Goal: Task Accomplishment & Management: Manage account settings

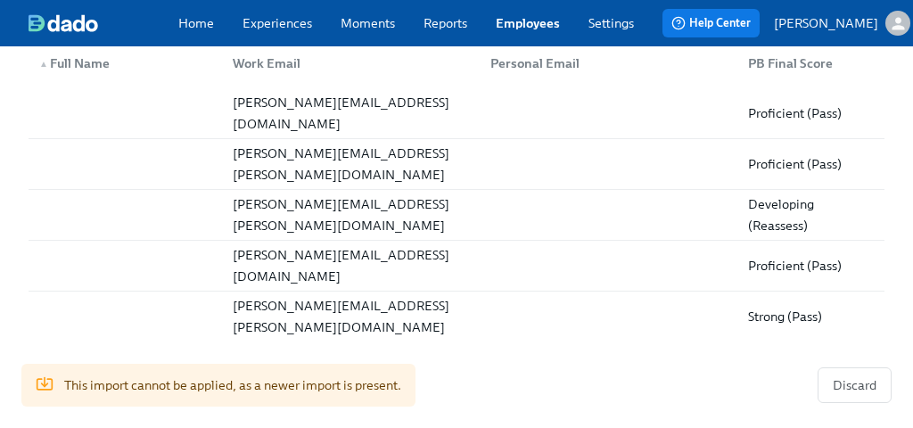
scroll to position [565, 0]
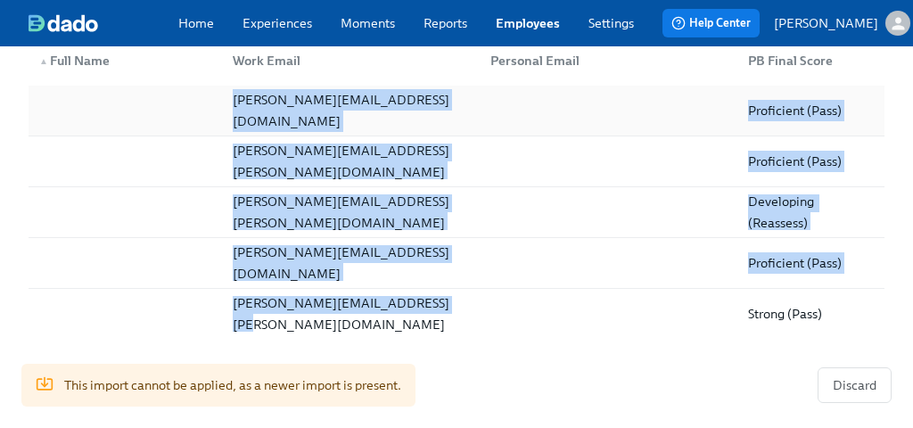
drag, startPoint x: 428, startPoint y: 320, endPoint x: 219, endPoint y: 102, distance: 302.8
click at [219, 102] on div "jason.maeir@charliehealth.com Proficient (Pass) amanda.davidson@charliehealth.c…" at bounding box center [457, 212] width 856 height 253
copy div "jason.maeir@charliehealth.com Proficient (Pass) amanda.davidson@charliehealth.c…"
drag, startPoint x: 460, startPoint y: 318, endPoint x: 235, endPoint y: 119, distance: 300.8
click at [235, 119] on div "jason.maeir@charliehealth.com Proficient (Pass) amanda.davidson@charliehealth.c…" at bounding box center [457, 212] width 856 height 253
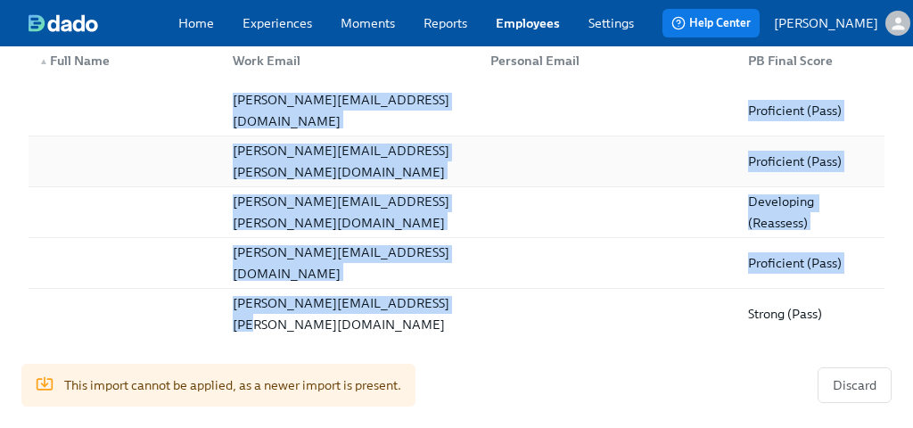
copy div "jason.maeir@charliehealth.com Proficient (Pass) amanda.davidson@charliehealth.c…"
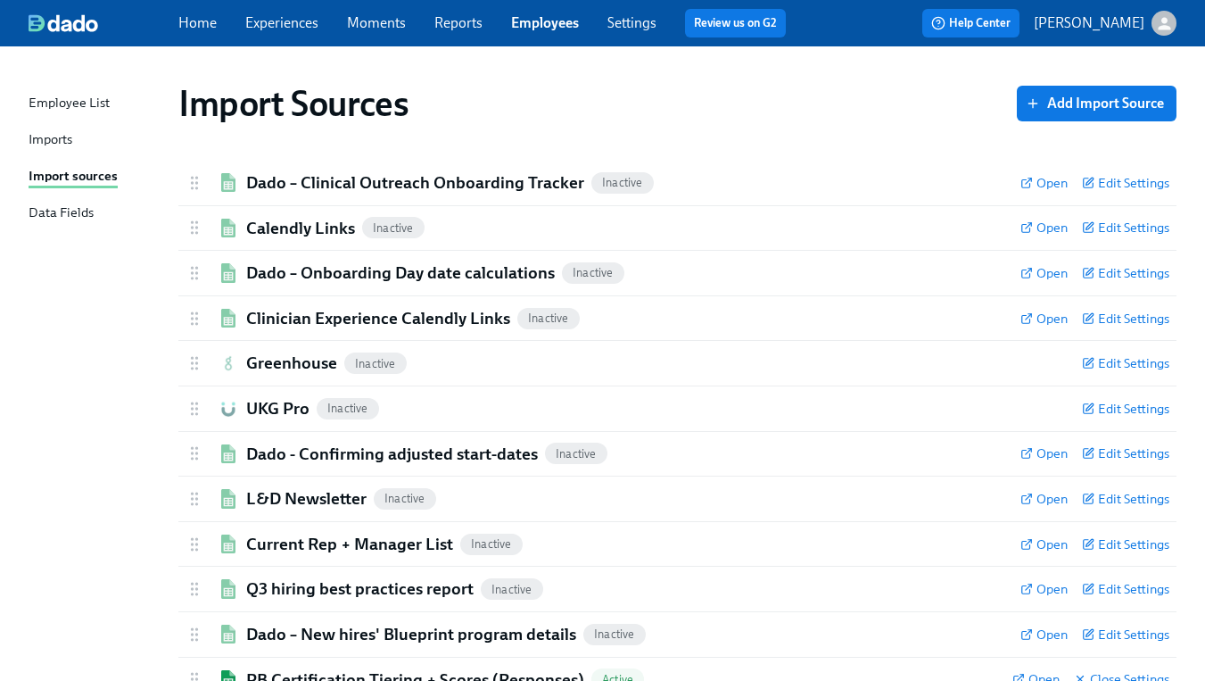
click at [64, 130] on div "Imports" at bounding box center [51, 140] width 44 height 22
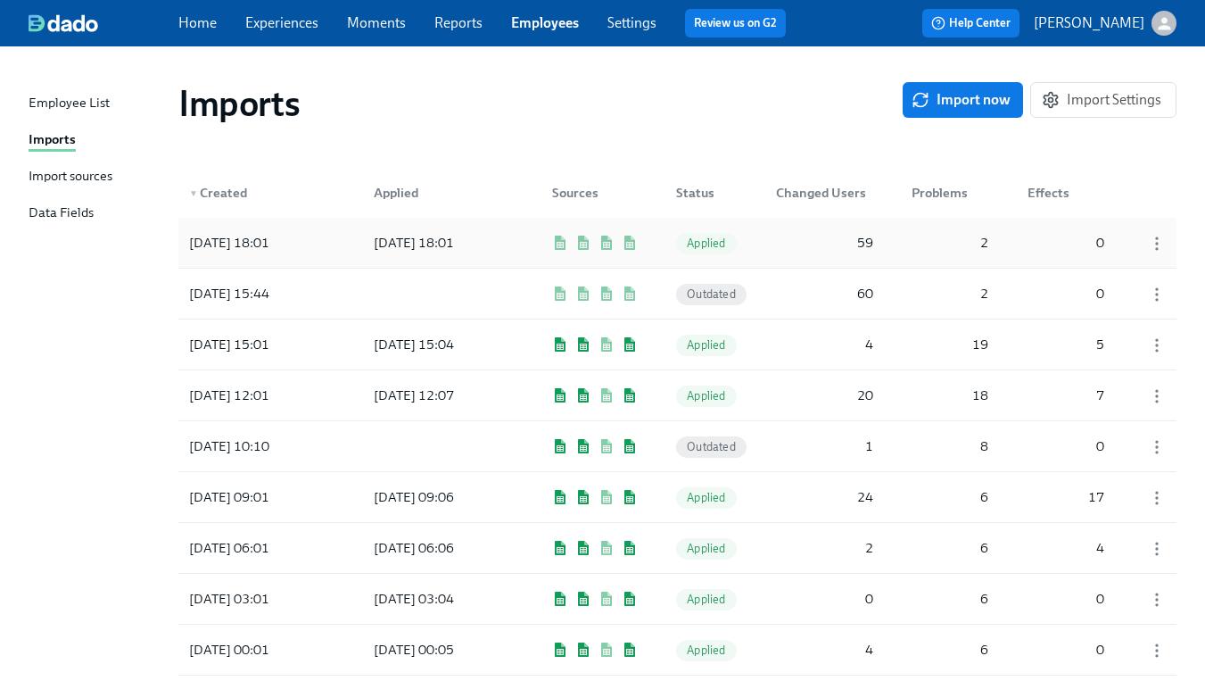
click at [277, 244] on div "[DATE] 18:01" at bounding box center [229, 242] width 95 height 21
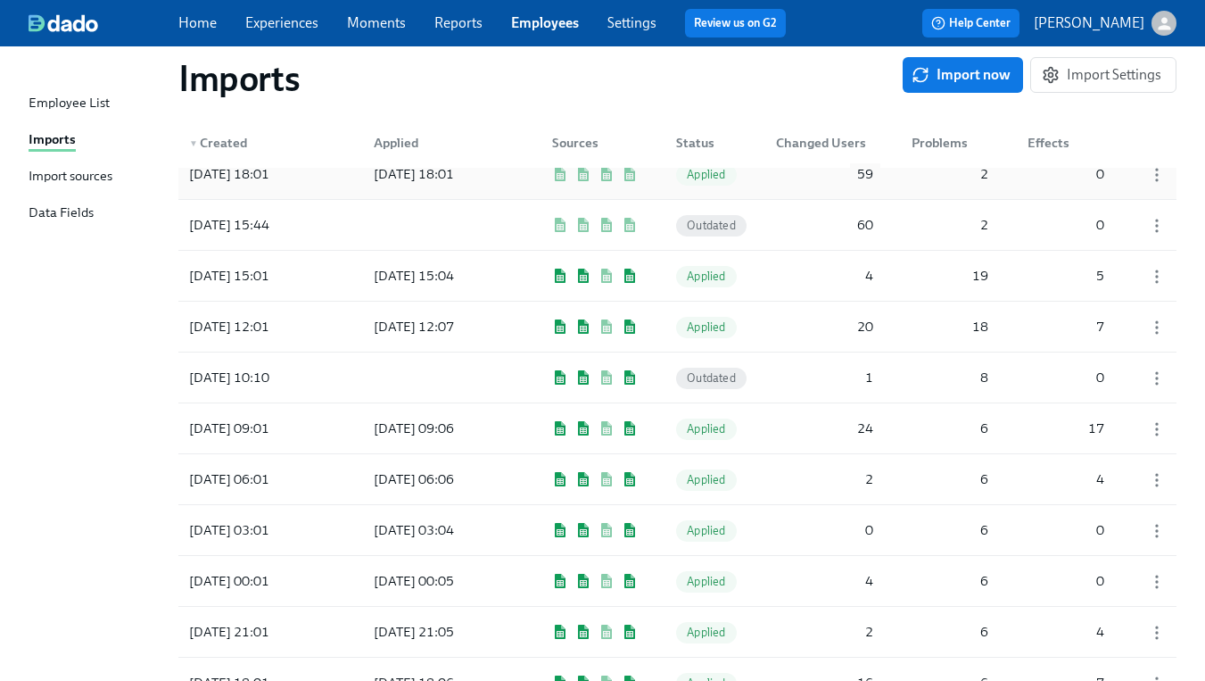
scroll to position [71, 0]
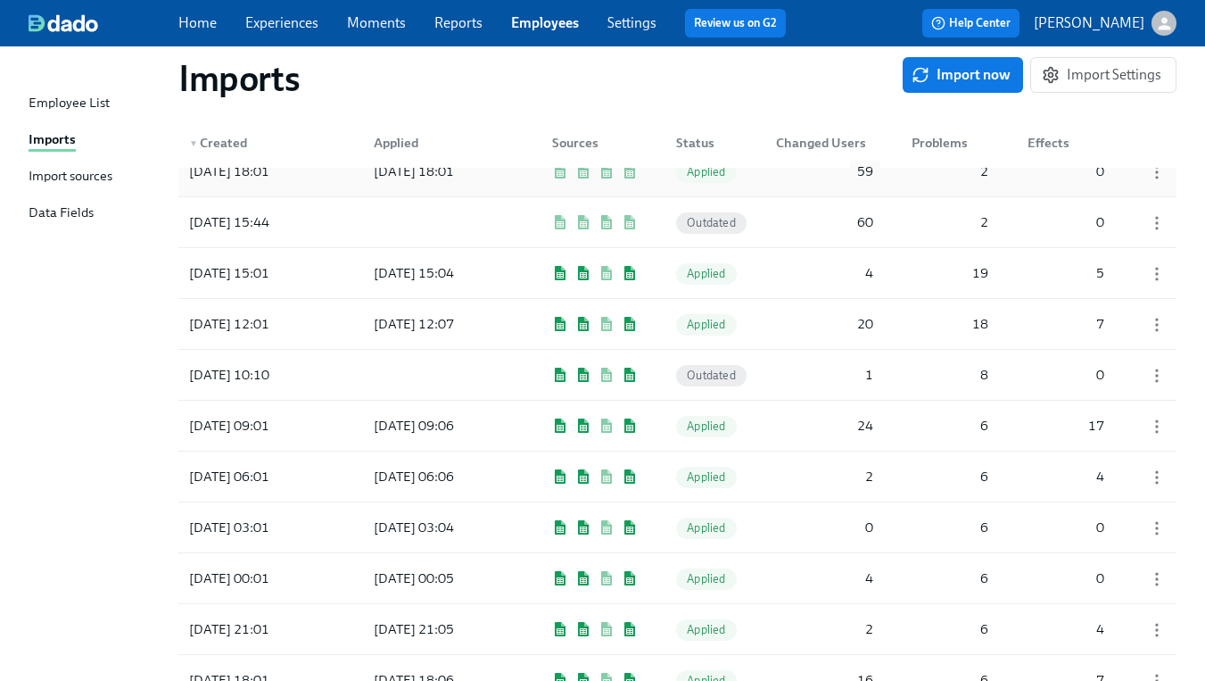
click at [848, 173] on div "59" at bounding box center [824, 171] width 111 height 36
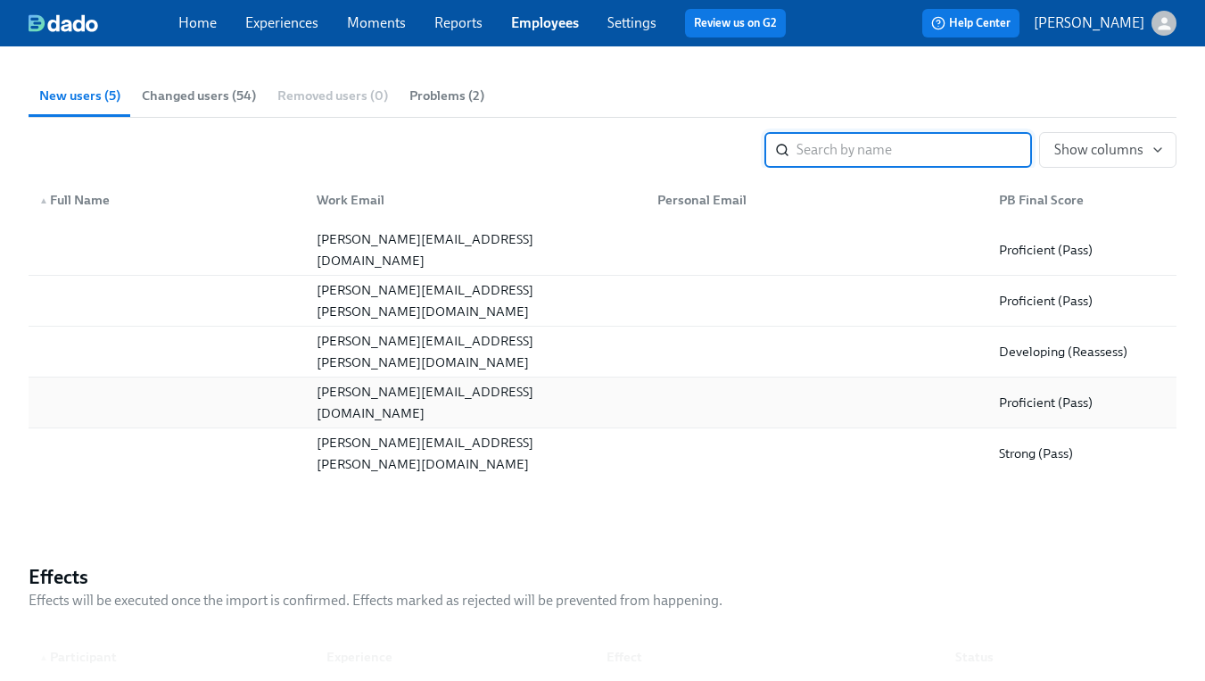
scroll to position [350, 0]
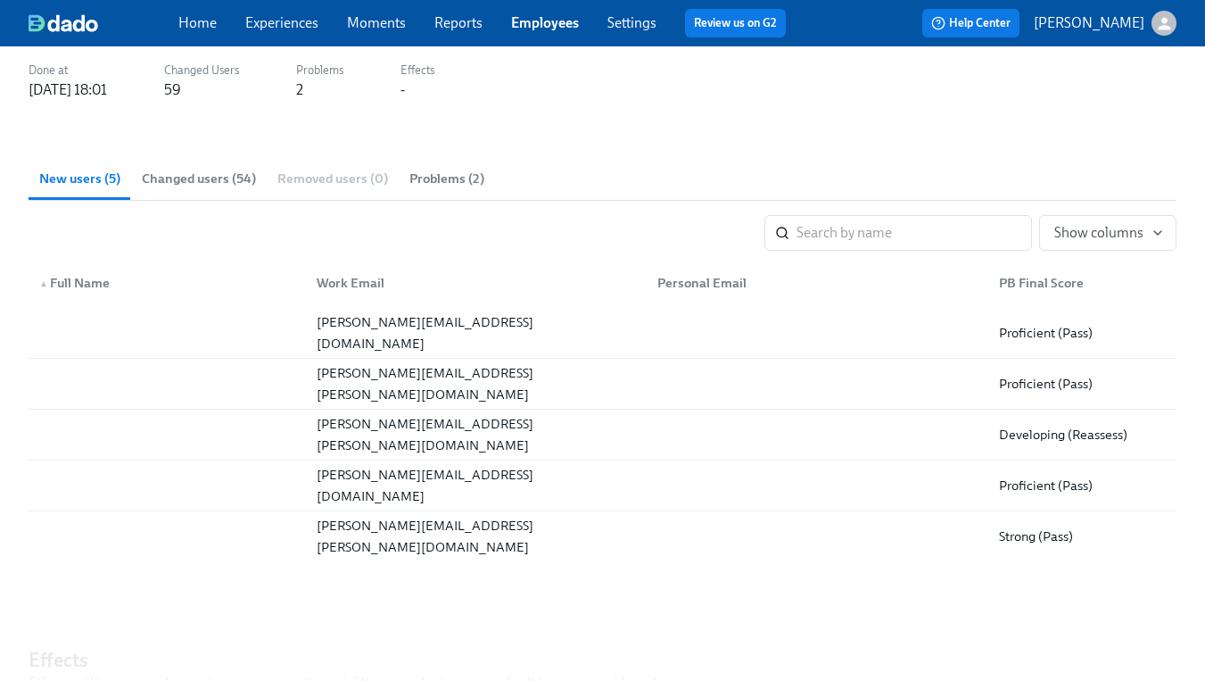
click at [194, 171] on span "Changed users (54)" at bounding box center [199, 179] width 114 height 21
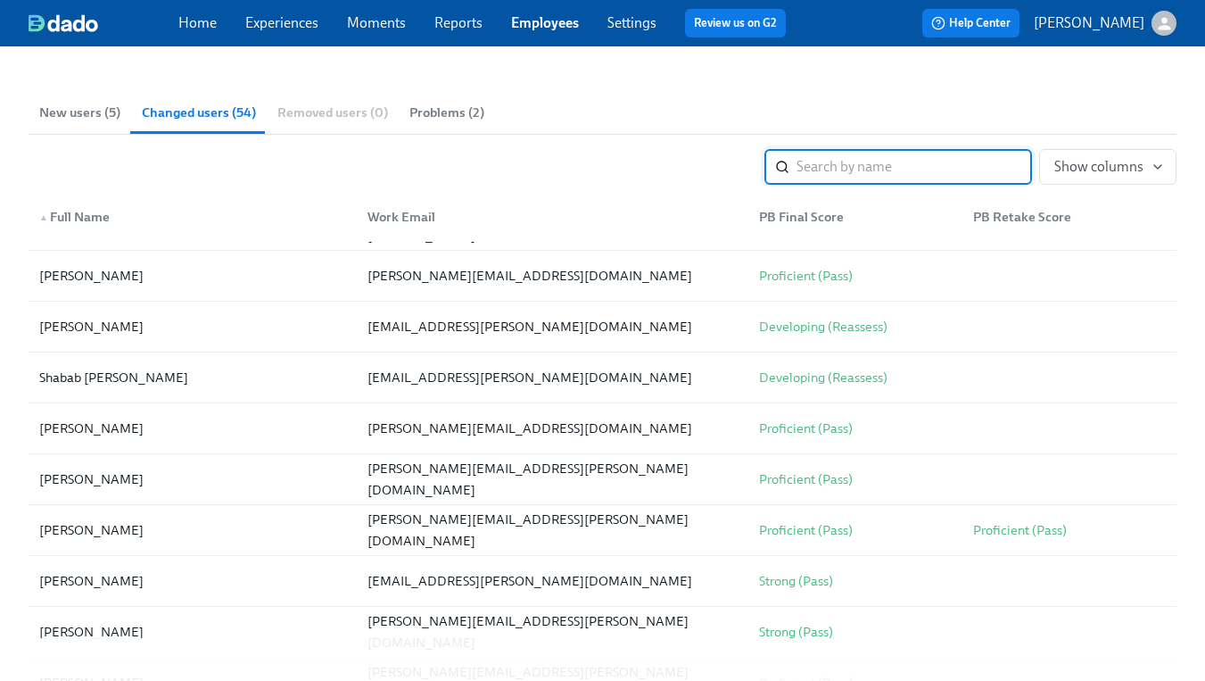
scroll to position [0, 0]
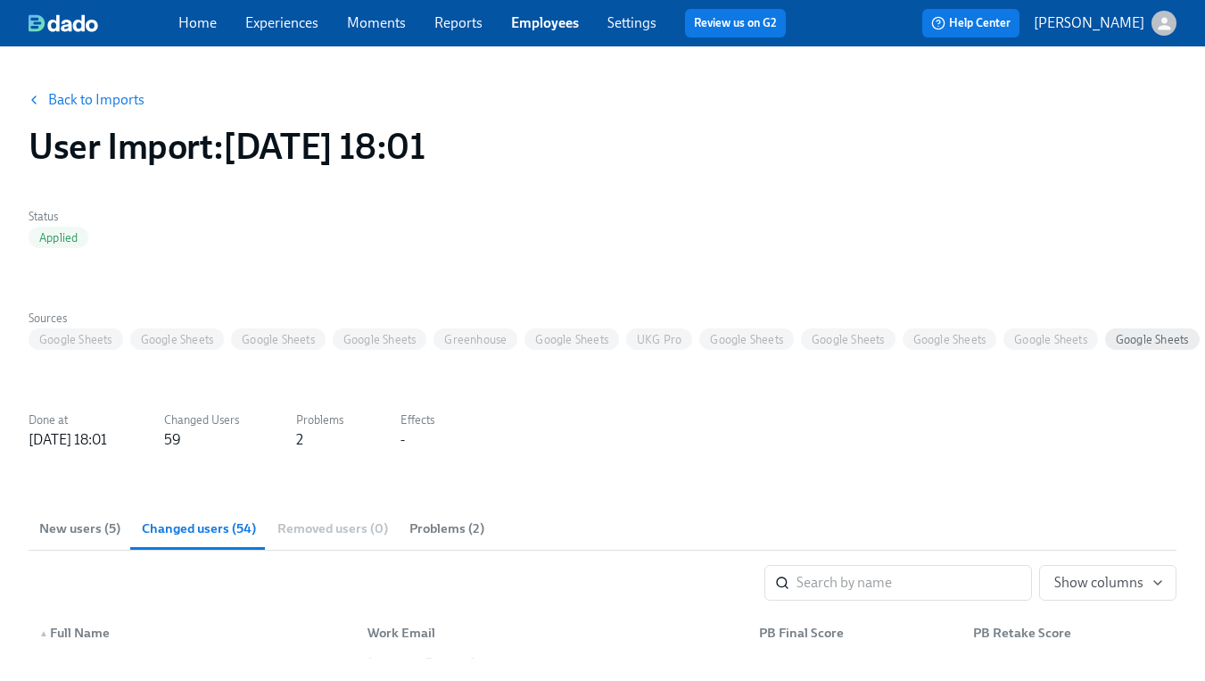
click at [343, 434] on div "2" at bounding box center [319, 440] width 47 height 20
click at [440, 536] on span "Problems (2)" at bounding box center [446, 528] width 75 height 21
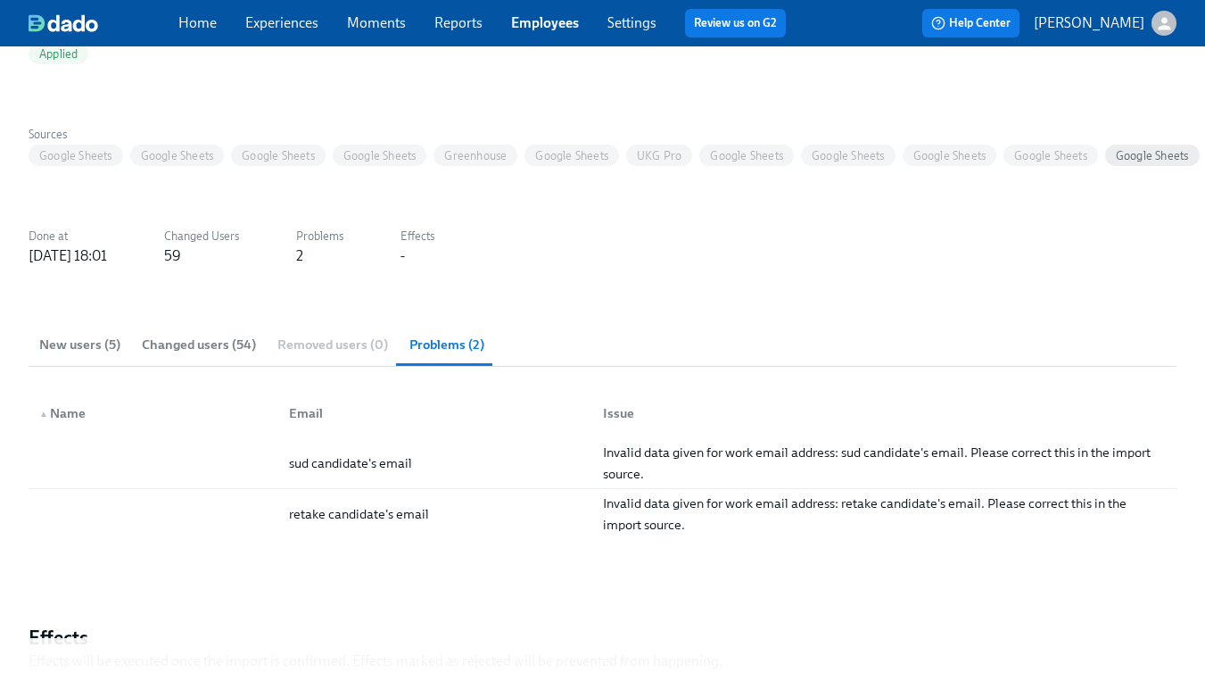
scroll to position [187, 0]
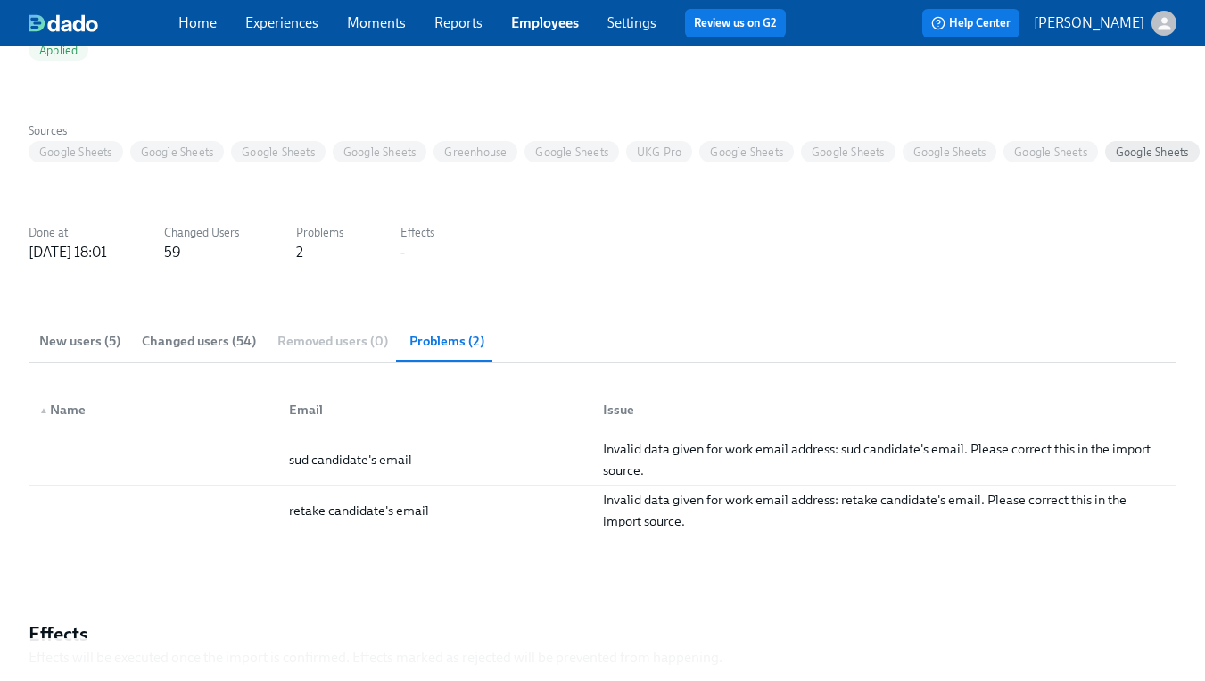
click at [98, 340] on span "New users (5)" at bounding box center [79, 341] width 81 height 21
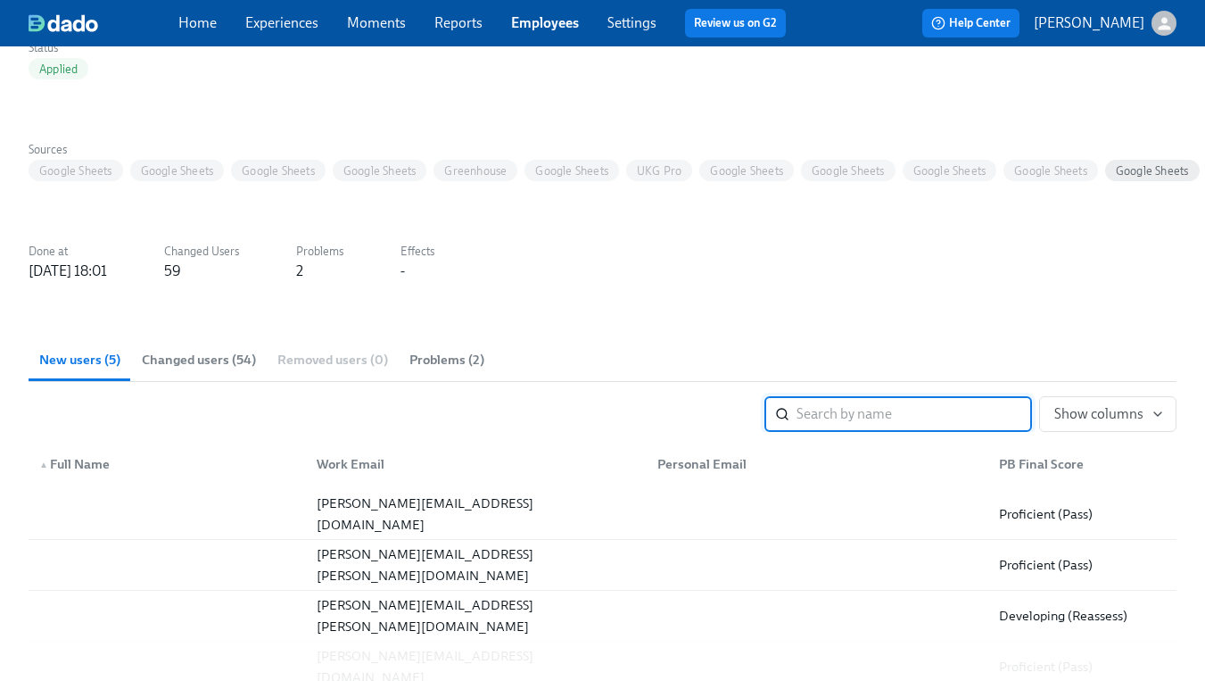
scroll to position [0, 0]
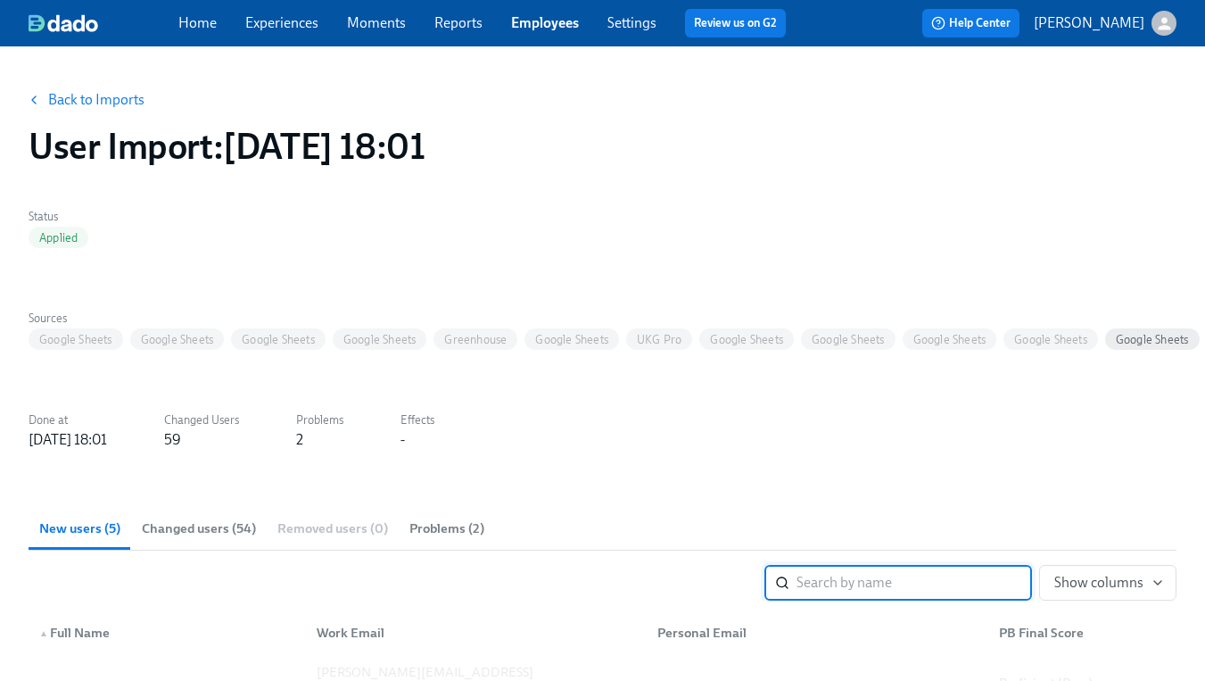
click at [96, 95] on link "Back to Imports" at bounding box center [96, 100] width 96 height 18
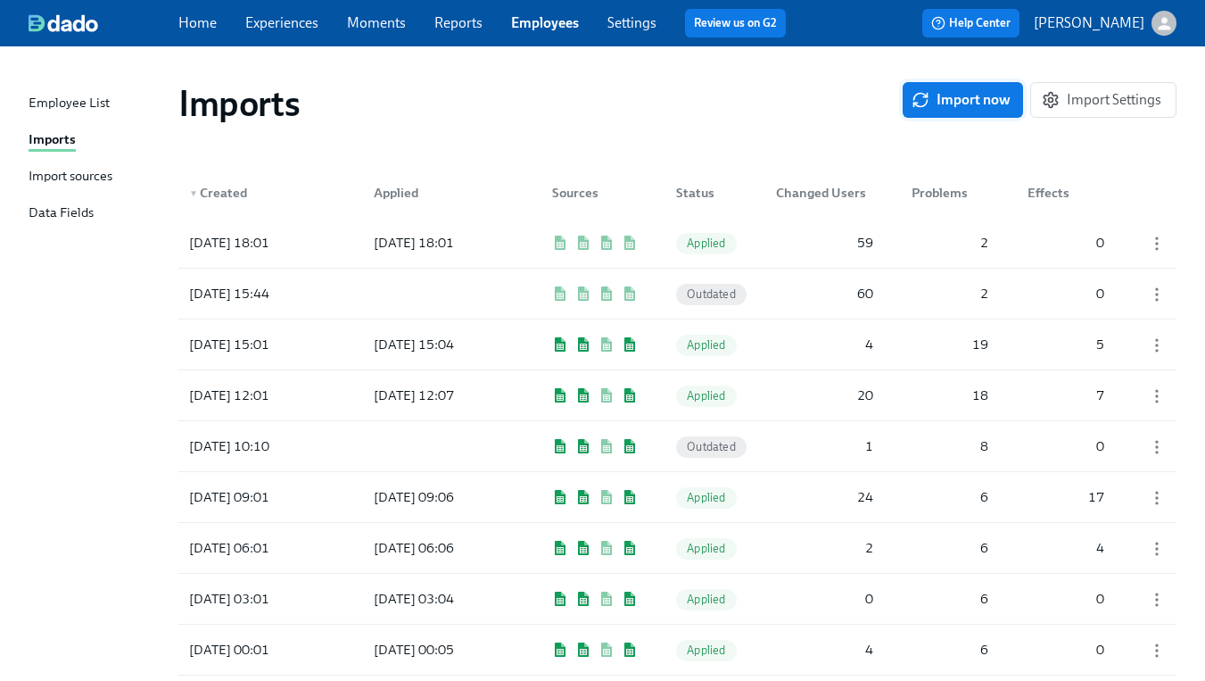
click at [953, 92] on span "Import now" at bounding box center [962, 100] width 95 height 18
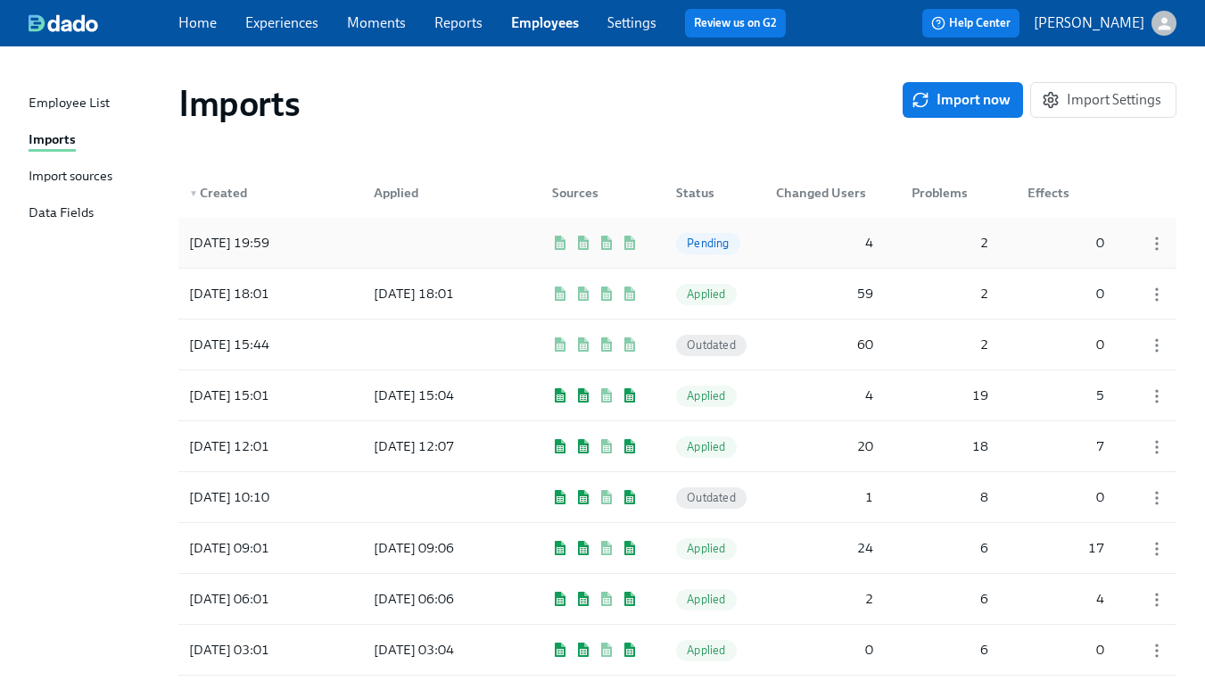
click at [727, 244] on span "Pending" at bounding box center [707, 242] width 63 height 13
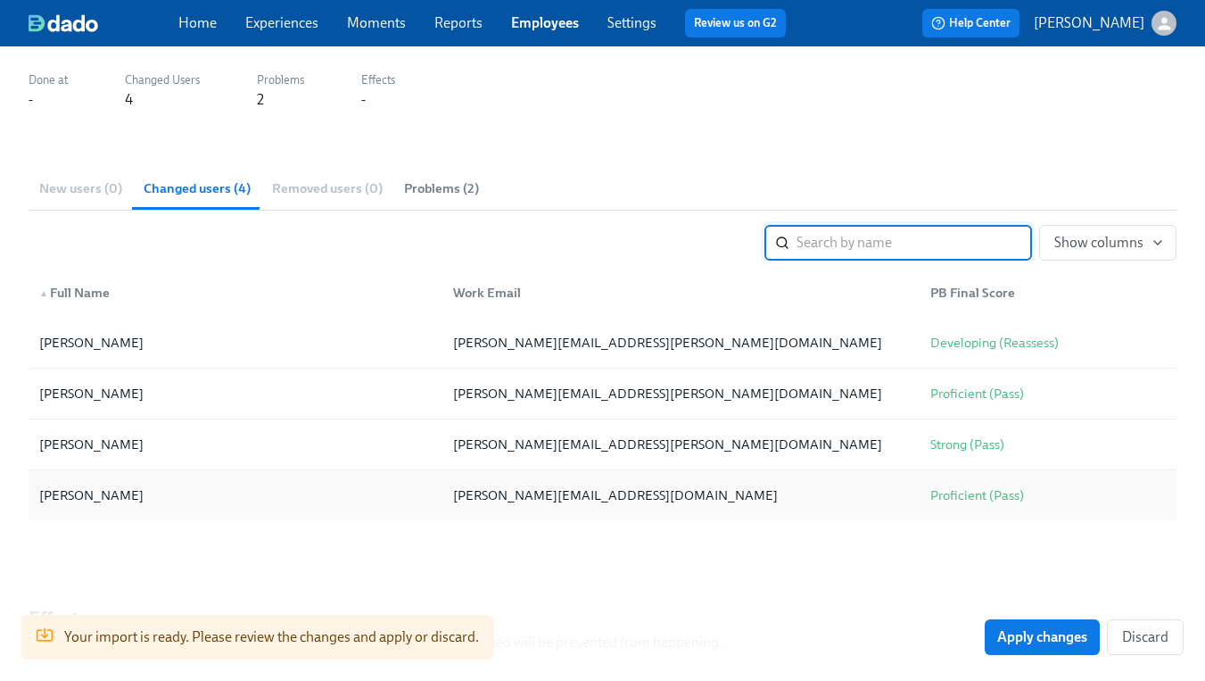
scroll to position [339, 0]
click at [431, 186] on span "Problems (2)" at bounding box center [441, 189] width 75 height 21
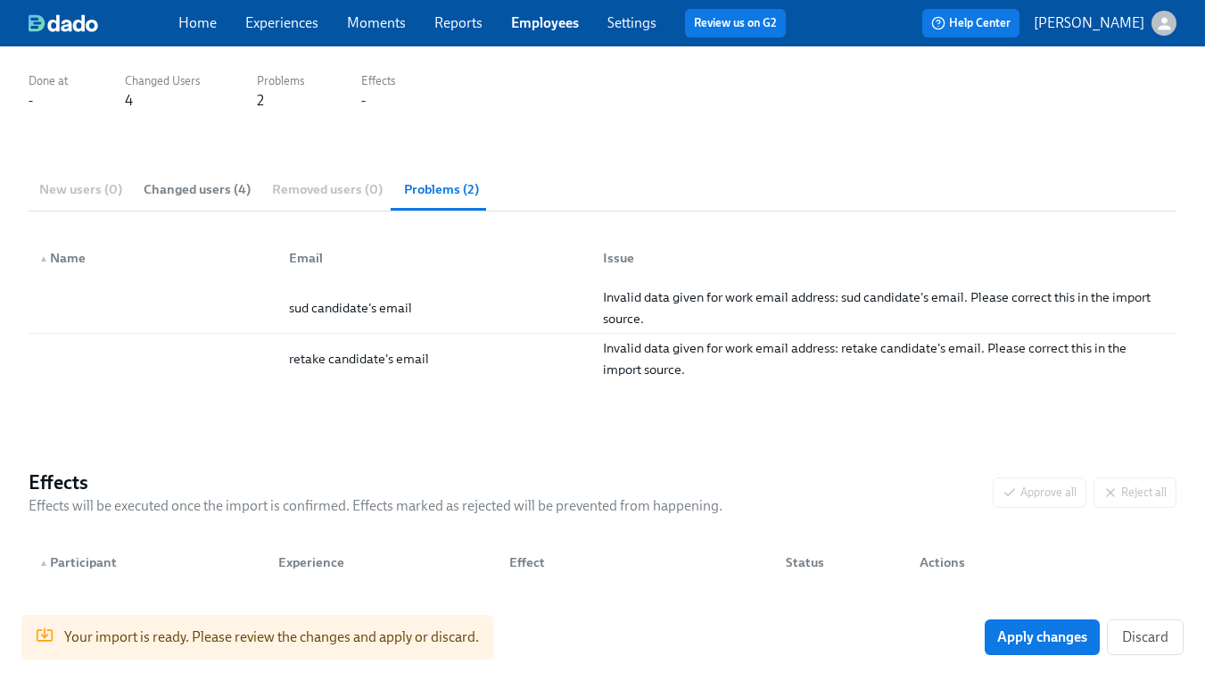
click at [237, 191] on span "Changed users (4)" at bounding box center [197, 189] width 107 height 21
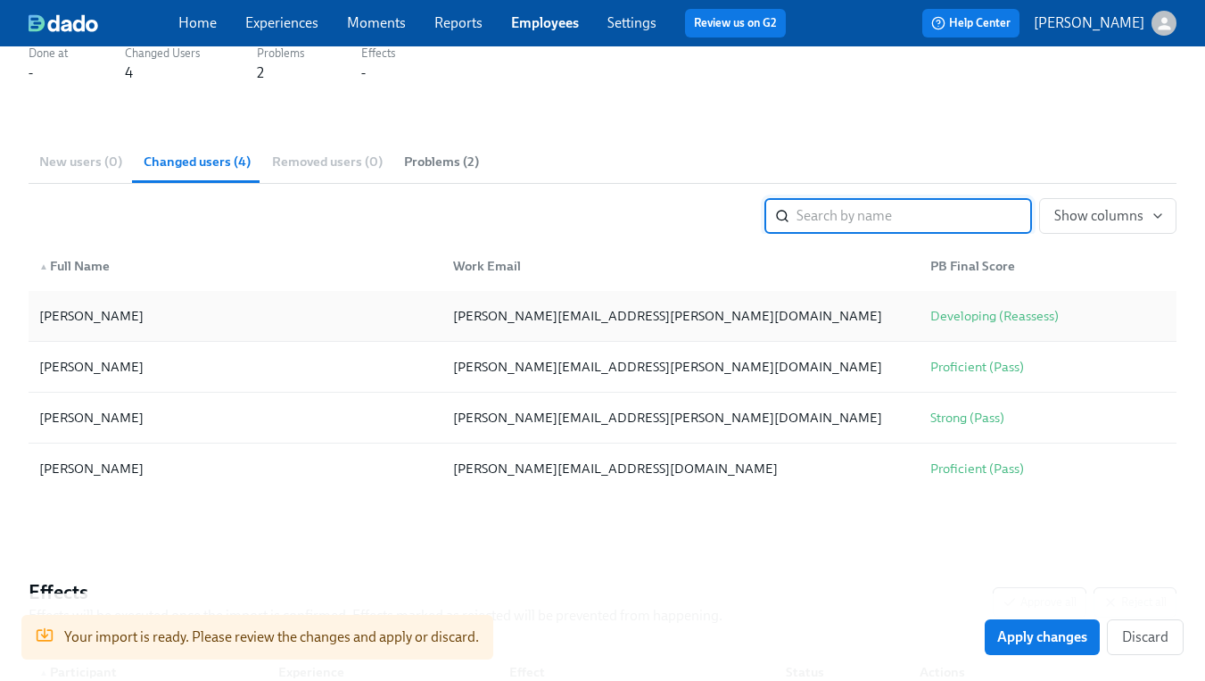
scroll to position [356, 0]
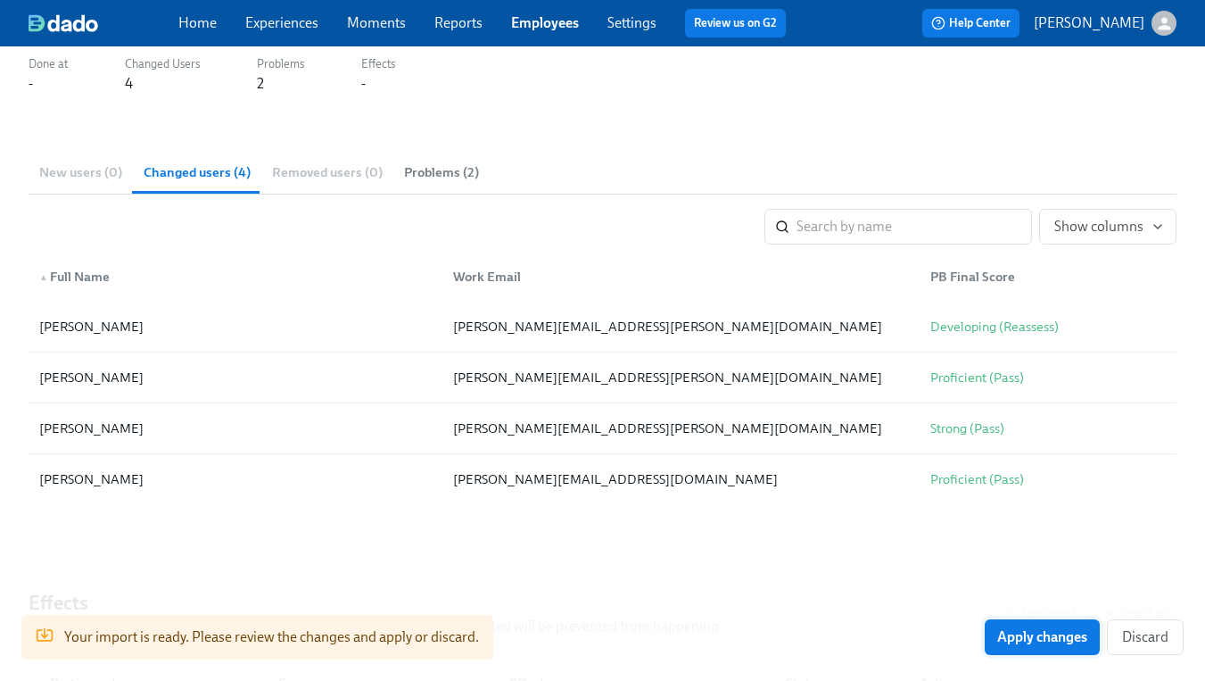
click at [1008, 639] on span "Apply changes" at bounding box center [1042, 637] width 90 height 18
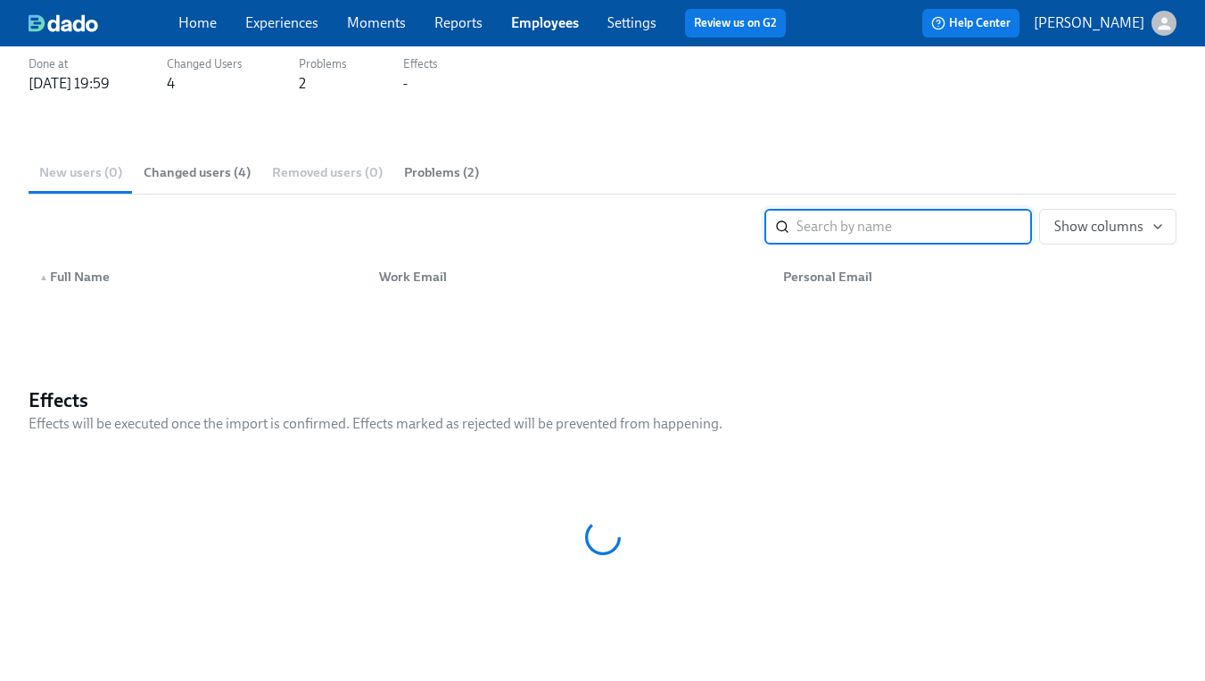
scroll to position [0, 0]
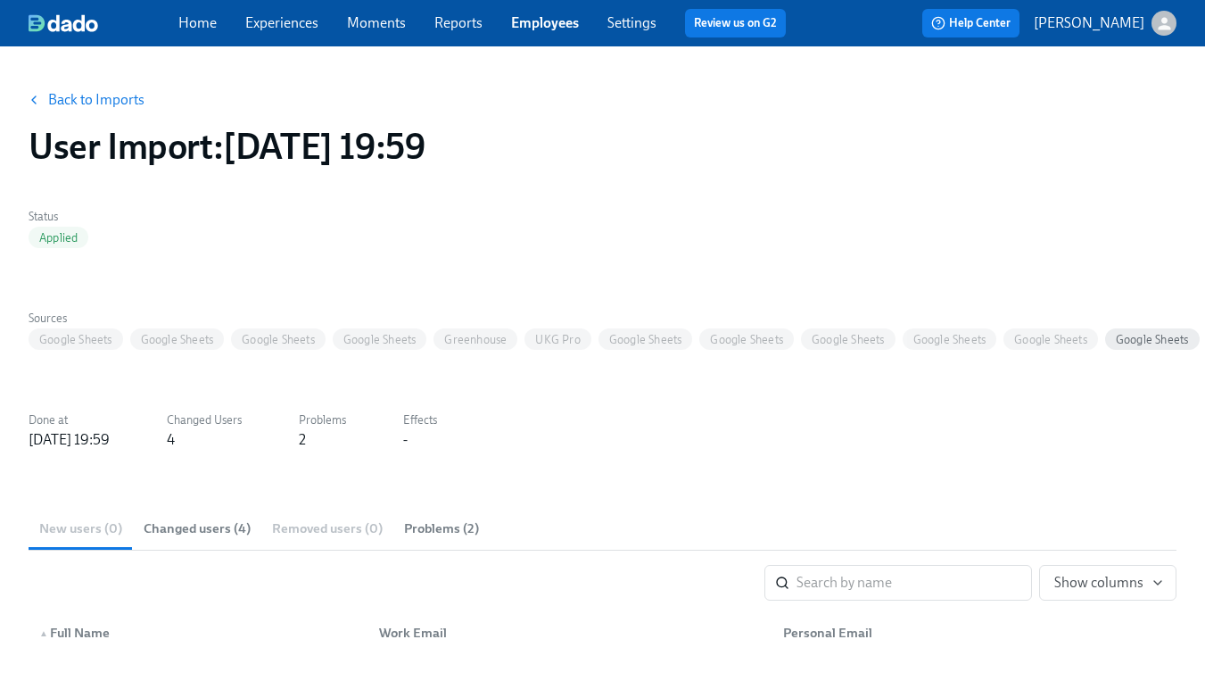
click at [549, 25] on link "Employees" at bounding box center [545, 22] width 68 height 17
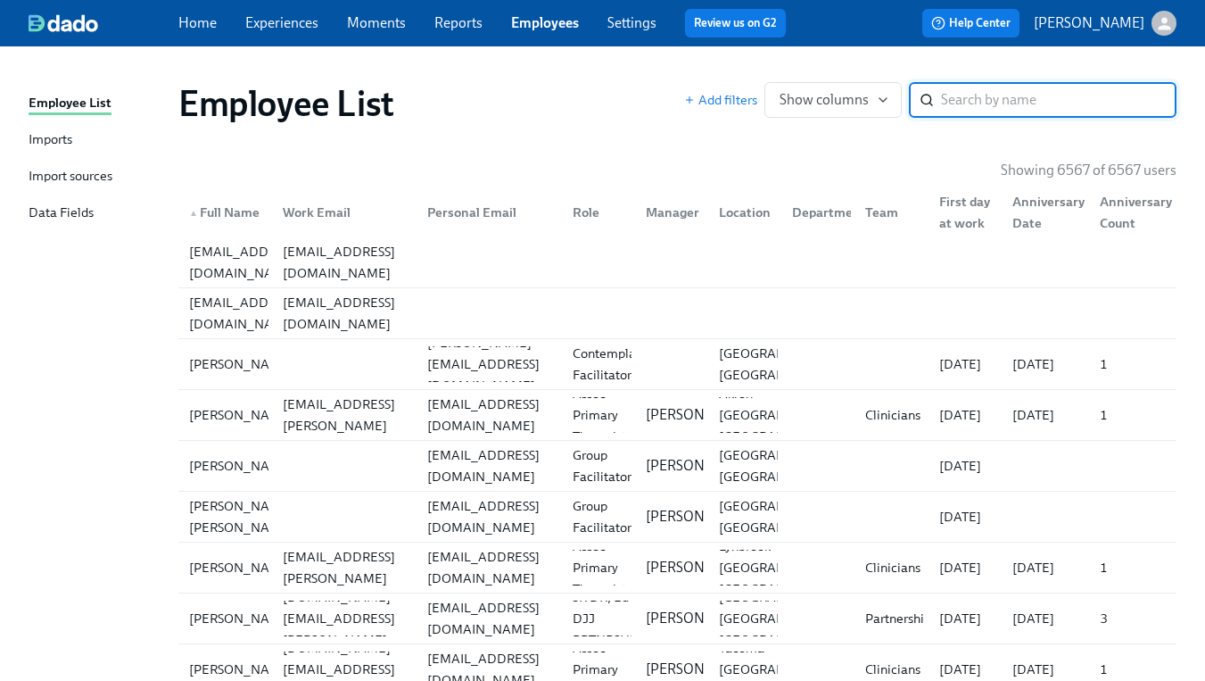
click at [81, 176] on div "Import sources" at bounding box center [71, 177] width 84 height 22
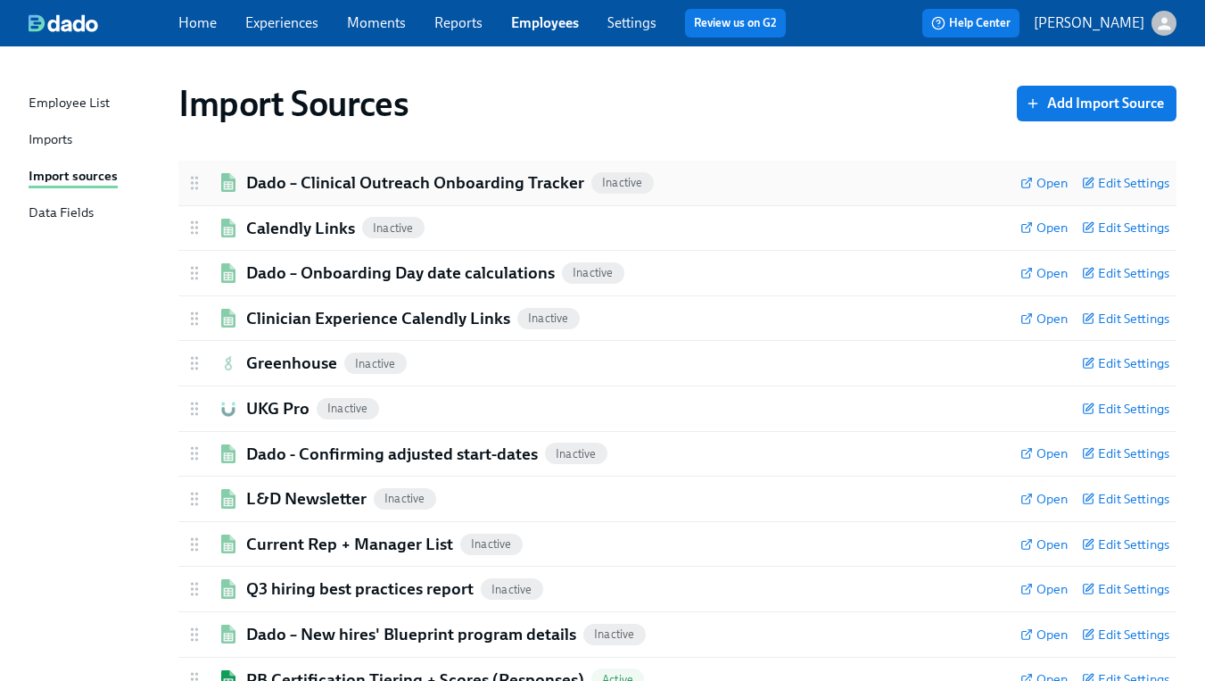
click at [312, 179] on h2 "Dado – Clinical Outreach Onboarding Tracker" at bounding box center [415, 182] width 338 height 23
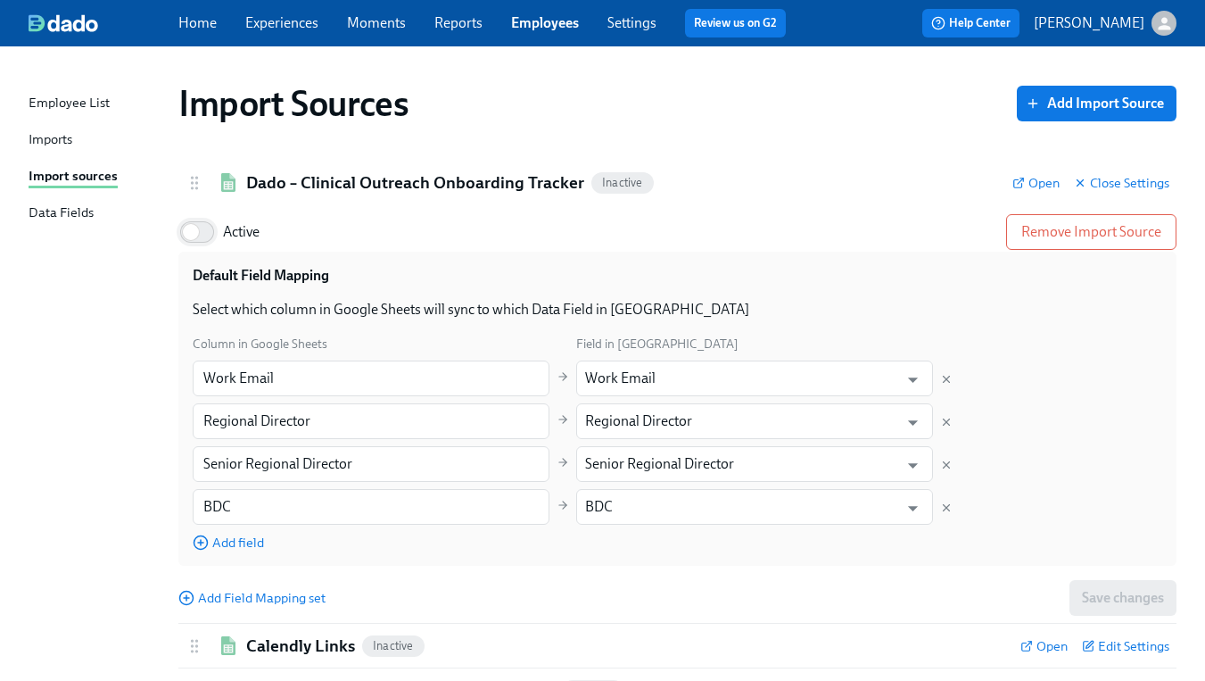
click at [203, 229] on input "Active" at bounding box center [191, 231] width 118 height 39
checkbox input "true"
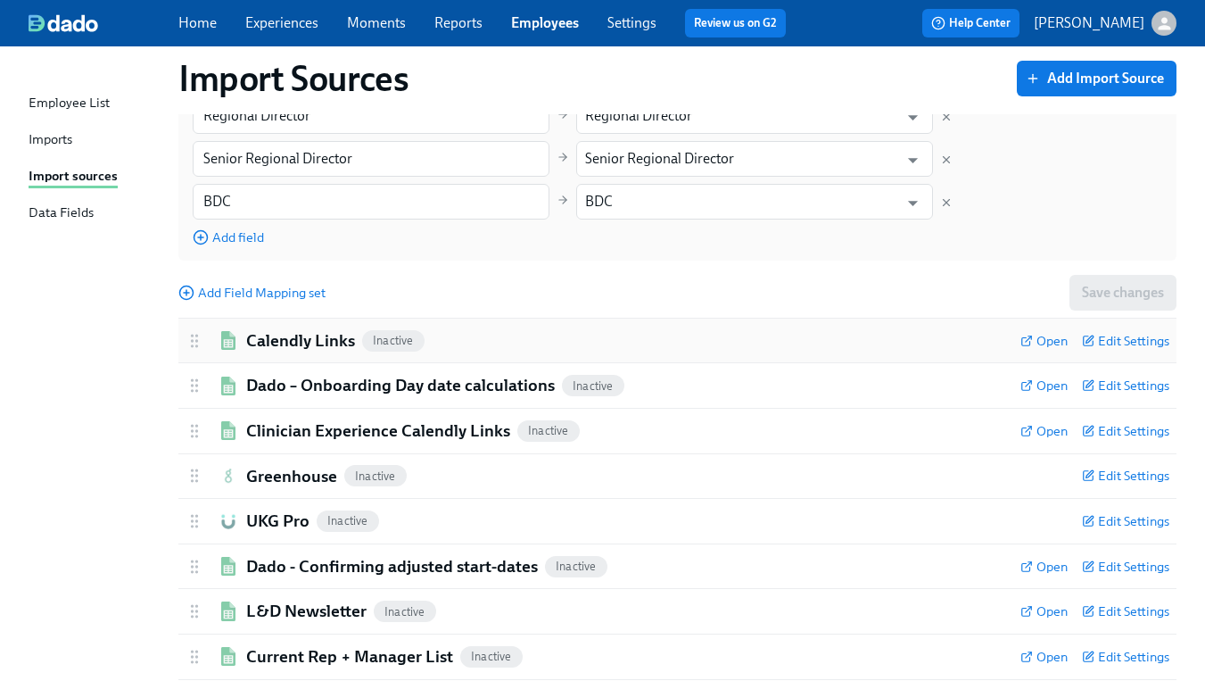
scroll to position [323, 0]
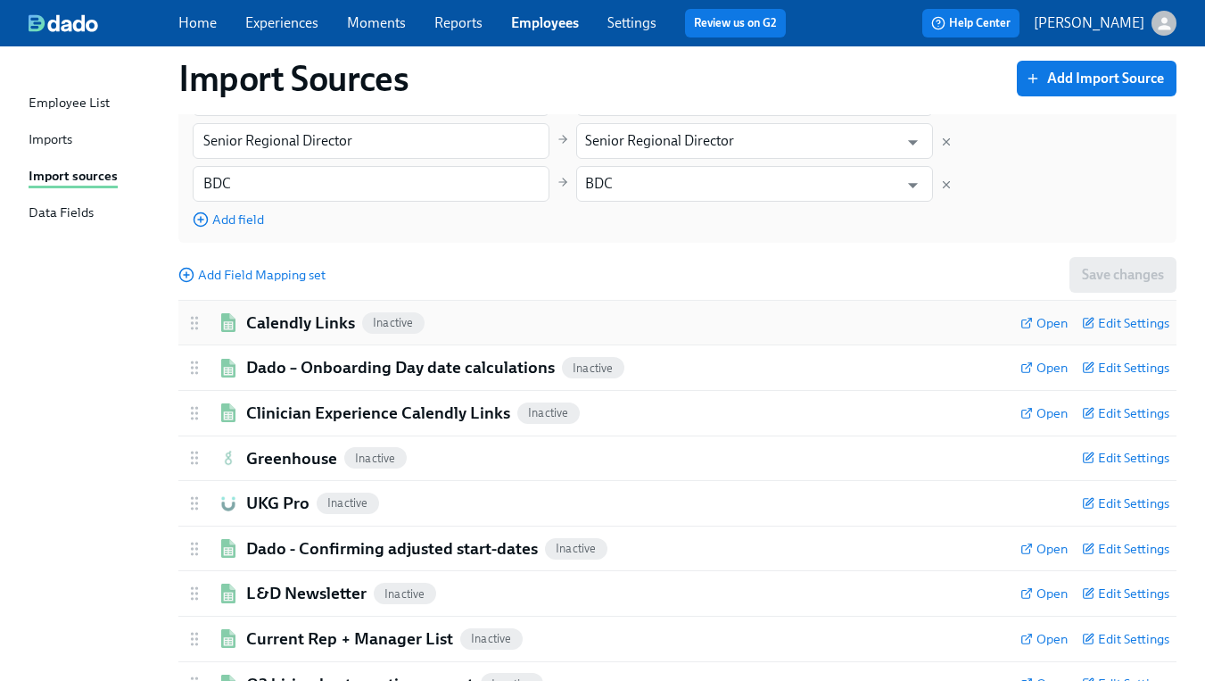
click at [310, 325] on h2 "Calendly Links" at bounding box center [300, 322] width 109 height 23
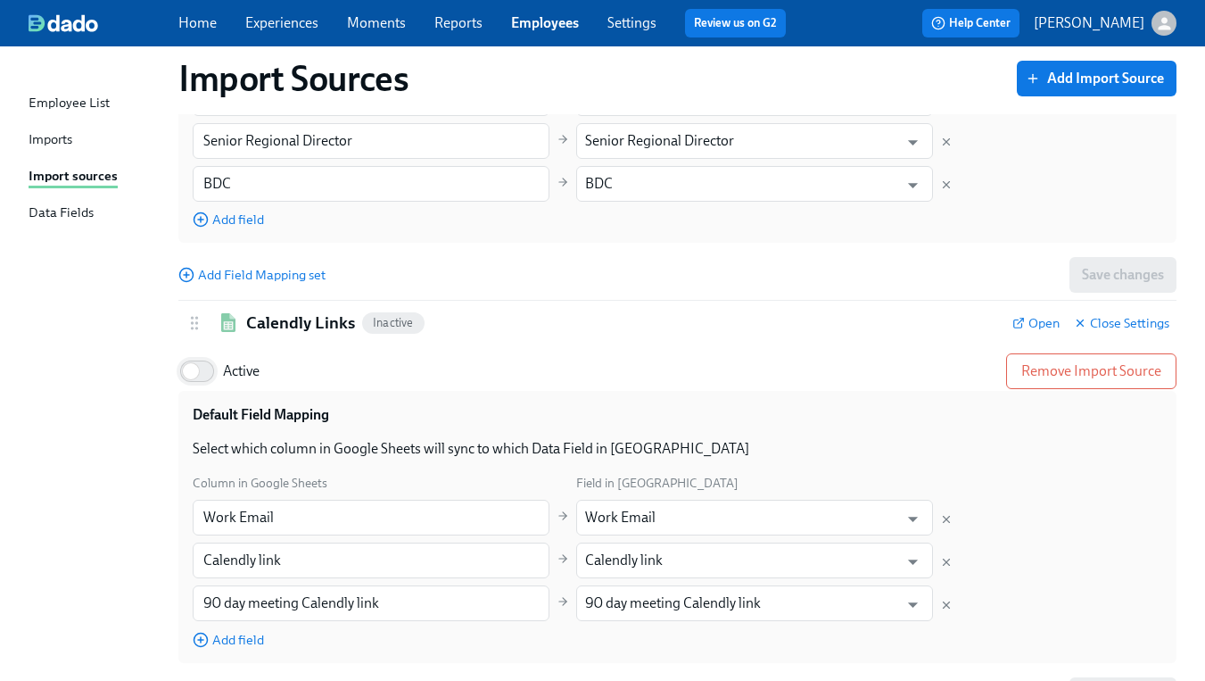
click at [211, 371] on input "Active" at bounding box center [191, 370] width 118 height 39
checkbox input "true"
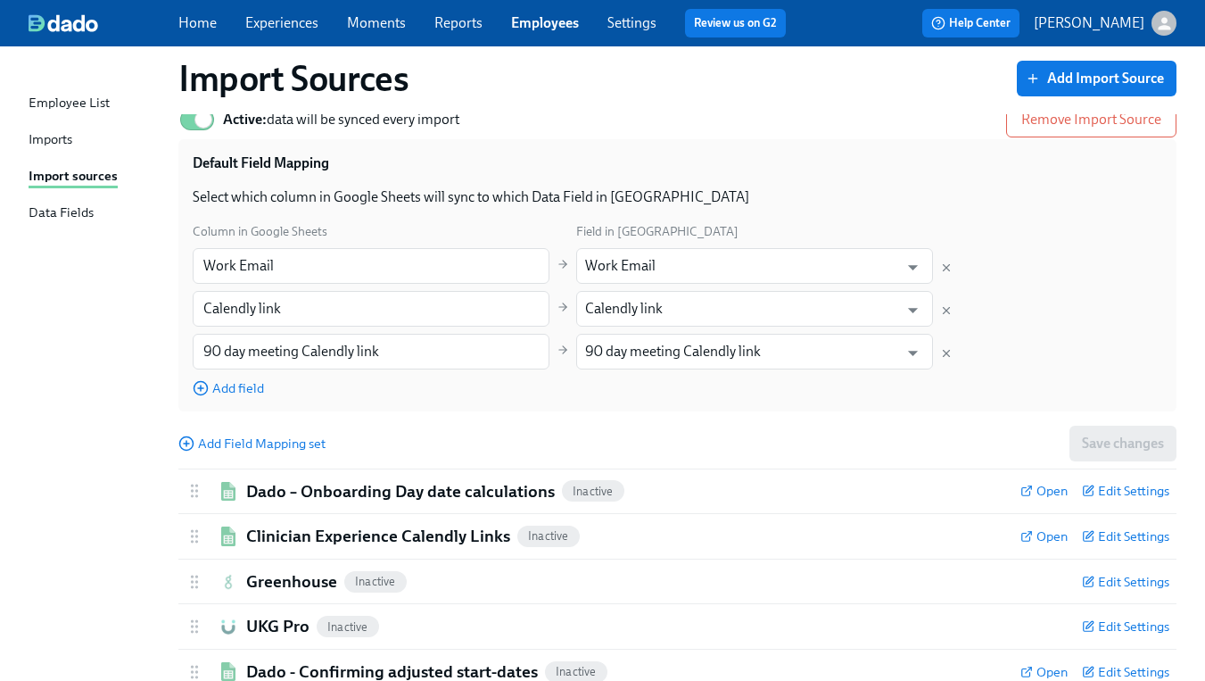
scroll to position [709, 0]
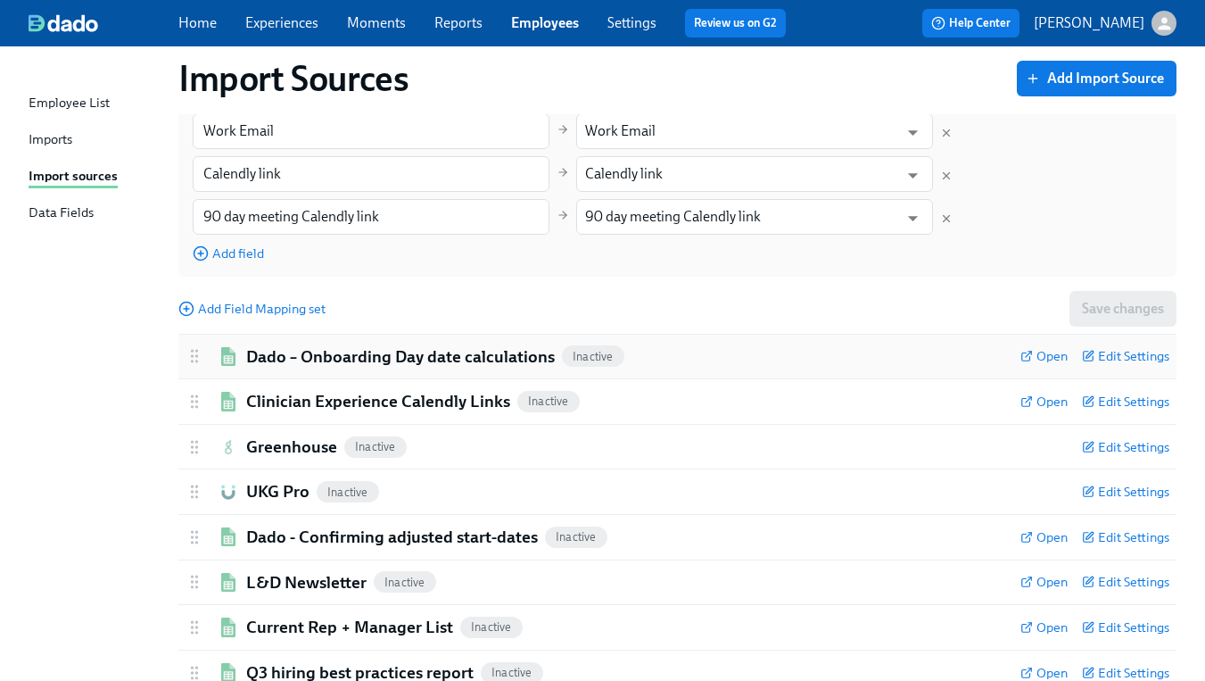
click at [339, 357] on h2 "Dado – Onboarding Day date calculations" at bounding box center [400, 356] width 309 height 23
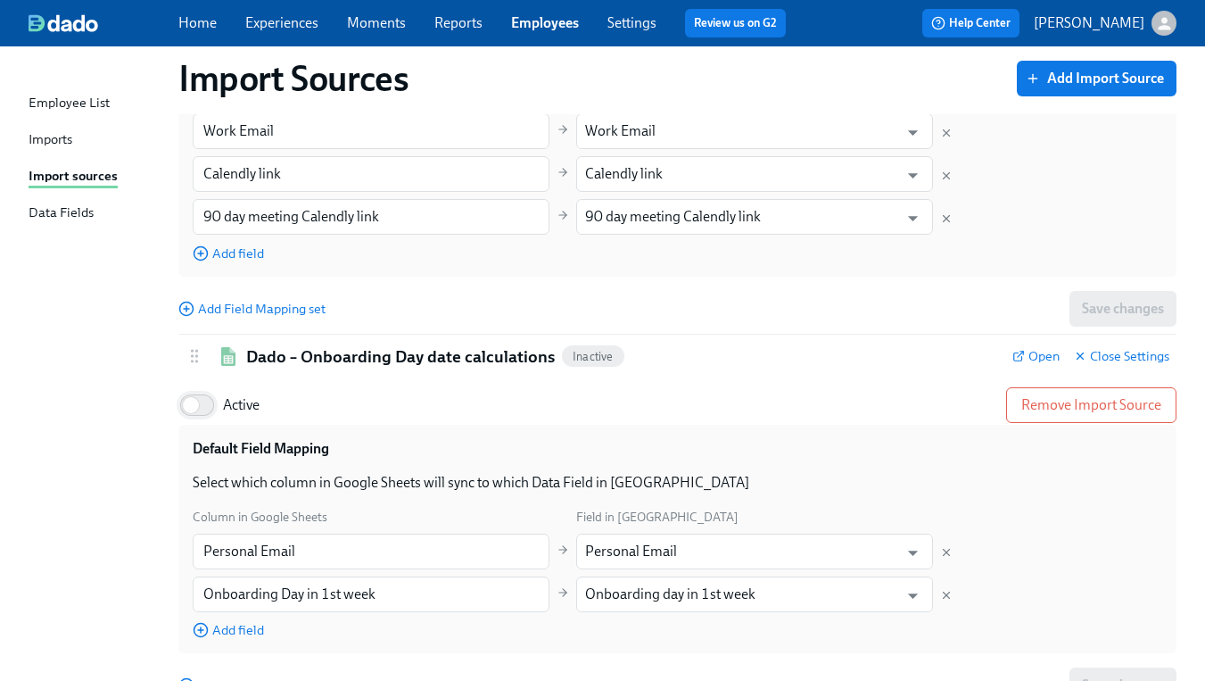
click at [207, 407] on input "Active" at bounding box center [191, 404] width 118 height 39
checkbox input "true"
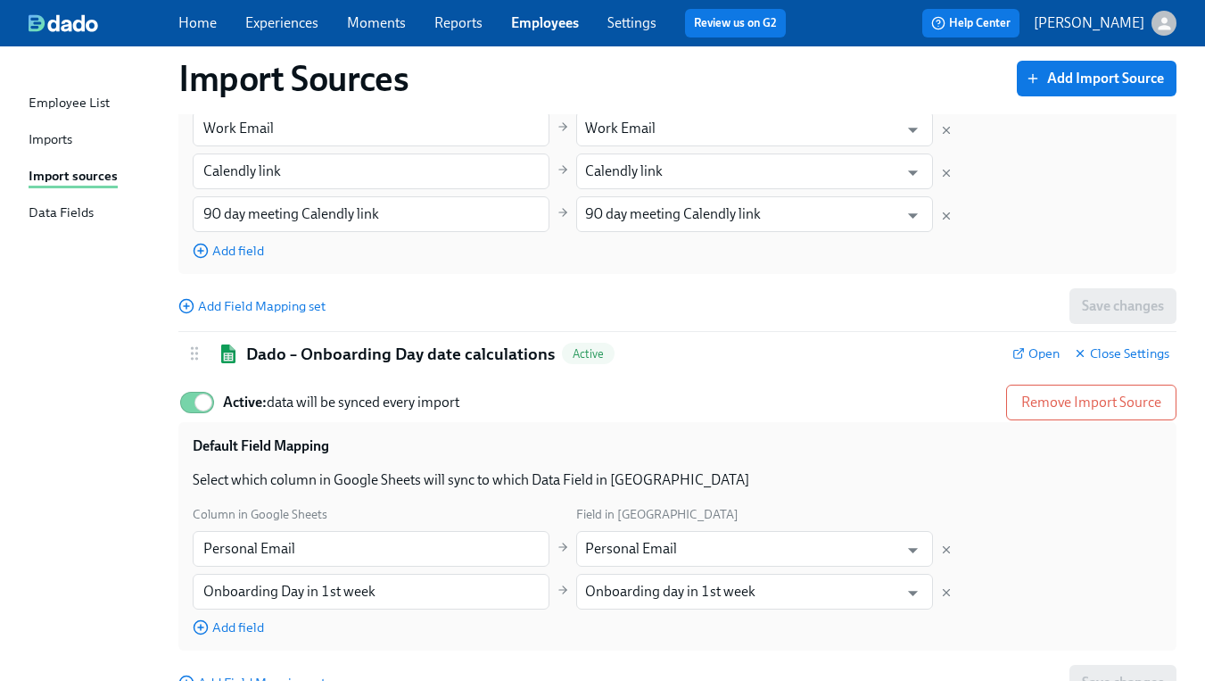
scroll to position [1189, 0]
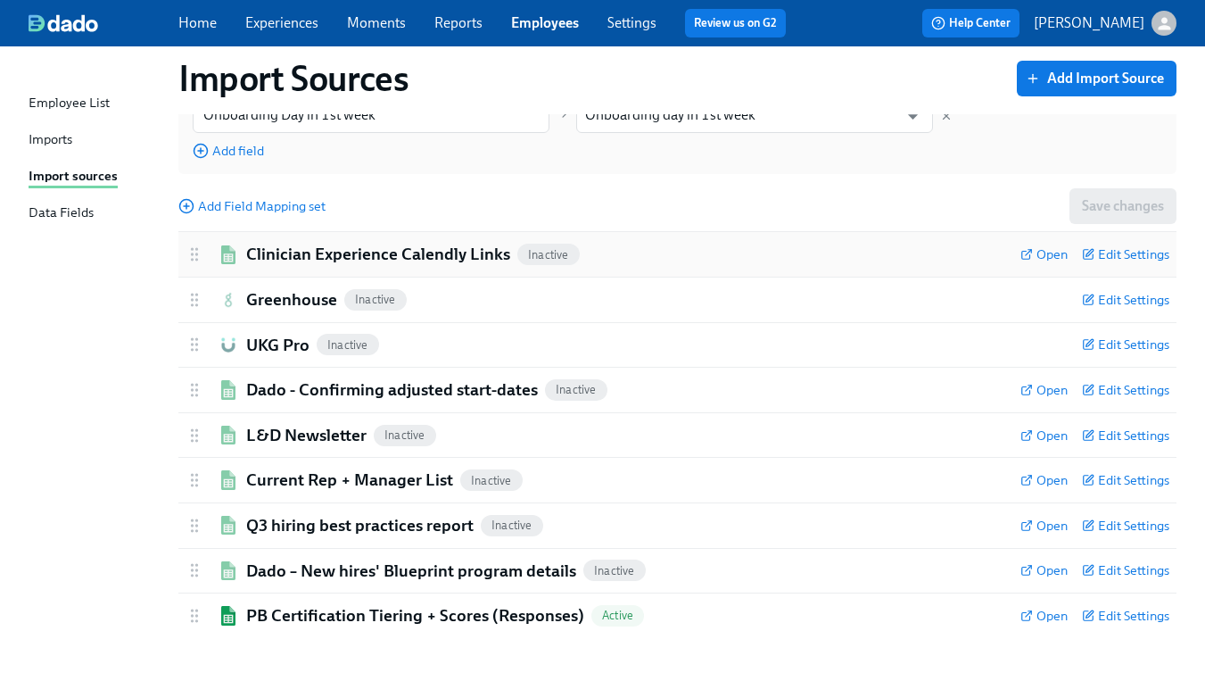
click at [334, 254] on h2 "Clinician Experience Calendly Links" at bounding box center [378, 254] width 264 height 23
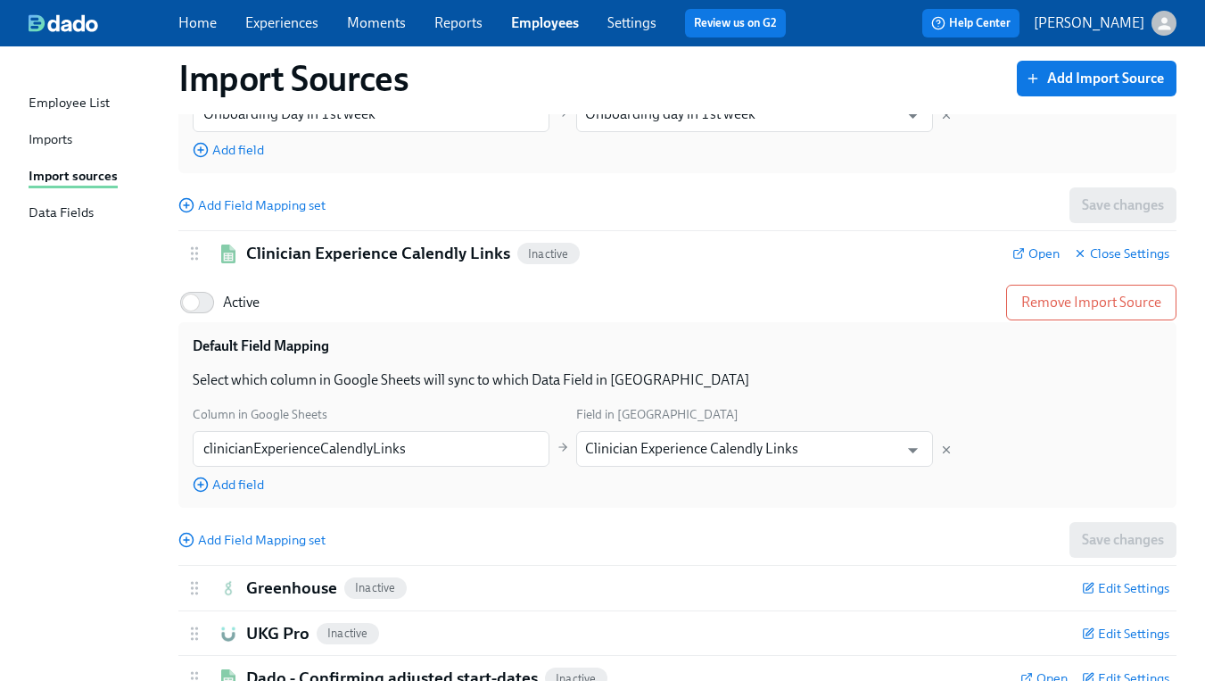
drag, startPoint x: 209, startPoint y: 304, endPoint x: 308, endPoint y: 338, distance: 104.7
click at [209, 304] on input "Active" at bounding box center [191, 302] width 118 height 39
checkbox input "true"
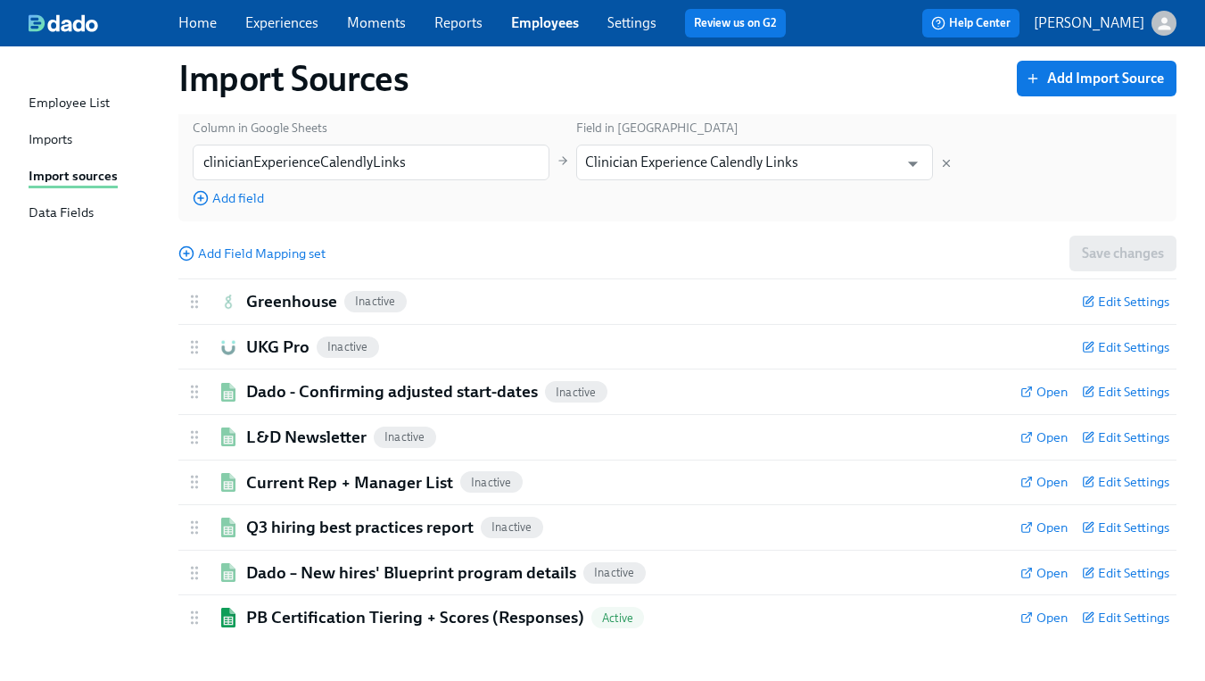
scroll to position [1479, 0]
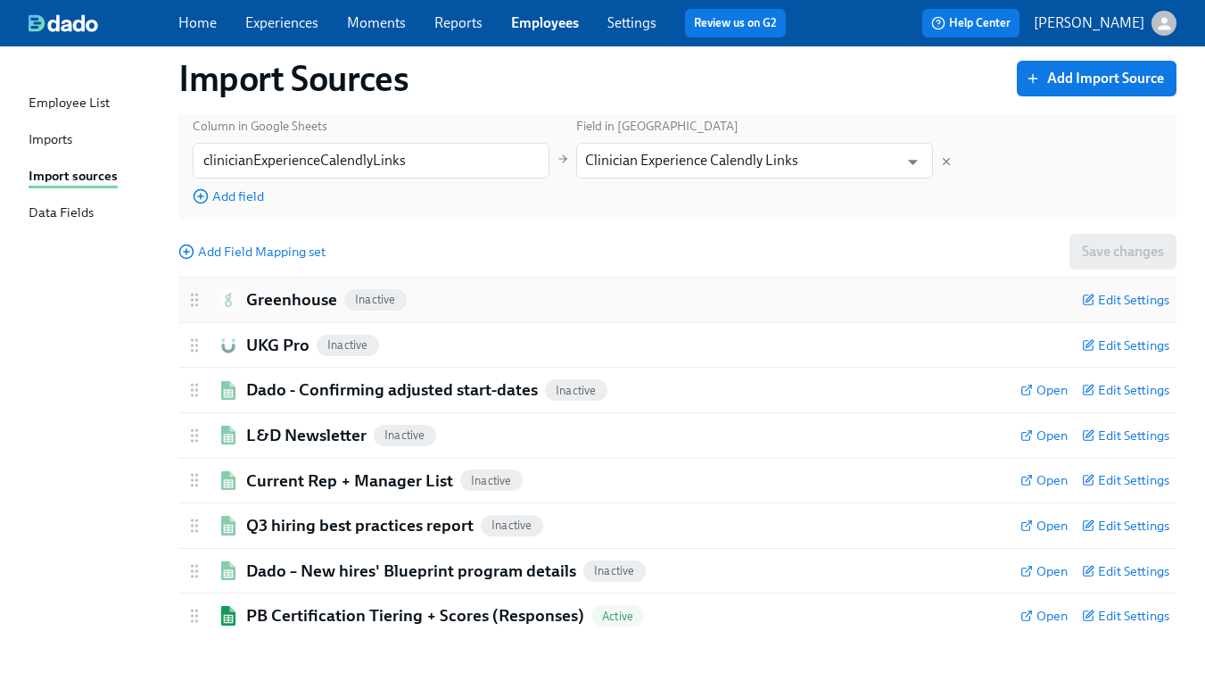
click at [300, 302] on h2 "Greenhouse" at bounding box center [291, 299] width 91 height 23
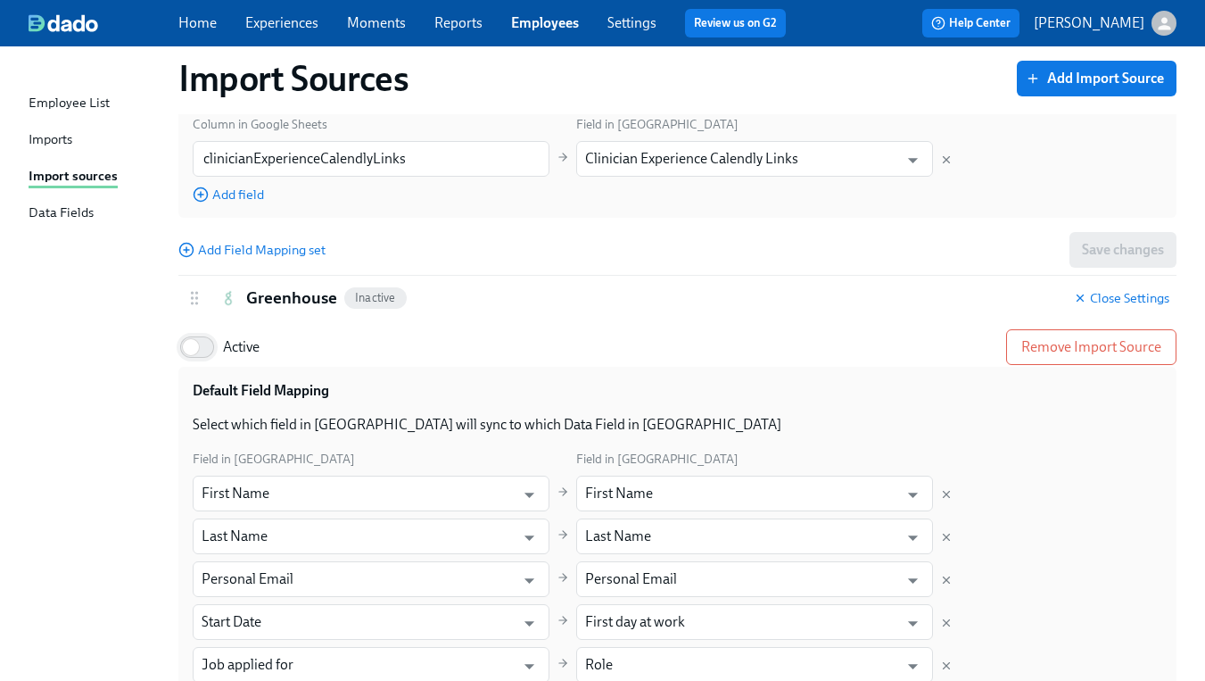
click at [204, 346] on input "Active" at bounding box center [191, 346] width 118 height 39
checkbox input "true"
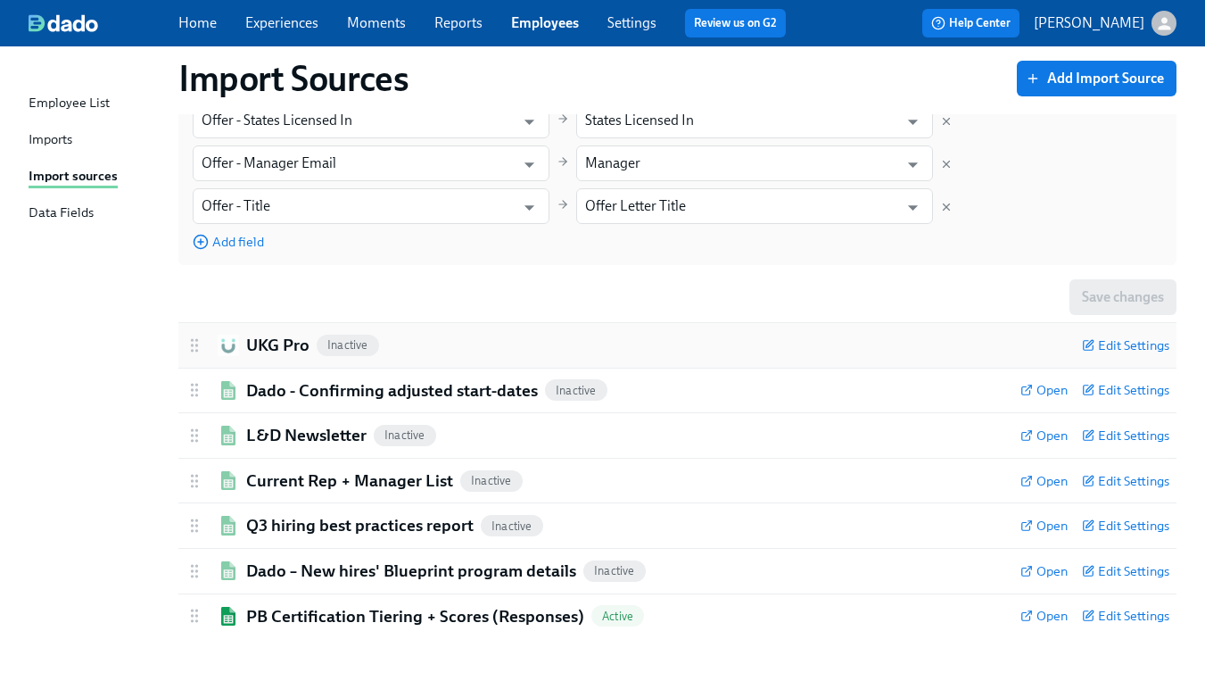
click at [292, 343] on h2 "UKG Pro" at bounding box center [277, 345] width 63 height 23
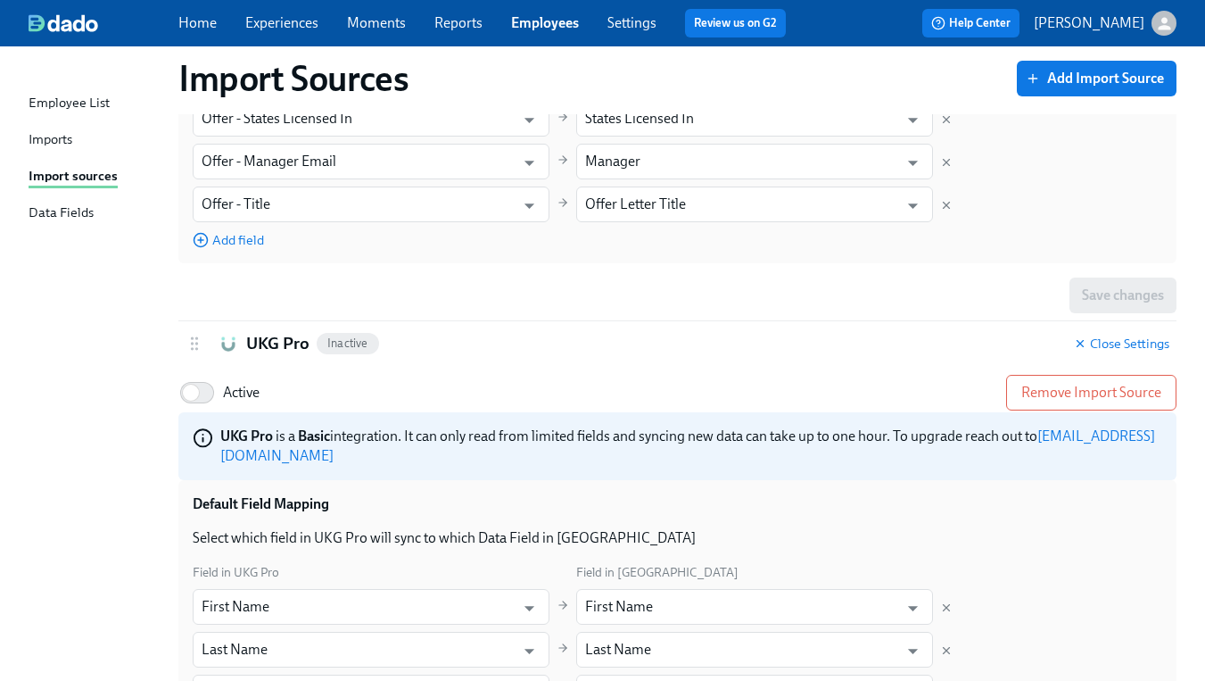
drag, startPoint x: 217, startPoint y: 392, endPoint x: 328, endPoint y: 384, distance: 111.8
click at [217, 392] on input "Active" at bounding box center [191, 392] width 118 height 39
checkbox input "true"
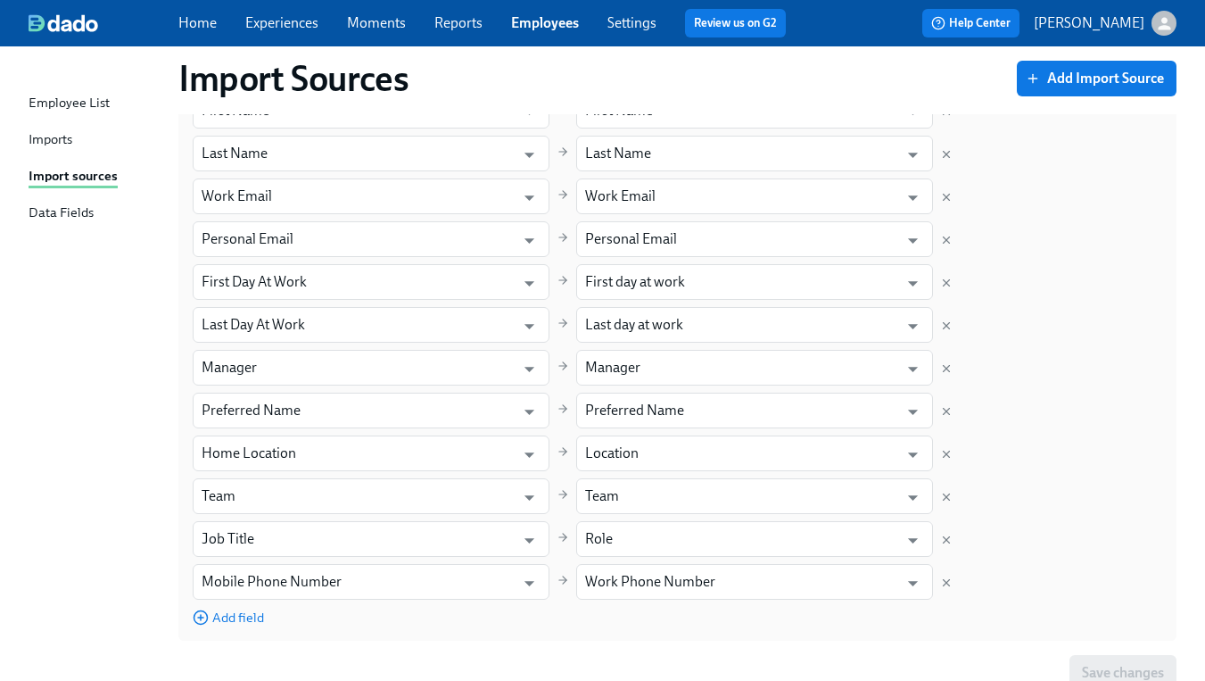
scroll to position [3137, 0]
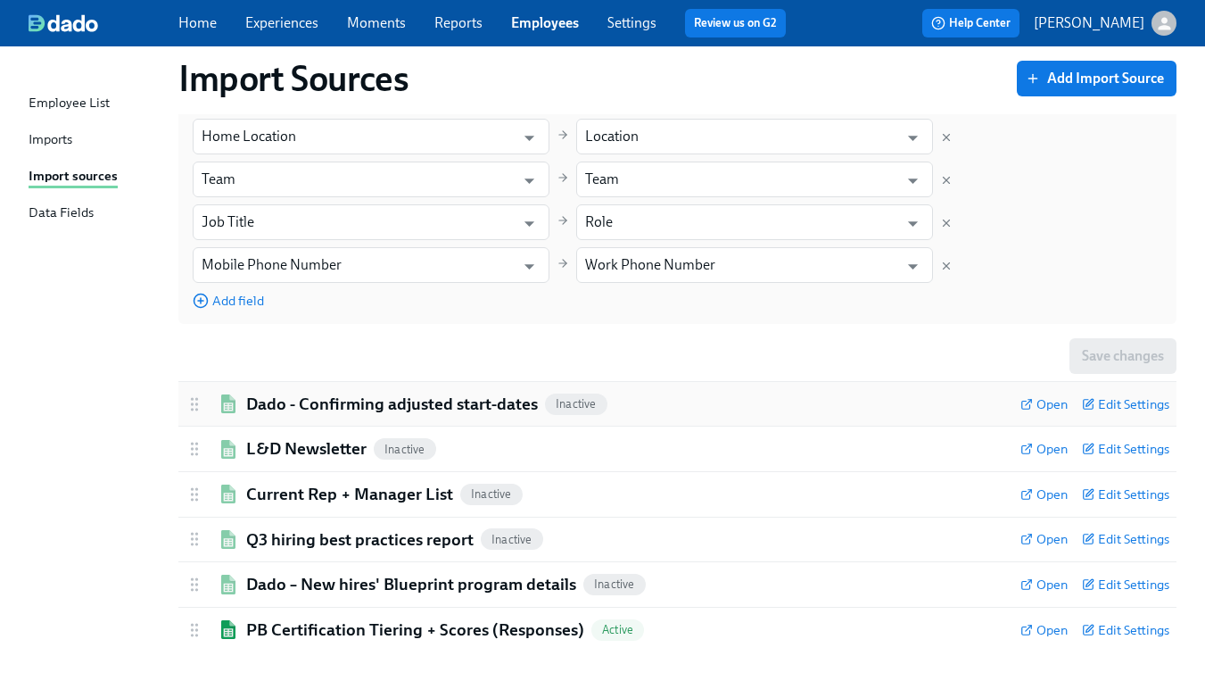
click at [347, 392] on h2 "Dado - Confirming adjusted start-dates" at bounding box center [392, 403] width 292 height 23
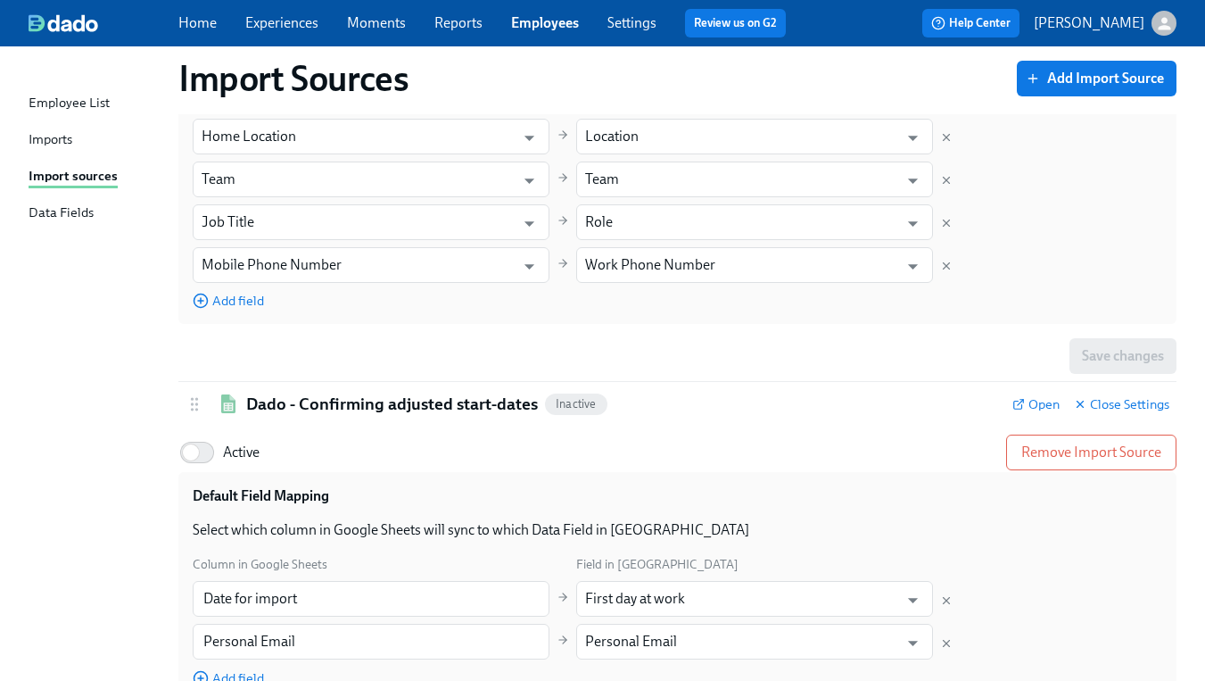
drag, startPoint x: 205, startPoint y: 439, endPoint x: 251, endPoint y: 441, distance: 45.5
click at [205, 439] on input "Active" at bounding box center [191, 452] width 118 height 39
checkbox input "true"
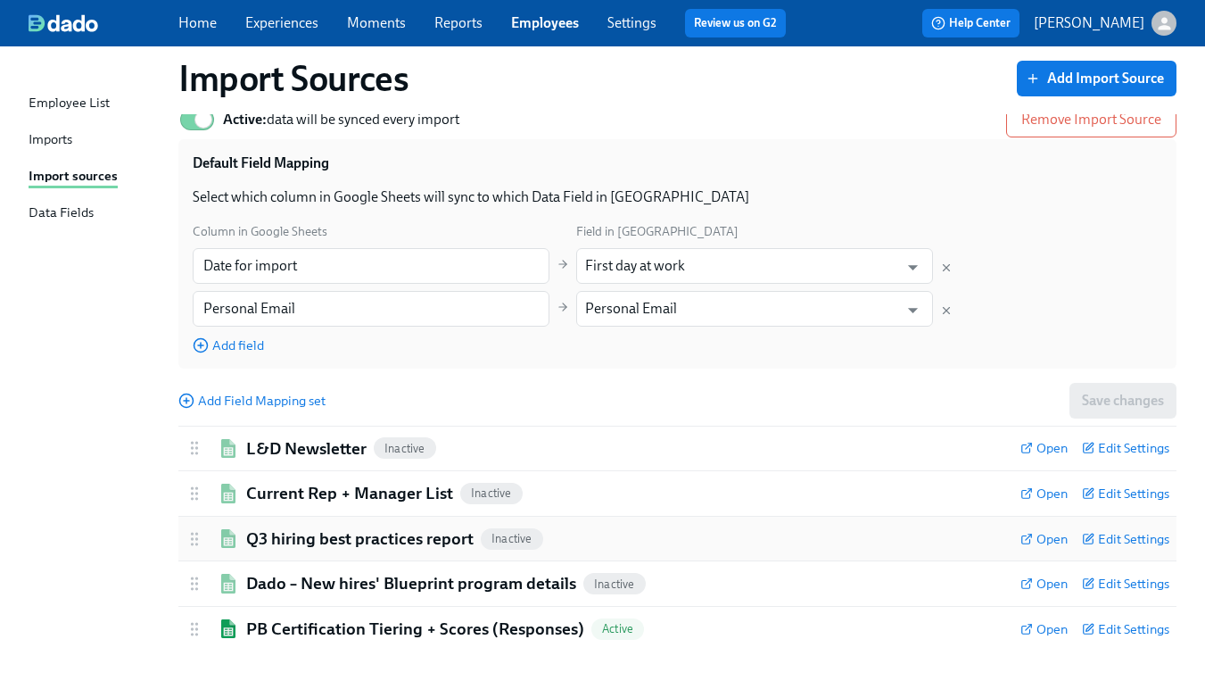
click at [322, 533] on h2 "Q3 hiring best practices report" at bounding box center [359, 538] width 227 height 23
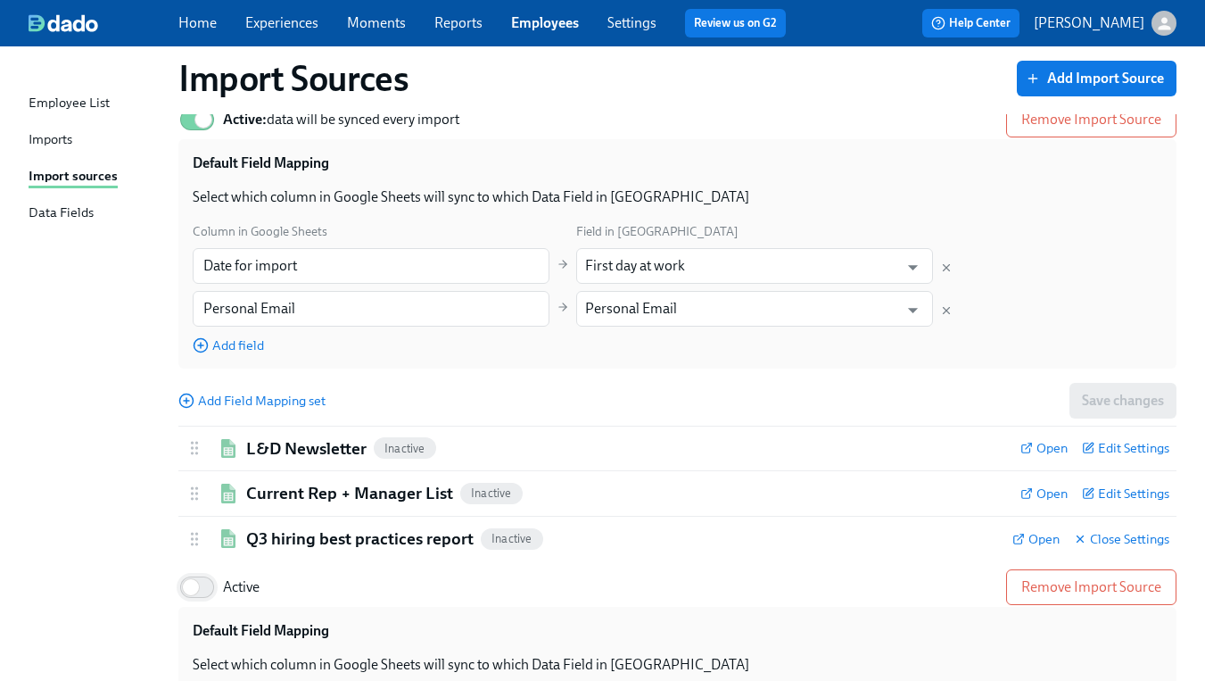
click at [204, 574] on input "Active" at bounding box center [191, 586] width 118 height 39
checkbox input "true"
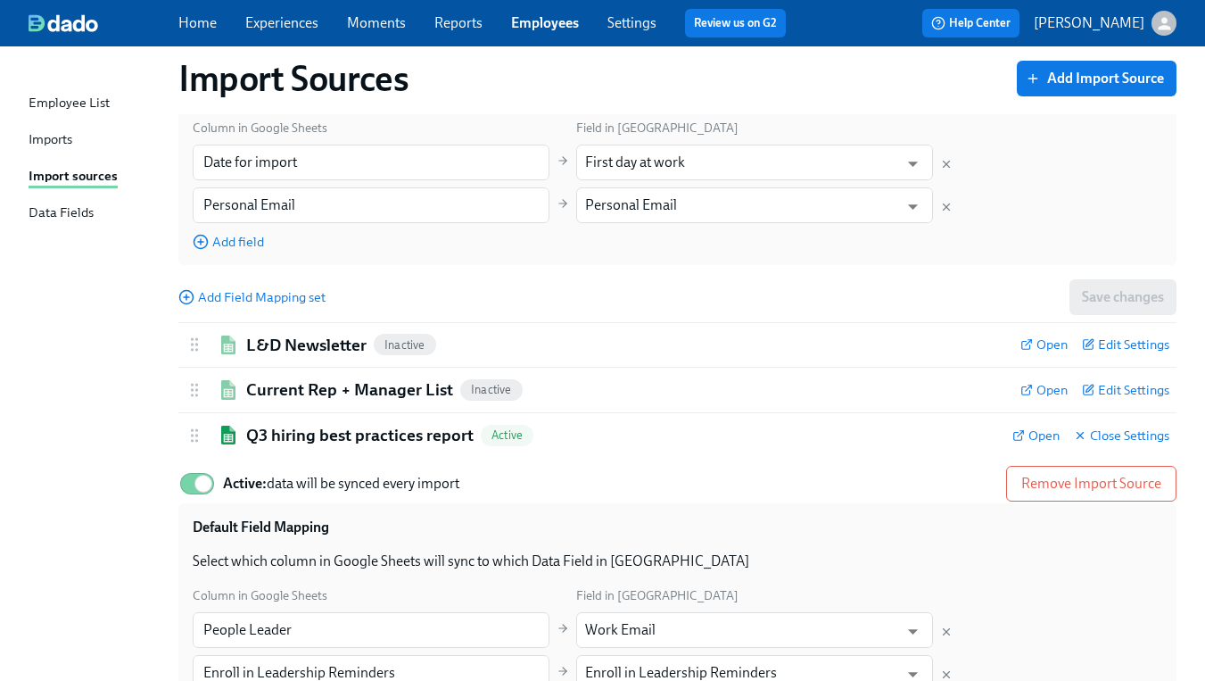
scroll to position [3802, 0]
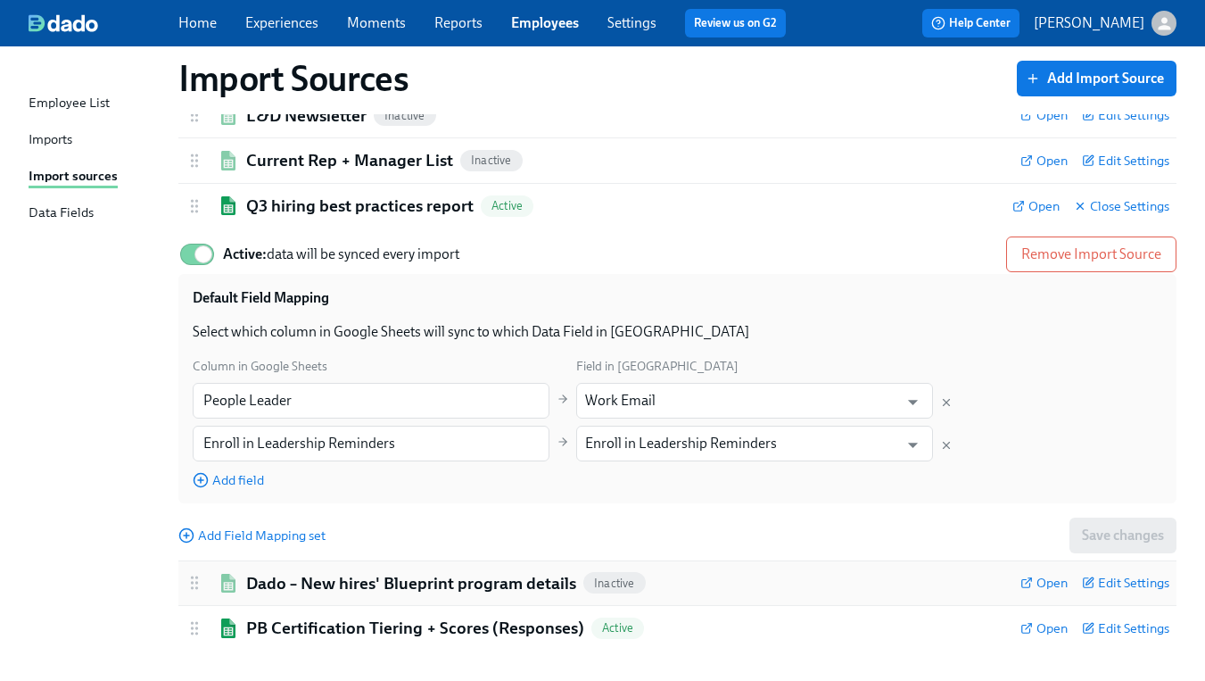
click at [339, 572] on h2 "Dado – New hires' Blueprint program details" at bounding box center [411, 583] width 330 height 23
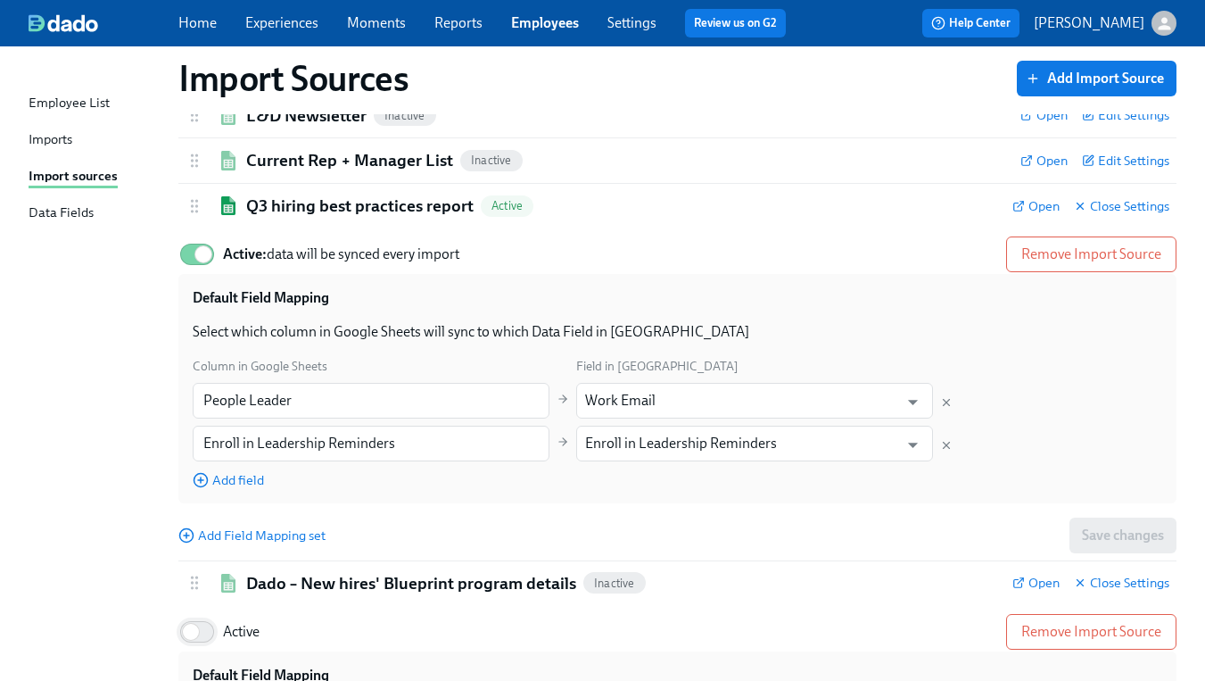
click at [210, 618] on input "Active" at bounding box center [191, 631] width 118 height 39
checkbox input "true"
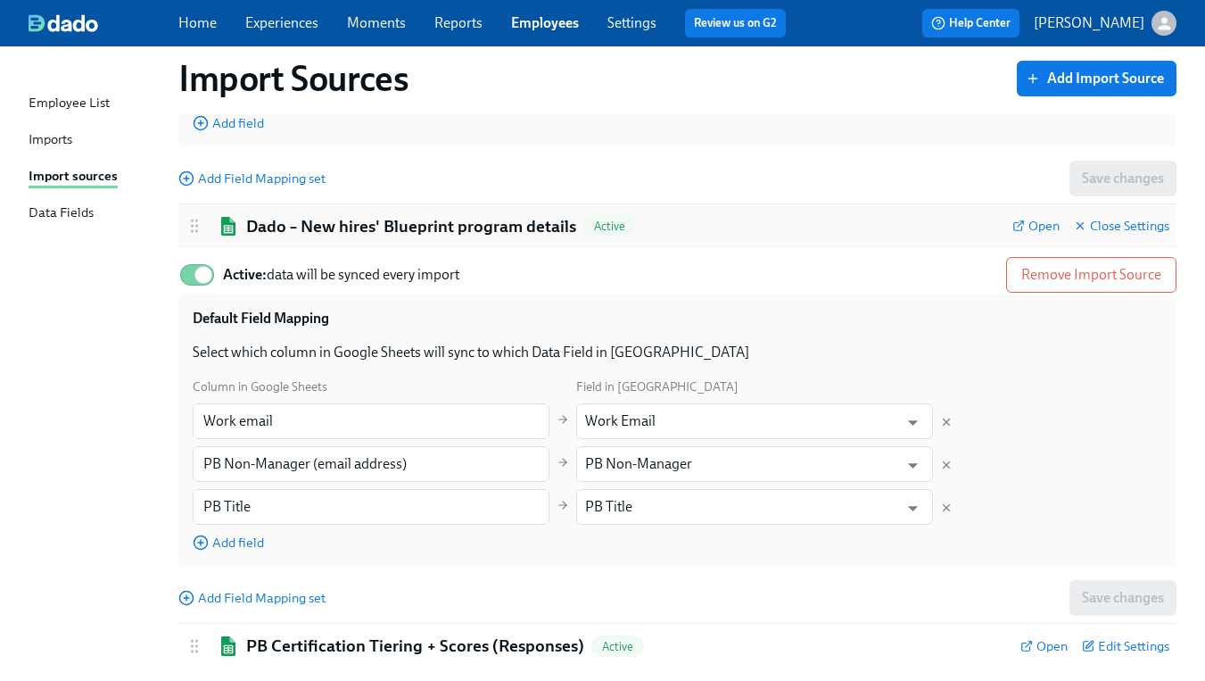
scroll to position [4177, 0]
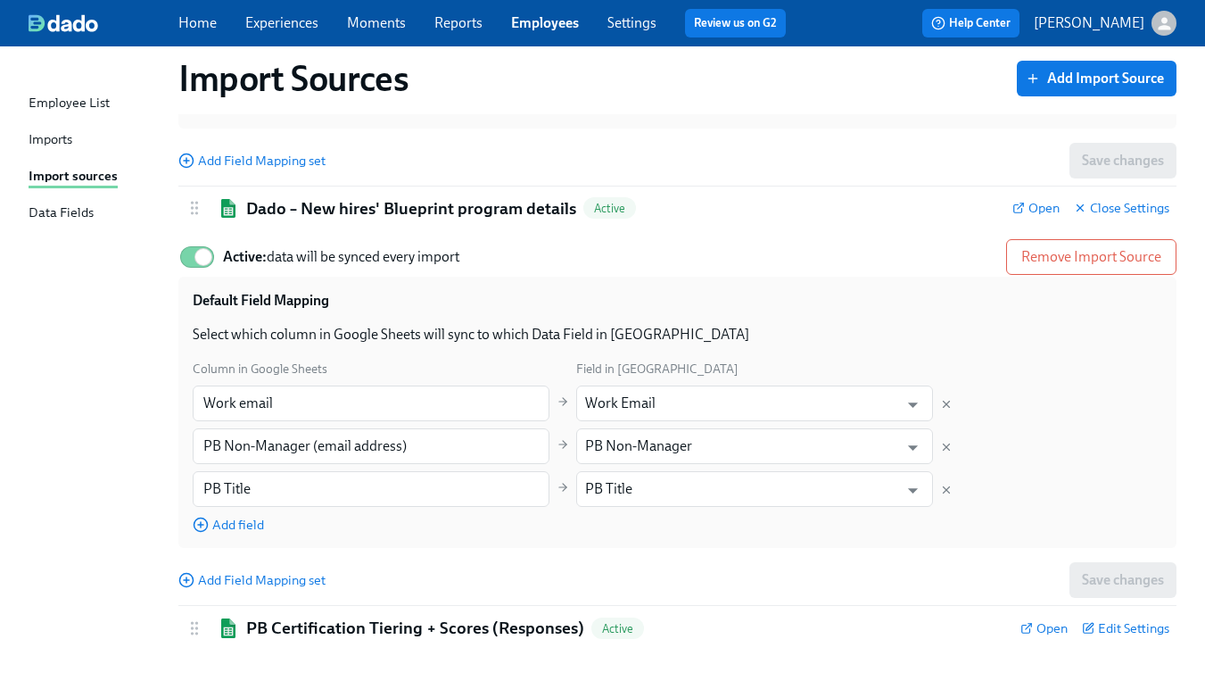
click at [326, 24] on div "Home Experiences Moments Reports Employees Settings Review us on G2" at bounding box center [489, 23] width 622 height 29
click at [302, 28] on link "Experiences" at bounding box center [281, 22] width 73 height 17
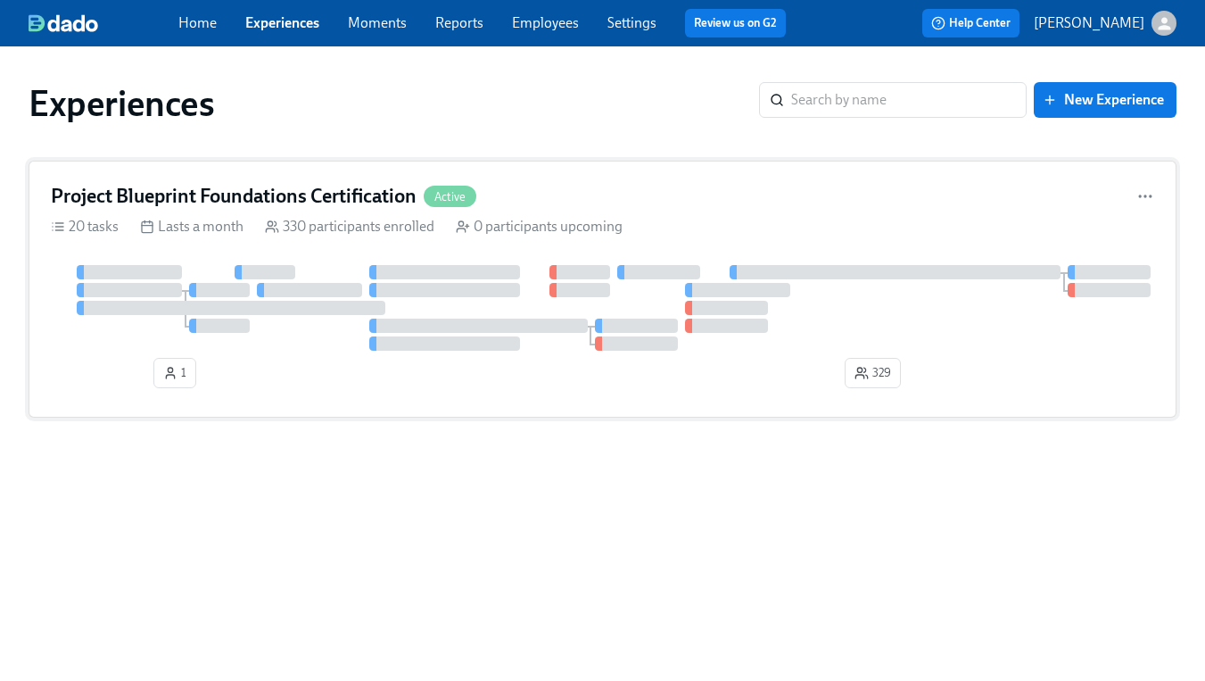
click at [296, 201] on h4 "Project Blueprint Foundations Certification" at bounding box center [234, 196] width 366 height 27
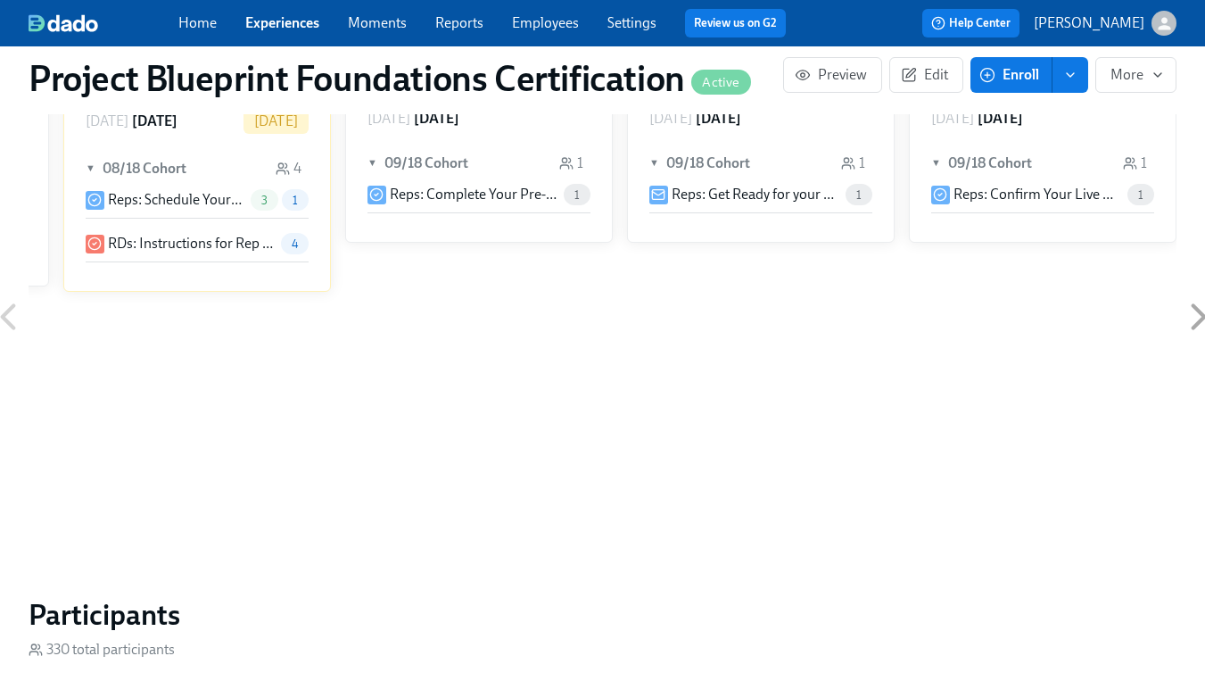
scroll to position [1263, 0]
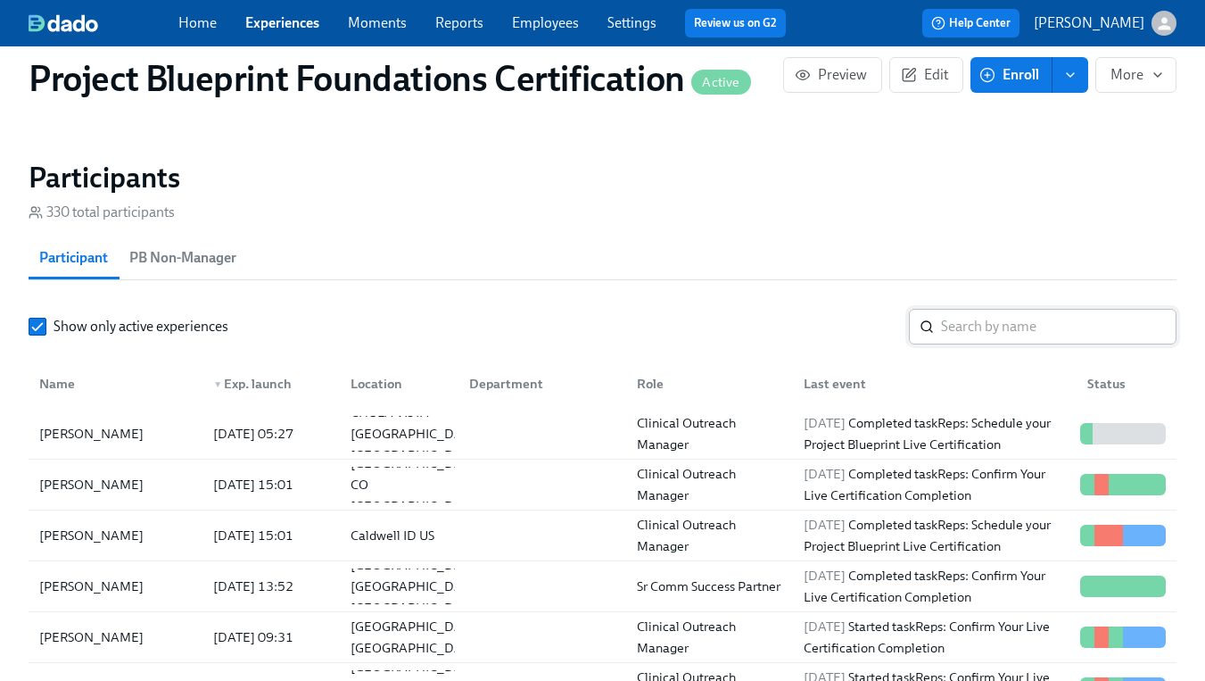
click at [977, 327] on input "search" at bounding box center [1058, 327] width 235 height 36
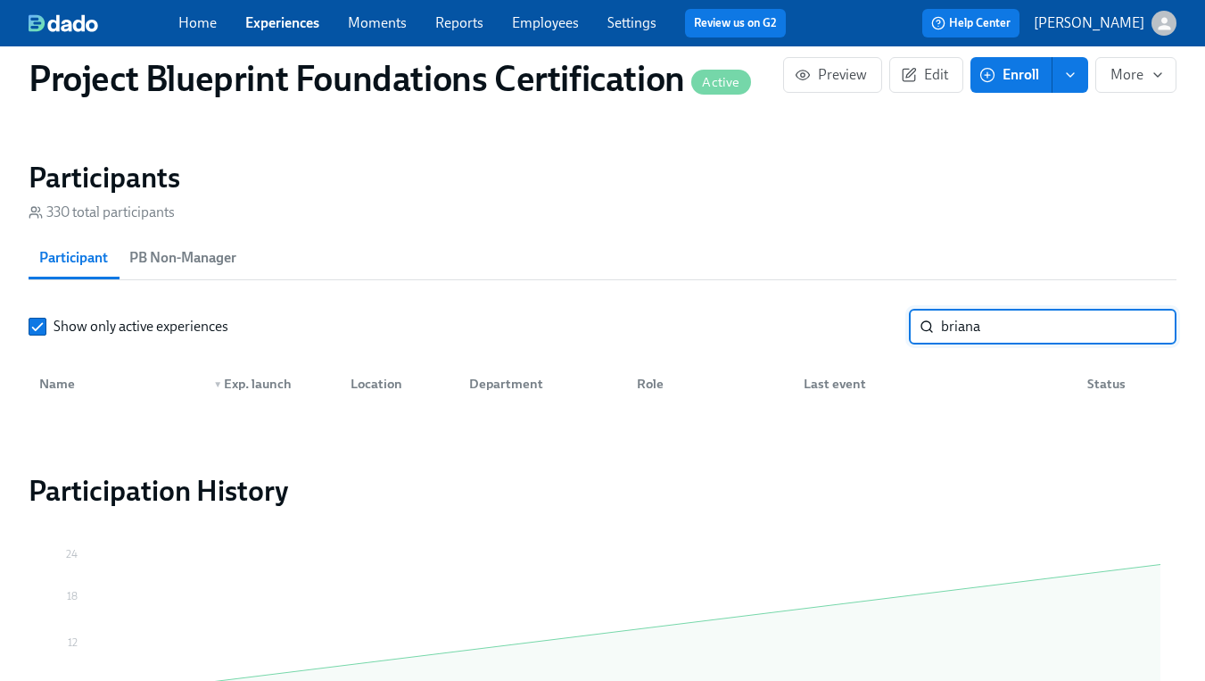
type input "briana"
click at [45, 323] on input "Show only active experiences" at bounding box center [37, 326] width 16 height 16
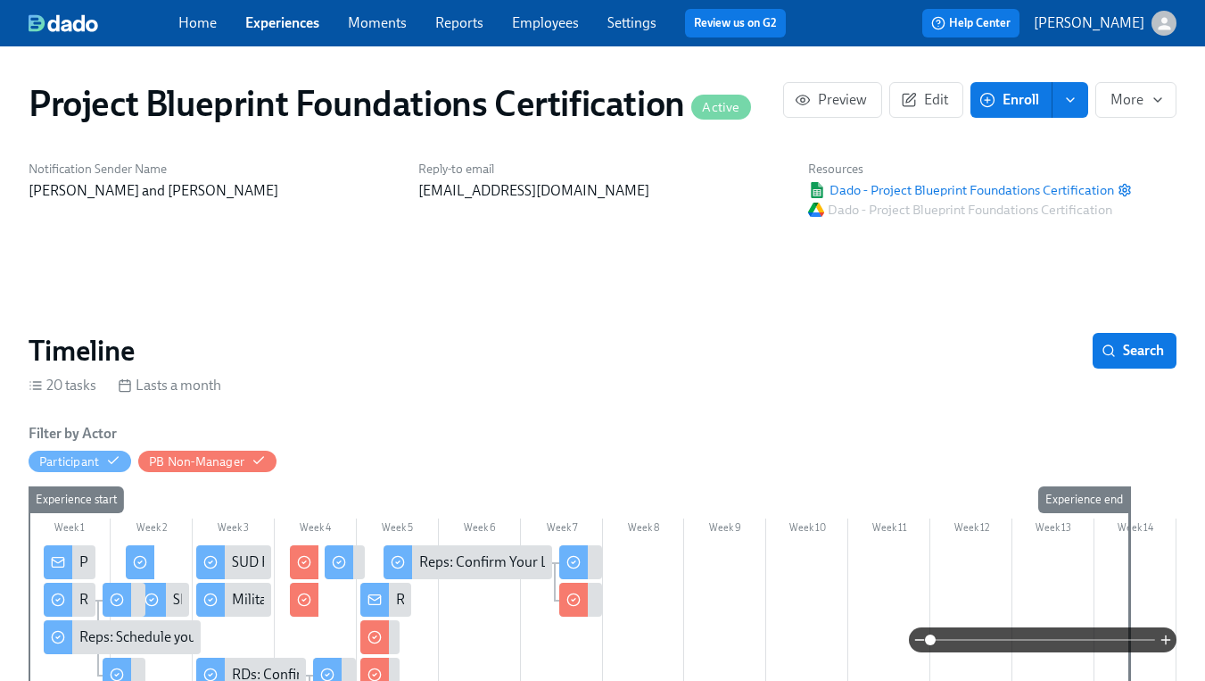
scroll to position [244, 0]
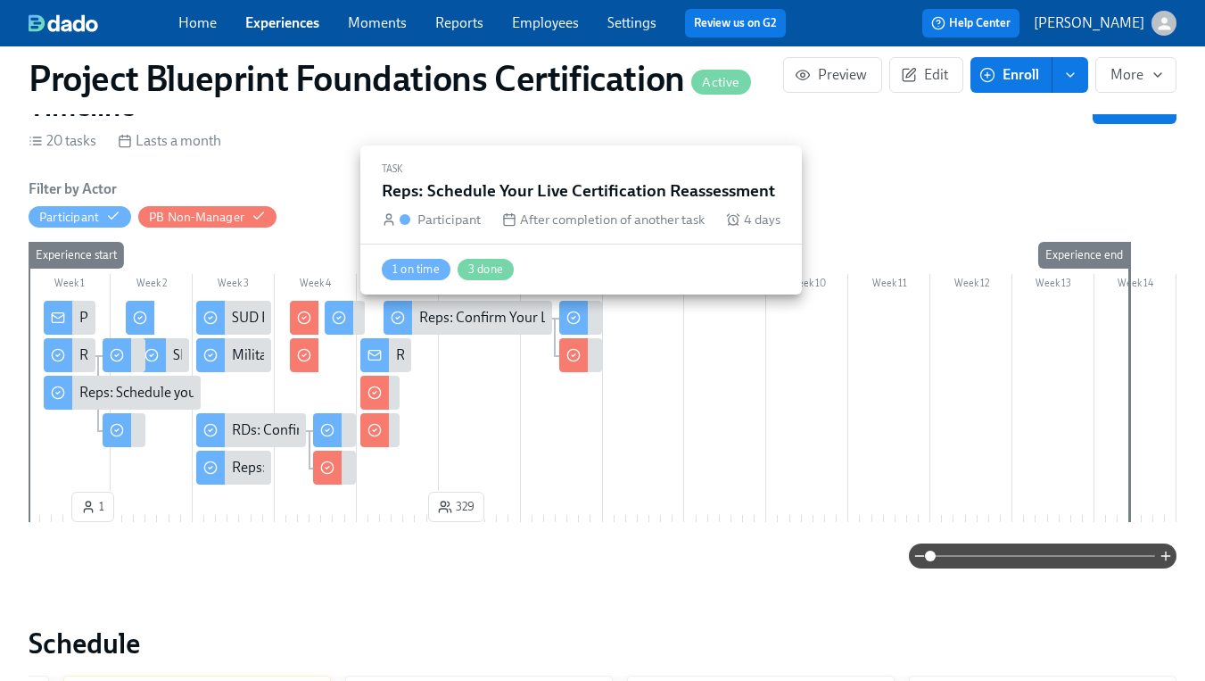
click at [568, 318] on icon at bounding box center [573, 317] width 14 height 14
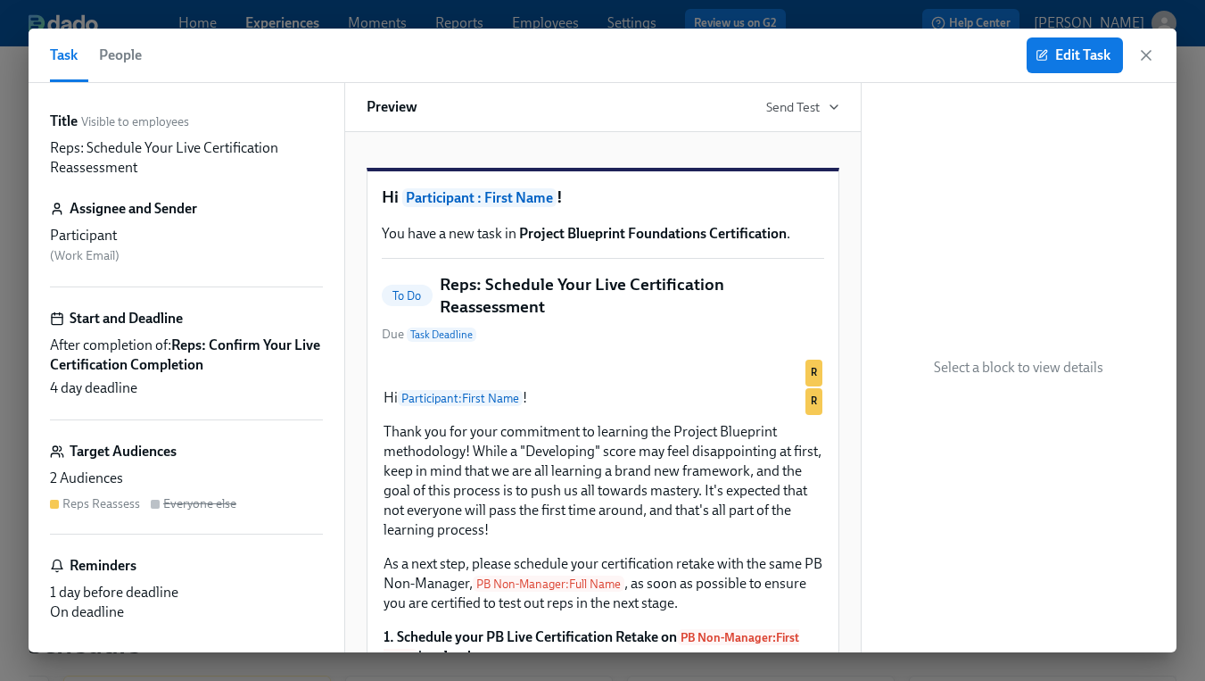
click at [114, 63] on span "People" at bounding box center [120, 55] width 43 height 25
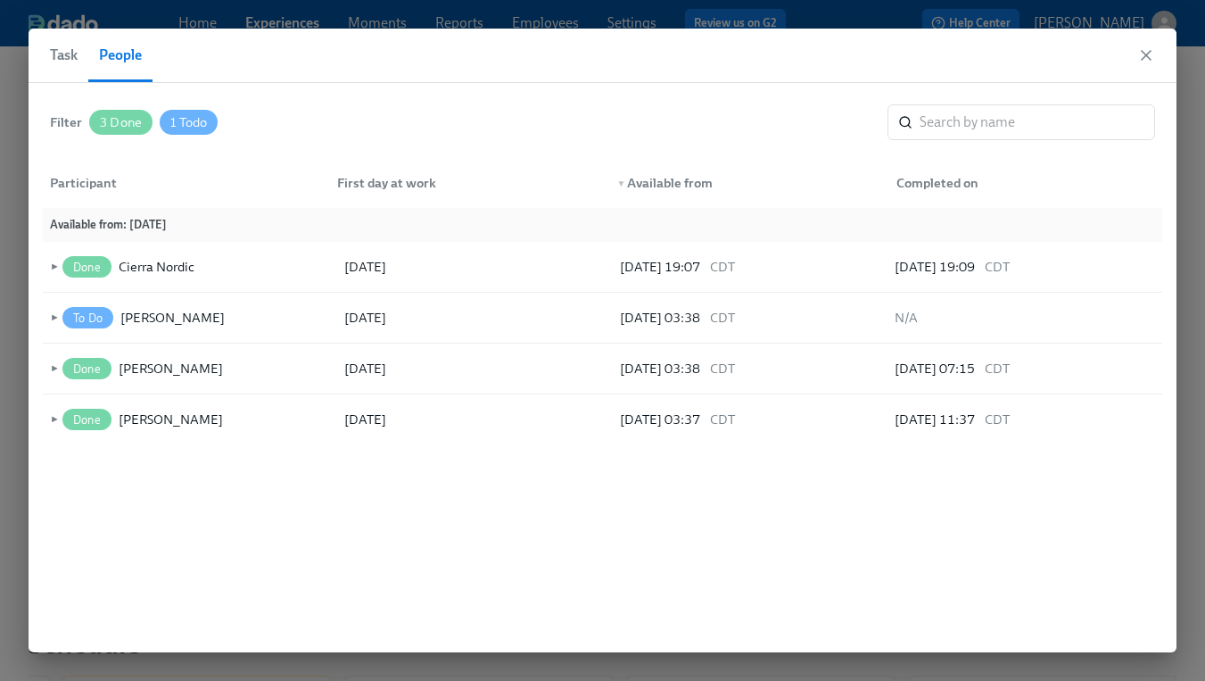
click at [68, 58] on span "Task" at bounding box center [64, 55] width 28 height 25
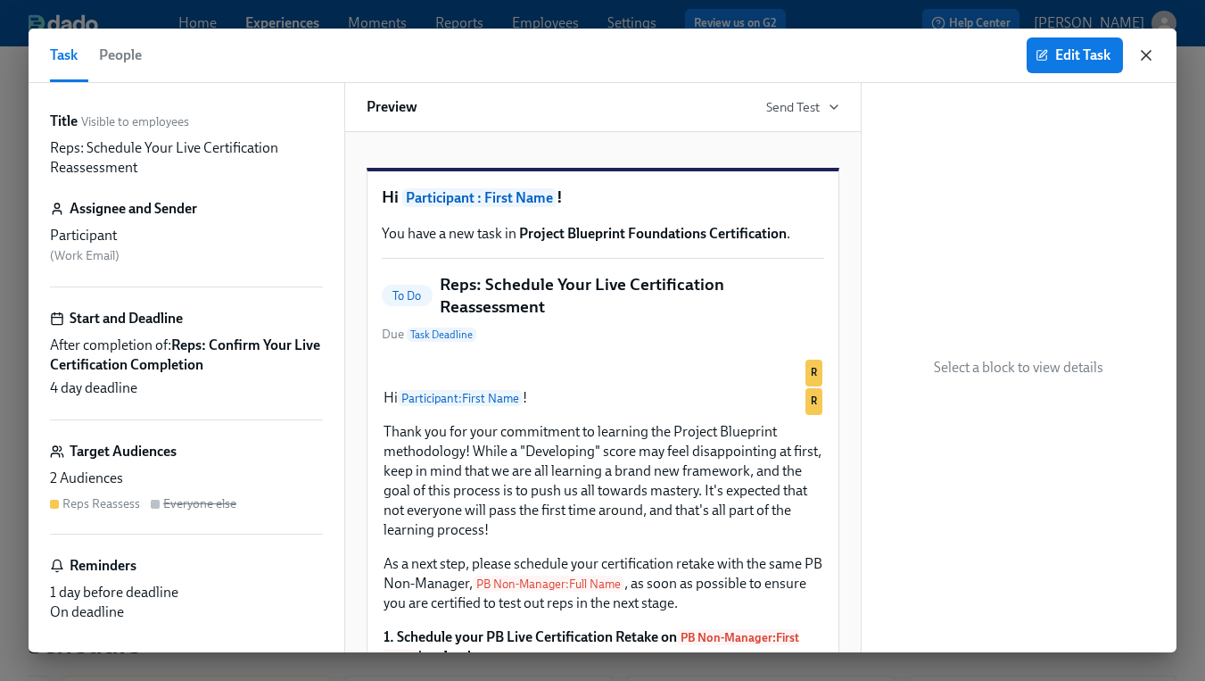
click at [1145, 55] on icon "button" at bounding box center [1146, 55] width 9 height 9
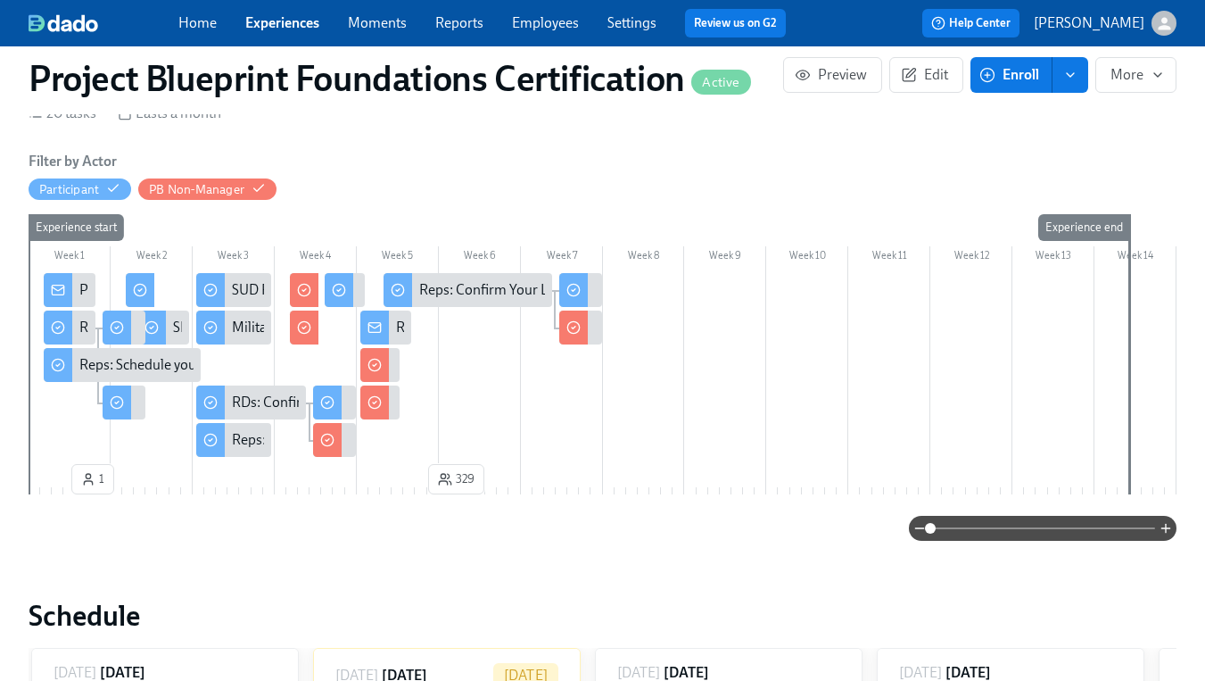
scroll to position [0, 5039]
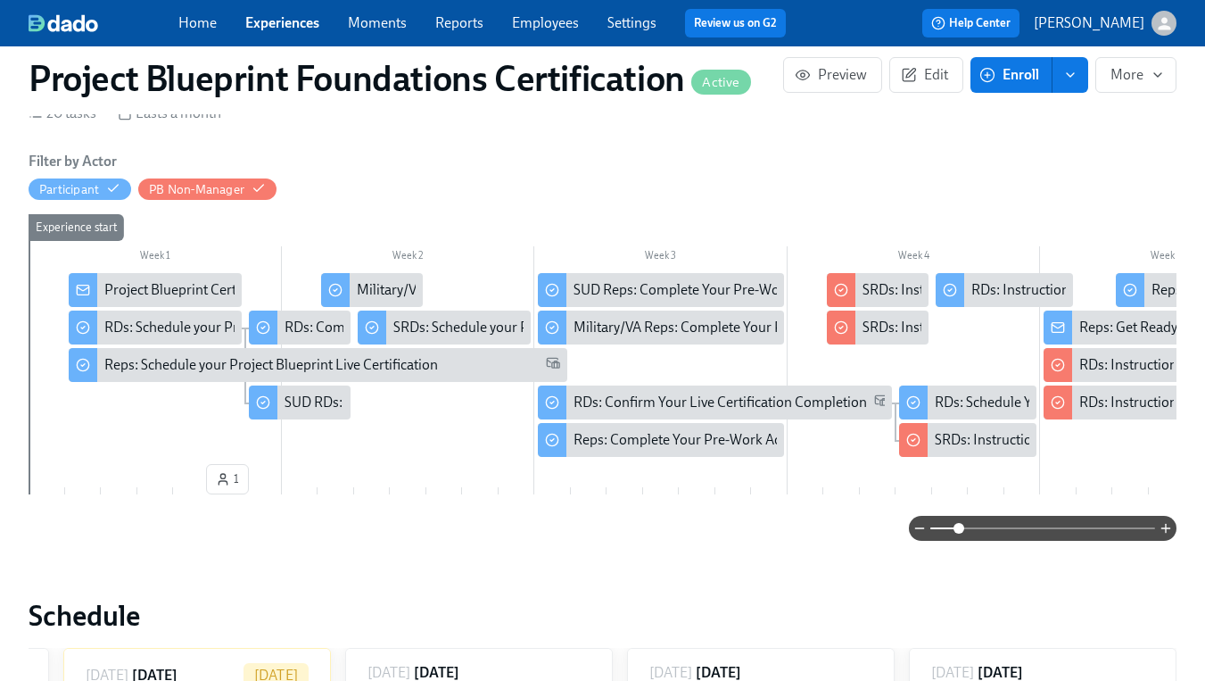
drag, startPoint x: 935, startPoint y: 525, endPoint x: 949, endPoint y: 483, distance: 45.1
click at [959, 527] on span at bounding box center [959, 528] width 11 height 11
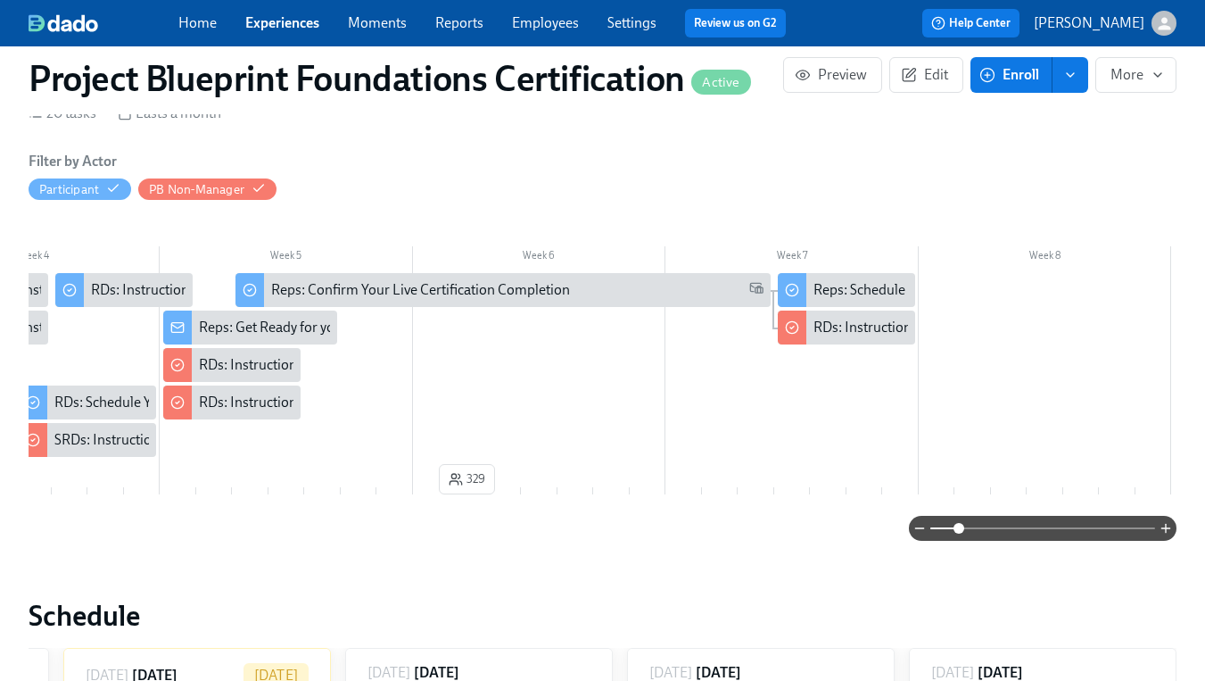
scroll to position [0, 957]
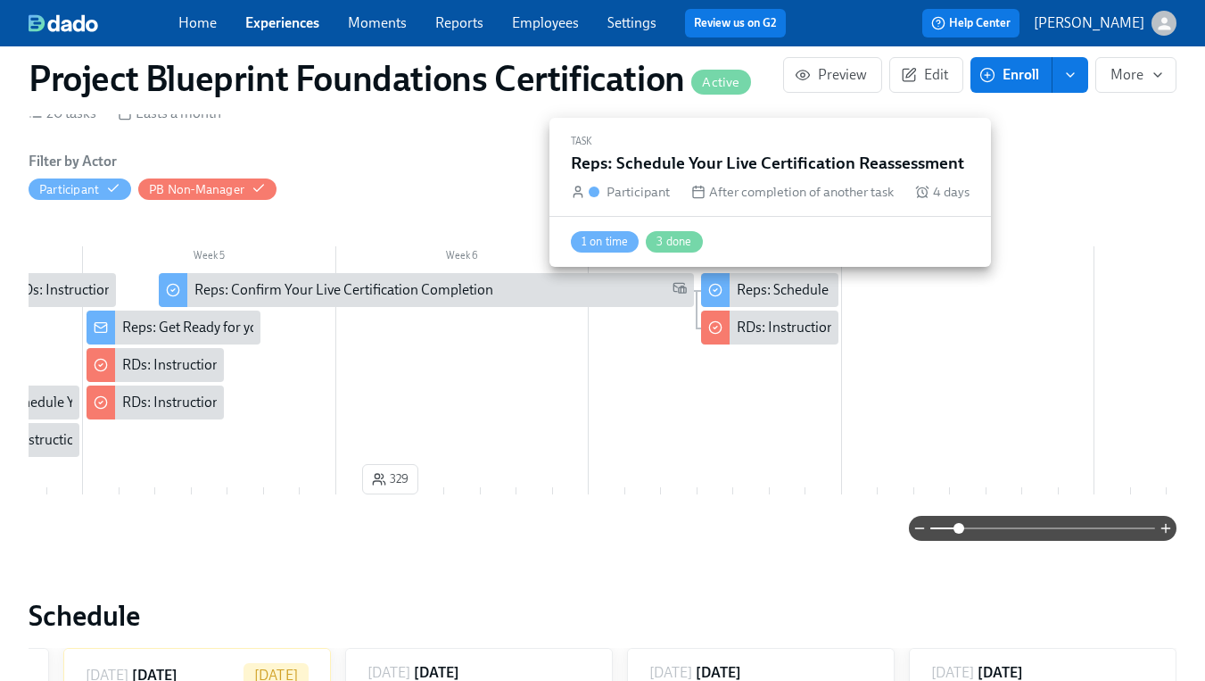
click at [773, 287] on div "Reps: Schedule Your Live Certification Reassessment" at bounding box center [896, 290] width 318 height 20
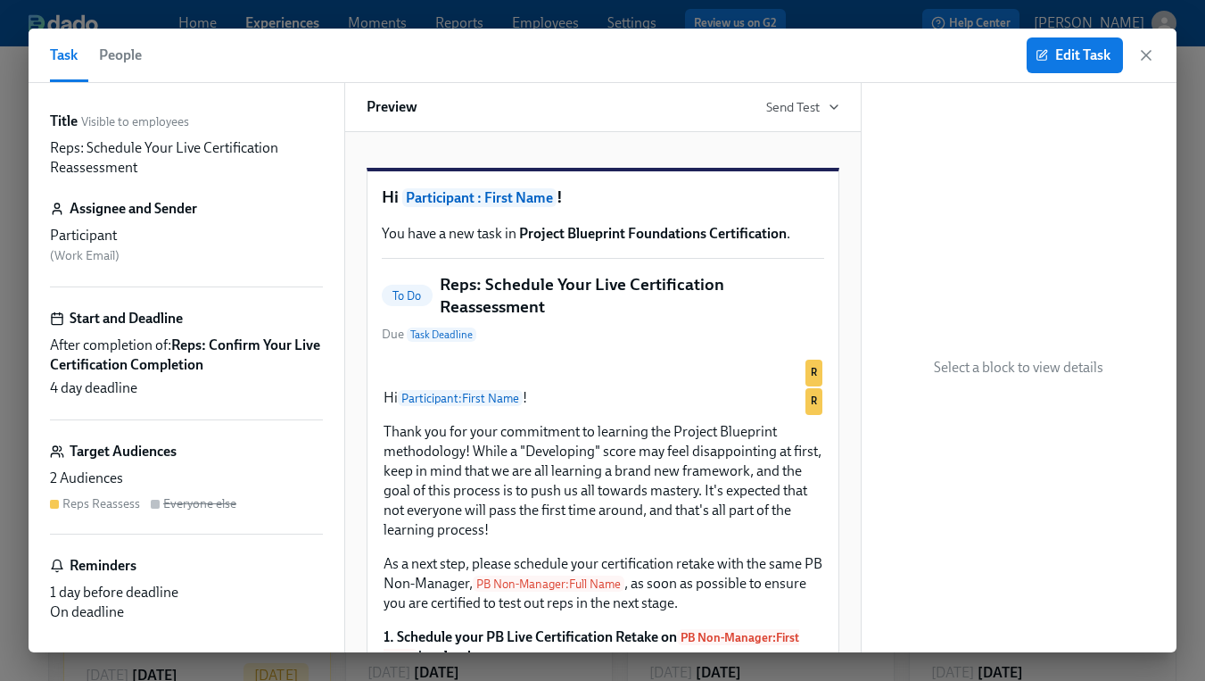
scroll to position [1, 0]
click at [116, 58] on span "People" at bounding box center [120, 55] width 43 height 25
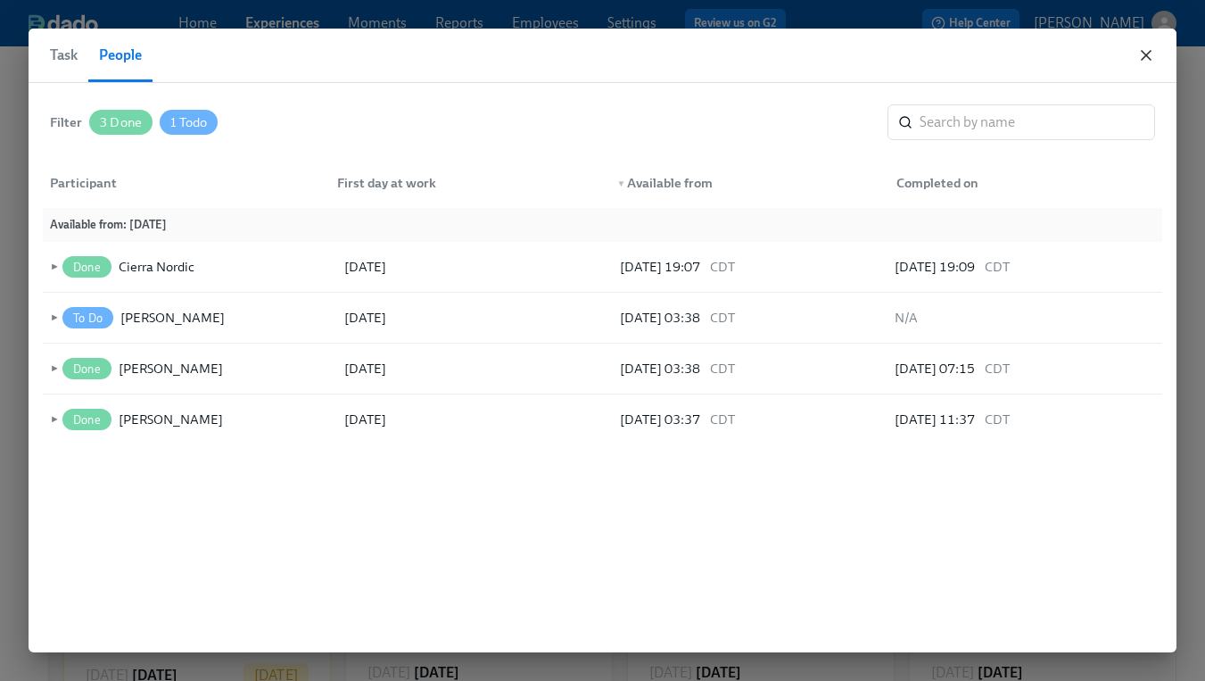
click at [1141, 52] on icon "button" at bounding box center [1146, 55] width 18 height 18
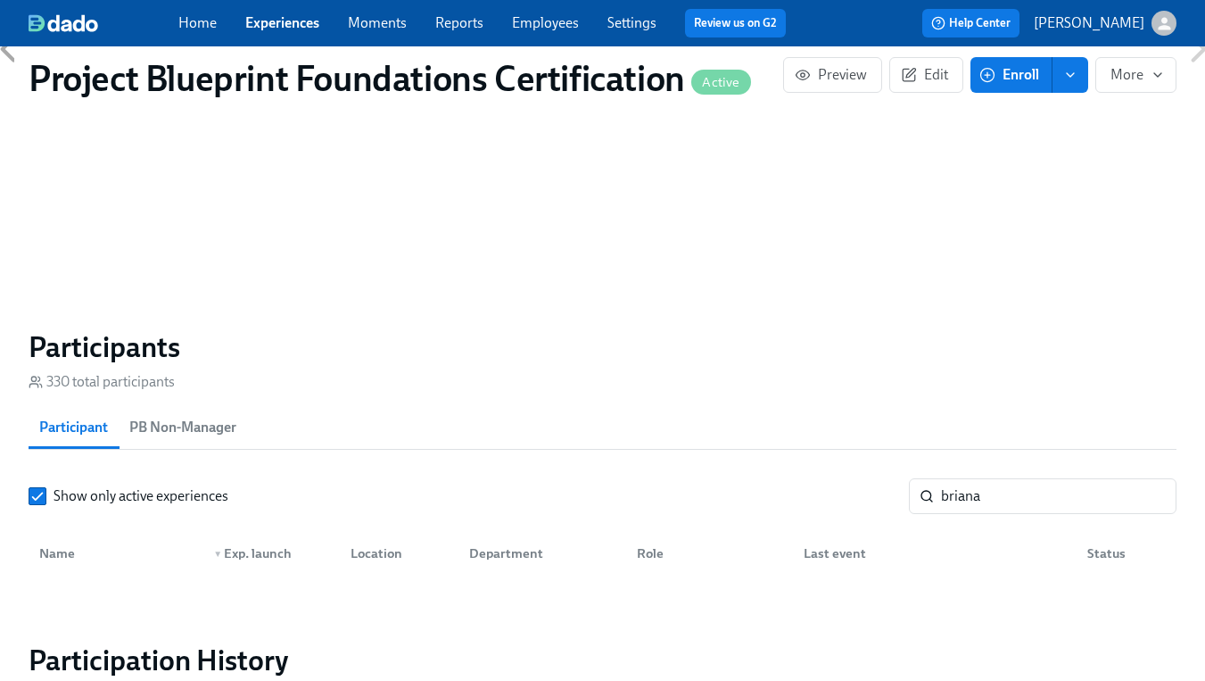
scroll to position [1126, 0]
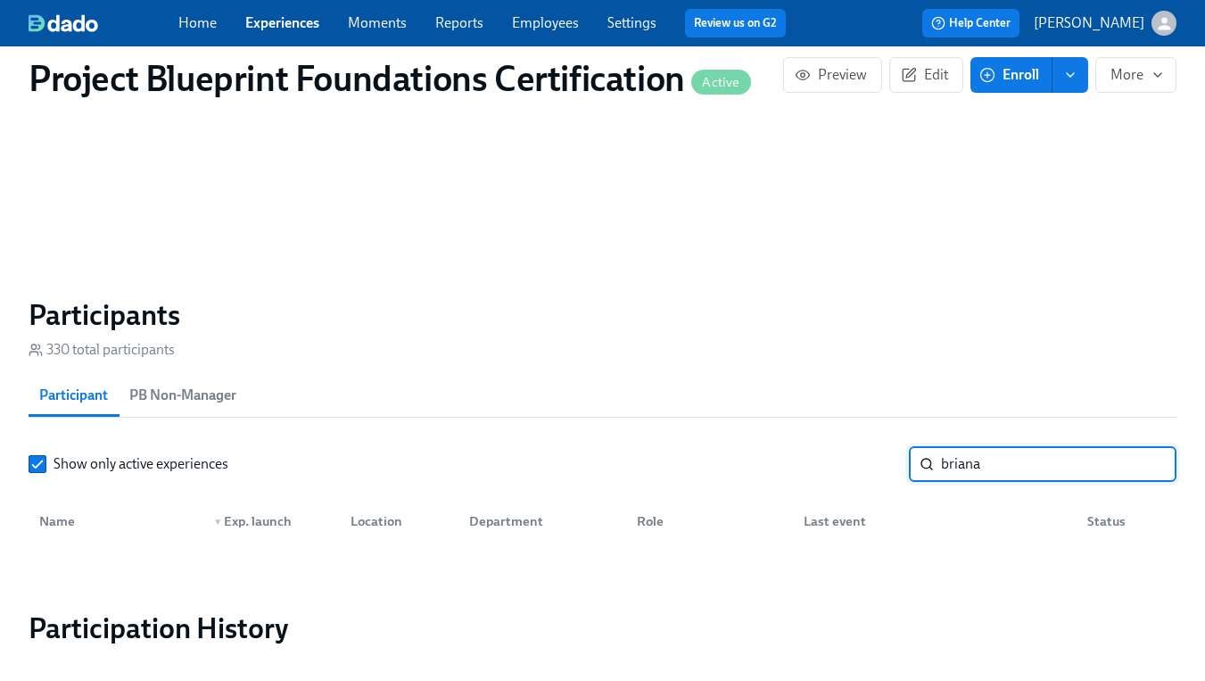
drag, startPoint x: 1004, startPoint y: 471, endPoint x: 813, endPoint y: 468, distance: 190.9
click at [813, 468] on div "Show only active experiences [PERSON_NAME] ​" at bounding box center [603, 464] width 1148 height 36
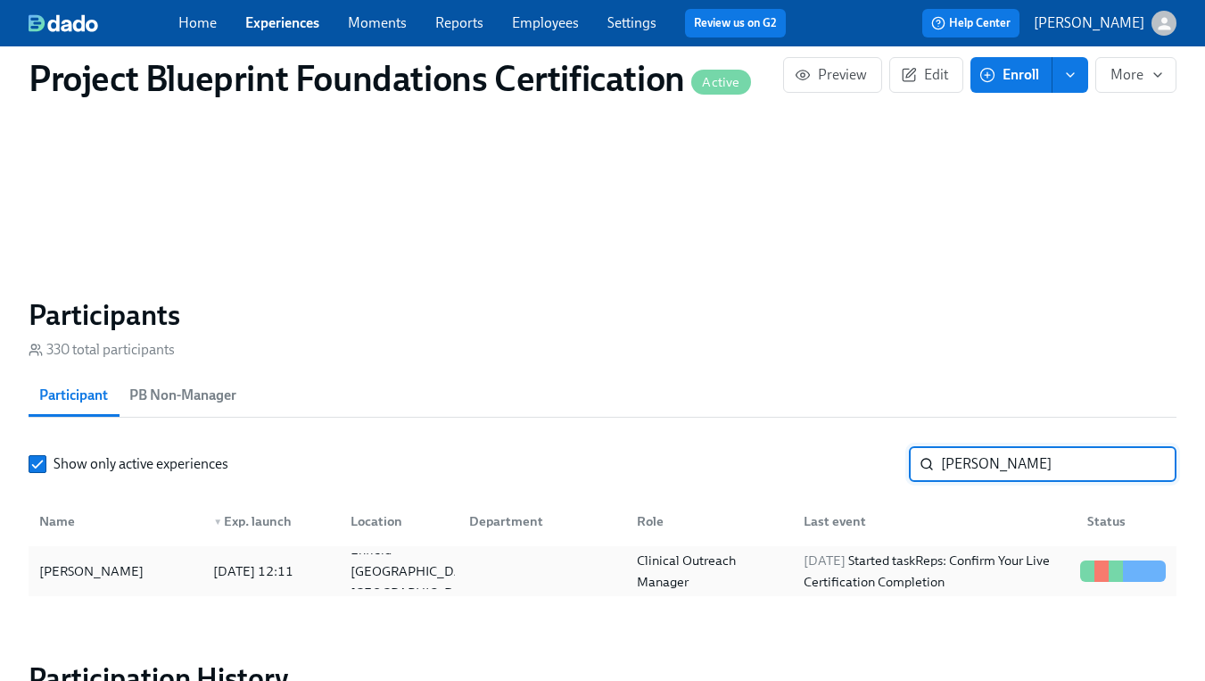
type input "[PERSON_NAME]"
click at [145, 578] on div "[PERSON_NAME]" at bounding box center [115, 571] width 167 height 36
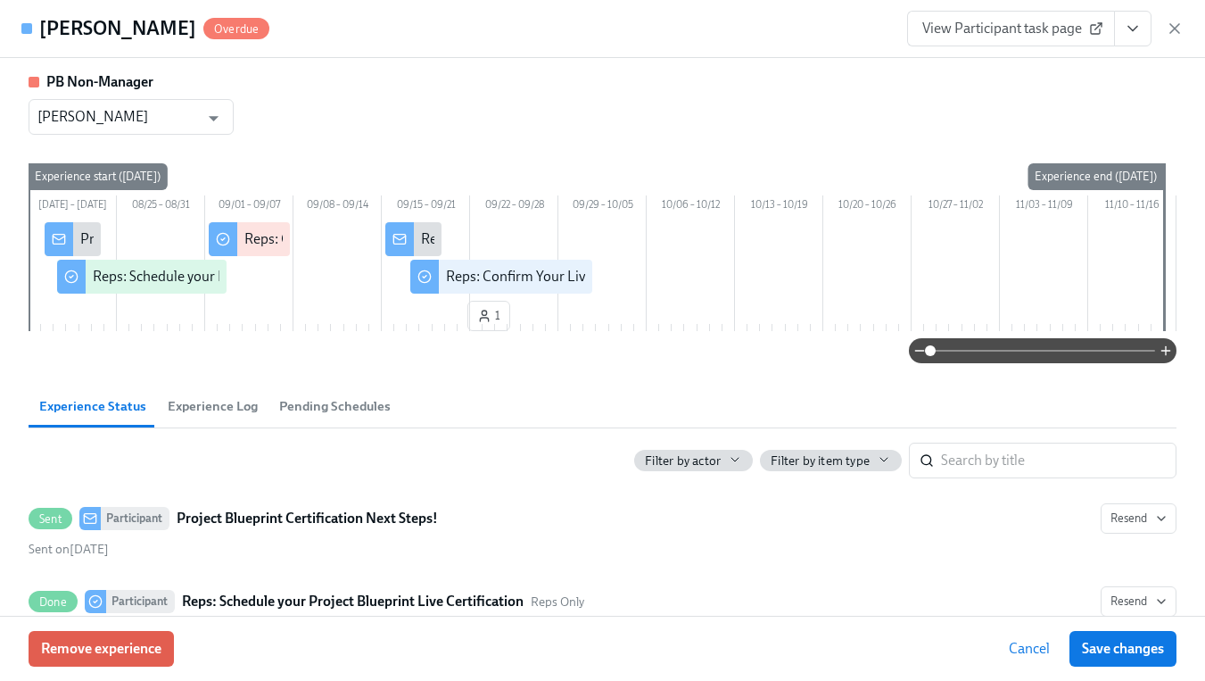
click at [1188, 26] on div "[PERSON_NAME] Overdue View Participant task page" at bounding box center [602, 29] width 1205 height 58
click at [1177, 28] on icon "button" at bounding box center [1175, 29] width 18 height 18
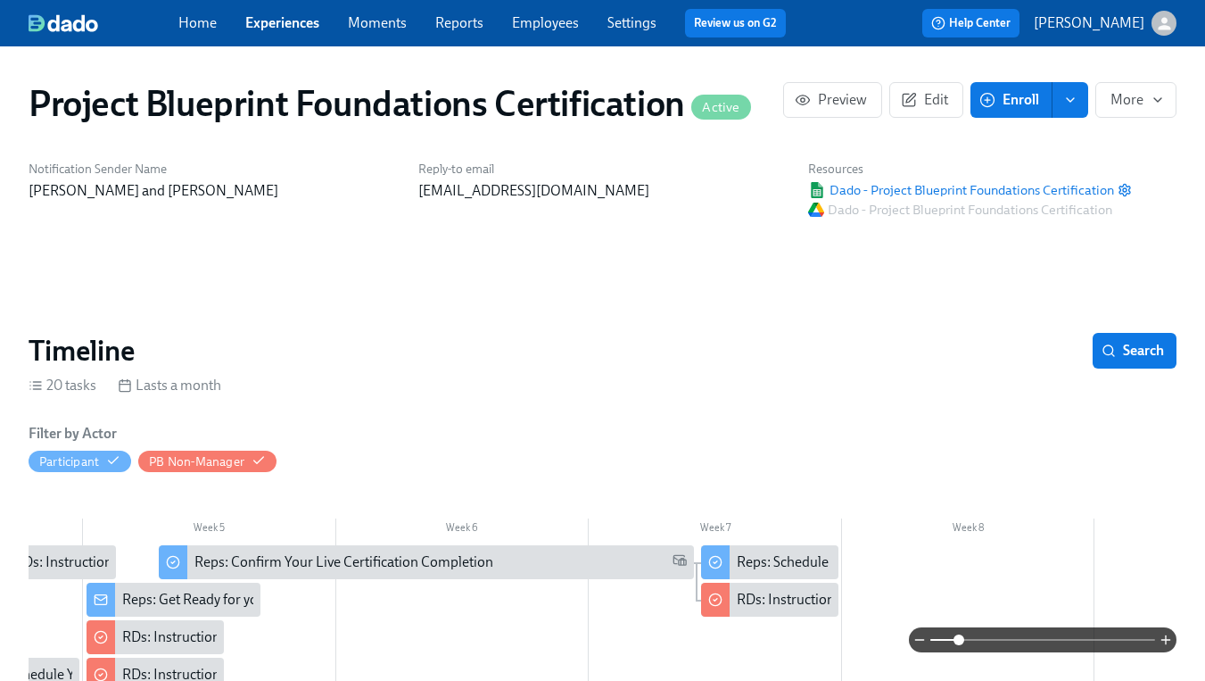
scroll to position [188, 0]
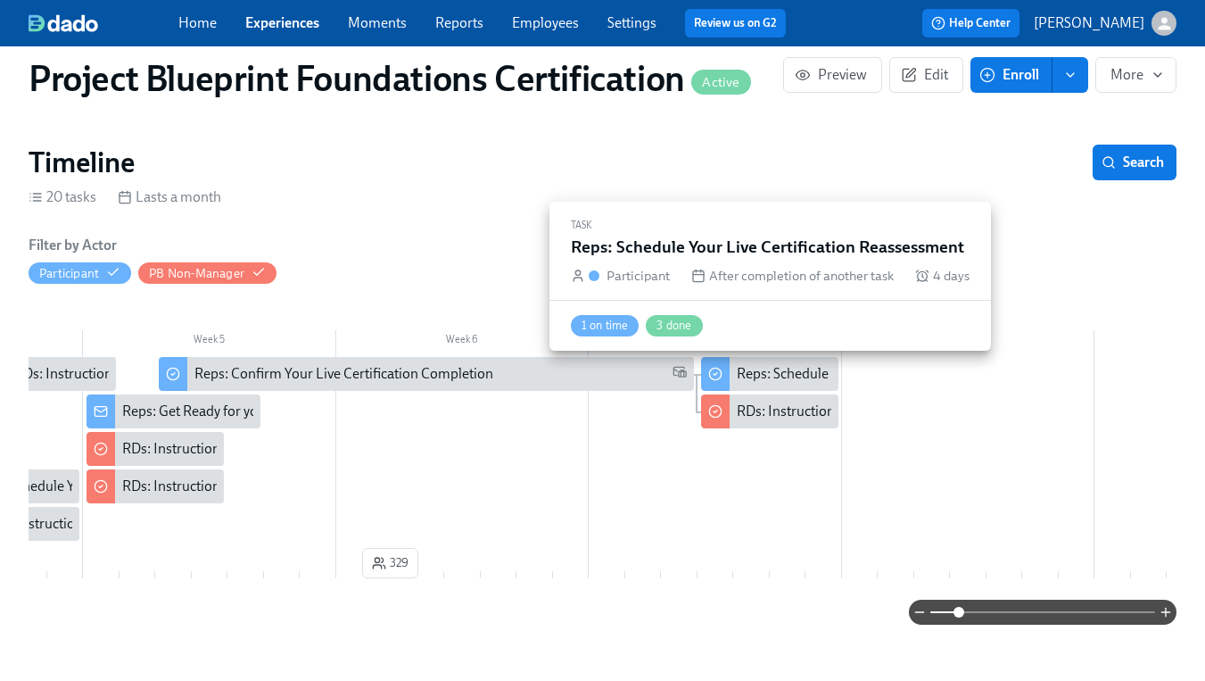
click at [756, 376] on div "Reps: Schedule Your Live Certification Reassessment" at bounding box center [896, 374] width 318 height 20
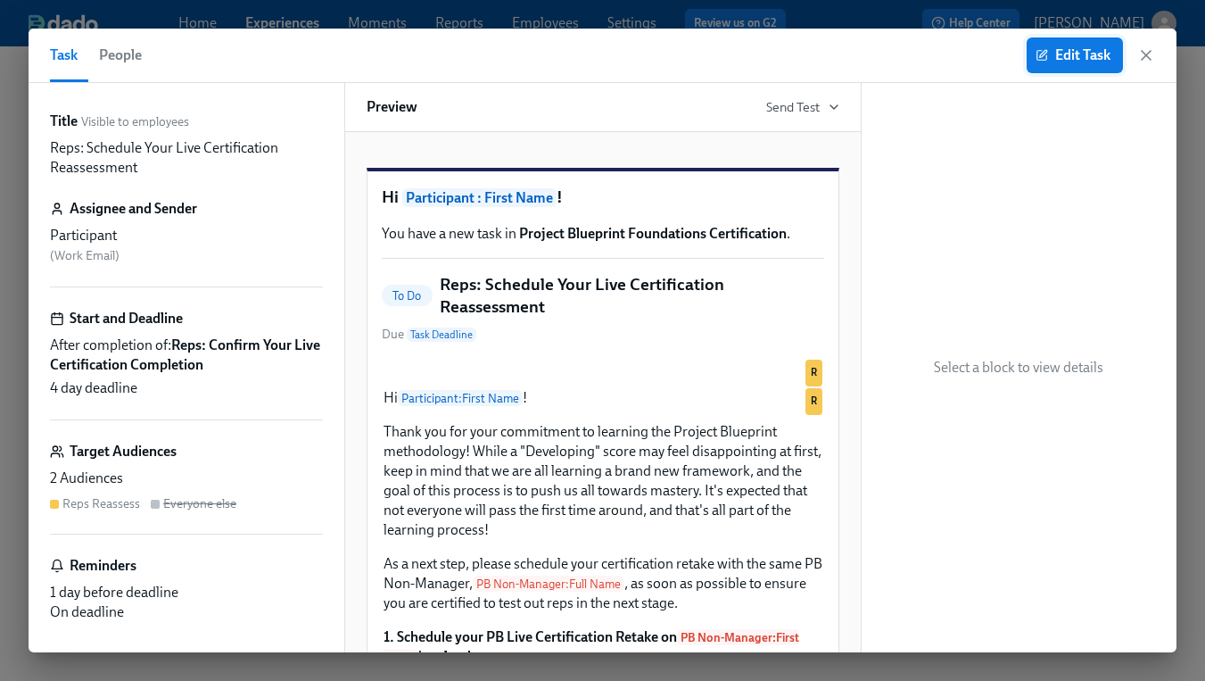
click at [1088, 59] on span "Edit Task" at bounding box center [1074, 55] width 71 height 18
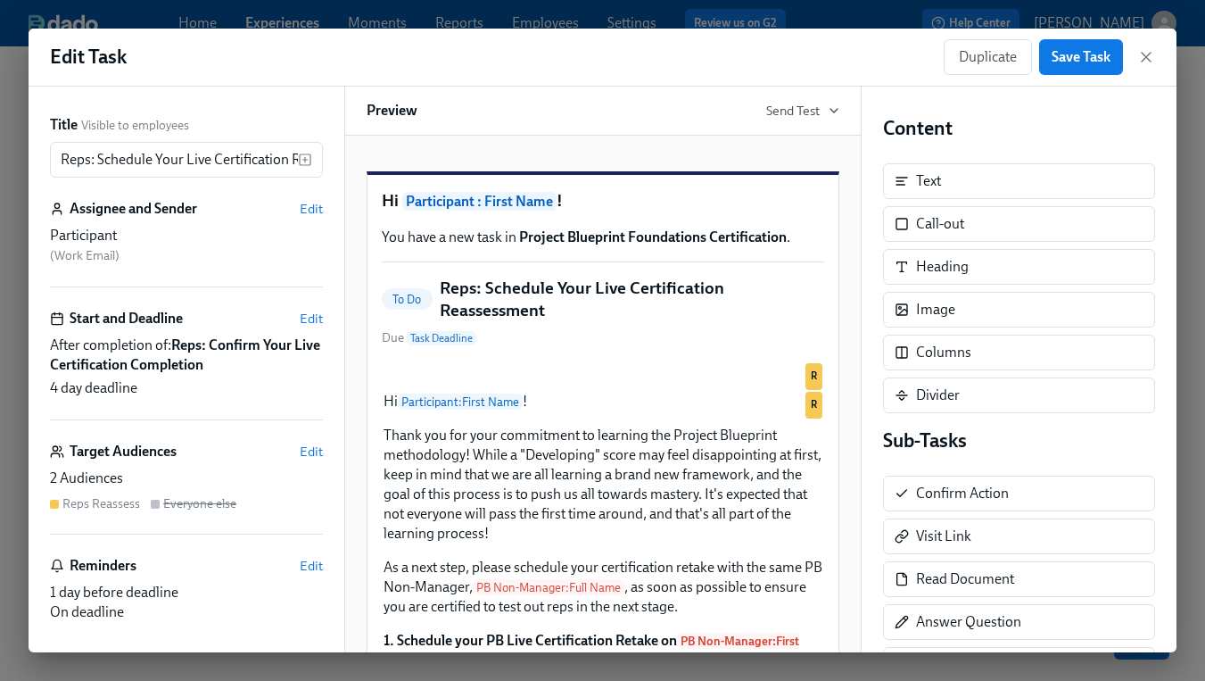
scroll to position [98, 0]
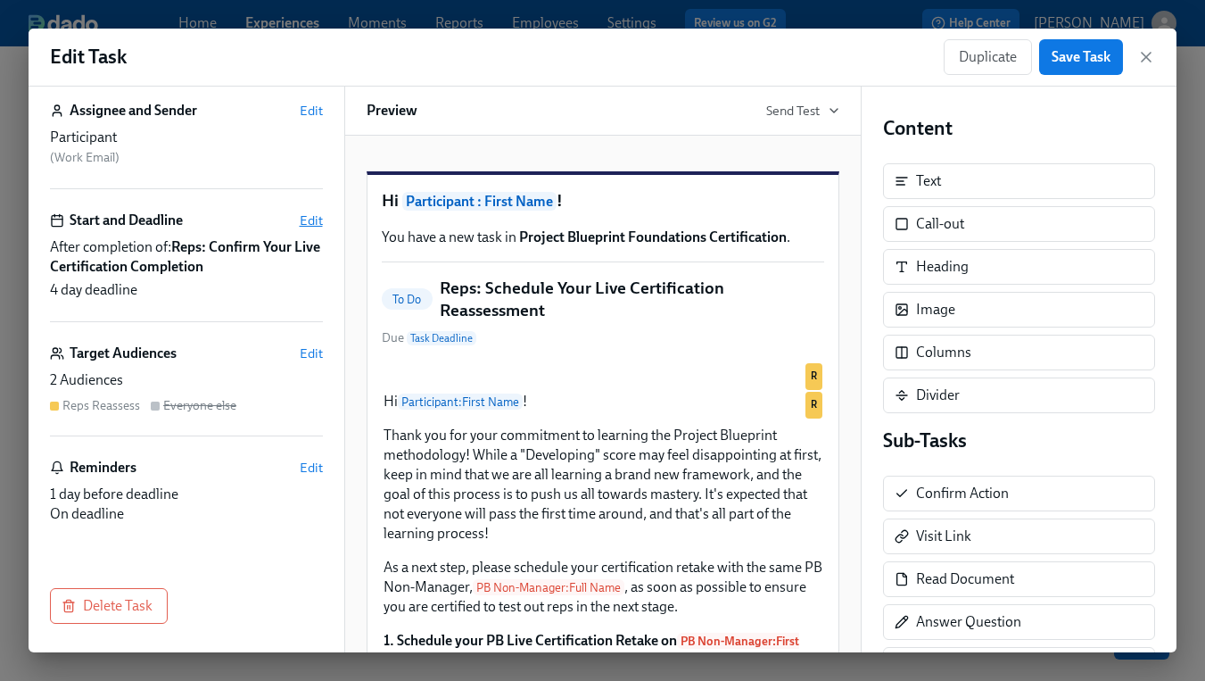
click at [316, 219] on span "Edit" at bounding box center [311, 220] width 23 height 18
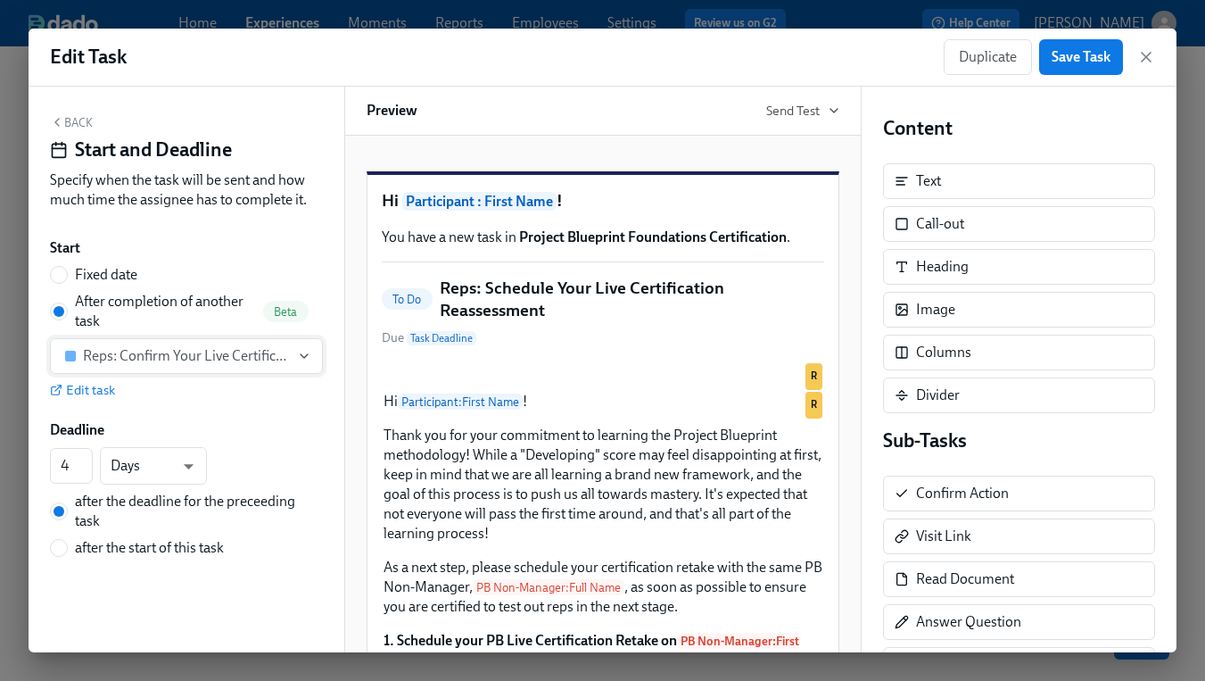
click at [235, 357] on div "Reps: Confirm Your Live Certification Completion" at bounding box center [186, 356] width 207 height 18
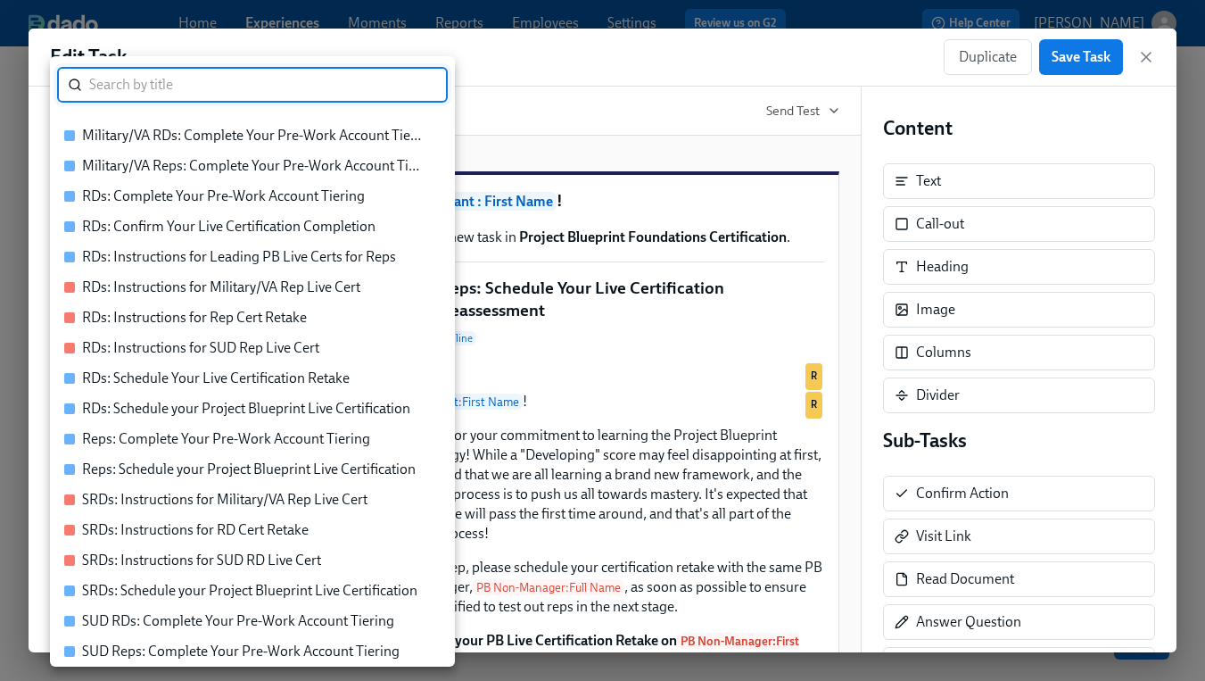
click at [46, 230] on div at bounding box center [602, 340] width 1205 height 681
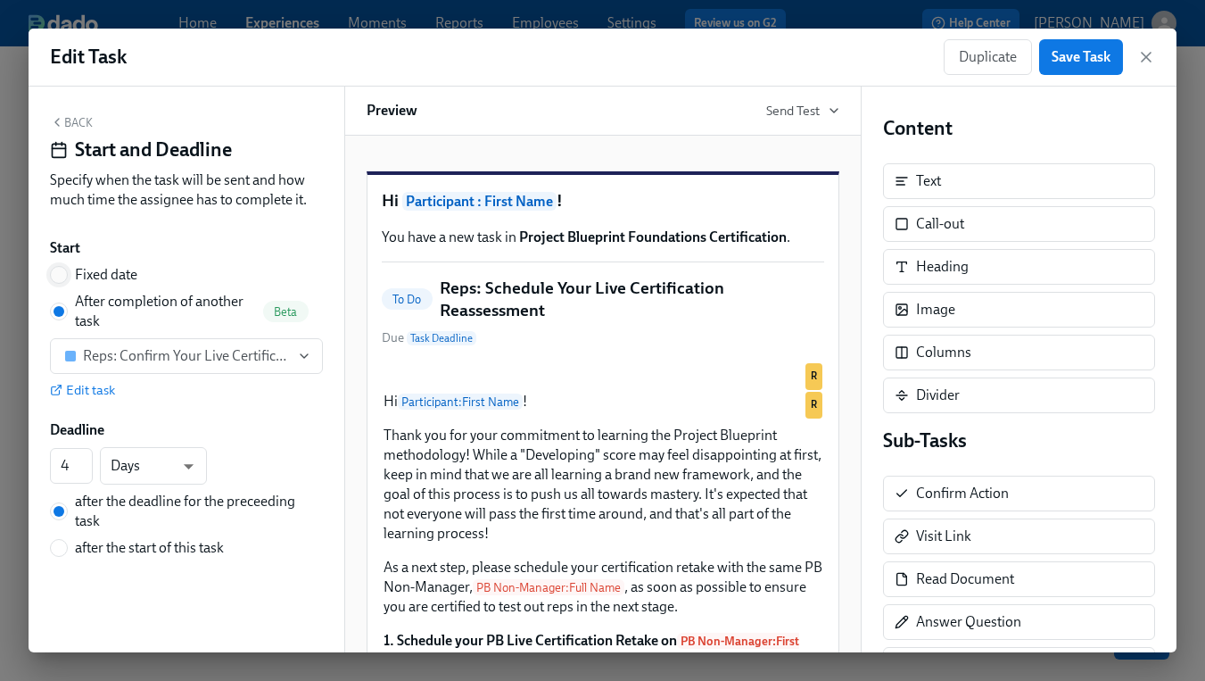
click at [56, 272] on input "Fixed date" at bounding box center [59, 275] width 16 height 16
radio input "true"
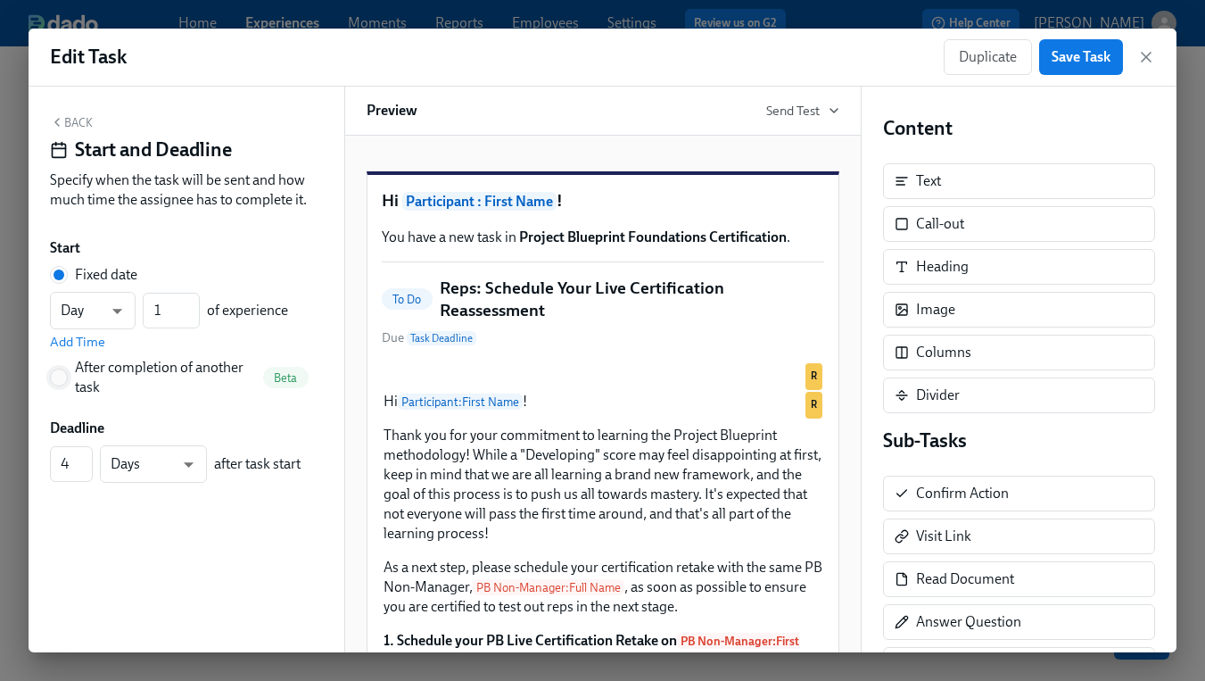
click at [62, 379] on input "After completion of another task Beta" at bounding box center [59, 377] width 16 height 16
radio input "true"
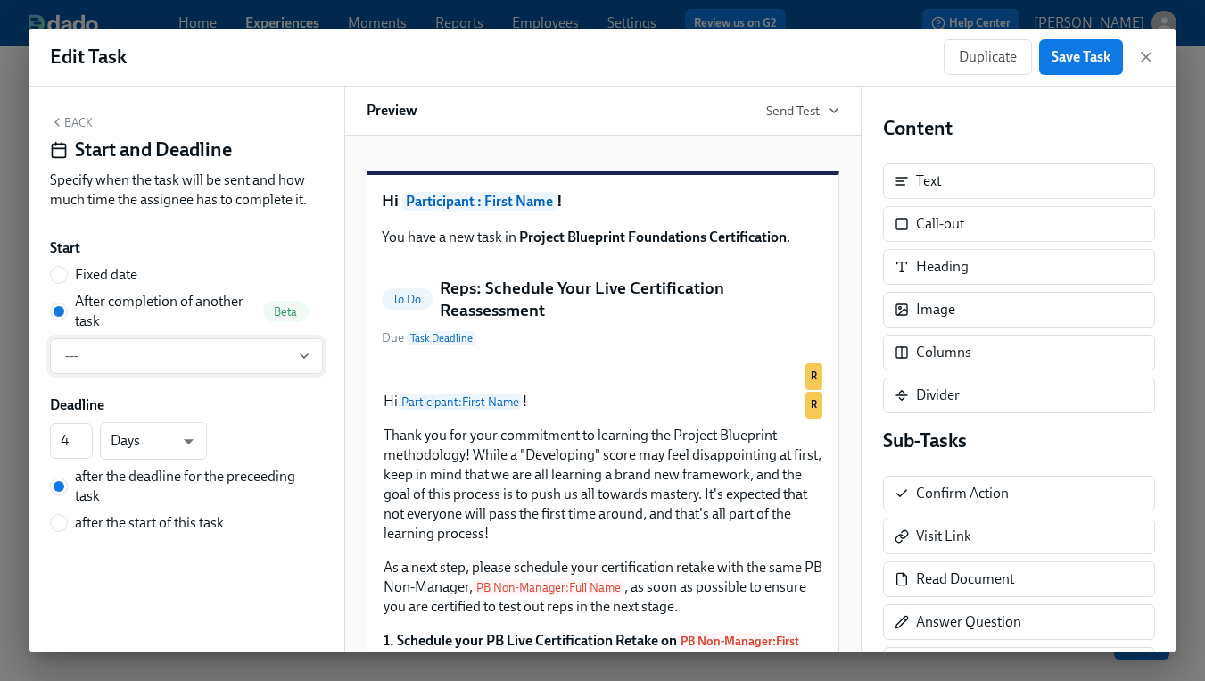
click at [116, 363] on span "---" at bounding box center [186, 356] width 243 height 18
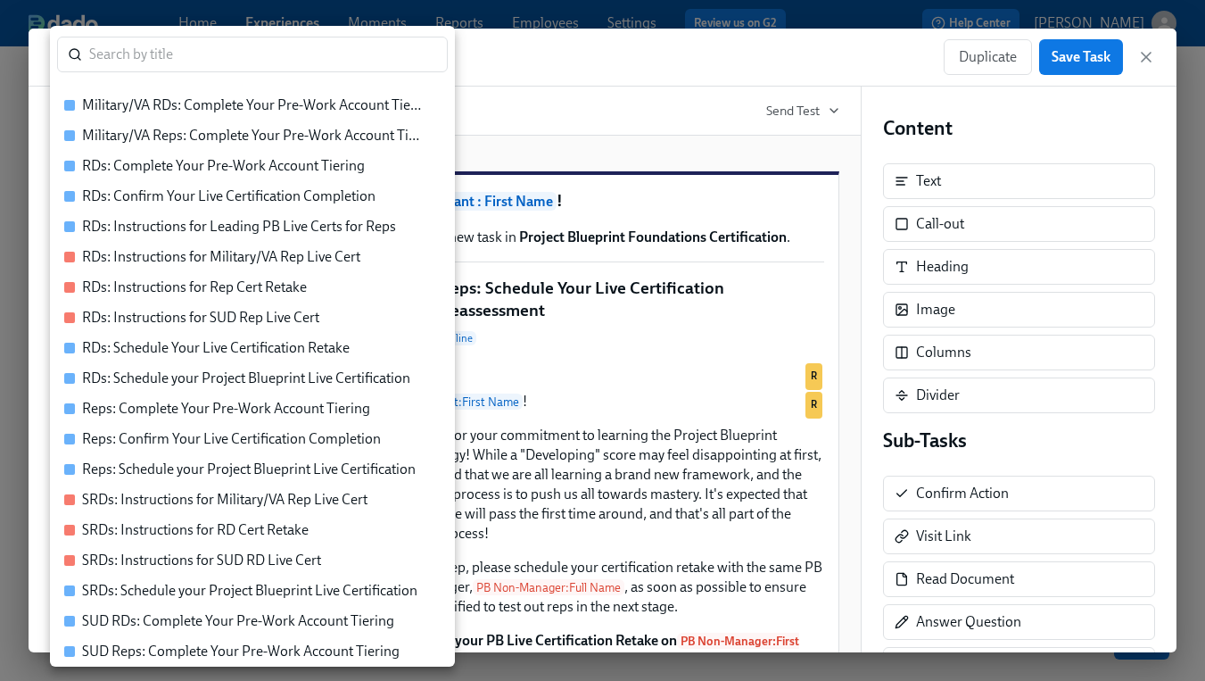
click at [179, 473] on div "Reps: Schedule your Project Blueprint Live Certification" at bounding box center [249, 469] width 334 height 20
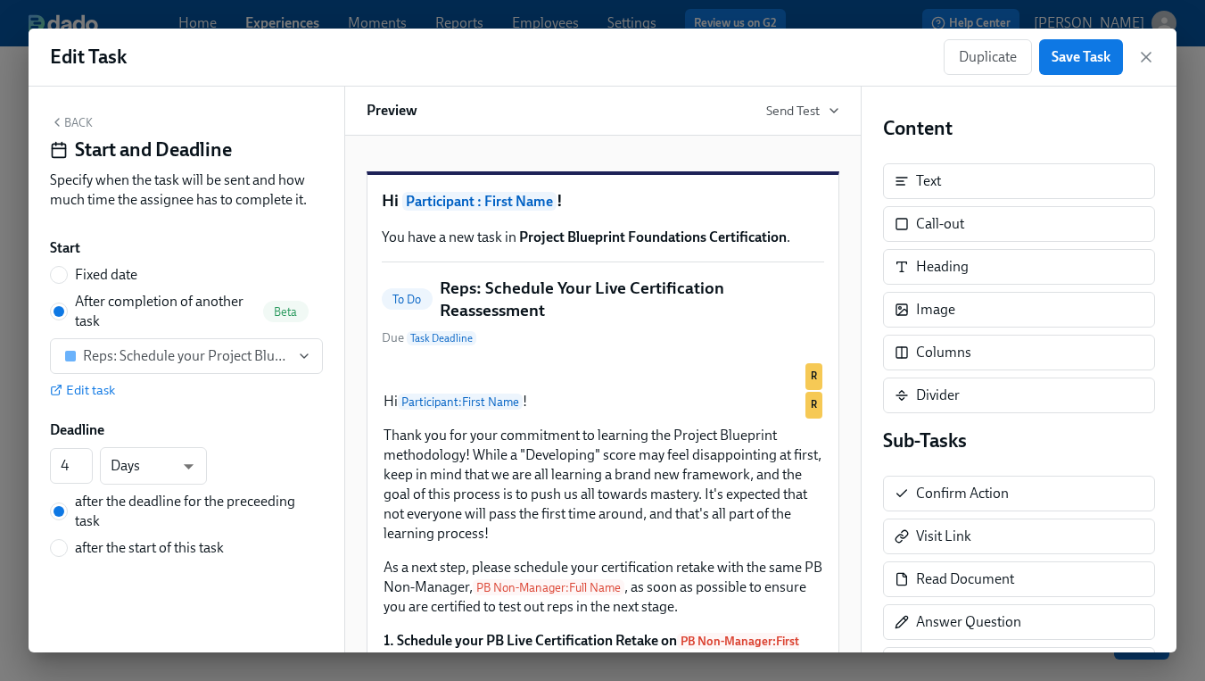
drag, startPoint x: 60, startPoint y: 272, endPoint x: 56, endPoint y: 290, distance: 18.2
click at [60, 272] on input "Fixed date" at bounding box center [59, 275] width 16 height 16
radio input "true"
radio input "false"
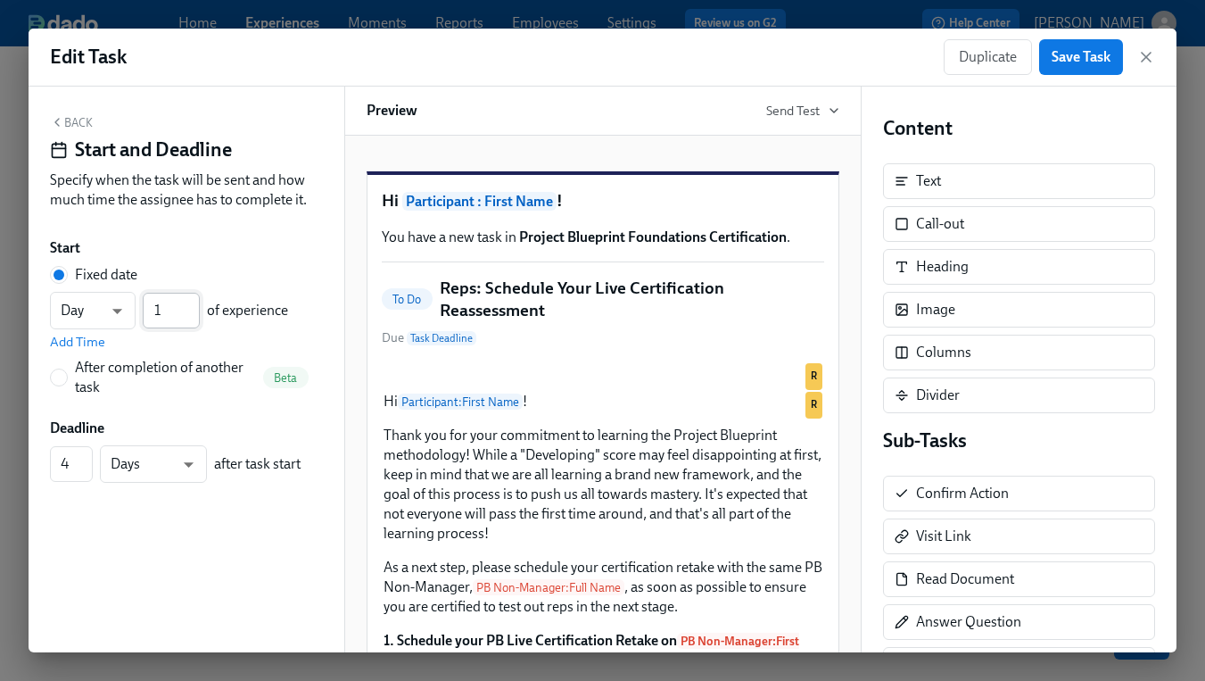
click at [143, 311] on input "1" at bounding box center [171, 311] width 57 height 36
click at [165, 314] on input "1" at bounding box center [171, 311] width 57 height 36
type input "38"
click at [221, 369] on div "After completion of another task" at bounding box center [165, 377] width 181 height 39
click at [67, 369] on input "After completion of another task Beta" at bounding box center [59, 377] width 16 height 16
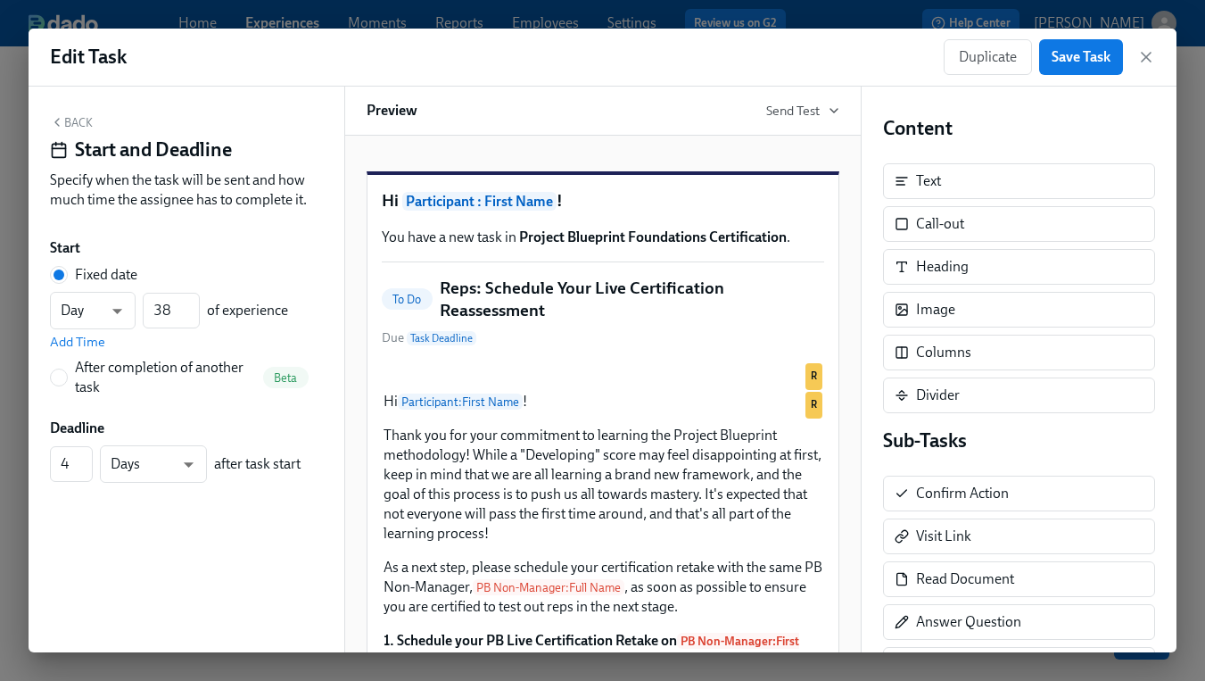
radio input "true"
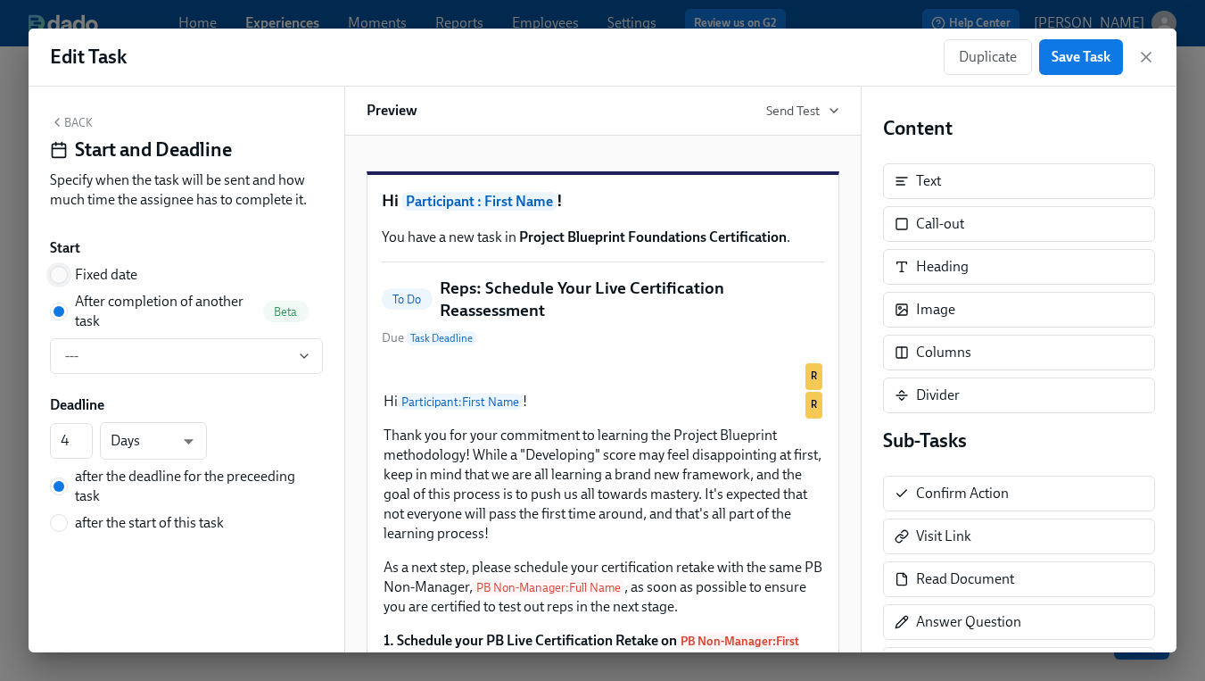
click at [62, 271] on input "Fixed date" at bounding box center [59, 275] width 16 height 16
radio input "true"
radio input "false"
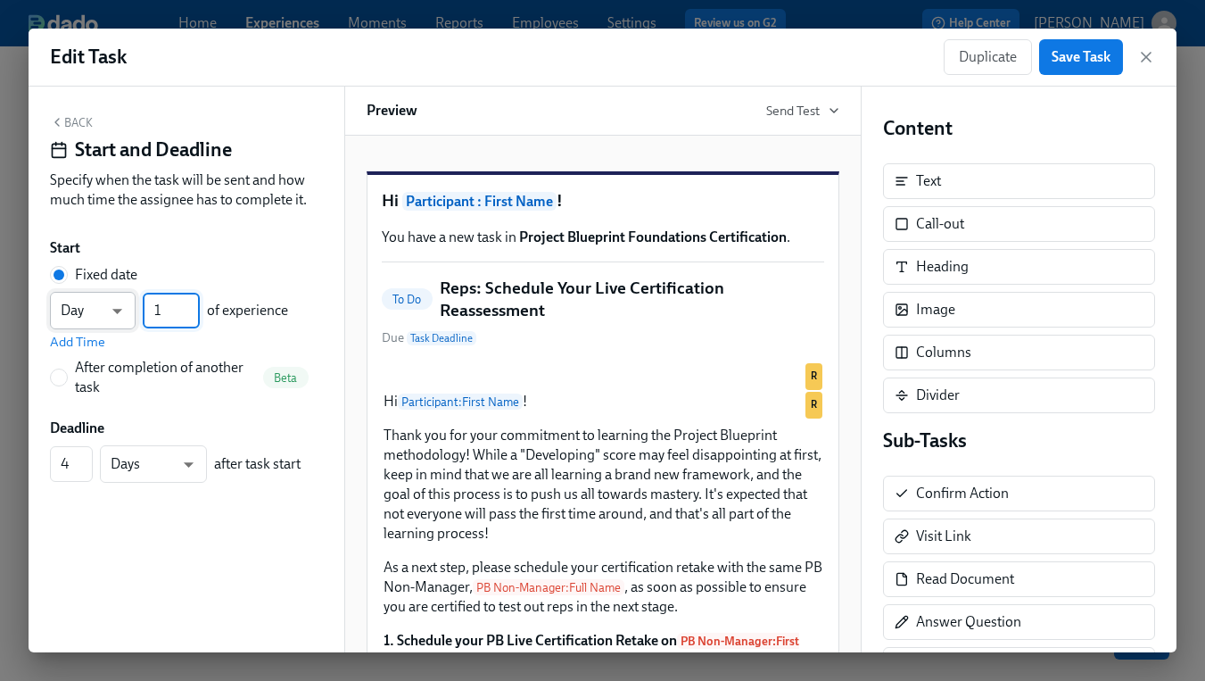
drag, startPoint x: 184, startPoint y: 317, endPoint x: 123, endPoint y: 307, distance: 61.4
click at [123, 307] on div "Day d ​ 1 ​ of experience" at bounding box center [169, 310] width 238 height 37
type input "38"
click at [202, 555] on div "Back Start and Deadline Specify when the task will be sent and how much time th…" at bounding box center [187, 370] width 316 height 566
click at [80, 470] on input "3" at bounding box center [71, 464] width 43 height 36
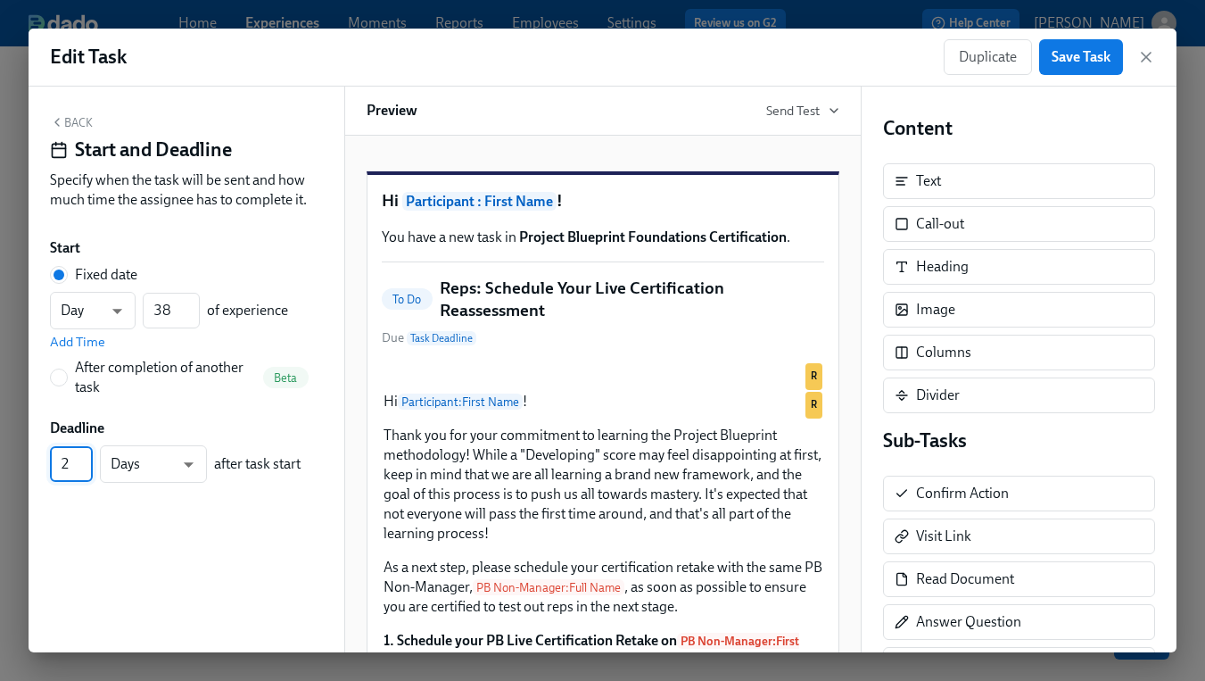
type input "2"
click at [80, 470] on input "2" at bounding box center [71, 464] width 43 height 36
drag, startPoint x: 84, startPoint y: 136, endPoint x: 82, endPoint y: 120, distance: 16.2
click at [84, 136] on h4 "Start and Deadline" at bounding box center [153, 149] width 157 height 27
click at [82, 120] on button "Back" at bounding box center [71, 122] width 43 height 14
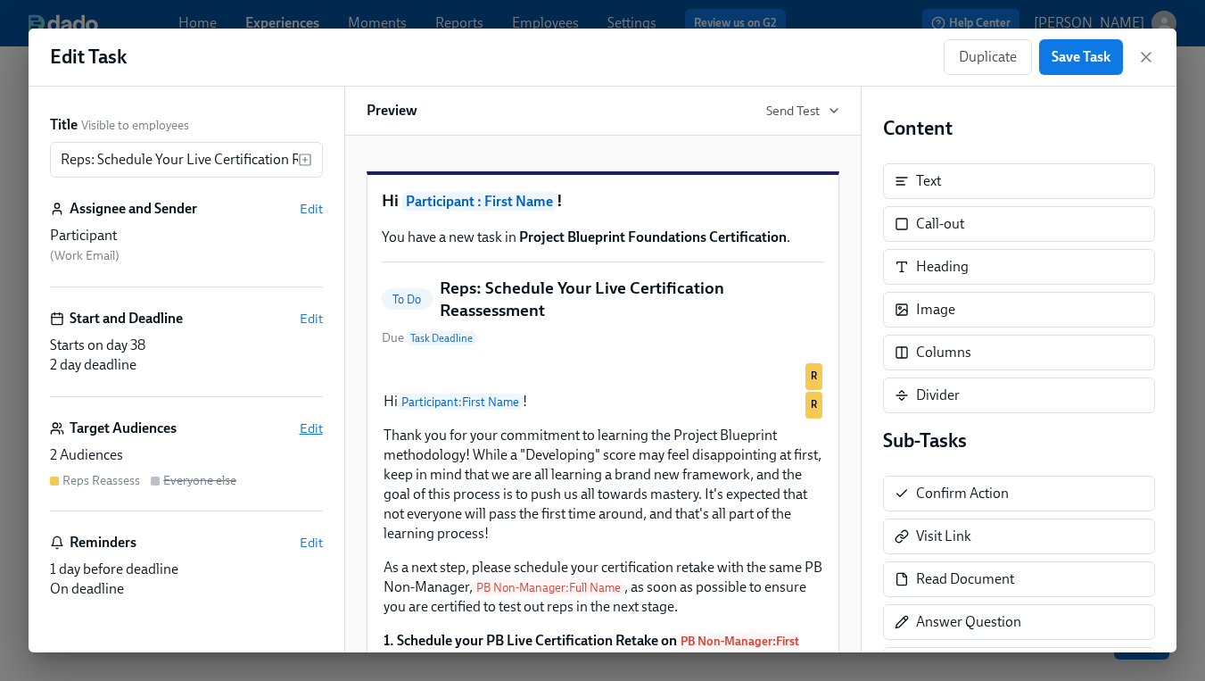
click at [316, 427] on span "Edit" at bounding box center [311, 428] width 23 height 18
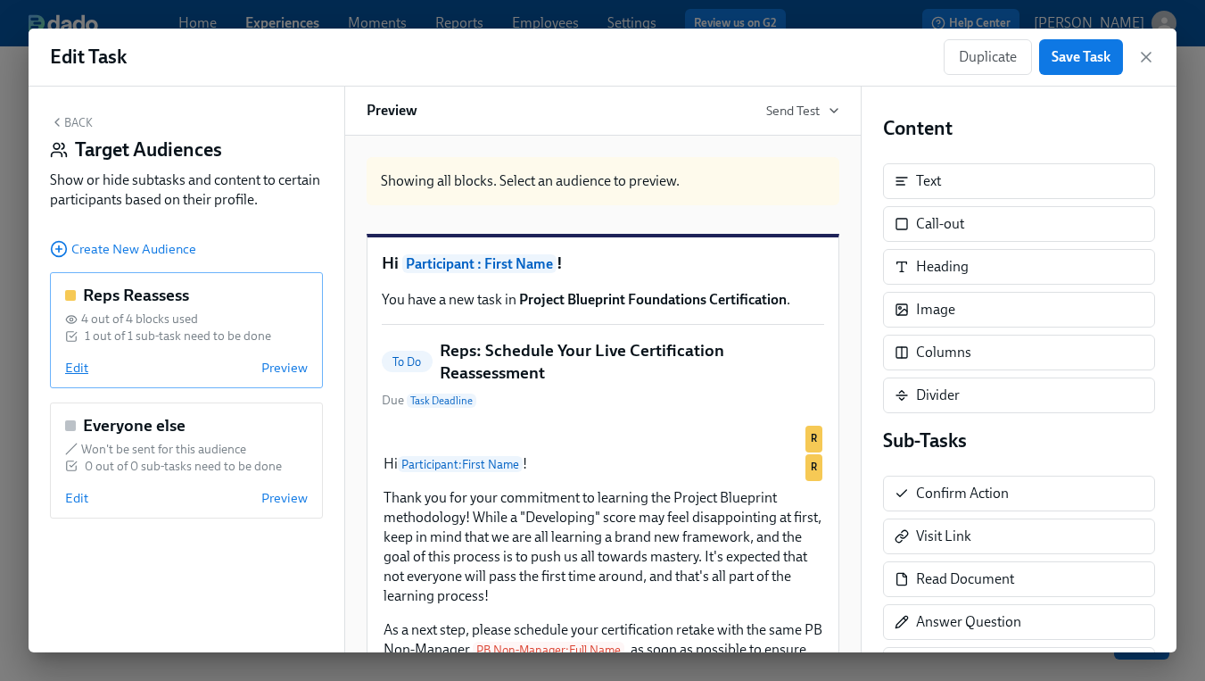
click at [81, 373] on span "Edit" at bounding box center [76, 368] width 23 height 18
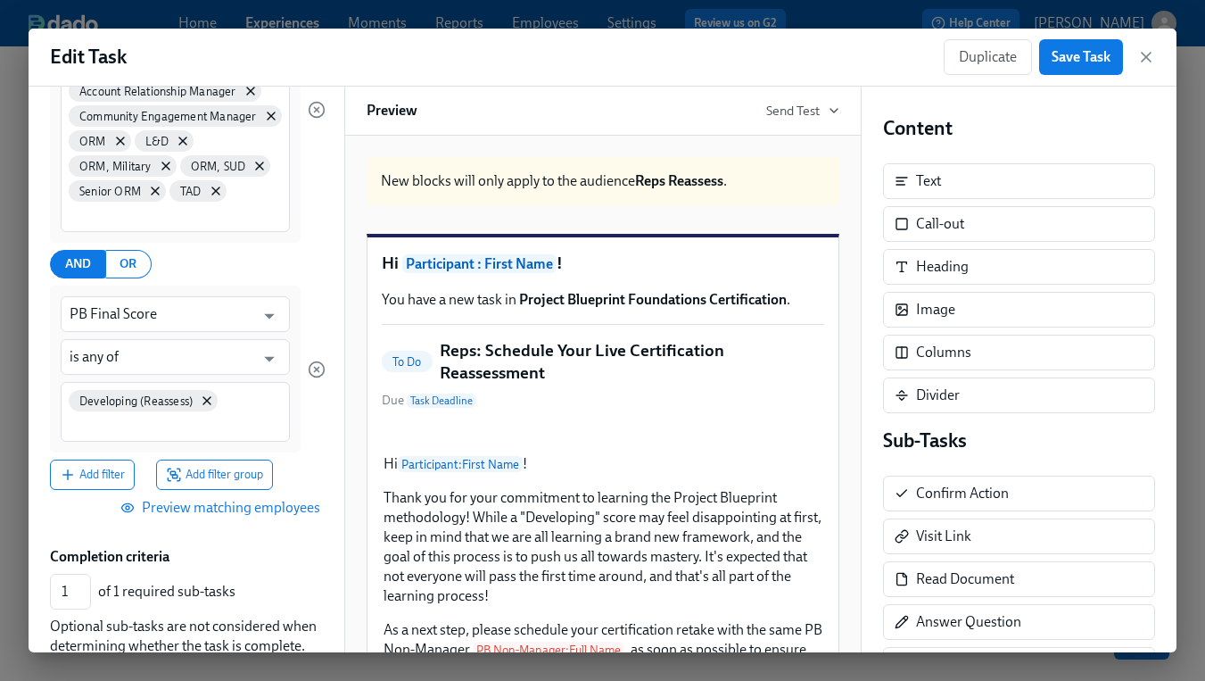
scroll to position [346, 0]
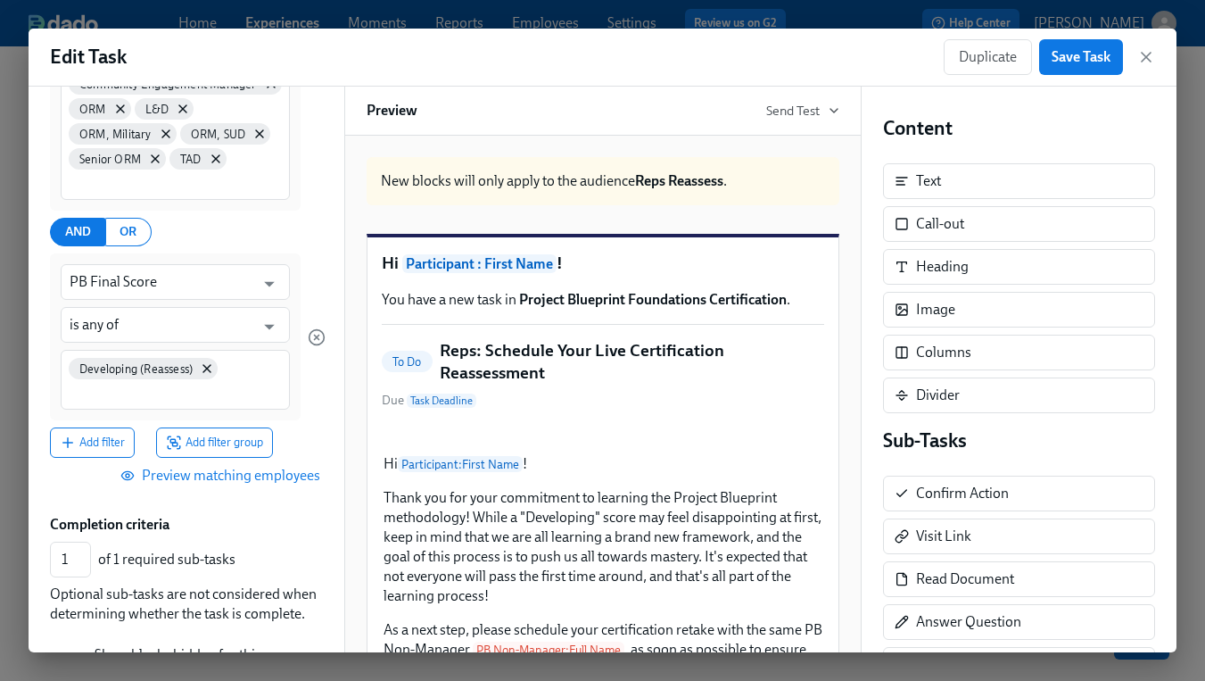
click at [244, 478] on span "Preview matching employees" at bounding box center [222, 476] width 196 height 18
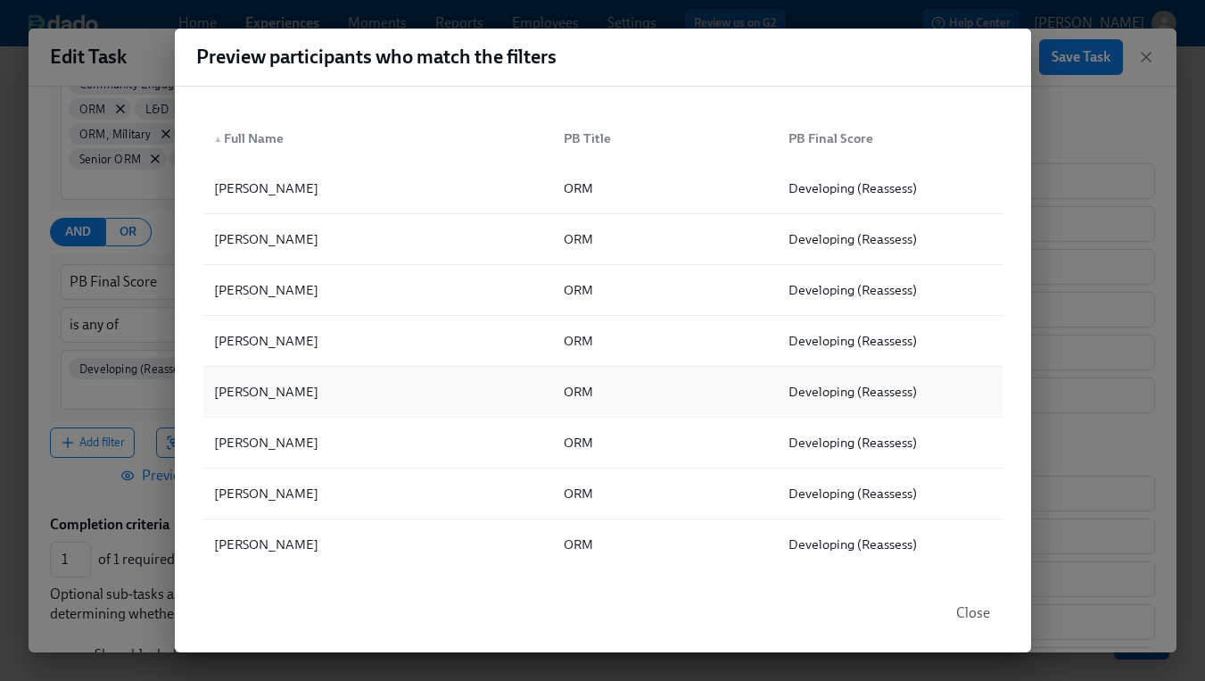
scroll to position [0, 0]
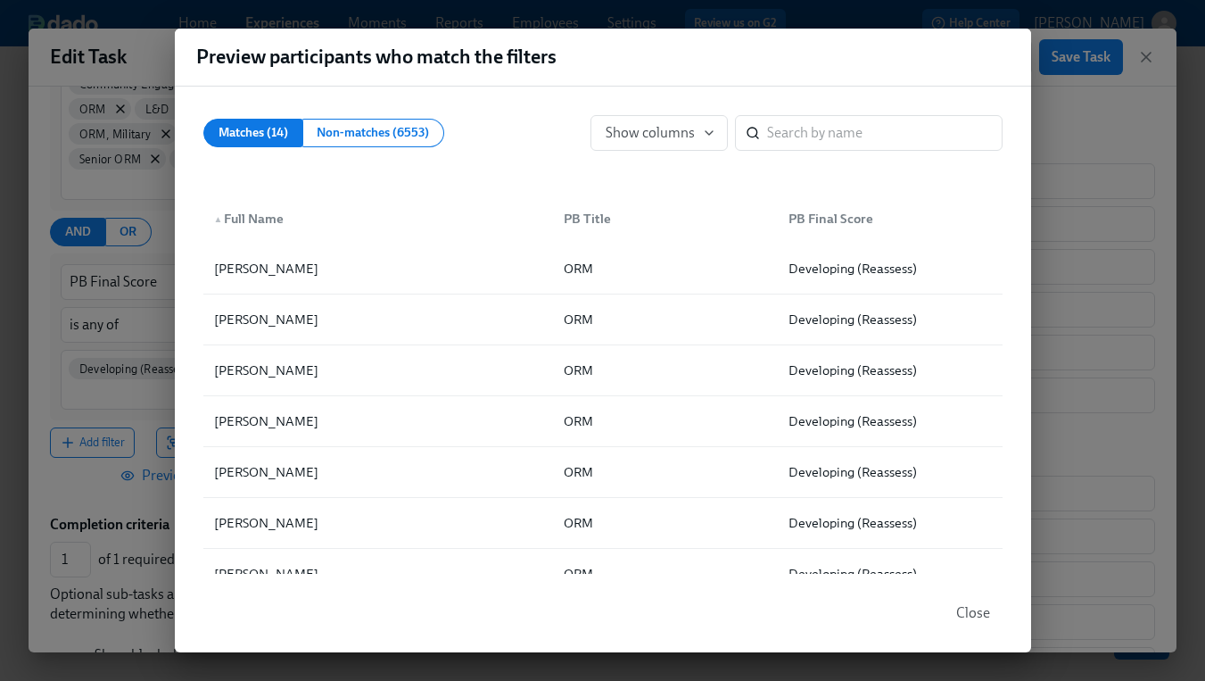
click at [955, 611] on button "Close" at bounding box center [973, 613] width 59 height 36
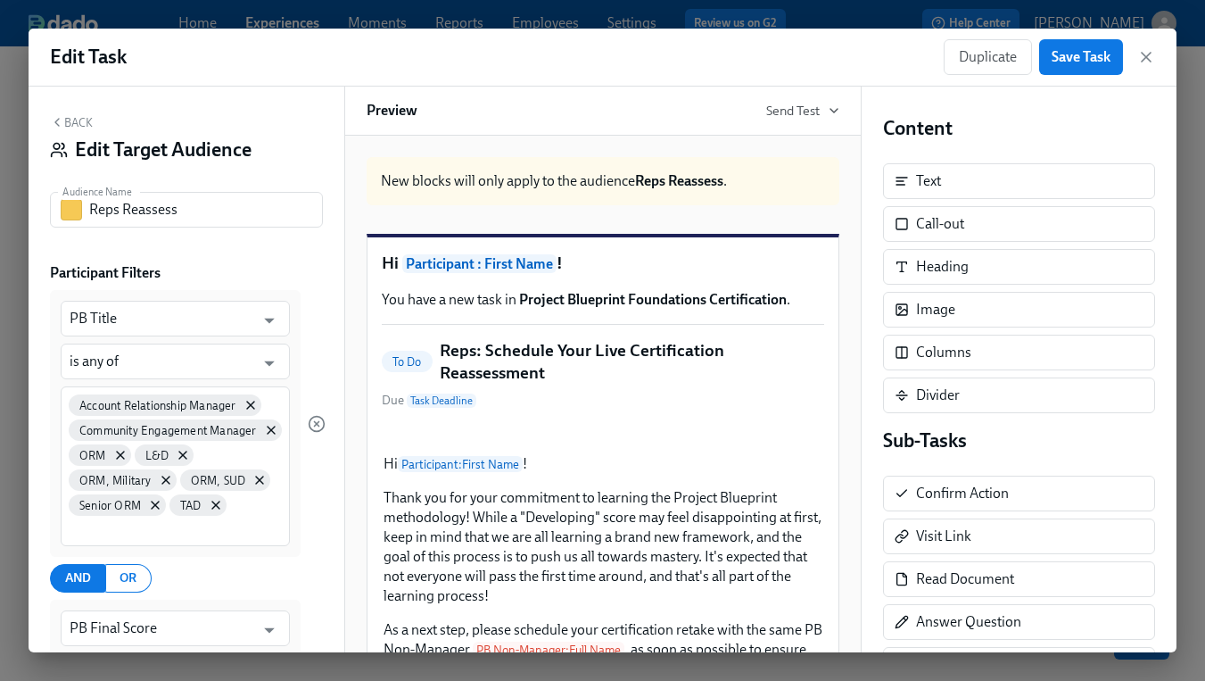
click at [74, 120] on button "Back" at bounding box center [71, 122] width 43 height 14
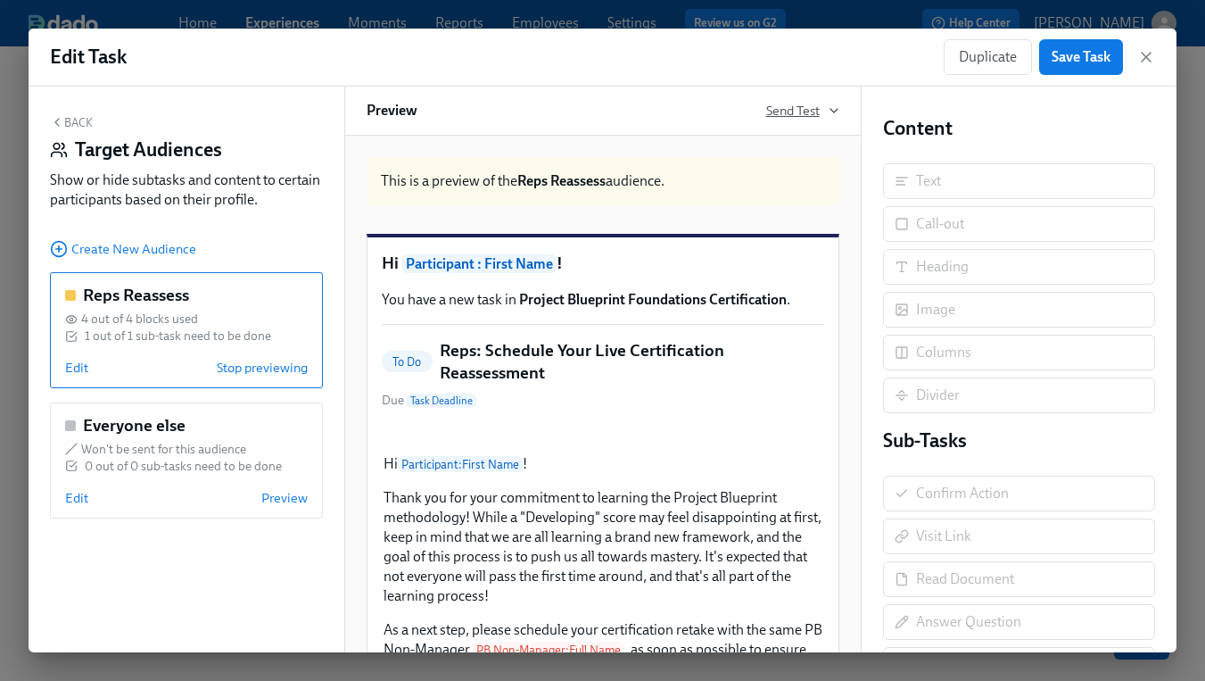
click at [785, 109] on span "Send Test" at bounding box center [802, 111] width 73 height 18
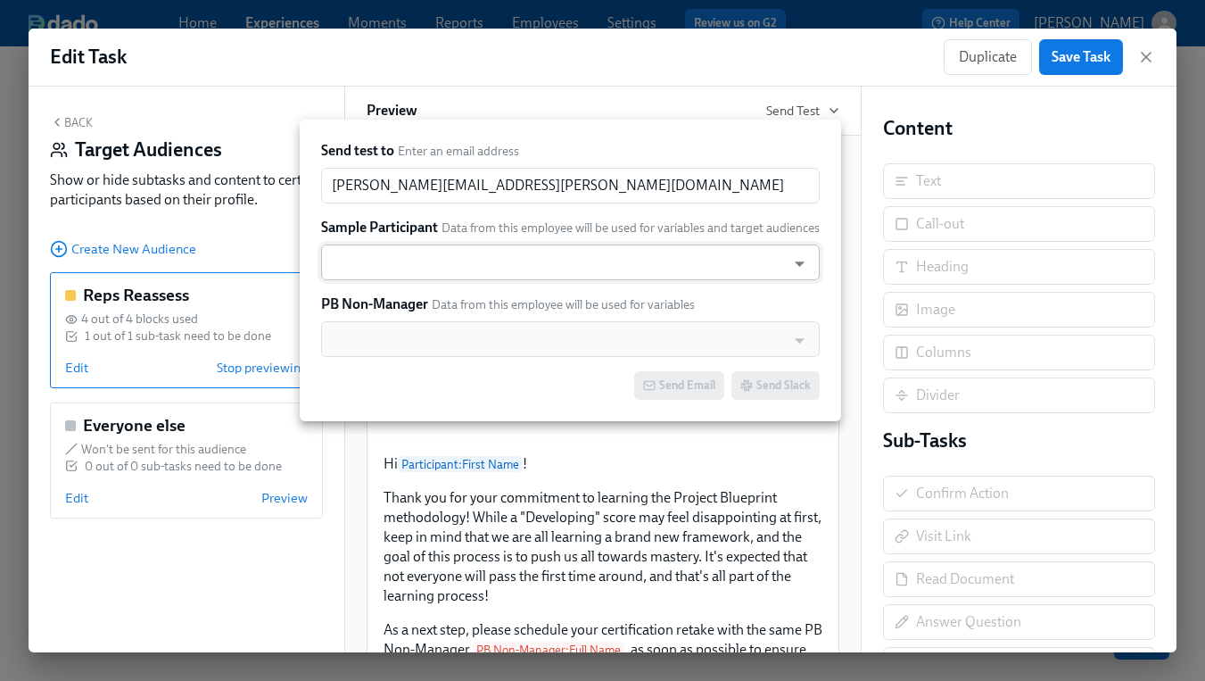
click at [401, 258] on input "text" at bounding box center [553, 262] width 447 height 36
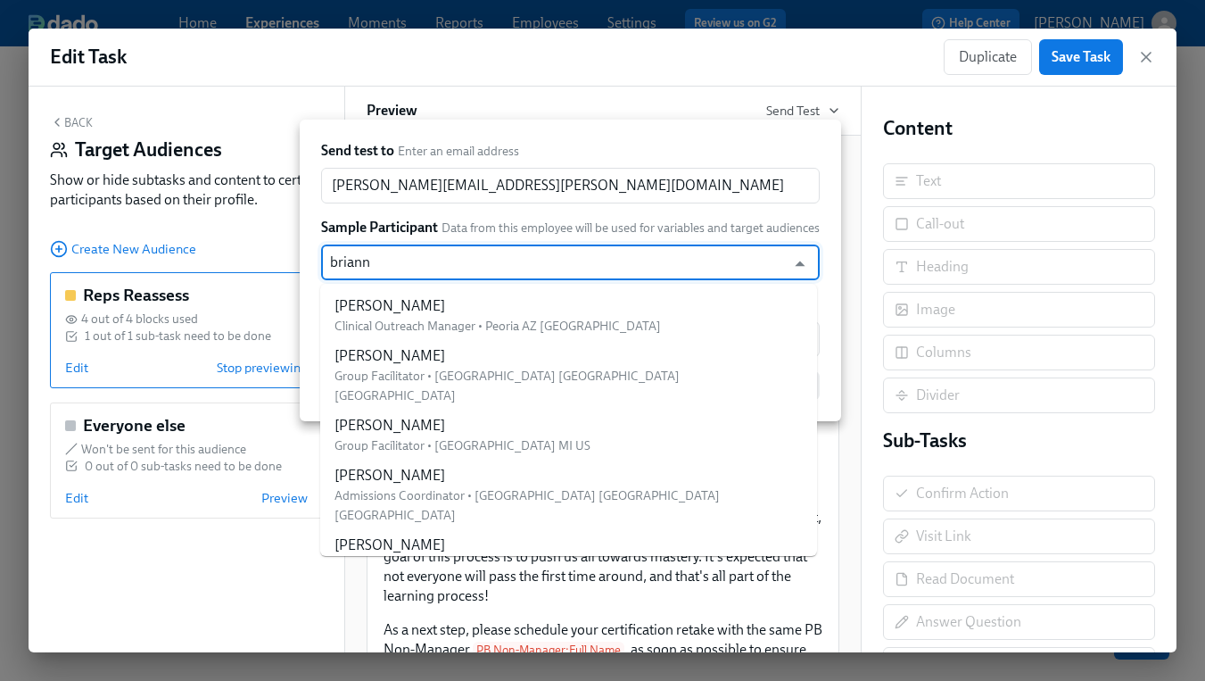
type input "brianna"
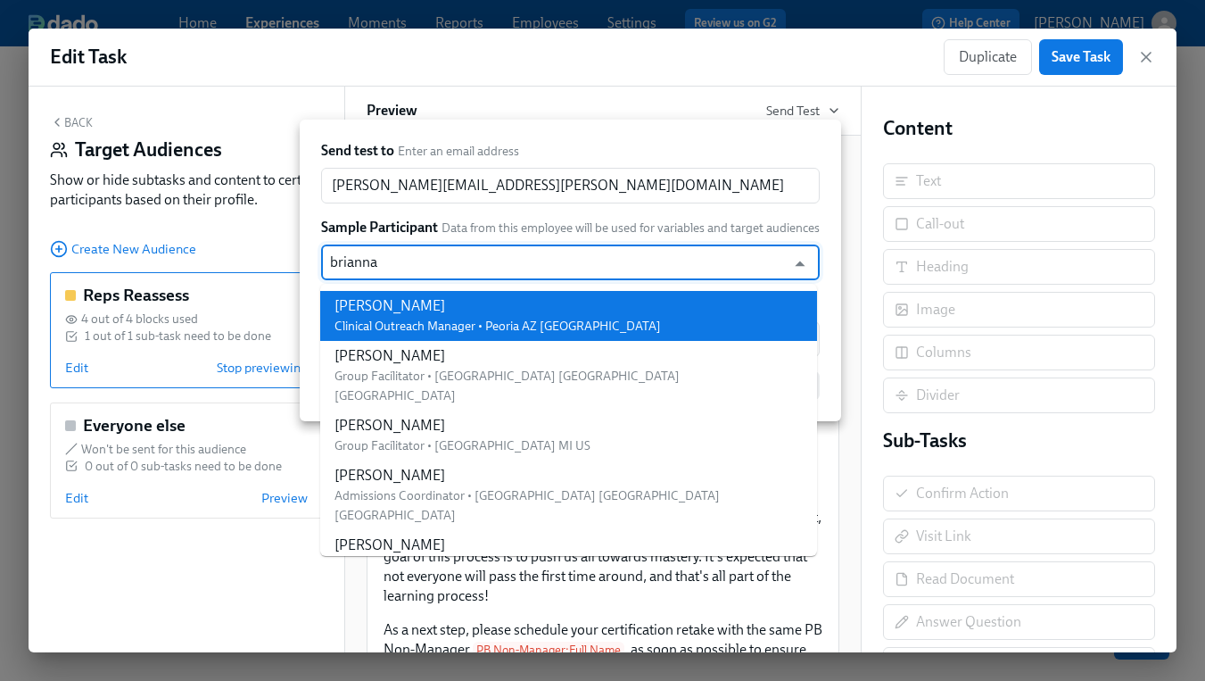
click at [424, 310] on div "[PERSON_NAME]" at bounding box center [497, 306] width 326 height 20
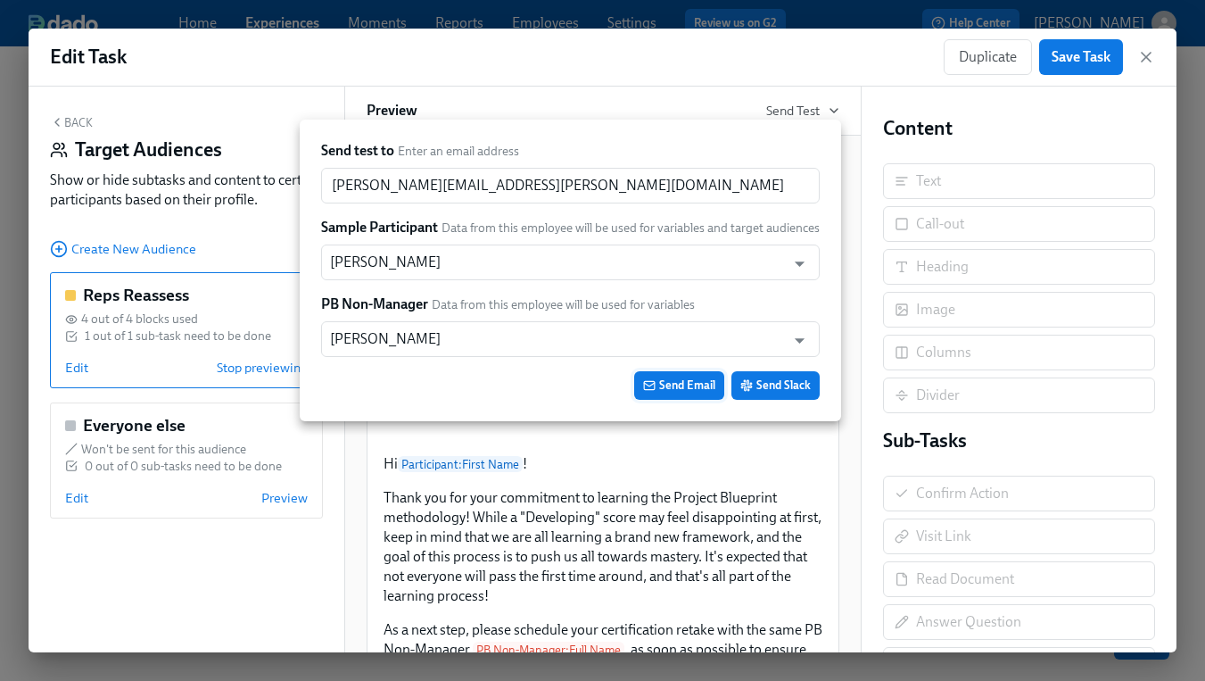
click at [669, 376] on span "Send Email" at bounding box center [679, 385] width 72 height 18
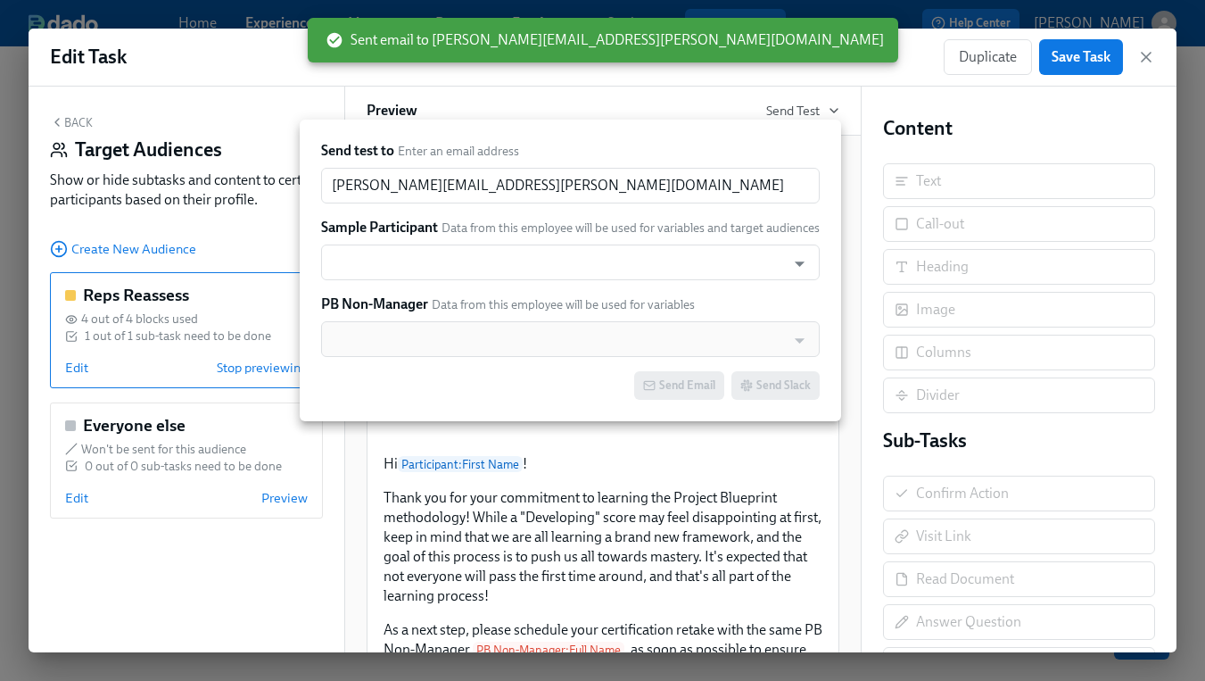
click at [714, 524] on div at bounding box center [602, 340] width 1205 height 681
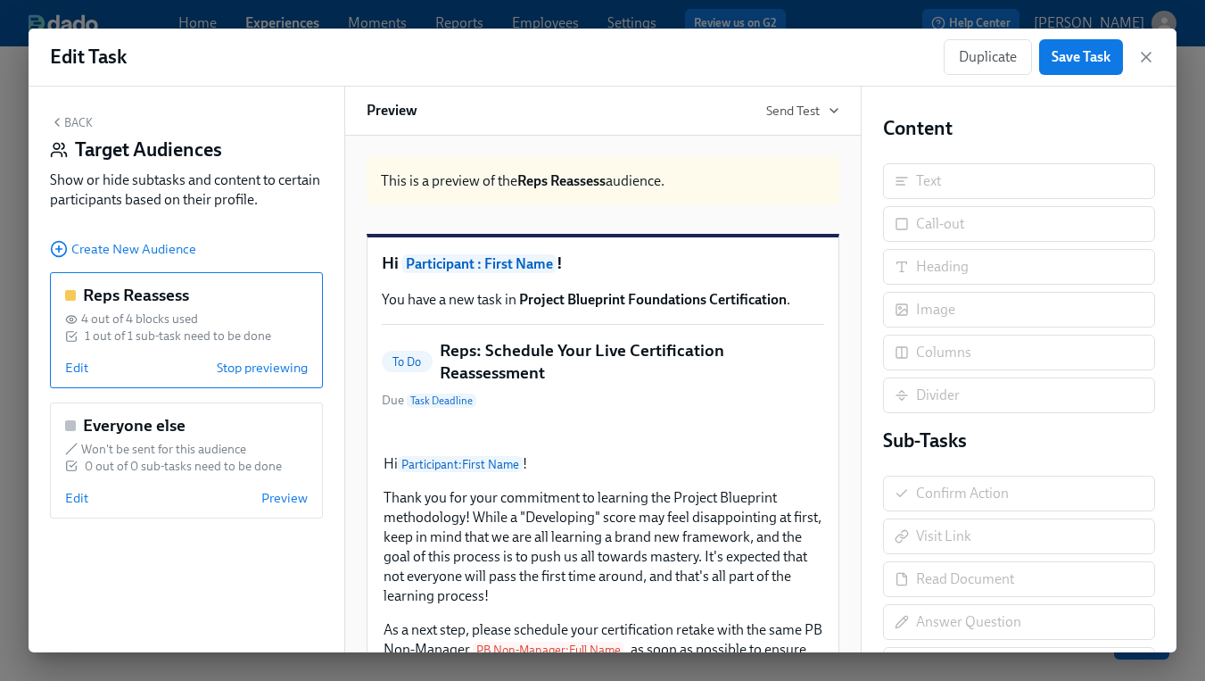
click at [73, 116] on button "Back" at bounding box center [71, 122] width 43 height 14
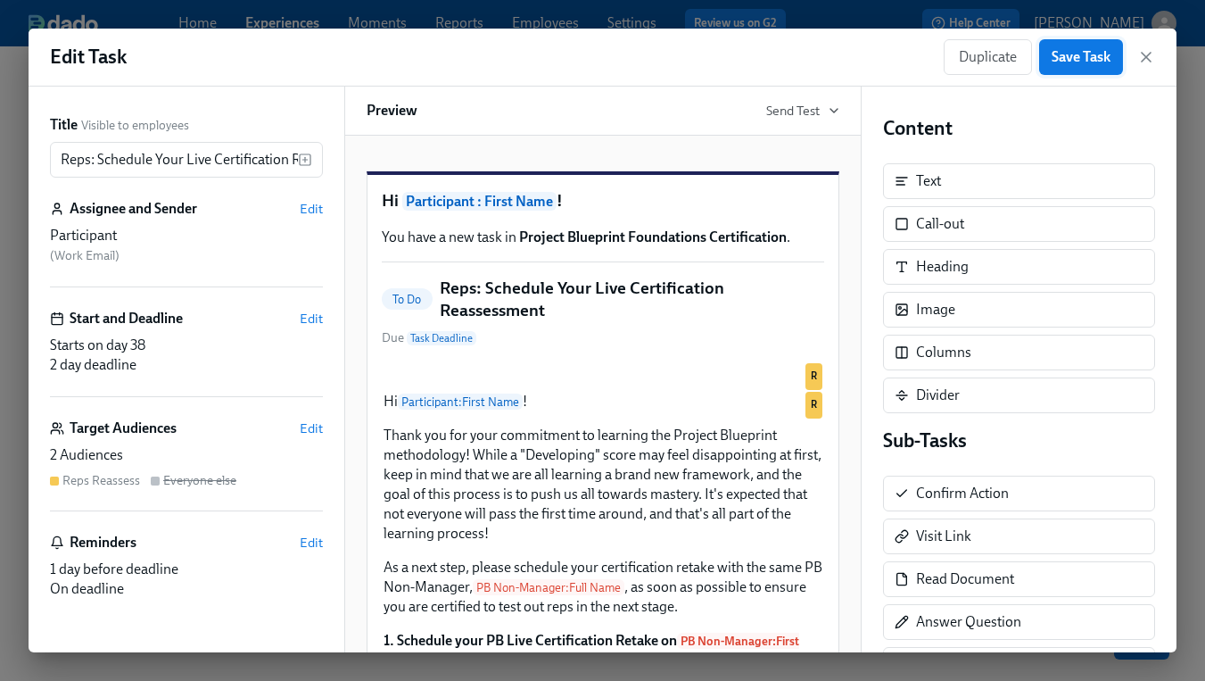
click at [1065, 59] on span "Save Task" at bounding box center [1081, 57] width 59 height 18
click at [1145, 53] on icon "button" at bounding box center [1146, 57] width 18 height 18
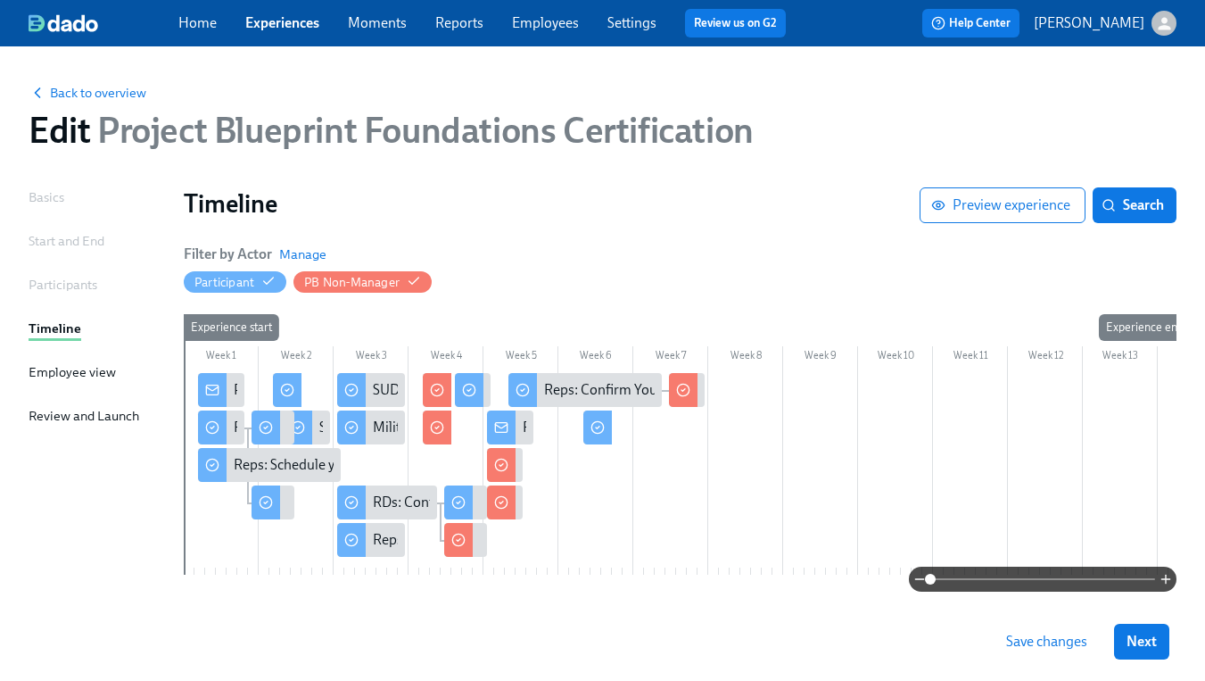
click at [1042, 640] on span "Save changes" at bounding box center [1046, 641] width 81 height 18
click at [1132, 638] on span "Next" at bounding box center [1142, 641] width 30 height 18
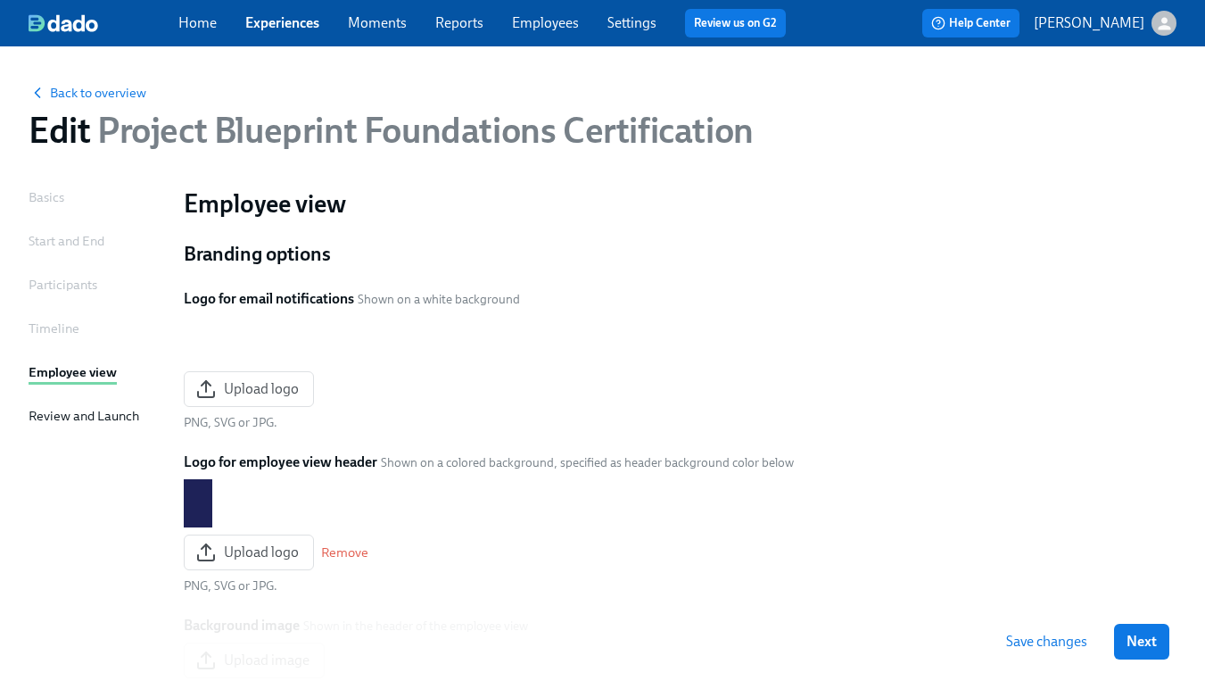
click at [1132, 638] on span "Next" at bounding box center [1142, 641] width 30 height 18
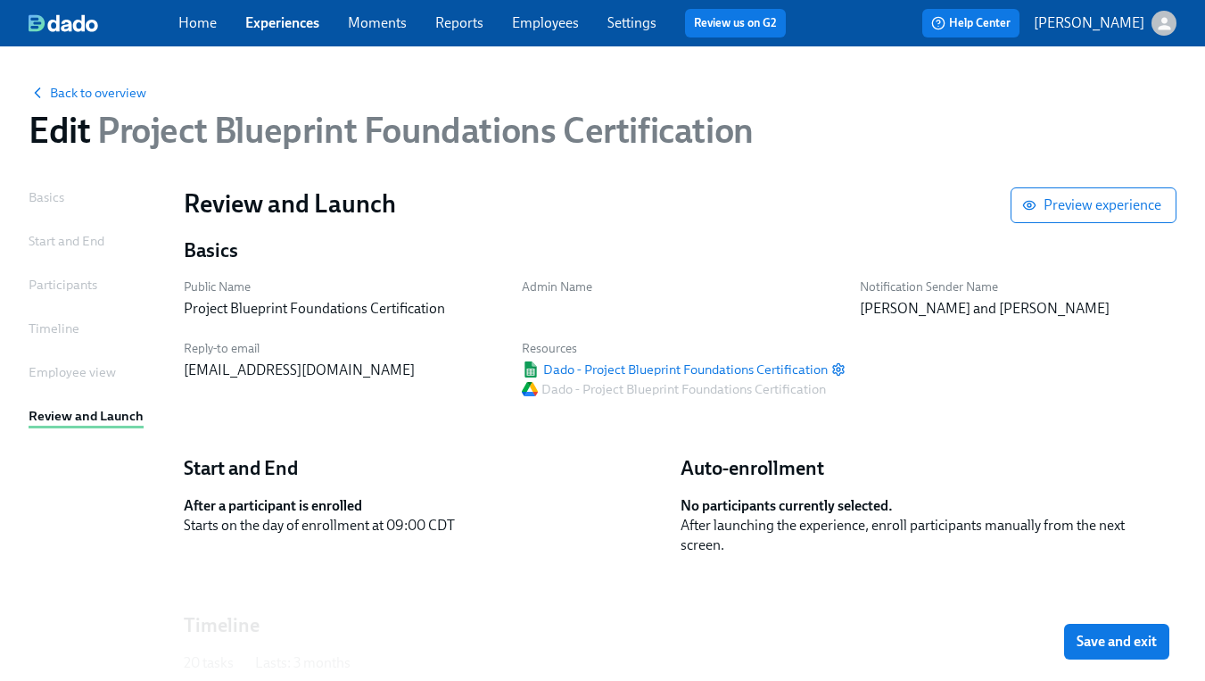
click at [1132, 638] on span "Save and exit" at bounding box center [1117, 641] width 80 height 18
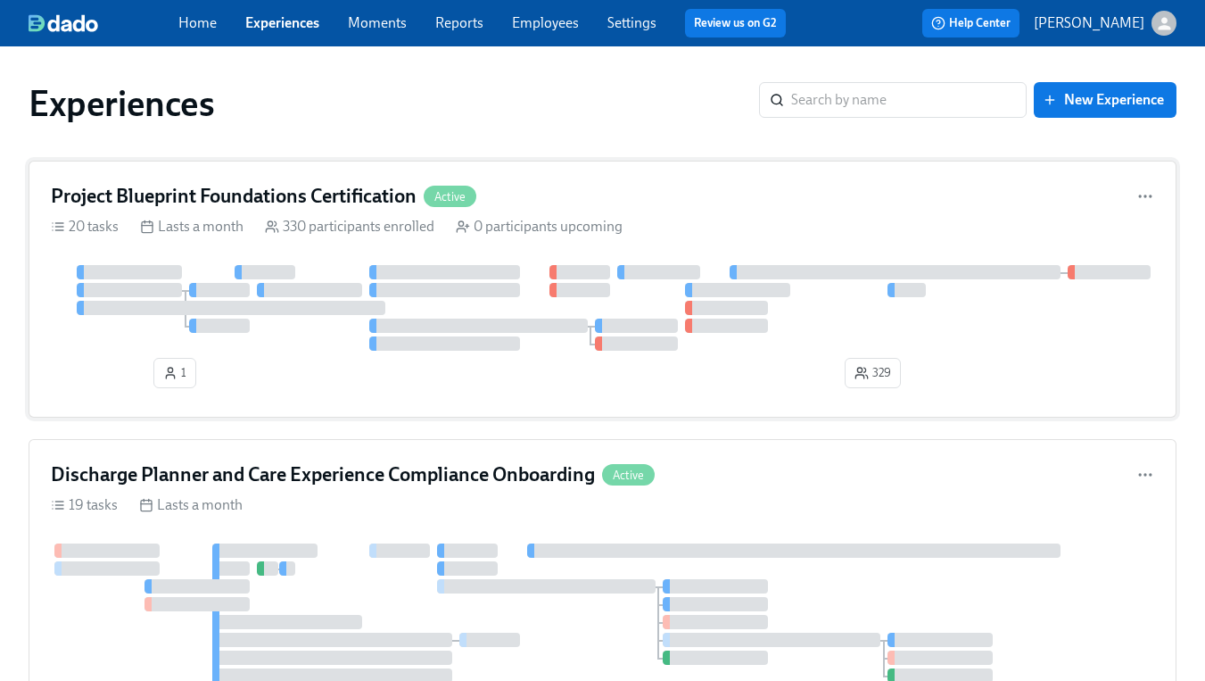
click at [283, 204] on h4 "Project Blueprint Foundations Certification" at bounding box center [234, 196] width 366 height 27
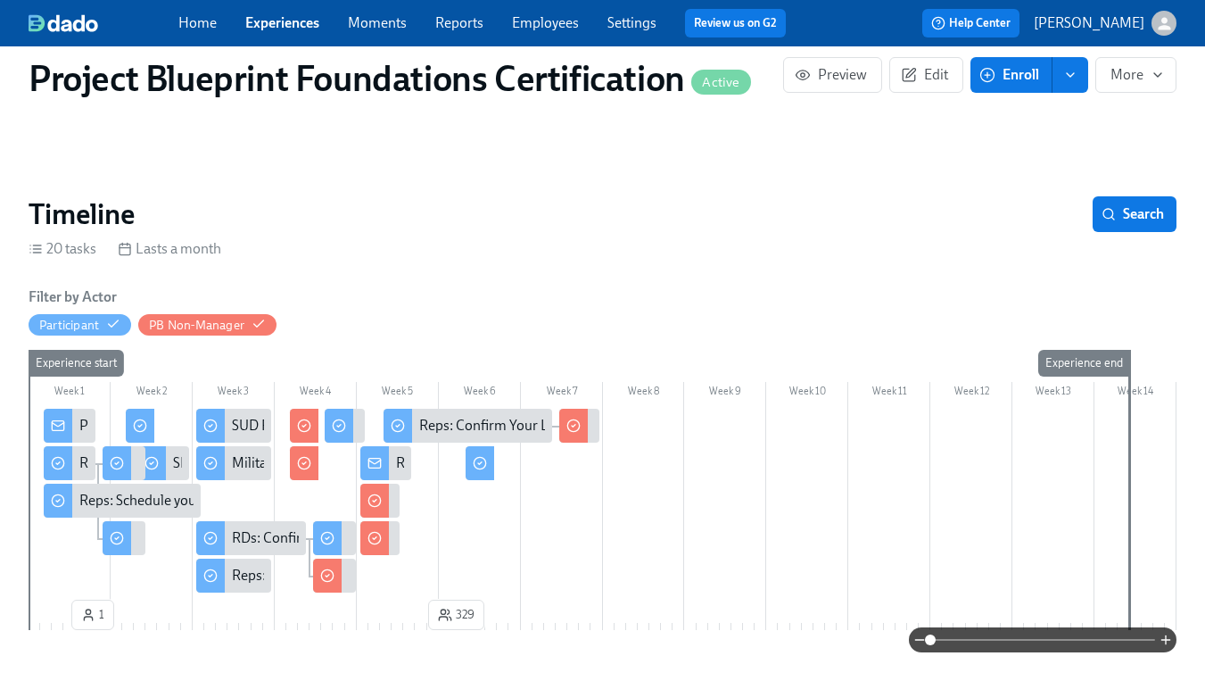
scroll to position [0, 5039]
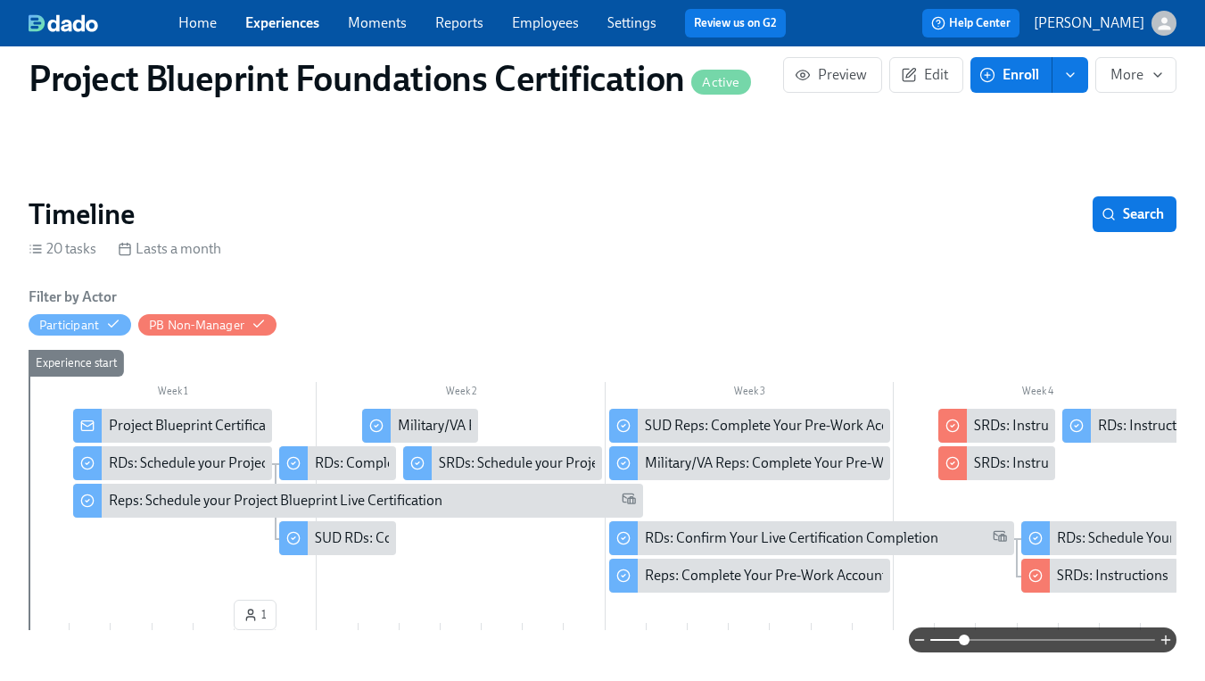
drag, startPoint x: 937, startPoint y: 642, endPoint x: 966, endPoint y: 643, distance: 28.6
click at [966, 643] on span at bounding box center [964, 639] width 11 height 11
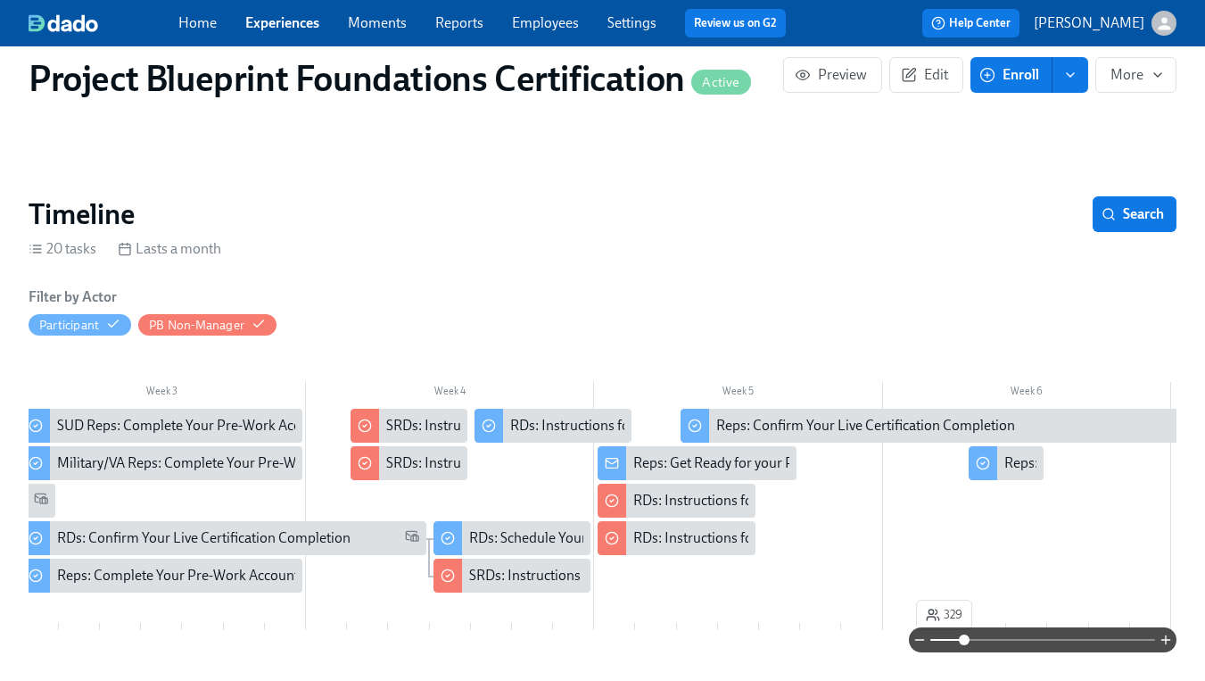
scroll to position [0, 833]
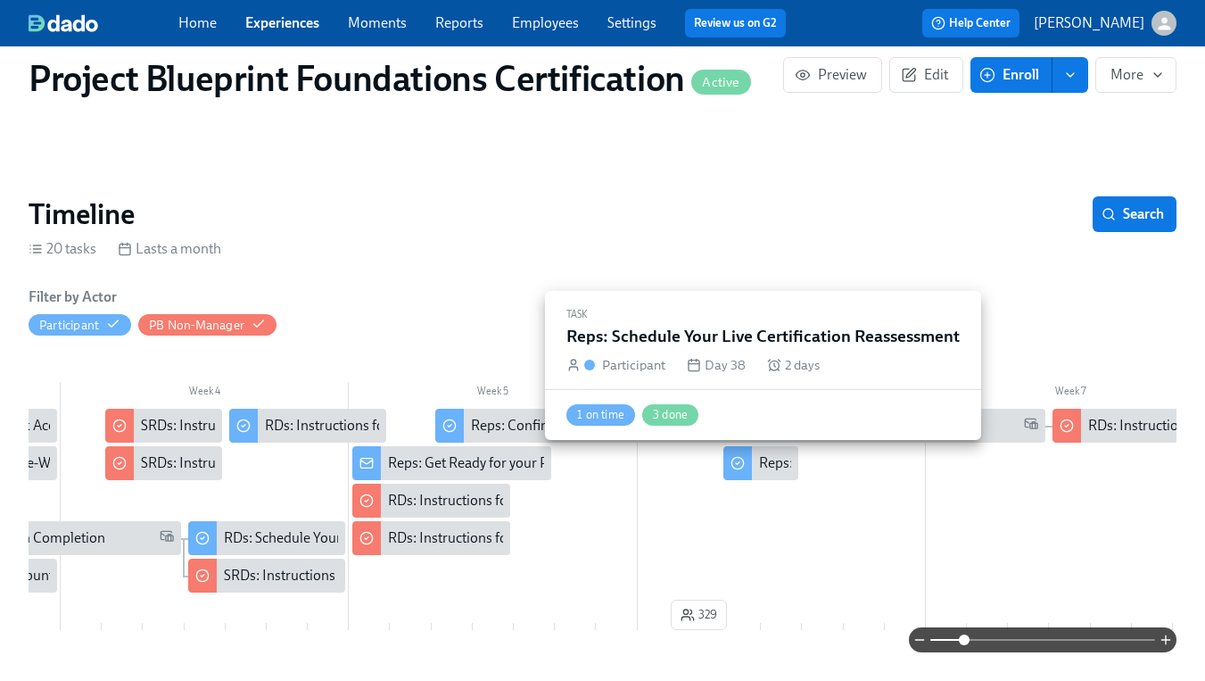
click at [769, 459] on div "Reps: Schedule Your Live Certification Reassessment" at bounding box center [918, 463] width 318 height 20
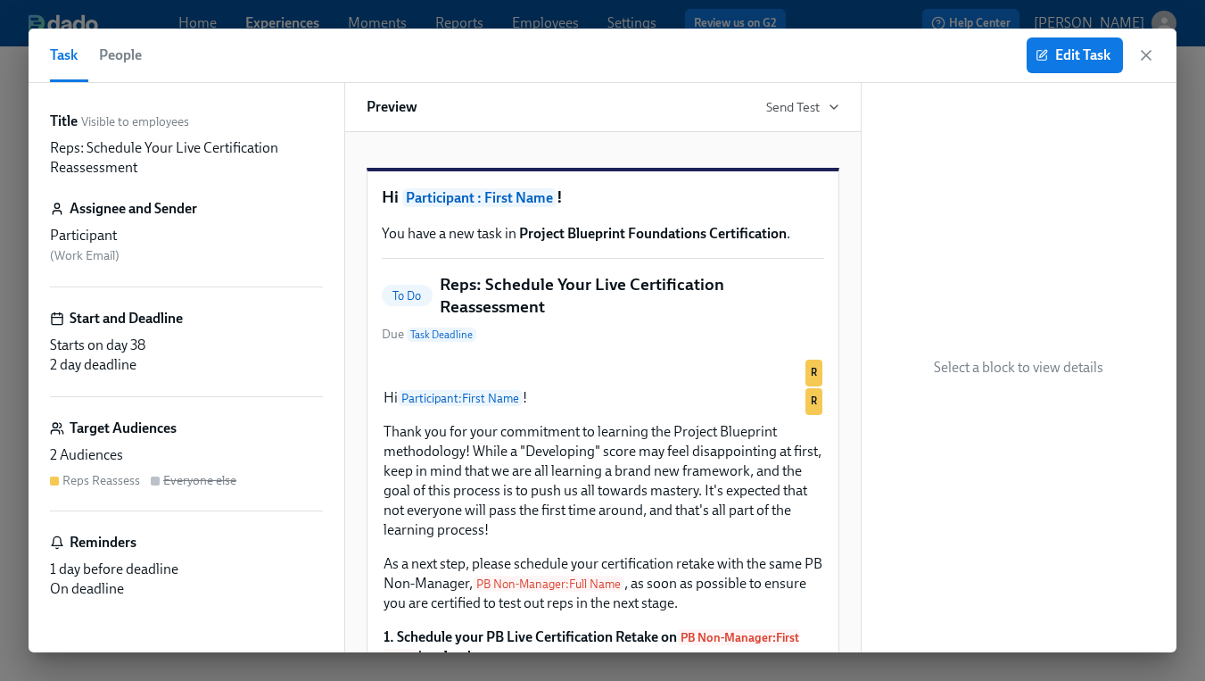
click at [108, 54] on span "People" at bounding box center [120, 55] width 43 height 25
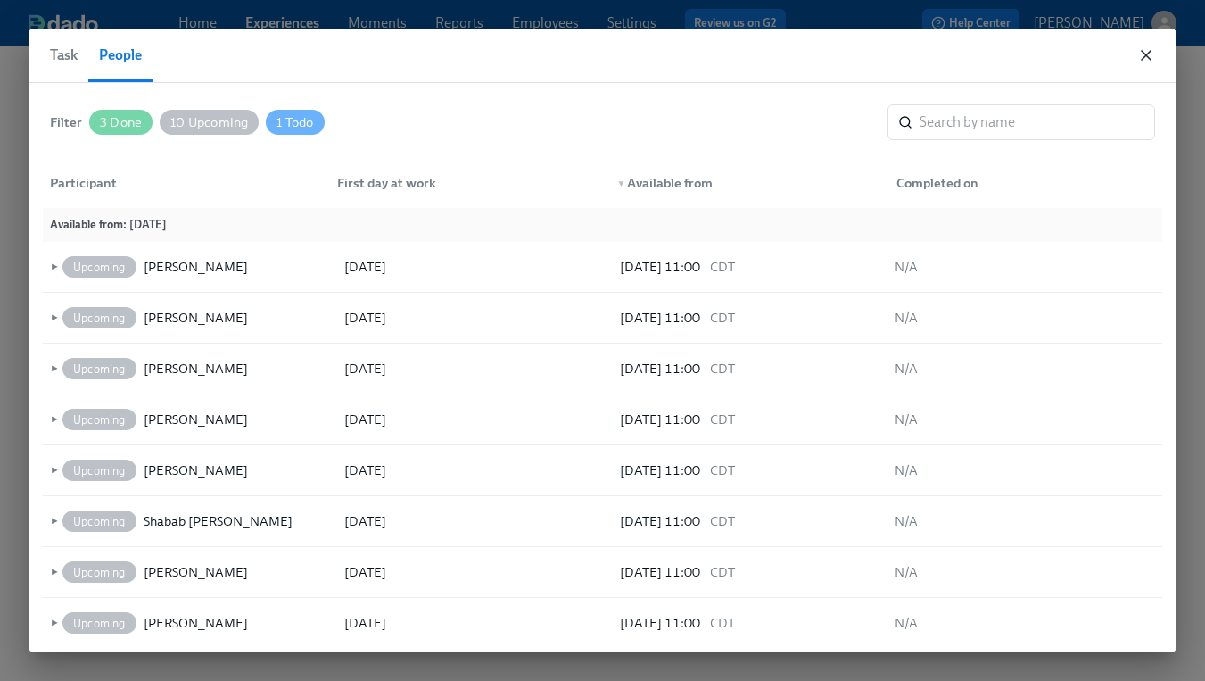
click at [1144, 58] on icon "button" at bounding box center [1146, 55] width 18 height 18
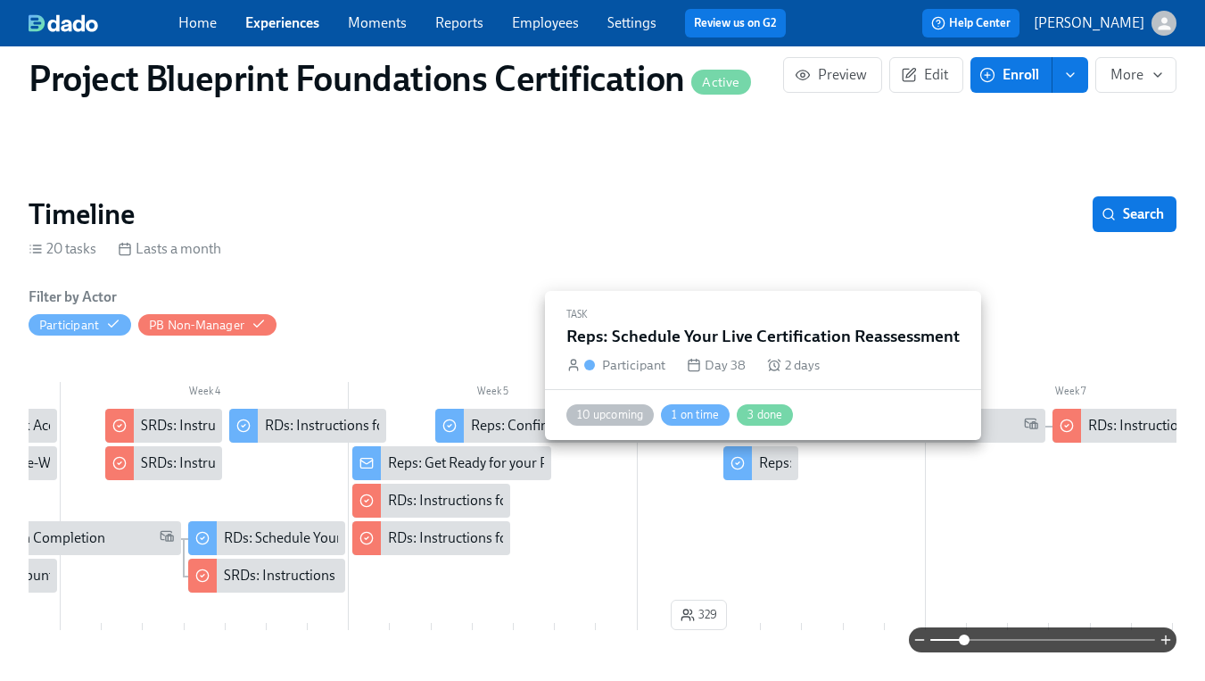
click at [779, 468] on div "Reps: Schedule Your Live Certification Reassessment" at bounding box center [918, 463] width 318 height 20
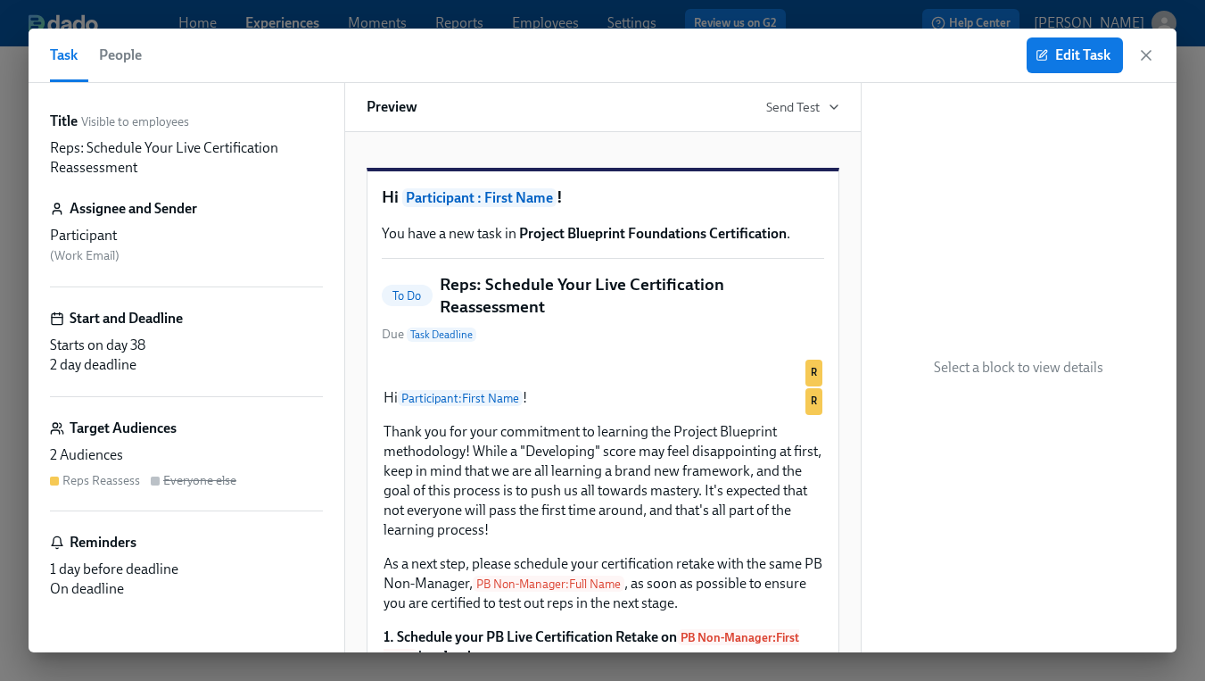
click at [227, 328] on div "Start and Deadline Starts on day 38 2 day deadline" at bounding box center [186, 353] width 273 height 88
click at [1042, 62] on span "Edit Task" at bounding box center [1074, 55] width 71 height 18
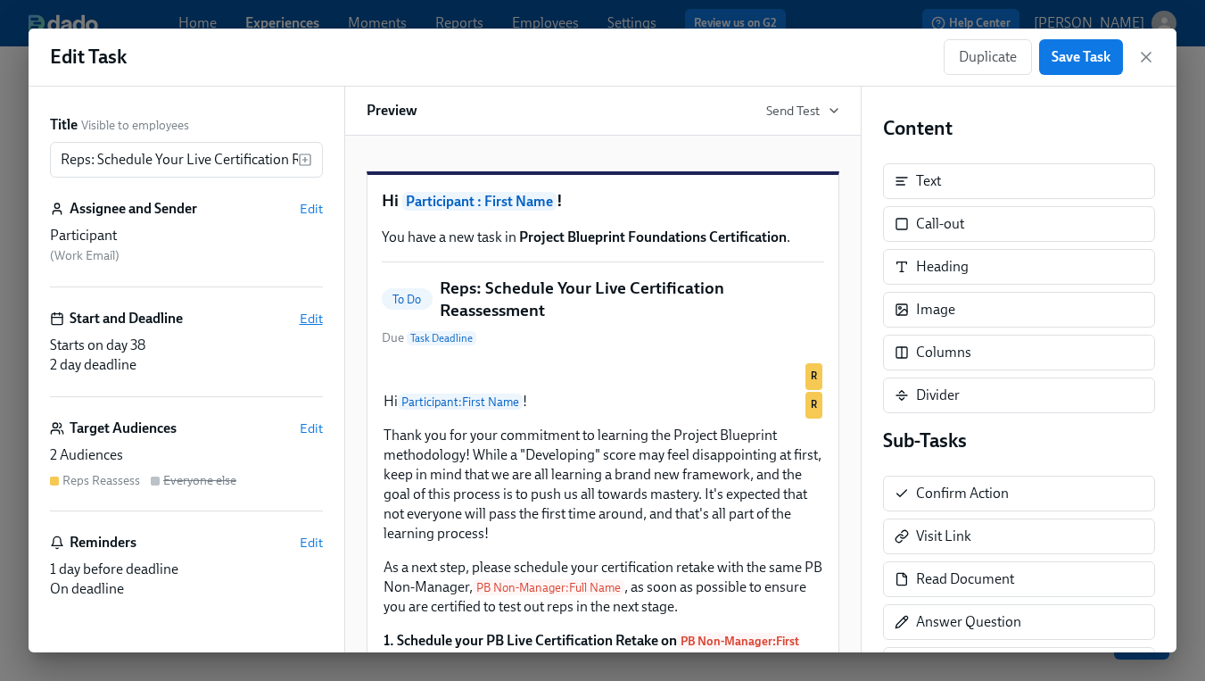
click at [317, 316] on span "Edit" at bounding box center [311, 319] width 23 height 18
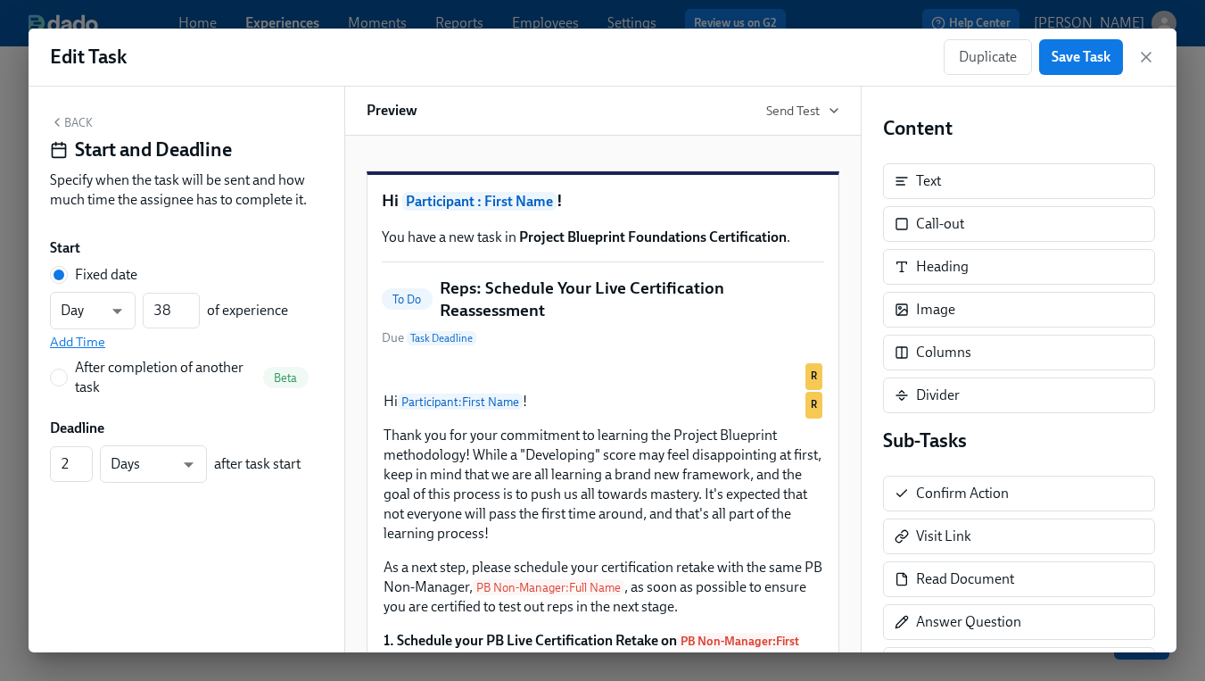
click at [93, 340] on span "Add Time" at bounding box center [77, 342] width 55 height 18
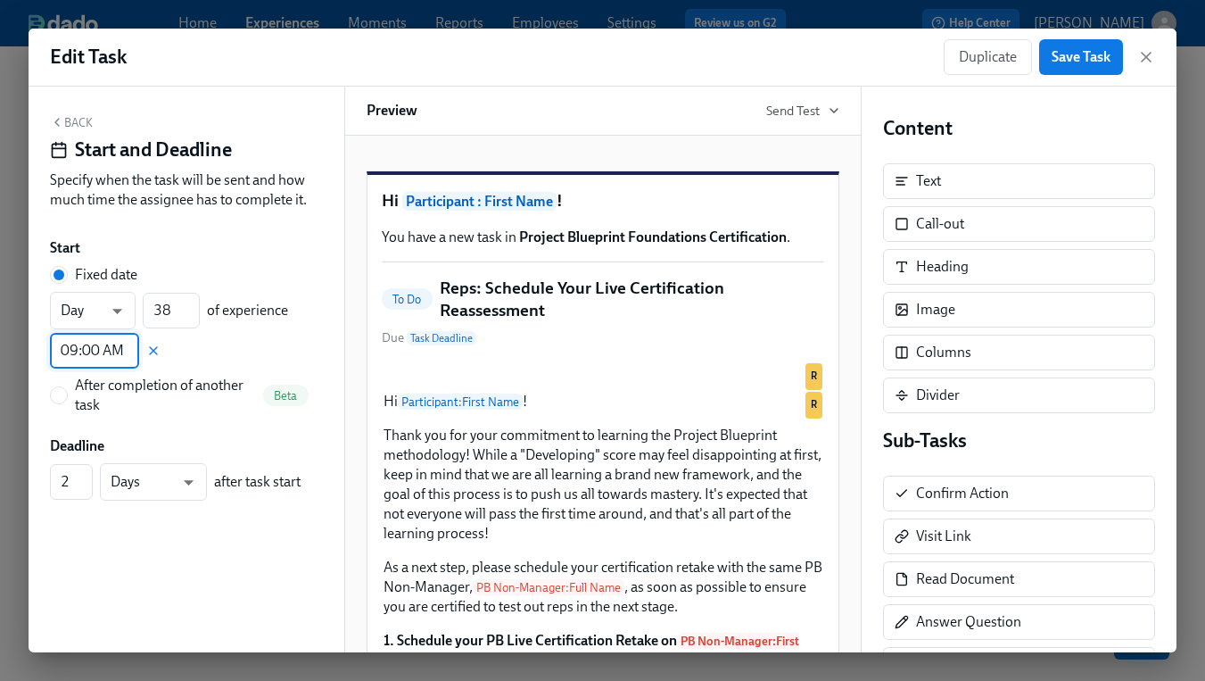
click at [75, 355] on input "09:00 AM" at bounding box center [94, 351] width 89 height 36
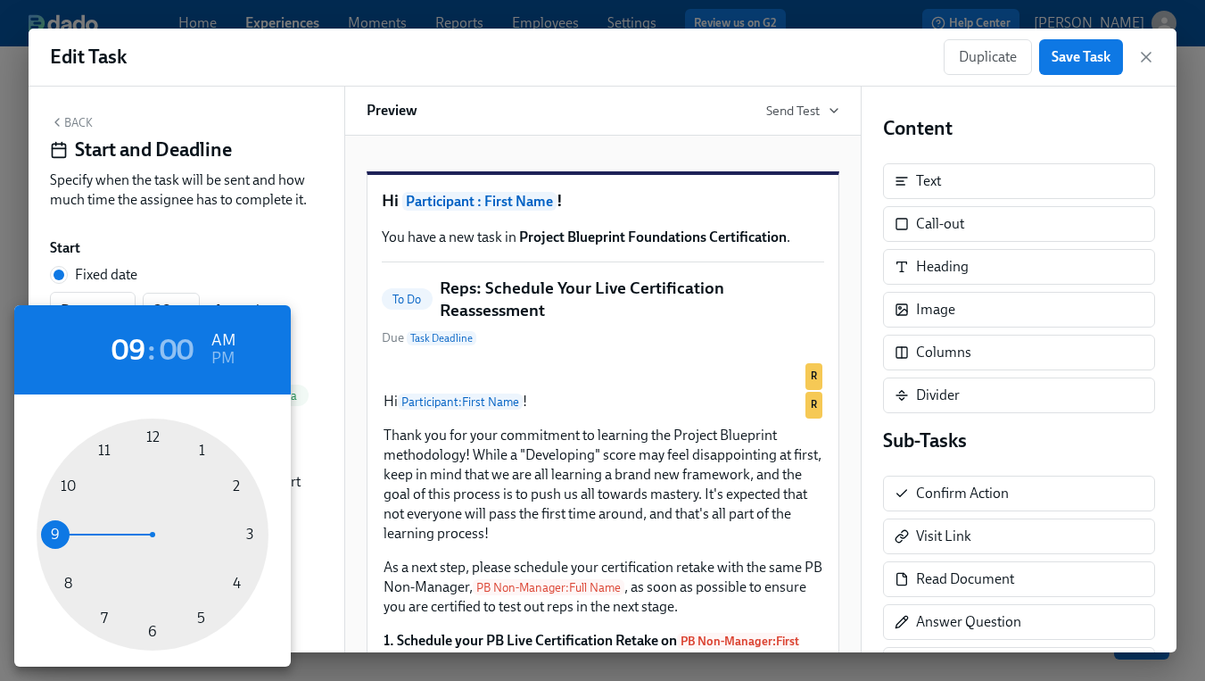
click at [103, 616] on div at bounding box center [153, 534] width 232 height 232
type input "07:00 AM"
click at [311, 324] on div at bounding box center [602, 340] width 1205 height 681
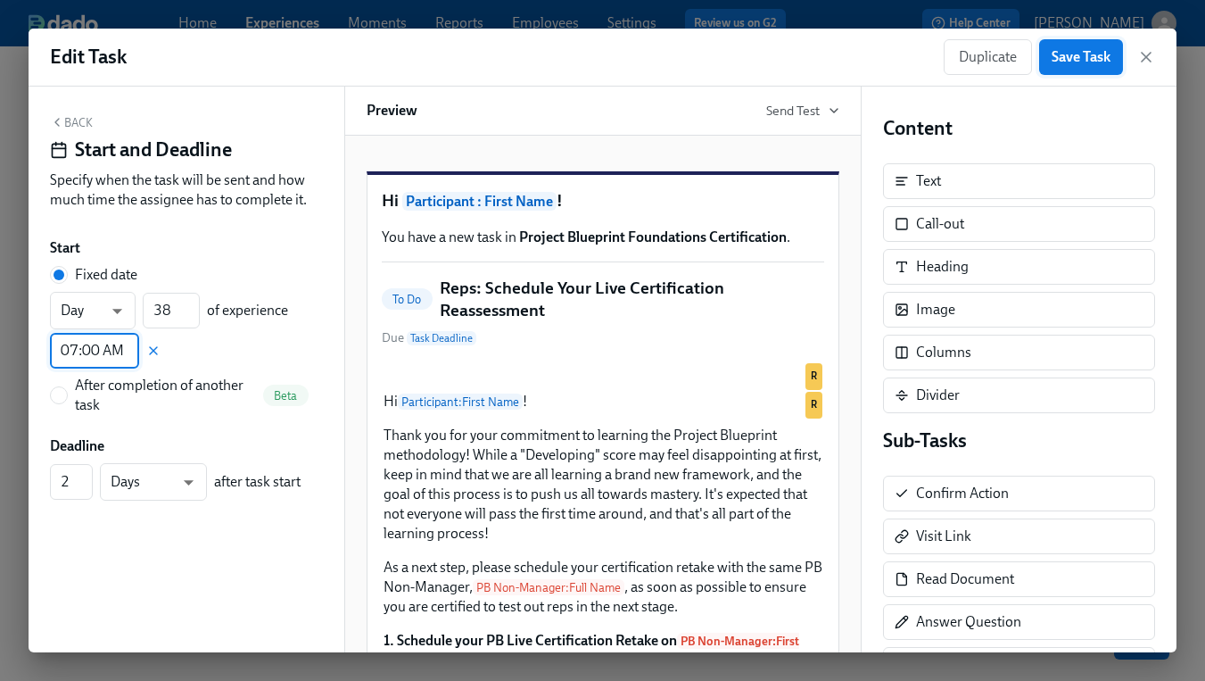
click at [1094, 55] on span "Save Task" at bounding box center [1081, 57] width 59 height 18
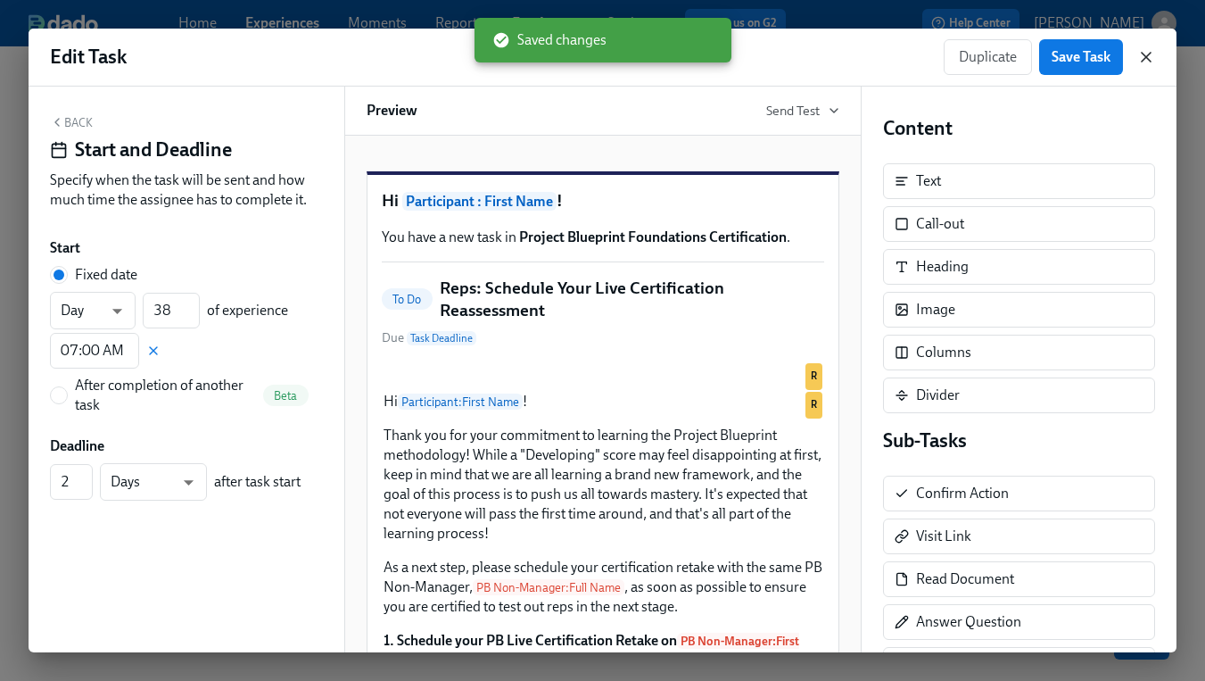
click at [1144, 52] on icon "button" at bounding box center [1146, 57] width 18 height 18
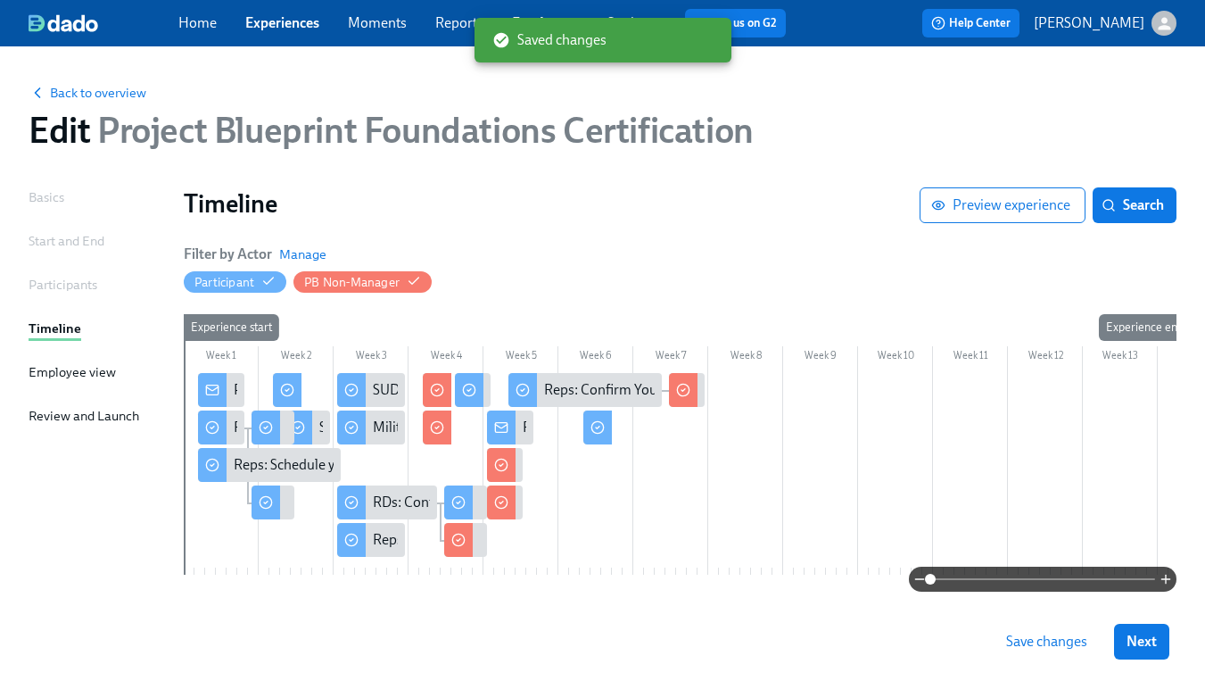
click at [1029, 643] on span "Save changes" at bounding box center [1046, 641] width 81 height 18
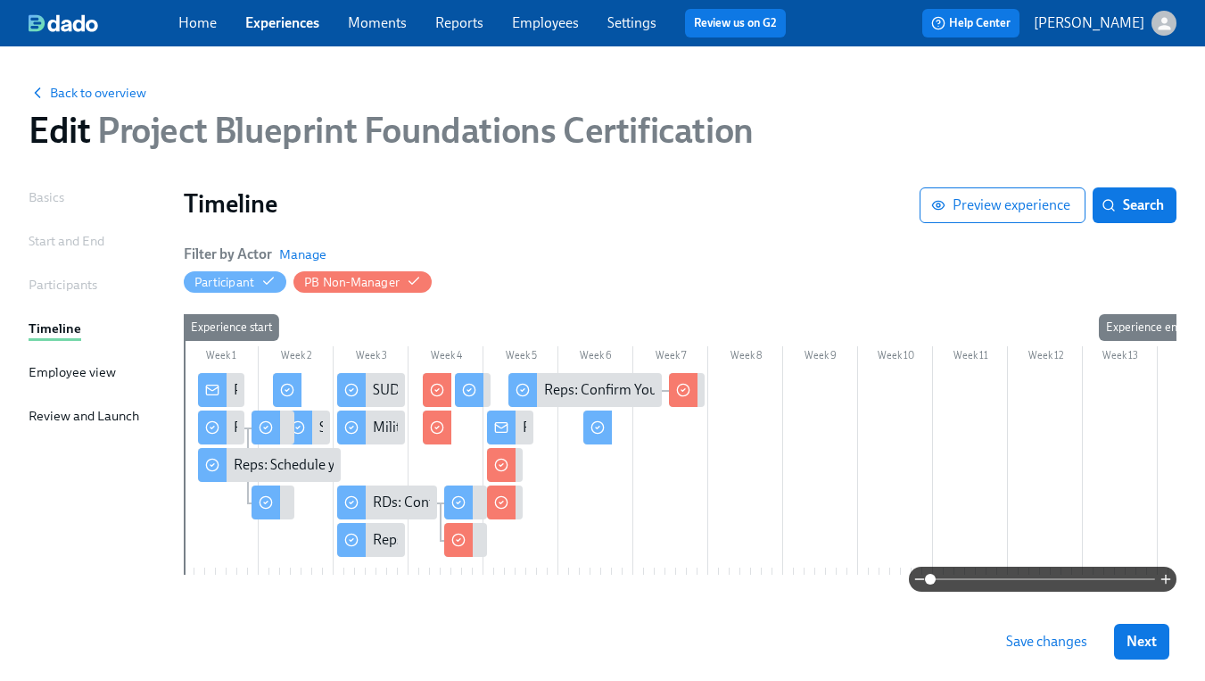
click at [1033, 648] on span "Save changes" at bounding box center [1046, 641] width 81 height 18
click at [1132, 637] on span "Next" at bounding box center [1142, 641] width 30 height 18
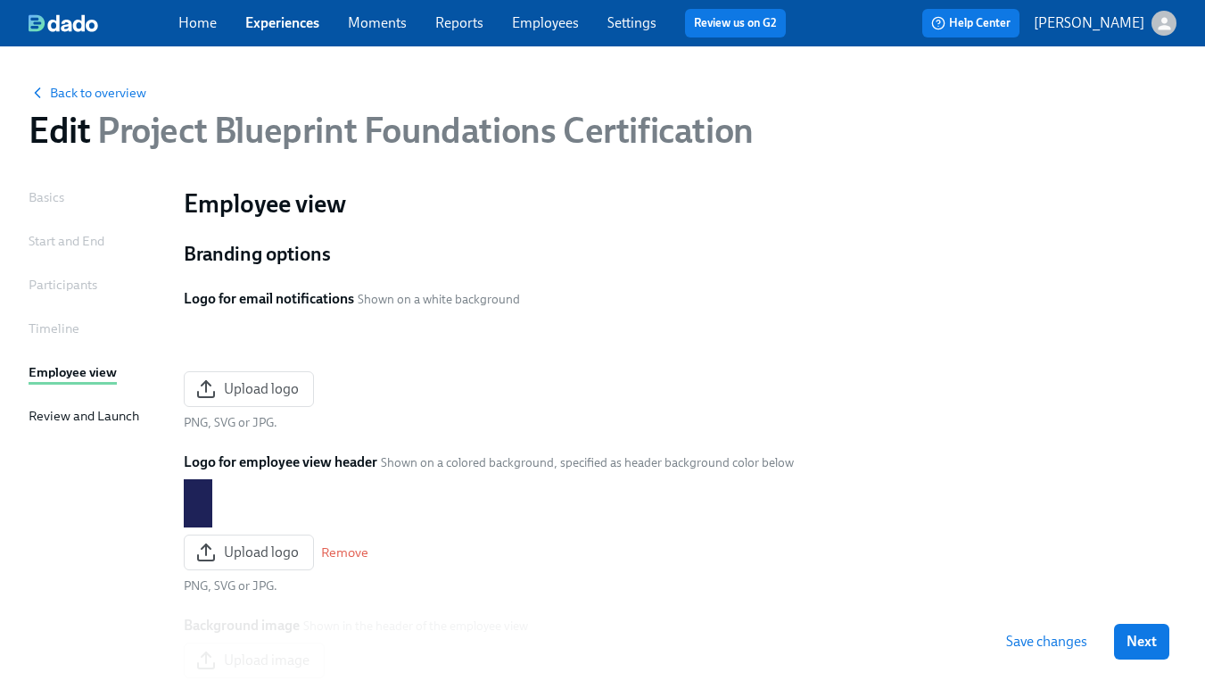
click at [1132, 637] on span "Next" at bounding box center [1142, 641] width 30 height 18
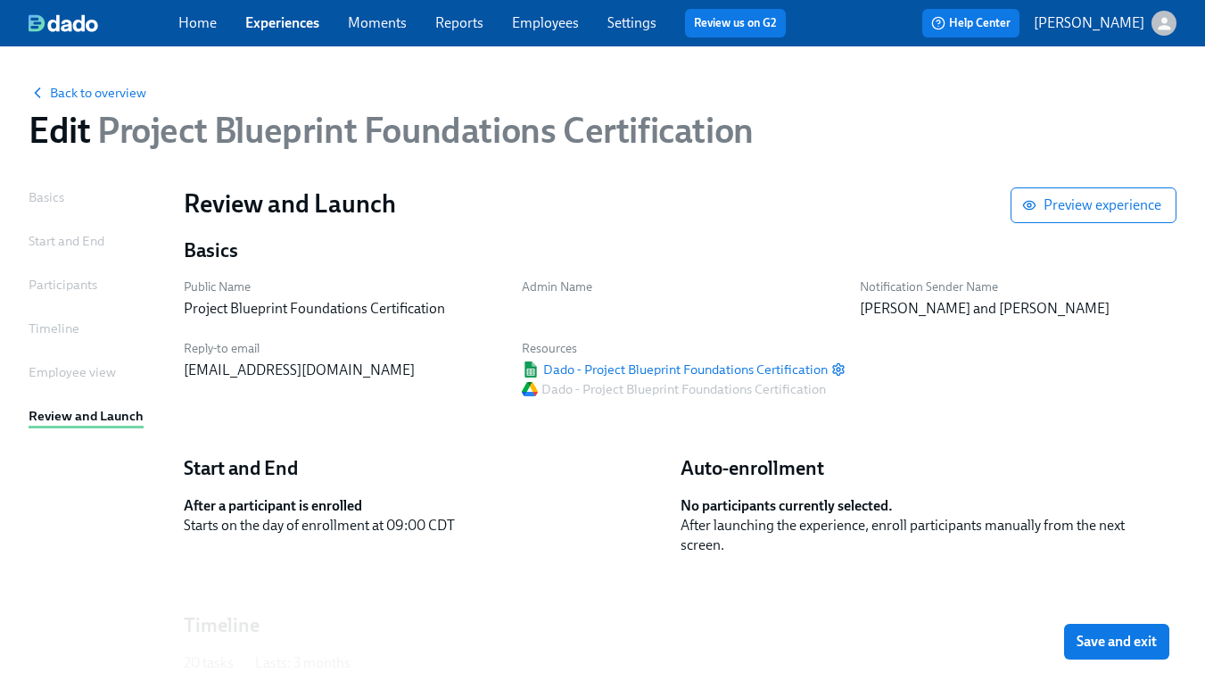
click at [1132, 637] on span "Save and exit" at bounding box center [1117, 641] width 80 height 18
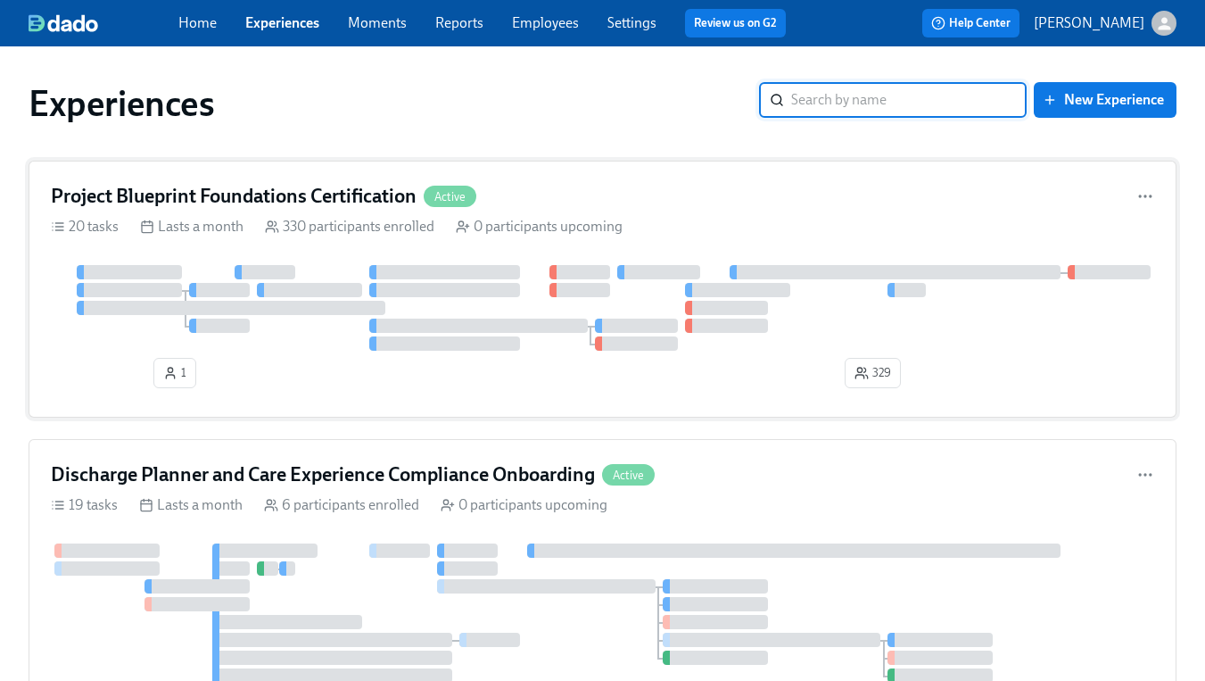
click at [322, 207] on h4 "Project Blueprint Foundations Certification" at bounding box center [234, 196] width 366 height 27
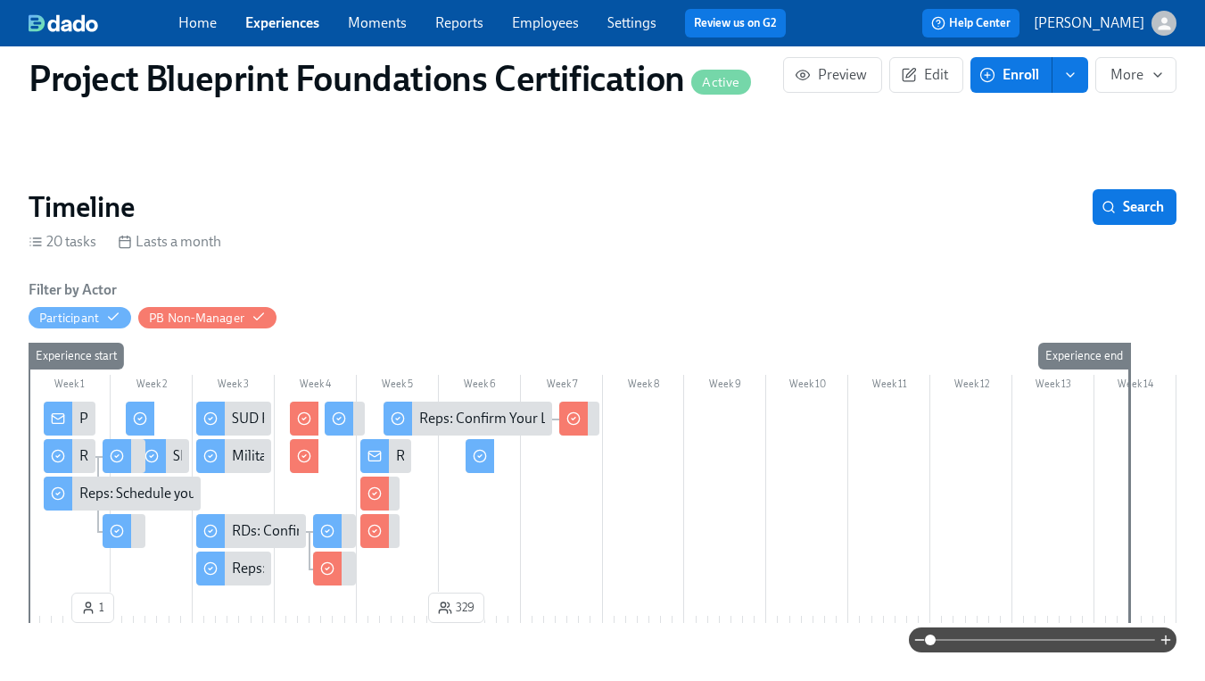
scroll to position [154, 0]
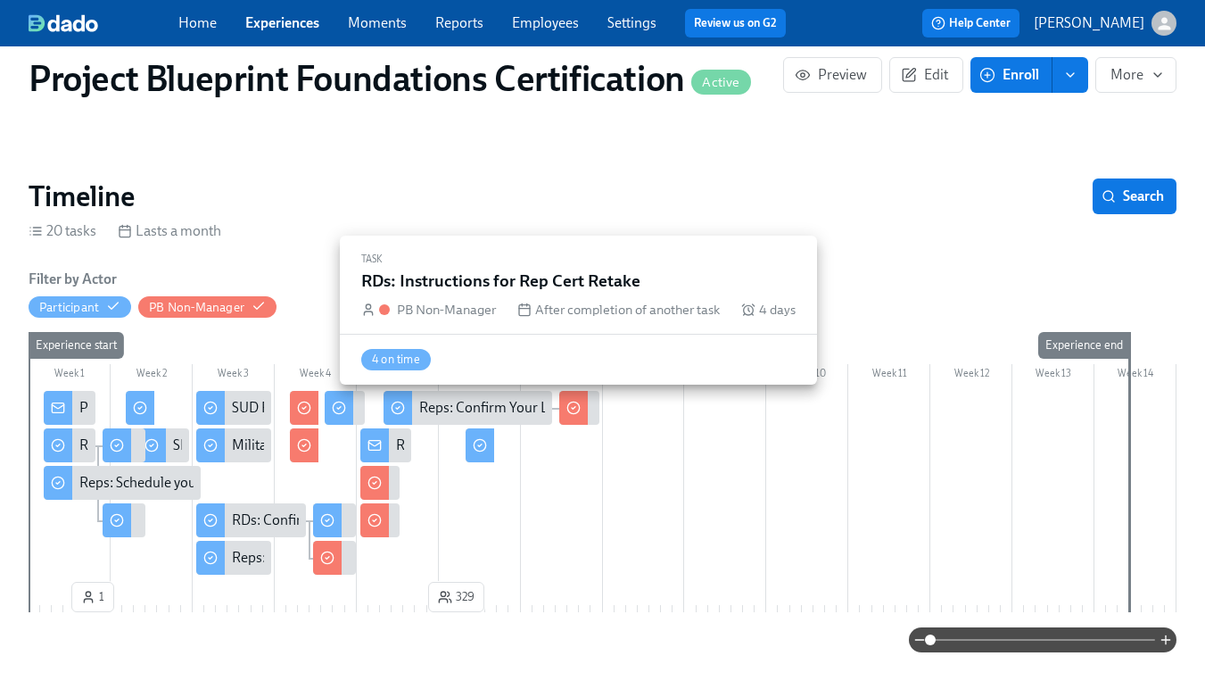
click at [582, 417] on div at bounding box center [573, 408] width 29 height 34
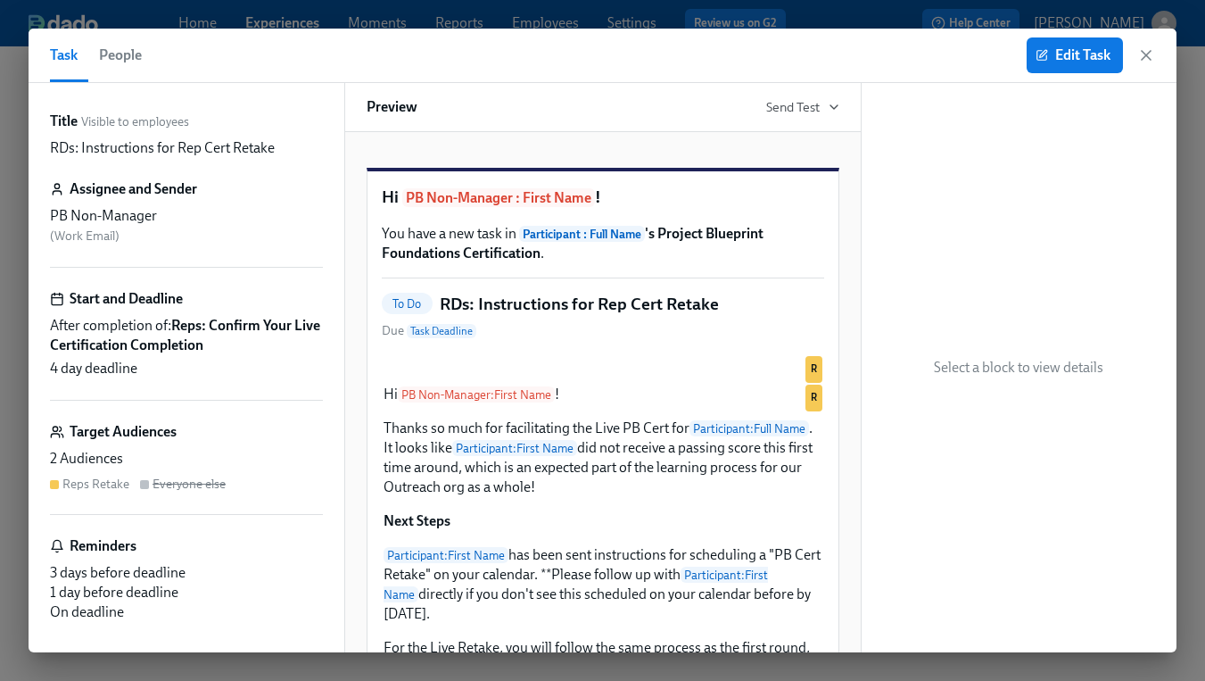
click at [113, 64] on span "People" at bounding box center [120, 55] width 43 height 25
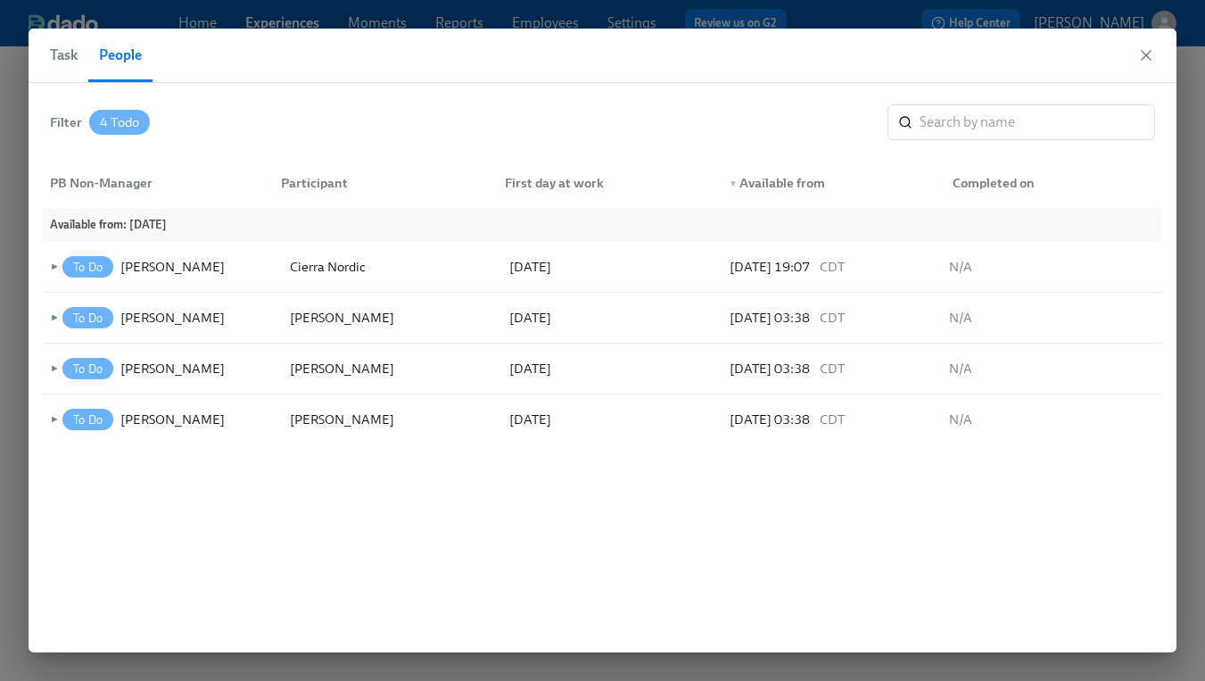
click at [70, 61] on span "Task" at bounding box center [64, 55] width 28 height 25
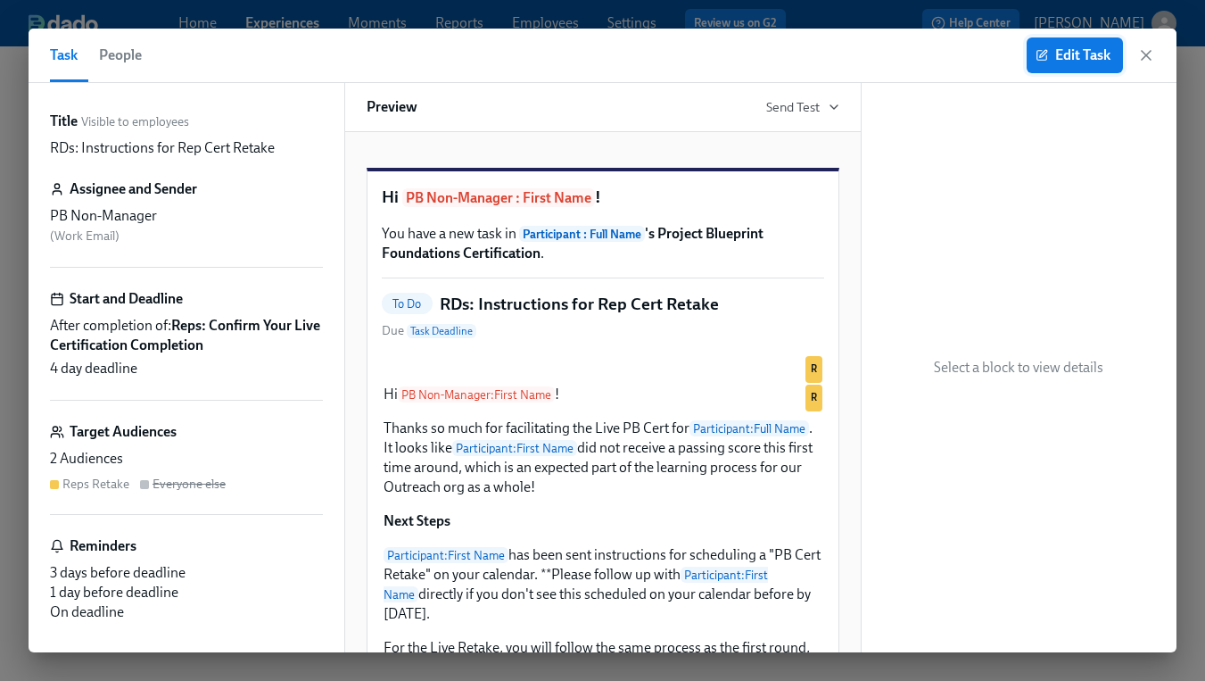
click at [1081, 60] on span "Edit Task" at bounding box center [1074, 55] width 71 height 18
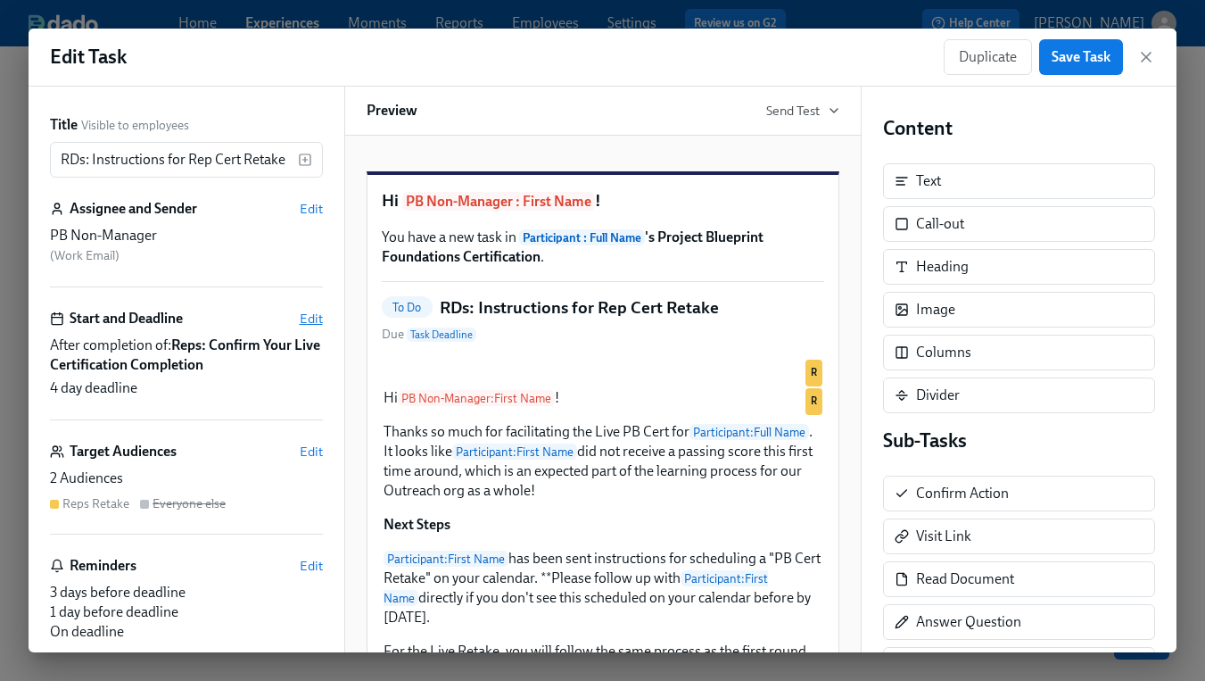
click at [301, 315] on span "Edit" at bounding box center [311, 319] width 23 height 18
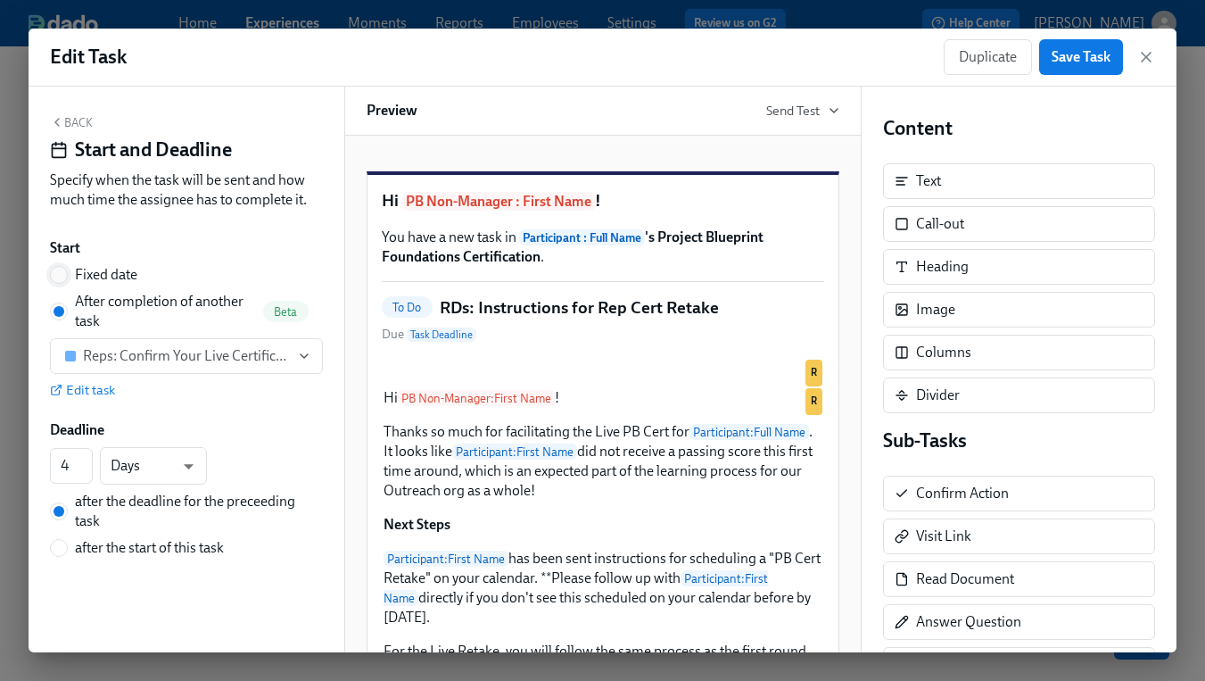
click at [58, 270] on input "Fixed date" at bounding box center [59, 275] width 16 height 16
radio input "true"
radio input "false"
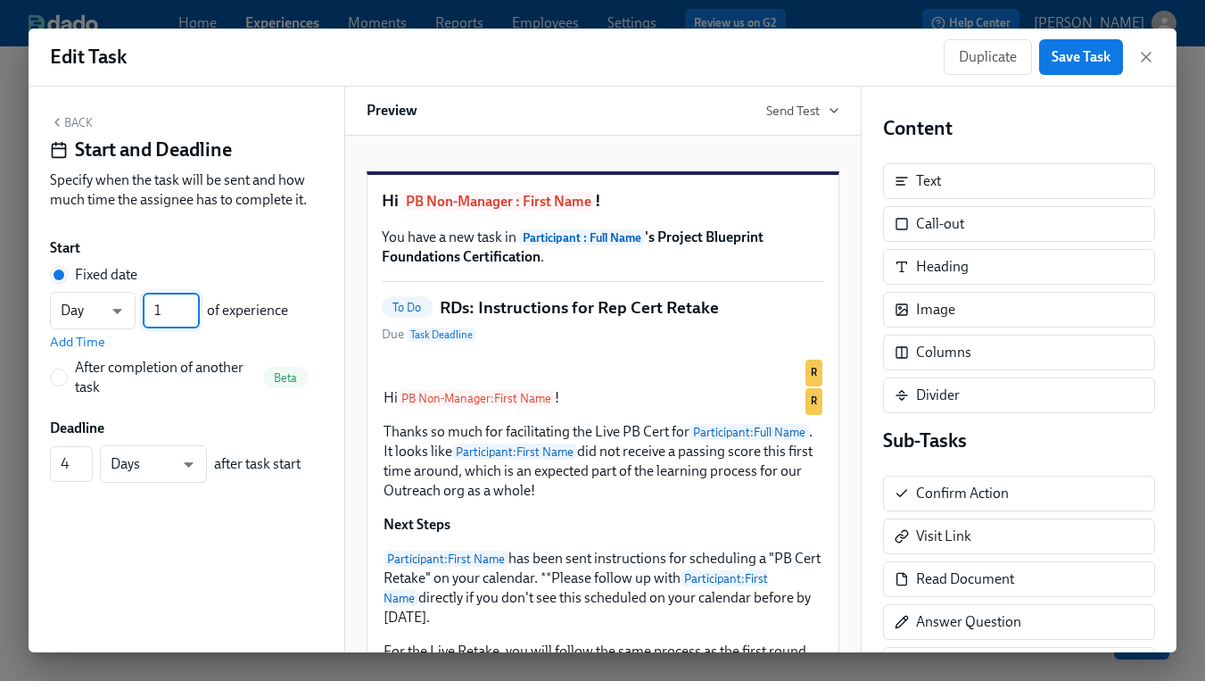
drag, startPoint x: 169, startPoint y: 314, endPoint x: 138, endPoint y: 309, distance: 31.7
click at [138, 309] on div "Day d ​ 1 ​ of experience" at bounding box center [169, 310] width 238 height 37
type input "38"
click at [278, 293] on div "Day d ​ 38 ​ of experience" at bounding box center [169, 310] width 238 height 37
click at [103, 348] on span "Add Time" at bounding box center [77, 342] width 55 height 18
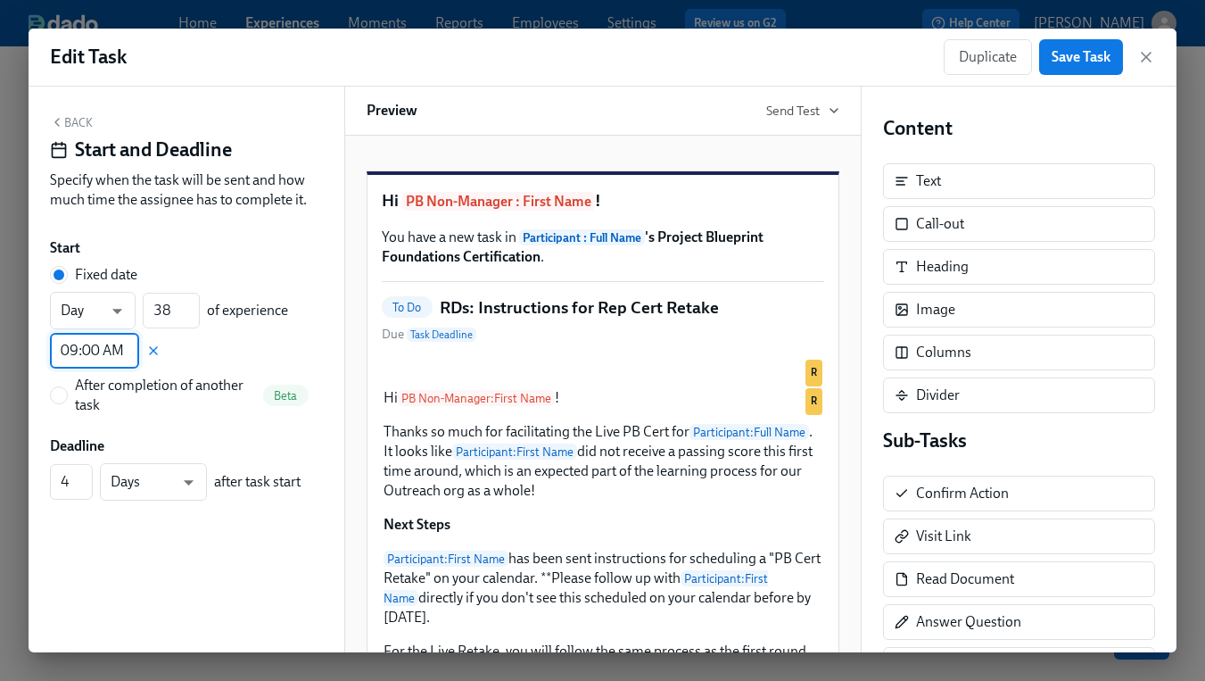
click at [69, 350] on input "09:00 AM" at bounding box center [94, 351] width 89 height 36
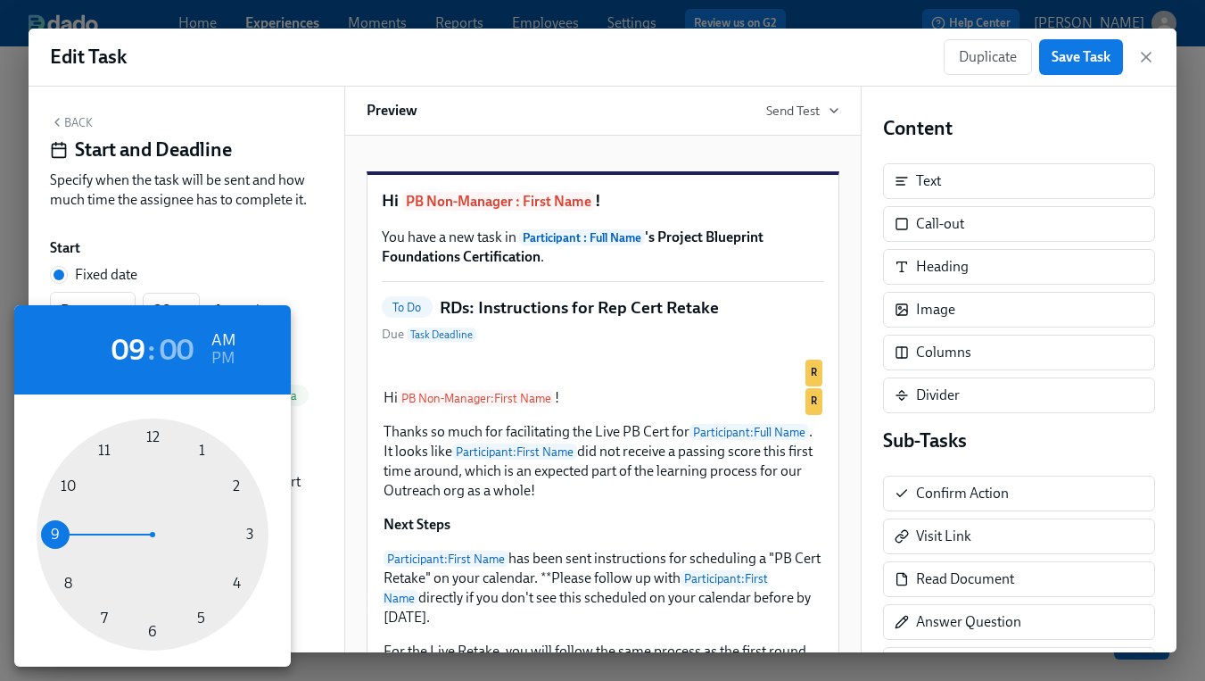
type input "07:00 AM"
click at [103, 613] on div at bounding box center [153, 534] width 232 height 232
click at [303, 382] on div at bounding box center [602, 340] width 1205 height 681
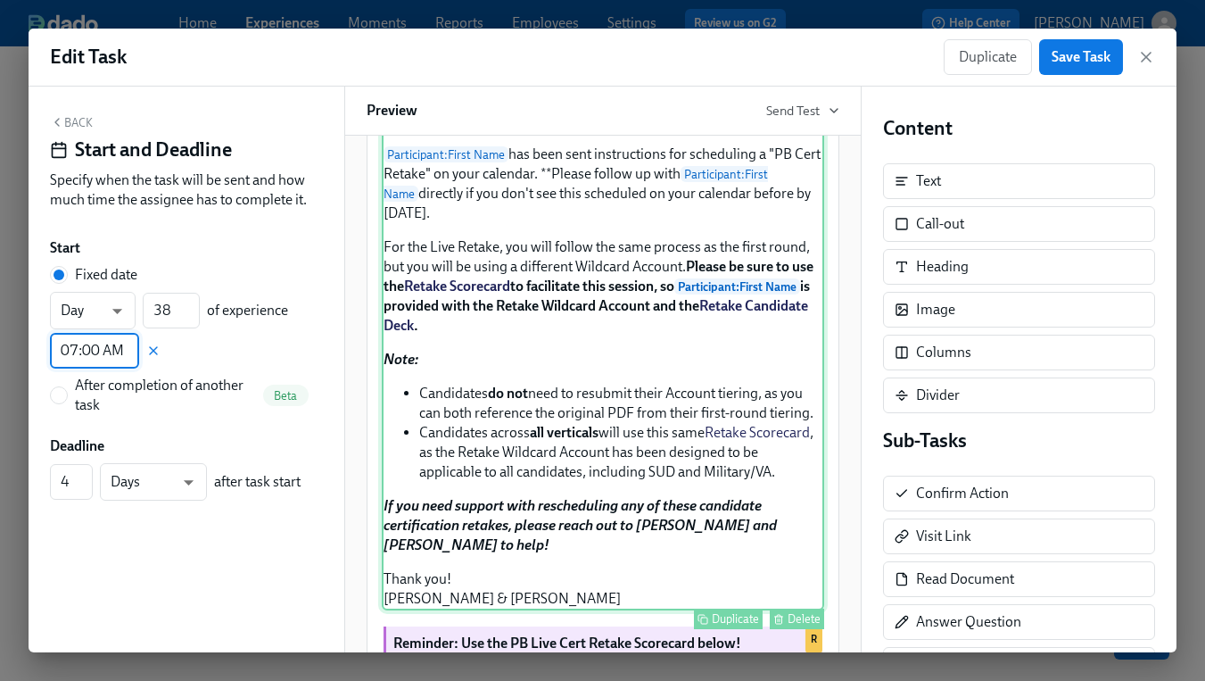
scroll to position [407, 0]
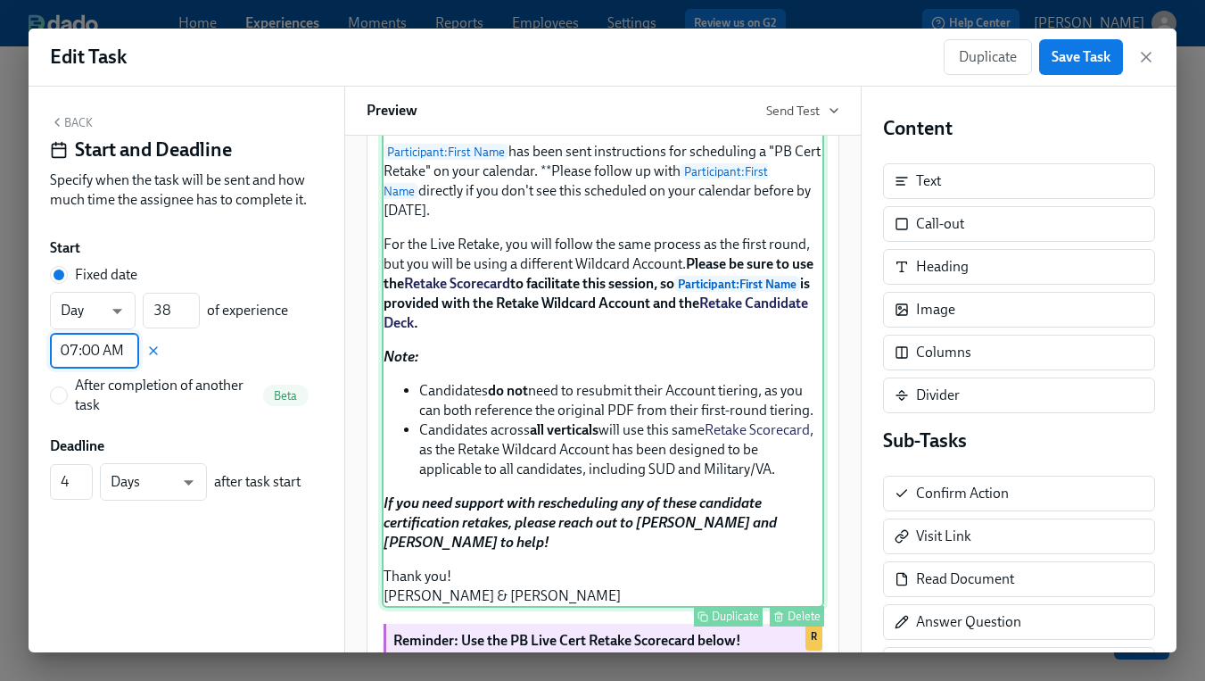
click at [744, 322] on div "Hi PB Non-Manager : First Name ! Thanks so much for facilitating the Live PB Ce…" at bounding box center [603, 293] width 442 height 628
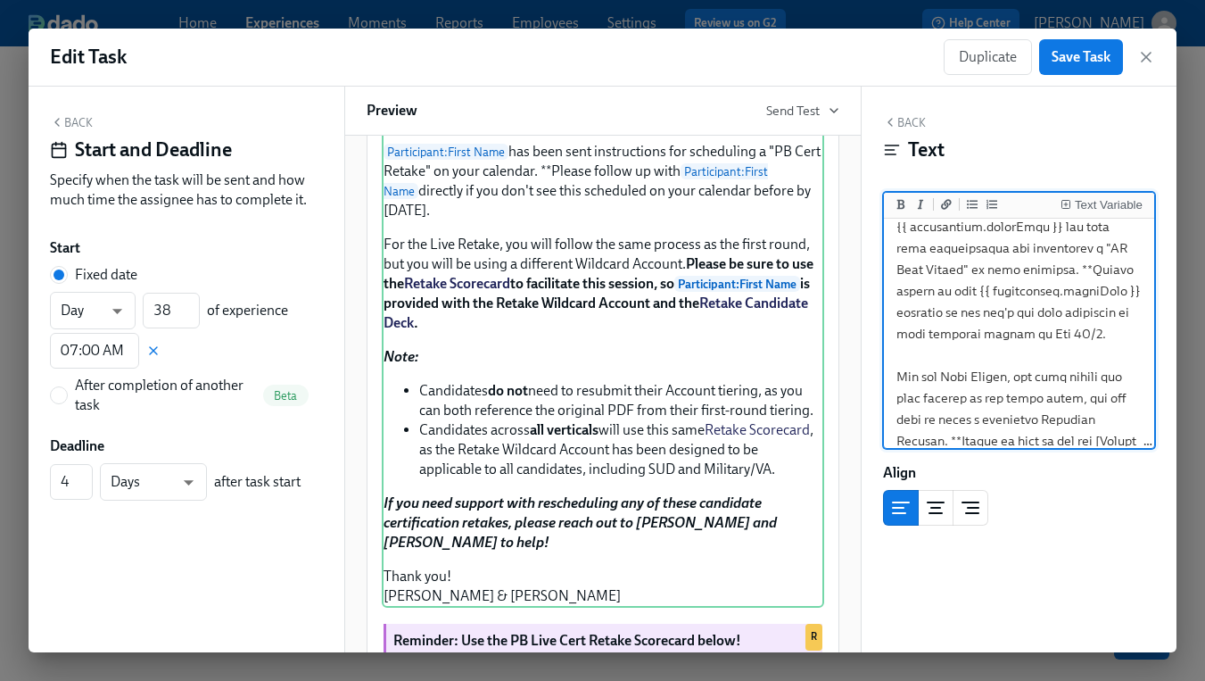
scroll to position [277, 0]
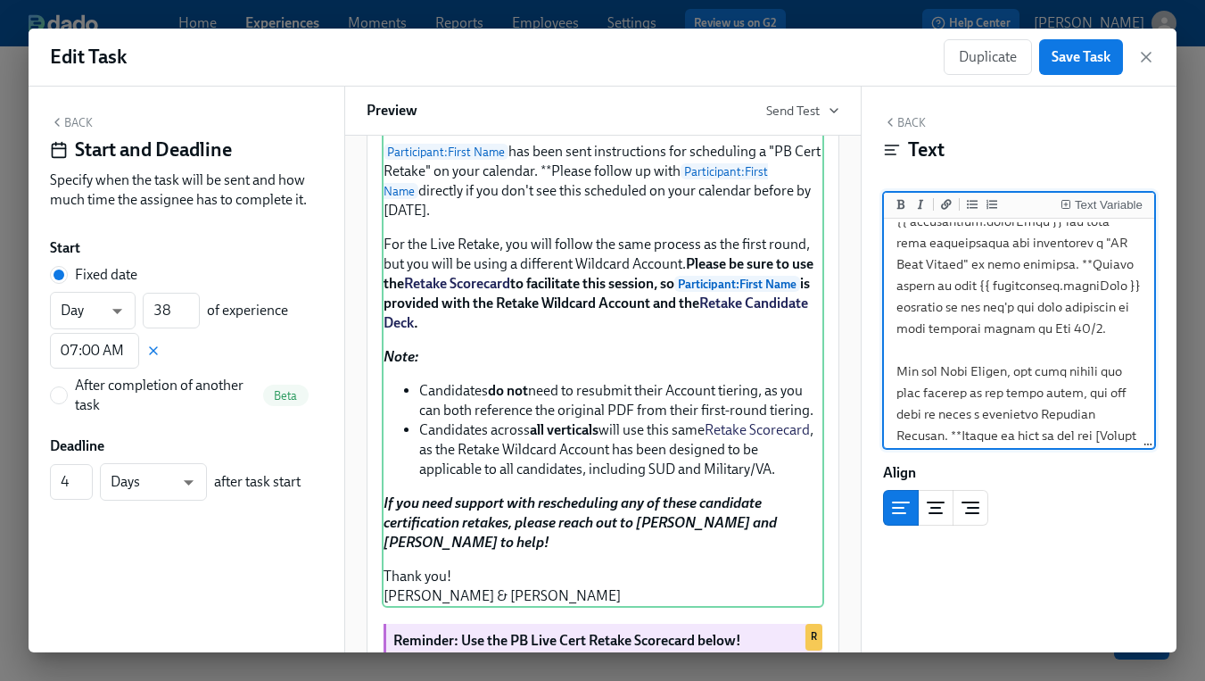
drag, startPoint x: 986, startPoint y: 331, endPoint x: 944, endPoint y: 331, distance: 41.9
click at [944, 331] on textarea at bounding box center [1020, 574] width 264 height 1259
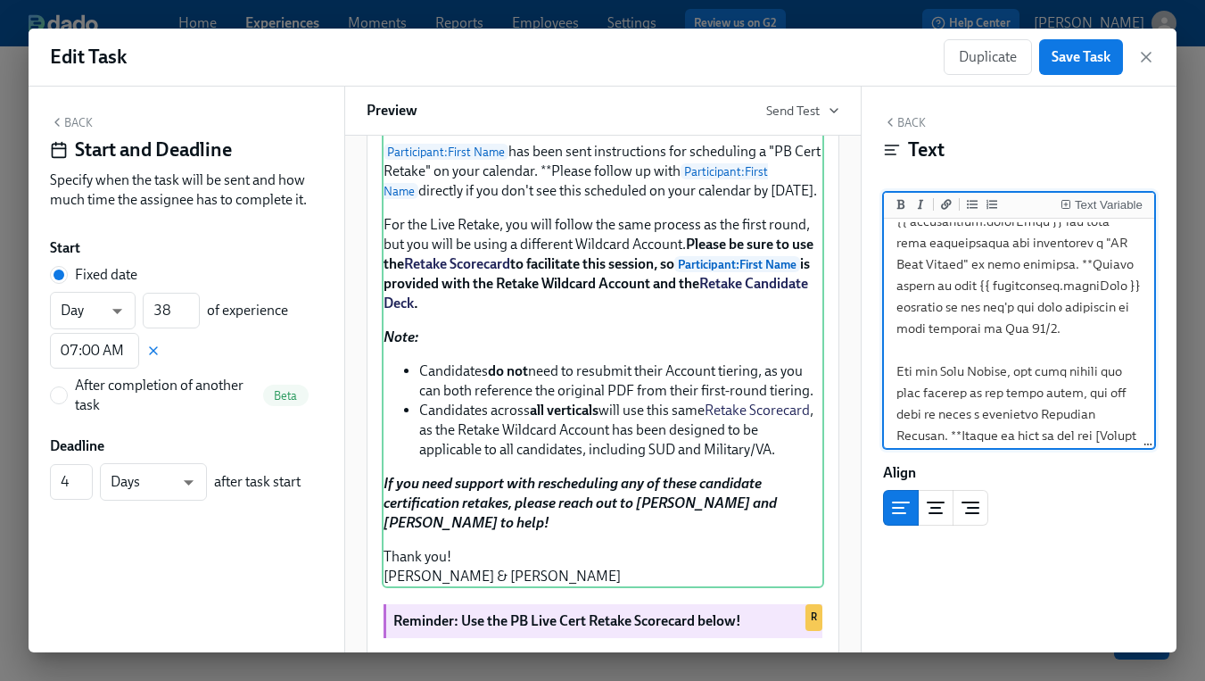
click at [1027, 339] on textarea at bounding box center [1020, 574] width 264 height 1259
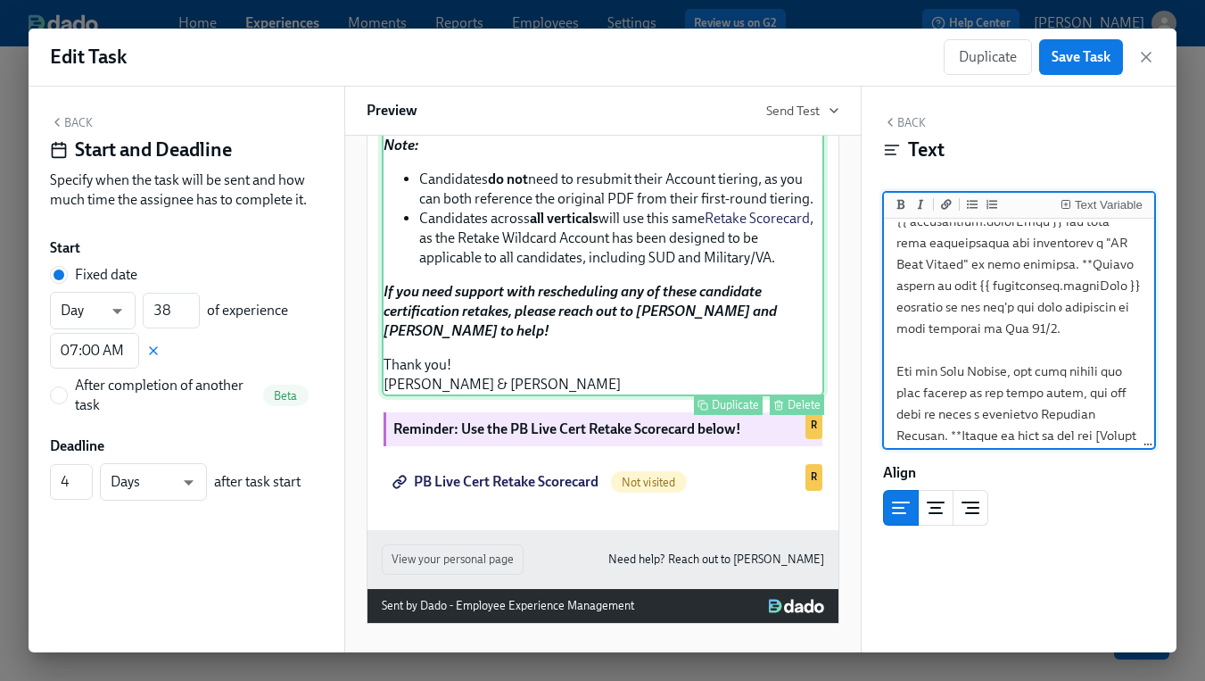
scroll to position [667, 0]
type textarea "Hi {{ pbNonManager.firstName }}! Thanks so much for facilitating the Live PB Ce…"
click at [1094, 50] on span "Save Task" at bounding box center [1081, 57] width 59 height 18
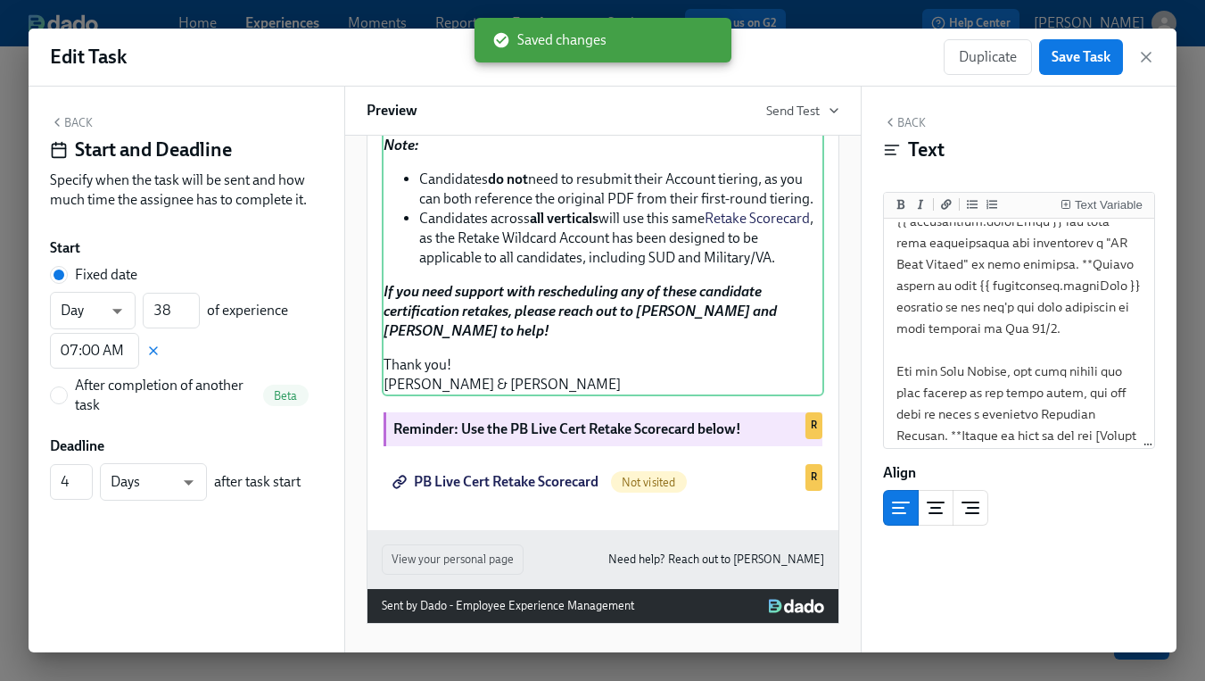
click at [79, 120] on button "Back" at bounding box center [71, 122] width 43 height 14
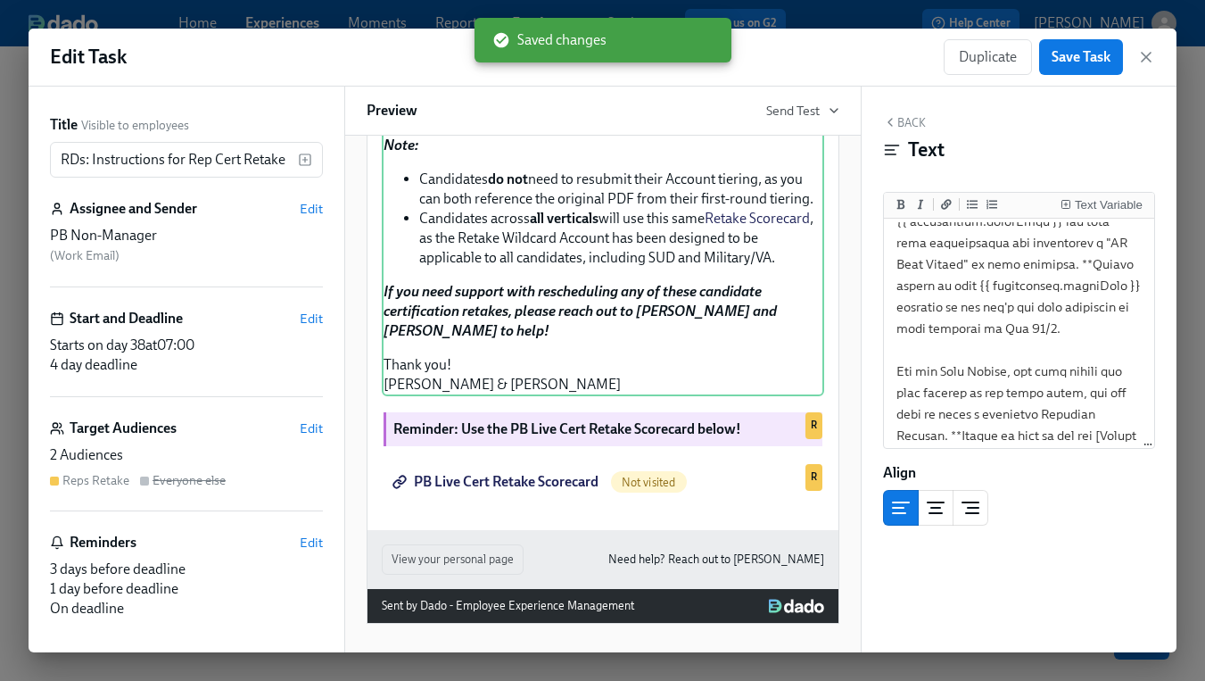
click at [298, 427] on div "Target Audiences Edit" at bounding box center [186, 428] width 273 height 20
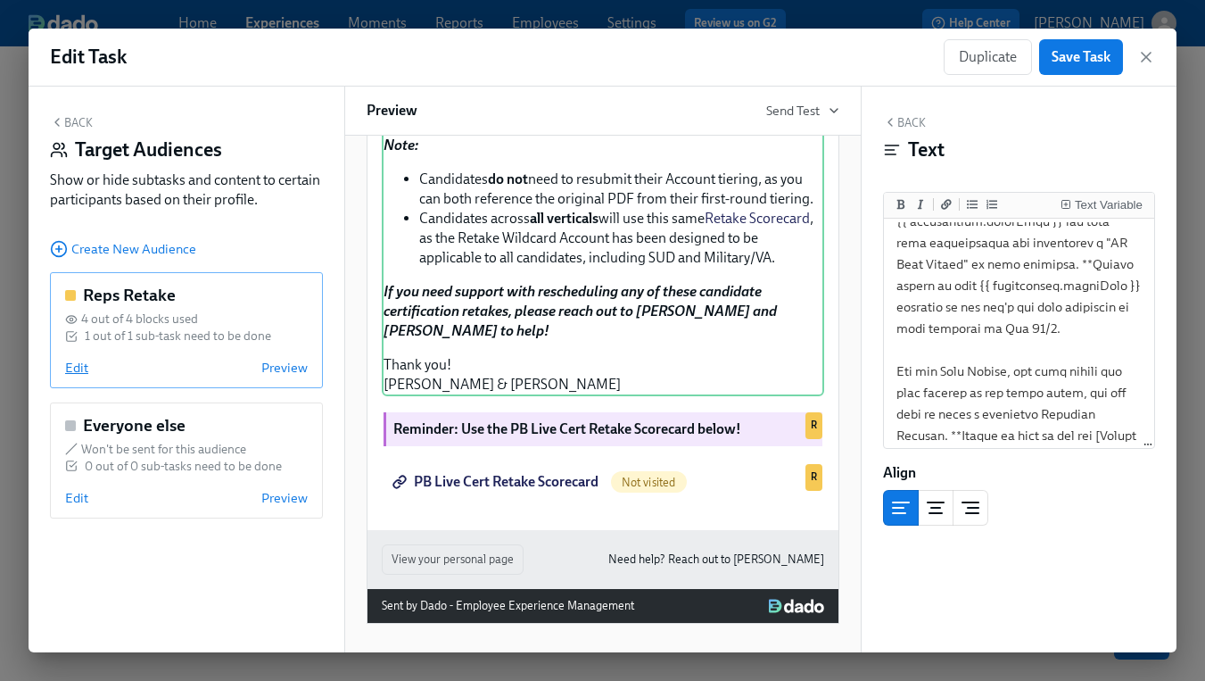
click at [75, 371] on span "Edit" at bounding box center [76, 368] width 23 height 18
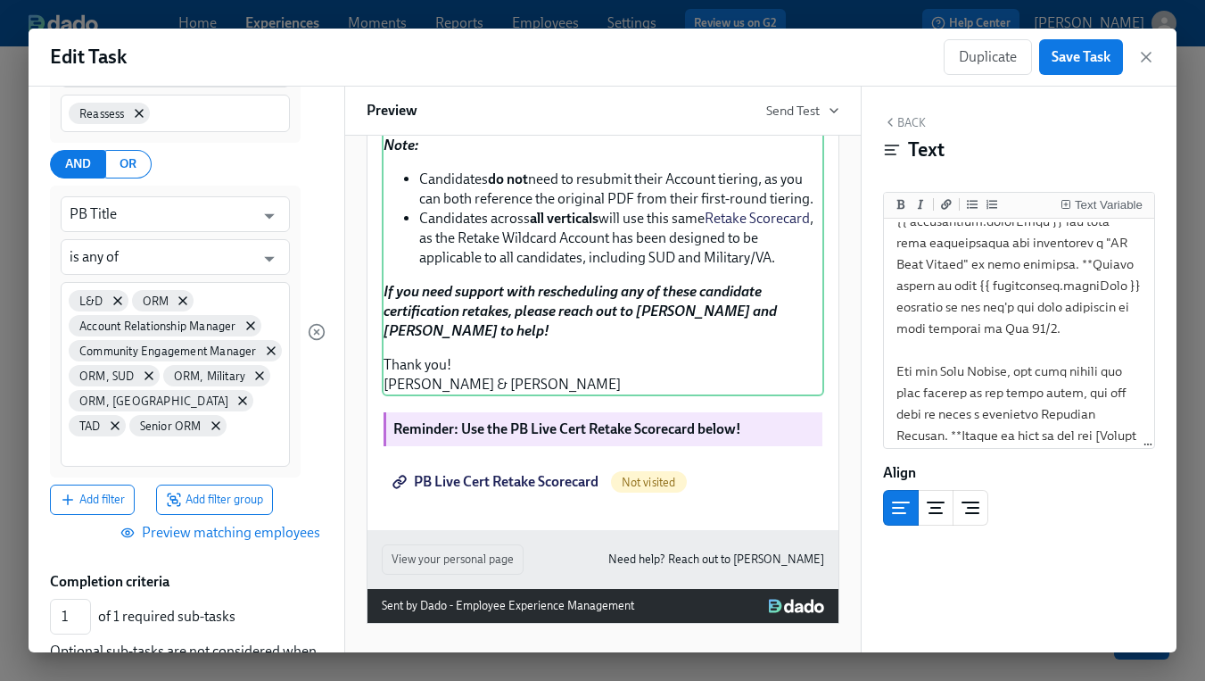
scroll to position [293, 0]
click at [252, 523] on span "Preview matching employees" at bounding box center [222, 532] width 196 height 18
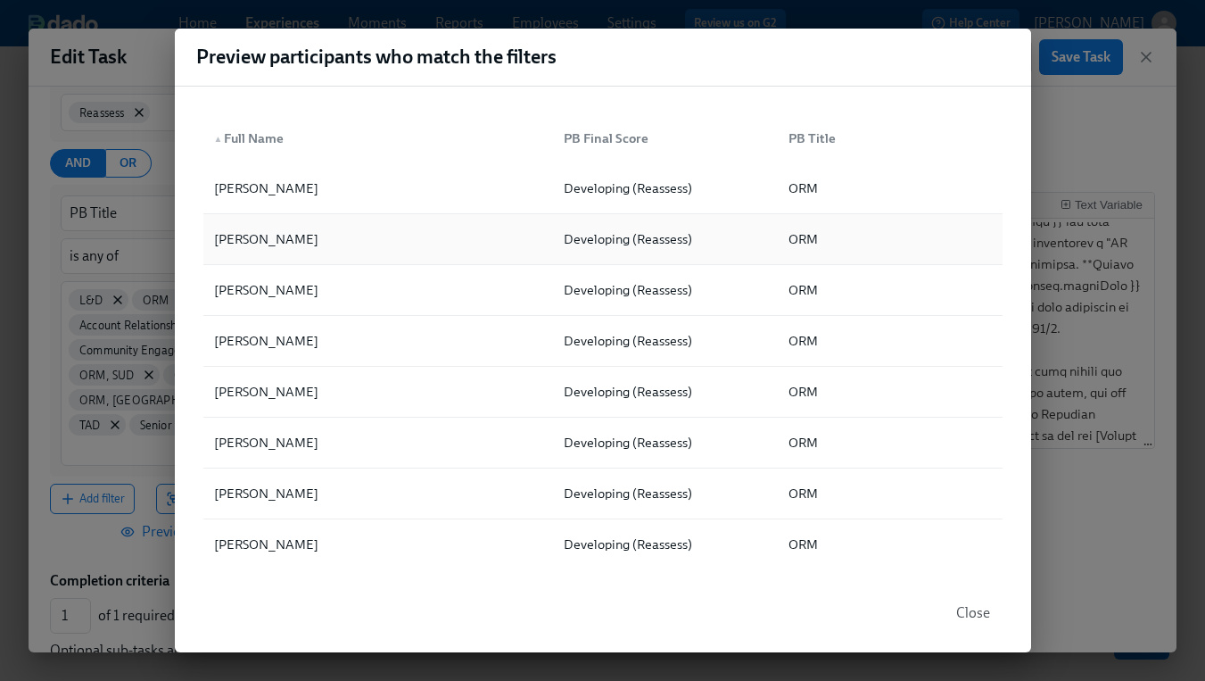
scroll to position [0, 0]
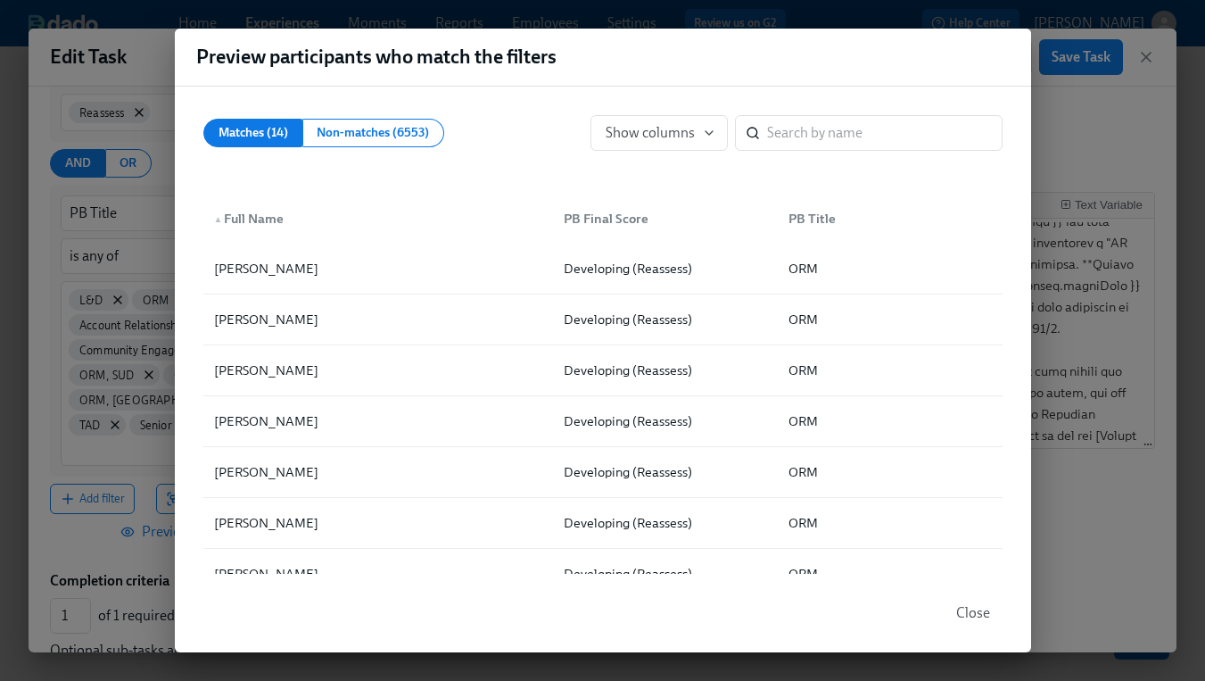
click at [972, 612] on span "Close" at bounding box center [973, 613] width 34 height 18
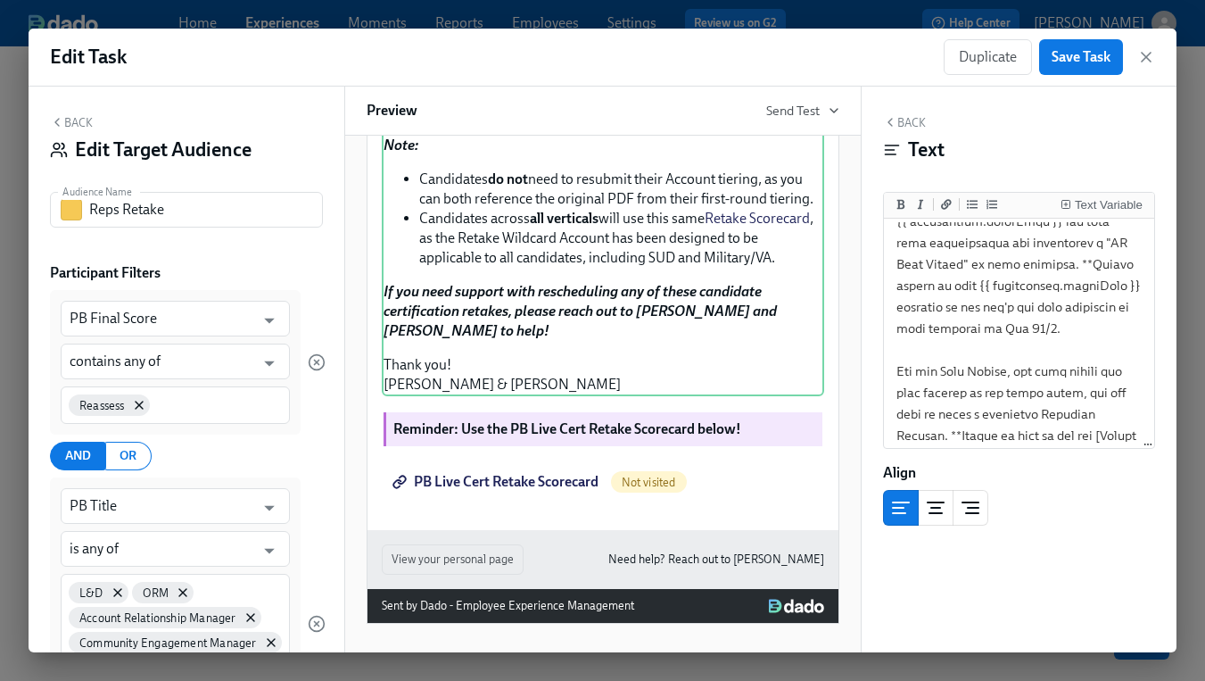
click at [69, 123] on button "Back" at bounding box center [71, 122] width 43 height 14
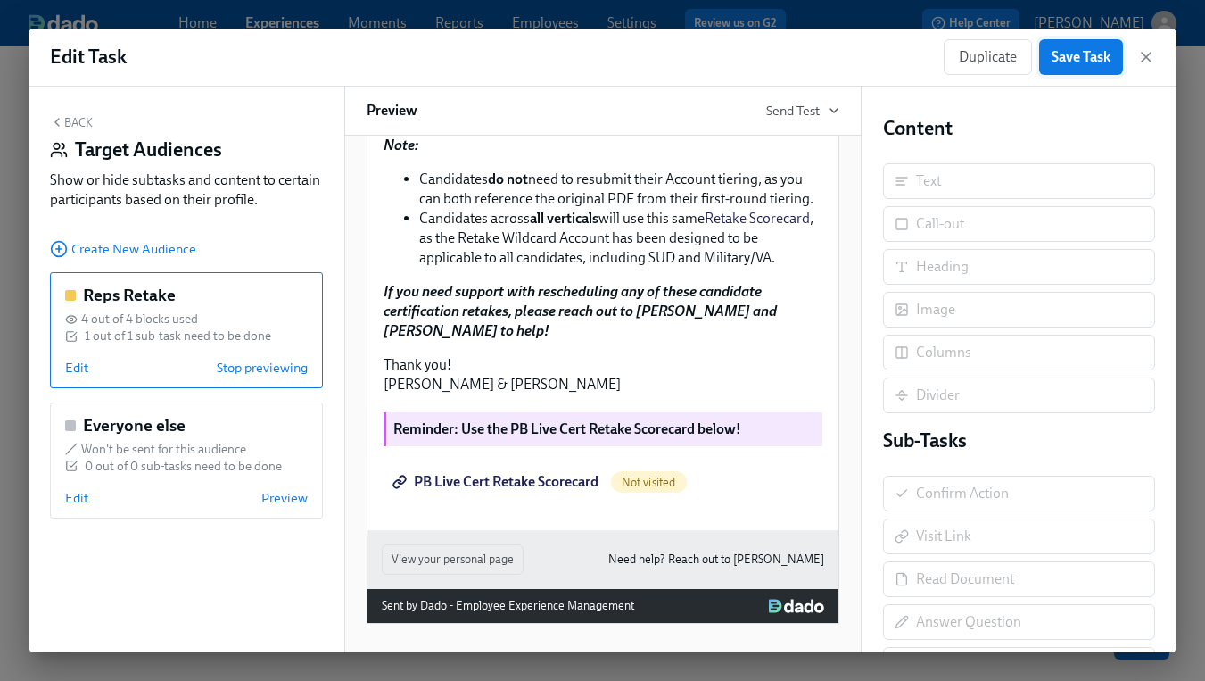
drag, startPoint x: 1061, startPoint y: 53, endPoint x: 1056, endPoint y: 61, distance: 9.6
click at [1061, 53] on span "Save Task" at bounding box center [1081, 57] width 59 height 18
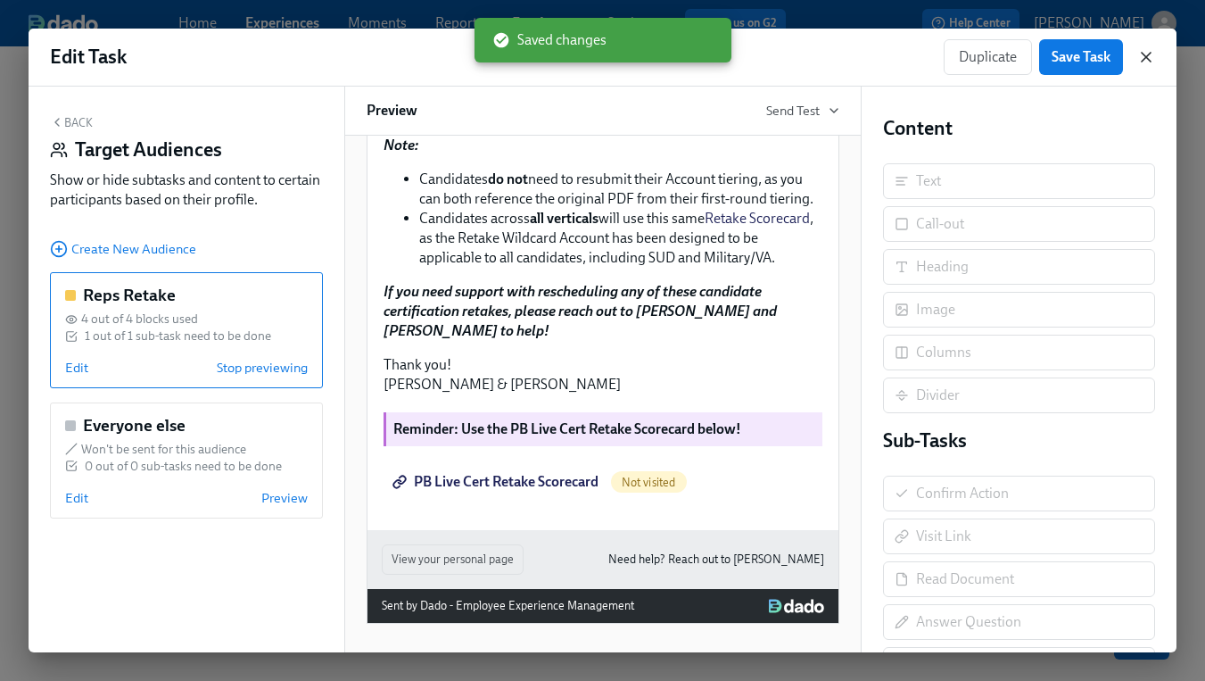
click at [1146, 54] on icon "button" at bounding box center [1146, 57] width 18 height 18
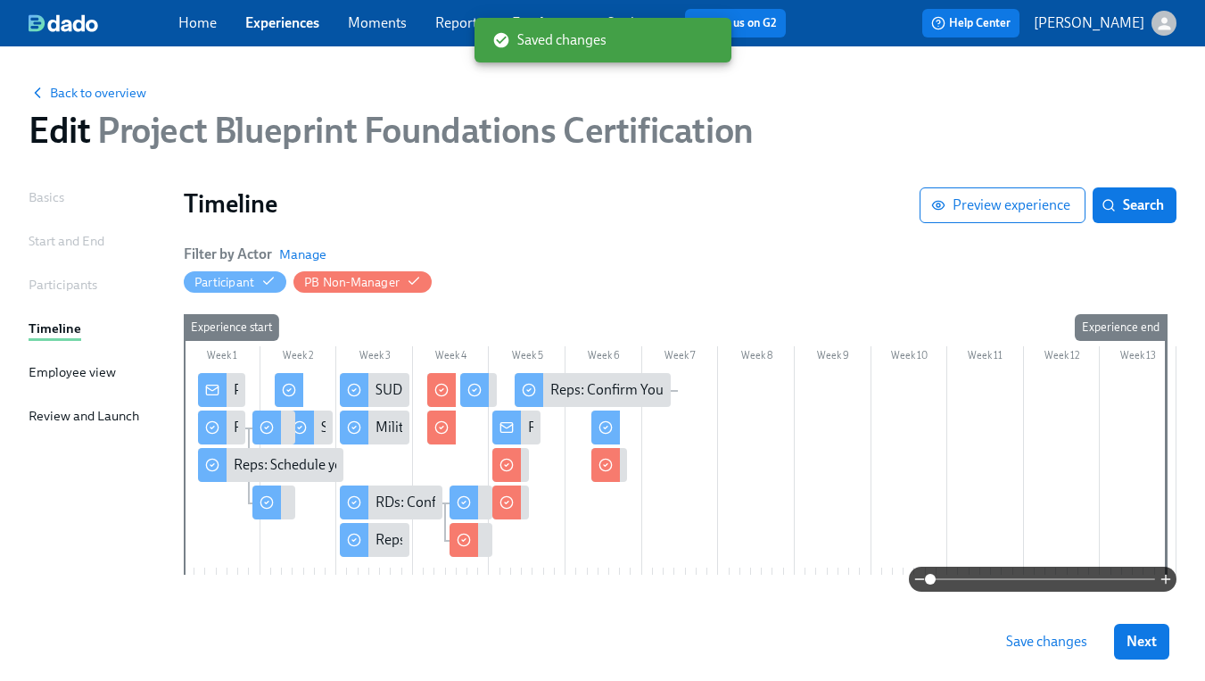
click at [1060, 645] on span "Save changes" at bounding box center [1046, 641] width 81 height 18
click at [1148, 648] on span "Next" at bounding box center [1142, 641] width 30 height 18
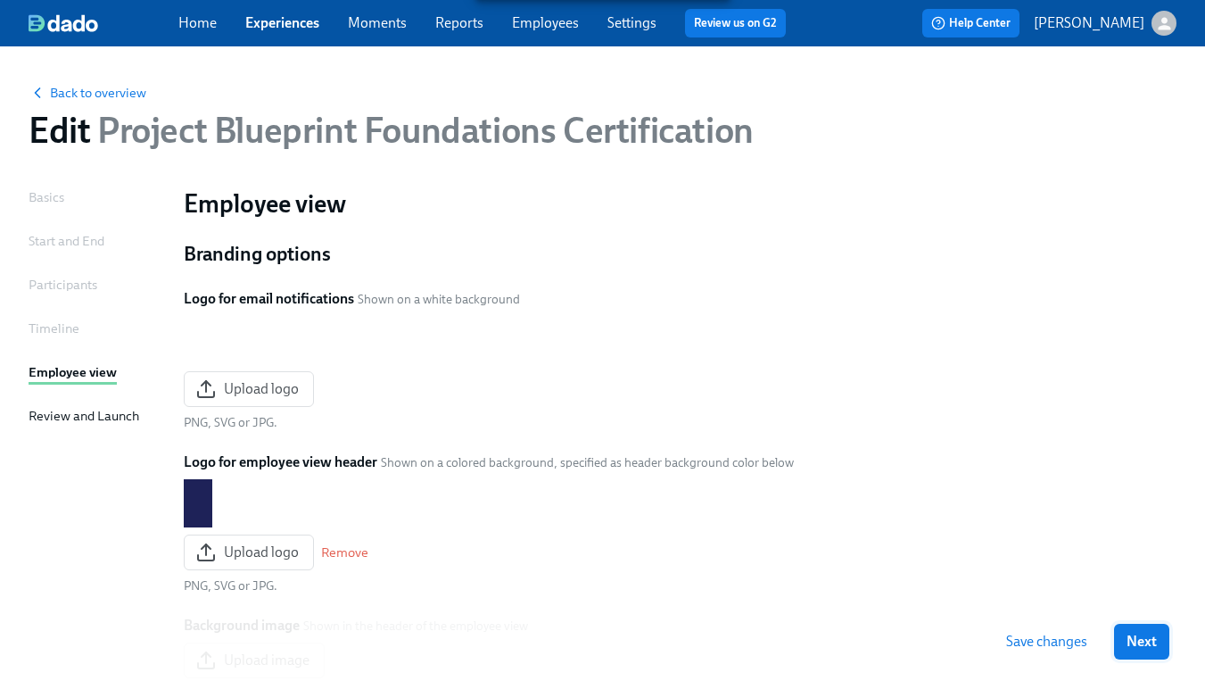
click at [1145, 648] on span "Next" at bounding box center [1142, 641] width 30 height 18
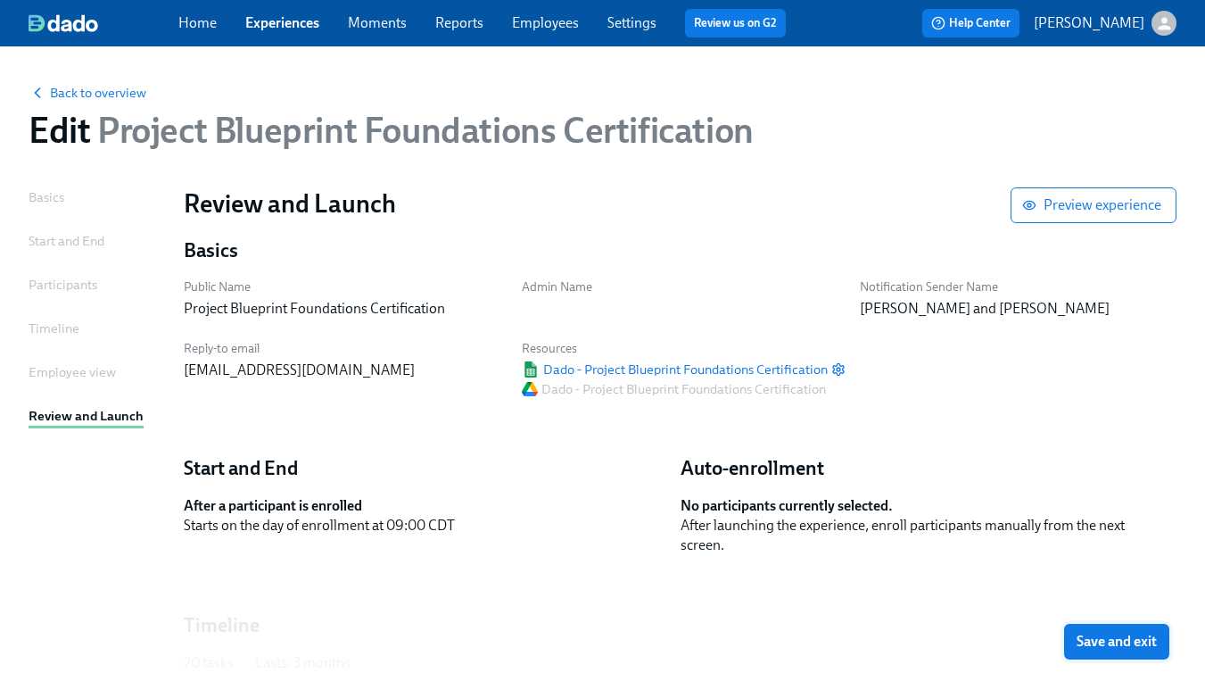
click at [1139, 640] on span "Save and exit" at bounding box center [1117, 641] width 80 height 18
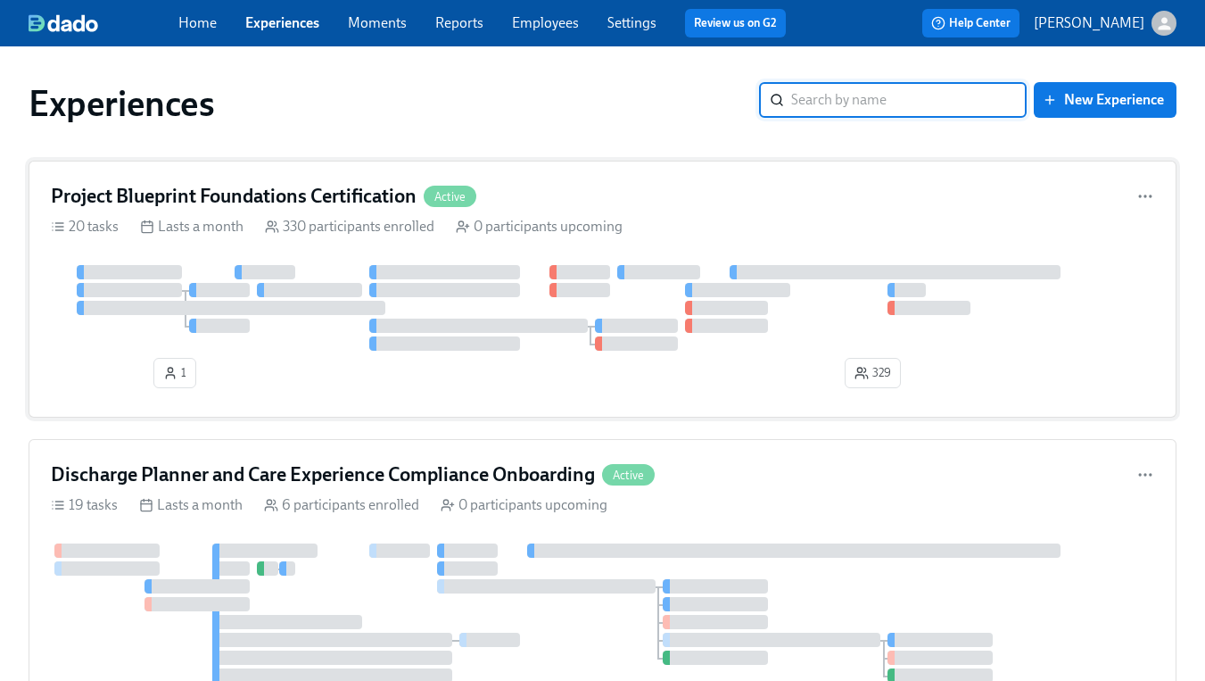
click at [327, 217] on div "330 participants enrolled" at bounding box center [349, 227] width 169 height 20
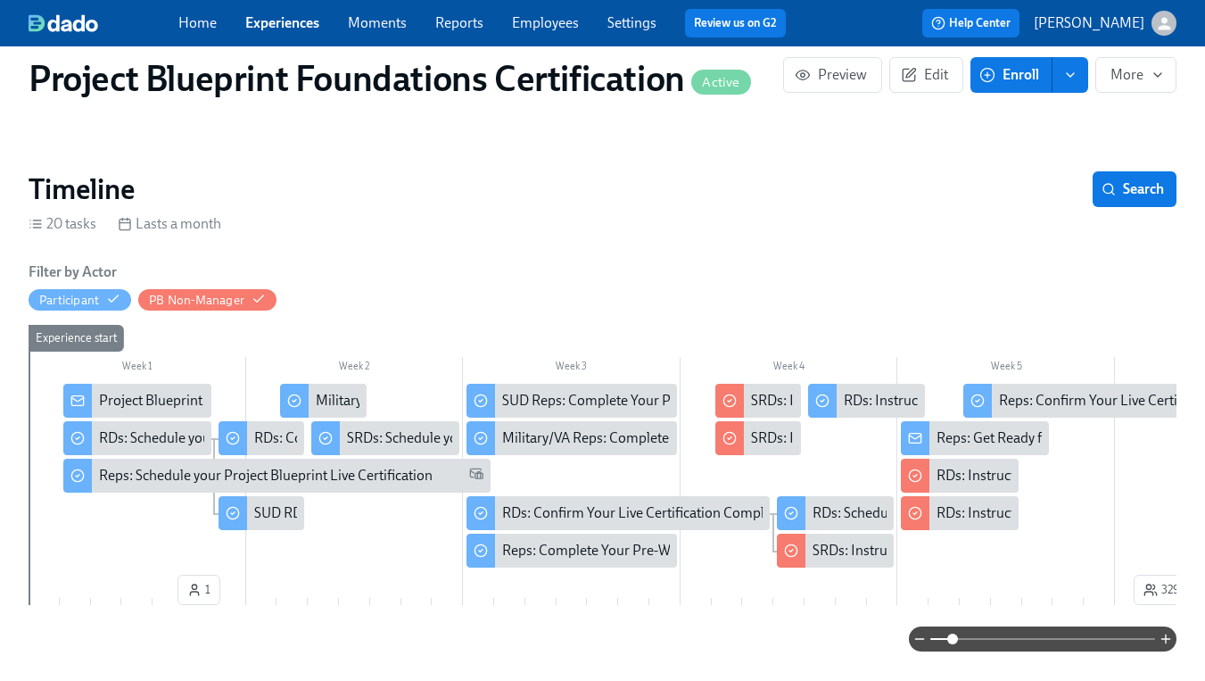
scroll to position [0, 5321]
drag, startPoint x: 930, startPoint y: 640, endPoint x: 955, endPoint y: 643, distance: 25.1
click at [955, 643] on span at bounding box center [952, 638] width 11 height 11
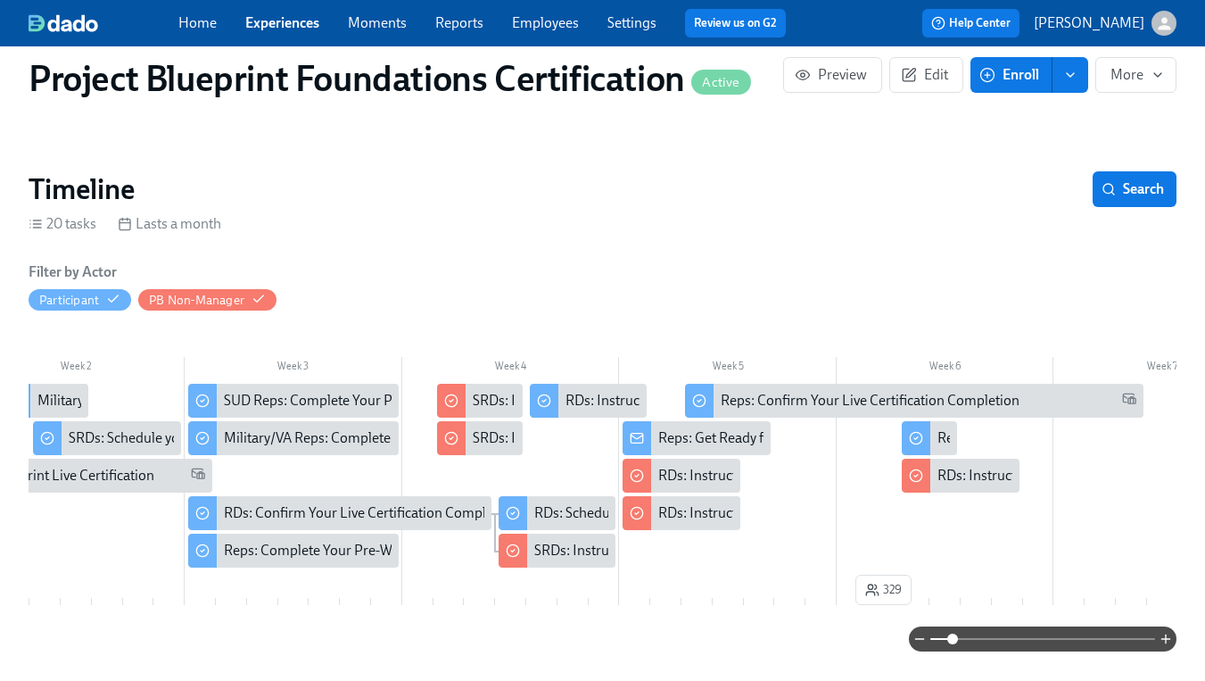
scroll to position [0, 418]
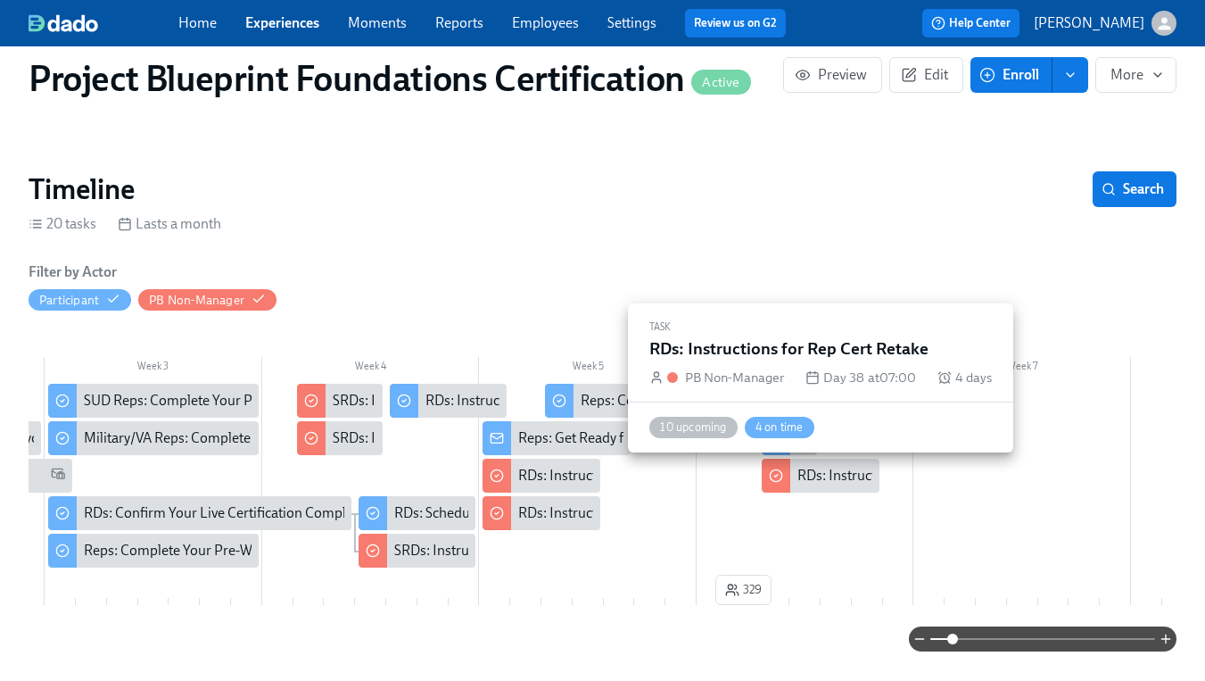
click at [824, 483] on div "RDs: Instructions for Rep Cert Retake" at bounding box center [909, 476] width 225 height 20
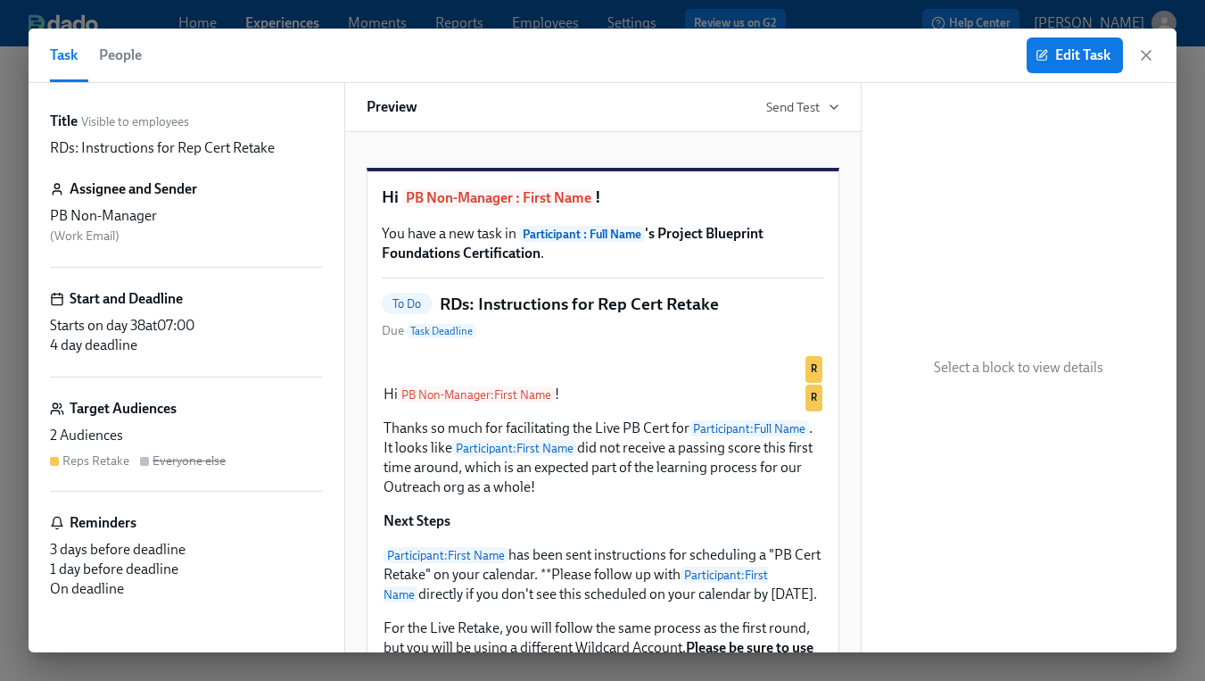
click at [128, 59] on span "People" at bounding box center [120, 55] width 43 height 25
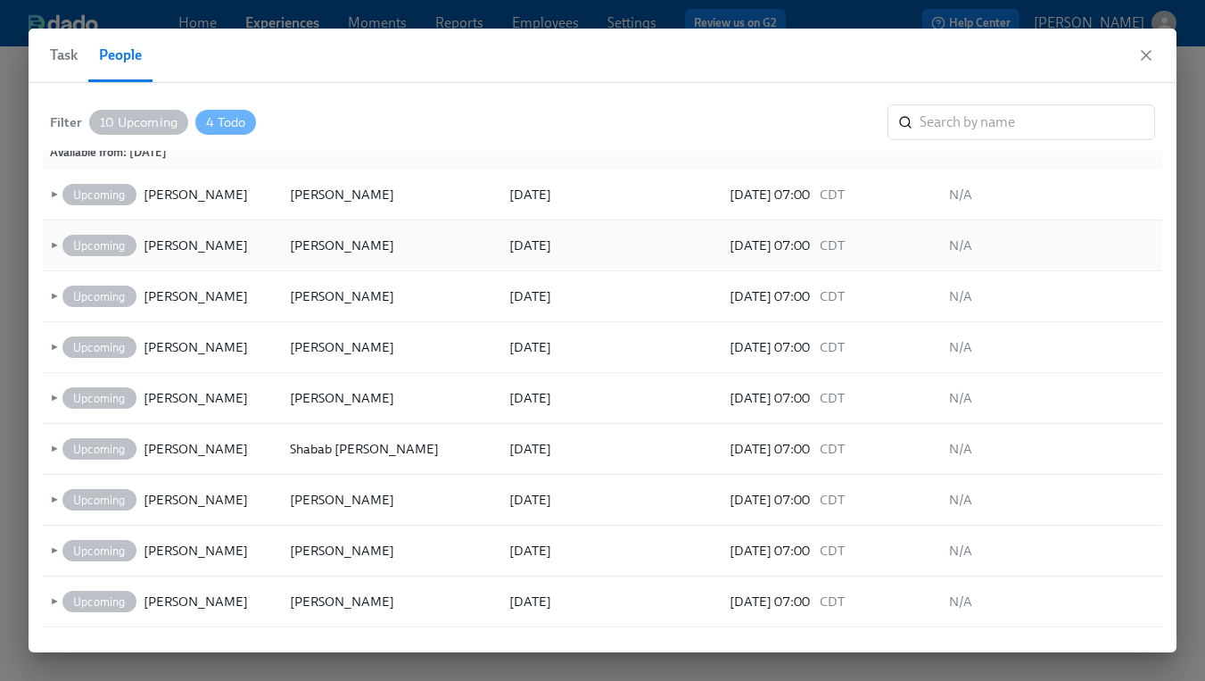
scroll to position [13, 0]
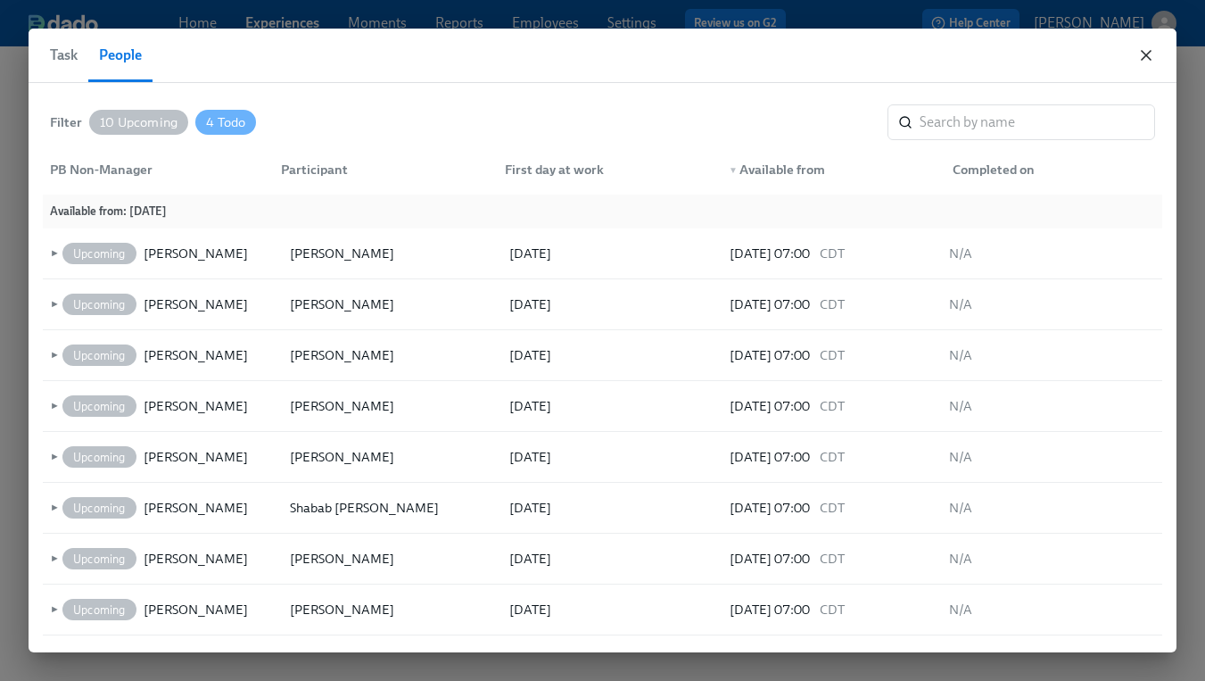
click at [1142, 51] on icon "button" at bounding box center [1146, 55] width 9 height 9
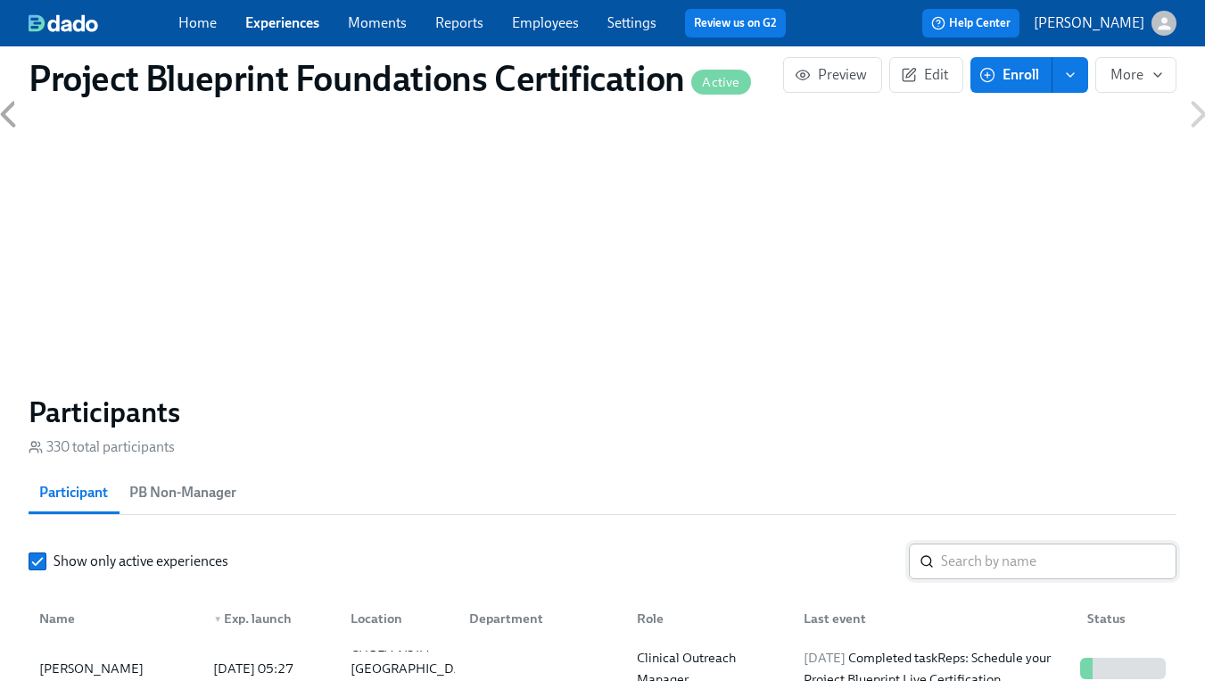
click at [967, 563] on input "search" at bounding box center [1058, 561] width 235 height 36
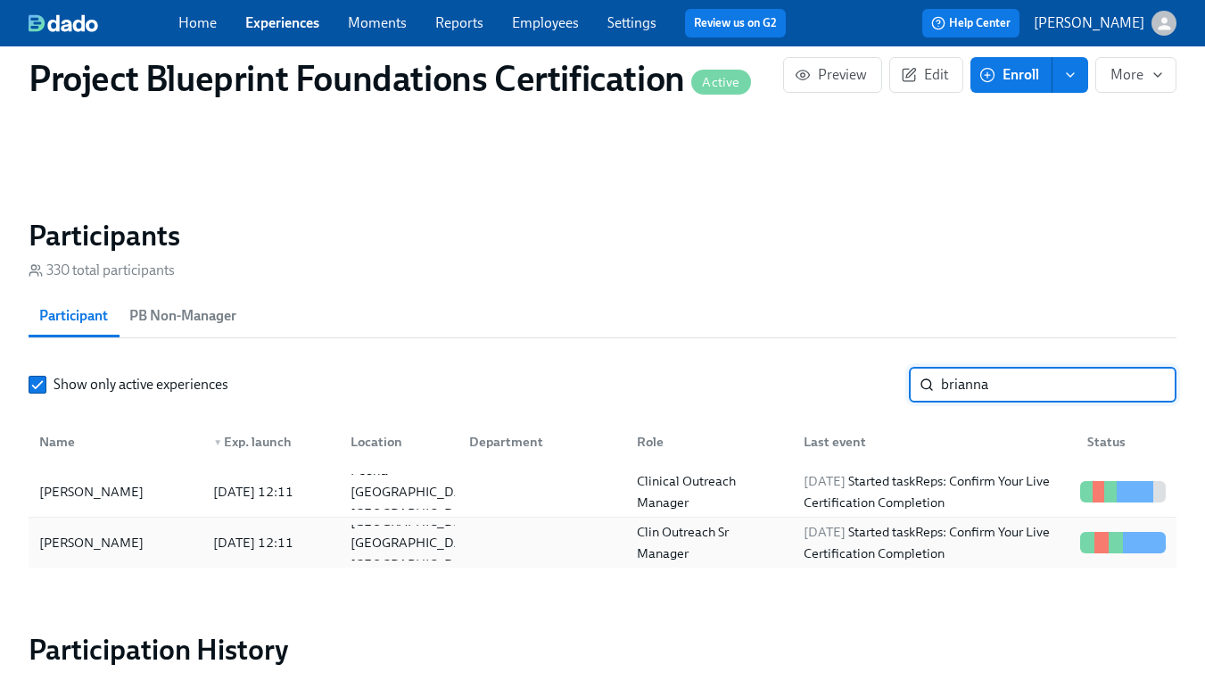
scroll to position [1206, 0]
type input "brianna"
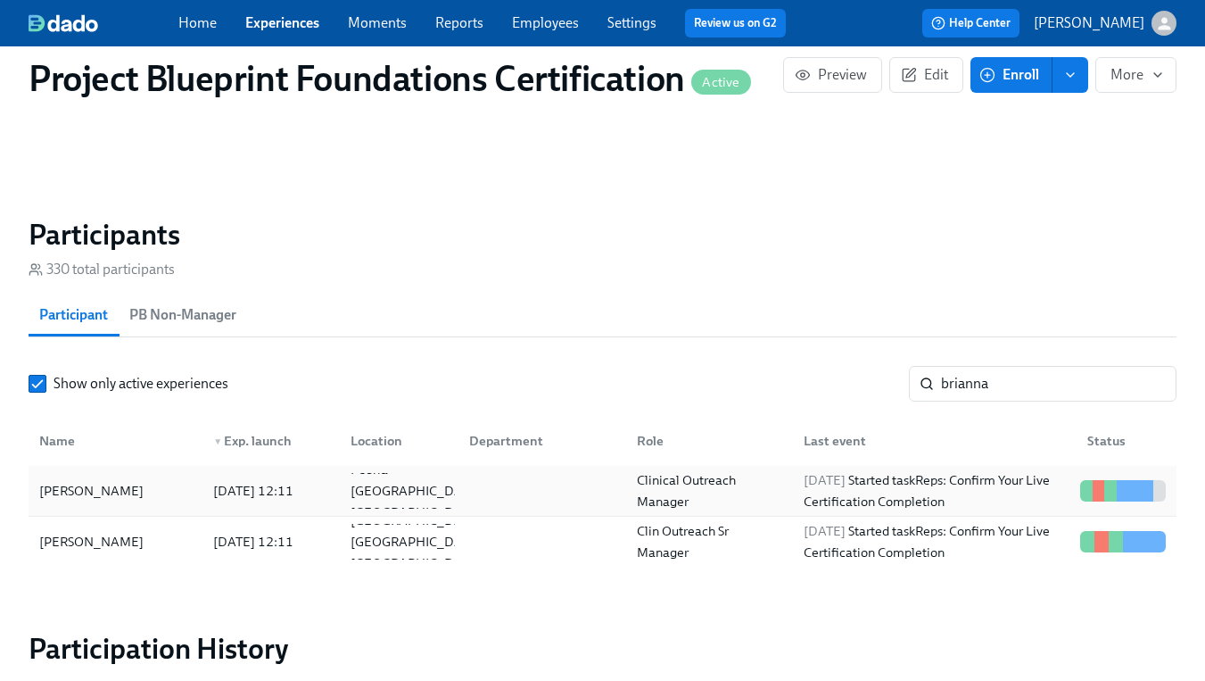
click at [127, 495] on div "[PERSON_NAME]" at bounding box center [91, 490] width 119 height 21
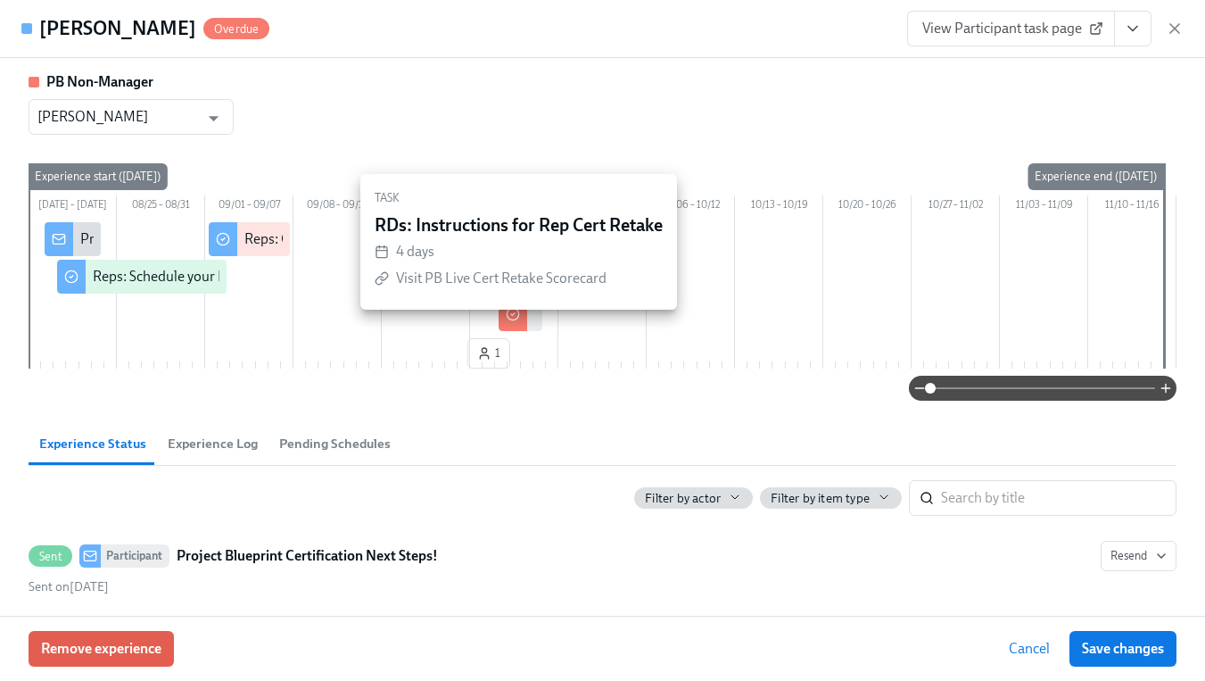
click at [533, 329] on div "RDs: Instructions for Rep Cert Retake" at bounding box center [521, 314] width 44 height 34
click at [515, 322] on input "checkbox" at bounding box center [513, 314] width 16 height 16
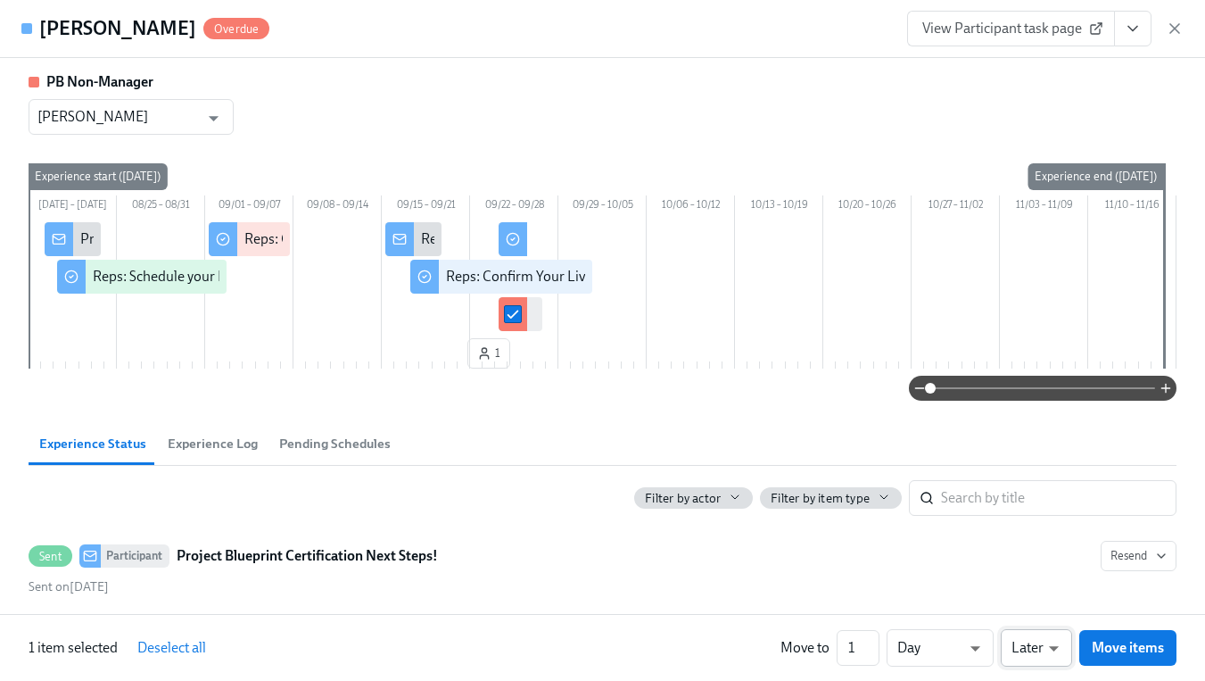
click at [1023, 648] on li "Later" at bounding box center [1036, 644] width 71 height 30
click at [942, 614] on li "Day" at bounding box center [940, 614] width 107 height 30
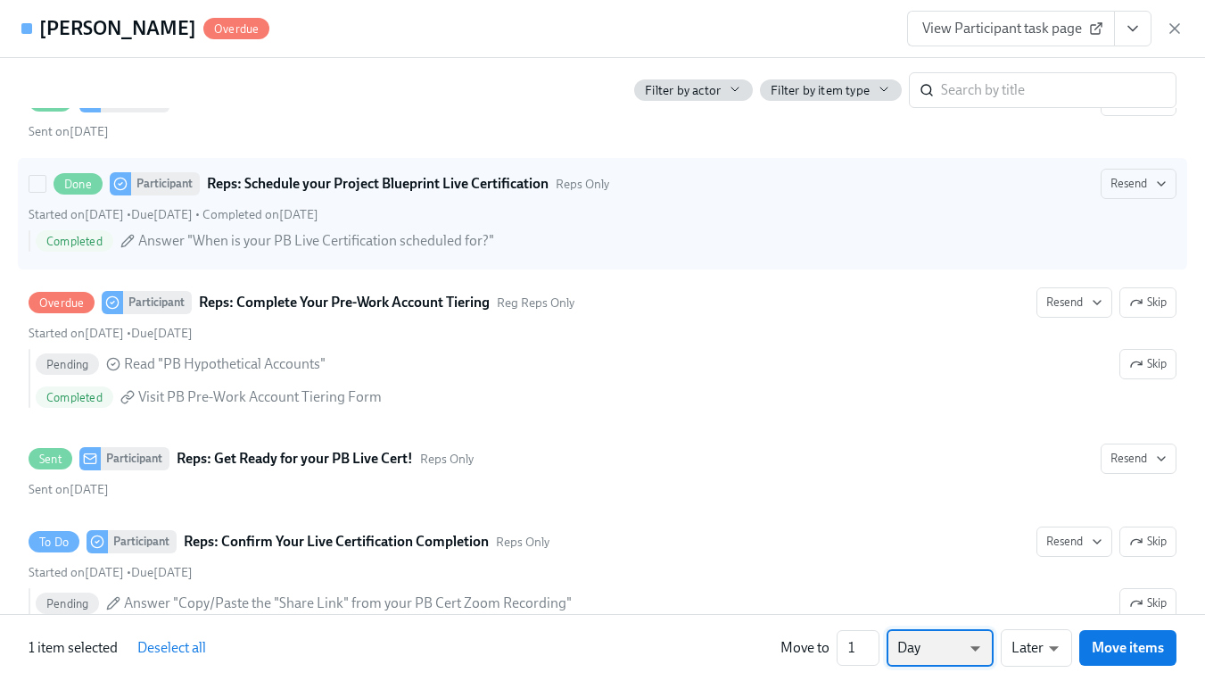
scroll to position [848, 0]
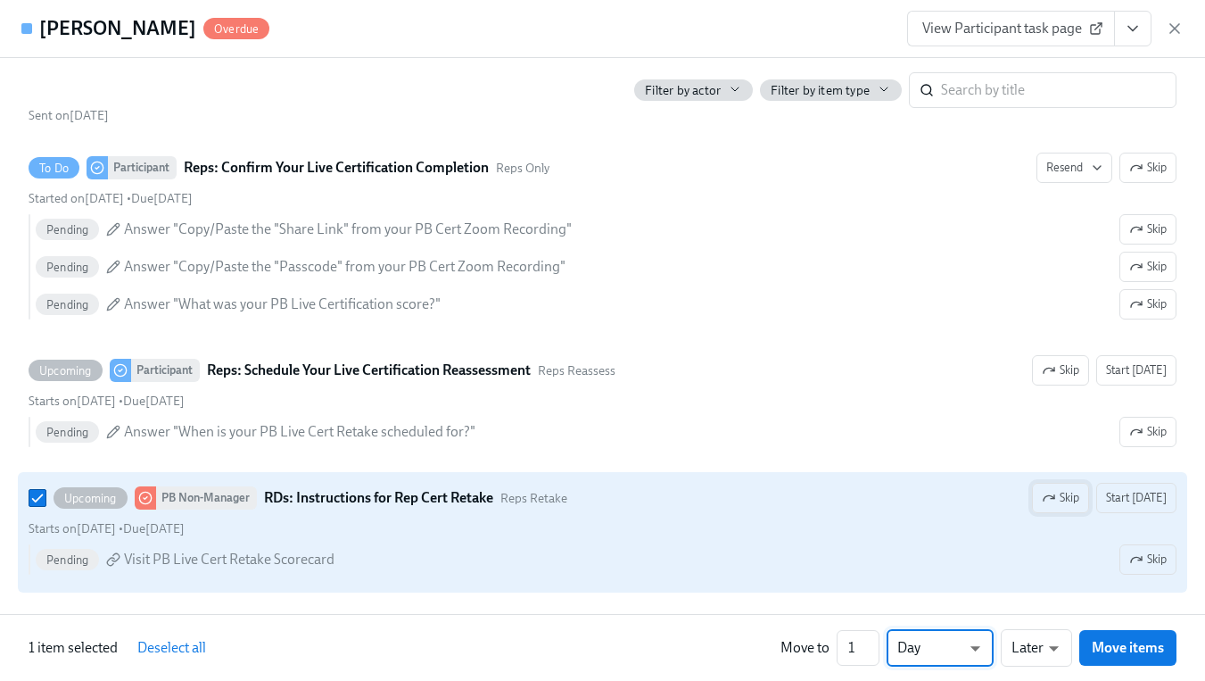
click at [1075, 500] on span "Skip" at bounding box center [1060, 498] width 37 height 18
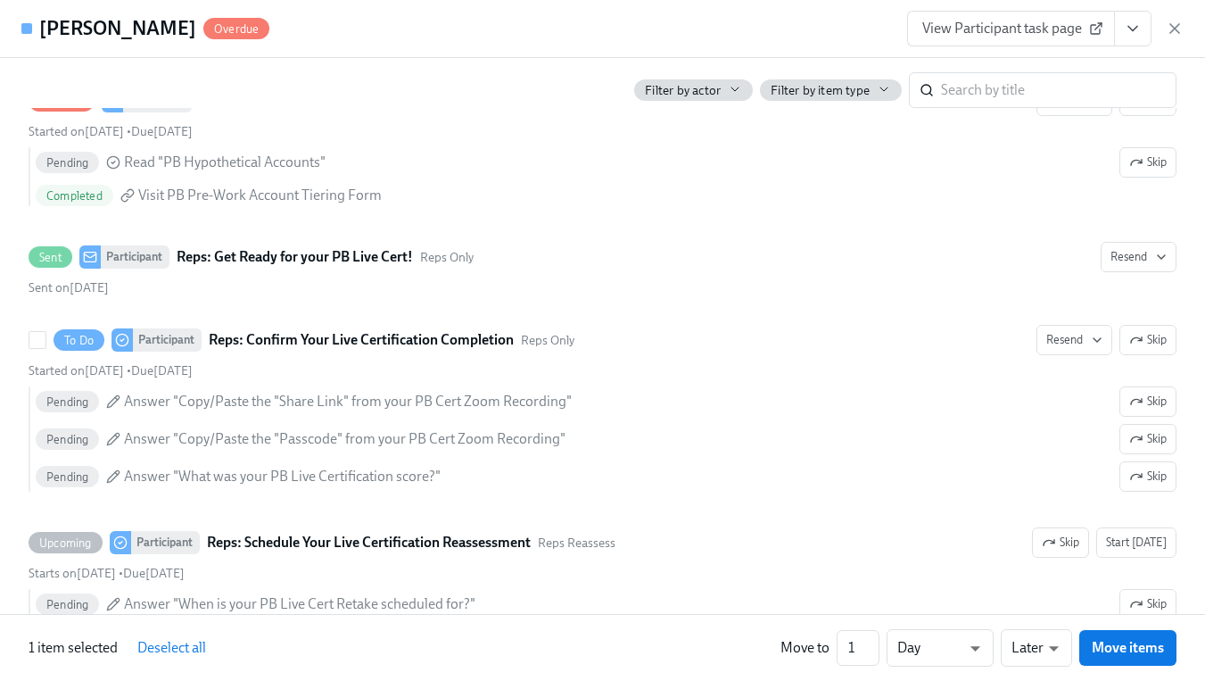
scroll to position [0, 0]
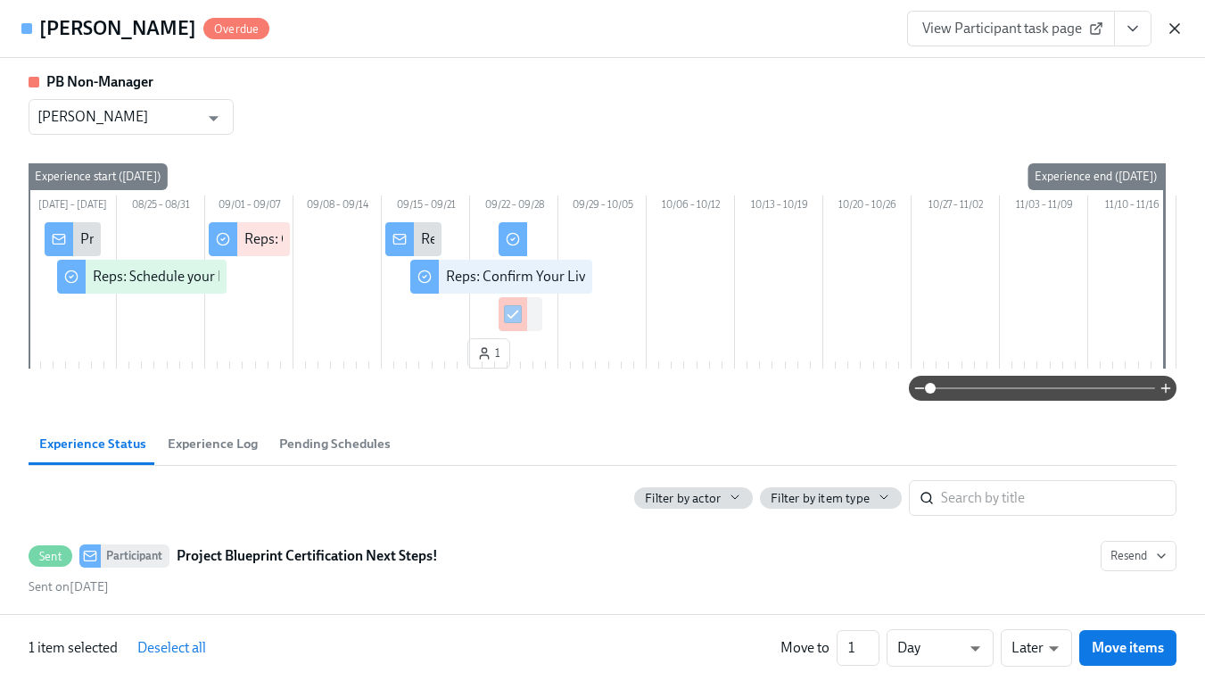
click at [1179, 32] on icon "button" at bounding box center [1174, 28] width 9 height 9
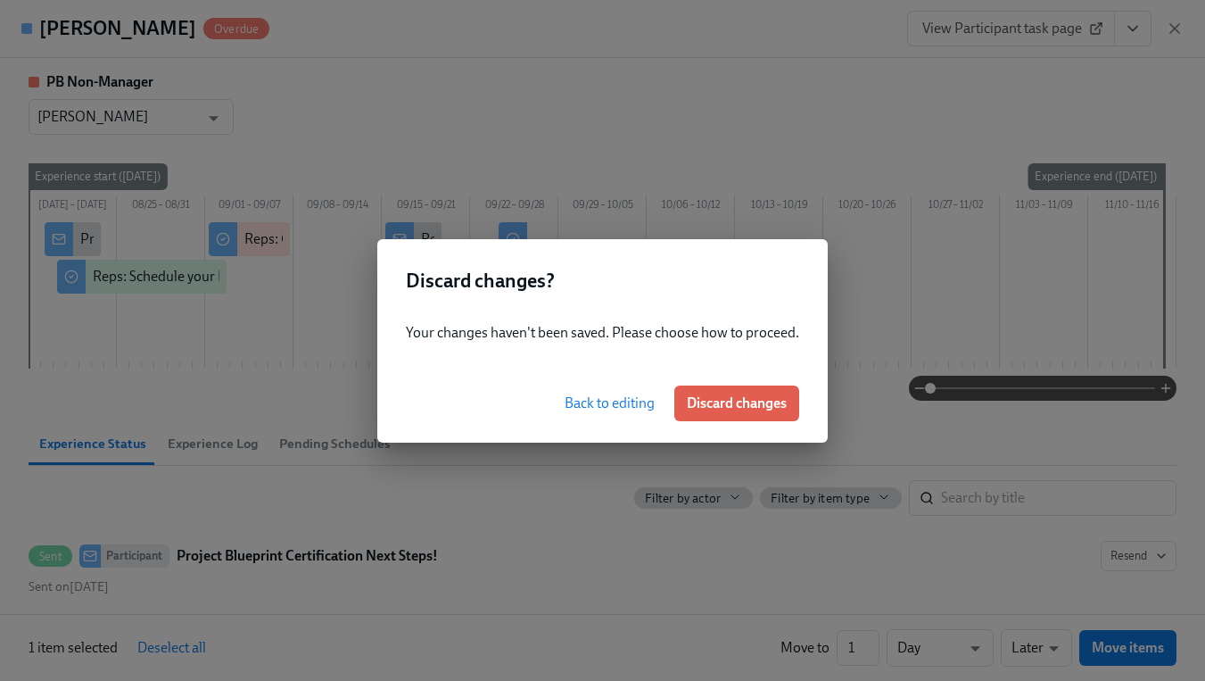
click at [601, 400] on span "Back to editing" at bounding box center [610, 403] width 90 height 18
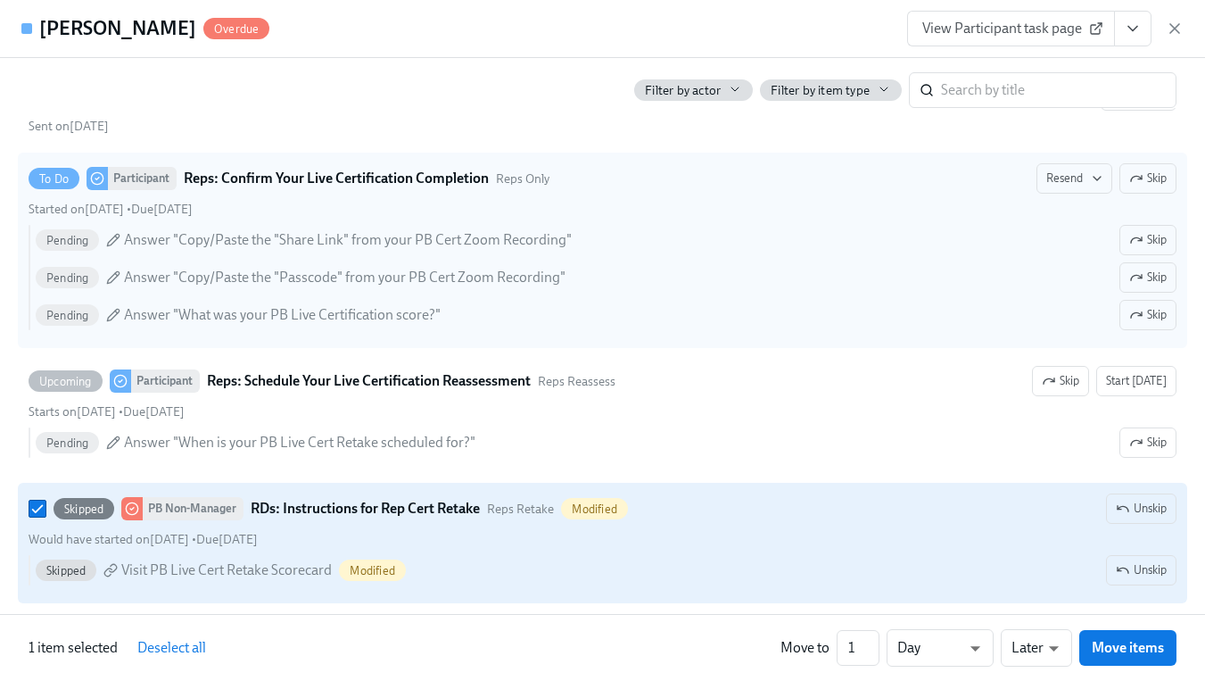
scroll to position [848, 0]
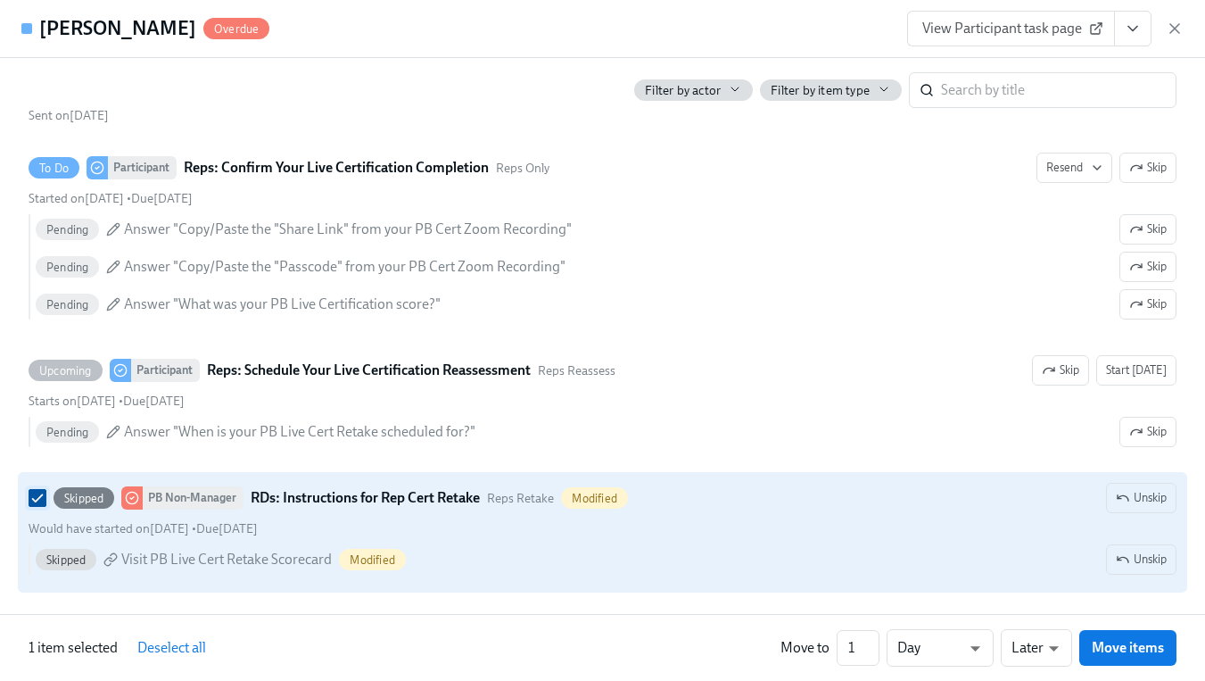
click at [30, 495] on input "Skipped PB Non-Manager RDs: Instructions for Rep Cert Retake Reps Retake Modifi…" at bounding box center [37, 498] width 16 height 16
checkbox input "false"
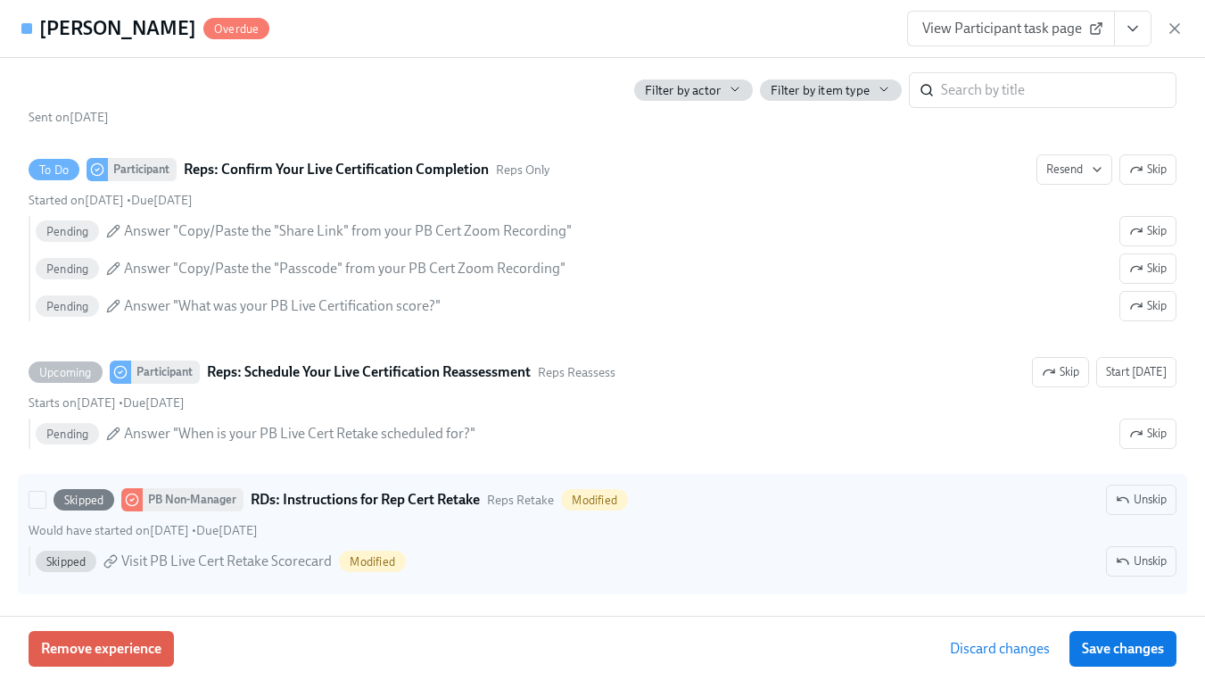
scroll to position [846, 0]
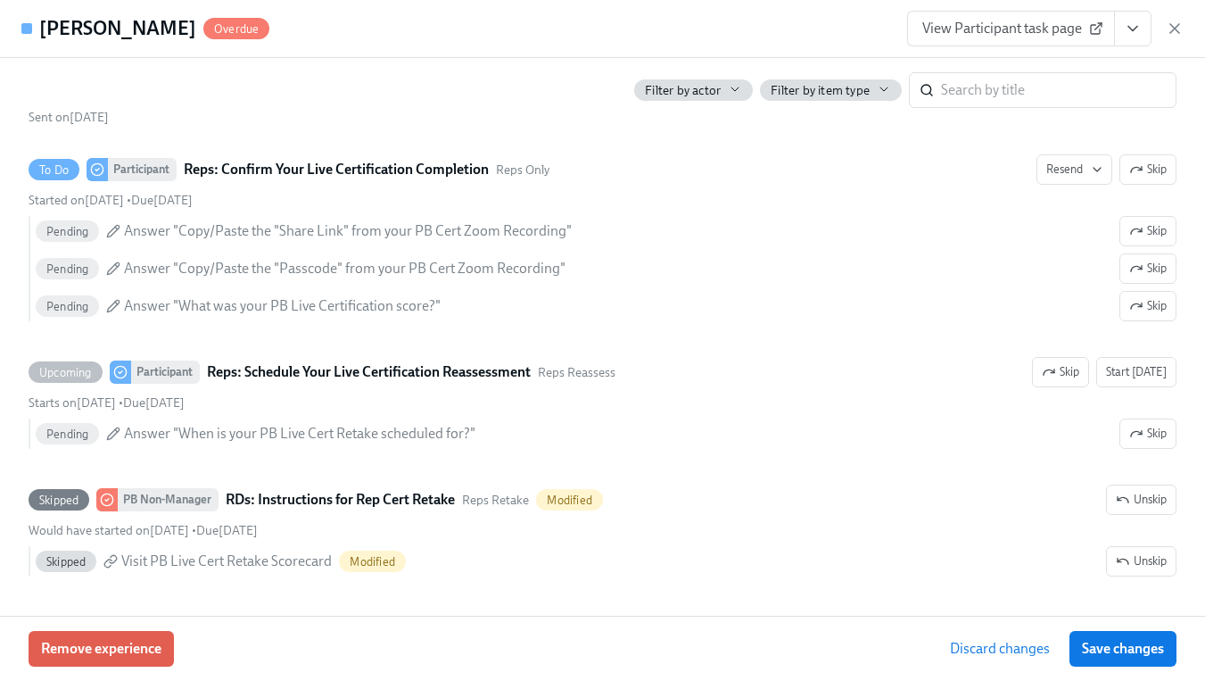
click at [1089, 648] on span "Save changes" at bounding box center [1123, 649] width 82 height 18
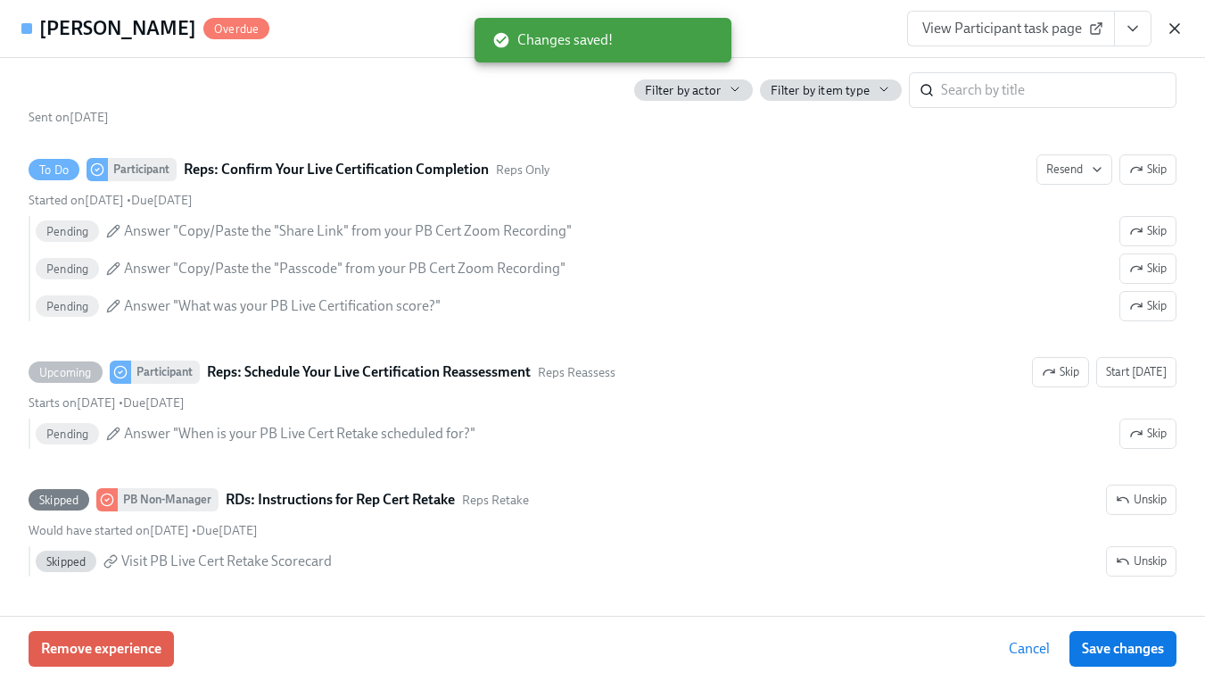
click at [1168, 29] on icon "button" at bounding box center [1175, 29] width 18 height 18
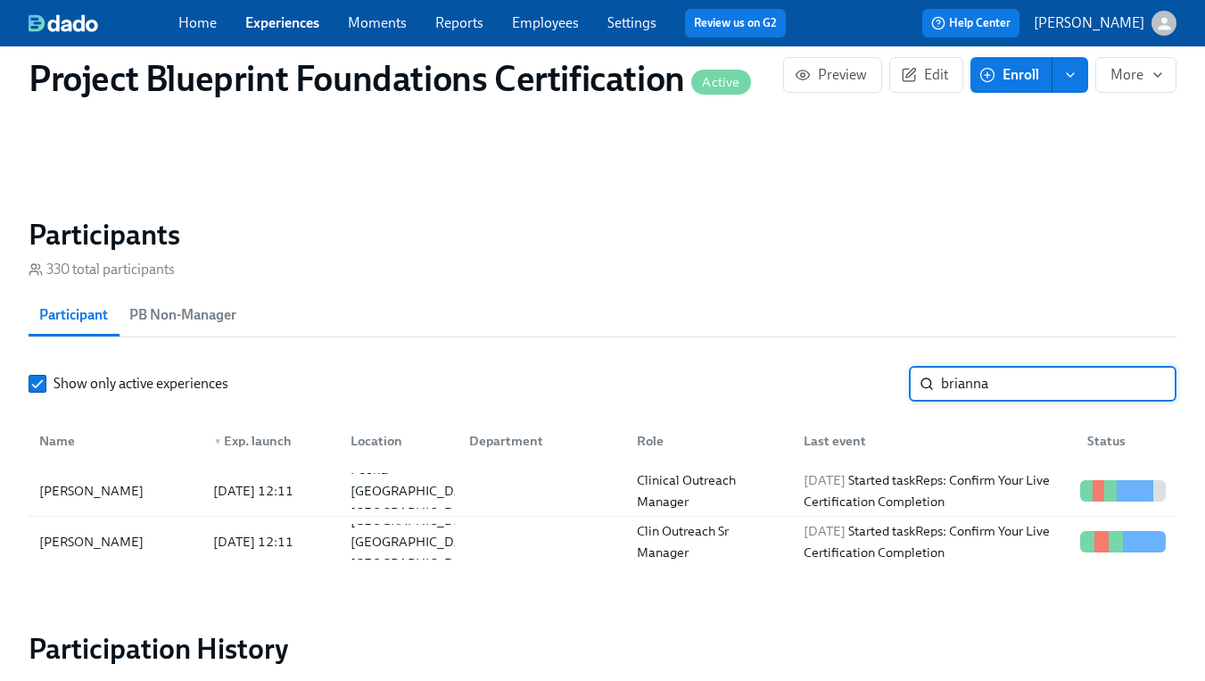
drag, startPoint x: 1030, startPoint y: 390, endPoint x: 850, endPoint y: 379, distance: 180.5
click at [850, 379] on div "Show only active experiences [PERSON_NAME] ​" at bounding box center [603, 384] width 1148 height 36
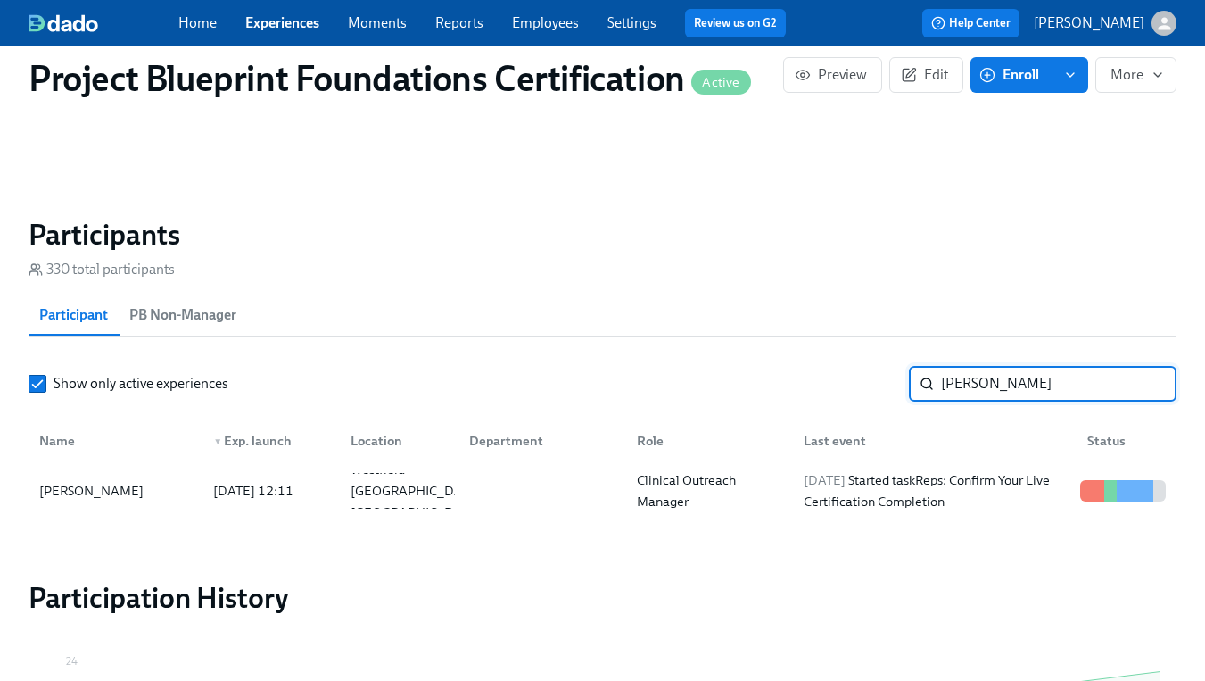
type input "[PERSON_NAME]"
click at [285, 491] on div "[DATE] 12:11" at bounding box center [253, 490] width 95 height 21
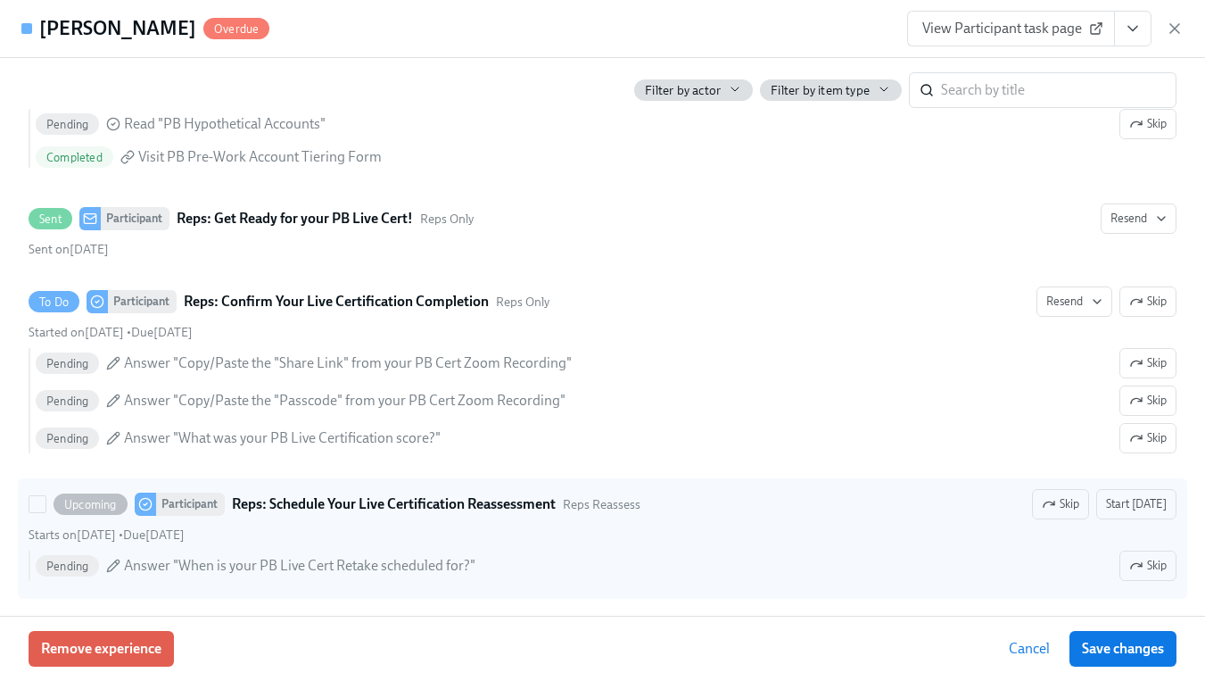
scroll to position [855, 0]
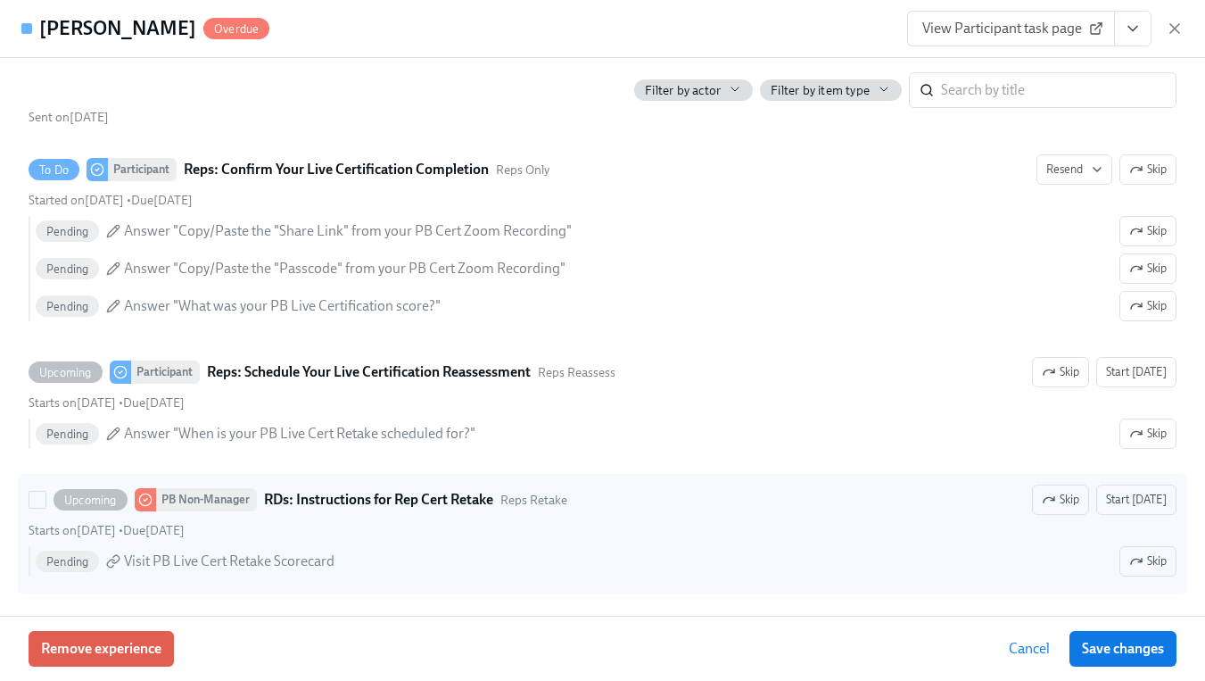
click at [1070, 500] on span "Skip" at bounding box center [1060, 500] width 37 height 18
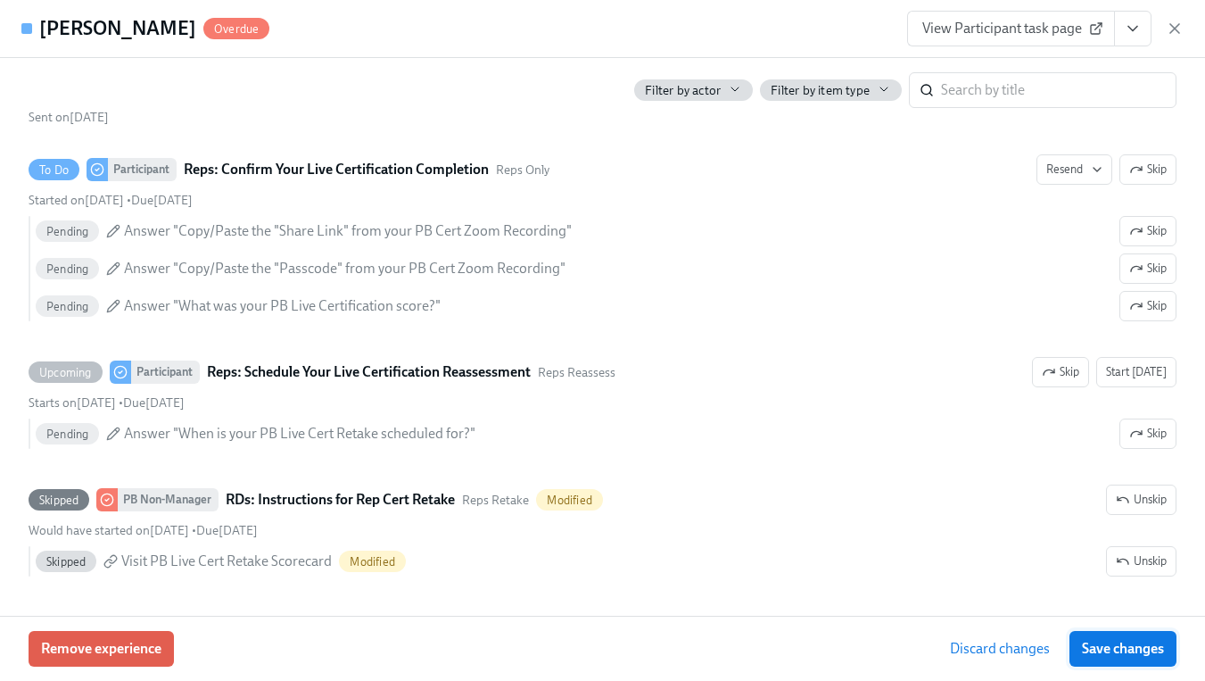
click at [1106, 650] on span "Save changes" at bounding box center [1123, 649] width 82 height 18
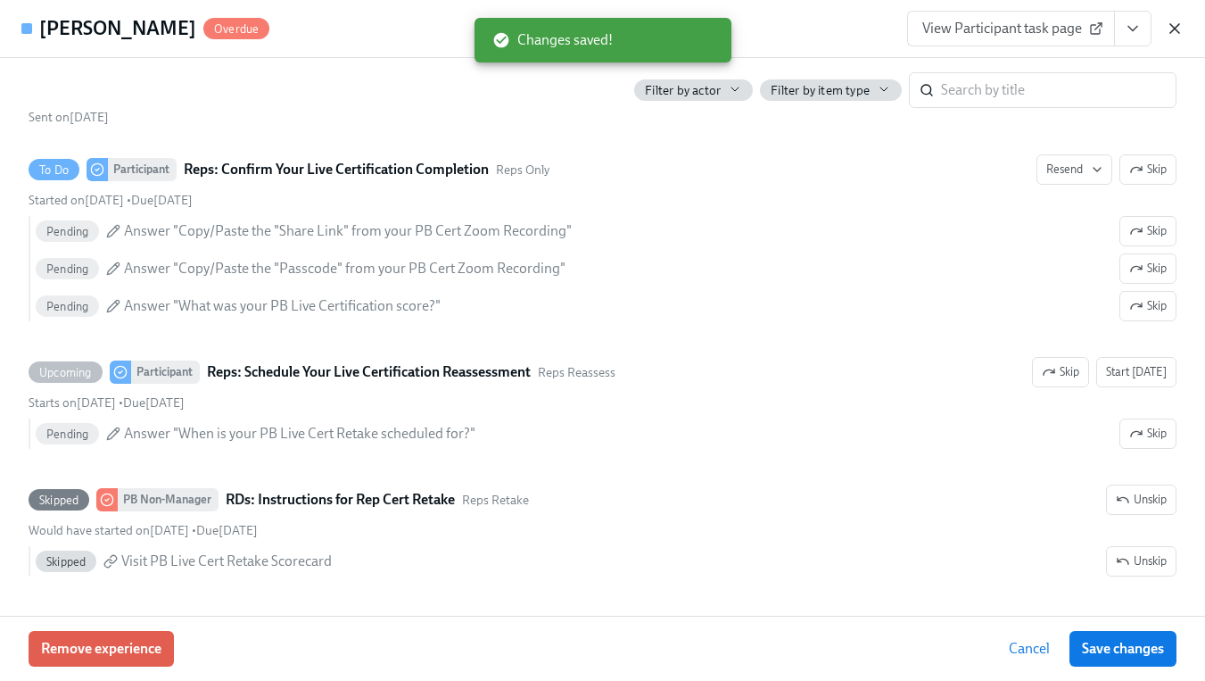
click at [1168, 29] on icon "button" at bounding box center [1175, 29] width 18 height 18
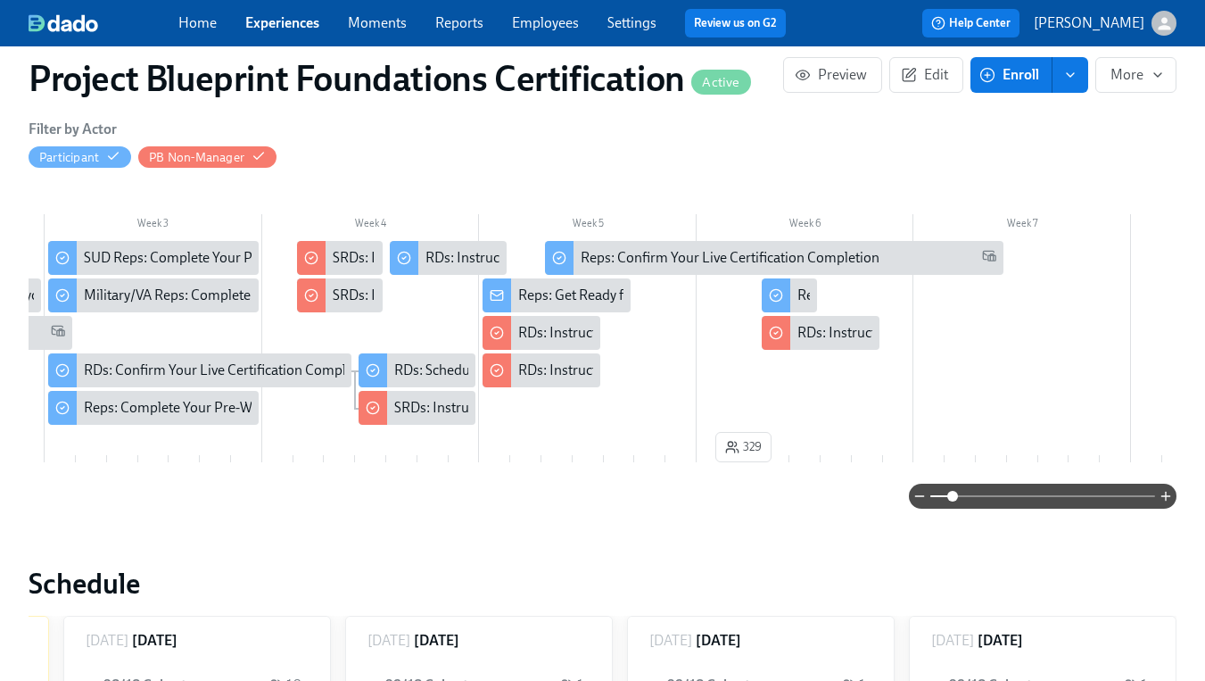
scroll to position [156, 0]
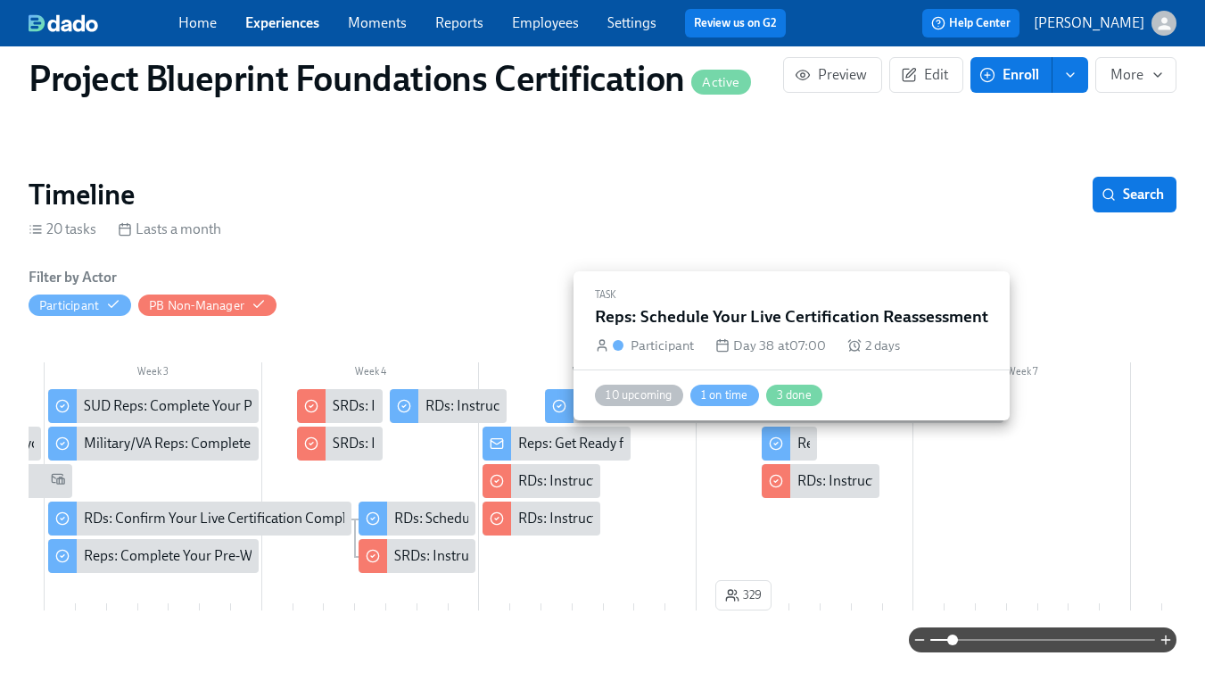
click at [800, 443] on div "Reps: Schedule Your Live Certification Reassessment" at bounding box center [956, 444] width 318 height 20
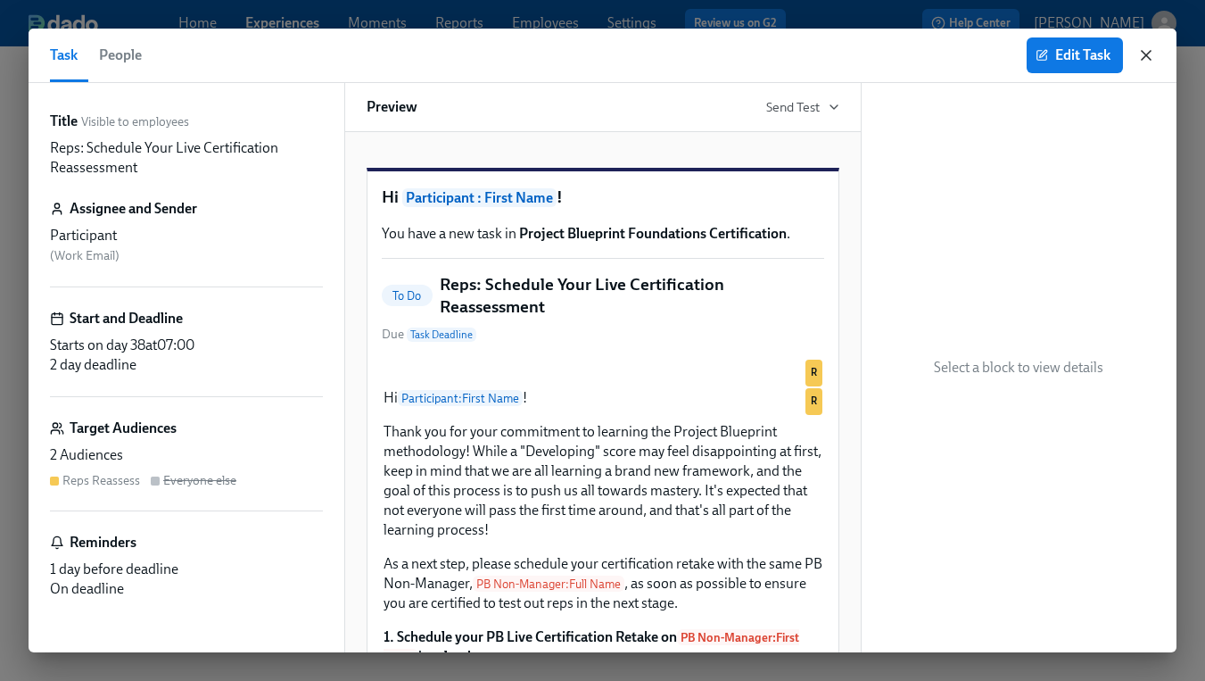
click at [1152, 55] on icon "button" at bounding box center [1146, 55] width 18 height 18
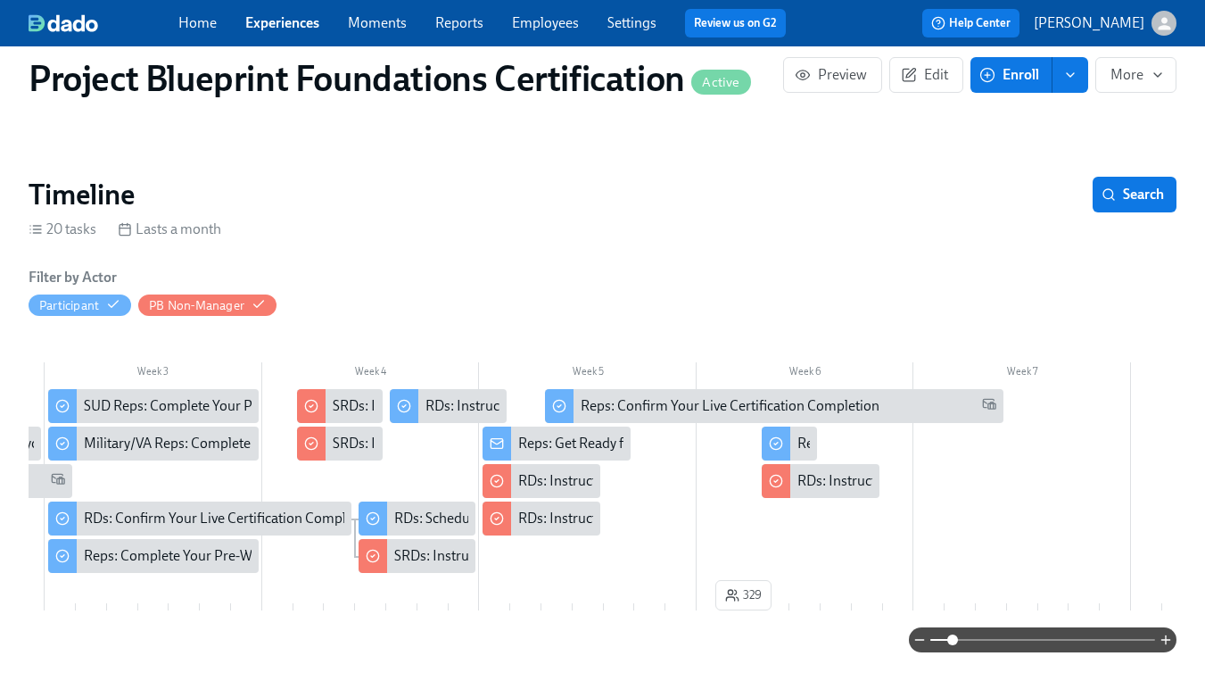
click at [562, 26] on link "Employees" at bounding box center [545, 22] width 67 height 17
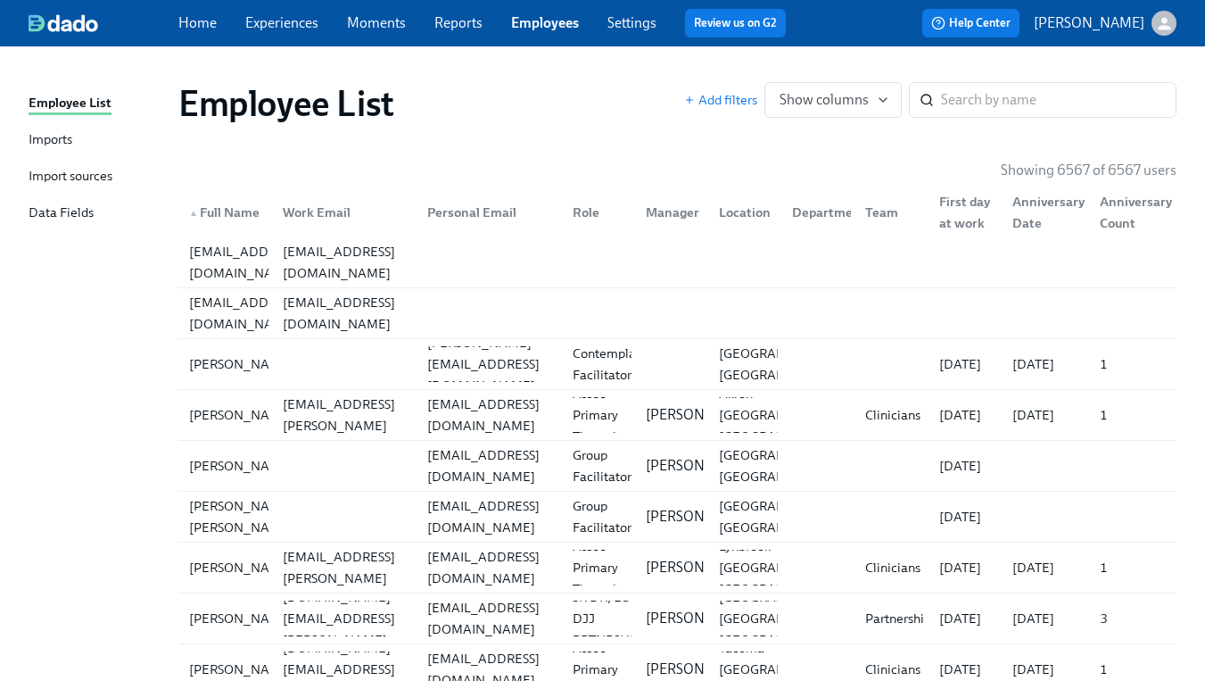
click at [59, 214] on div "Data Fields" at bounding box center [61, 213] width 65 height 22
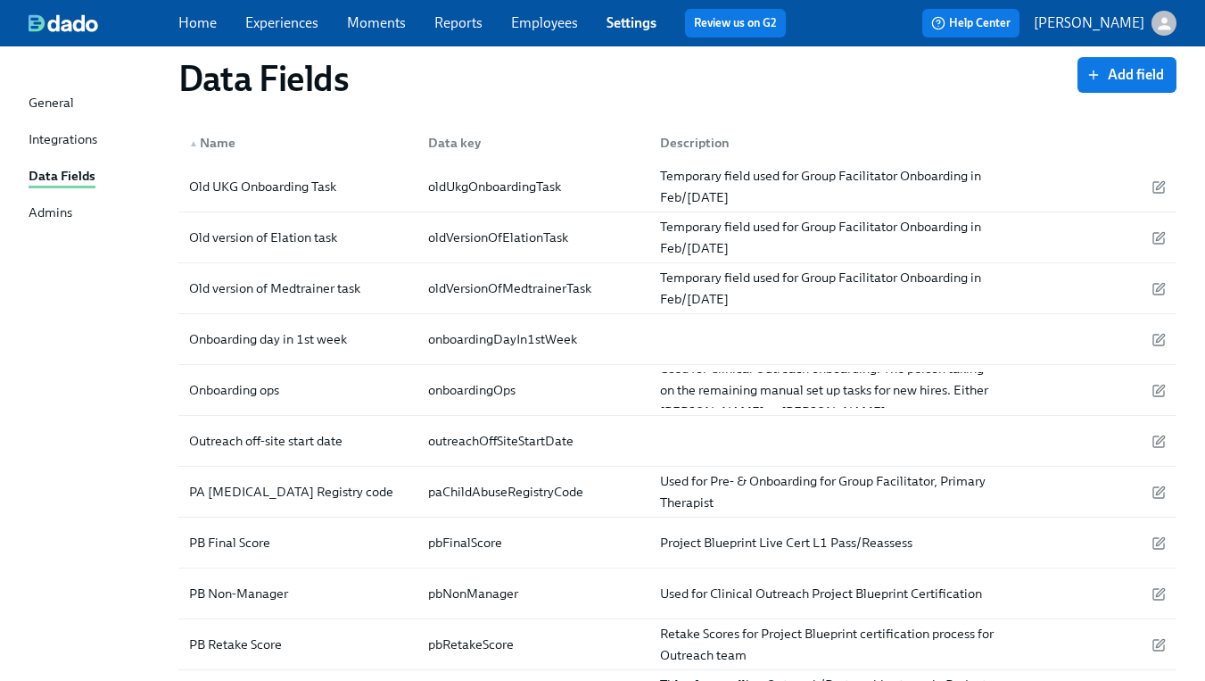
scroll to position [2952, 0]
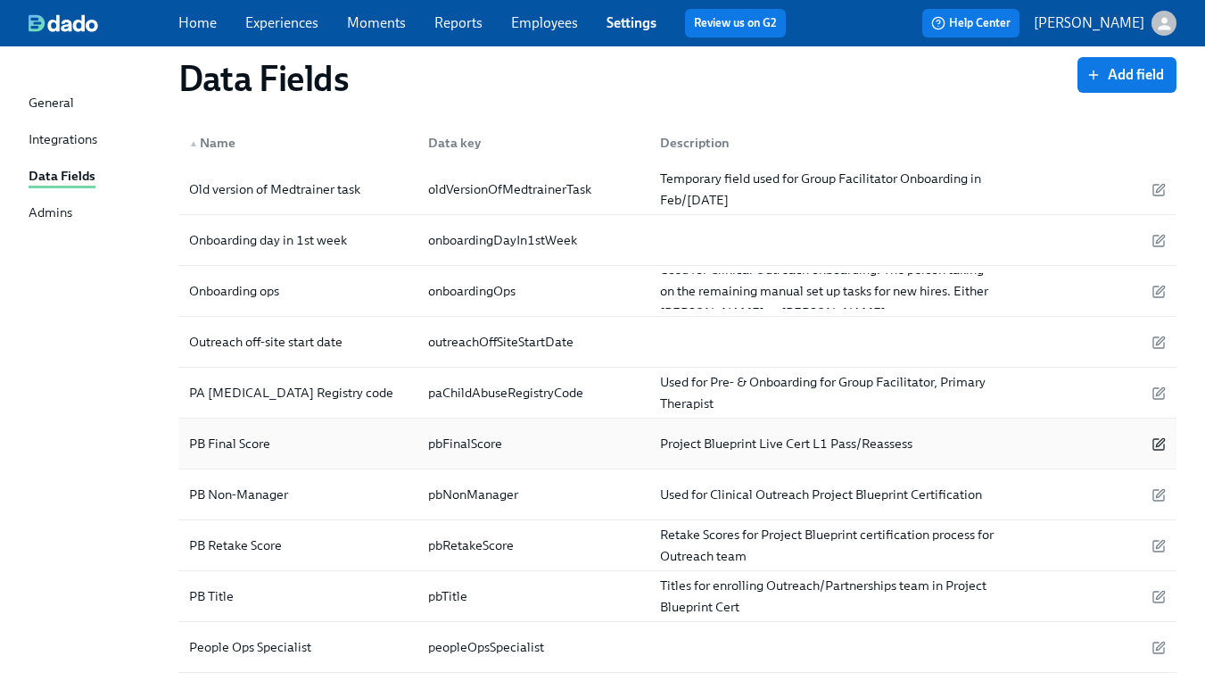
click at [1155, 443] on icon "button" at bounding box center [1159, 444] width 14 height 14
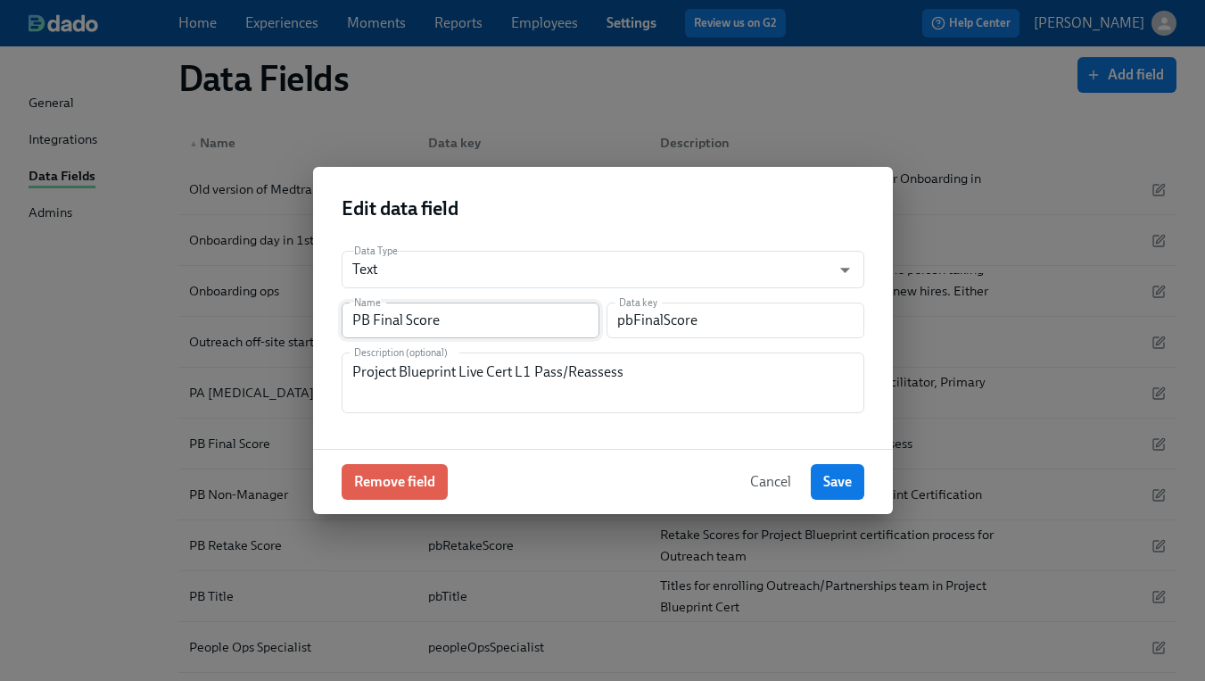
click at [473, 320] on input "PB Final Score" at bounding box center [471, 320] width 258 height 36
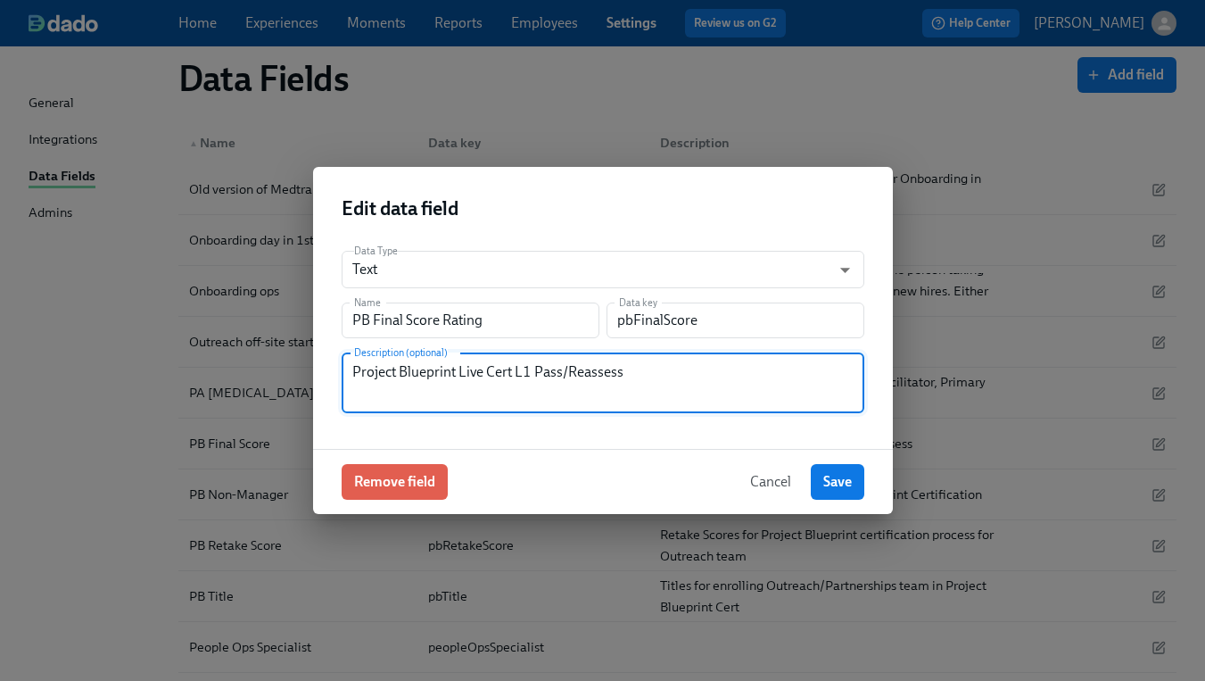
click at [750, 389] on textarea "Project Blueprint Live Cert L1 Pass/Reassess" at bounding box center [602, 382] width 501 height 43
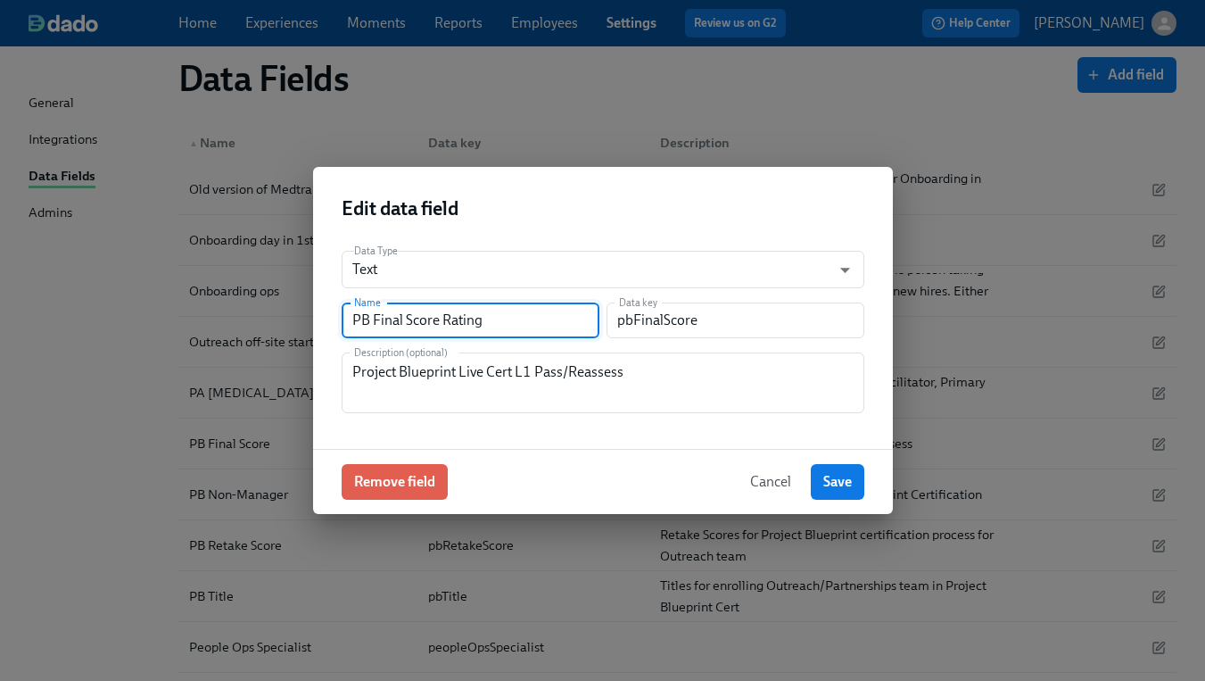
drag, startPoint x: 480, startPoint y: 327, endPoint x: 375, endPoint y: 327, distance: 105.3
click at [375, 327] on input "PB Final Score Rating" at bounding box center [471, 320] width 258 height 36
type input "PB Cert Pass"
click at [703, 383] on textarea "Project Blueprint Live Cert L1 Pass/Reassess" at bounding box center [602, 382] width 501 height 43
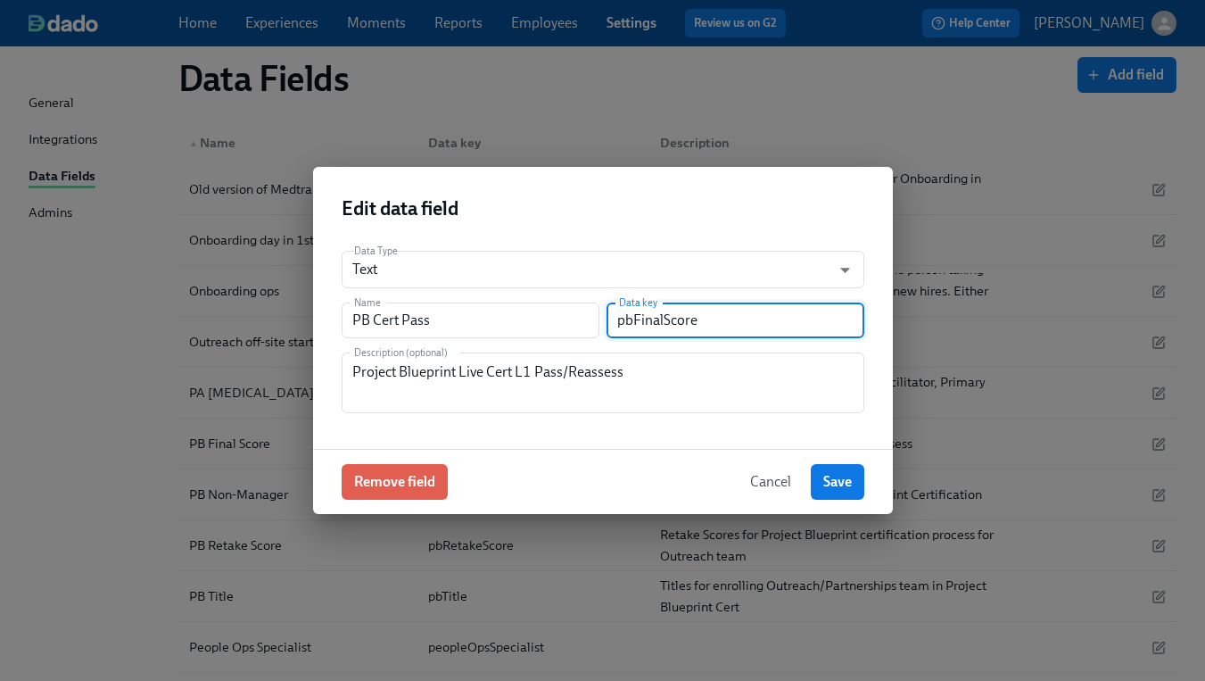
drag, startPoint x: 634, startPoint y: 320, endPoint x: 718, endPoint y: 326, distance: 84.0
click at [718, 326] on input "pbFinalScore" at bounding box center [736, 320] width 258 height 36
type input "pbCertPass"
click at [788, 392] on textarea "Project Blueprint Live Cert L1 Pass/Reassess" at bounding box center [602, 382] width 501 height 43
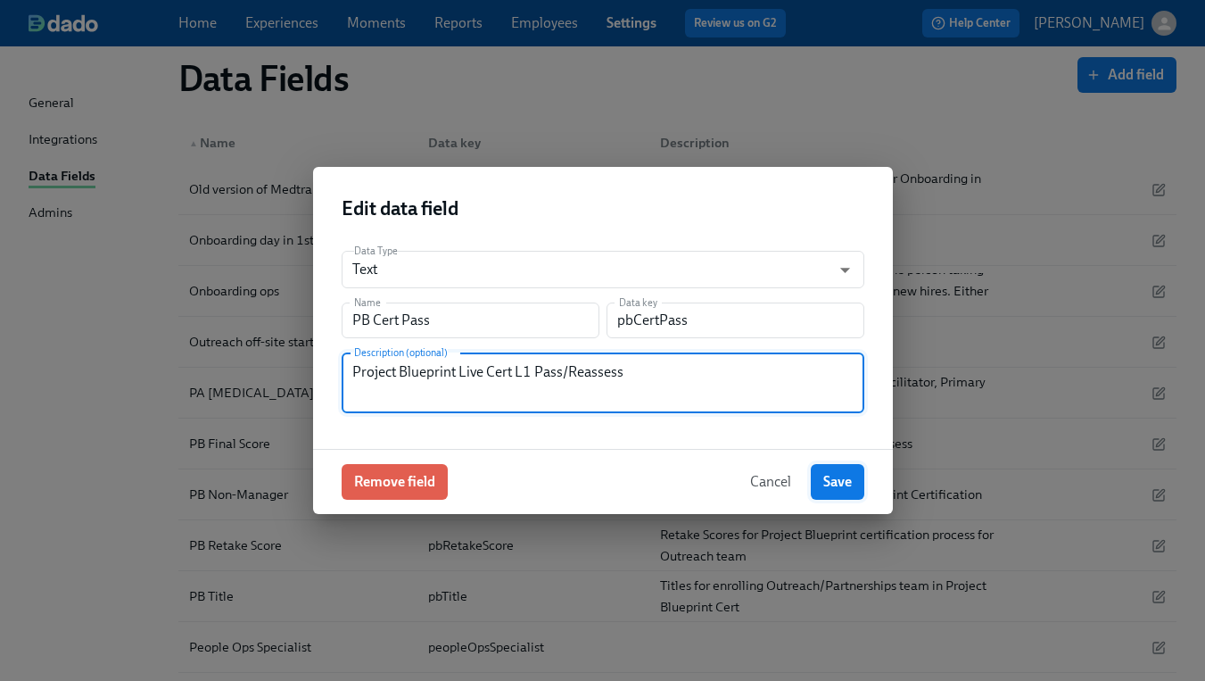
click at [852, 486] on button "Save" at bounding box center [838, 482] width 54 height 36
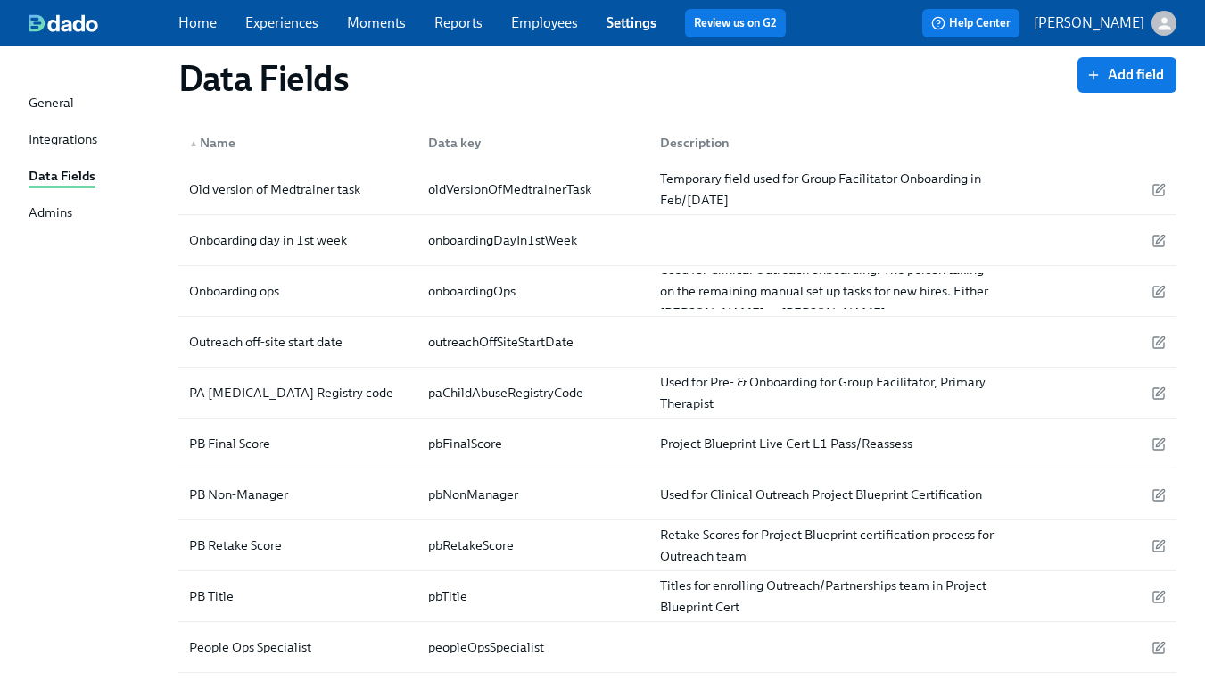
click at [265, 21] on link "Experiences" at bounding box center [281, 22] width 73 height 17
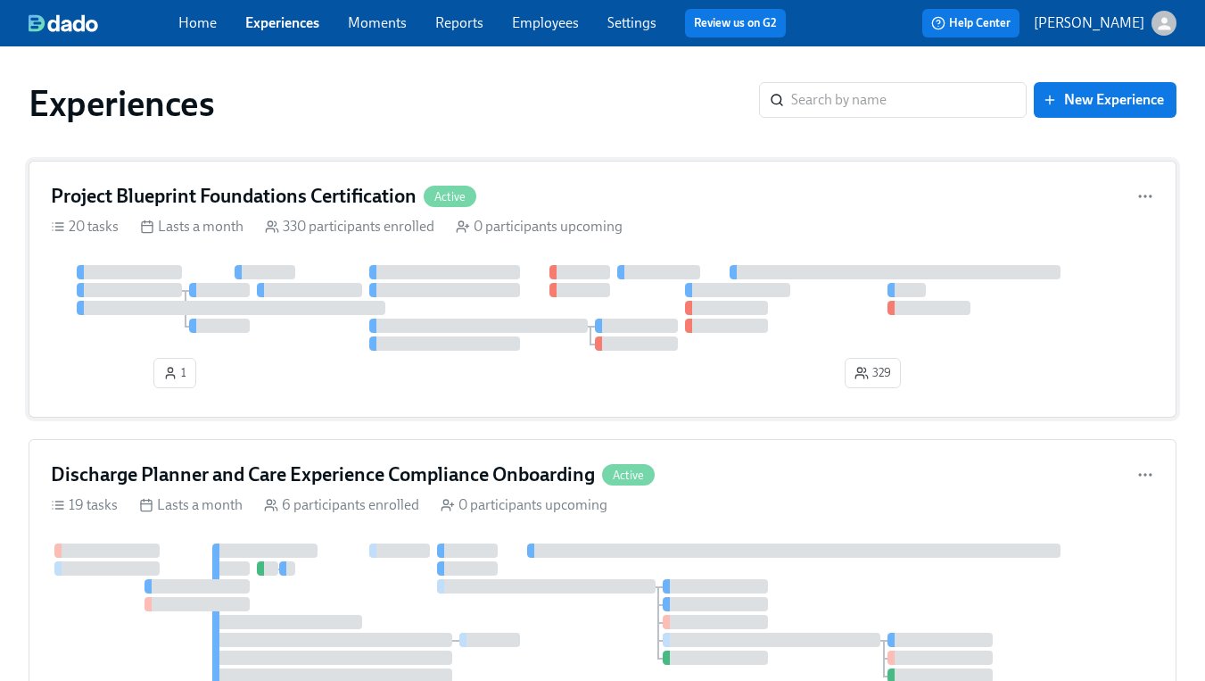
click at [269, 181] on div "Project Blueprint Foundations Certification Active 20 tasks Lasts a month 330 p…" at bounding box center [603, 289] width 1148 height 257
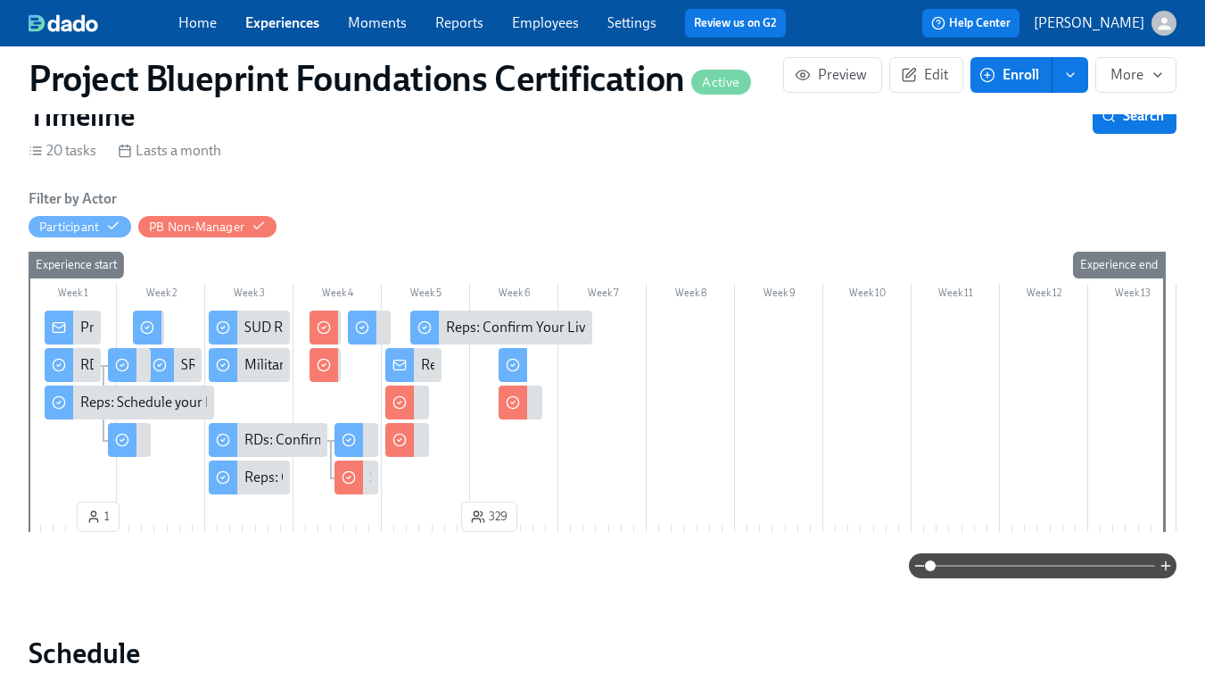
scroll to position [236, 0]
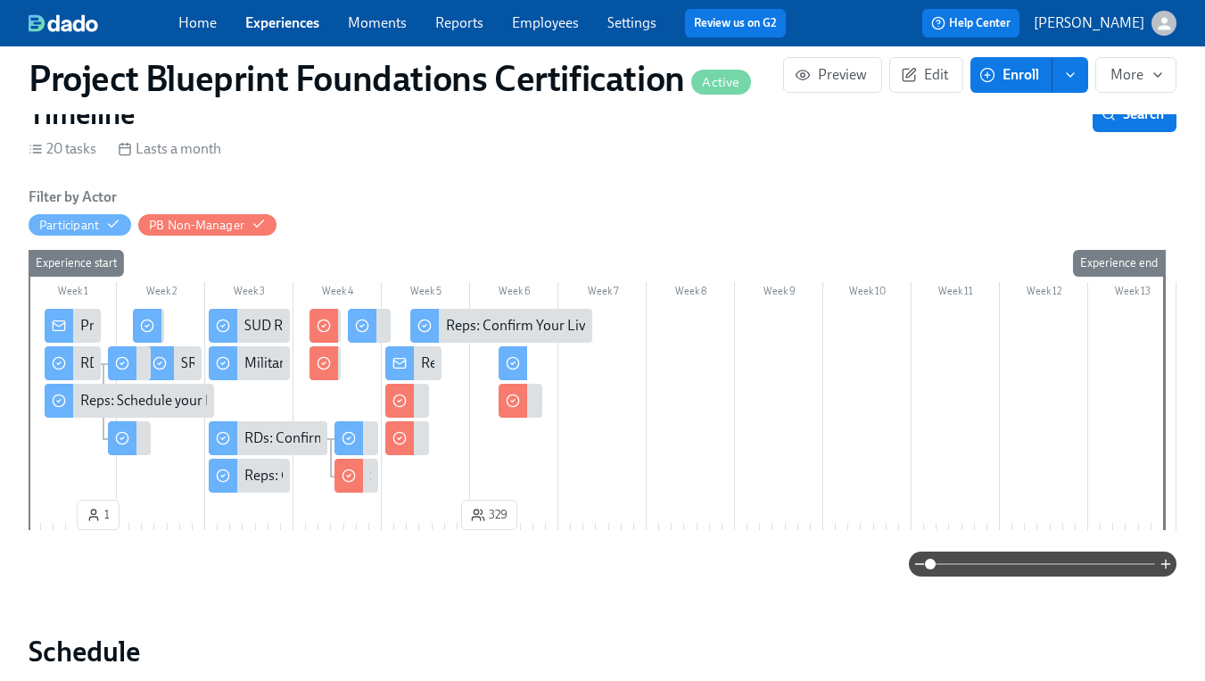
click at [549, 29] on link "Employees" at bounding box center [545, 22] width 67 height 17
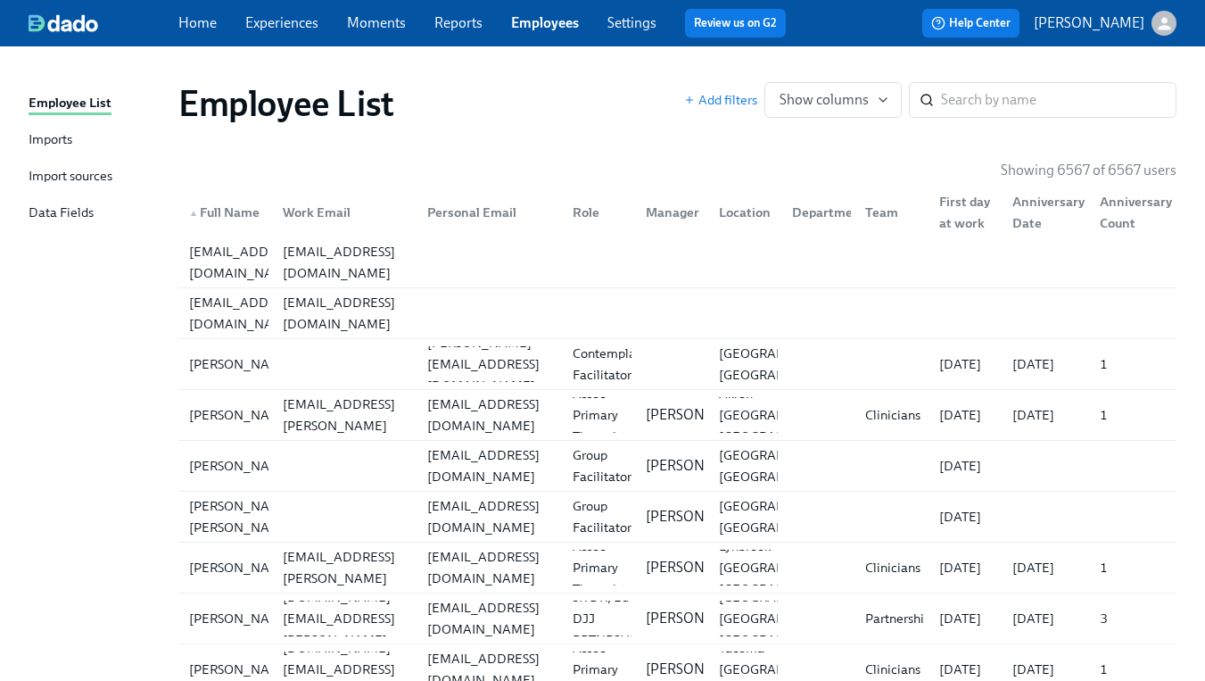
click at [87, 169] on div "Import sources" at bounding box center [71, 177] width 84 height 22
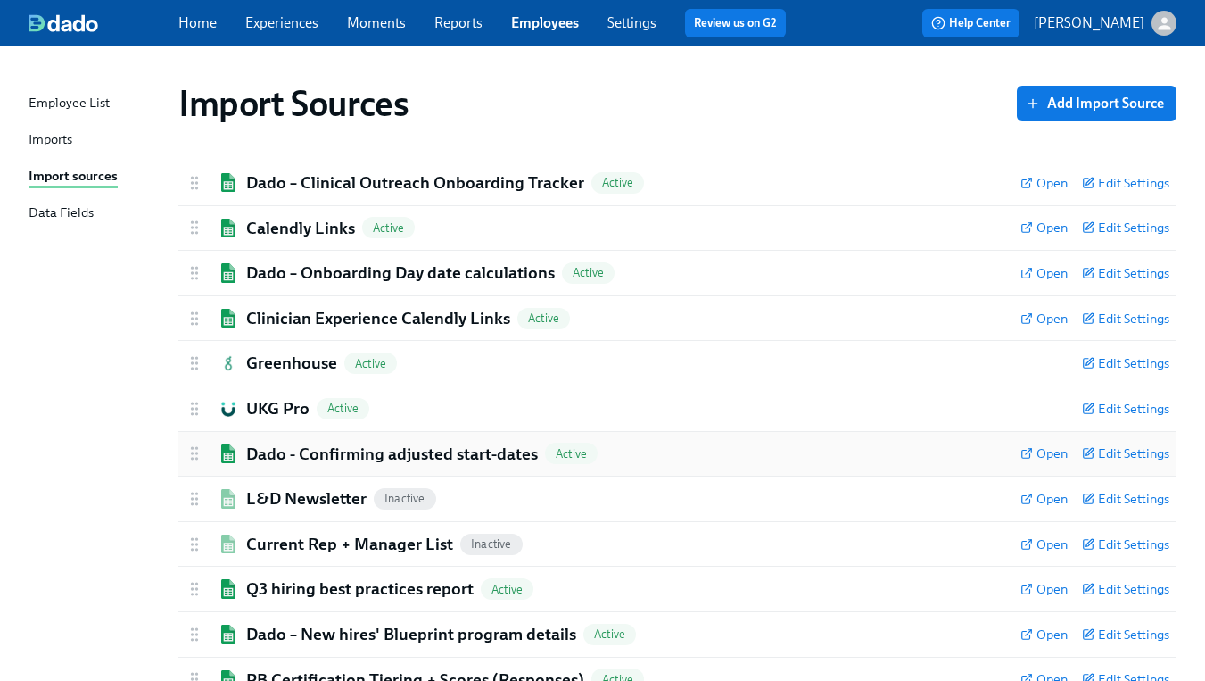
scroll to position [63, 0]
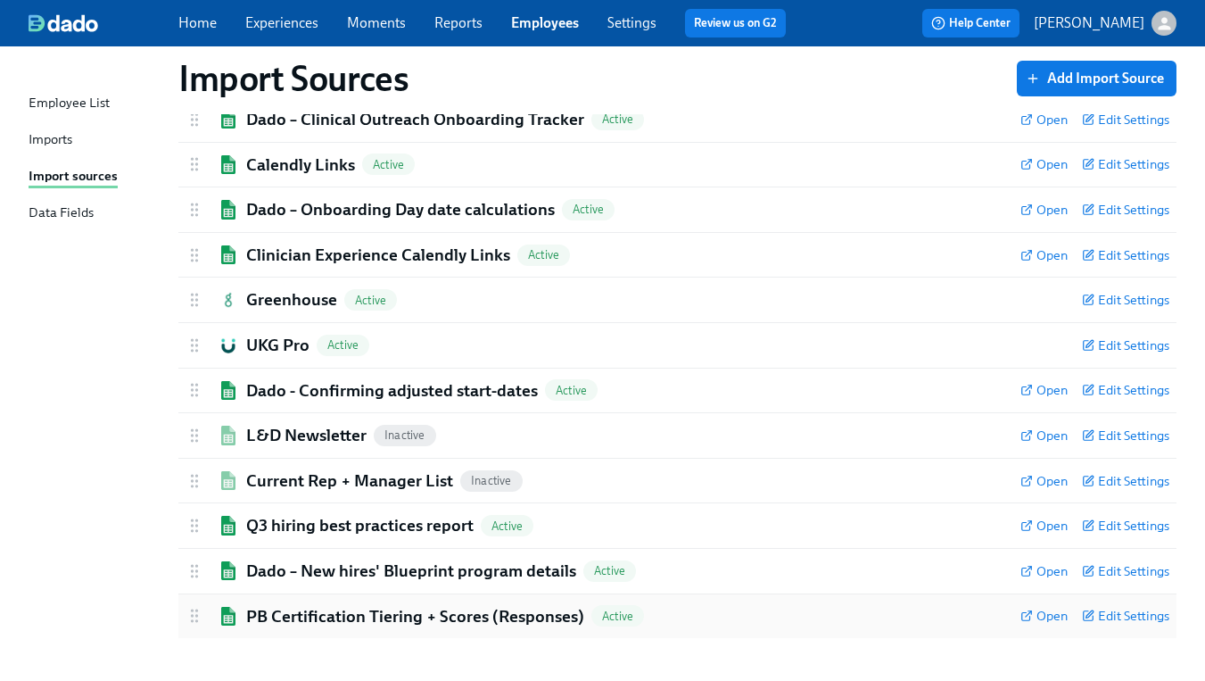
click at [348, 618] on h2 "PB Certification Tiering + Scores (Responses)" at bounding box center [415, 616] width 338 height 23
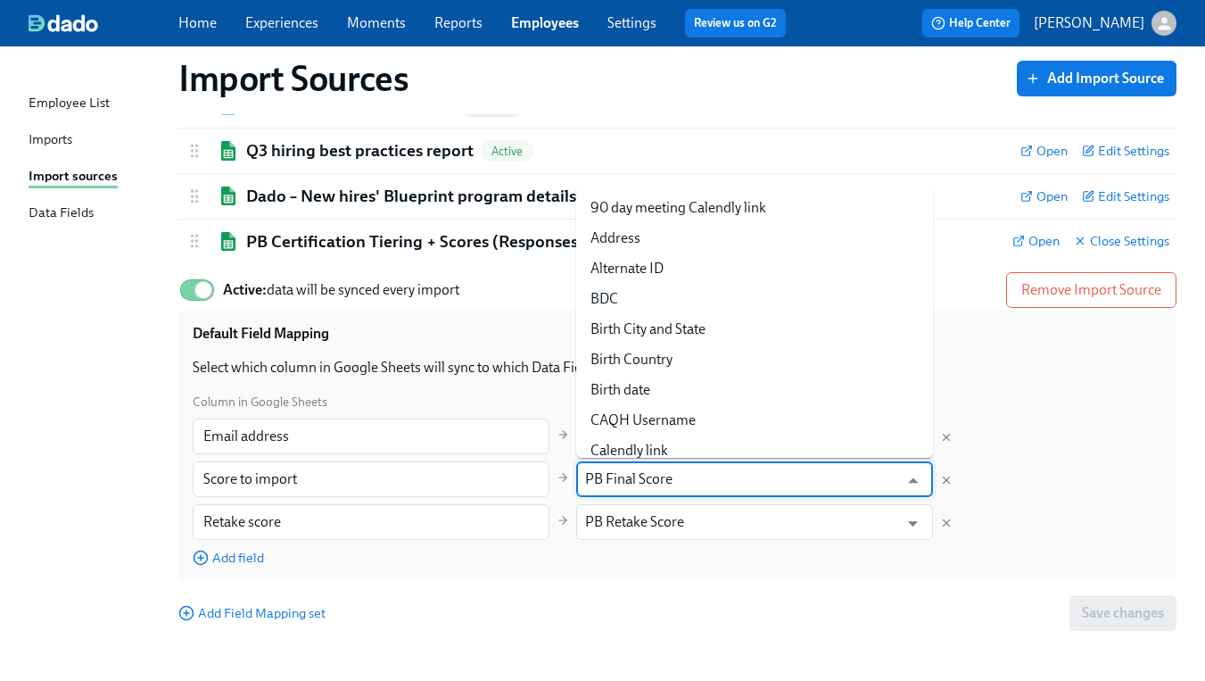
scroll to position [1892, 0]
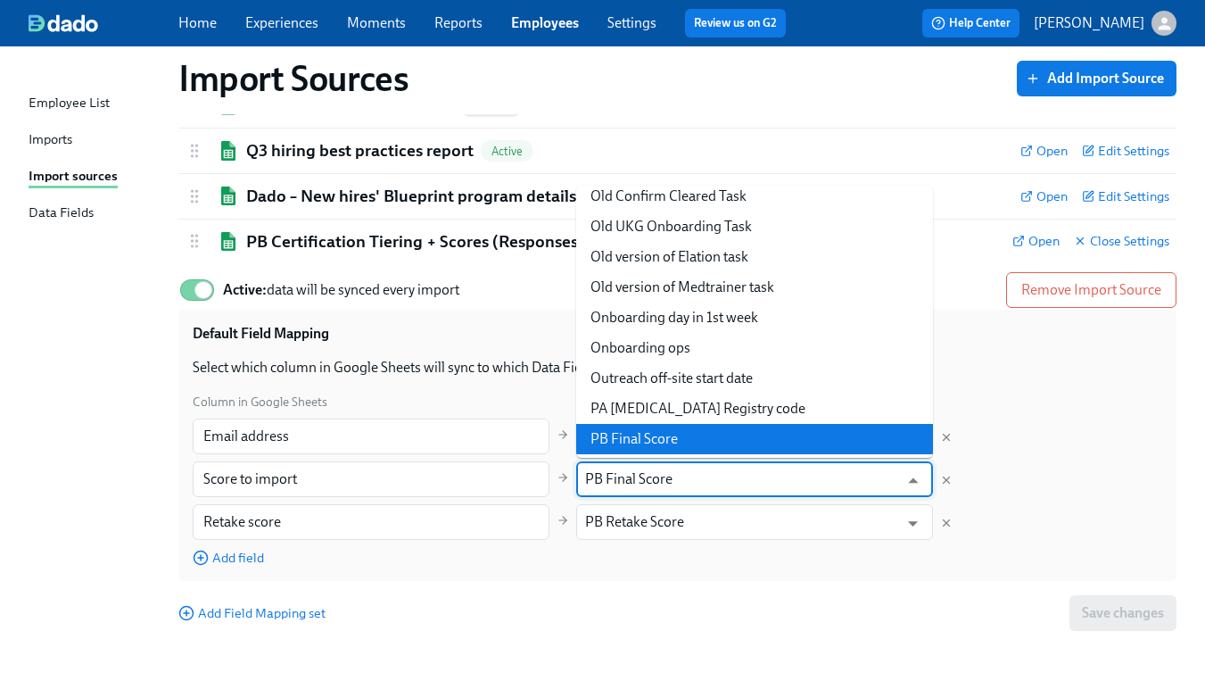
drag, startPoint x: 673, startPoint y: 483, endPoint x: 607, endPoint y: 479, distance: 66.2
click at [607, 479] on input "PB Final Score" at bounding box center [741, 479] width 313 height 36
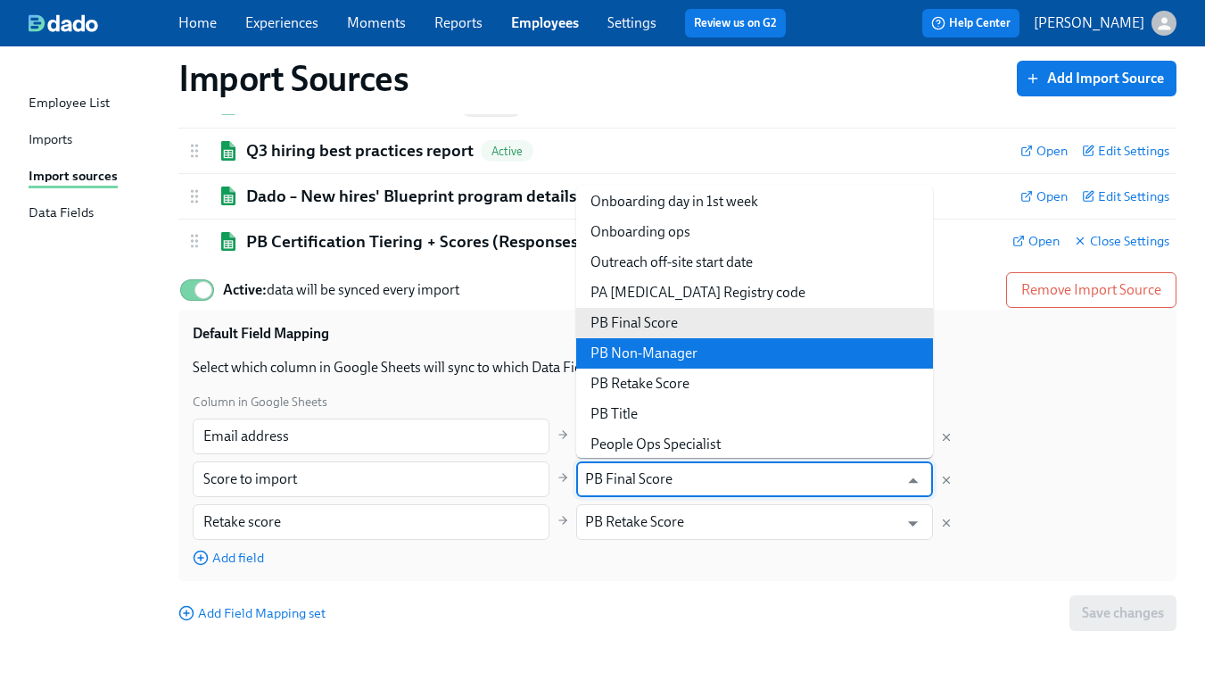
scroll to position [2010, 0]
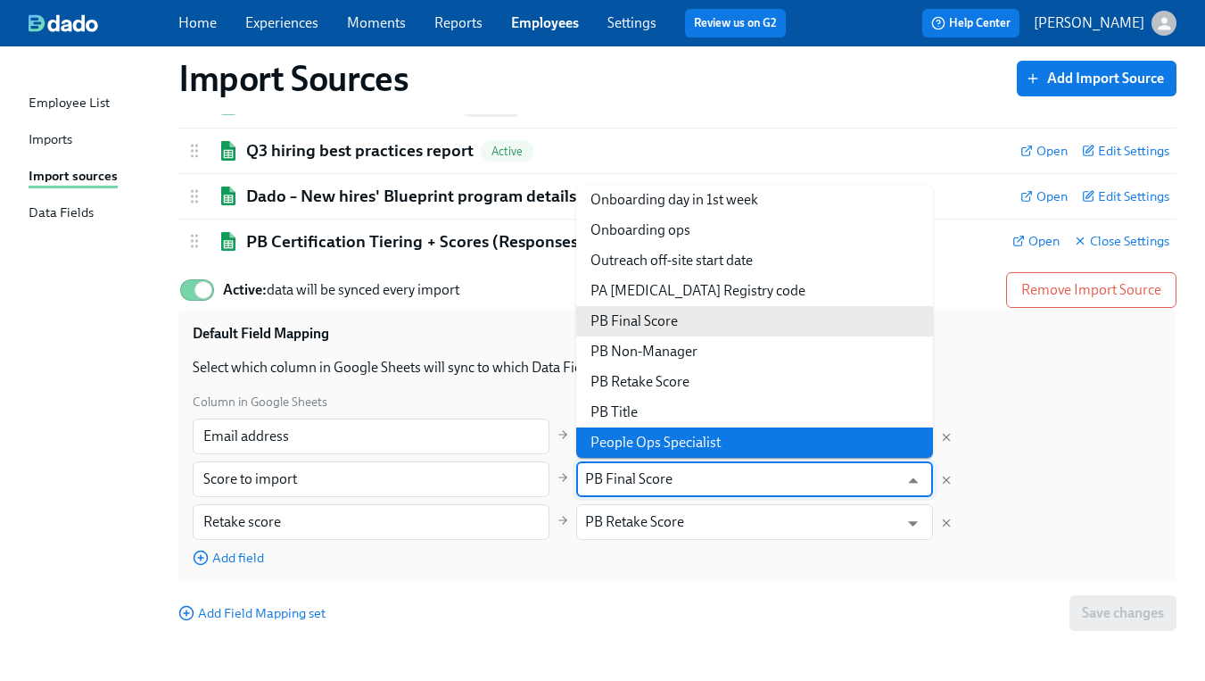
click at [695, 479] on input "PB Final Score" at bounding box center [741, 479] width 313 height 36
drag, startPoint x: 670, startPoint y: 480, endPoint x: 601, endPoint y: 479, distance: 68.7
click at [601, 479] on input "PB Final Score" at bounding box center [741, 479] width 313 height 36
click at [714, 616] on div "Add Field Mapping set Save changes" at bounding box center [677, 613] width 998 height 36
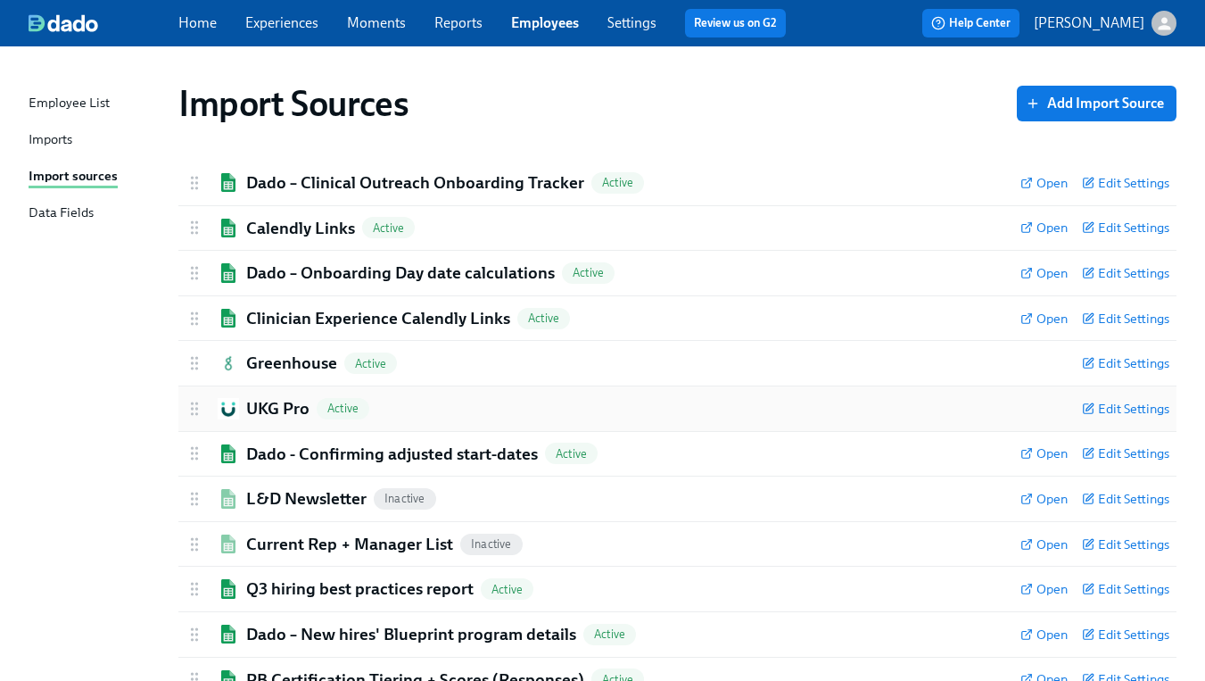
scroll to position [63, 0]
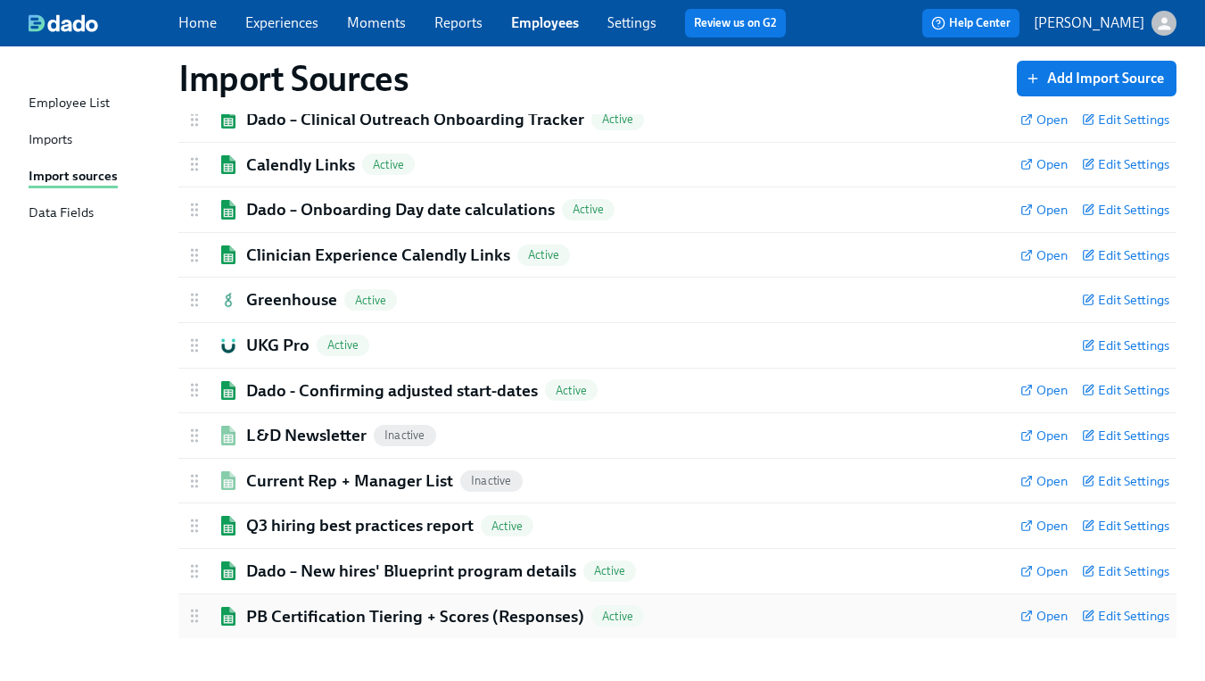
click at [389, 621] on h2 "PB Certification Tiering + Scores (Responses)" at bounding box center [415, 616] width 338 height 23
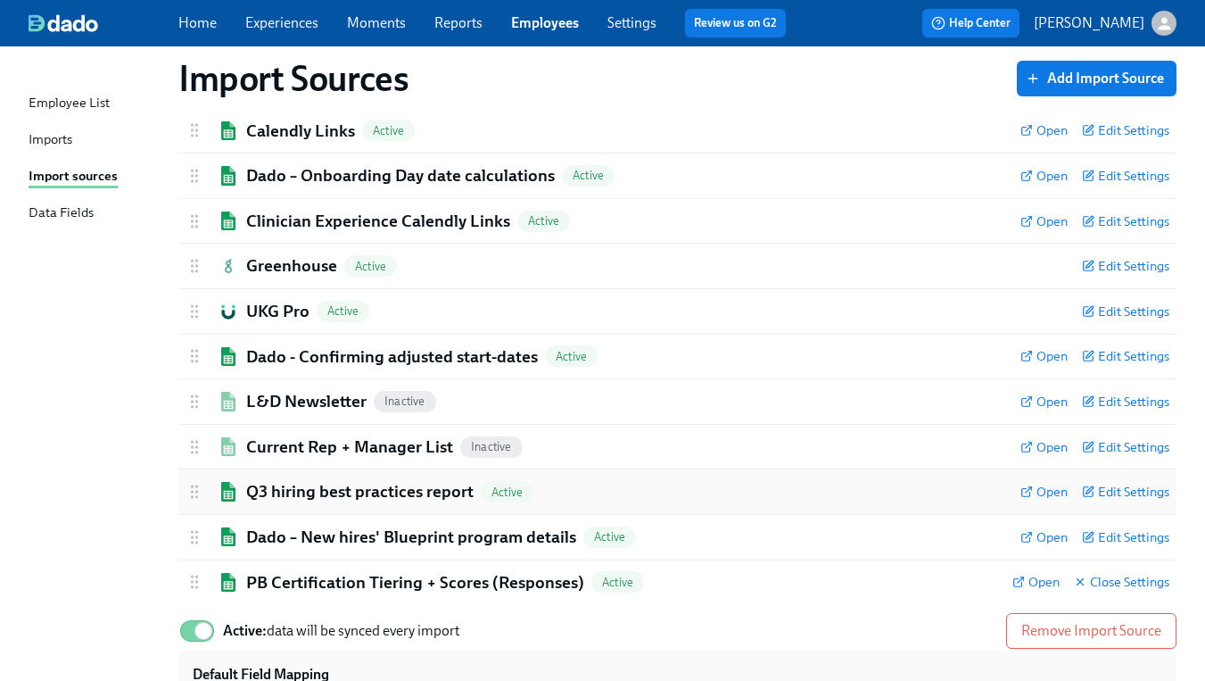
scroll to position [439, 0]
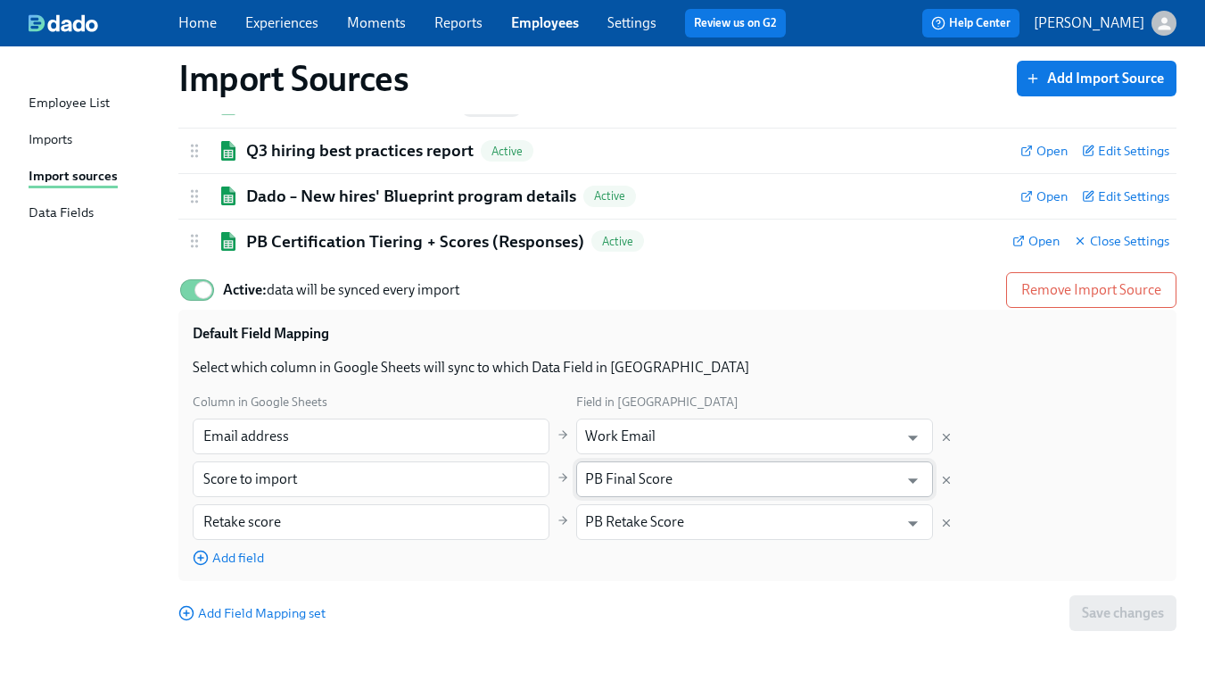
click at [712, 489] on input "PB Final Score" at bounding box center [741, 479] width 313 height 36
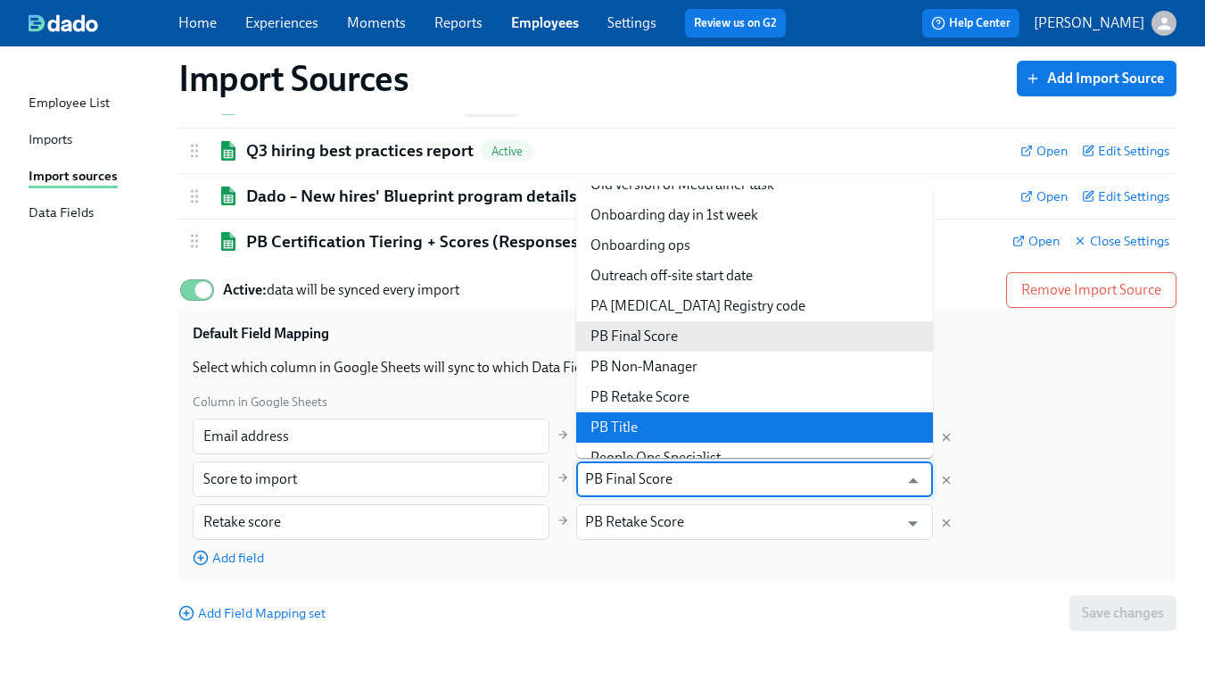
scroll to position [1972, 0]
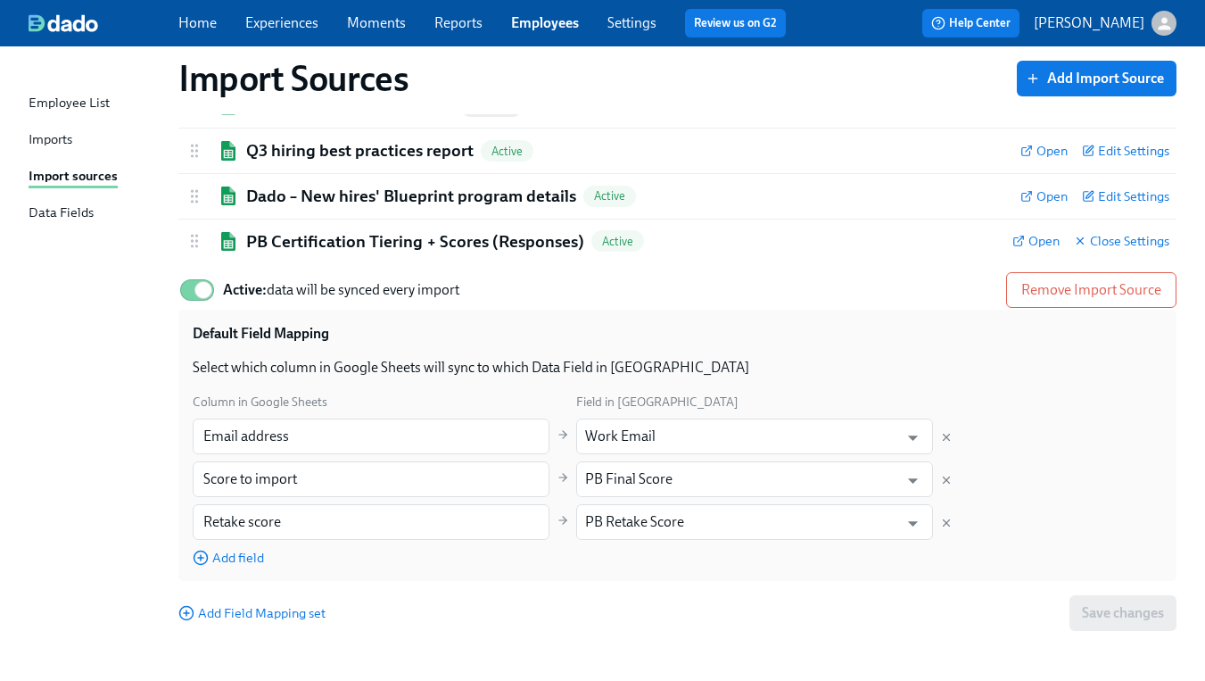
click at [1043, 467] on div "Column in Google Sheets Field in Dado Email address ​ Work Email ​ Score to imp…" at bounding box center [678, 479] width 970 height 175
click at [258, 557] on span "Add field" at bounding box center [228, 558] width 71 height 18
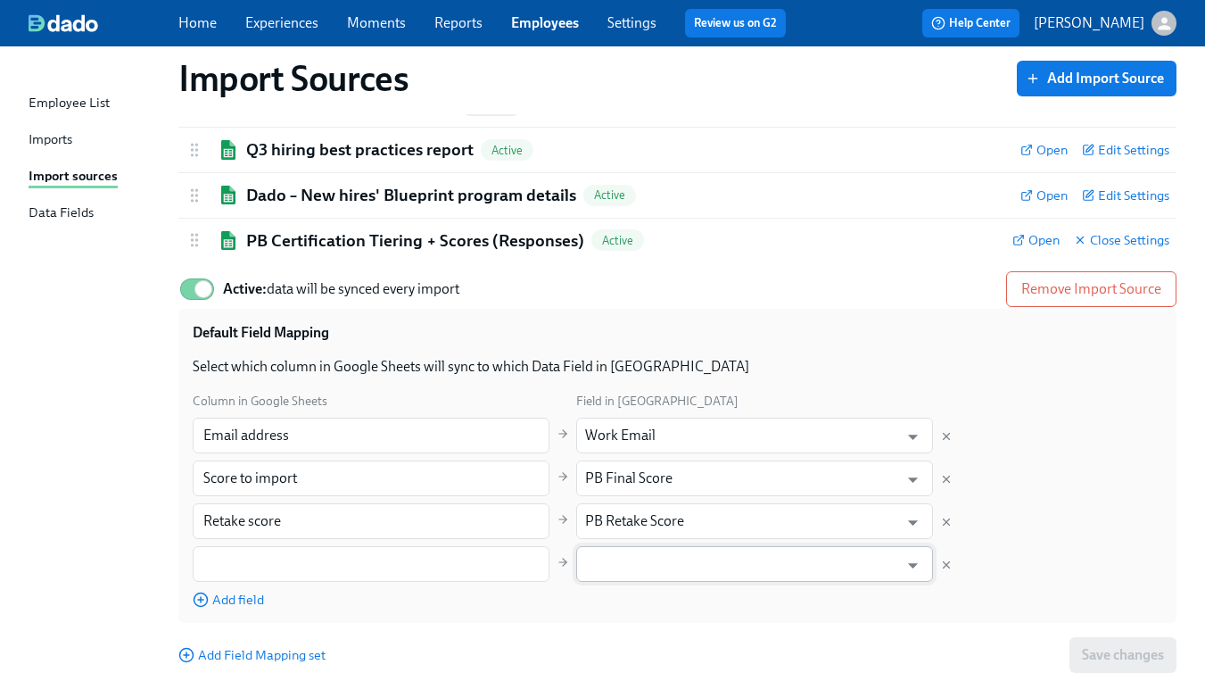
click at [673, 562] on input "text" at bounding box center [741, 564] width 313 height 36
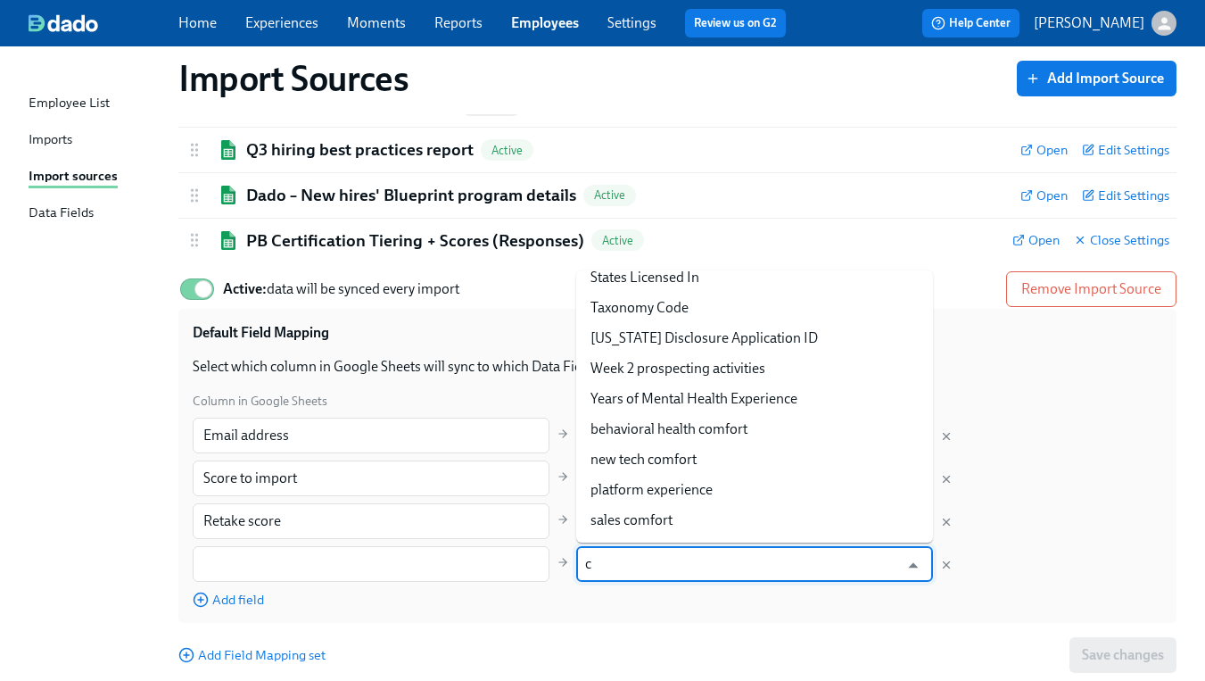
scroll to position [0, 0]
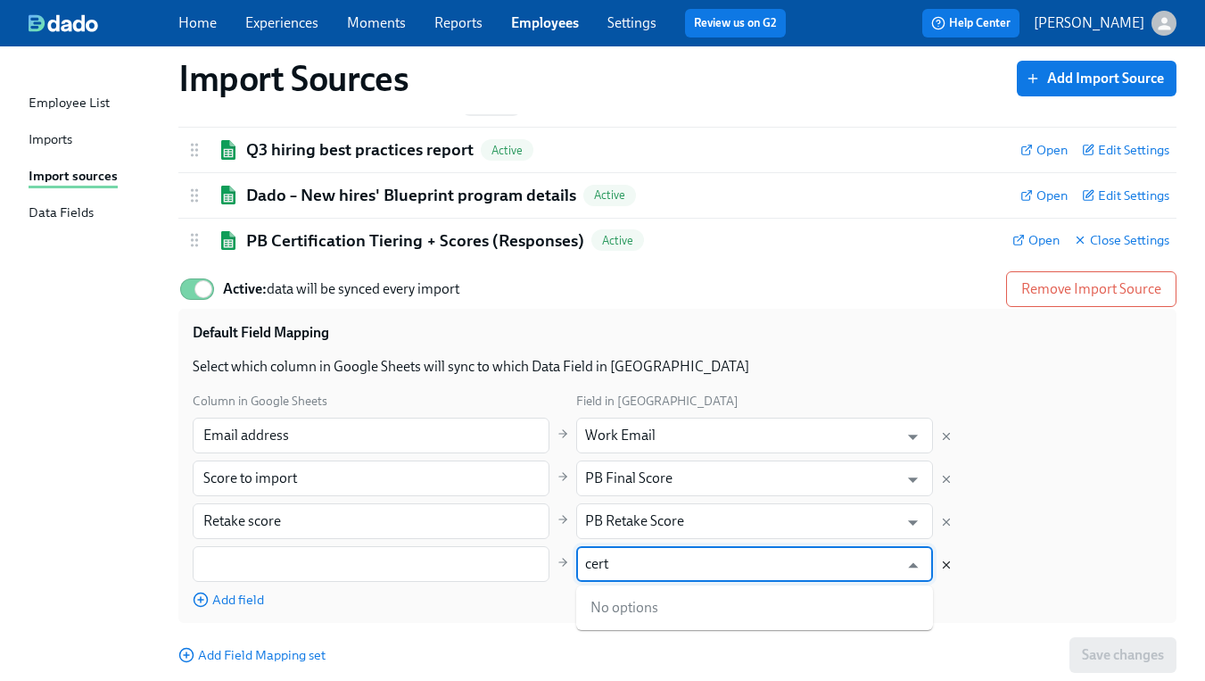
type input "cert"
click at [945, 566] on icon "Delete mapping" at bounding box center [947, 565] width 6 height 6
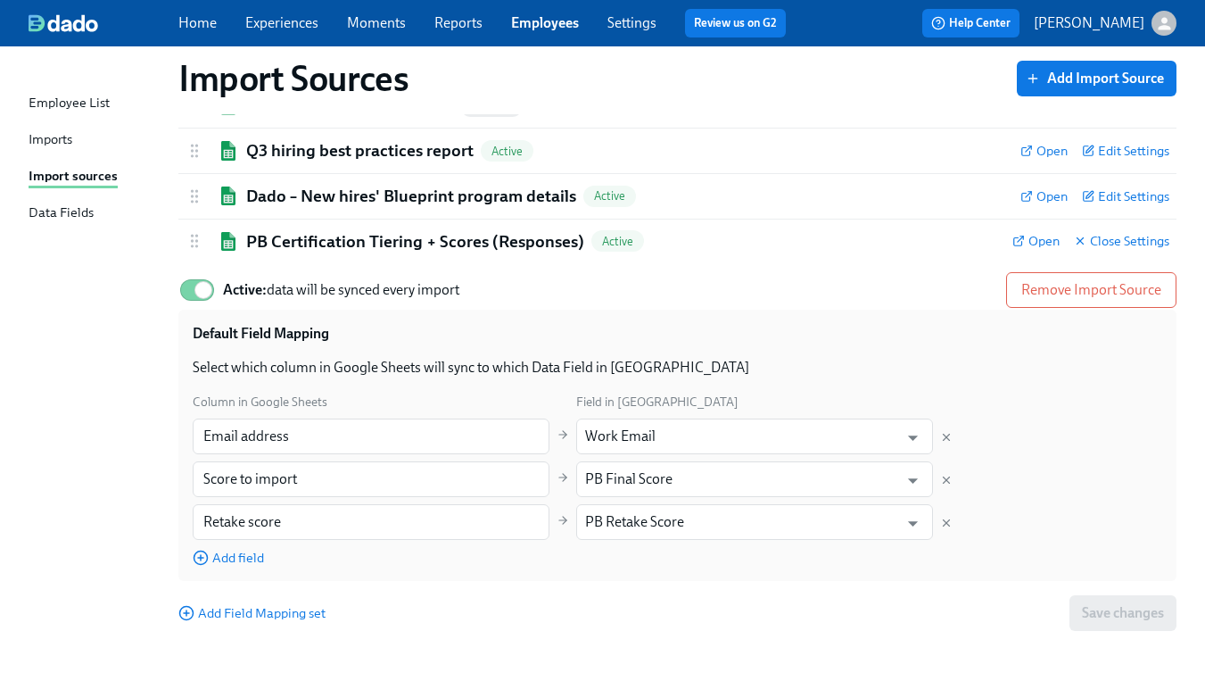
click at [92, 208] on div "Data Fields" at bounding box center [61, 213] width 65 height 22
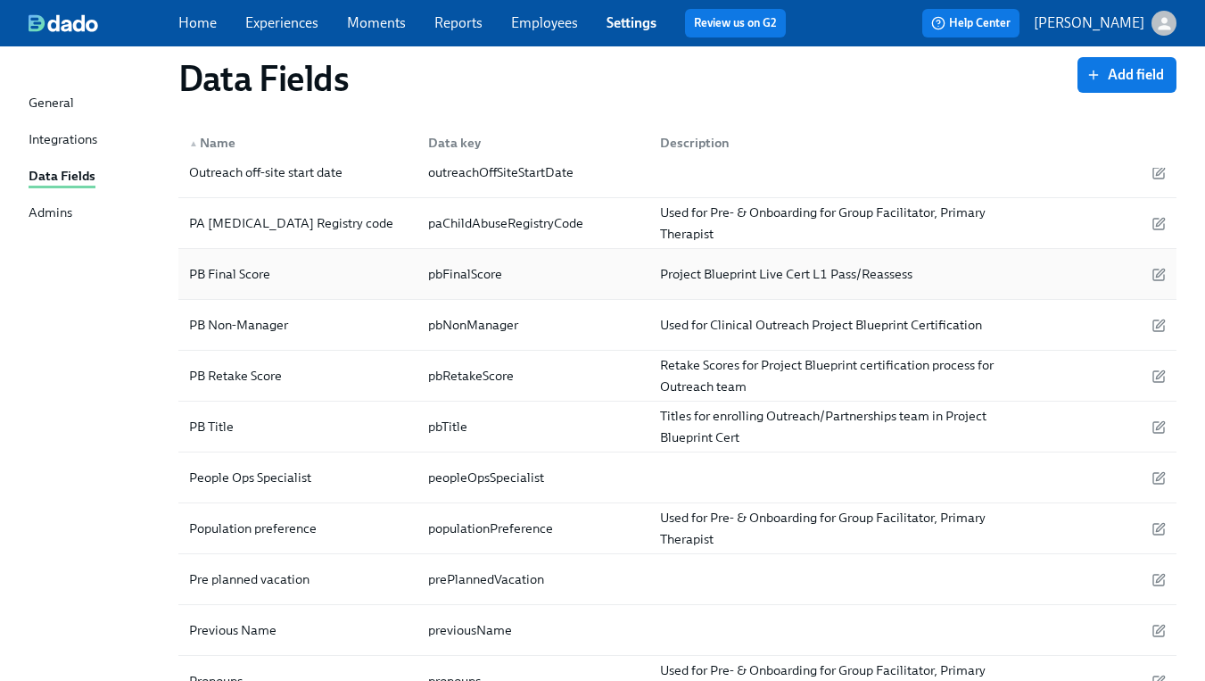
scroll to position [3119, 0]
click at [1162, 275] on icon "button" at bounding box center [1159, 276] width 14 height 14
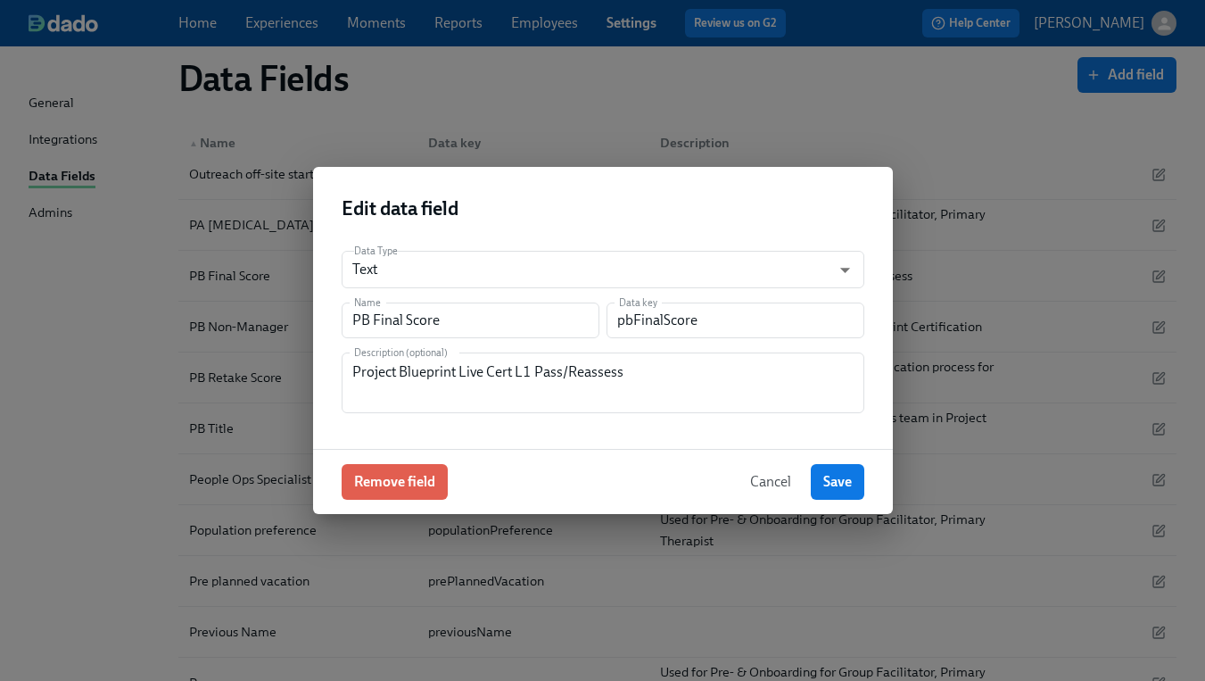
click at [764, 480] on span "Cancel" at bounding box center [770, 482] width 41 height 18
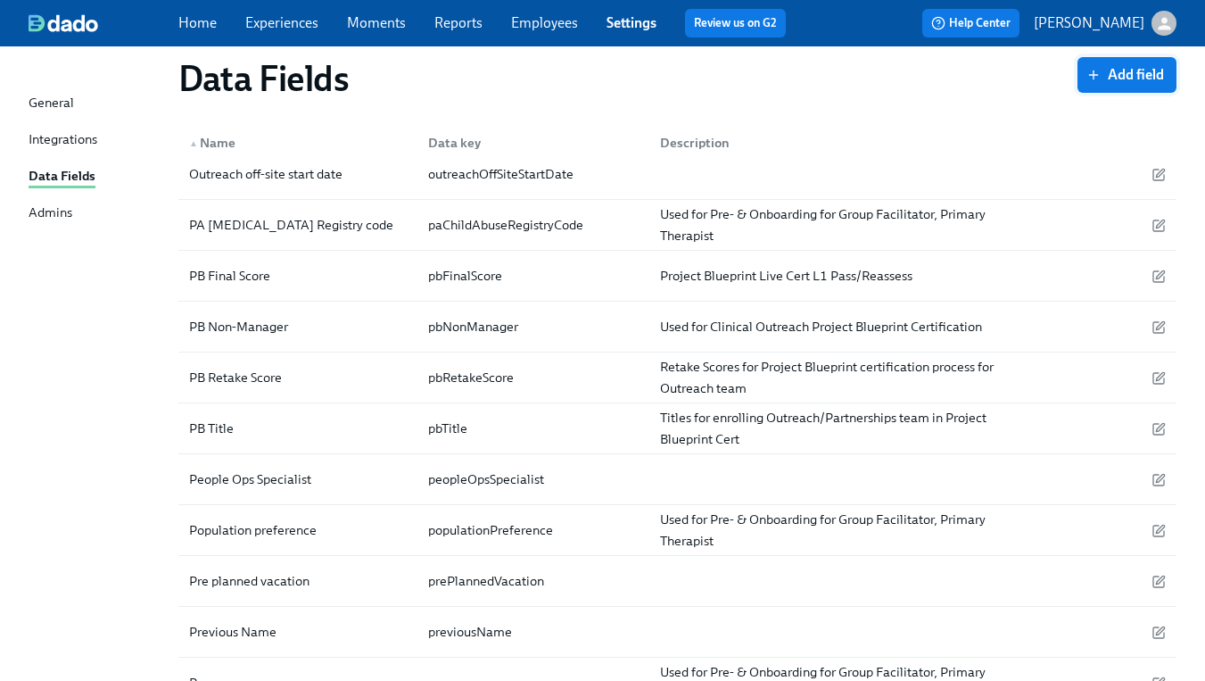
click at [1105, 83] on span "Add field" at bounding box center [1127, 75] width 74 height 18
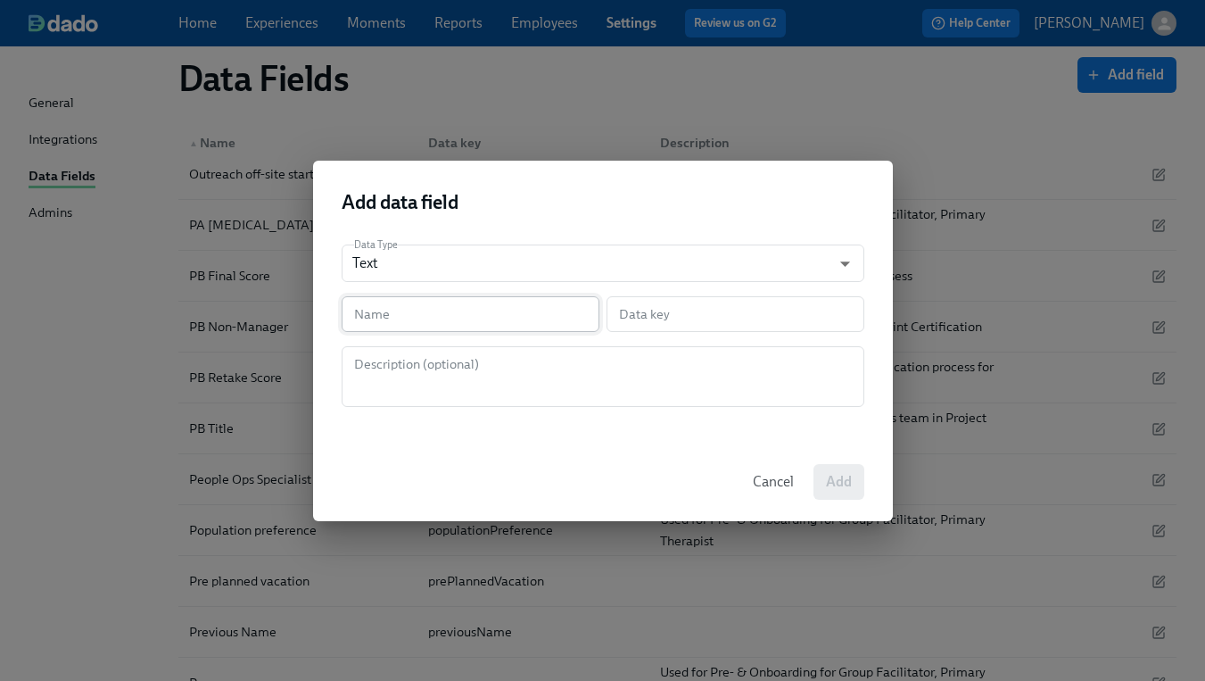
click at [492, 313] on input "text" at bounding box center [471, 314] width 258 height 36
type input "P"
type input "p"
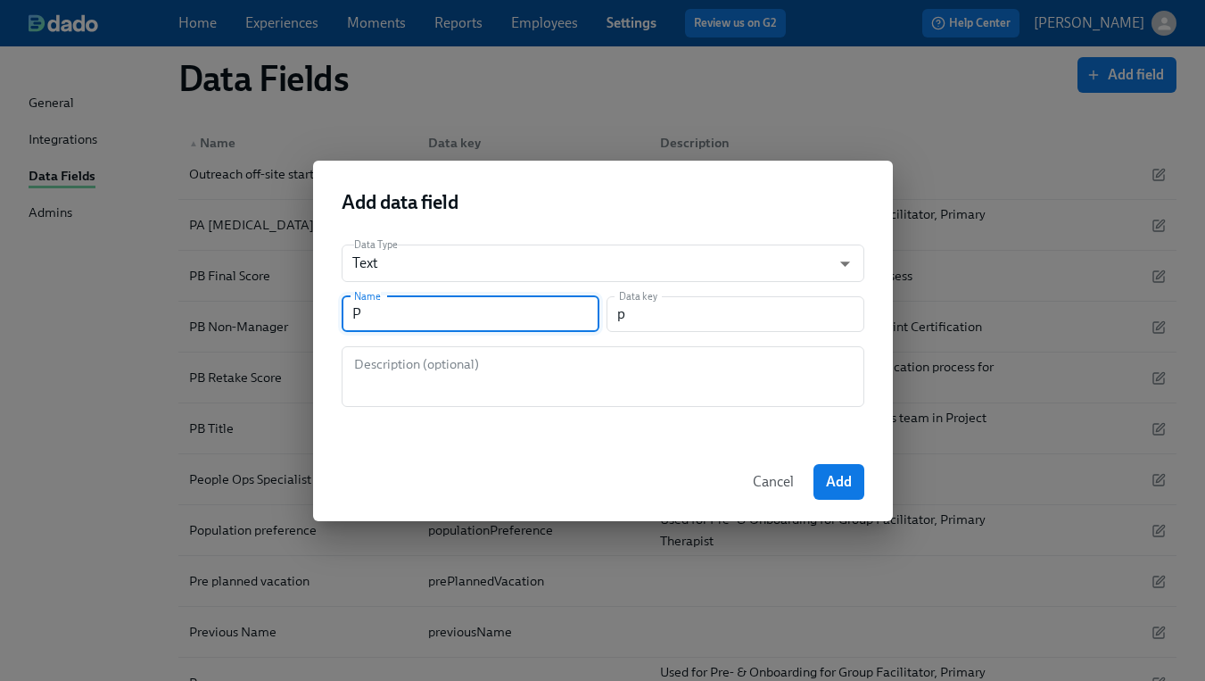
type input "PB"
type input "pb"
type input "PB N"
type input "pbN"
type input "PB Nu"
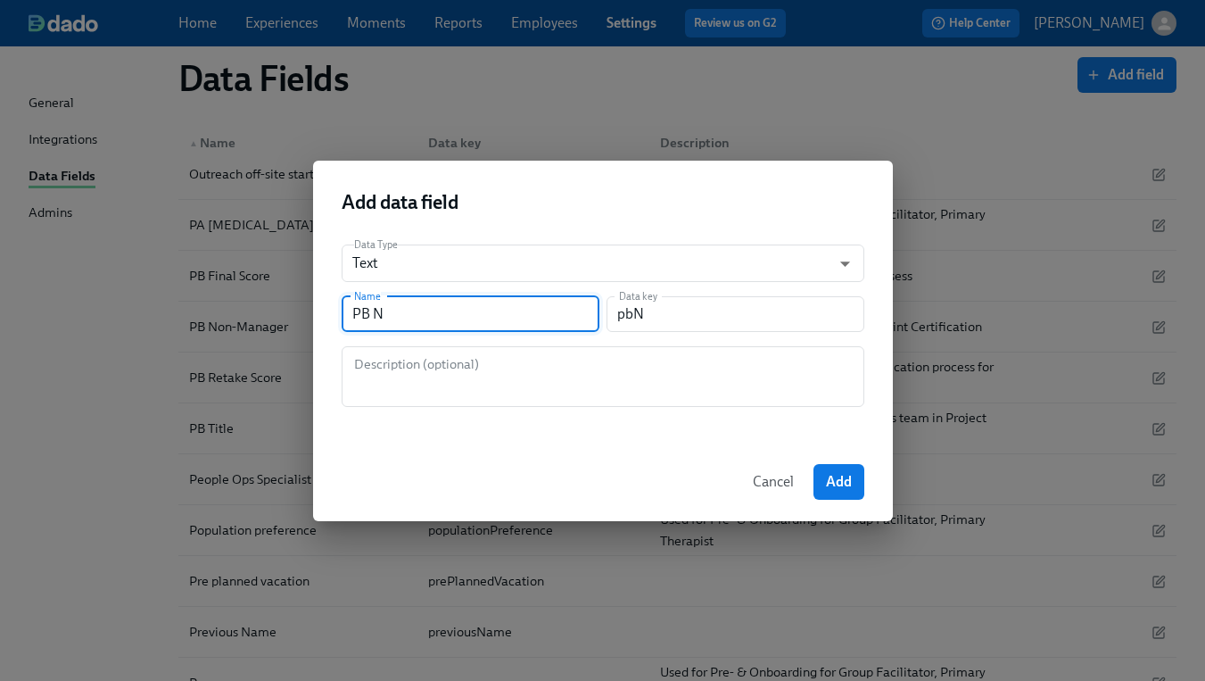
type input "pbNu"
type input "PB Num"
type input "pbNum"
type input "PB Nume"
type input "pbNume"
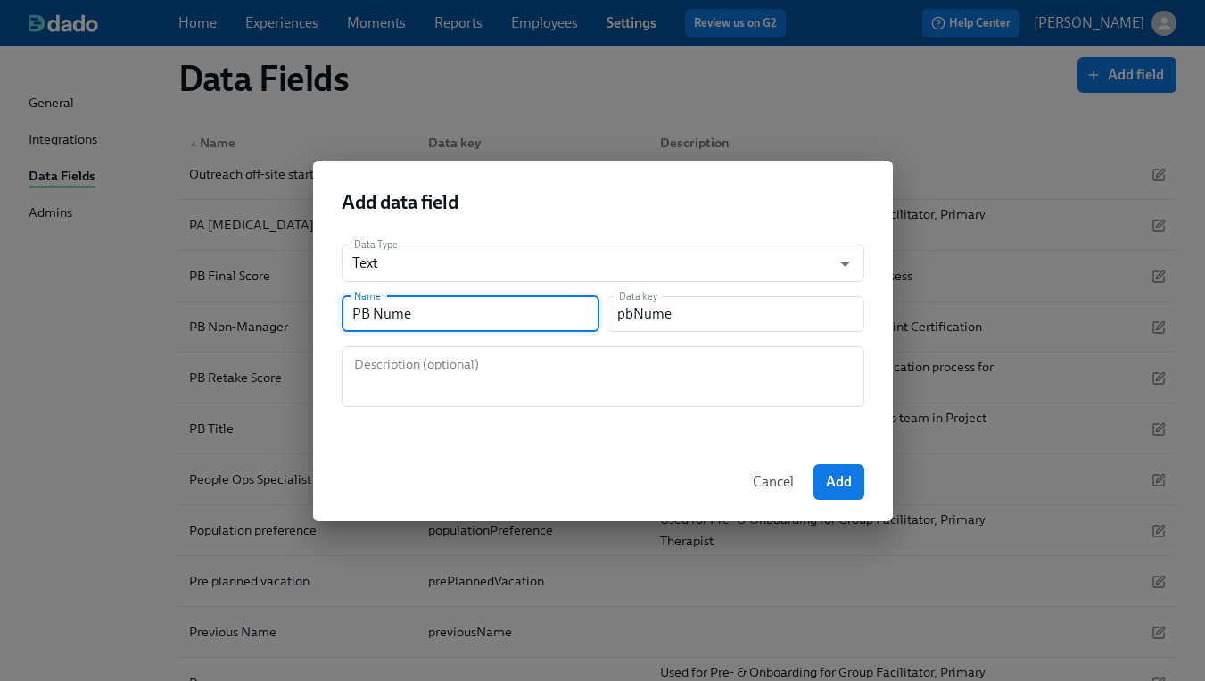
type input "PB Numer"
type input "pbNumer"
type input "PB Numeri"
type input "pbNumeri"
type input "PB Numeric"
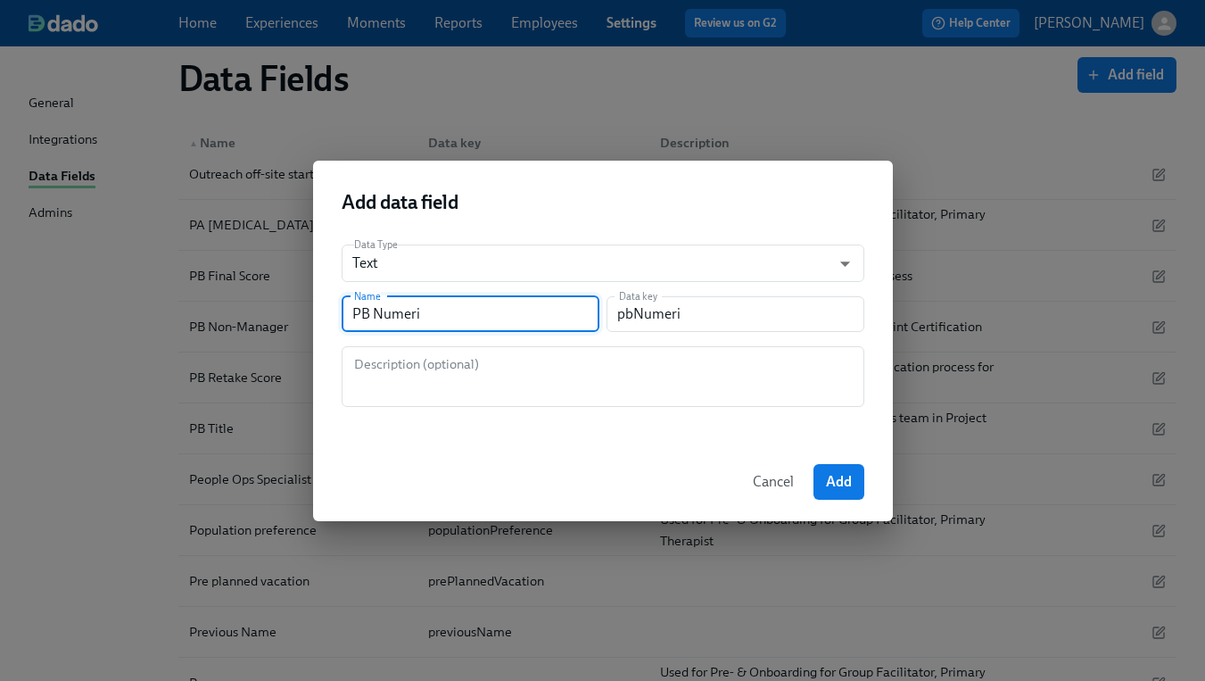
type input "pbNumeric"
type input "PB Numeric S"
type input "pbNumericS"
type input "PB Numeric Sc"
type input "pbNumericSc"
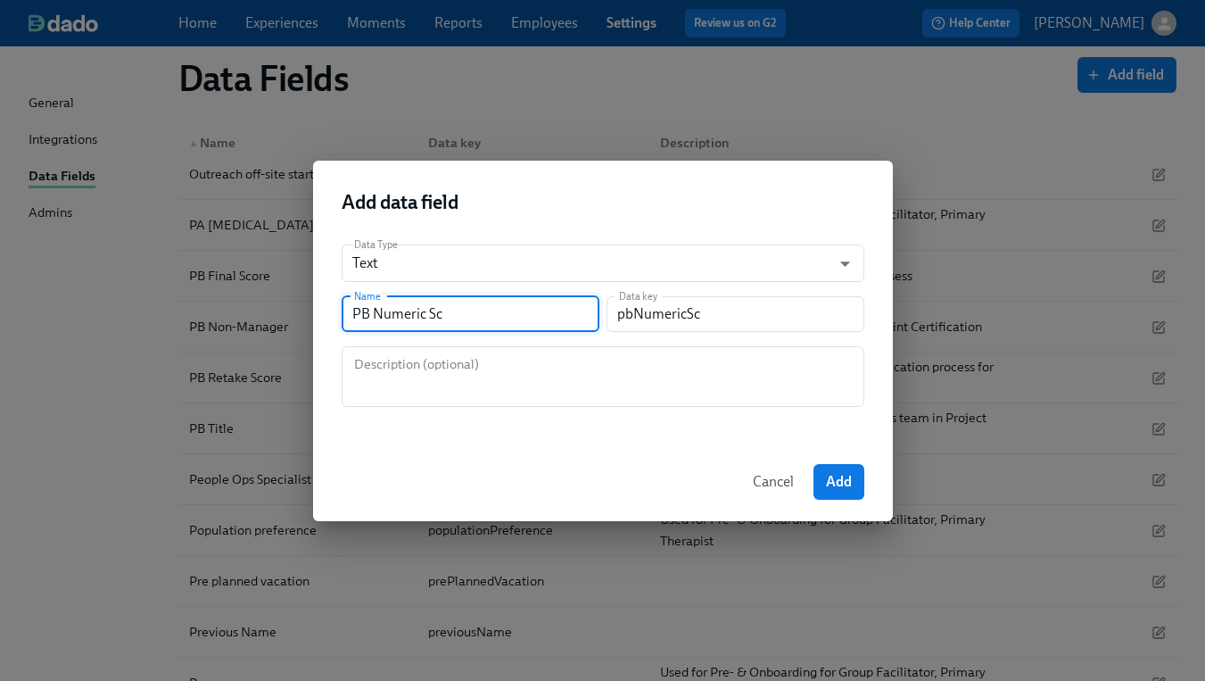
type input "PB Numeric Sco"
type input "pbNumericSco"
type input "PB Numeric Scor"
type input "pbNumericScor"
type input "PB Numeric Score"
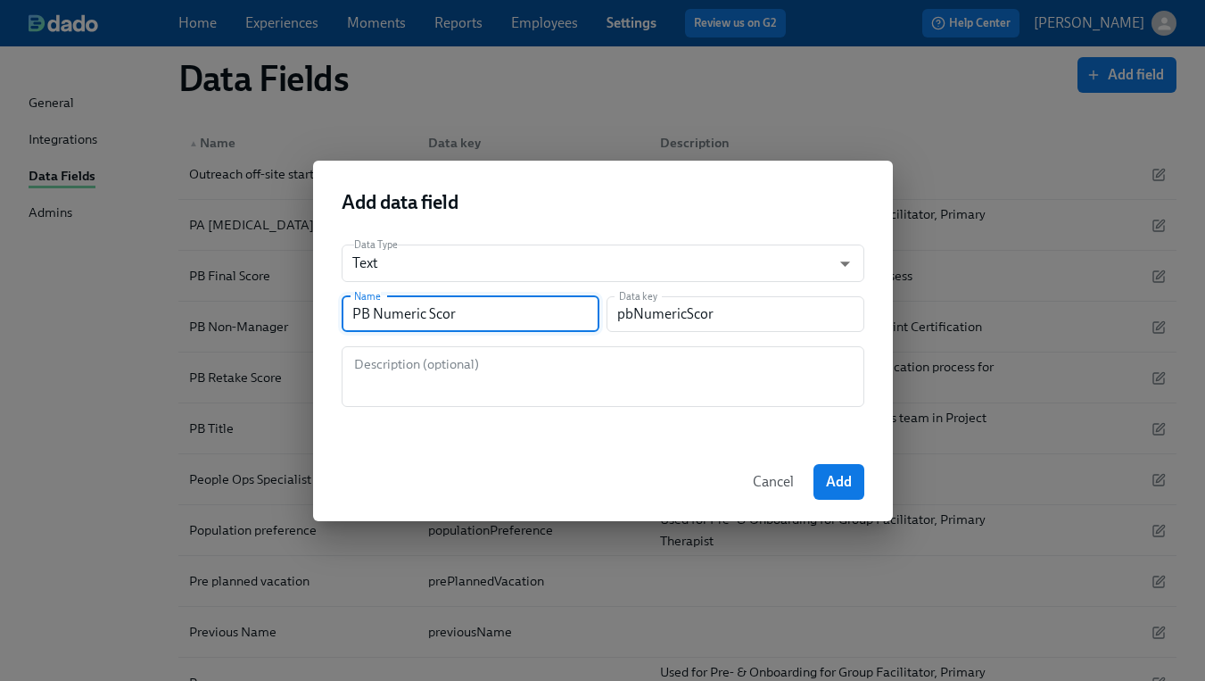
type input "pbNumericScore"
type input "PB Numeric Score"
click at [629, 390] on textarea at bounding box center [602, 376] width 501 height 43
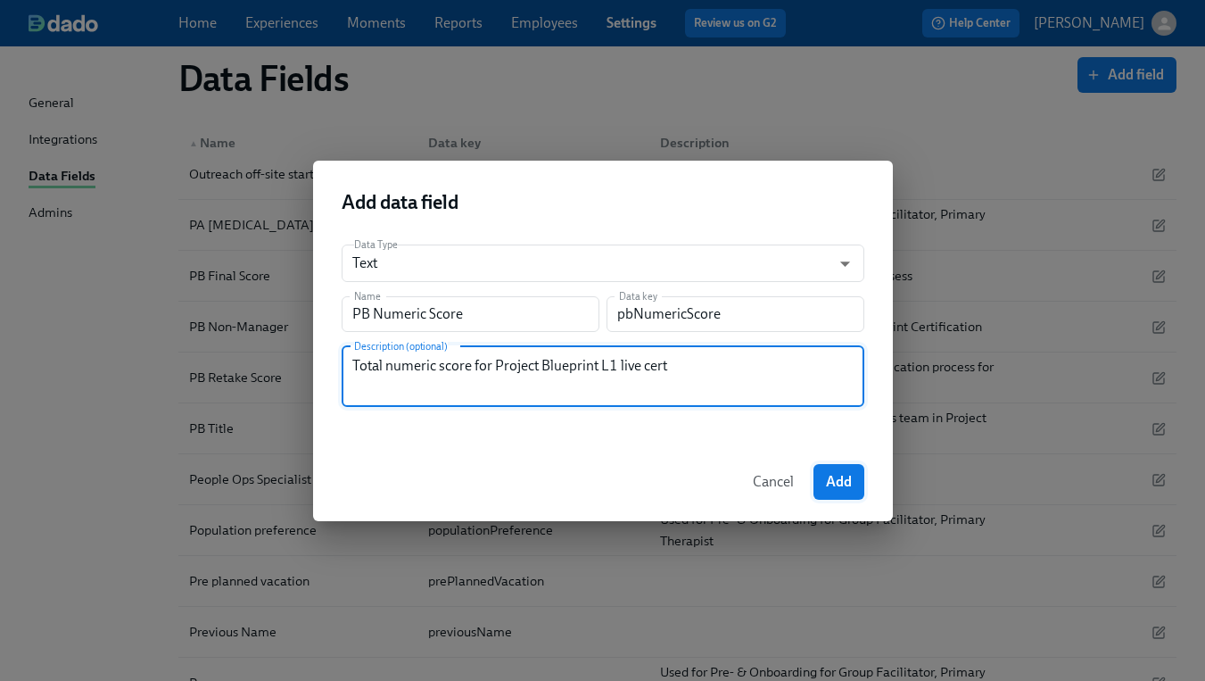
type textarea "Total numeric score for Project Blueprint L1 live cert"
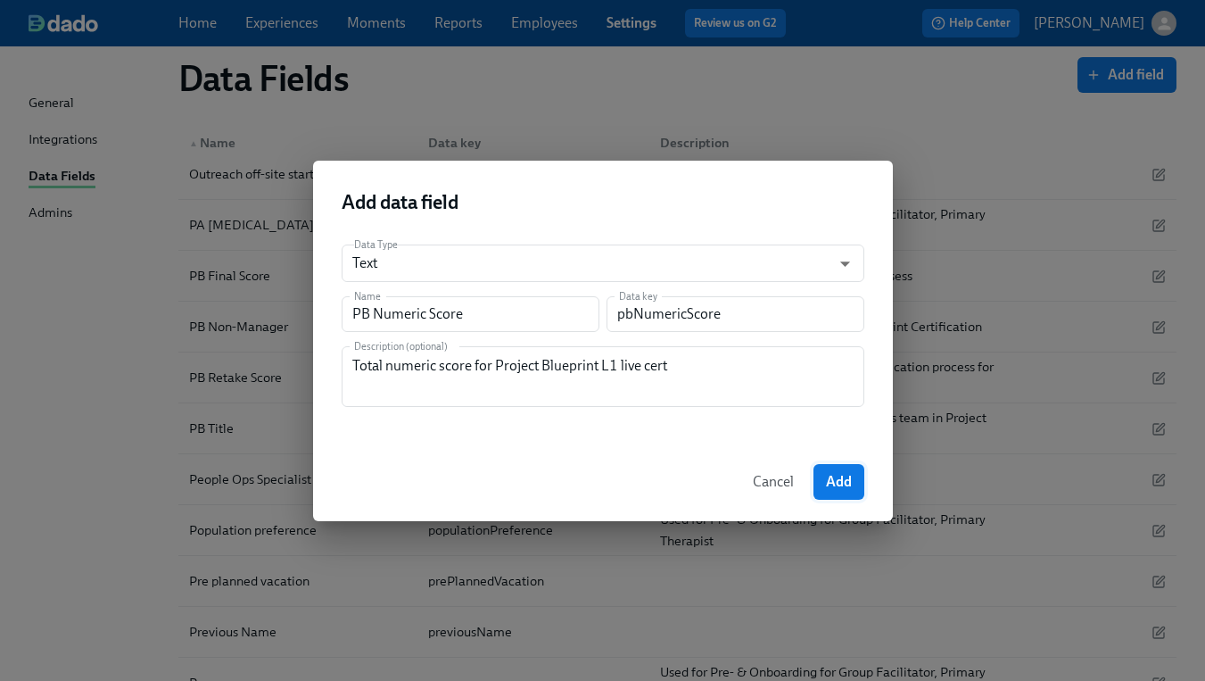
click at [846, 480] on span "Add" at bounding box center [839, 482] width 26 height 18
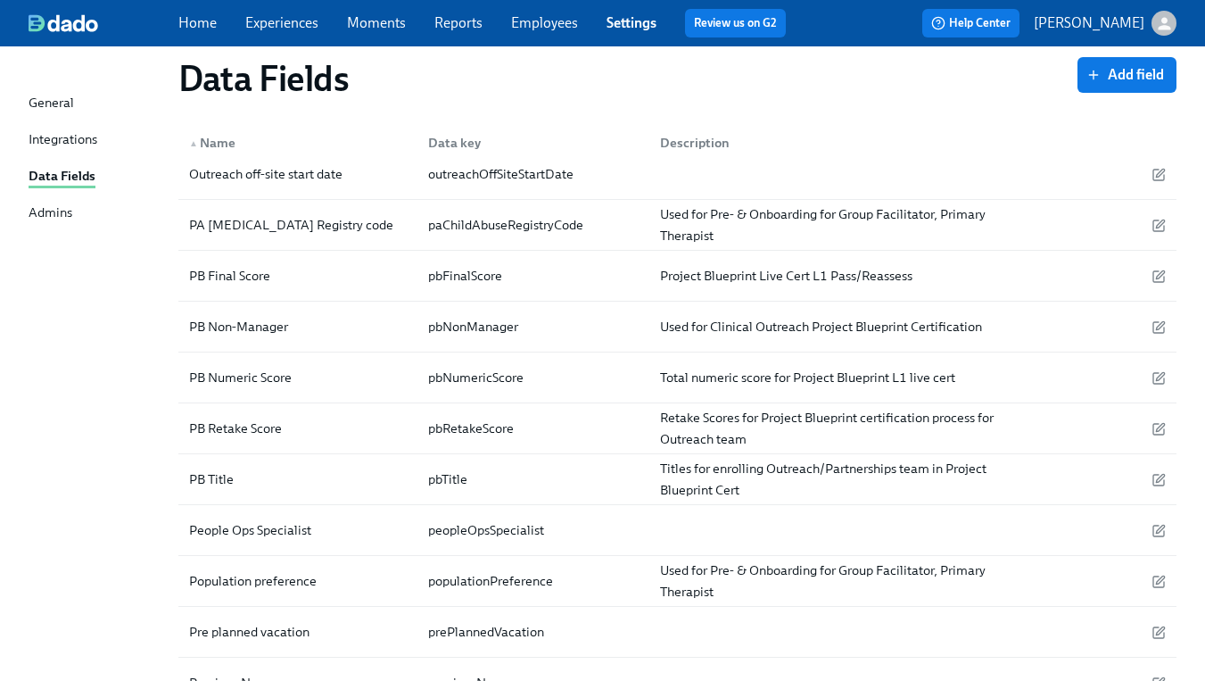
click at [95, 136] on div "Integrations" at bounding box center [63, 140] width 69 height 22
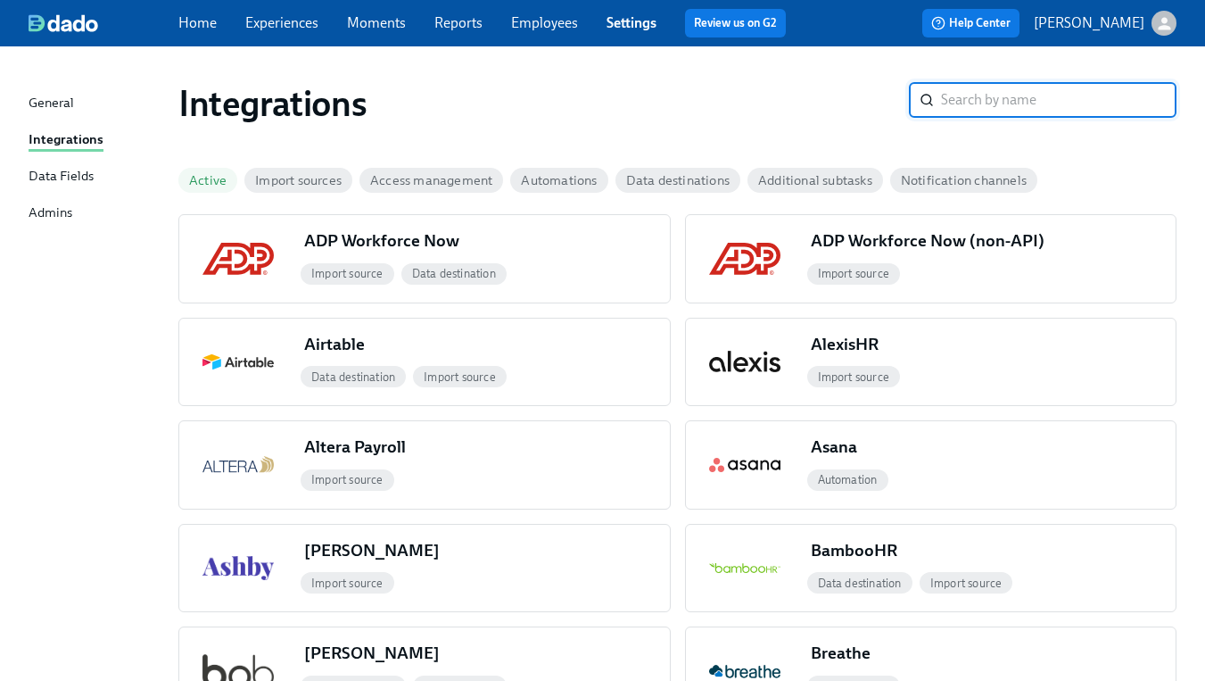
click at [533, 15] on link "Employees" at bounding box center [544, 22] width 67 height 17
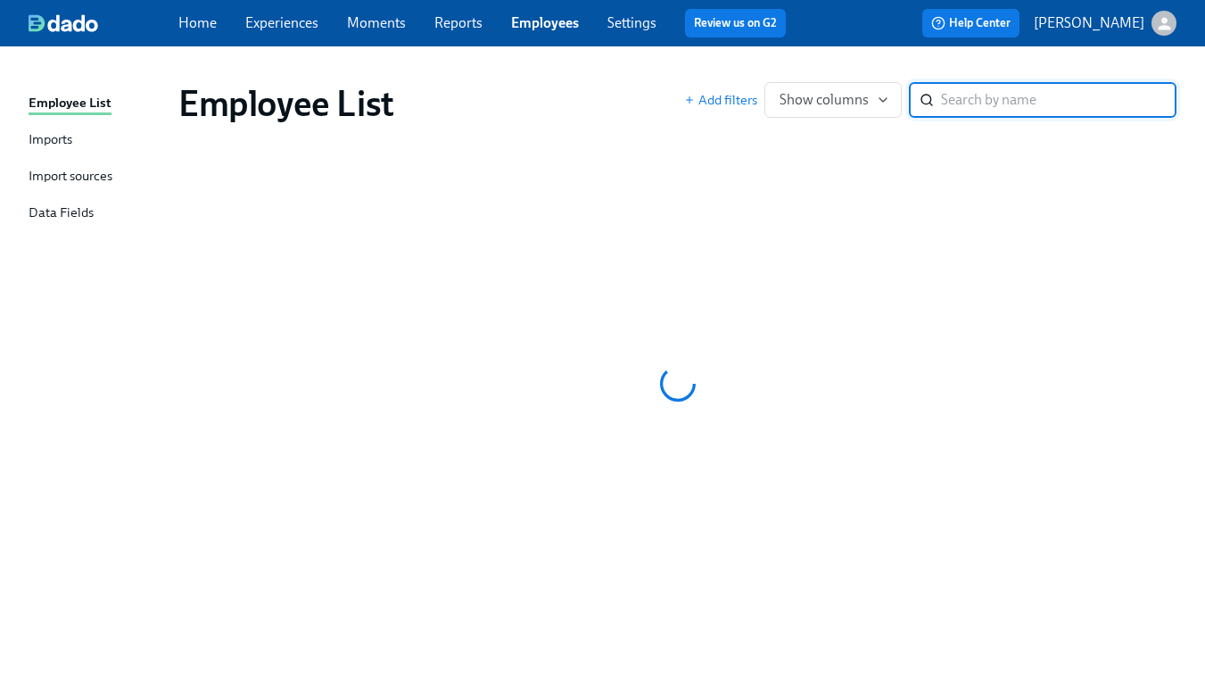
click at [58, 170] on div "Import sources" at bounding box center [71, 177] width 84 height 22
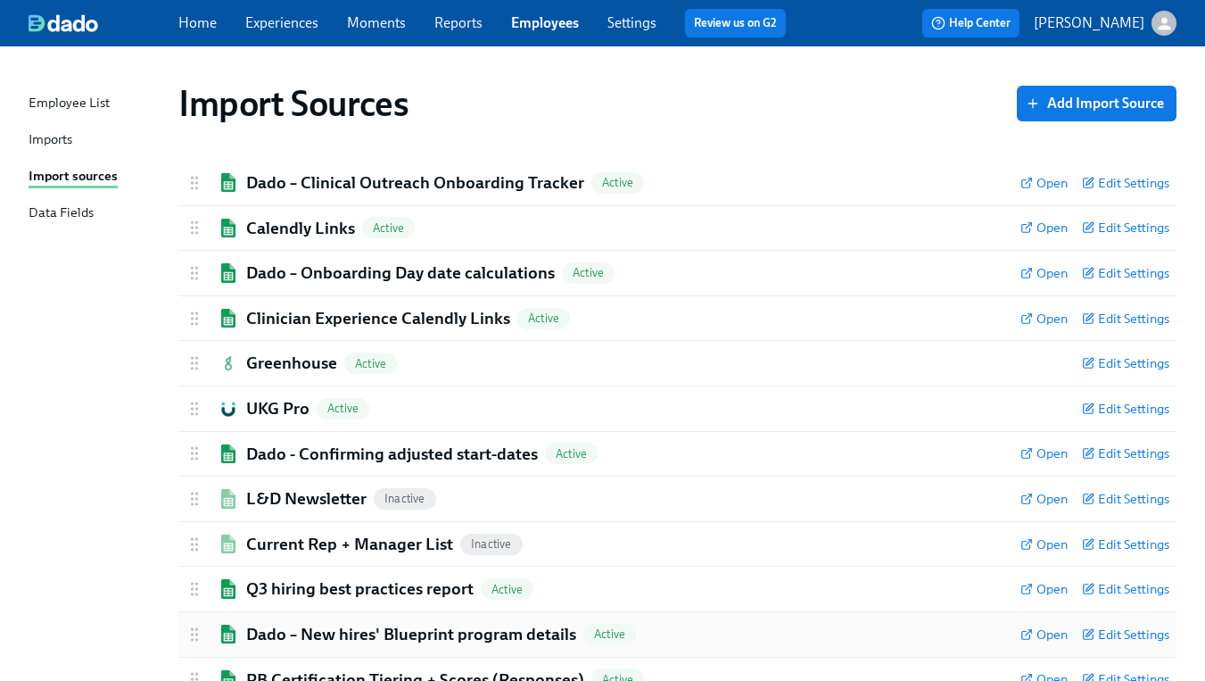
scroll to position [63, 0]
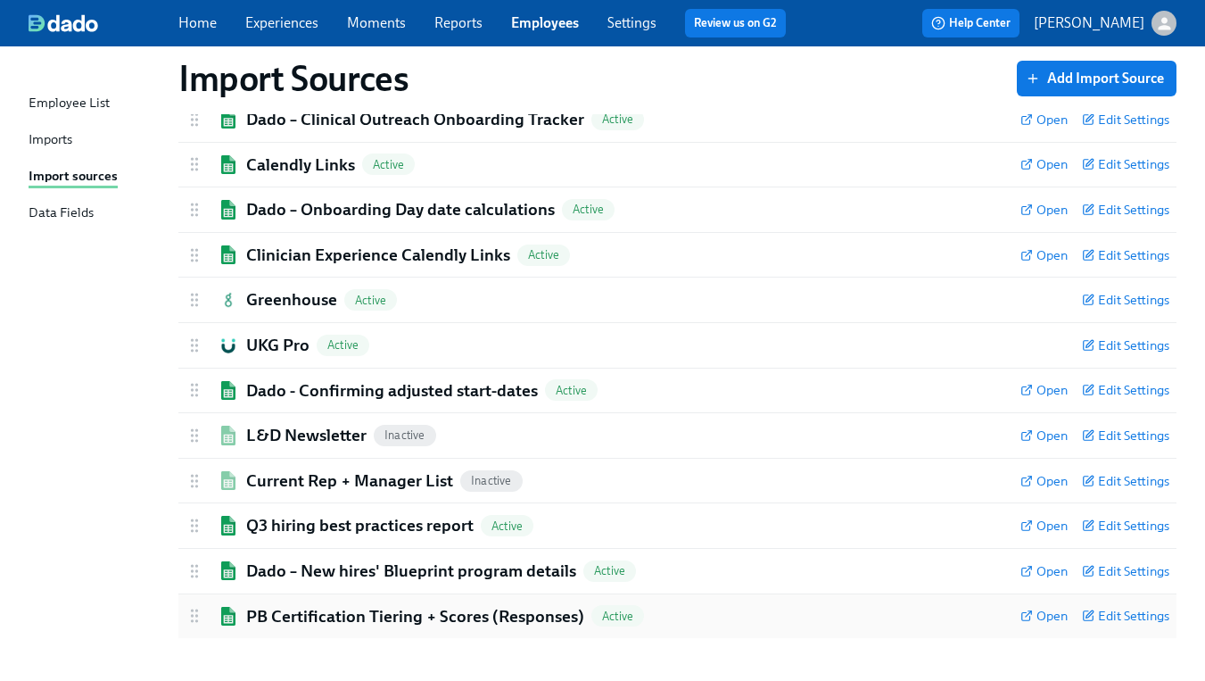
click at [436, 618] on h2 "PB Certification Tiering + Scores (Responses)" at bounding box center [415, 616] width 338 height 23
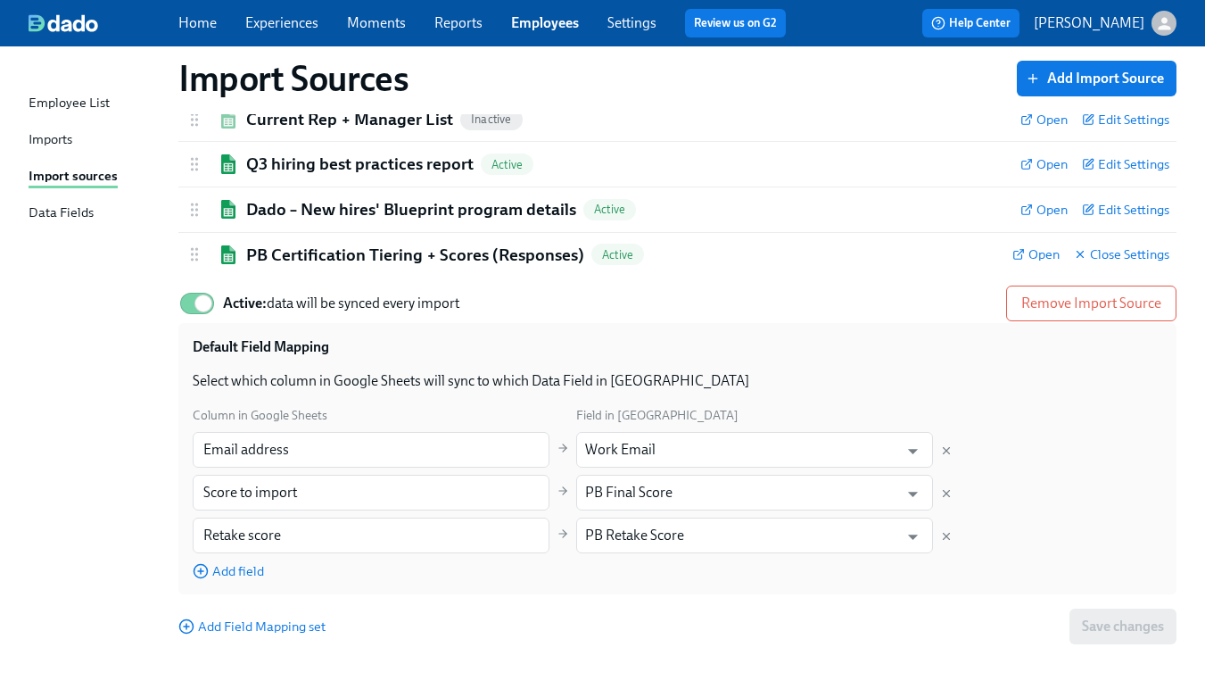
scroll to position [439, 0]
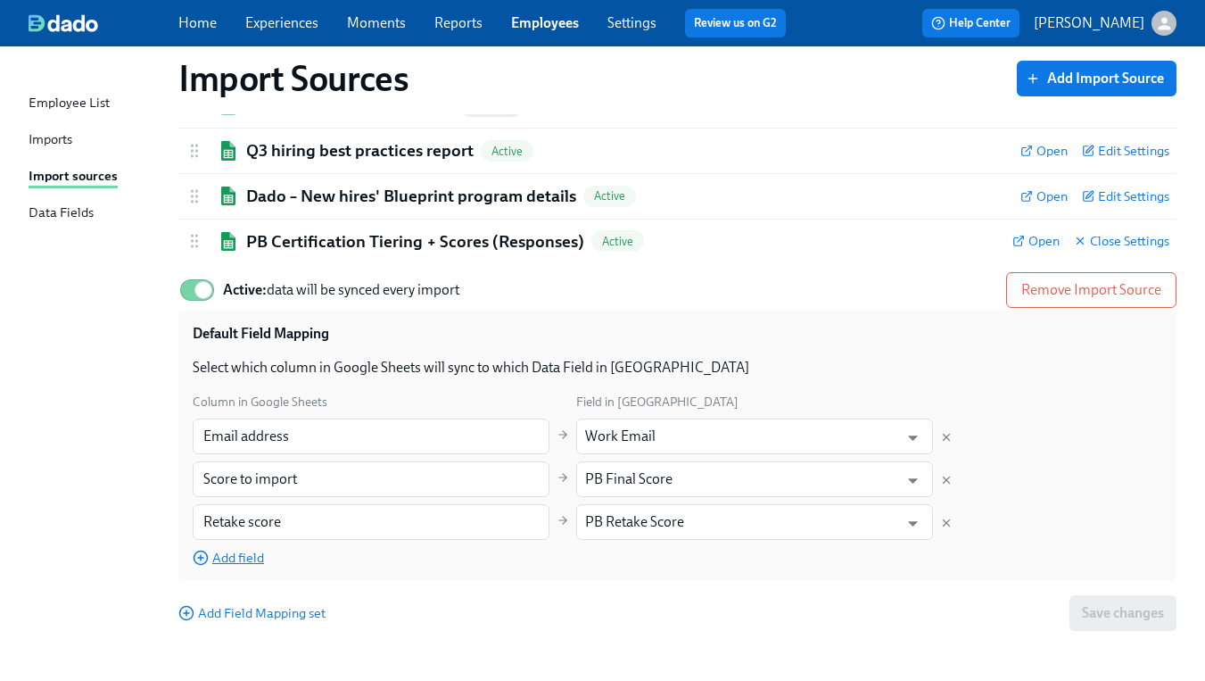
click at [240, 553] on span "Add field" at bounding box center [228, 558] width 71 height 18
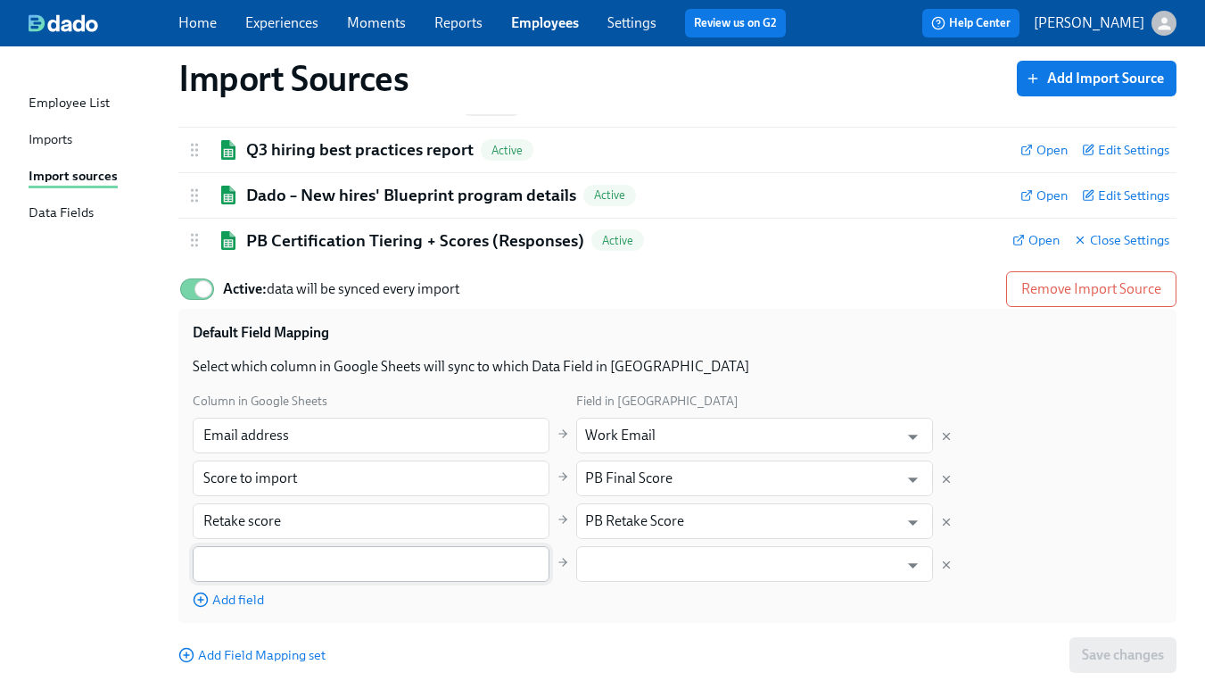
click at [262, 572] on input "text" at bounding box center [371, 564] width 357 height 36
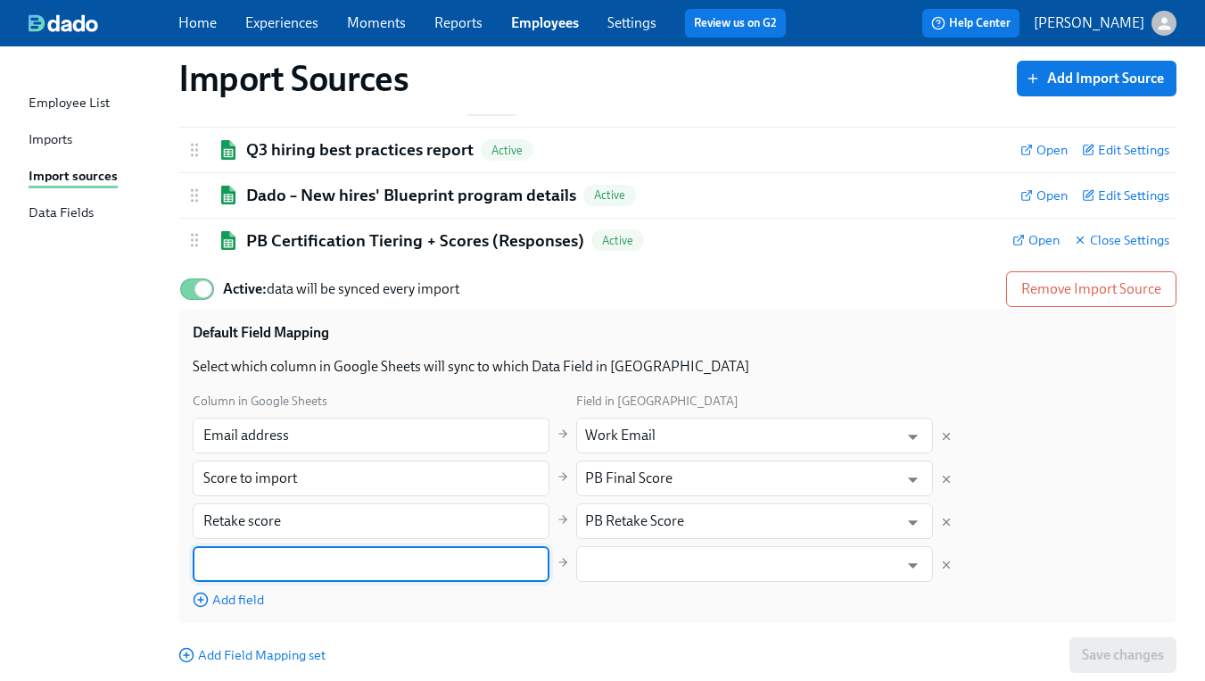
paste input "PB Numeric Score to Import"
type input "PB Numeric Score to Import"
click at [588, 562] on input "text" at bounding box center [741, 564] width 313 height 36
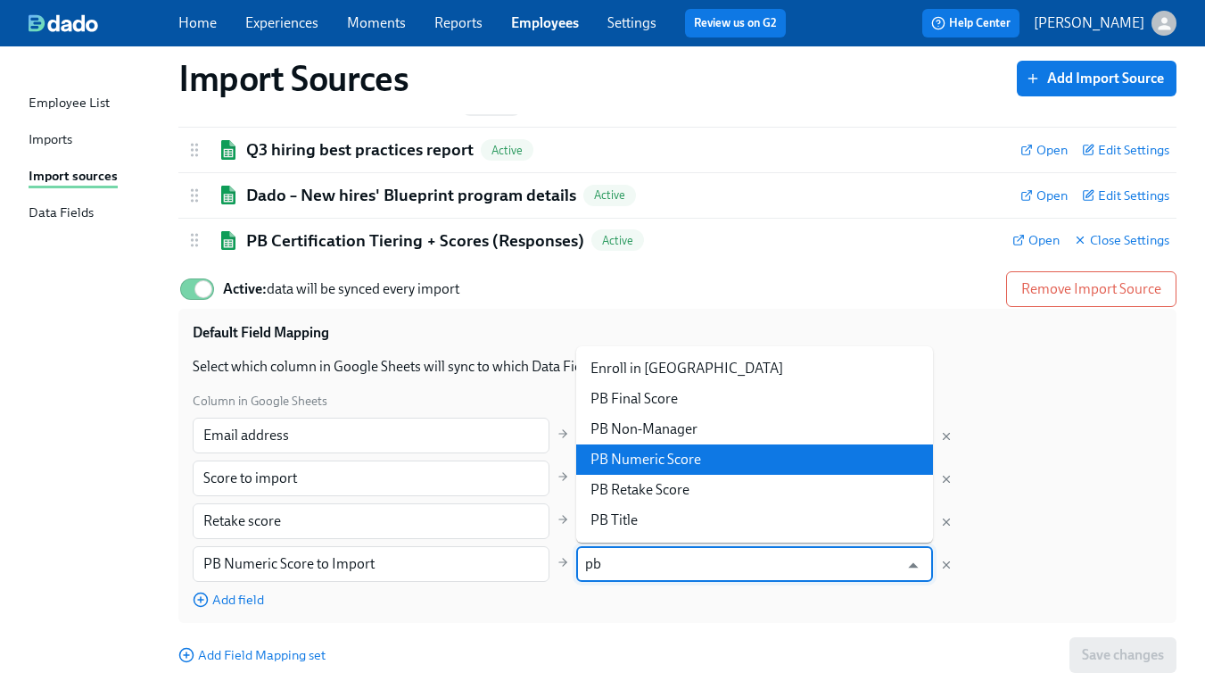
click at [656, 458] on li "PB Numeric Score" at bounding box center [754, 459] width 357 height 30
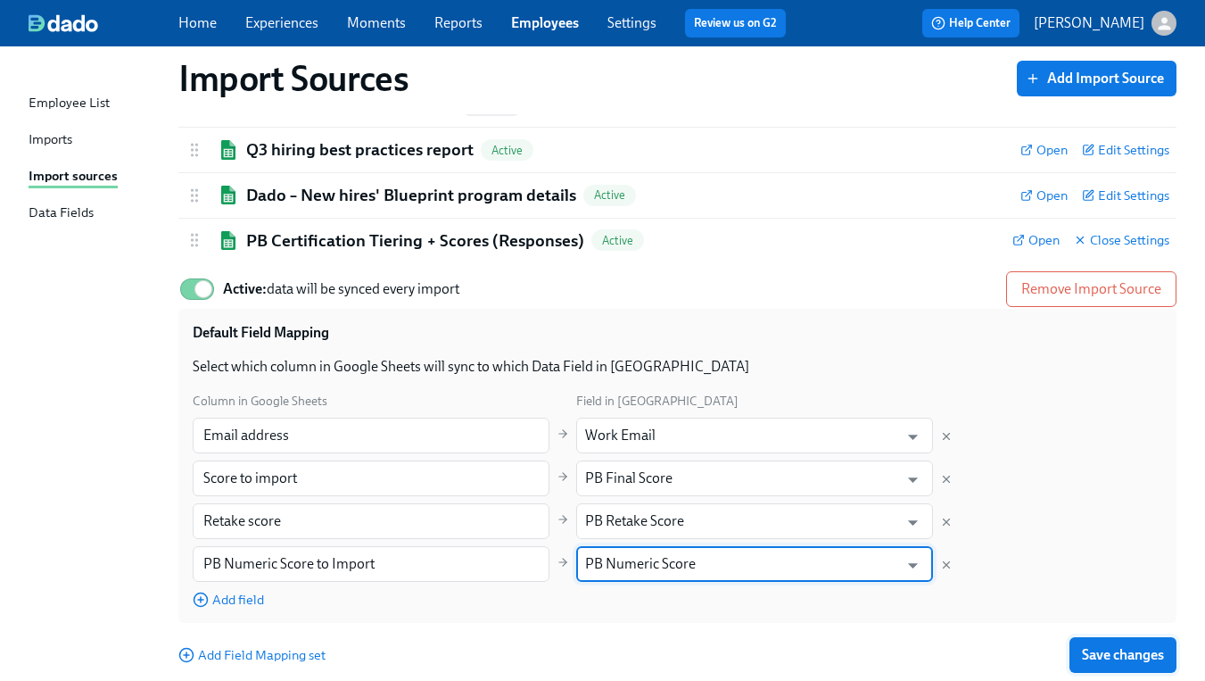
type input "PB Numeric Score"
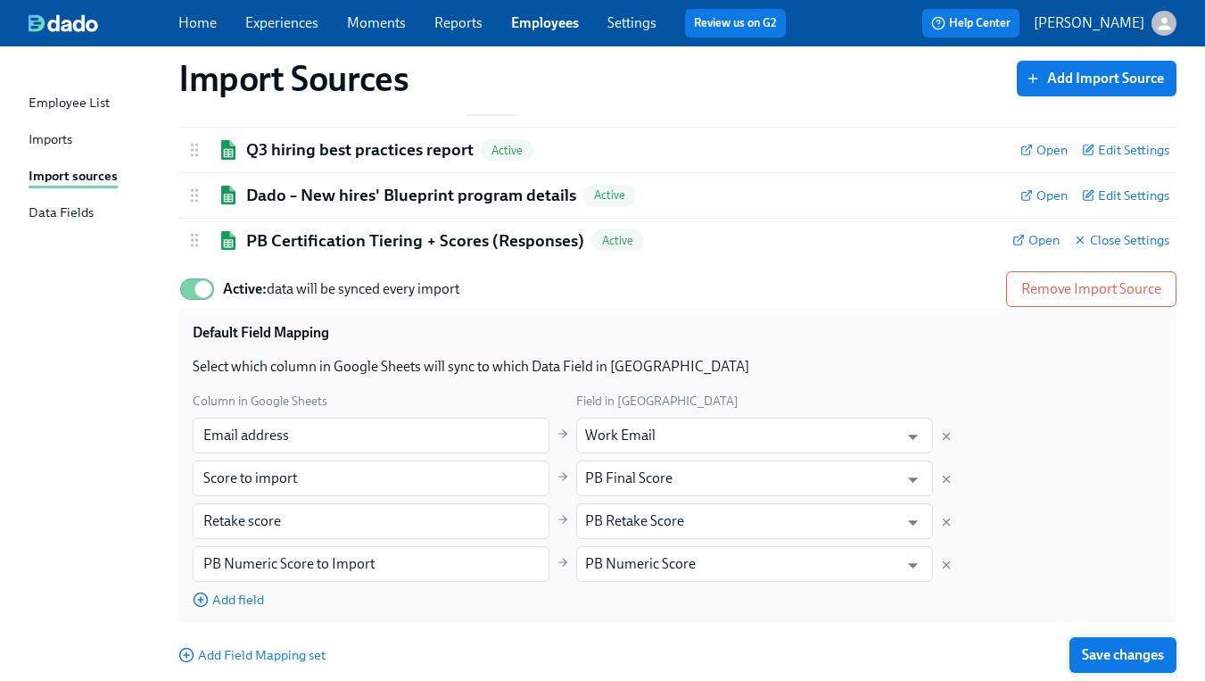
click at [1120, 662] on span "Save changes" at bounding box center [1123, 655] width 82 height 18
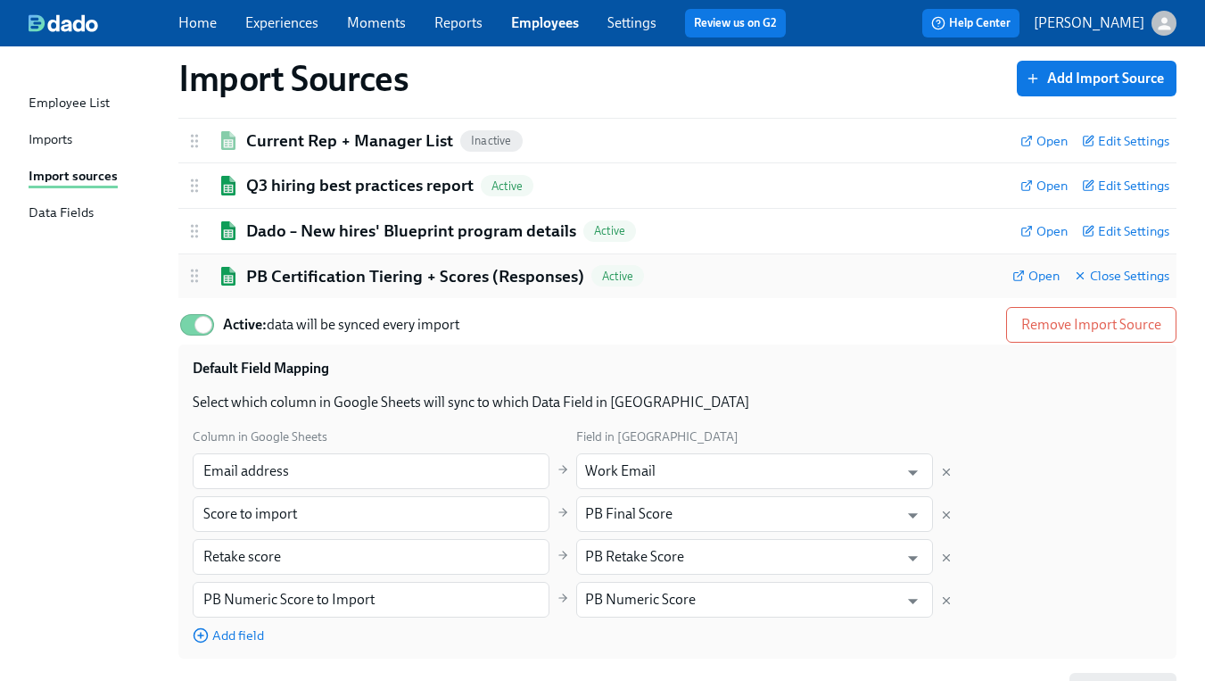
scroll to position [365, 0]
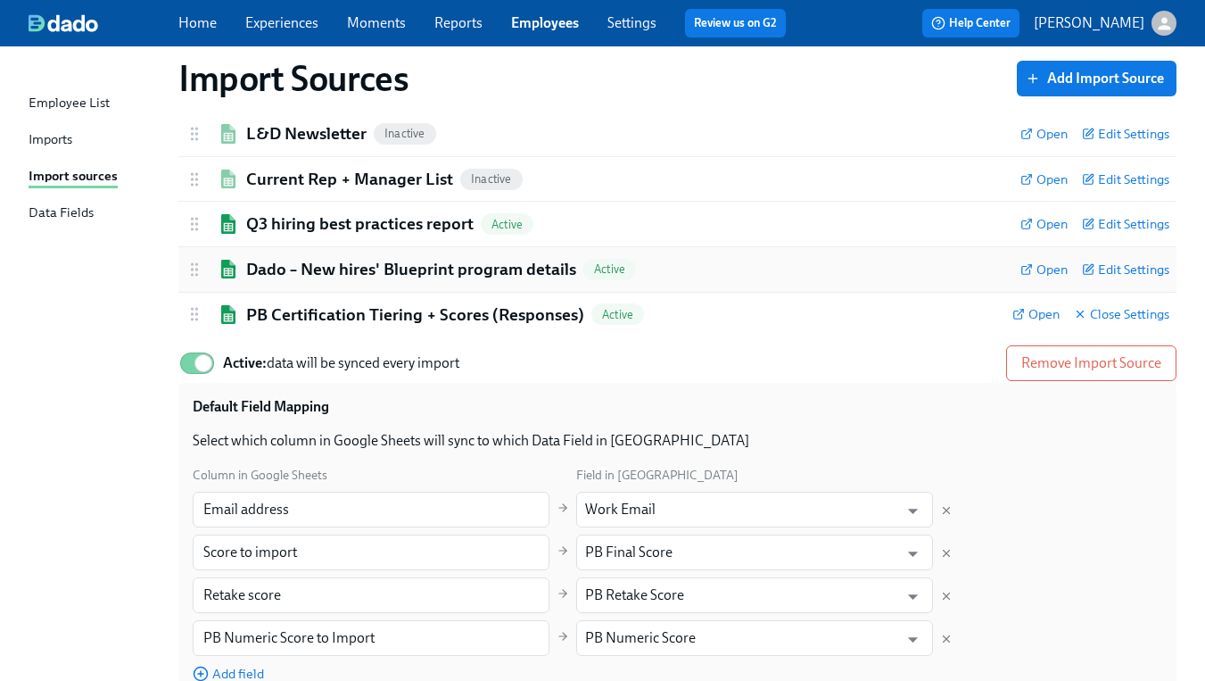
click at [365, 265] on h2 "Dado – New hires' Blueprint program details" at bounding box center [411, 269] width 330 height 23
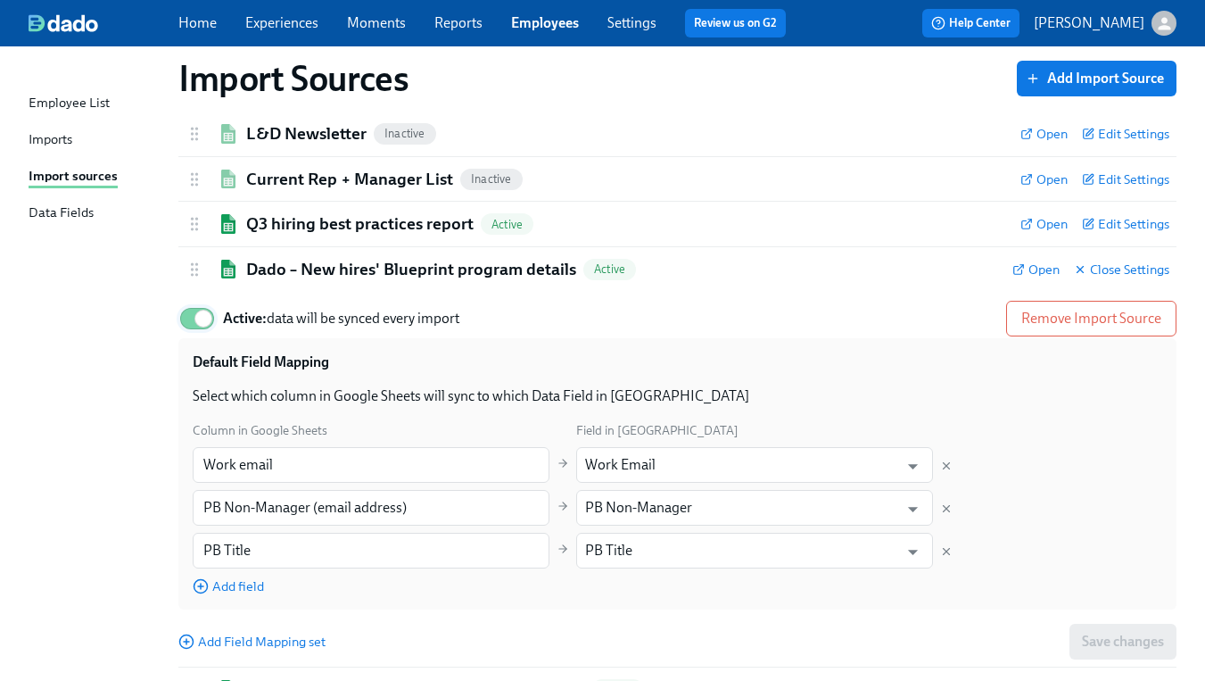
click at [193, 321] on input "Active: data will be synced every import" at bounding box center [204, 318] width 118 height 39
checkbox input "false"
click at [297, 213] on h2 "Q3 hiring best practices report" at bounding box center [359, 223] width 227 height 23
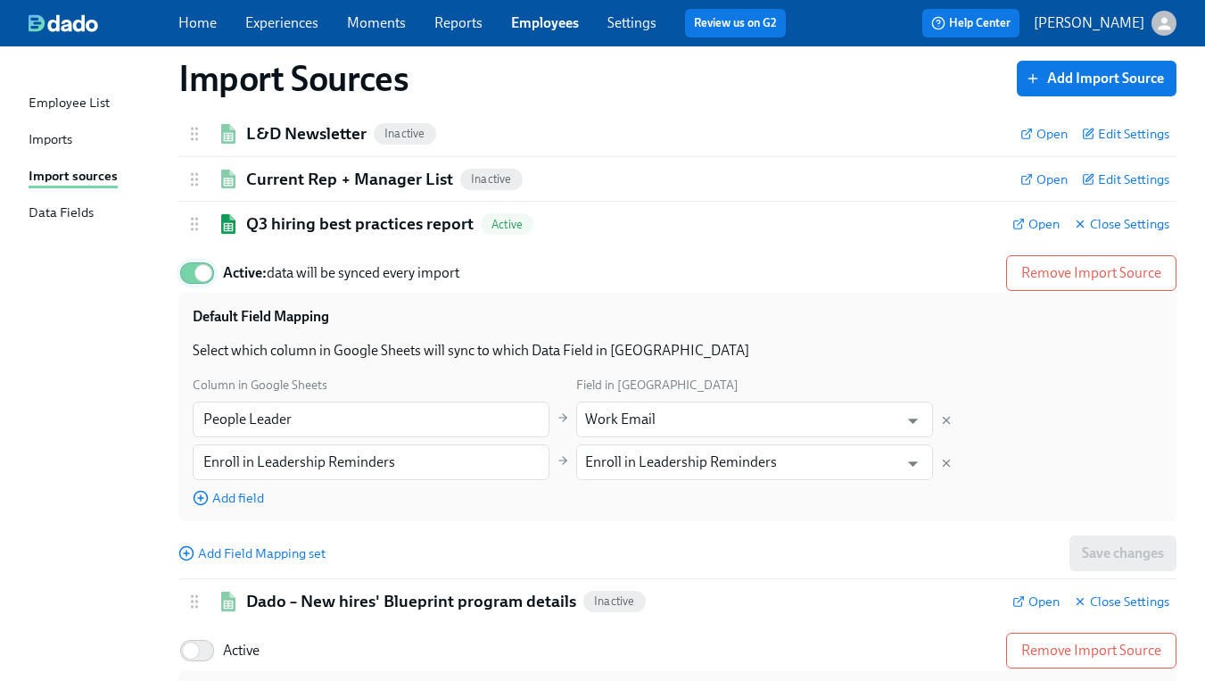
click at [194, 278] on input "Active: data will be synced every import" at bounding box center [204, 272] width 118 height 39
checkbox input "false"
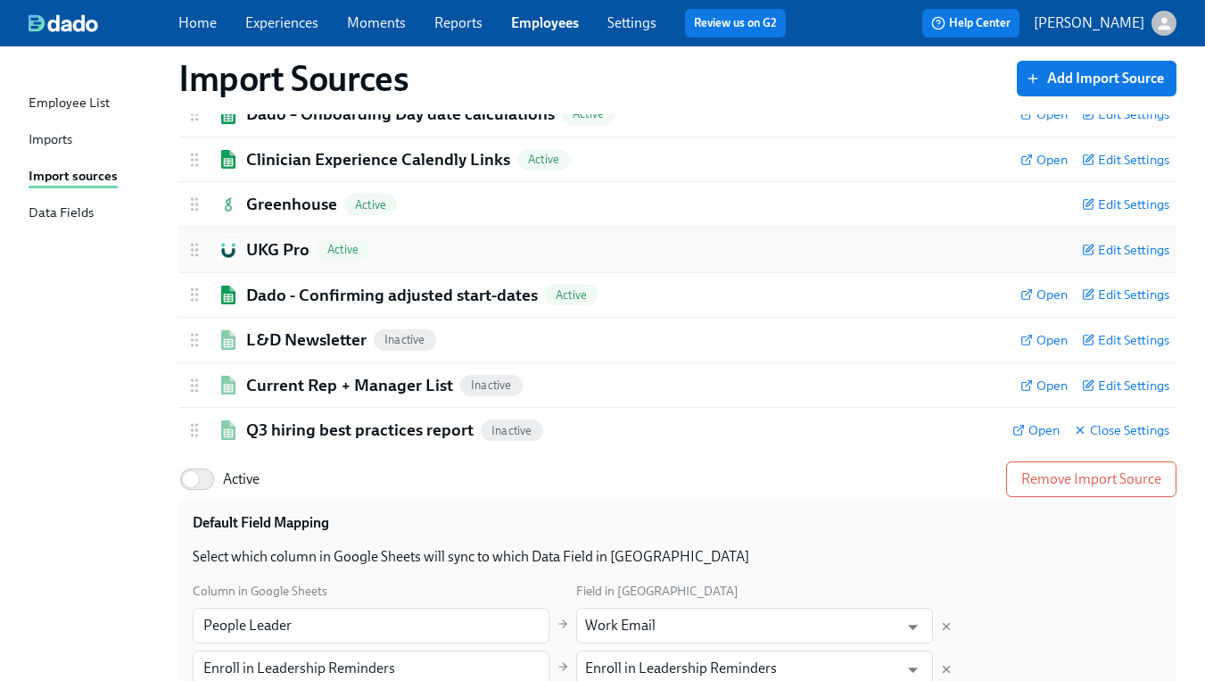
scroll to position [149, 0]
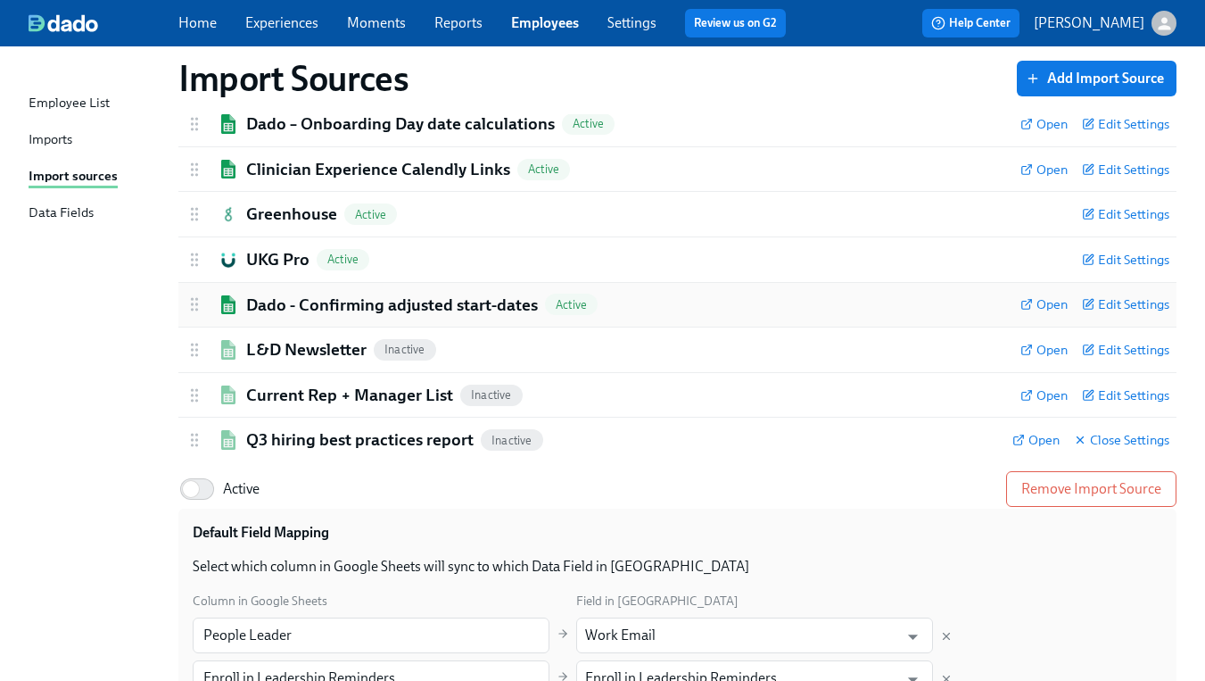
click at [255, 312] on h2 "Dado - Confirming adjusted start-dates" at bounding box center [392, 304] width 292 height 23
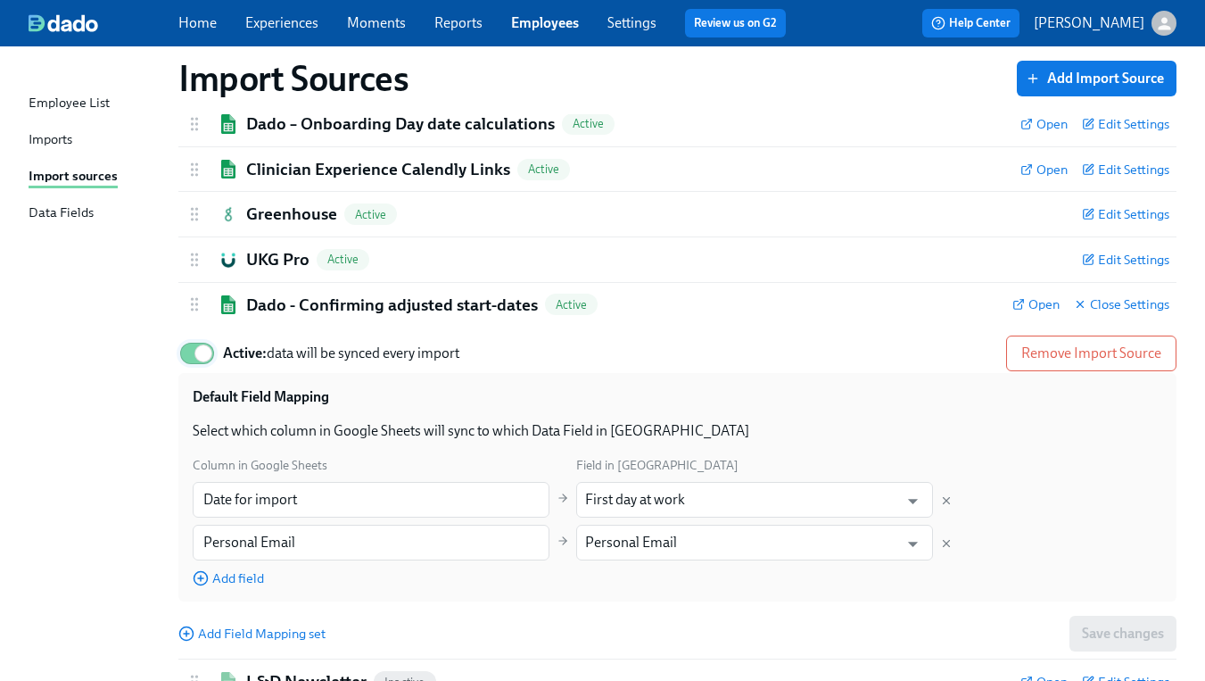
click at [188, 357] on input "Active: data will be synced every import" at bounding box center [204, 353] width 118 height 39
checkbox input "false"
click at [222, 259] on img at bounding box center [228, 259] width 21 height 21
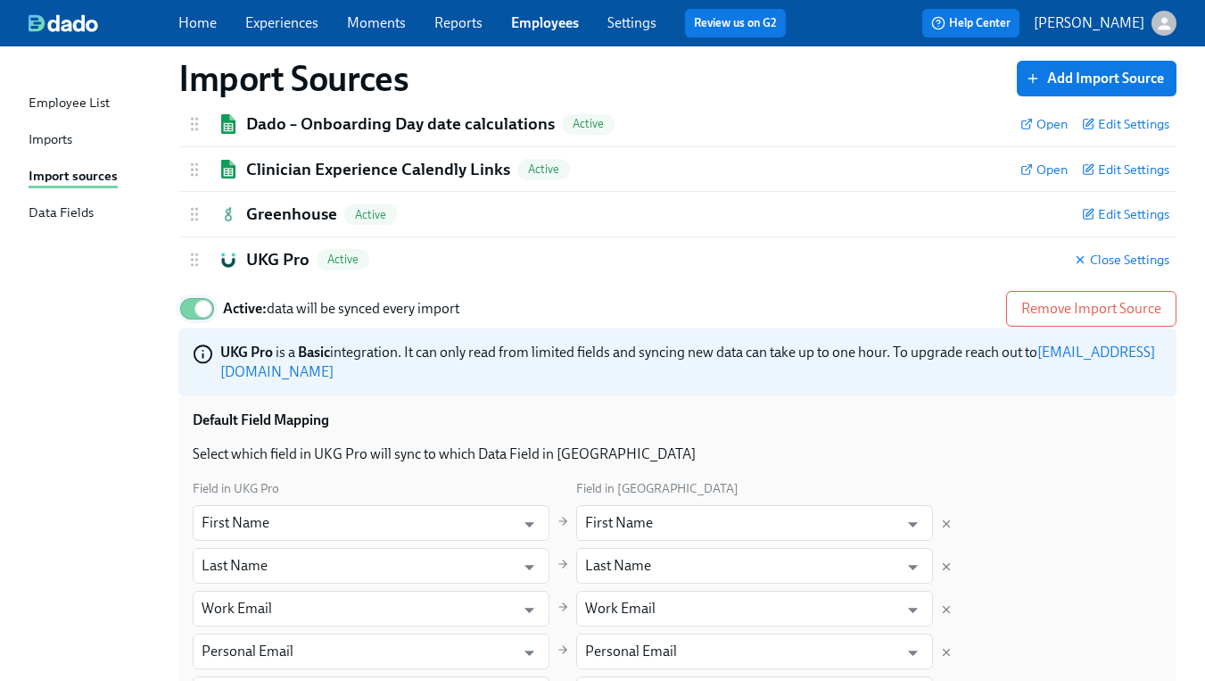
click at [194, 312] on input "Active: data will be synced every import" at bounding box center [204, 308] width 118 height 39
checkbox input "false"
click at [227, 219] on img at bounding box center [228, 213] width 21 height 21
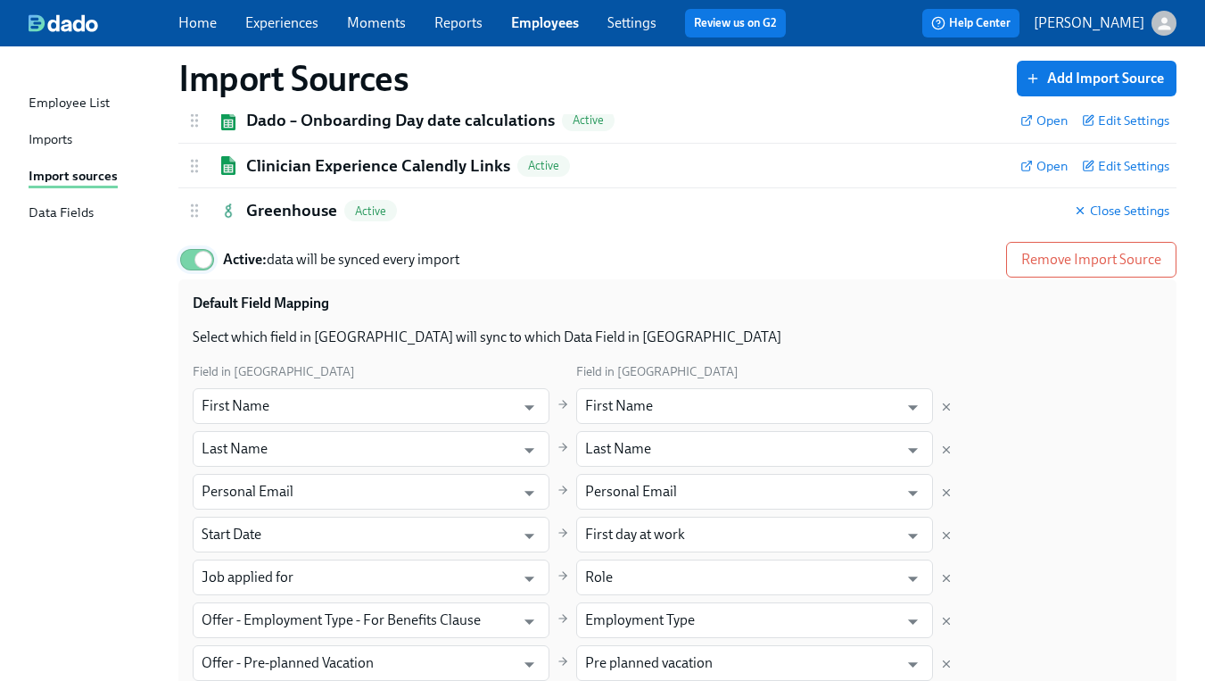
click at [187, 262] on input "Active: data will be synced every import" at bounding box center [204, 259] width 118 height 39
checkbox input "false"
click at [247, 161] on h2 "Clinician Experience Calendly Links" at bounding box center [378, 165] width 264 height 23
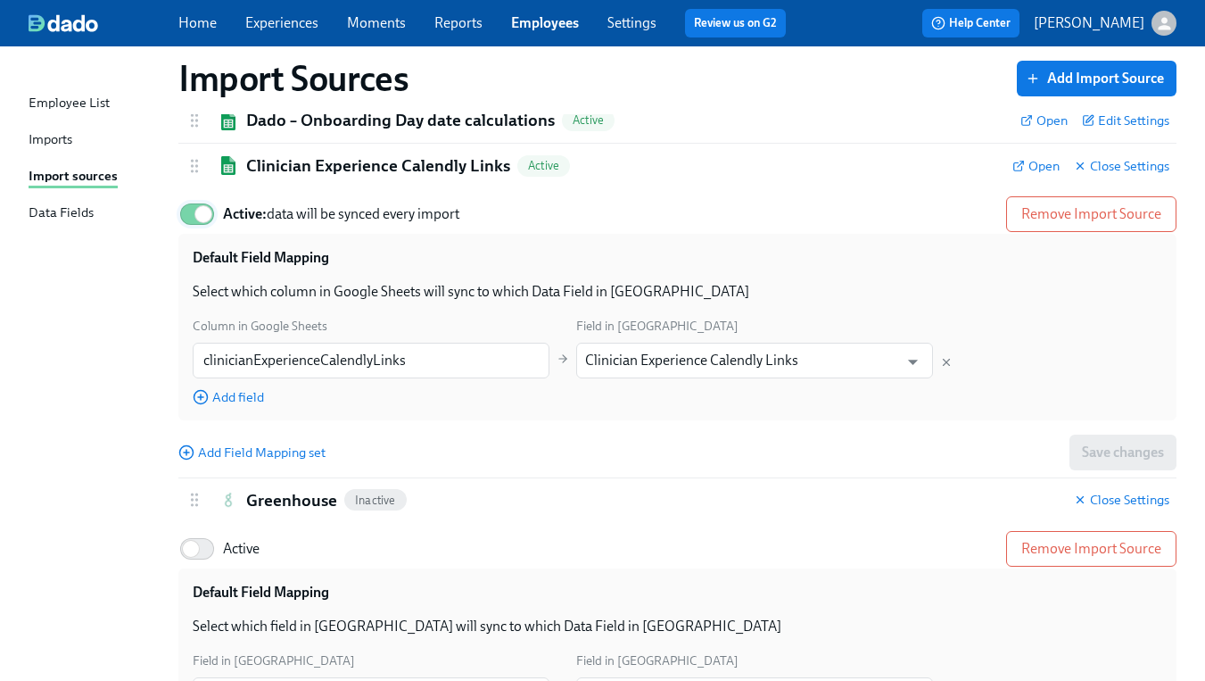
click at [187, 219] on input "Active: data will be synced every import" at bounding box center [204, 213] width 118 height 39
checkbox input "false"
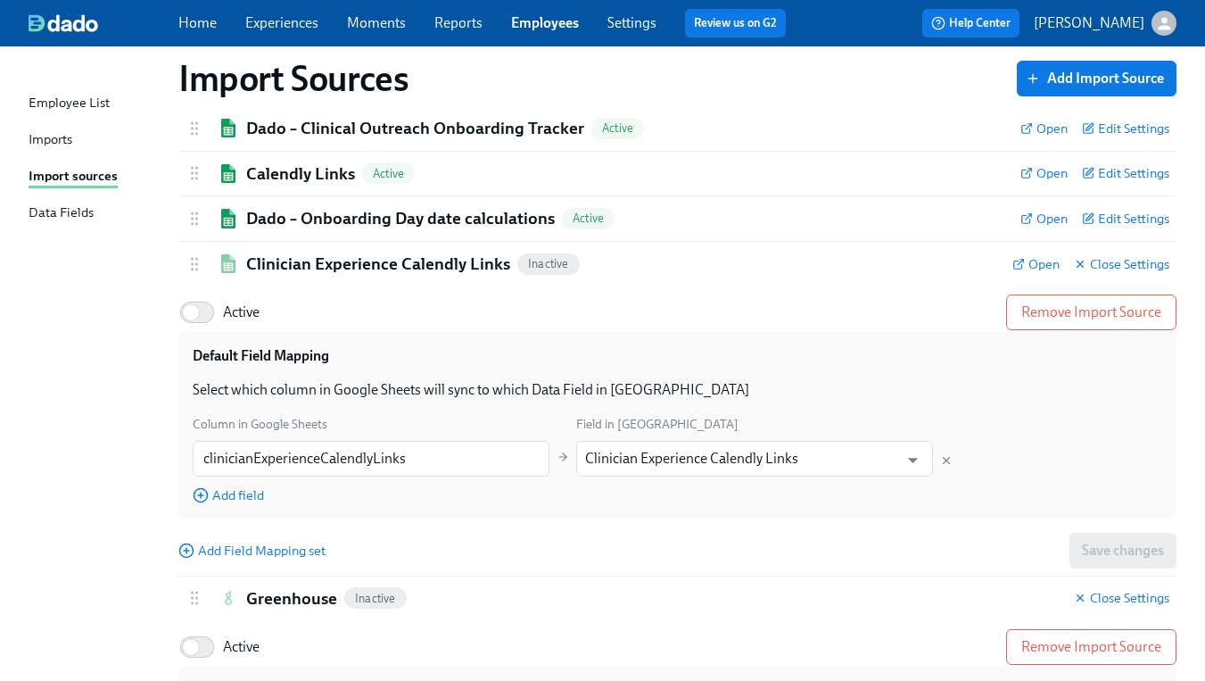
scroll to position [0, 0]
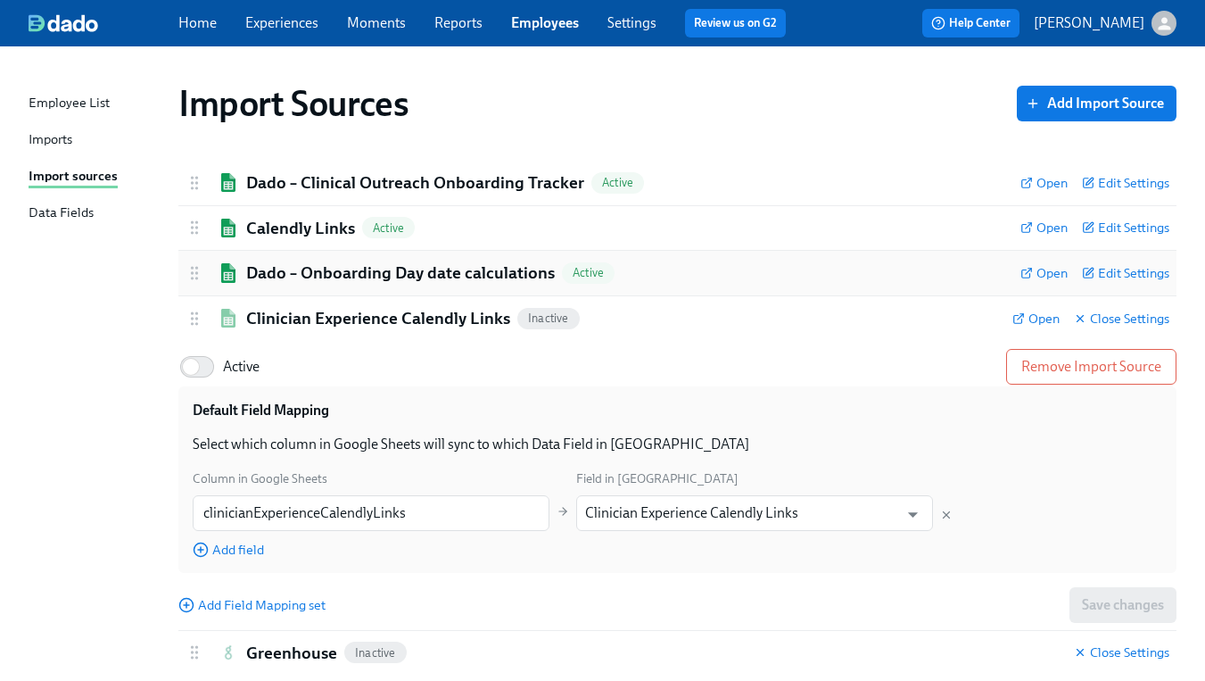
click at [256, 272] on h2 "Dado – Onboarding Day date calculations" at bounding box center [400, 272] width 309 height 23
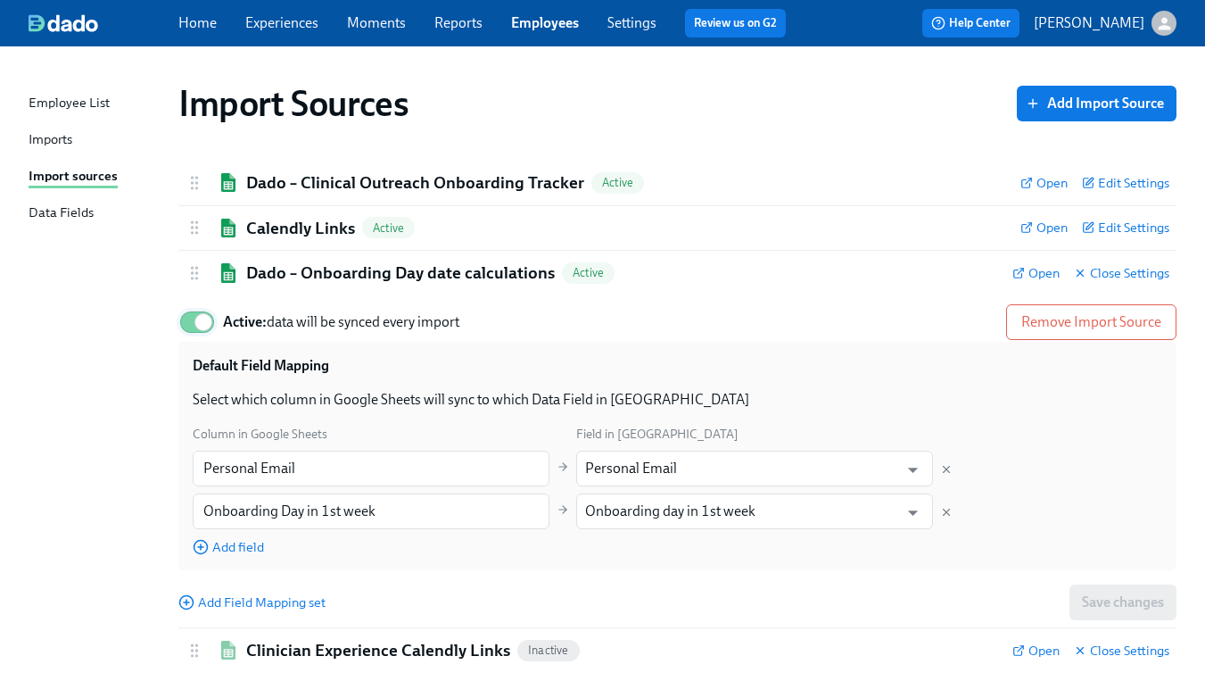
click at [185, 322] on input "Active: data will be synced every import" at bounding box center [204, 321] width 118 height 39
checkbox input "false"
click at [225, 226] on img at bounding box center [228, 228] width 21 height 19
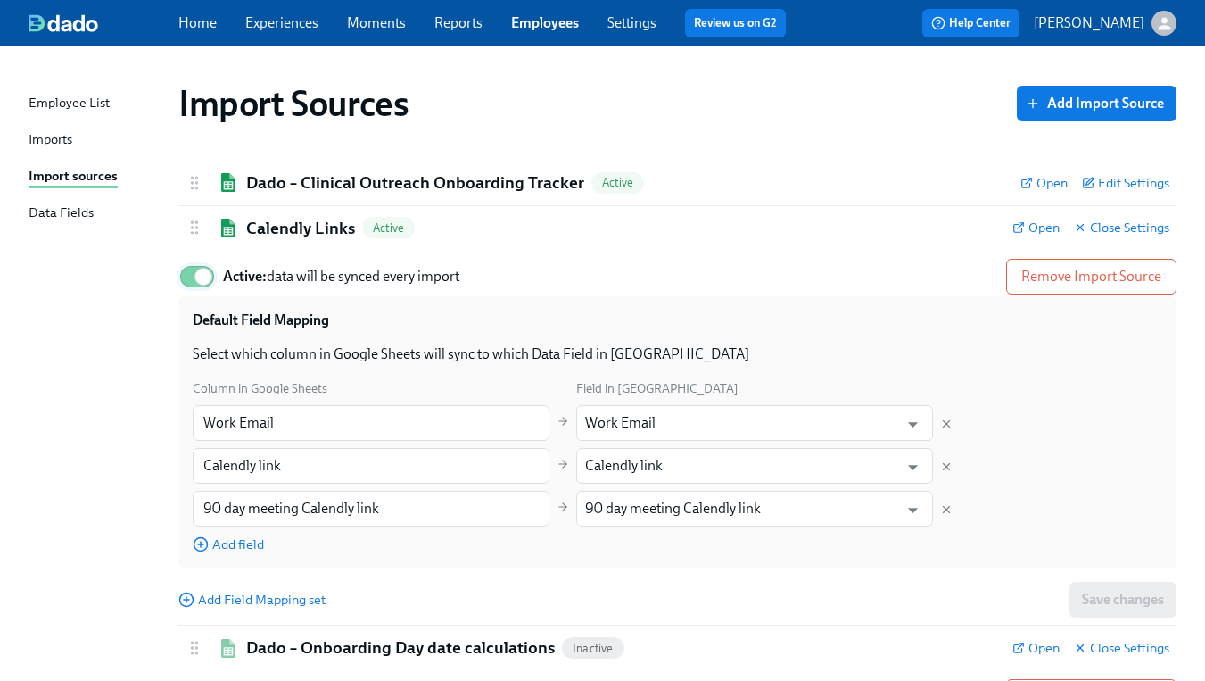
drag, startPoint x: 191, startPoint y: 276, endPoint x: 194, endPoint y: 266, distance: 10.4
click at [191, 276] on input "Active: data will be synced every import" at bounding box center [204, 276] width 118 height 39
checkbox input "false"
click at [209, 186] on div "Dado – Clinical Outreach Onboarding Tracker Active" at bounding box center [596, 182] width 821 height 23
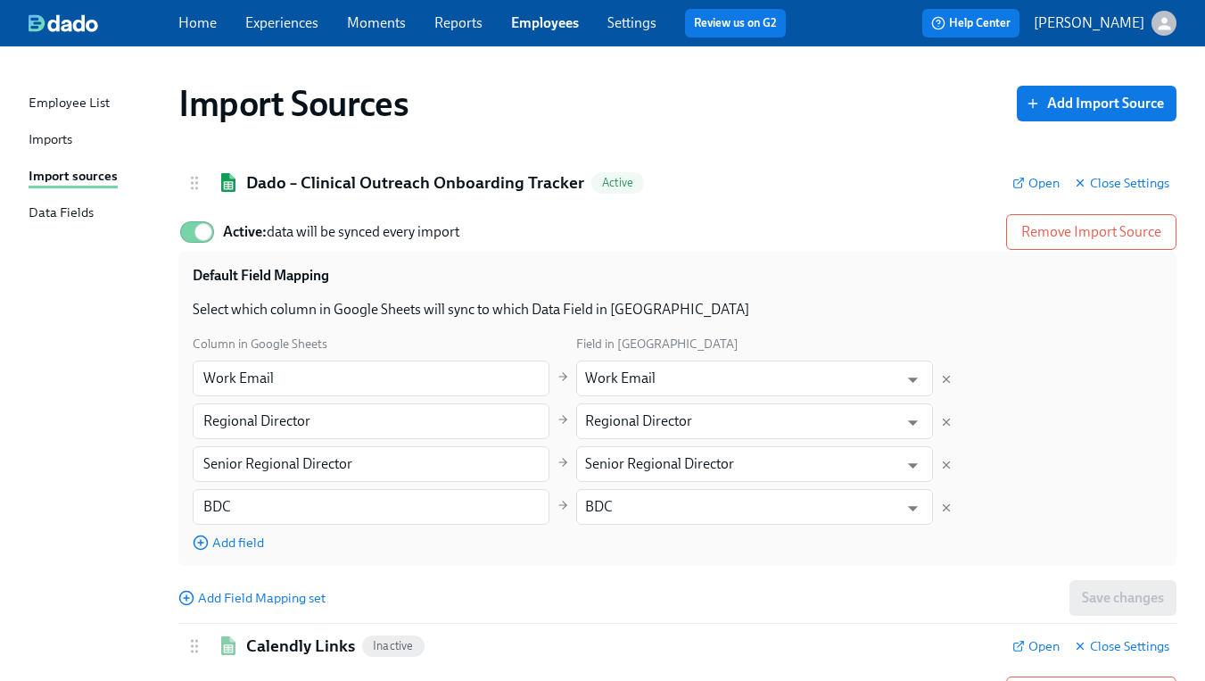
drag, startPoint x: 190, startPoint y: 231, endPoint x: 310, endPoint y: 357, distance: 173.5
click at [190, 231] on input "Active: data will be synced every import" at bounding box center [204, 231] width 118 height 39
checkbox input "false"
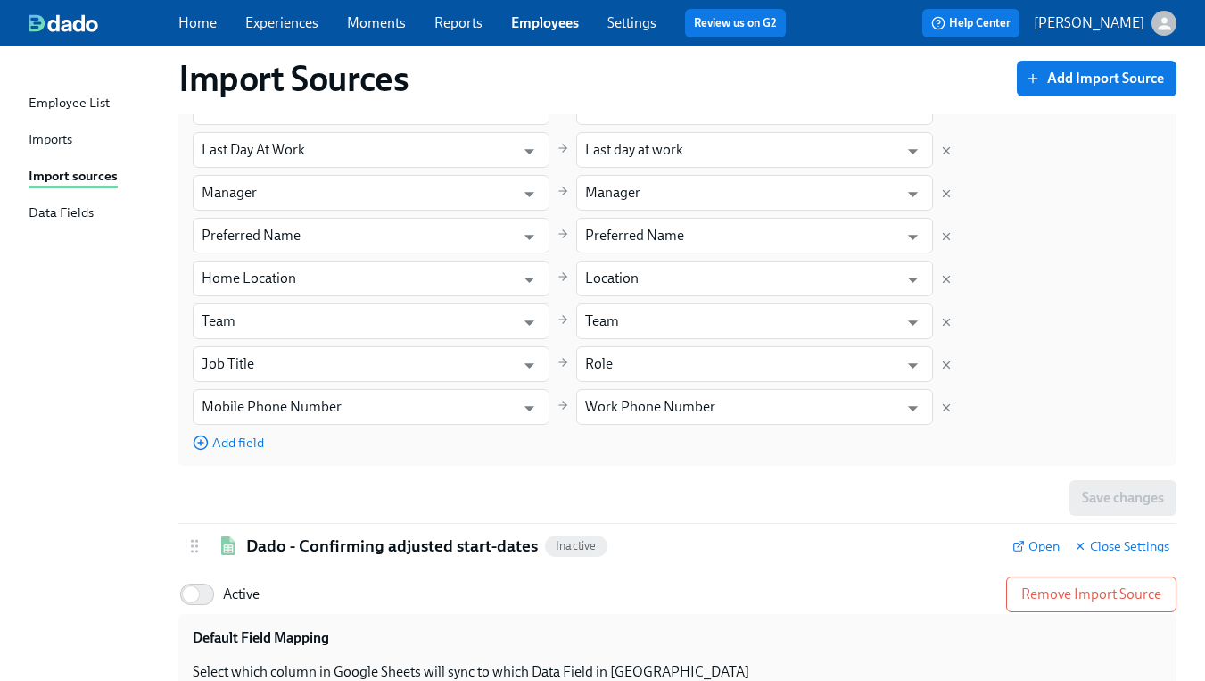
scroll to position [3033, 0]
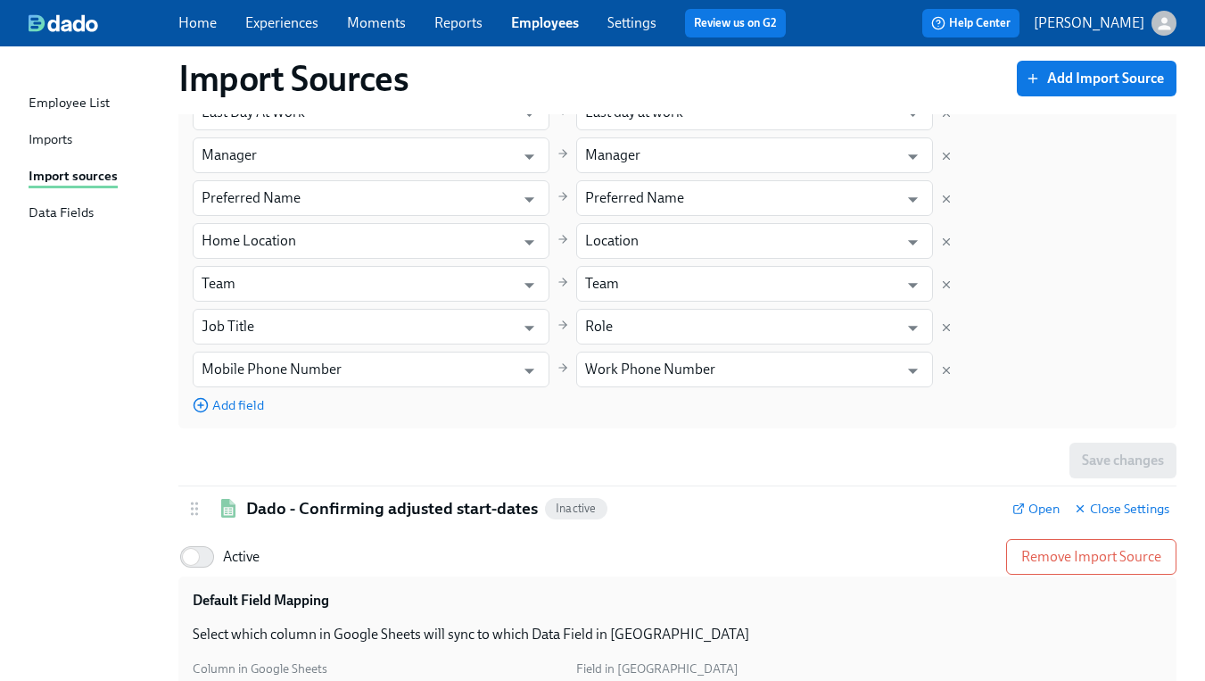
click at [56, 140] on div "Imports" at bounding box center [51, 140] width 44 height 22
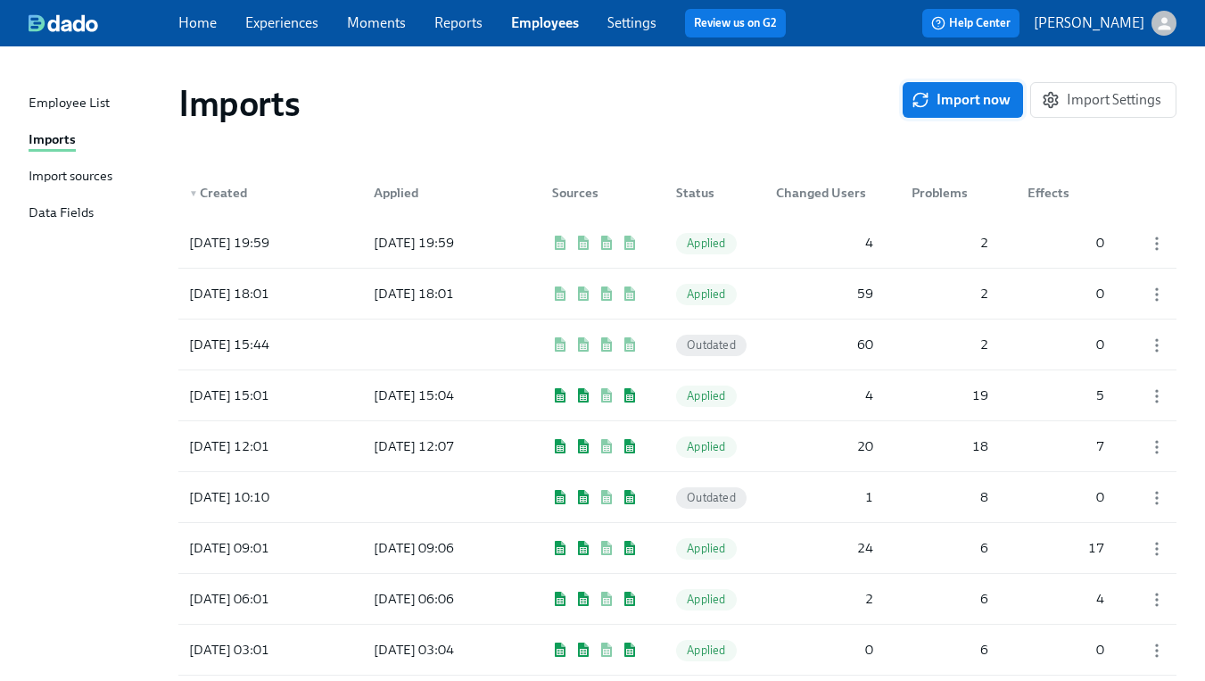
click at [929, 111] on button "Import now" at bounding box center [963, 100] width 120 height 36
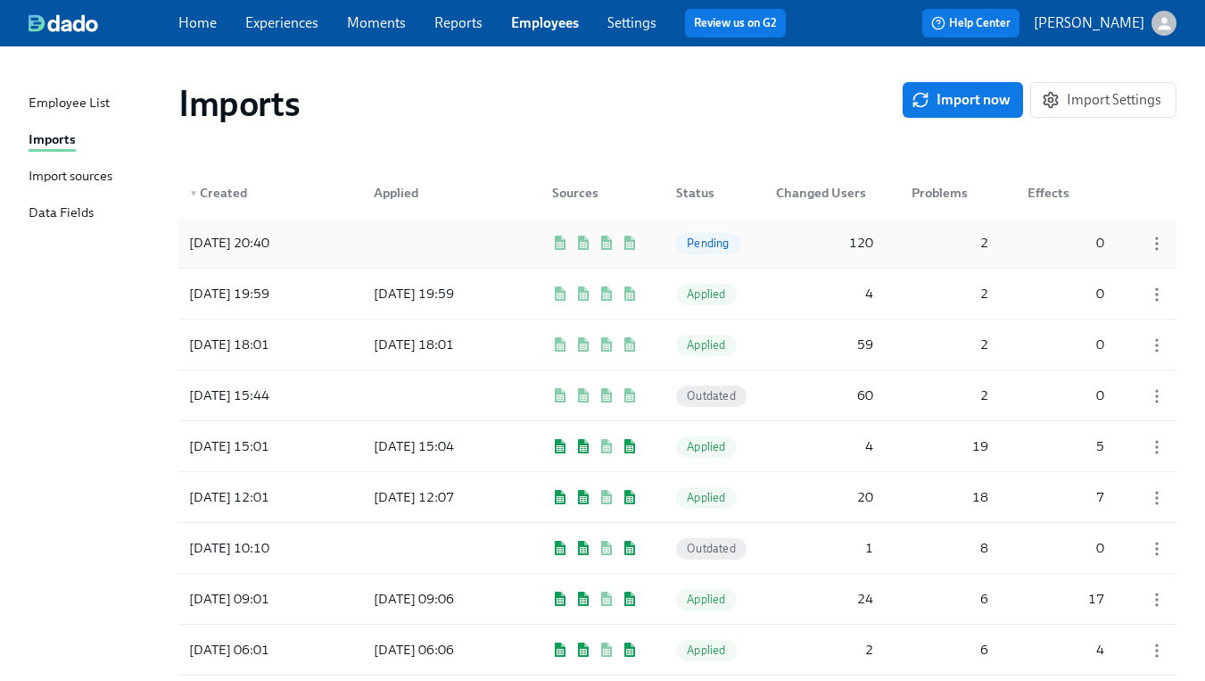
click at [700, 242] on span "Pending" at bounding box center [707, 242] width 63 height 13
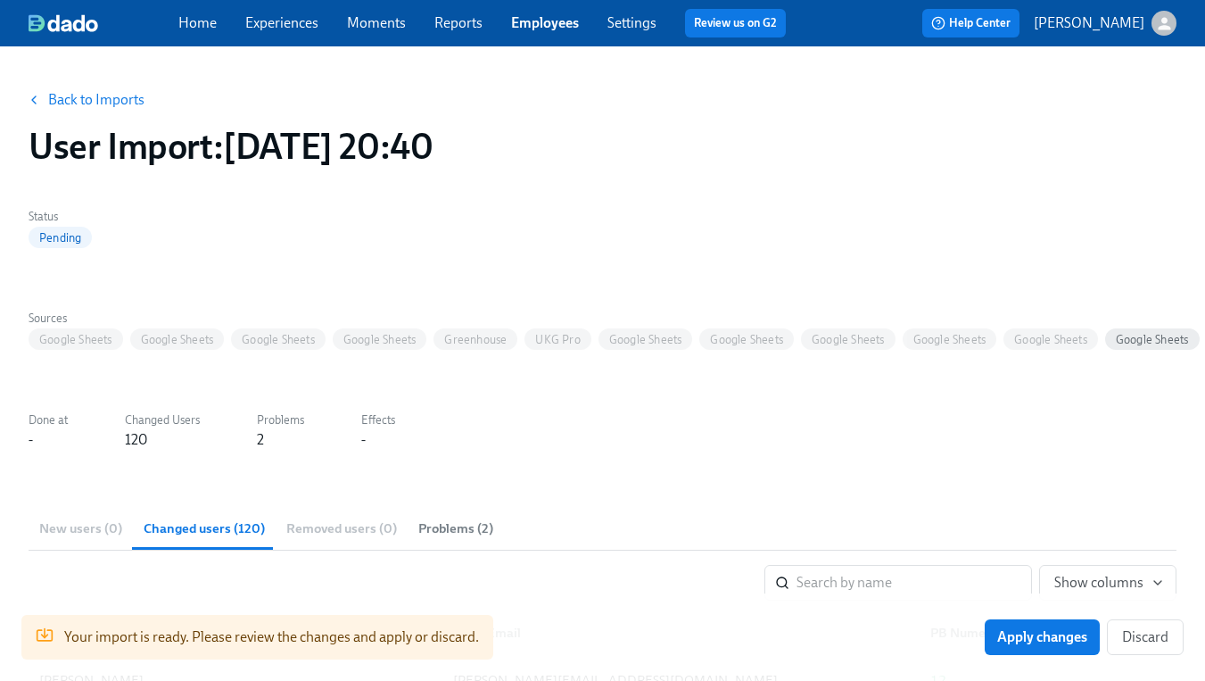
click at [269, 429] on label "Problems" at bounding box center [280, 420] width 47 height 20
click at [475, 526] on span "Problems (2)" at bounding box center [455, 528] width 75 height 21
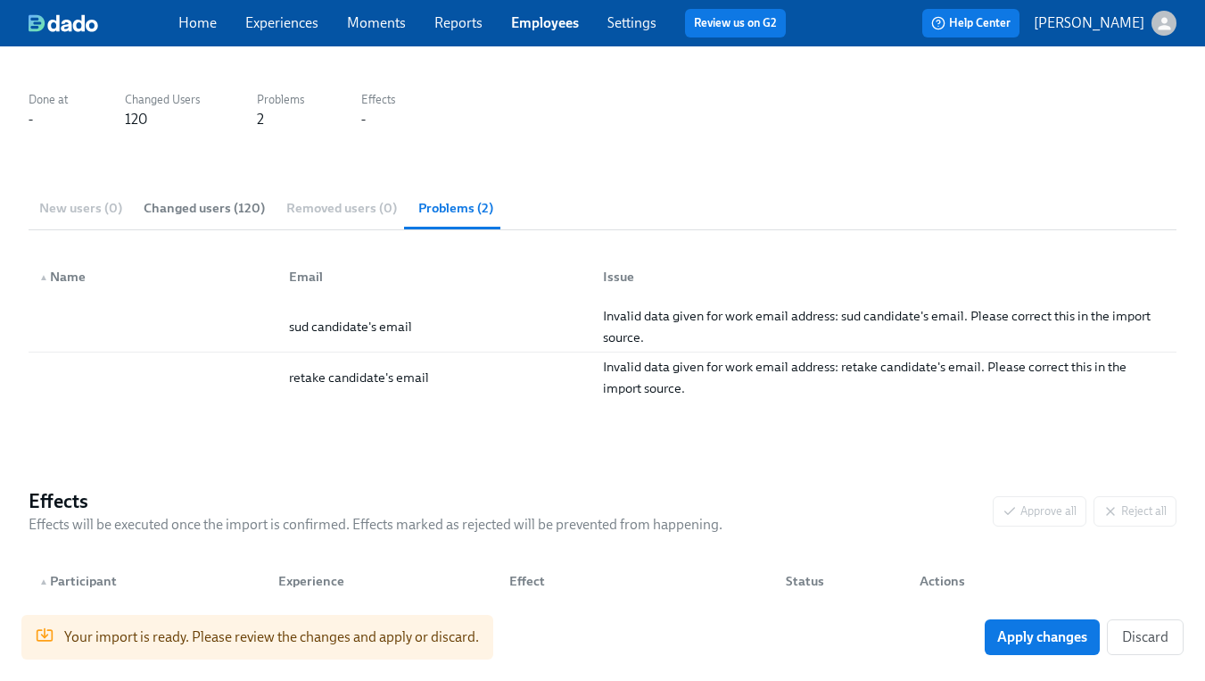
scroll to position [403, 0]
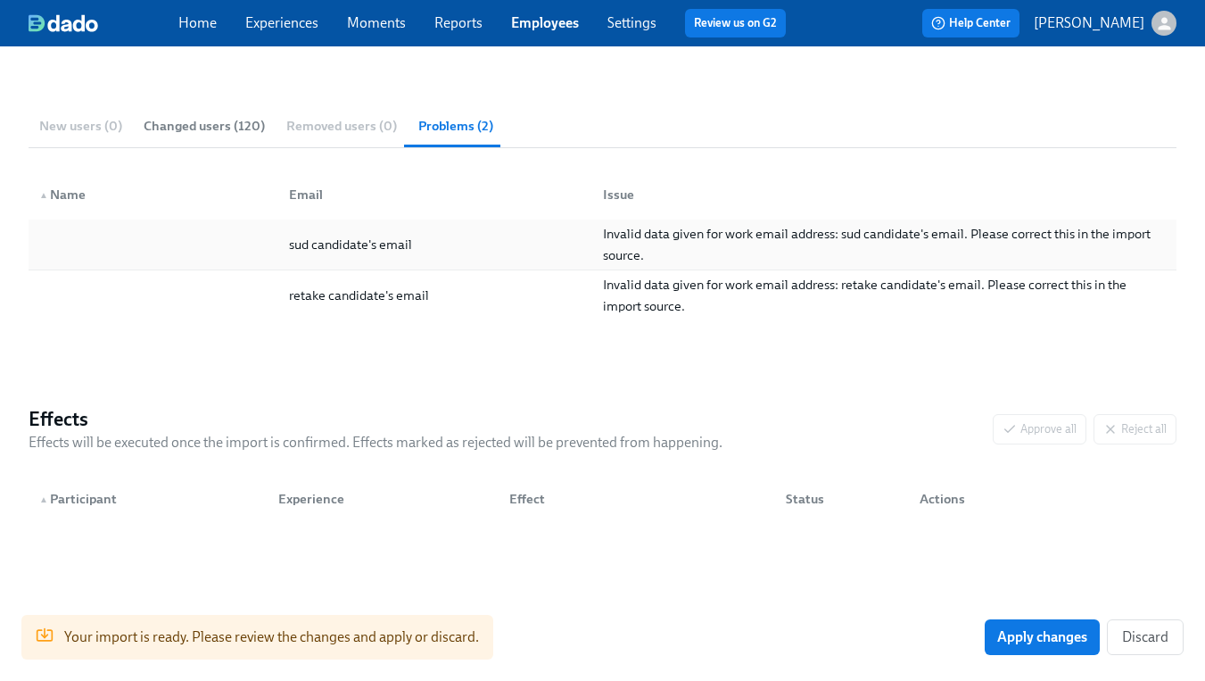
click at [768, 230] on span "Invalid data given for work email address: sud candidate's email. Please correc…" at bounding box center [878, 244] width 550 height 37
click at [697, 291] on span "Invalid data given for work email address: retake candidate's email. Please cor…" at bounding box center [866, 295] width 526 height 37
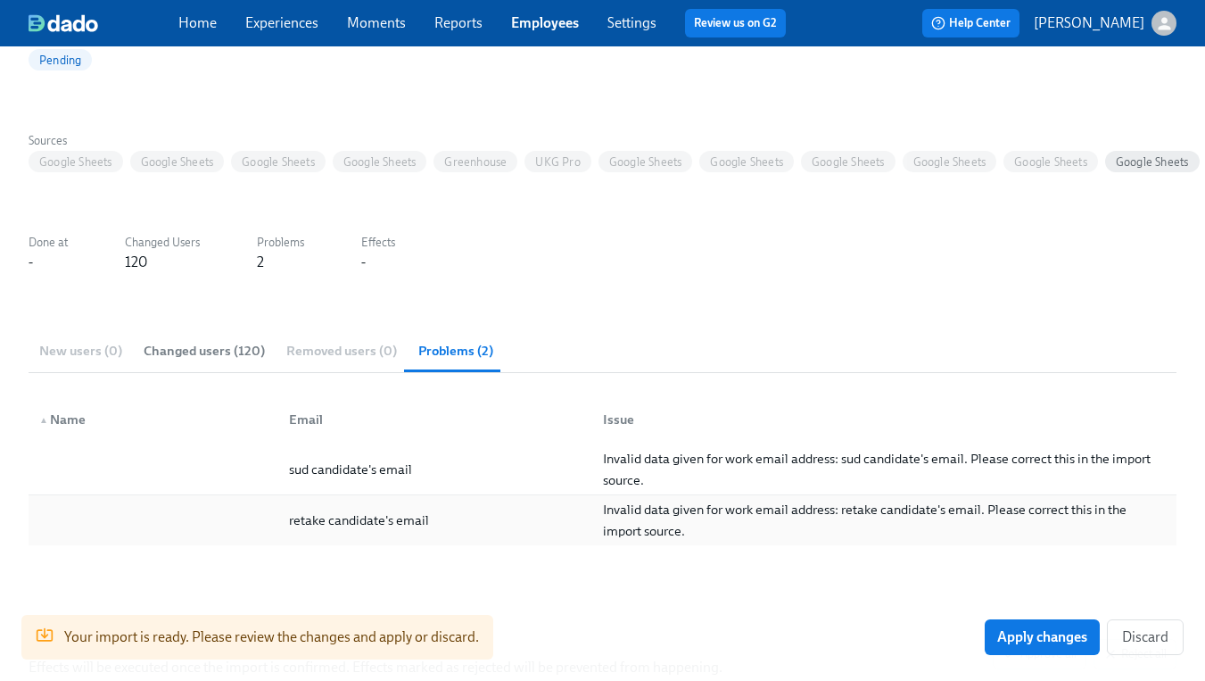
scroll to position [103, 0]
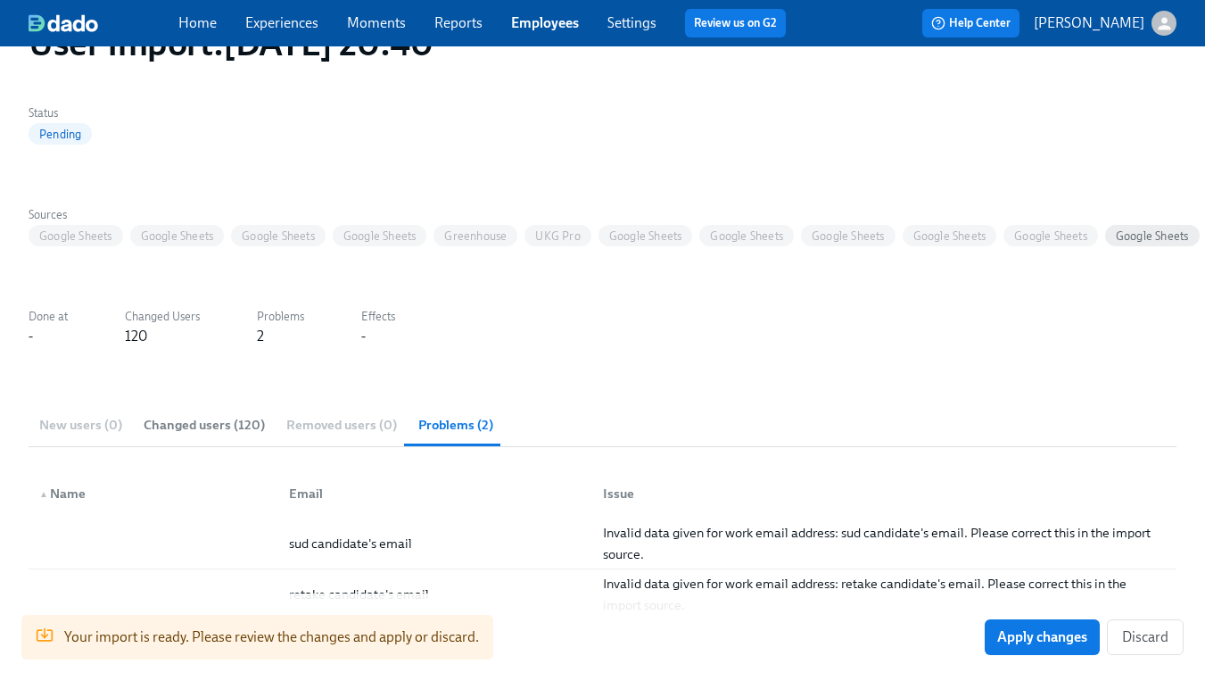
click at [204, 416] on span "Changed users (120)" at bounding box center [204, 425] width 121 height 21
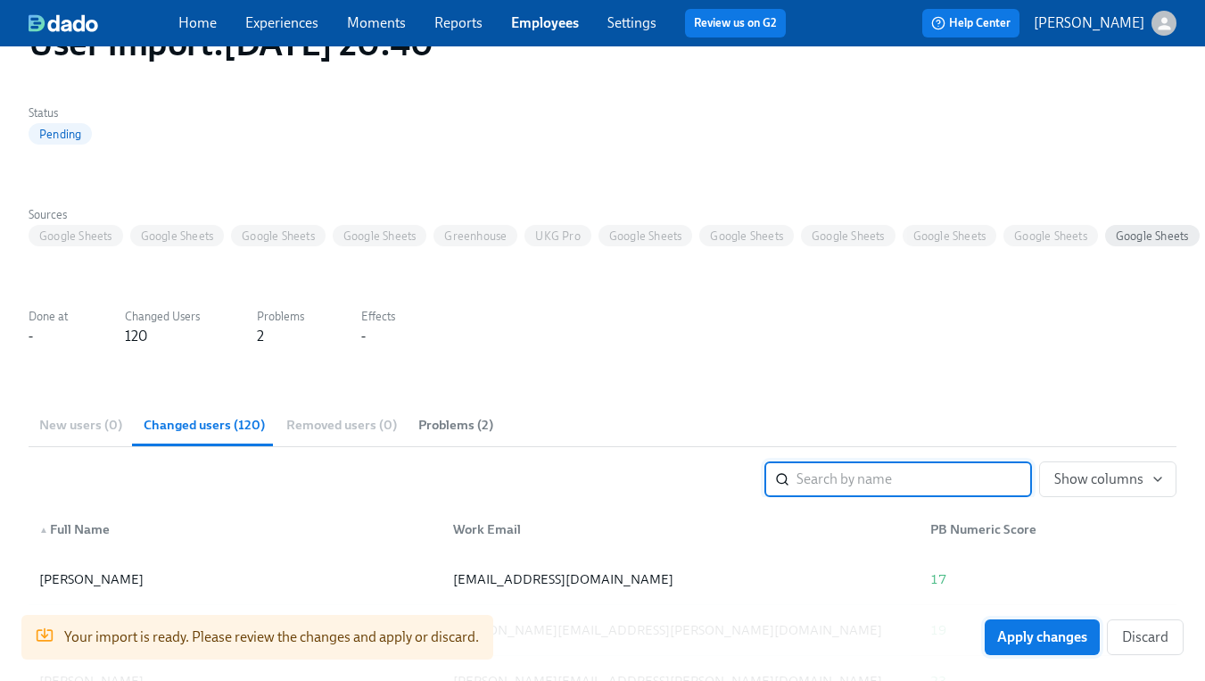
click at [1028, 630] on span "Apply changes" at bounding box center [1042, 637] width 90 height 18
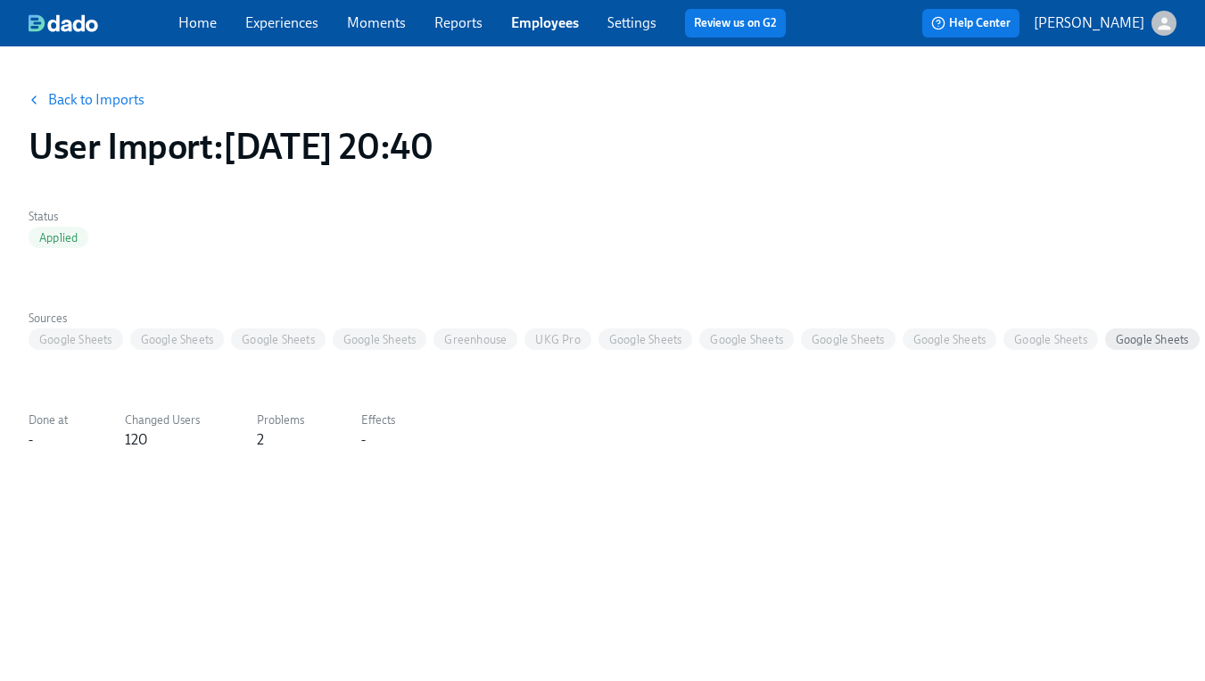
scroll to position [0, 0]
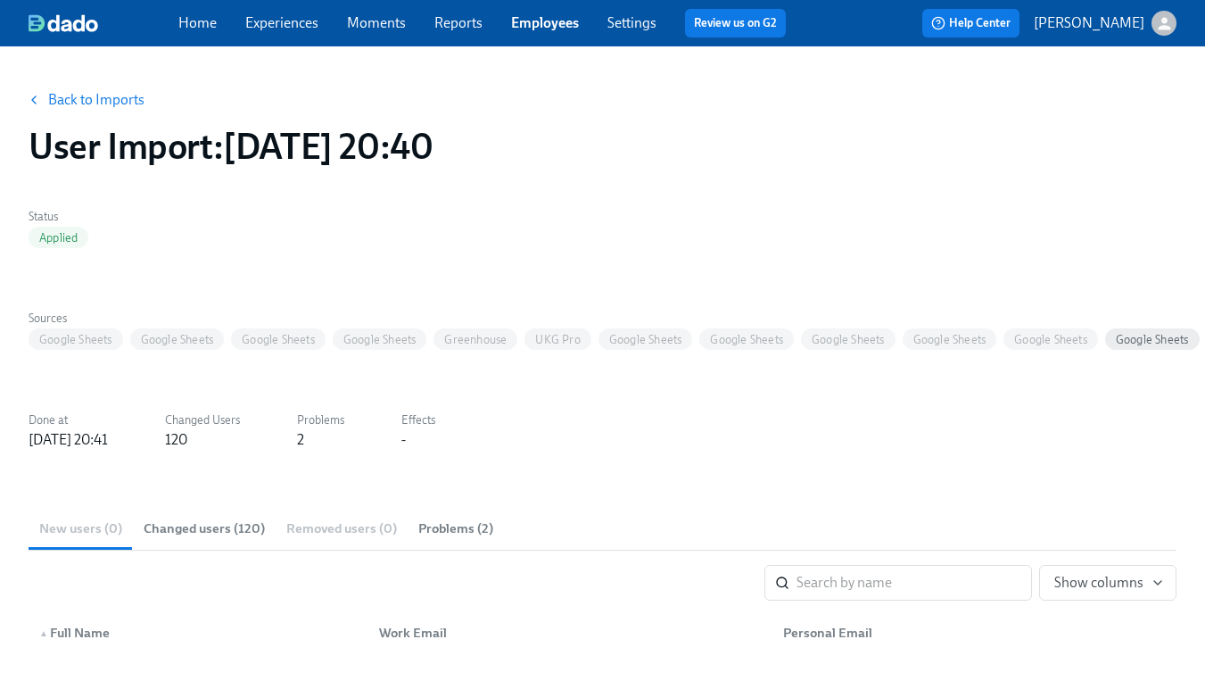
click at [548, 23] on link "Employees" at bounding box center [545, 22] width 68 height 17
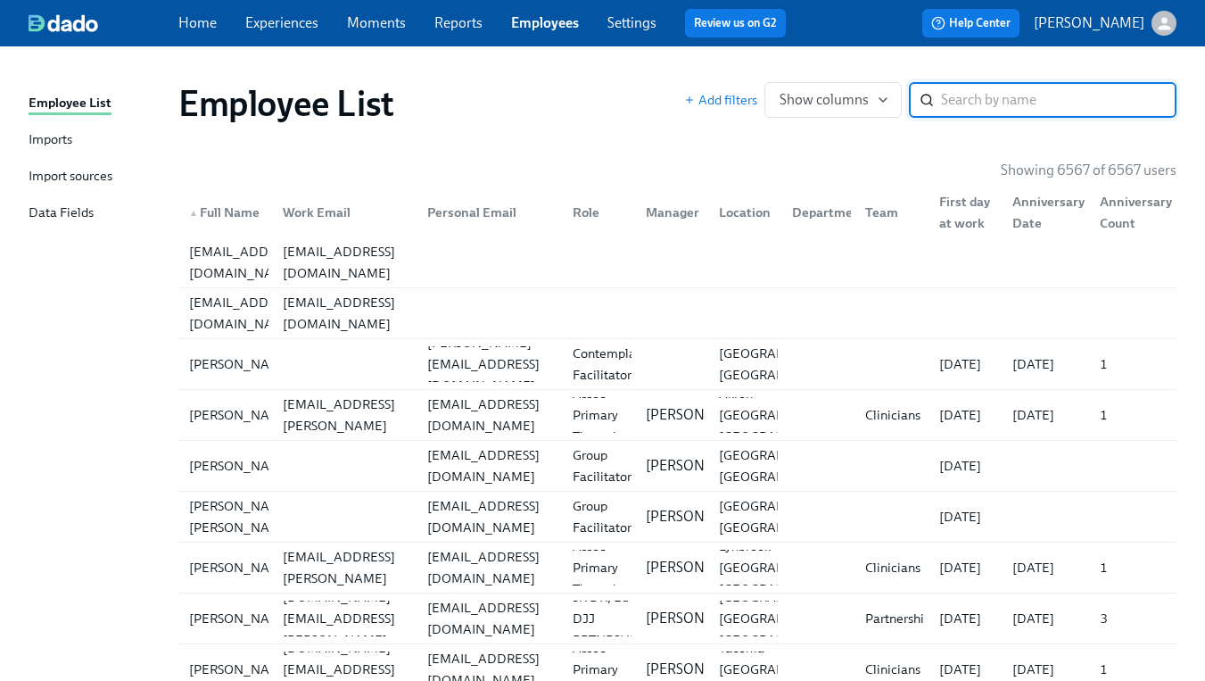
click at [55, 167] on div "Import sources" at bounding box center [71, 177] width 84 height 22
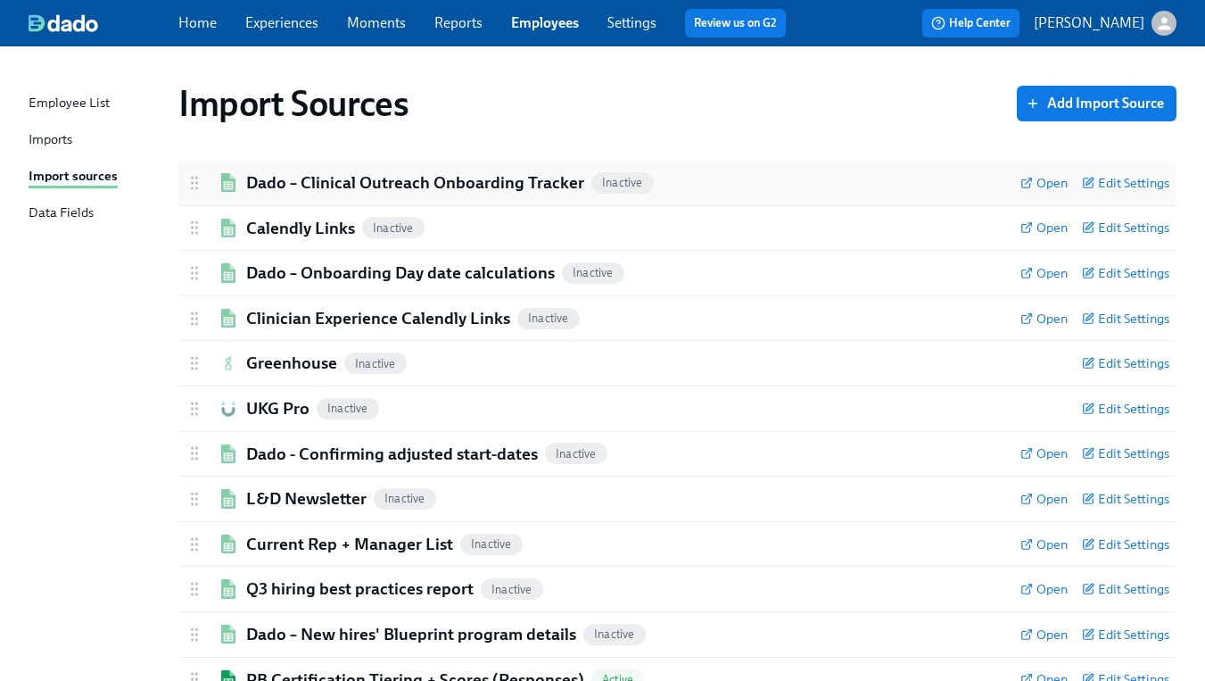
click at [350, 190] on h2 "Dado – Clinical Outreach Onboarding Tracker" at bounding box center [415, 182] width 338 height 23
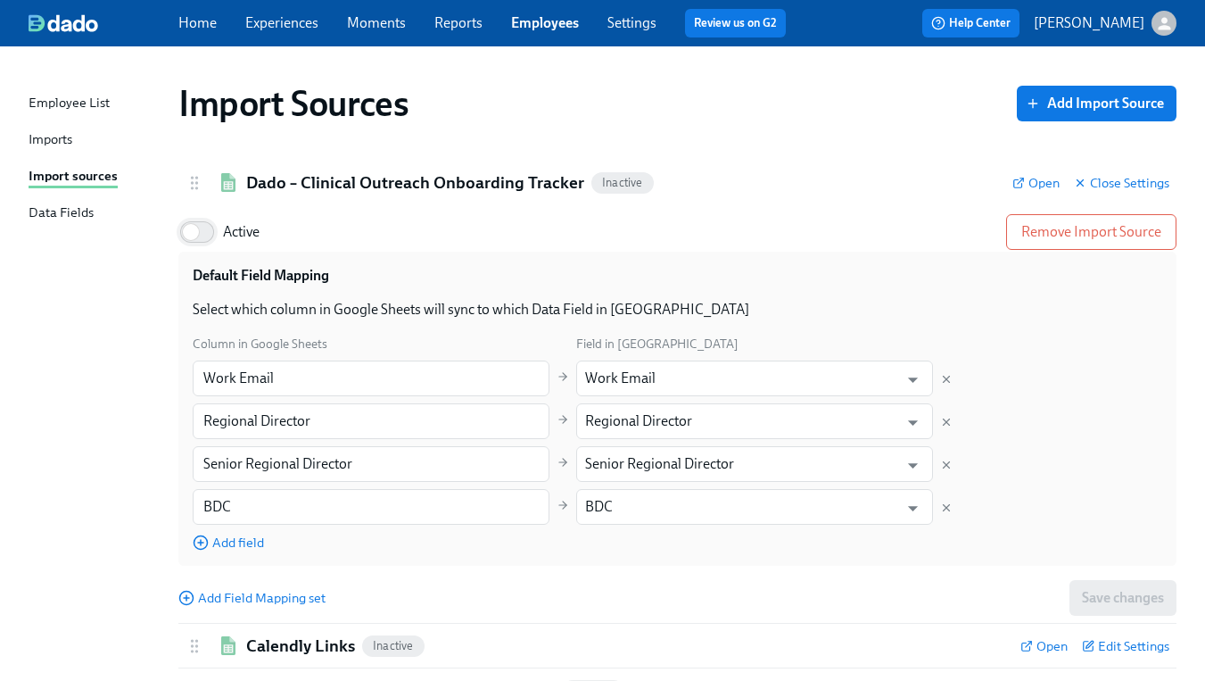
click at [207, 233] on input "Active" at bounding box center [191, 231] width 118 height 39
checkbox input "true"
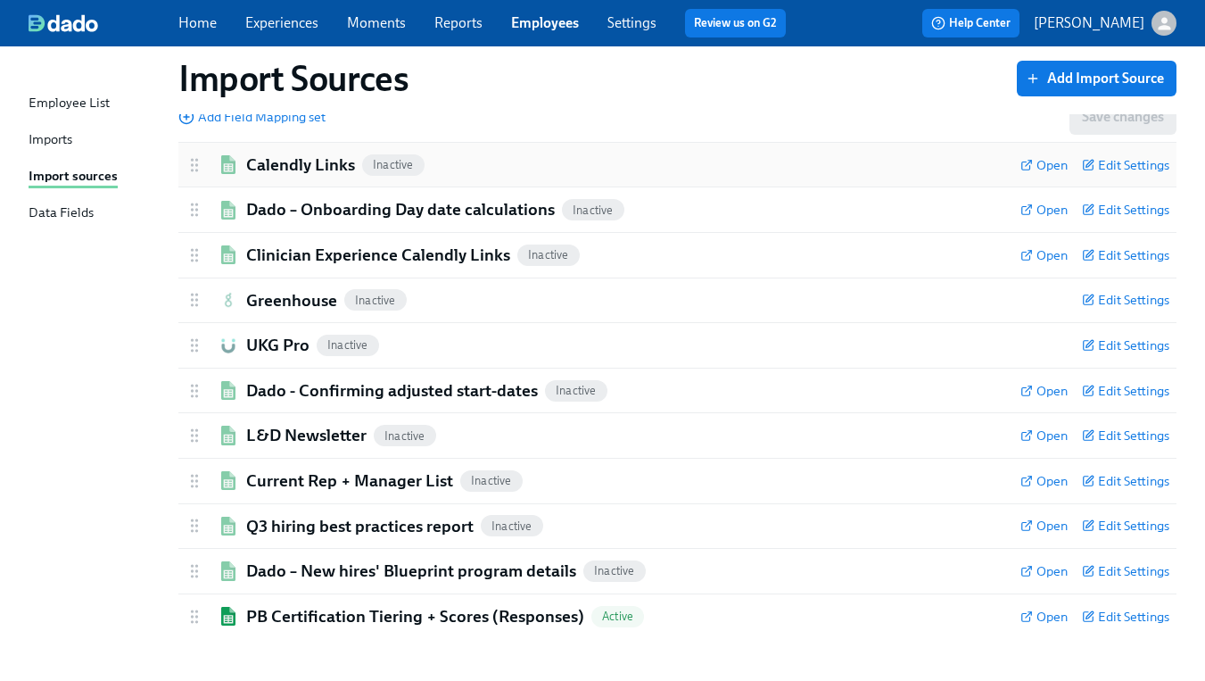
click at [288, 163] on h2 "Calendly Links" at bounding box center [300, 164] width 109 height 23
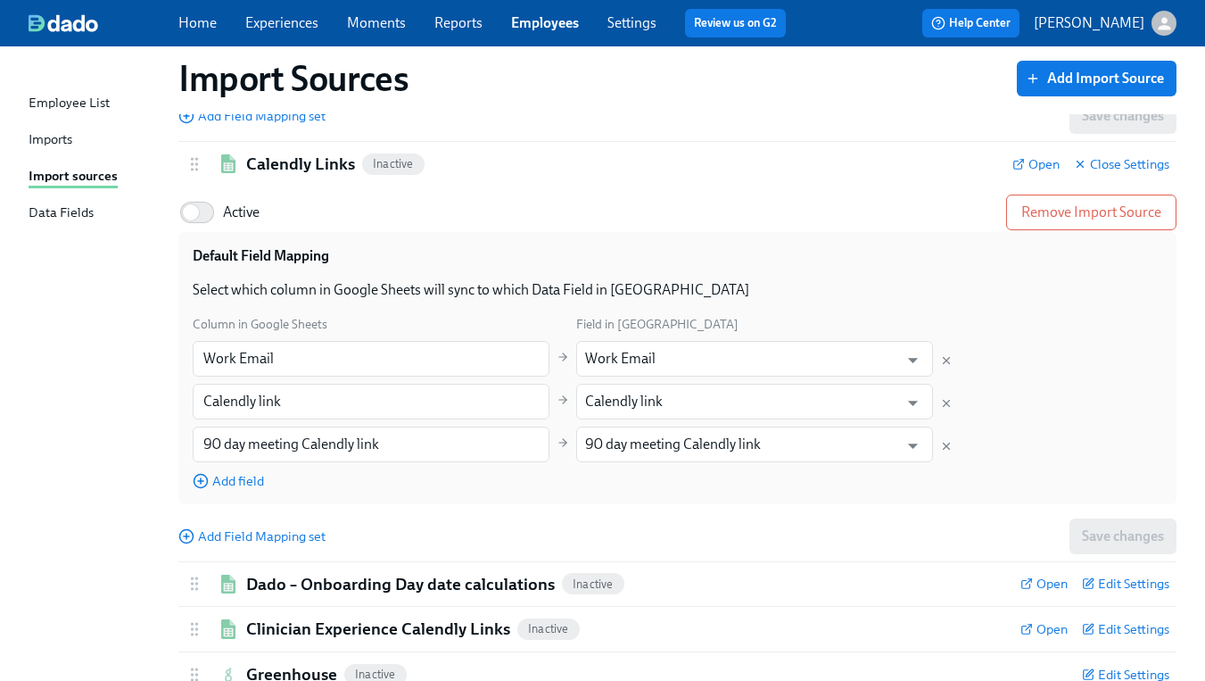
drag, startPoint x: 209, startPoint y: 209, endPoint x: 332, endPoint y: 274, distance: 139.3
click at [210, 209] on input "Active" at bounding box center [191, 212] width 118 height 39
checkbox input "true"
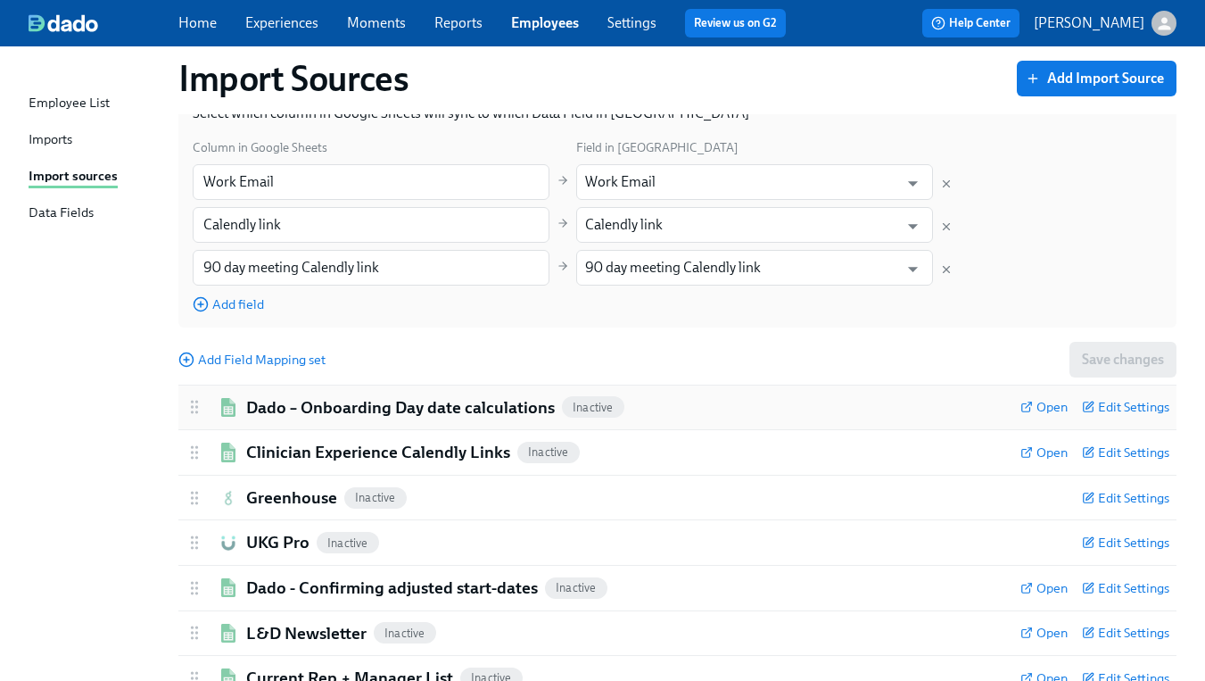
scroll to position [771, 0]
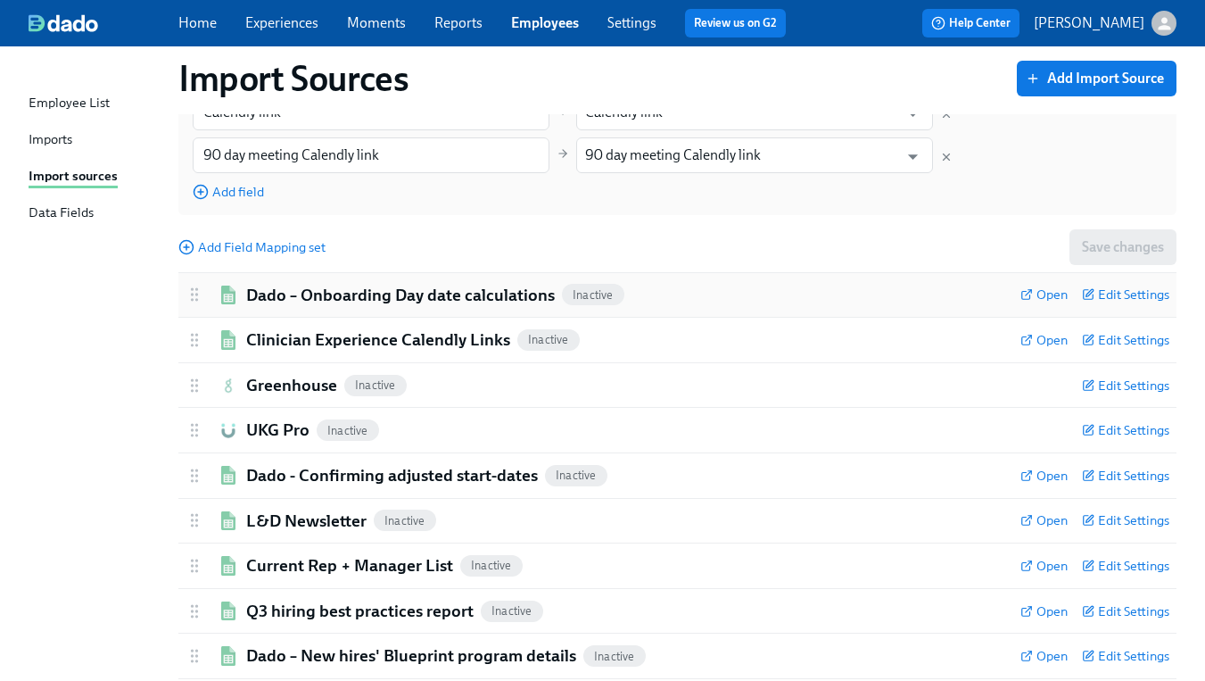
click at [358, 309] on div "Dado – Onboarding Day date calculations Inactive Open Edit Settings" at bounding box center [677, 295] width 998 height 45
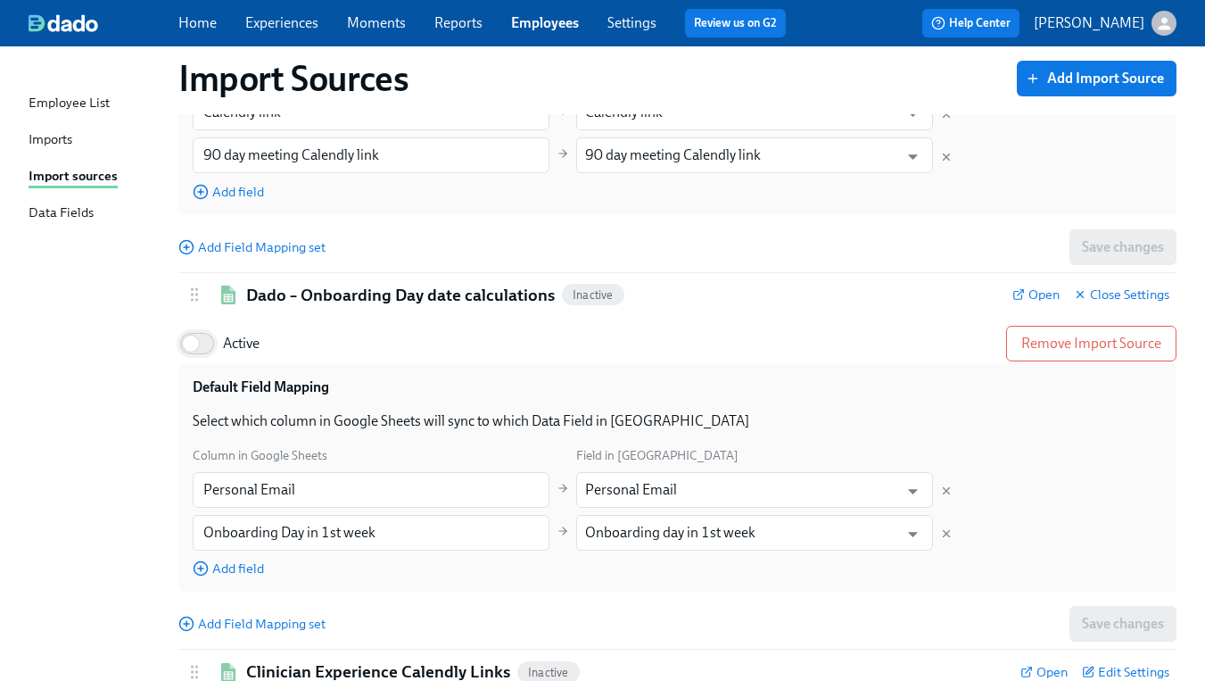
click at [201, 342] on input "Active" at bounding box center [191, 343] width 118 height 39
checkbox input "true"
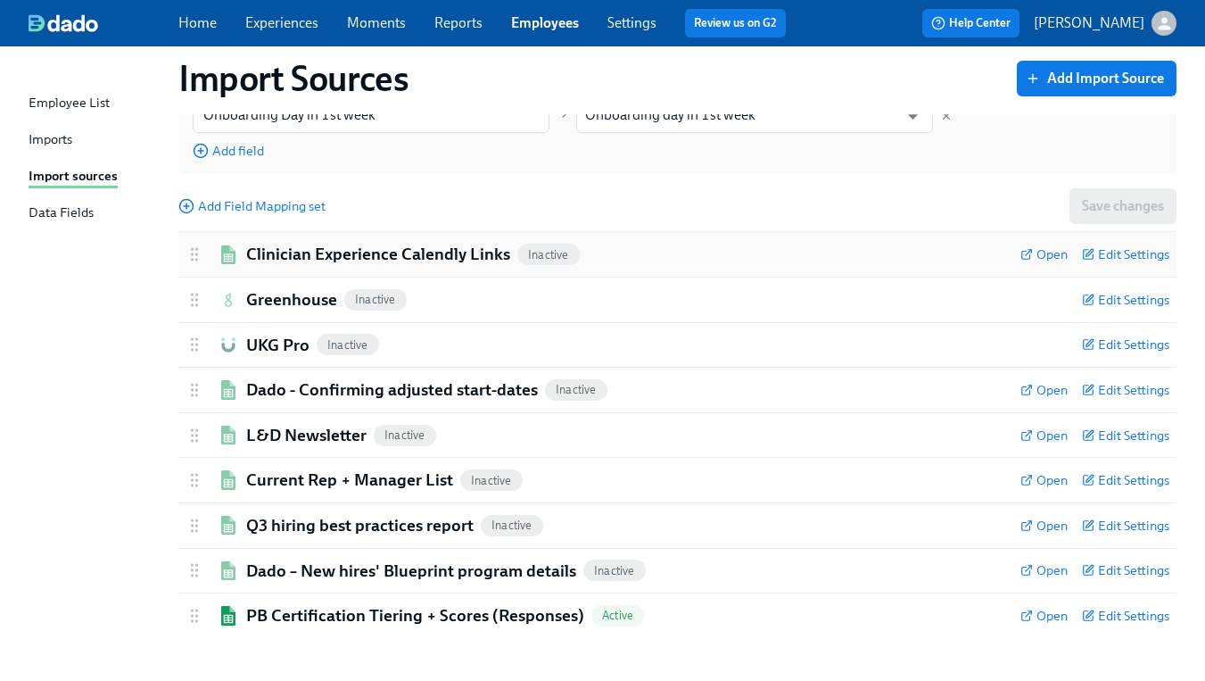
click at [317, 260] on h2 "Clinician Experience Calendly Links" at bounding box center [378, 254] width 264 height 23
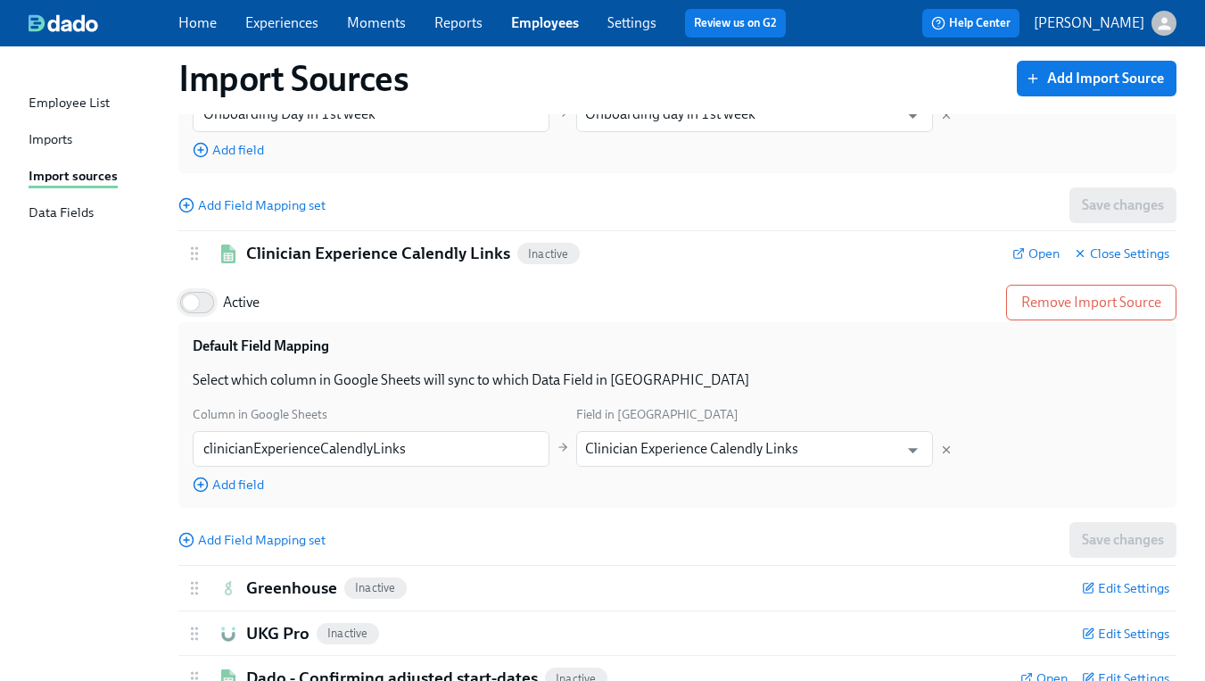
click at [204, 300] on input "Active" at bounding box center [191, 302] width 118 height 39
checkbox input "true"
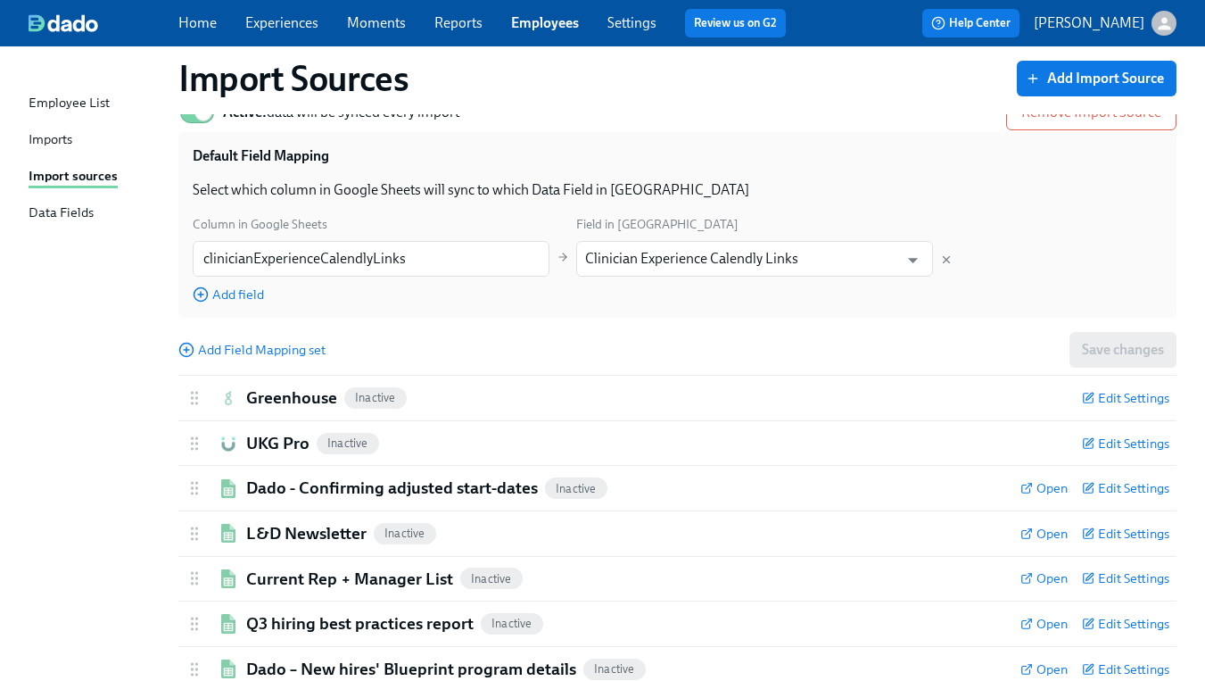
scroll to position [1479, 0]
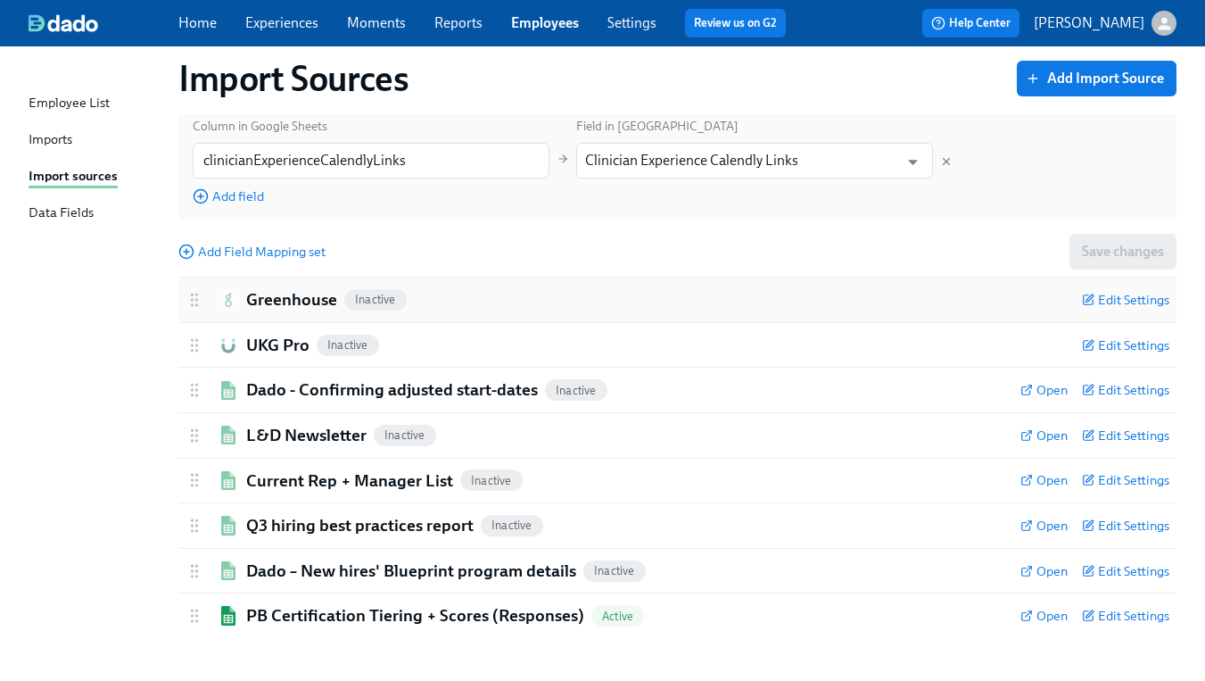
click at [297, 299] on h2 "Greenhouse" at bounding box center [291, 299] width 91 height 23
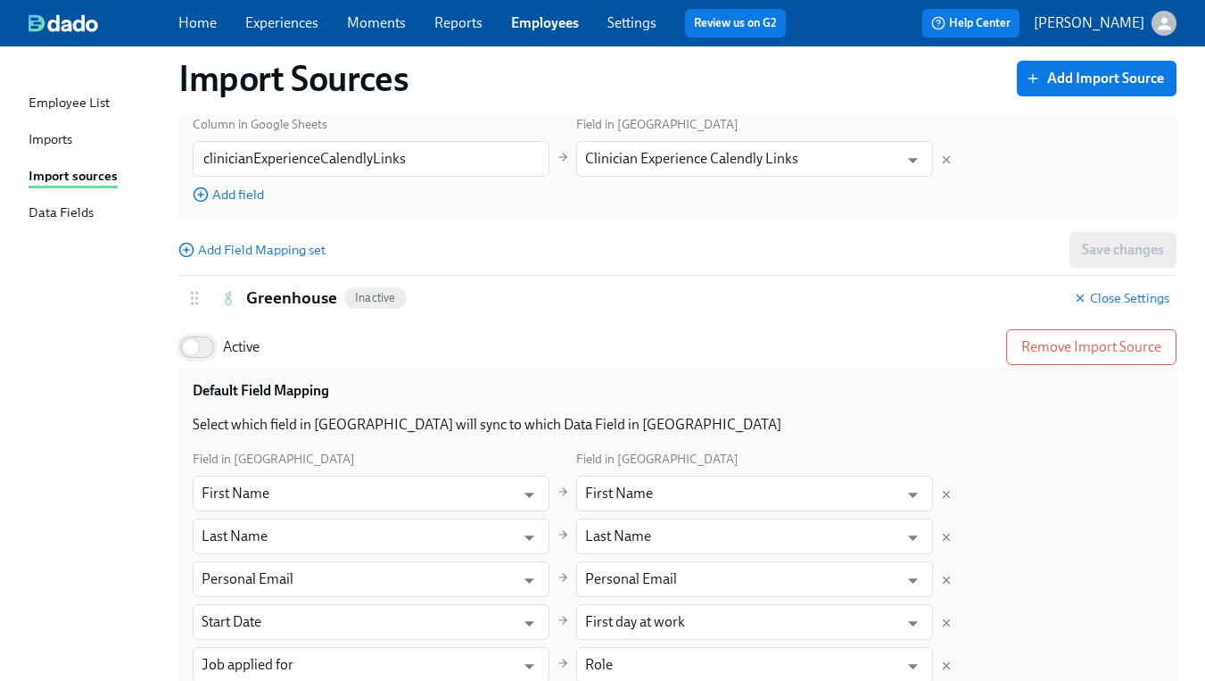
click at [210, 347] on input "Active" at bounding box center [191, 346] width 118 height 39
checkbox input "true"
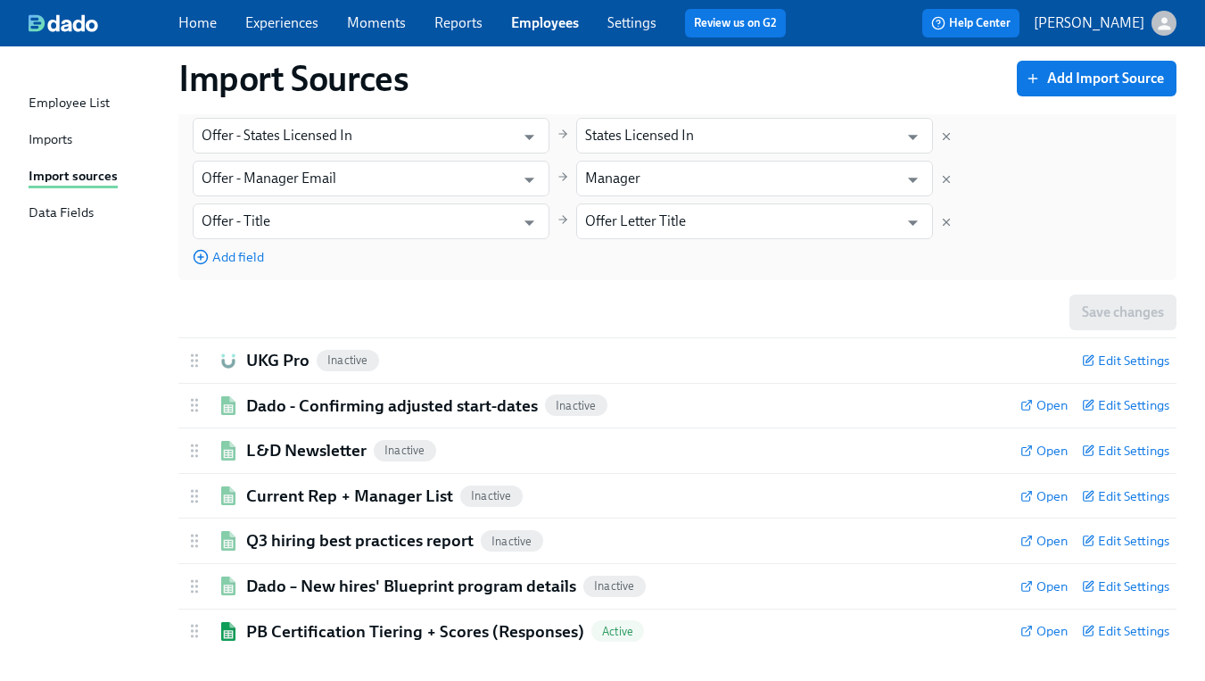
scroll to position [2324, 0]
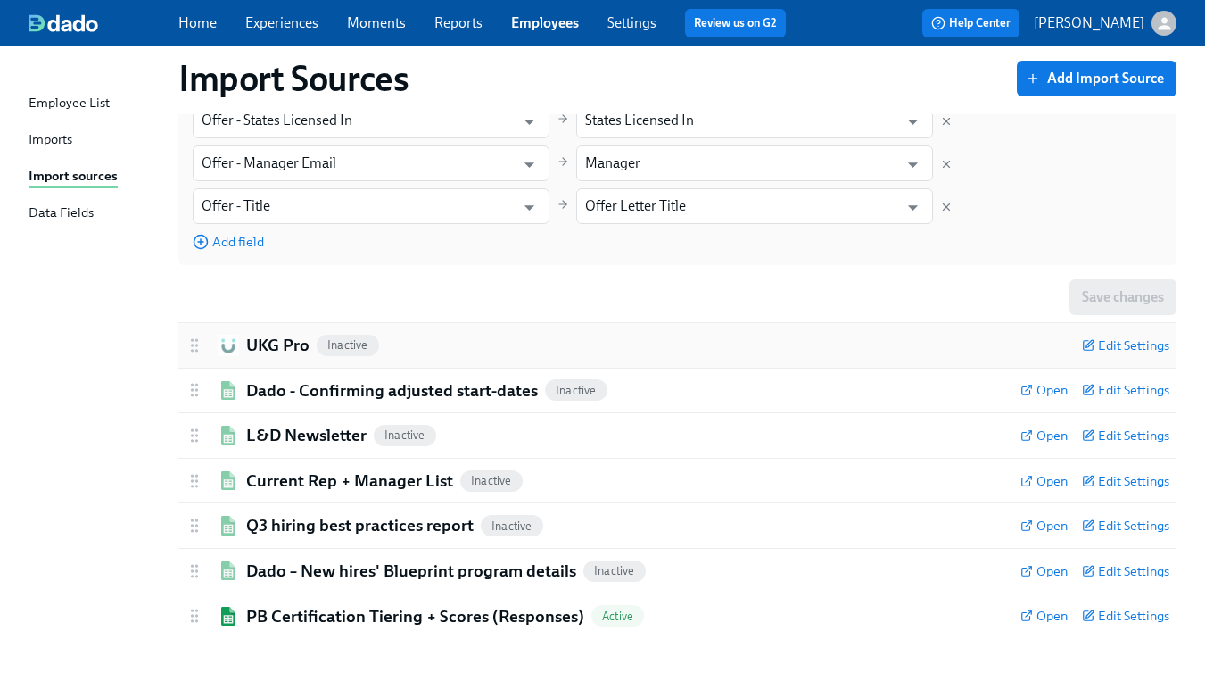
click at [290, 350] on h2 "UKG Pro" at bounding box center [277, 345] width 63 height 23
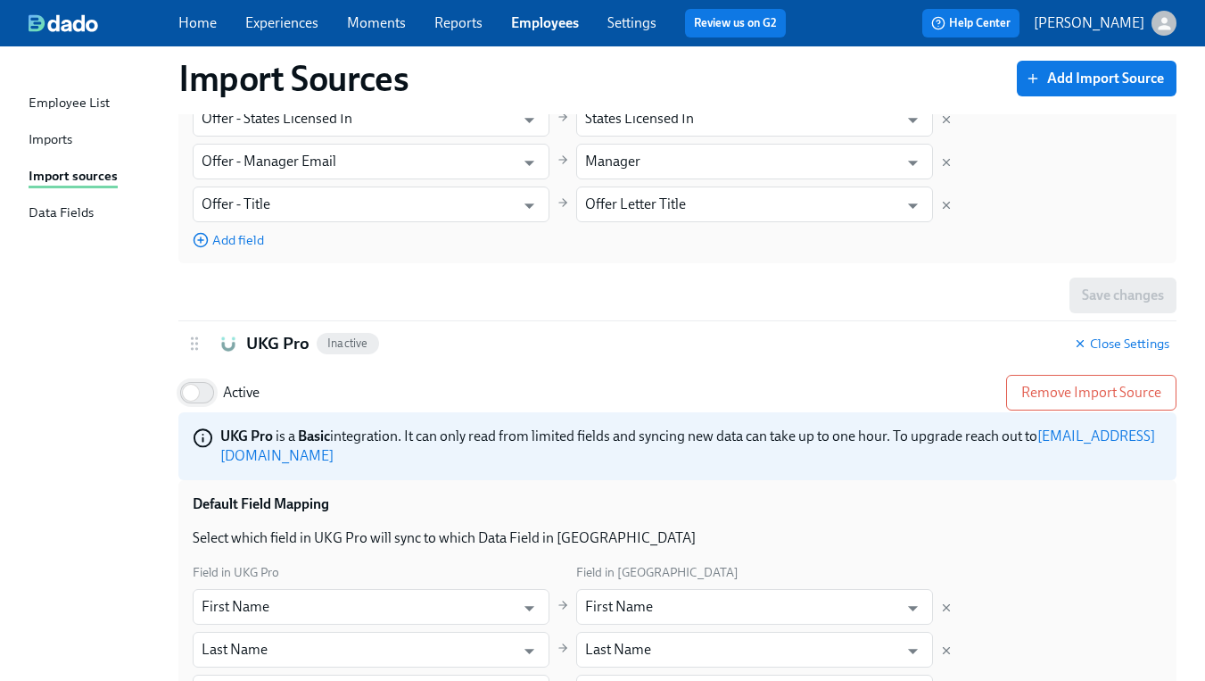
drag, startPoint x: 199, startPoint y: 392, endPoint x: 208, endPoint y: 394, distance: 9.1
click at [200, 392] on input "Active" at bounding box center [191, 392] width 118 height 39
checkbox input "true"
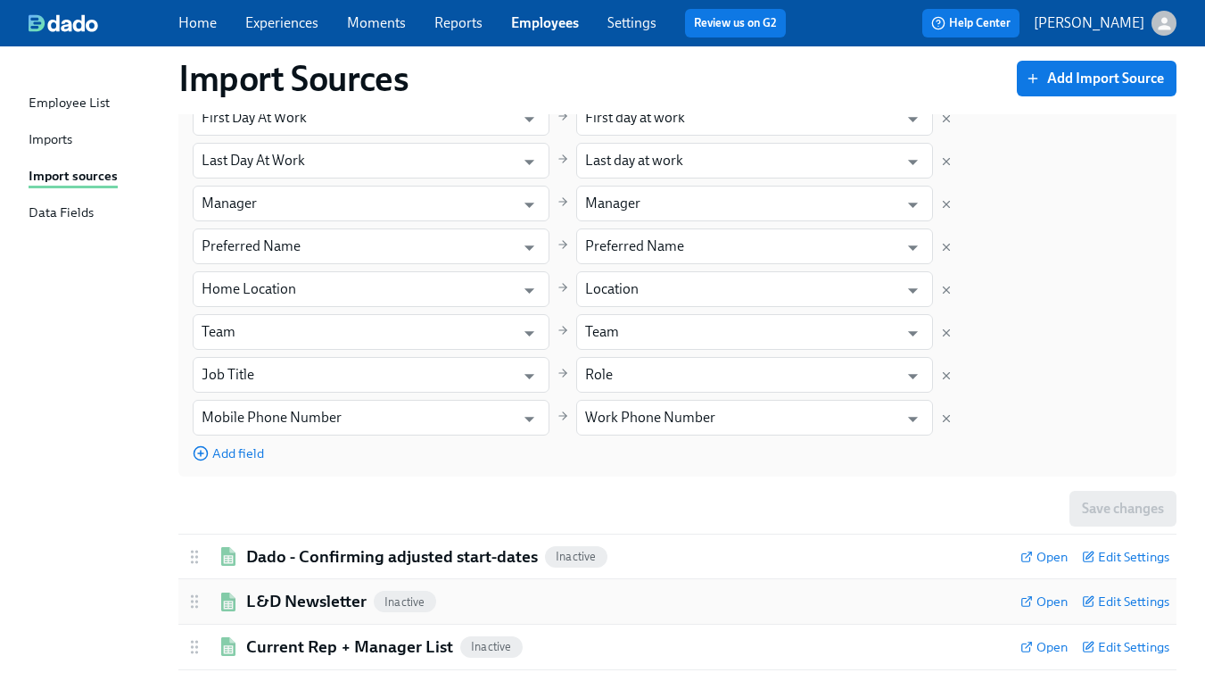
scroll to position [3137, 0]
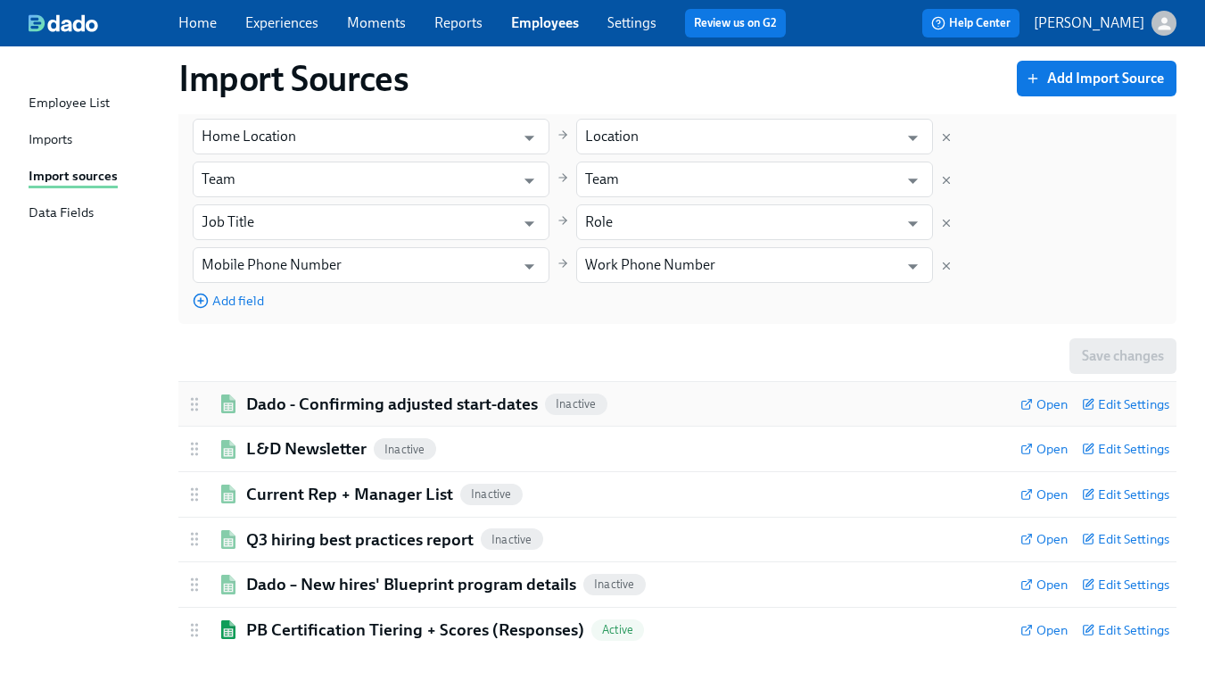
click at [260, 394] on h2 "Dado - Confirming adjusted start-dates" at bounding box center [392, 403] width 292 height 23
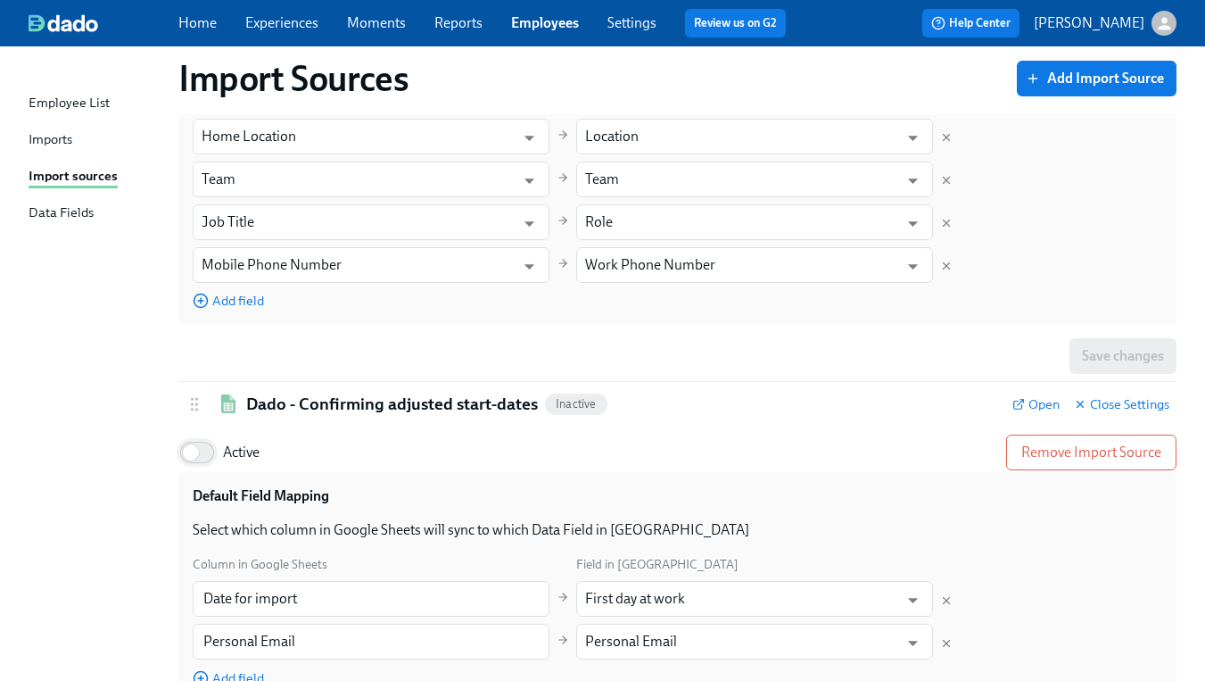
click at [202, 439] on input "Active" at bounding box center [191, 452] width 118 height 39
checkbox input "true"
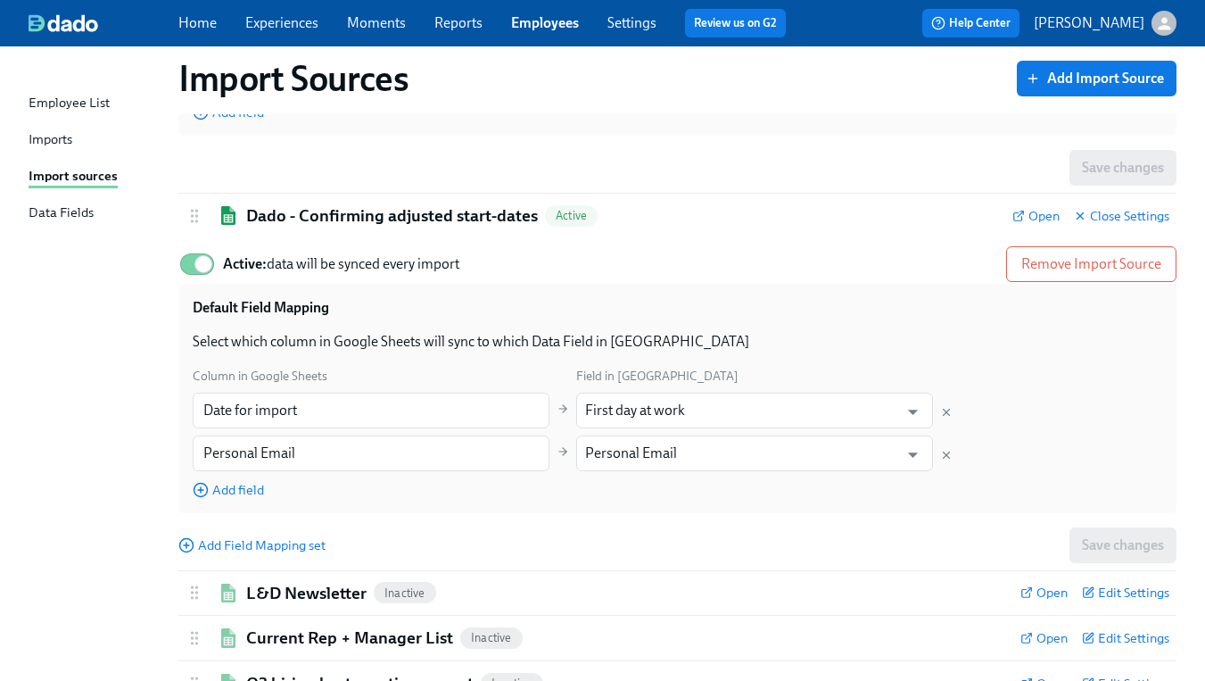
scroll to position [3470, 0]
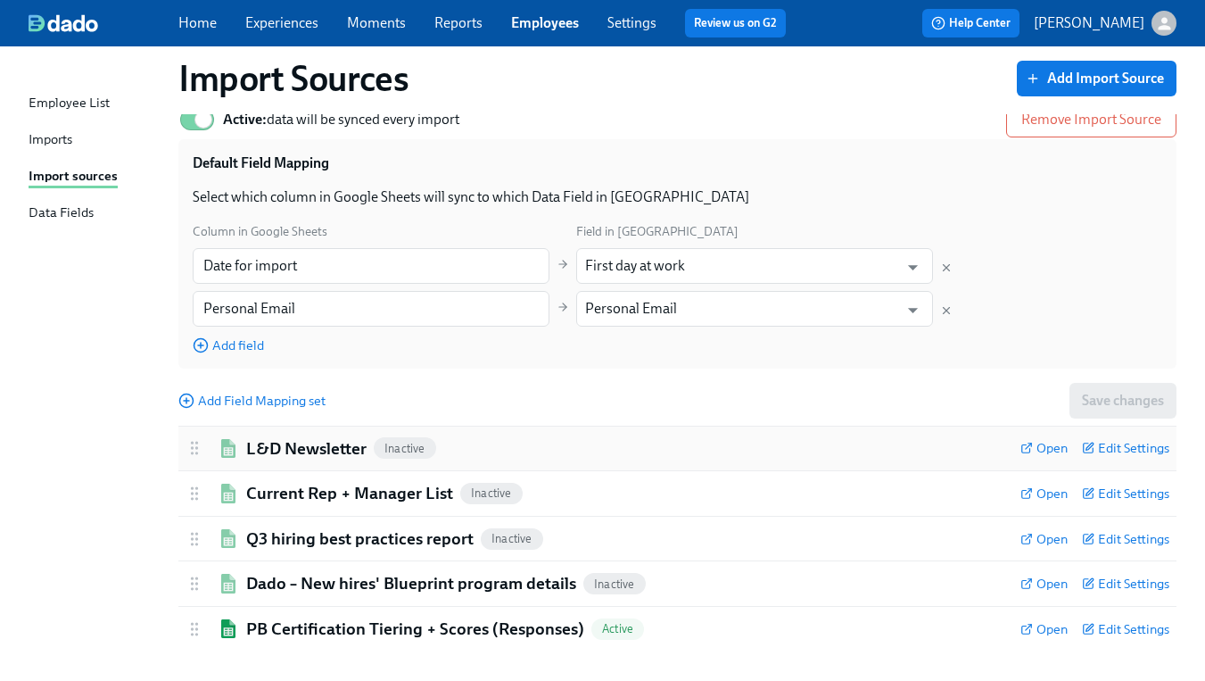
click at [302, 437] on h2 "L&D Newsletter" at bounding box center [306, 448] width 120 height 23
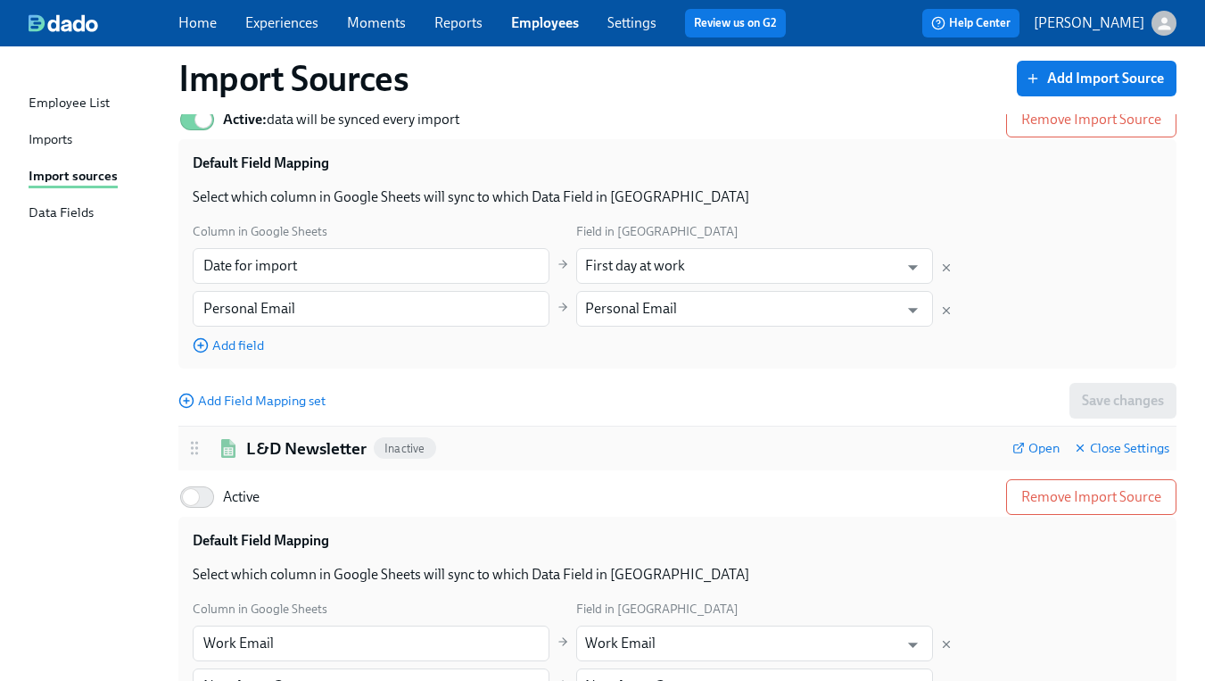
click at [292, 437] on h2 "L&D Newsletter" at bounding box center [306, 448] width 120 height 23
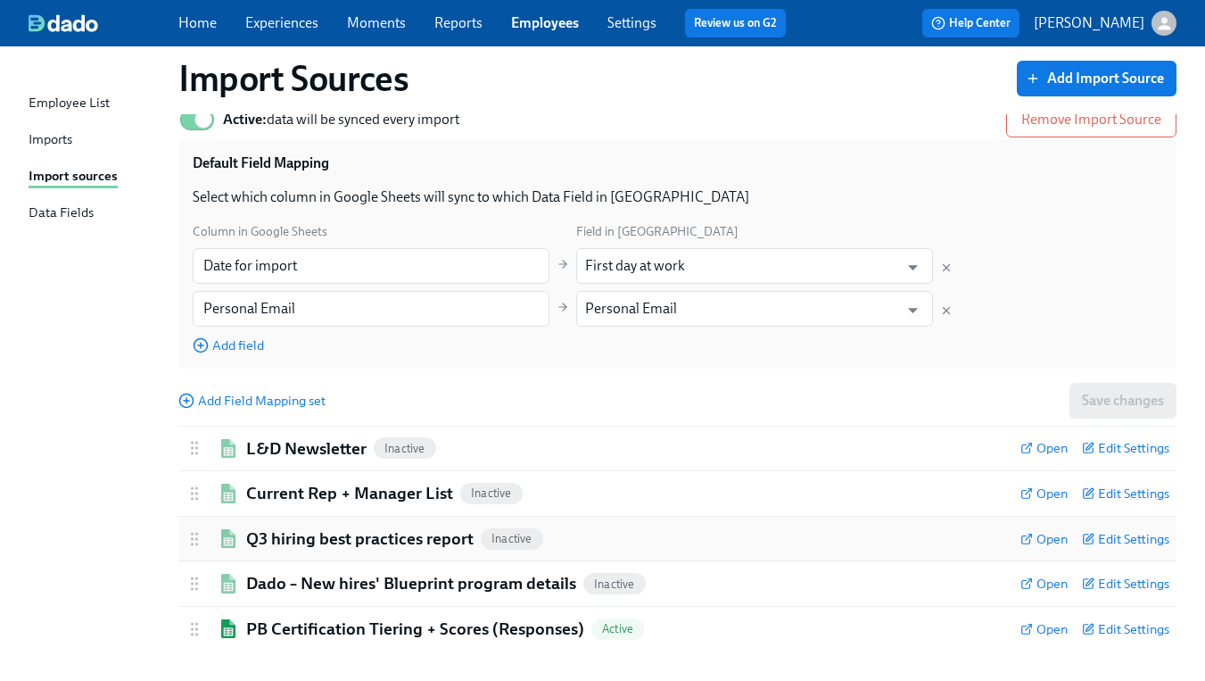
click at [306, 527] on h2 "Q3 hiring best practices report" at bounding box center [359, 538] width 227 height 23
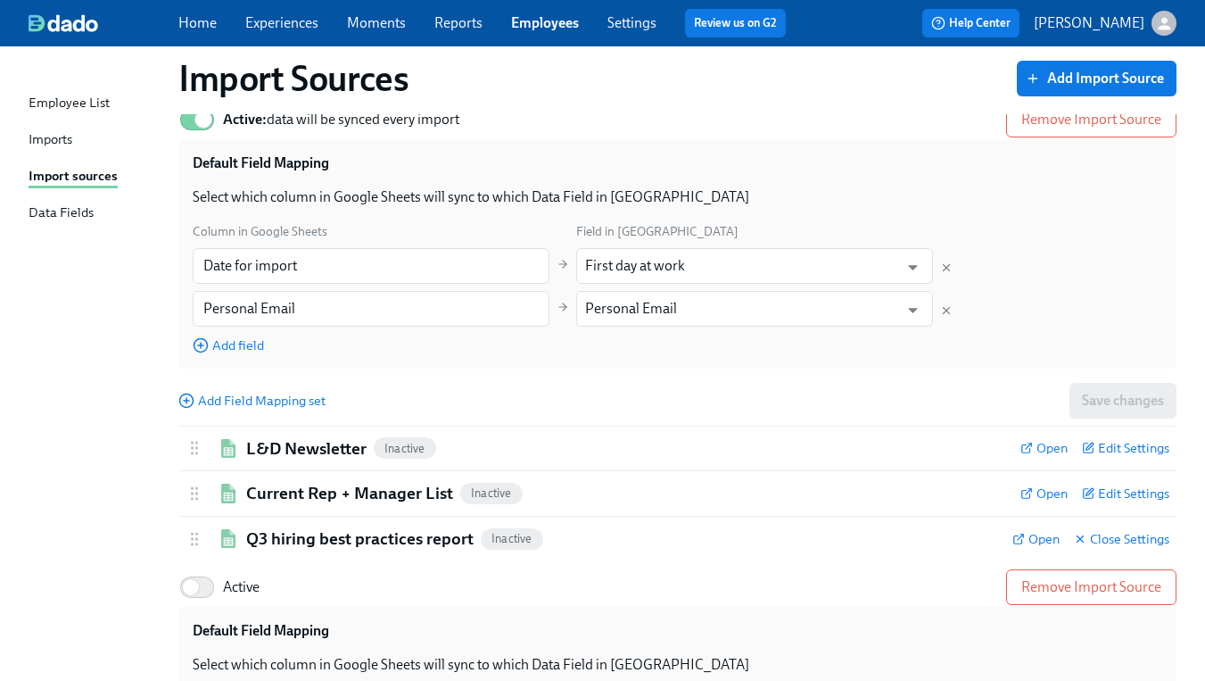
drag, startPoint x: 203, startPoint y: 569, endPoint x: 233, endPoint y: 551, distance: 34.4
click at [203, 569] on input "Active" at bounding box center [191, 586] width 118 height 39
checkbox input "true"
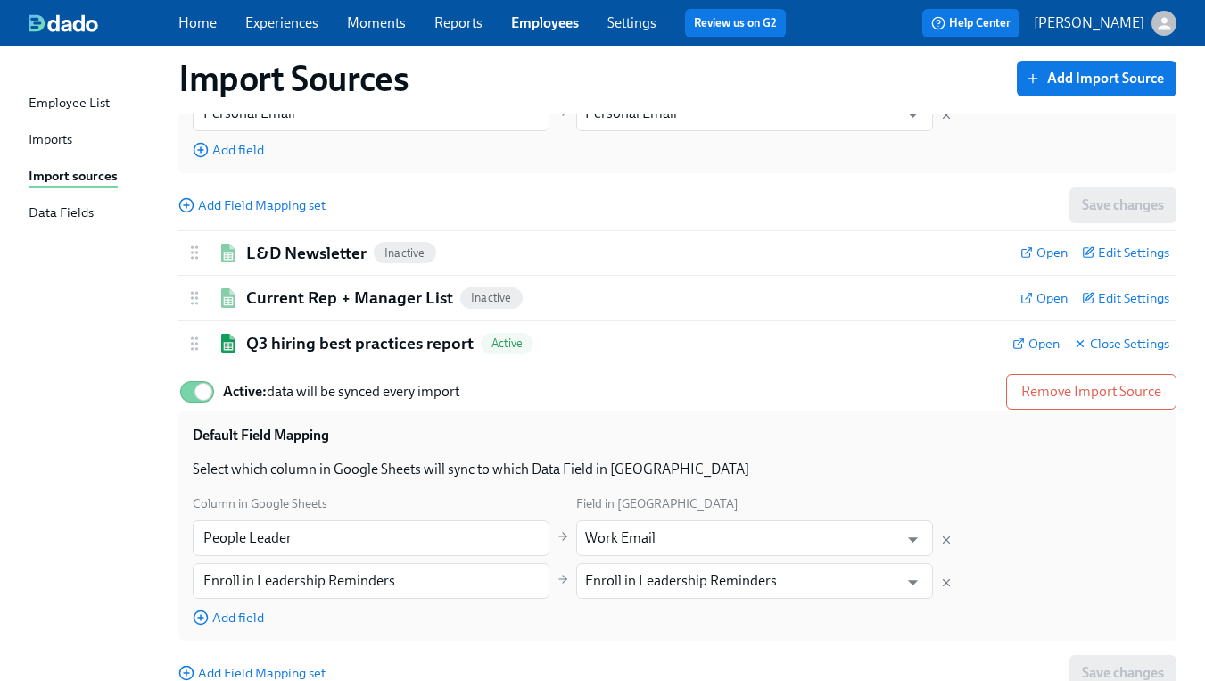
scroll to position [3802, 0]
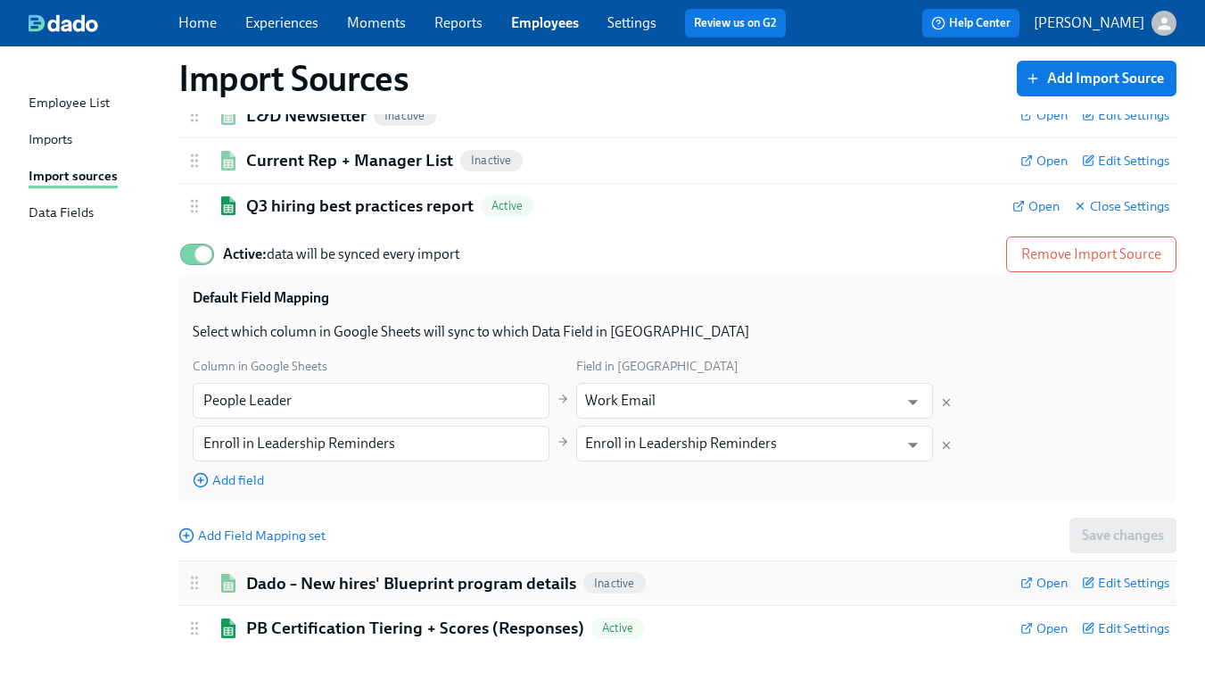
click at [208, 574] on div "Dado – New hires' Blueprint program details Inactive" at bounding box center [596, 583] width 821 height 23
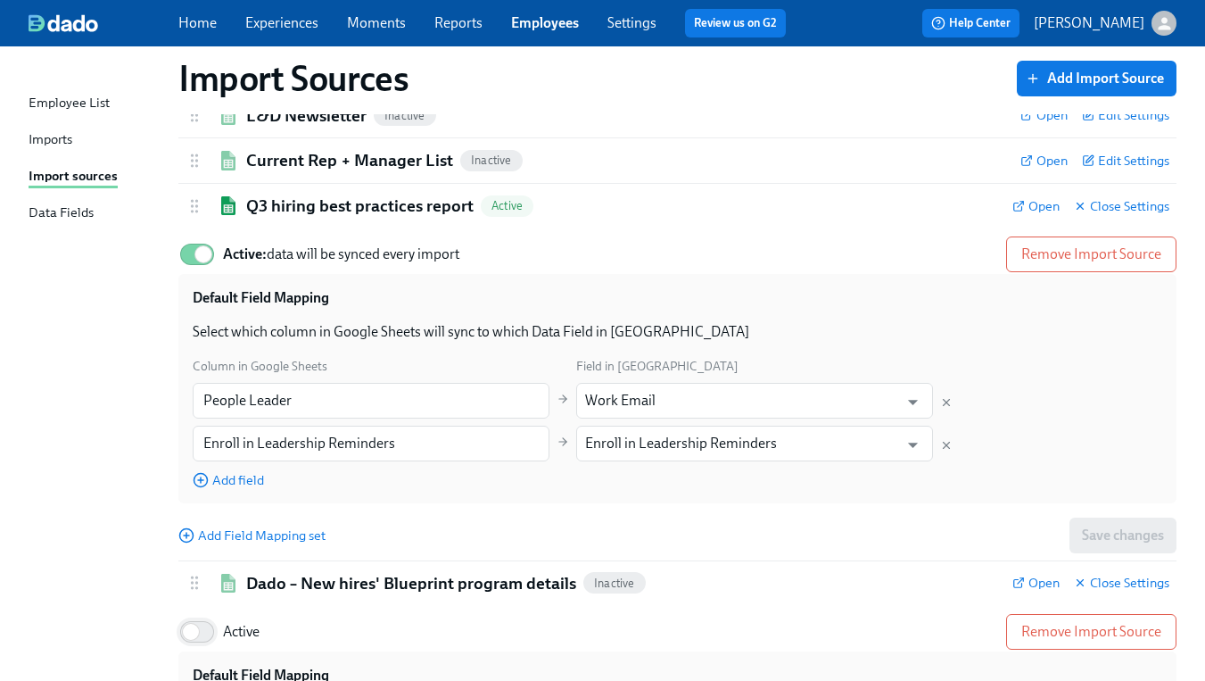
click at [209, 615] on input "Active" at bounding box center [191, 631] width 118 height 39
checkbox input "true"
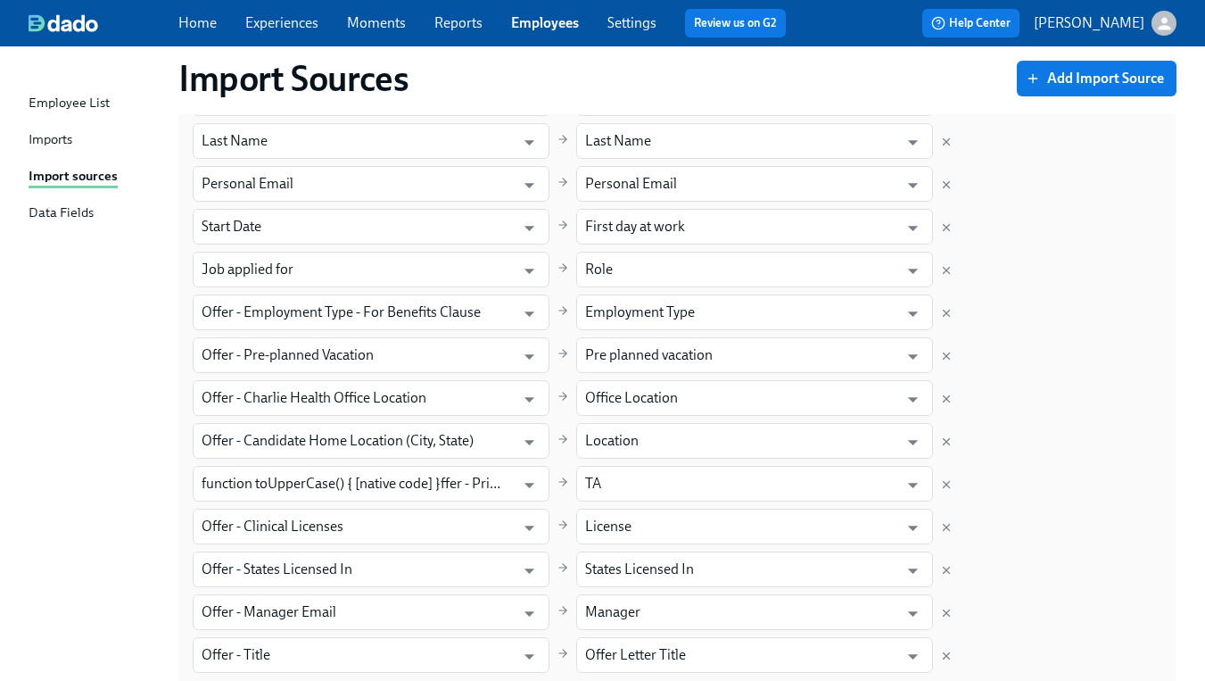
scroll to position [1870, 0]
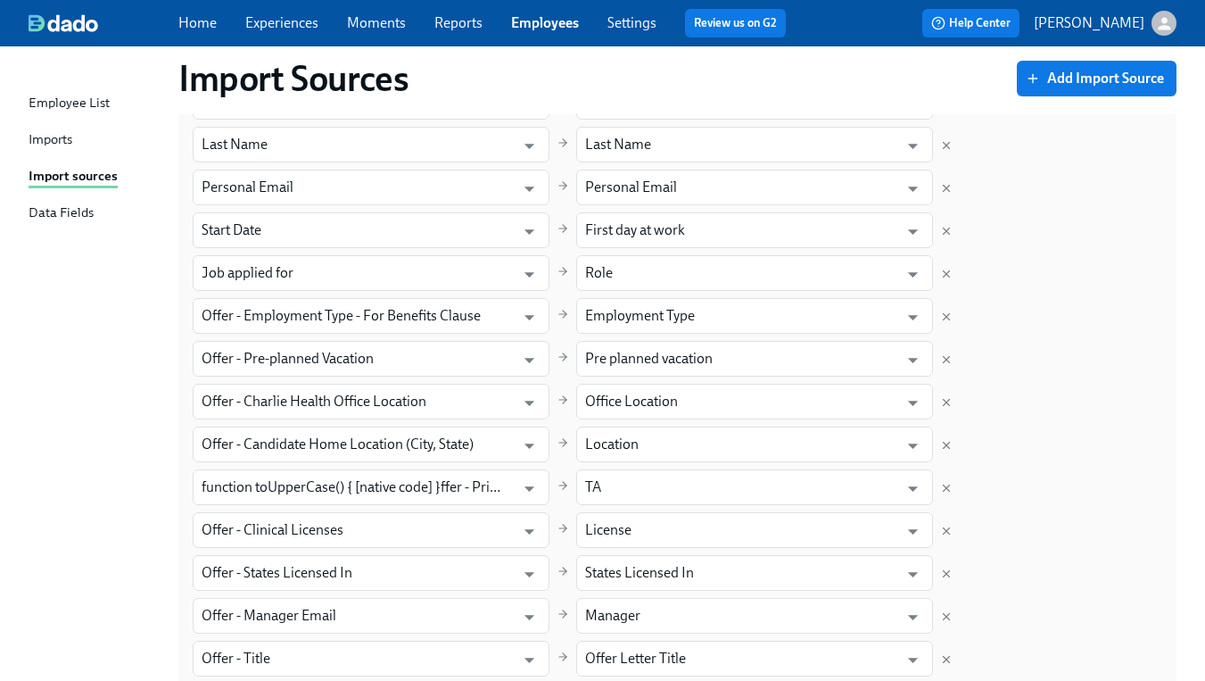
click at [306, 28] on link "Experiences" at bounding box center [281, 22] width 73 height 17
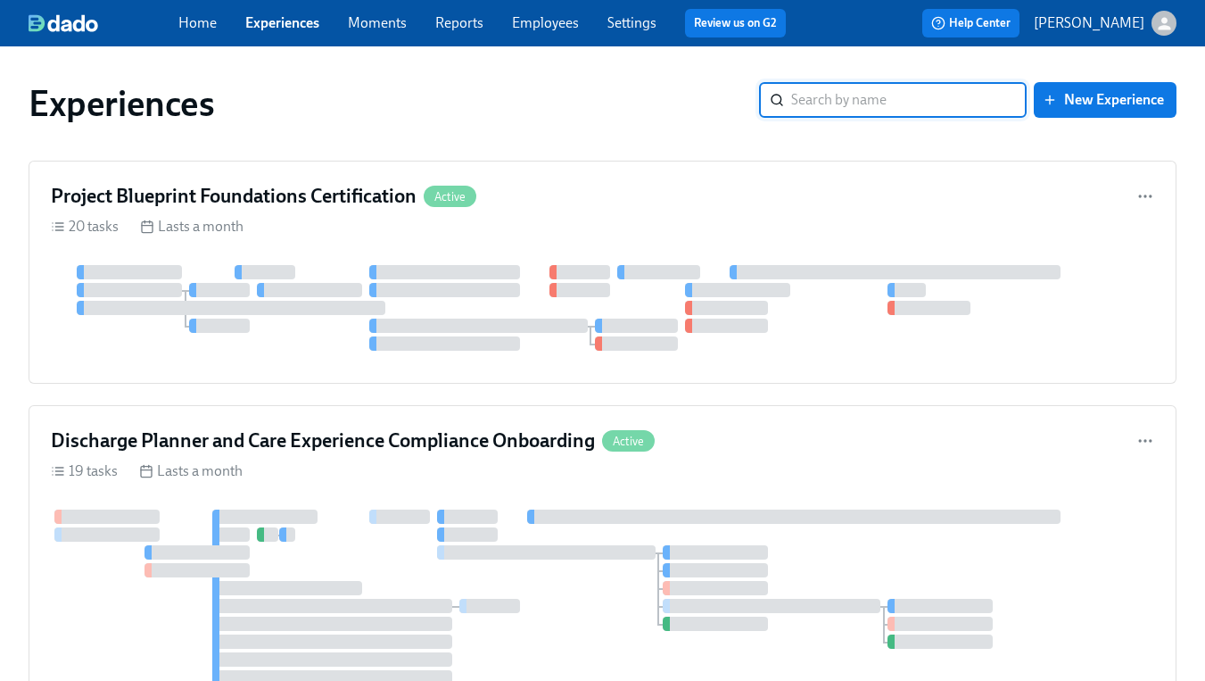
click at [560, 26] on link "Employees" at bounding box center [545, 22] width 67 height 17
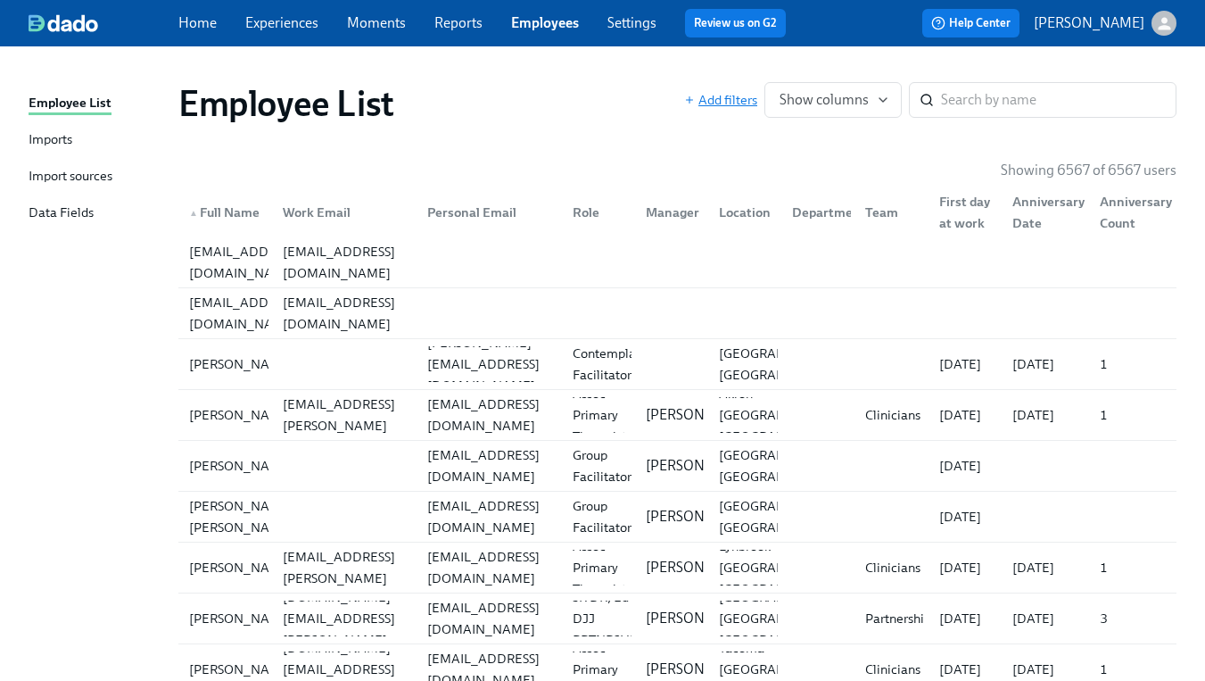
click at [715, 99] on span "Add filters" at bounding box center [720, 100] width 73 height 18
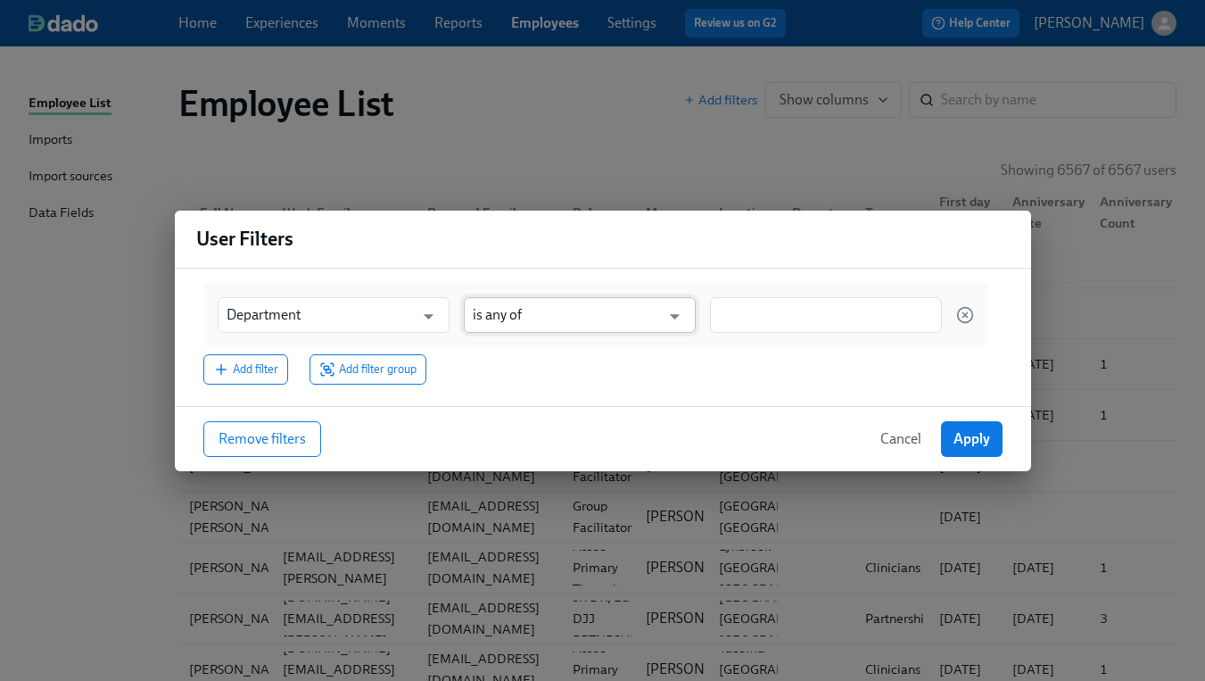
click at [532, 316] on input "is any of" at bounding box center [567, 315] width 188 height 36
click at [744, 334] on div "Department ​ is any of ​" at bounding box center [595, 315] width 785 height 64
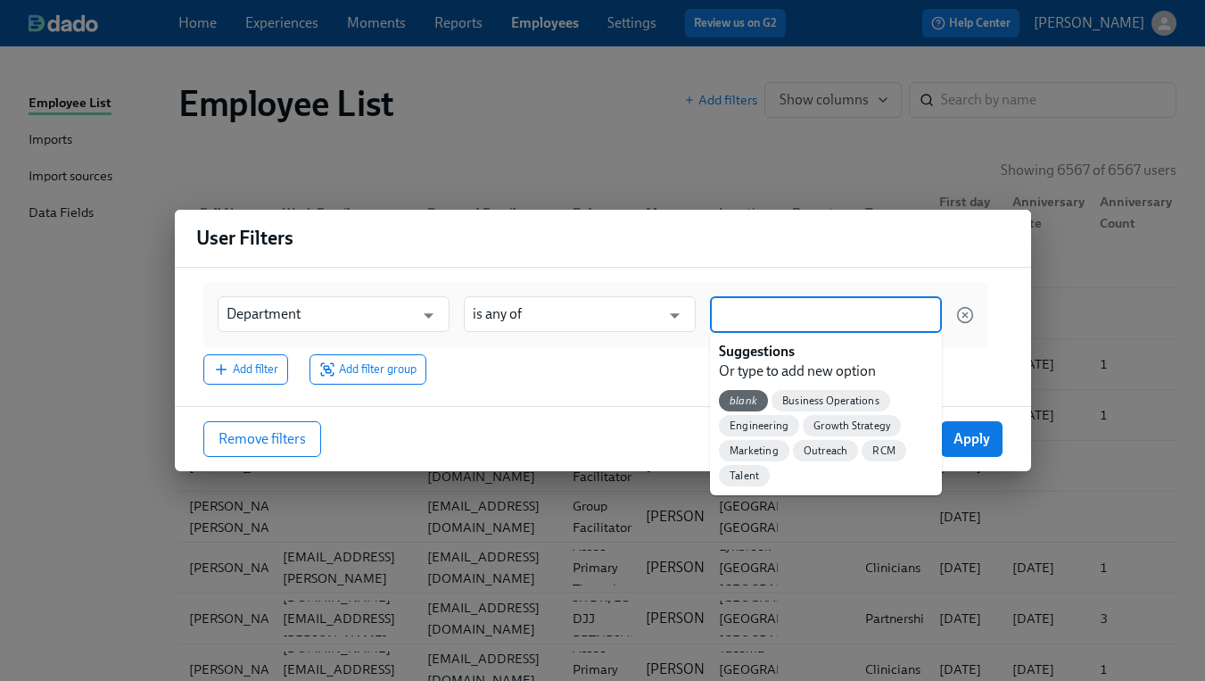
click at [741, 316] on input at bounding box center [826, 314] width 214 height 19
click at [827, 453] on span "Outreach" at bounding box center [826, 450] width 66 height 13
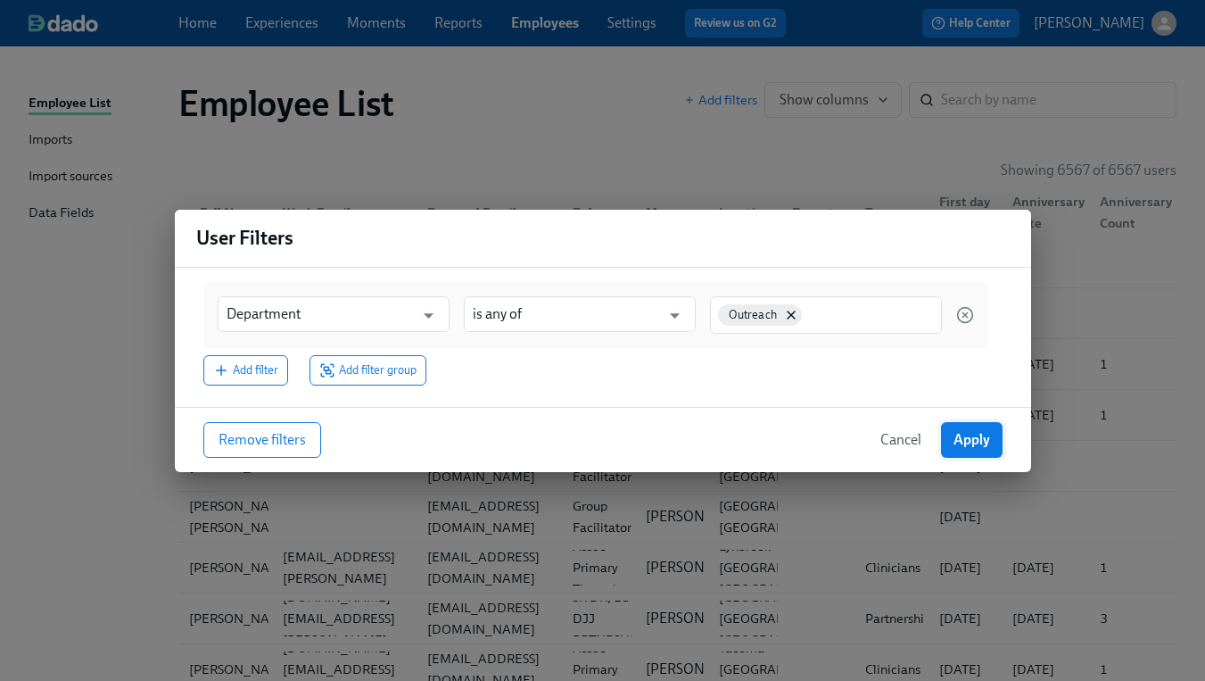
click at [979, 445] on span "Apply" at bounding box center [972, 440] width 37 height 18
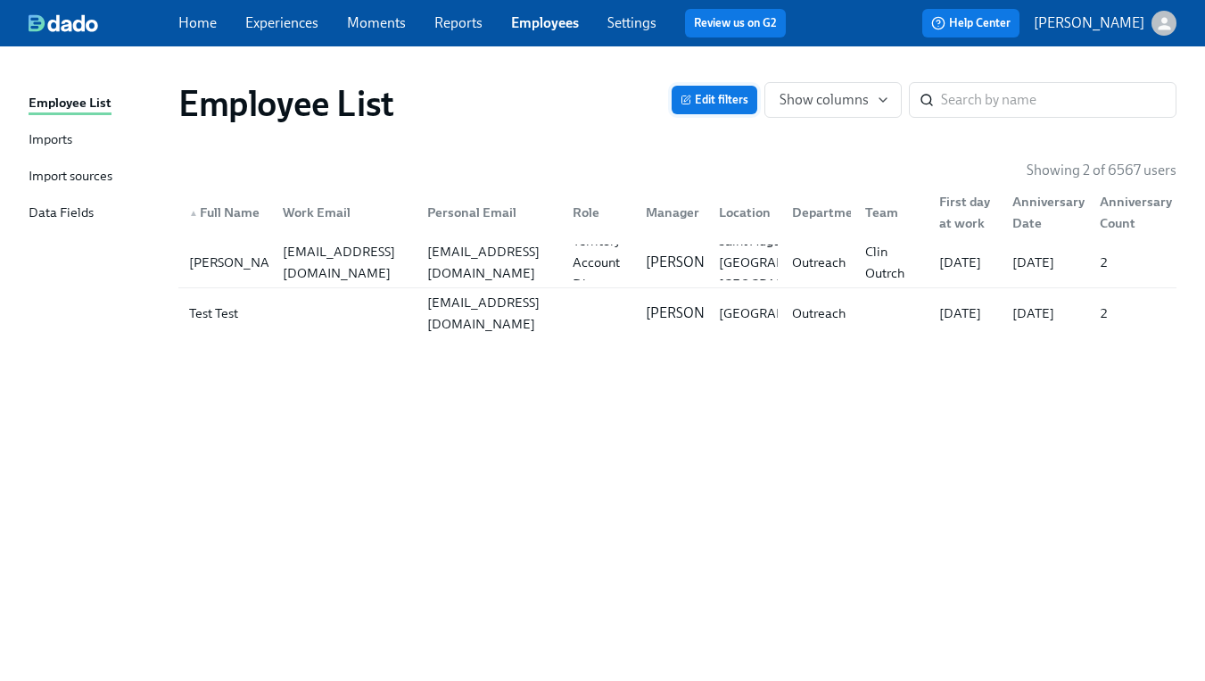
click at [715, 103] on span "Edit filters" at bounding box center [715, 100] width 68 height 18
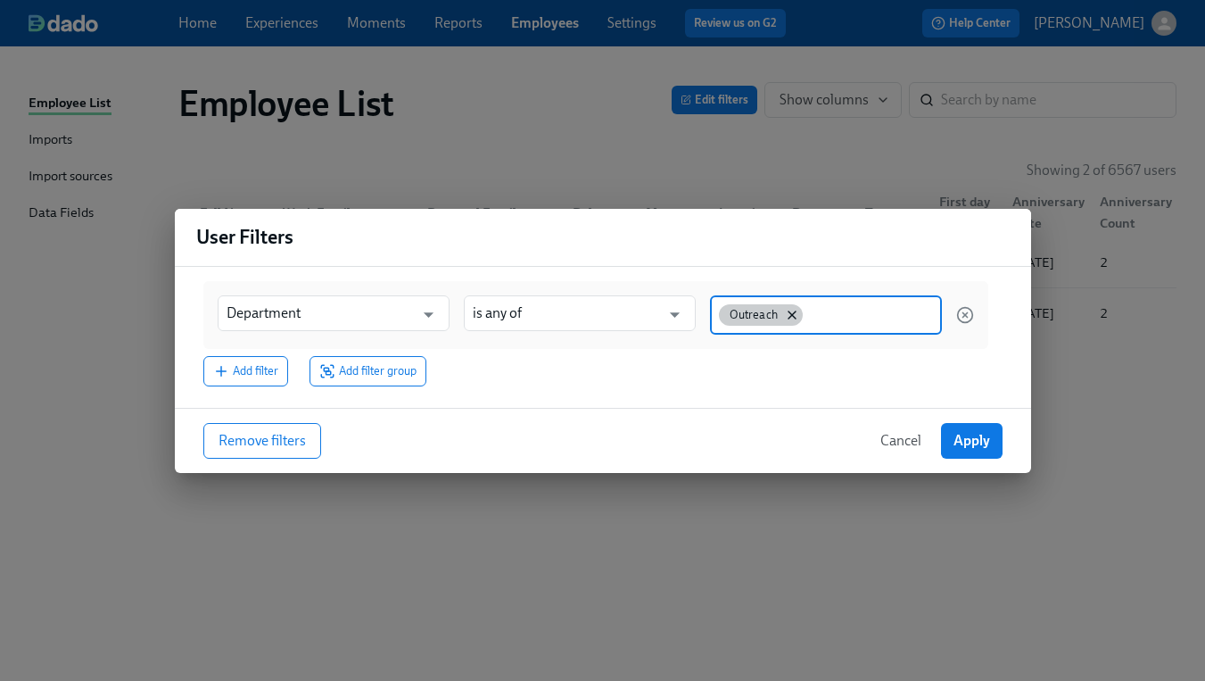
click at [798, 314] on div "Outreach" at bounding box center [761, 314] width 85 height 21
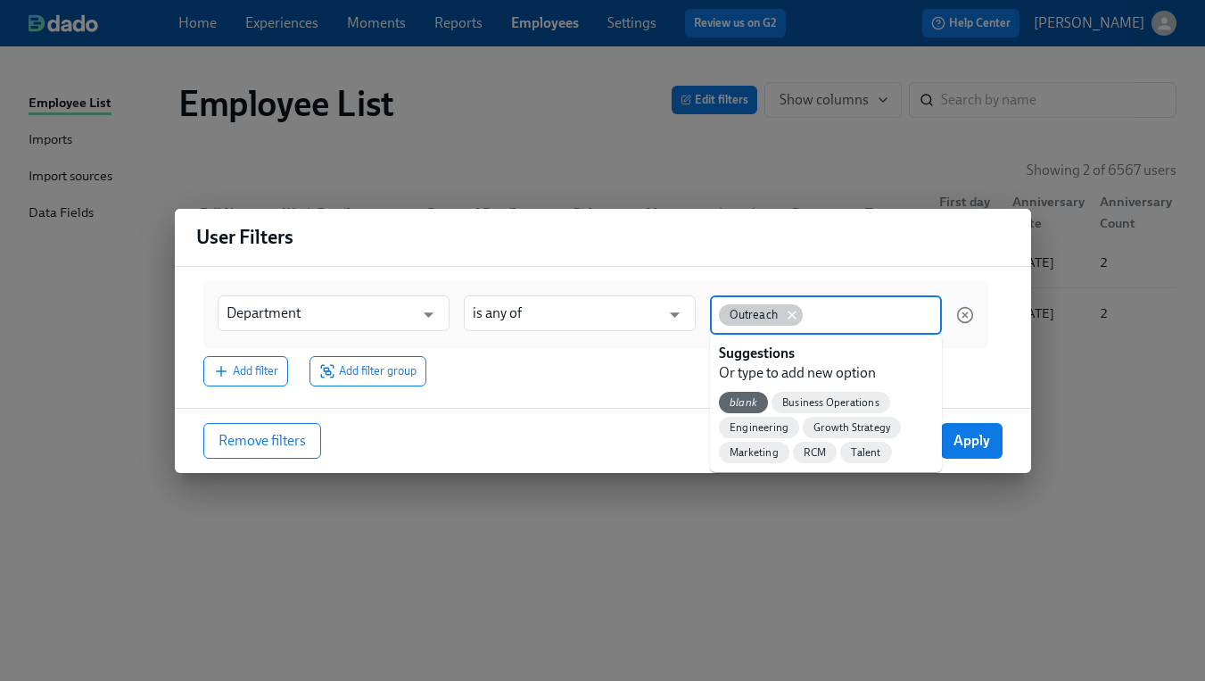
click at [788, 314] on icon at bounding box center [792, 315] width 14 height 14
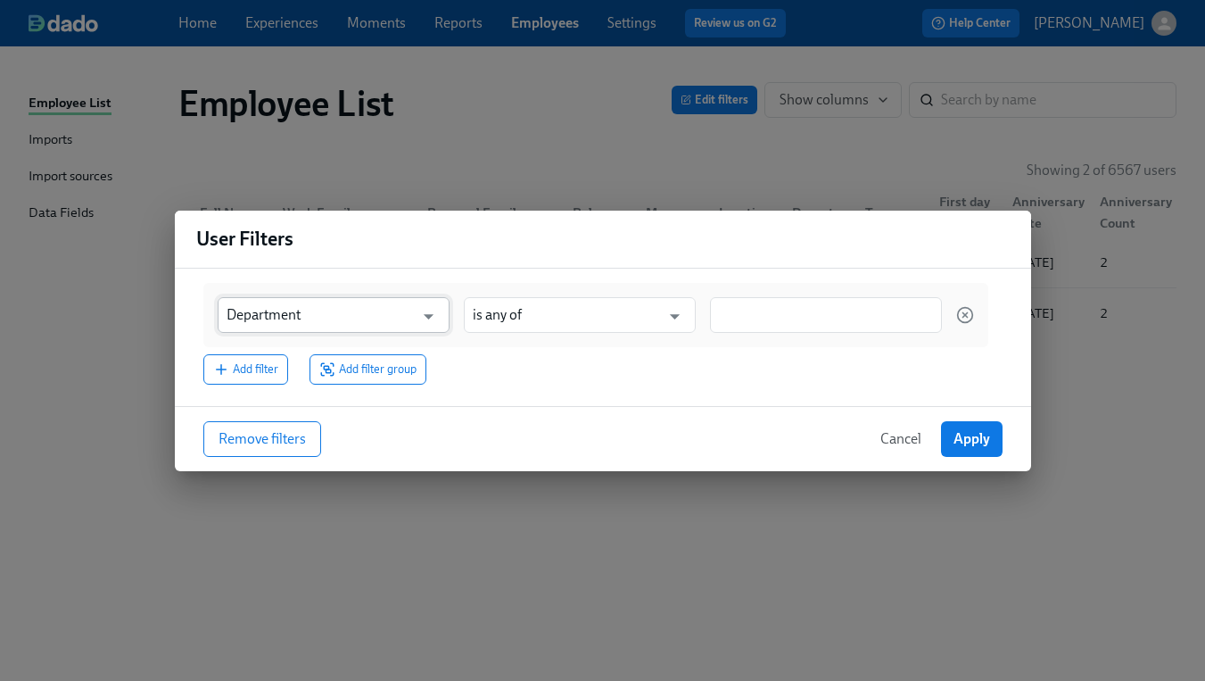
click at [387, 309] on input "Department" at bounding box center [321, 315] width 188 height 36
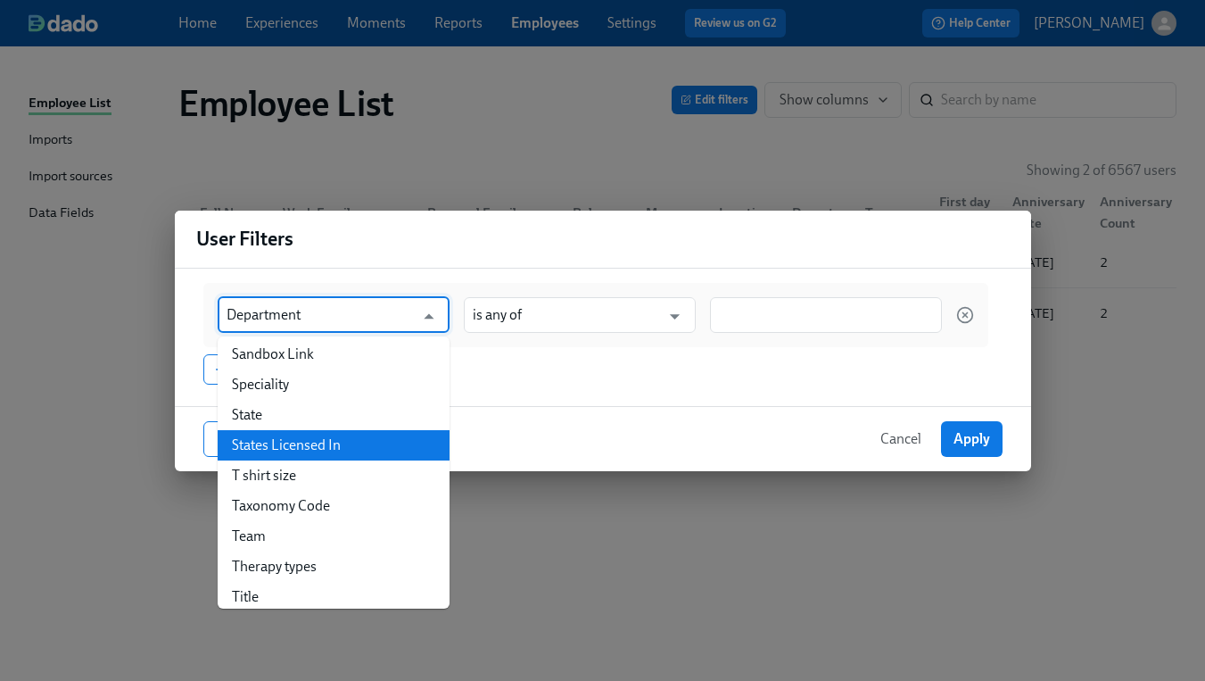
scroll to position [2360, 0]
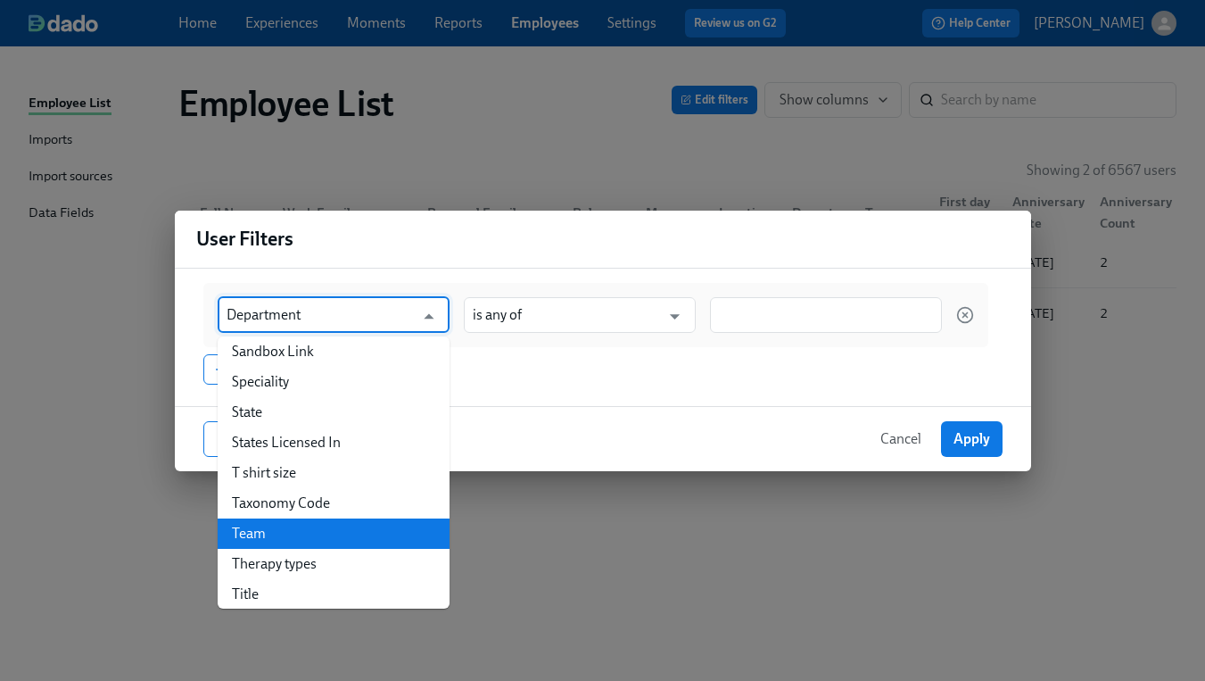
click at [341, 518] on li "Team" at bounding box center [334, 533] width 232 height 30
type input "Team"
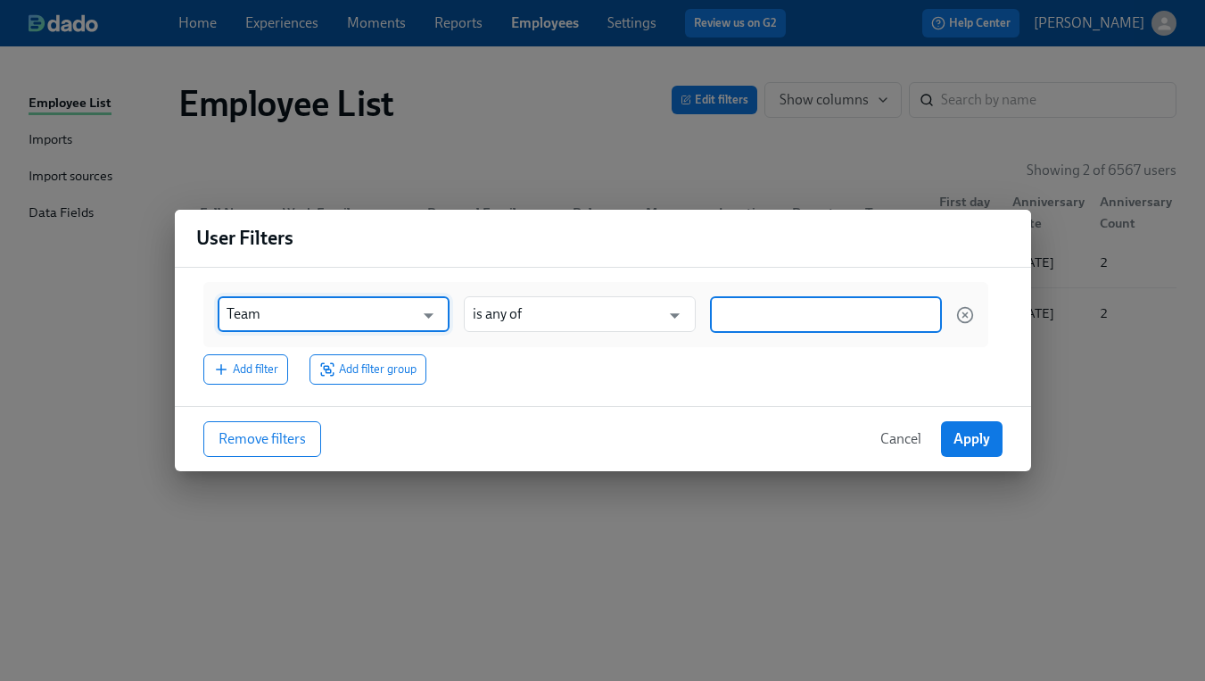
click at [725, 316] on input at bounding box center [826, 314] width 214 height 19
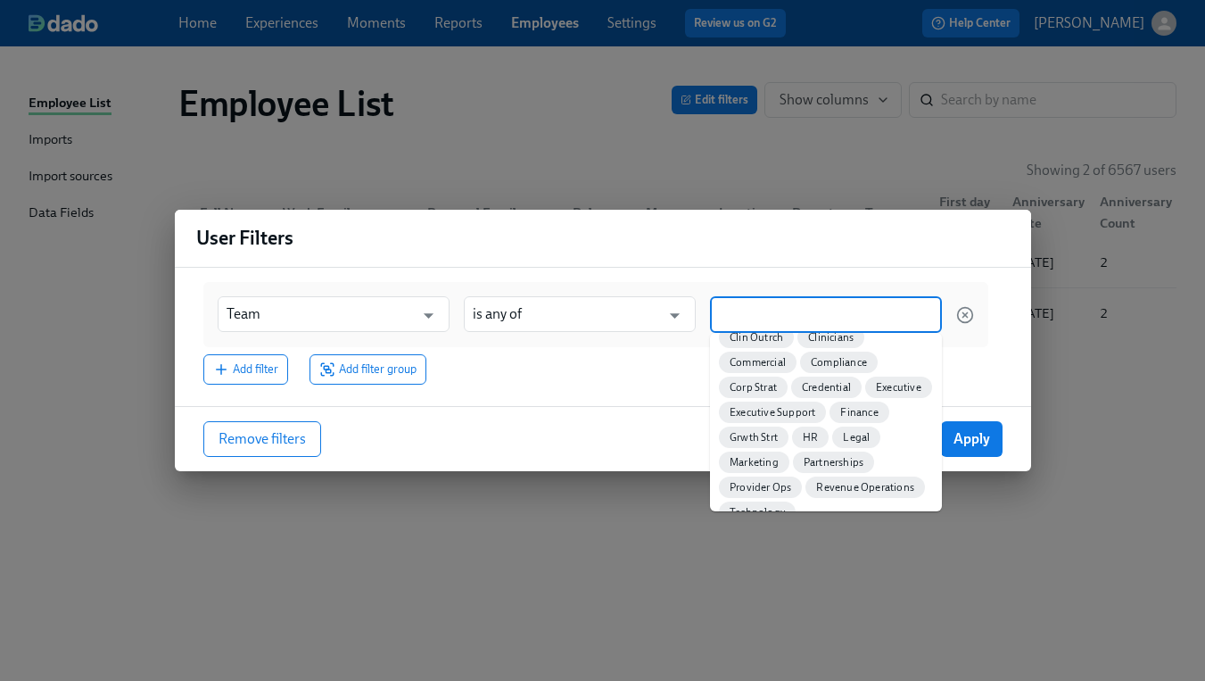
scroll to position [134, 0]
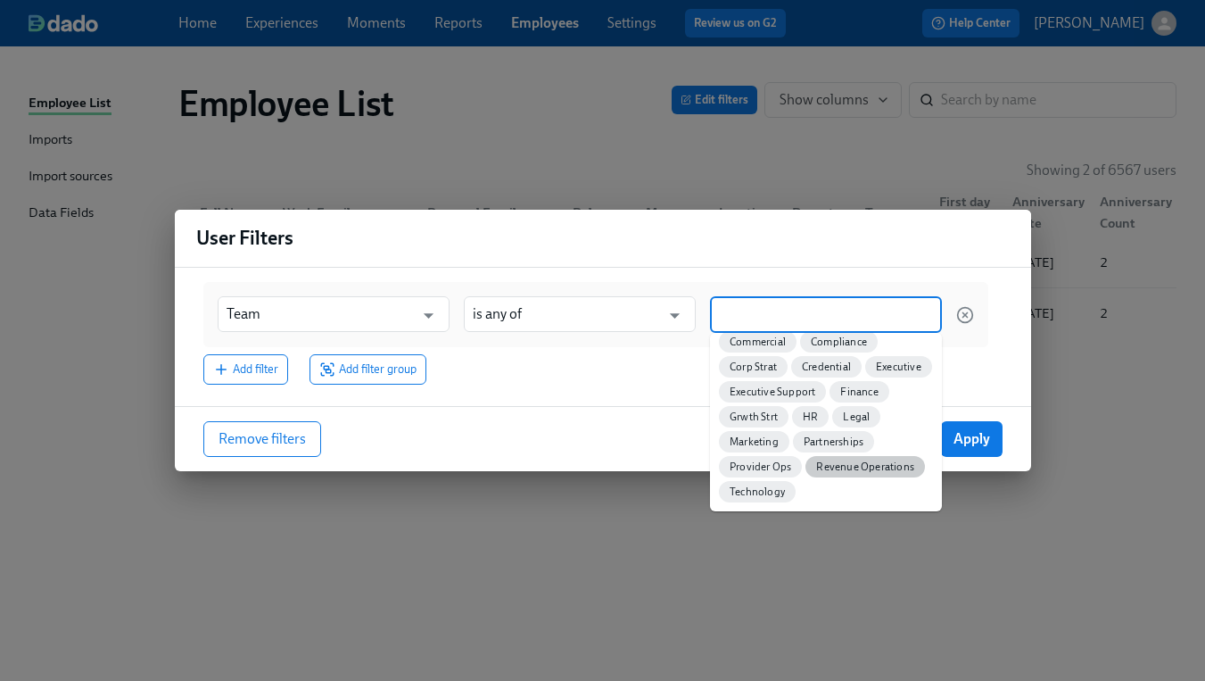
click at [876, 462] on span "Revenue Operations" at bounding box center [865, 466] width 120 height 13
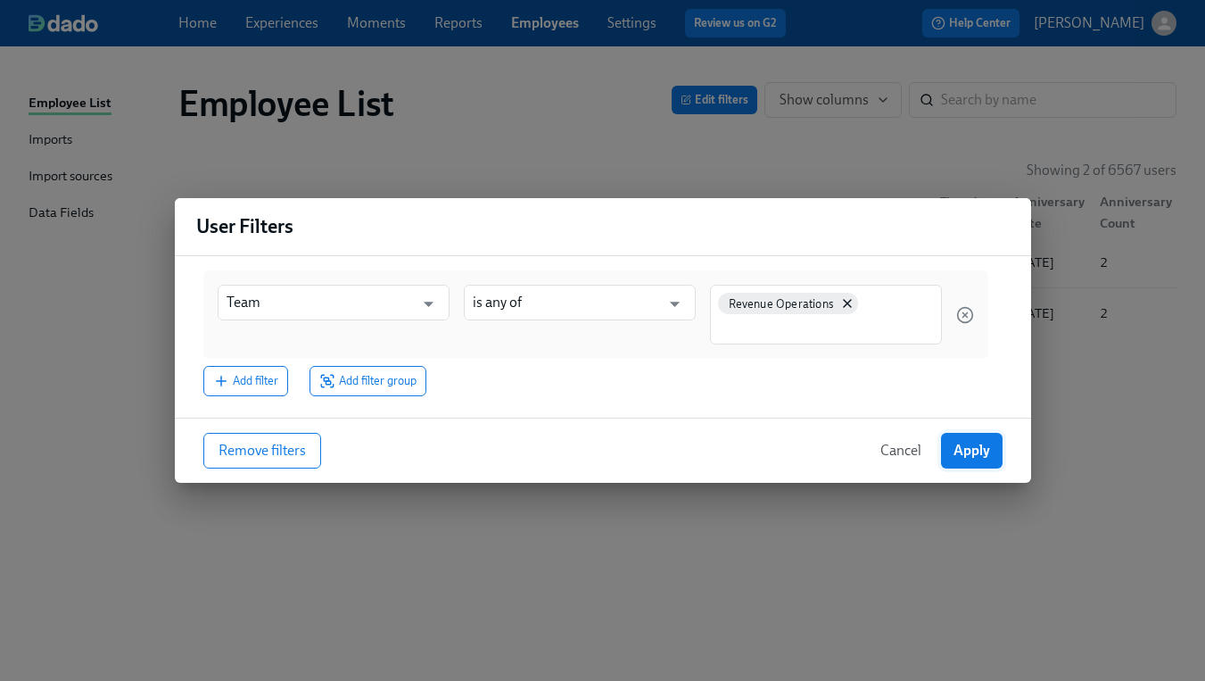
click at [960, 447] on span "Apply" at bounding box center [972, 451] width 37 height 18
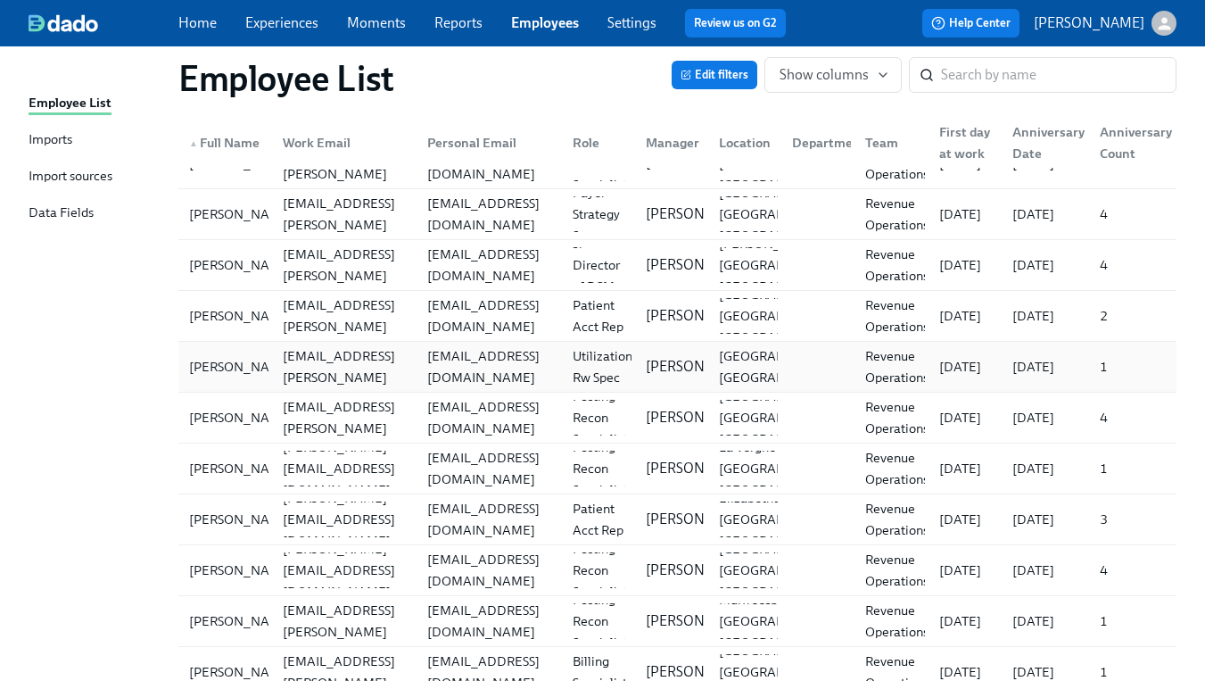
scroll to position [0, 0]
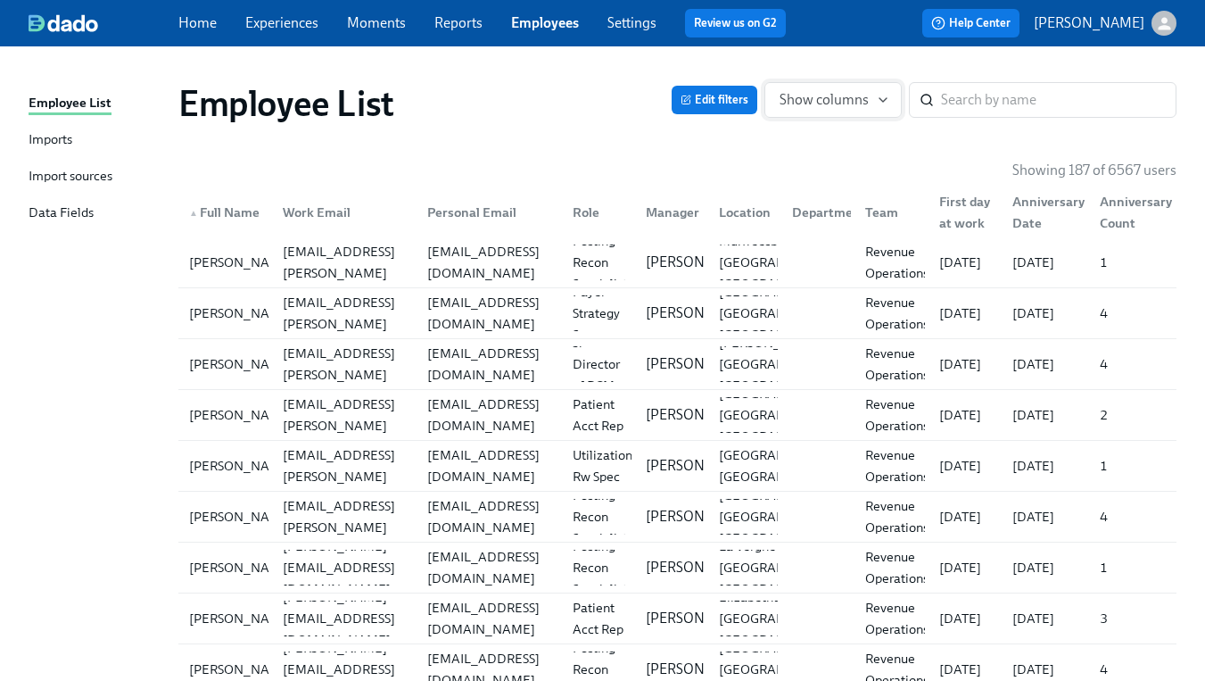
click at [838, 109] on button "Show columns" at bounding box center [832, 100] width 137 height 36
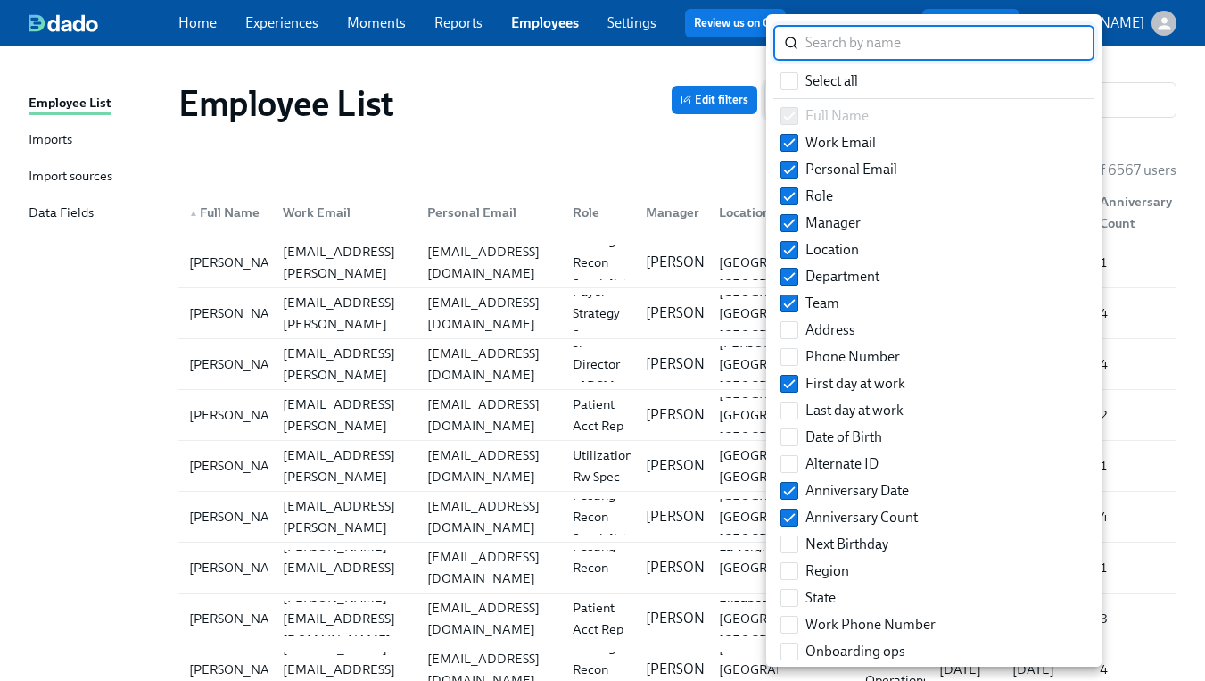
click at [838, 109] on span "Full Name" at bounding box center [836, 116] width 63 height 20
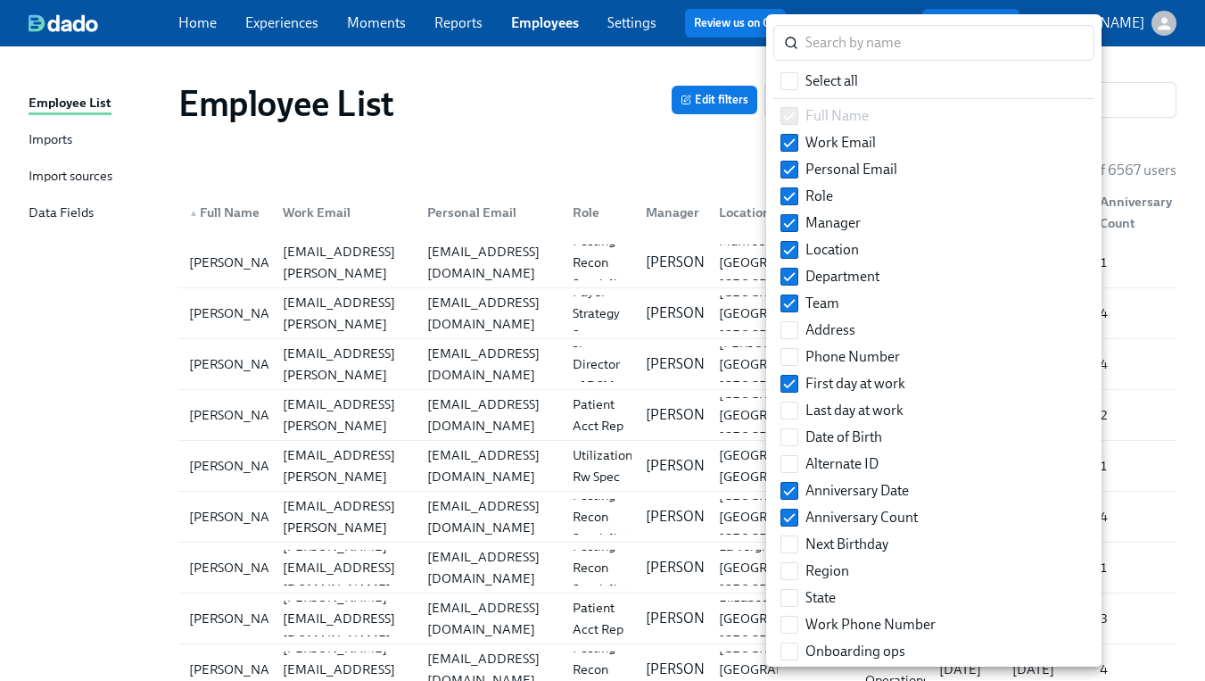
click at [735, 103] on div at bounding box center [602, 340] width 1205 height 681
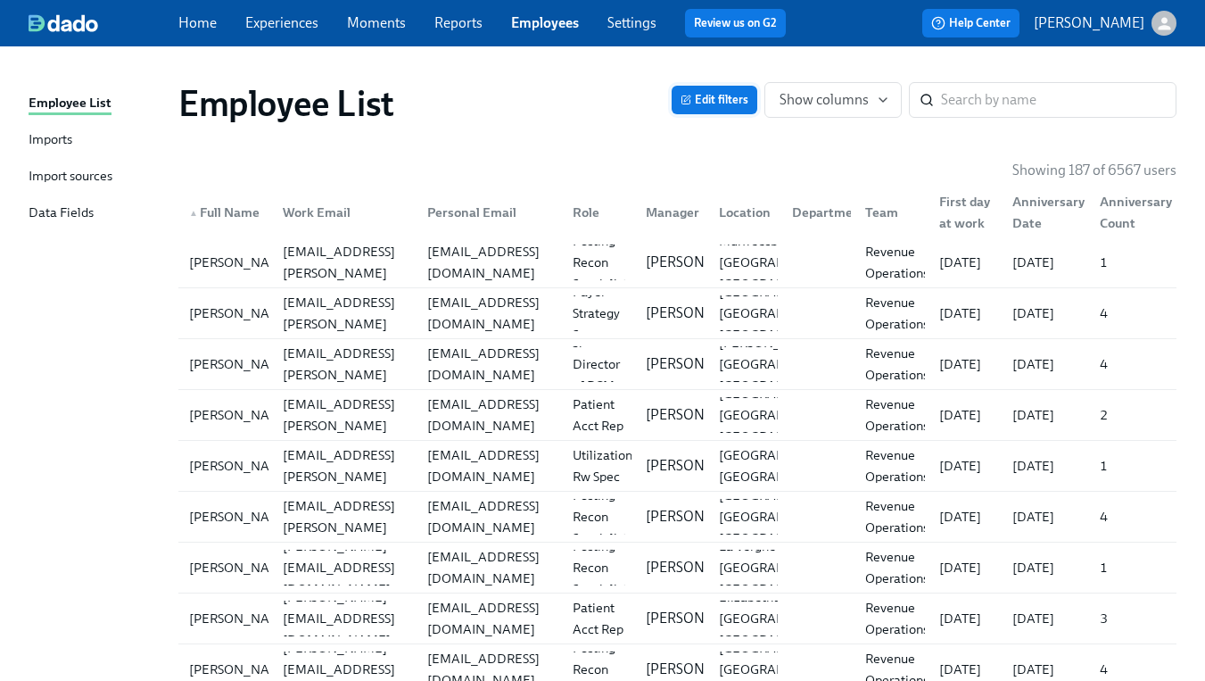
click at [732, 105] on span "Edit filters" at bounding box center [715, 100] width 68 height 18
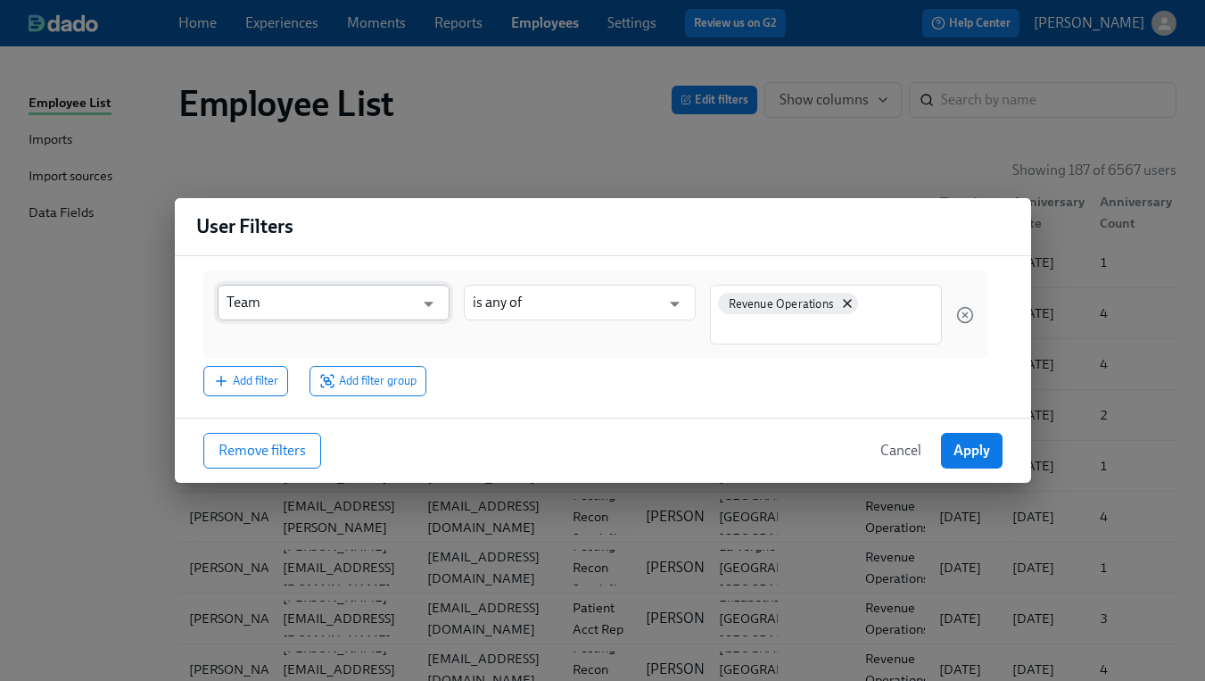
click at [401, 311] on input "Team" at bounding box center [321, 303] width 188 height 36
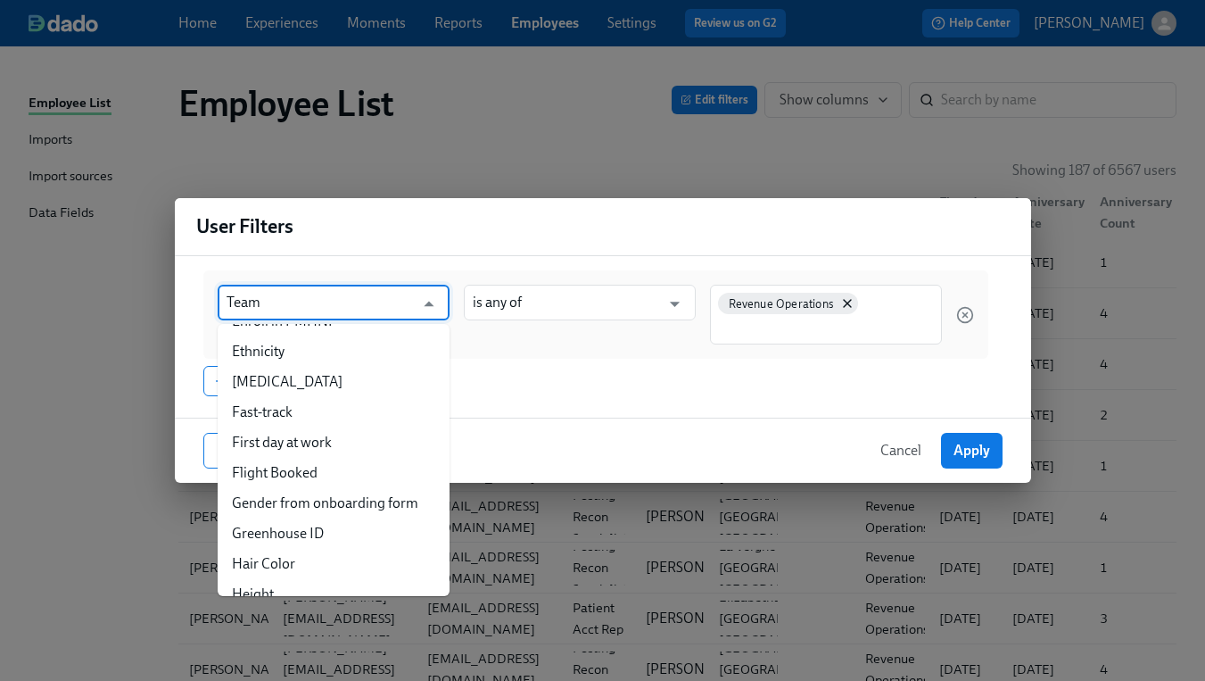
scroll to position [603, 0]
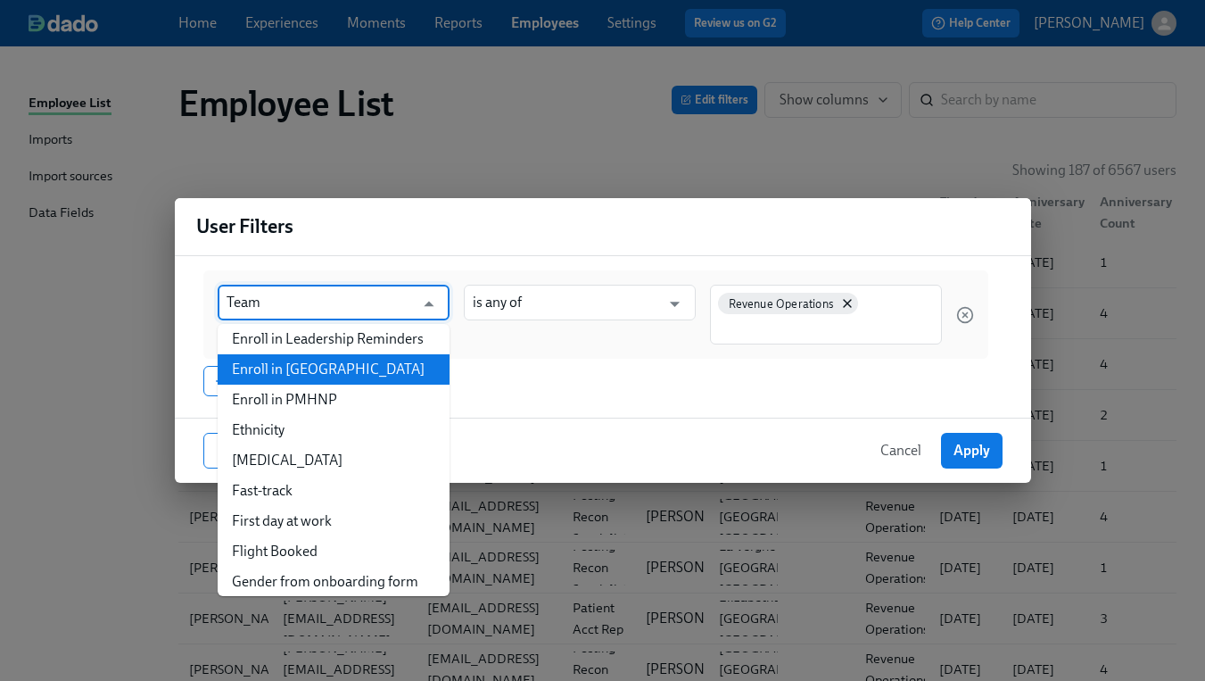
drag, startPoint x: 297, startPoint y: 367, endPoint x: 324, endPoint y: 359, distance: 27.9
click at [297, 367] on li "Enroll in [GEOGRAPHIC_DATA]" at bounding box center [334, 369] width 232 height 30
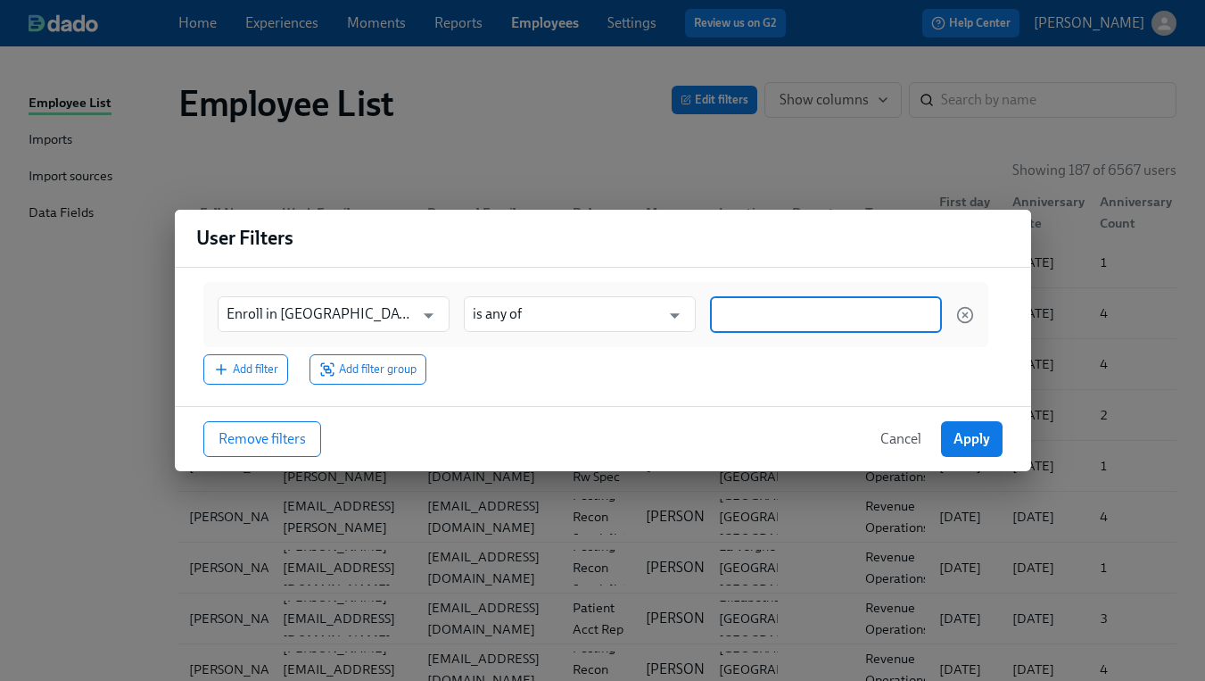
click at [805, 316] on input at bounding box center [826, 314] width 214 height 19
click at [787, 400] on span "Yes" at bounding box center [790, 400] width 37 height 13
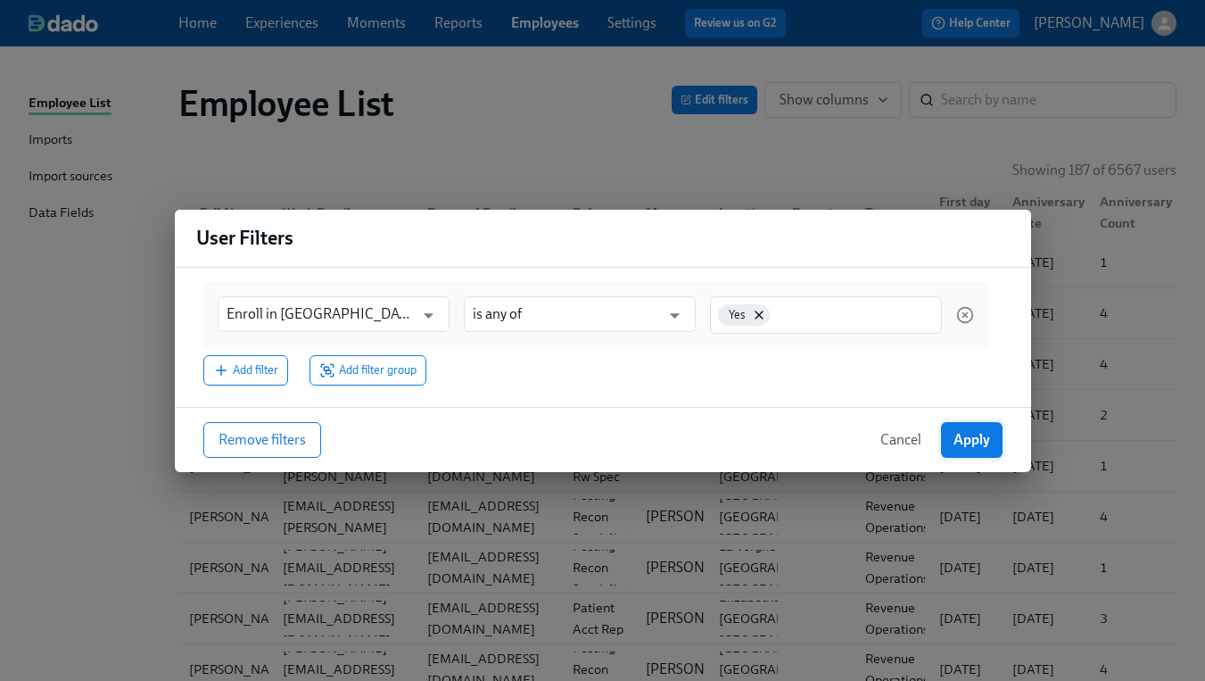
click at [978, 442] on span "Apply" at bounding box center [972, 440] width 37 height 18
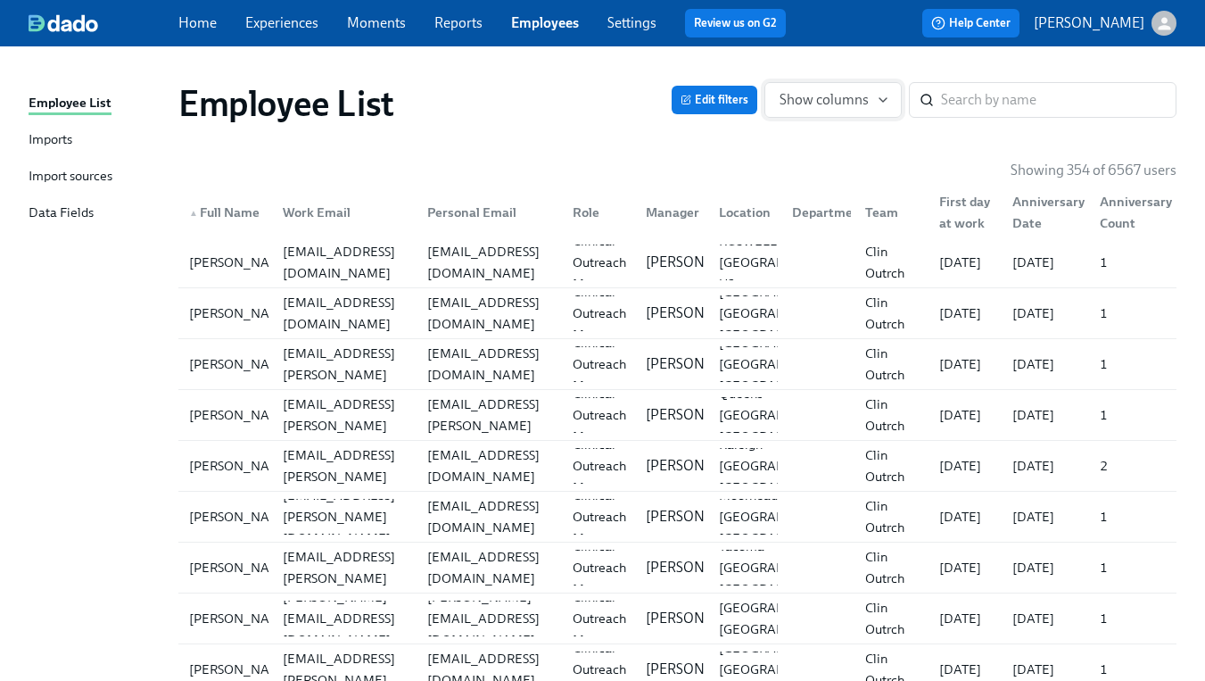
click at [808, 104] on span "Show columns" at bounding box center [833, 100] width 107 height 18
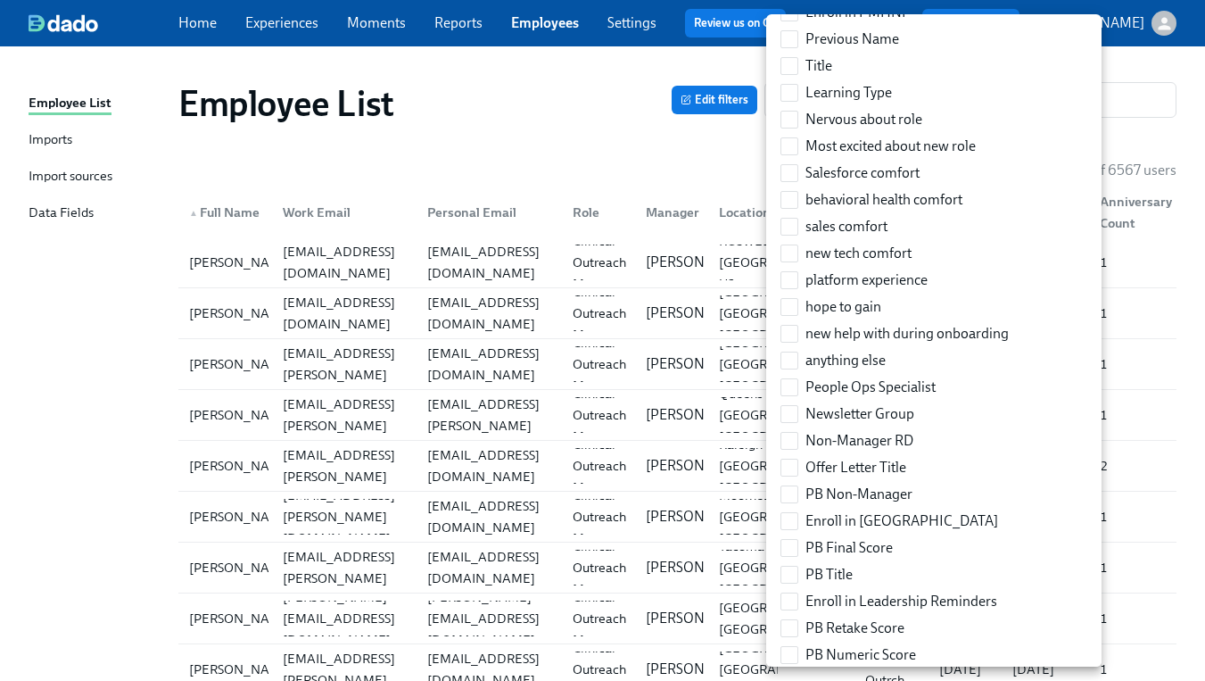
scroll to position [2498, 0]
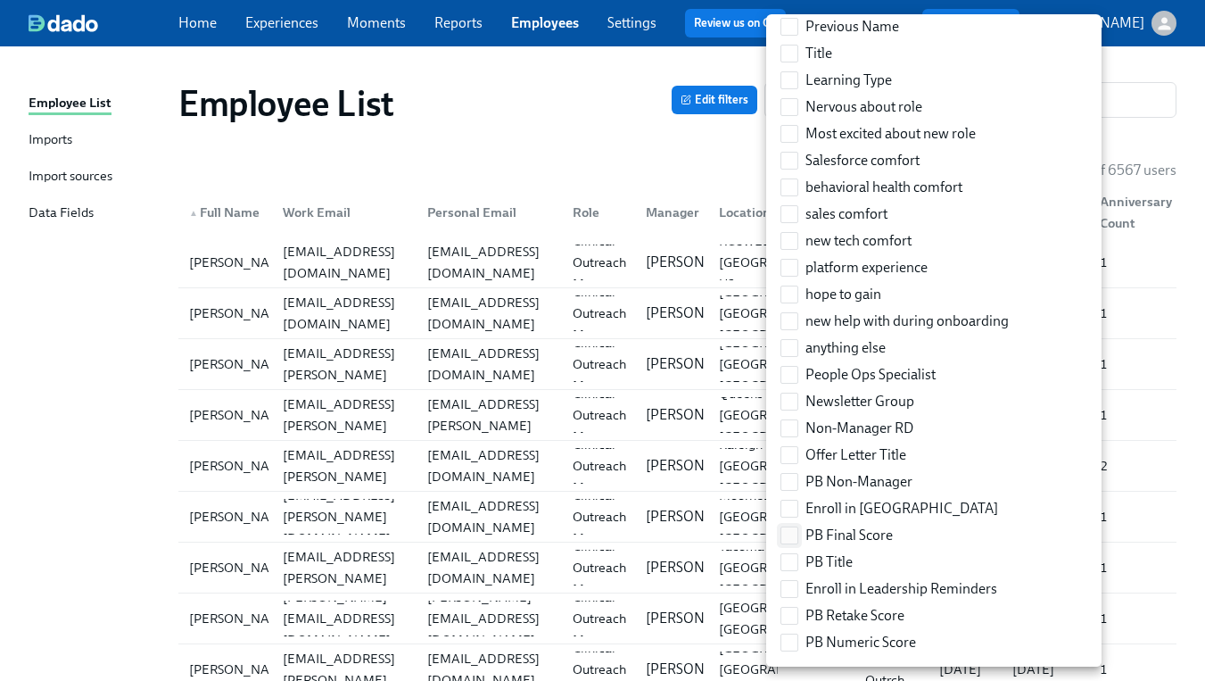
click at [793, 537] on input "PB Final Score" at bounding box center [789, 535] width 16 height 16
checkbox input "true"
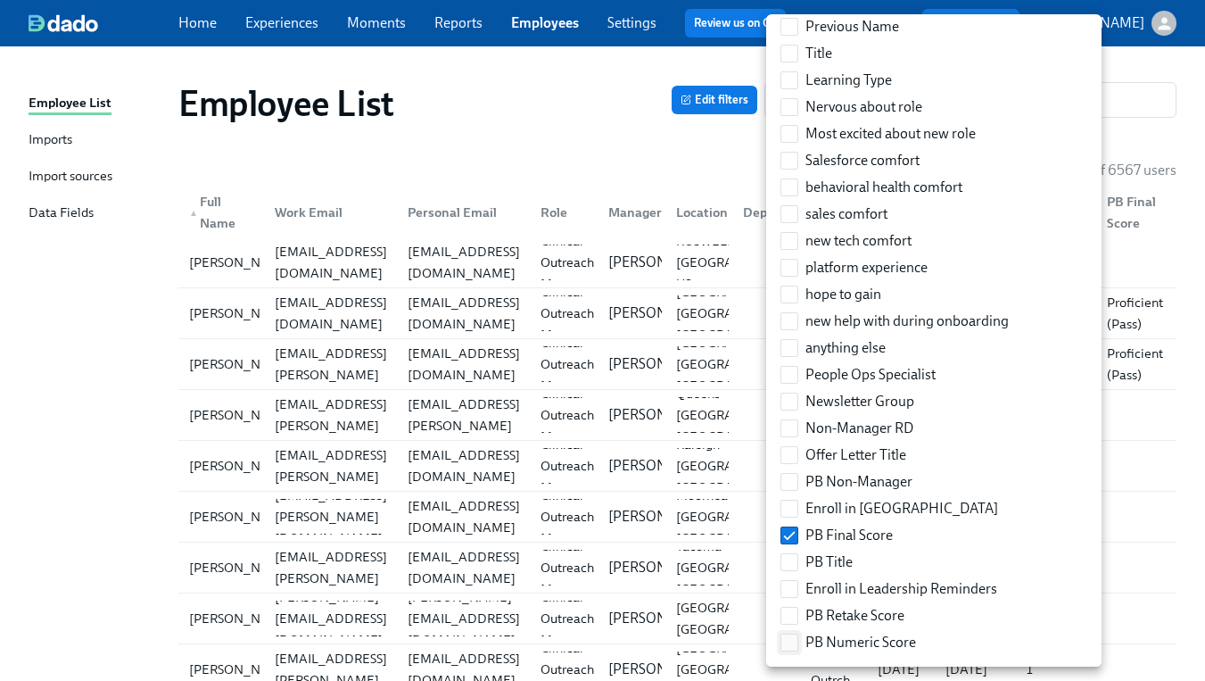
click at [792, 638] on input "PB Numeric Score" at bounding box center [789, 642] width 16 height 16
checkbox input "true"
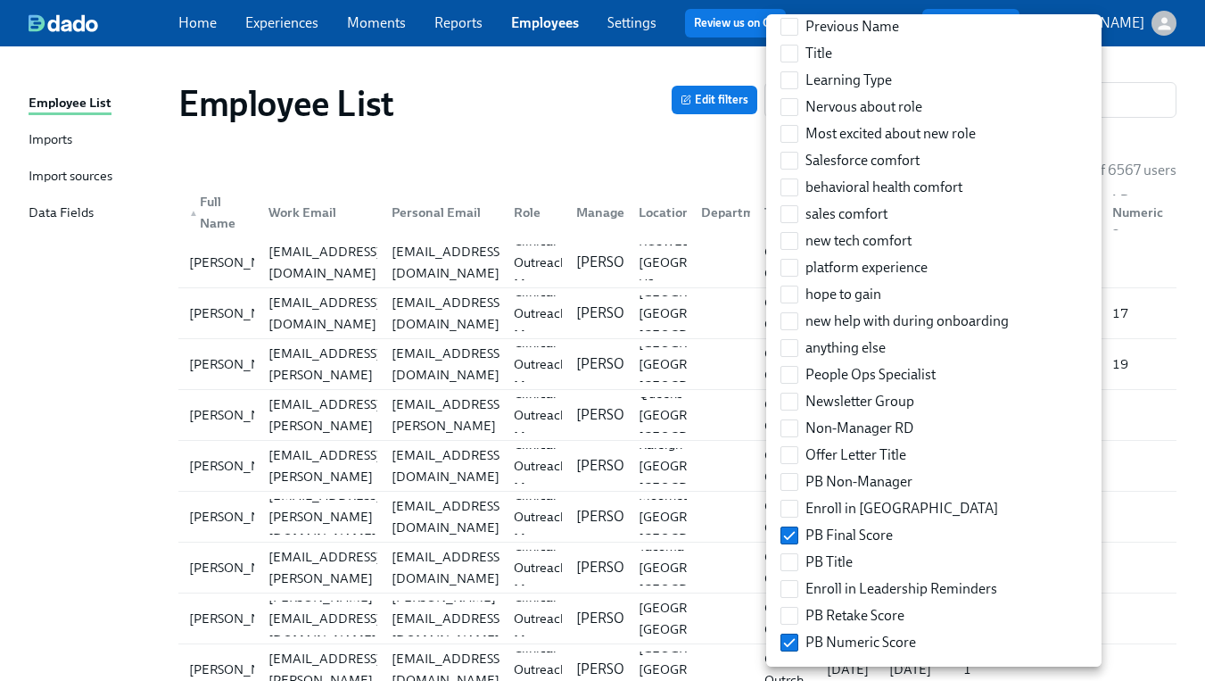
click at [1132, 273] on div at bounding box center [602, 340] width 1205 height 681
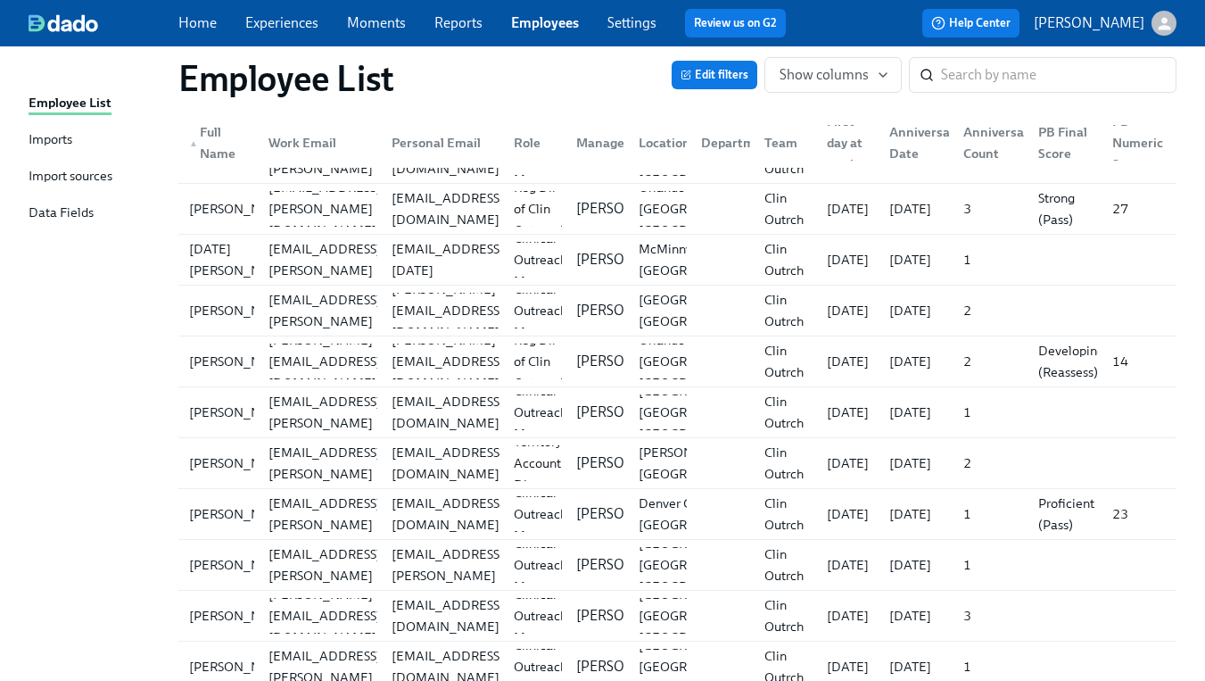
scroll to position [4602, 0]
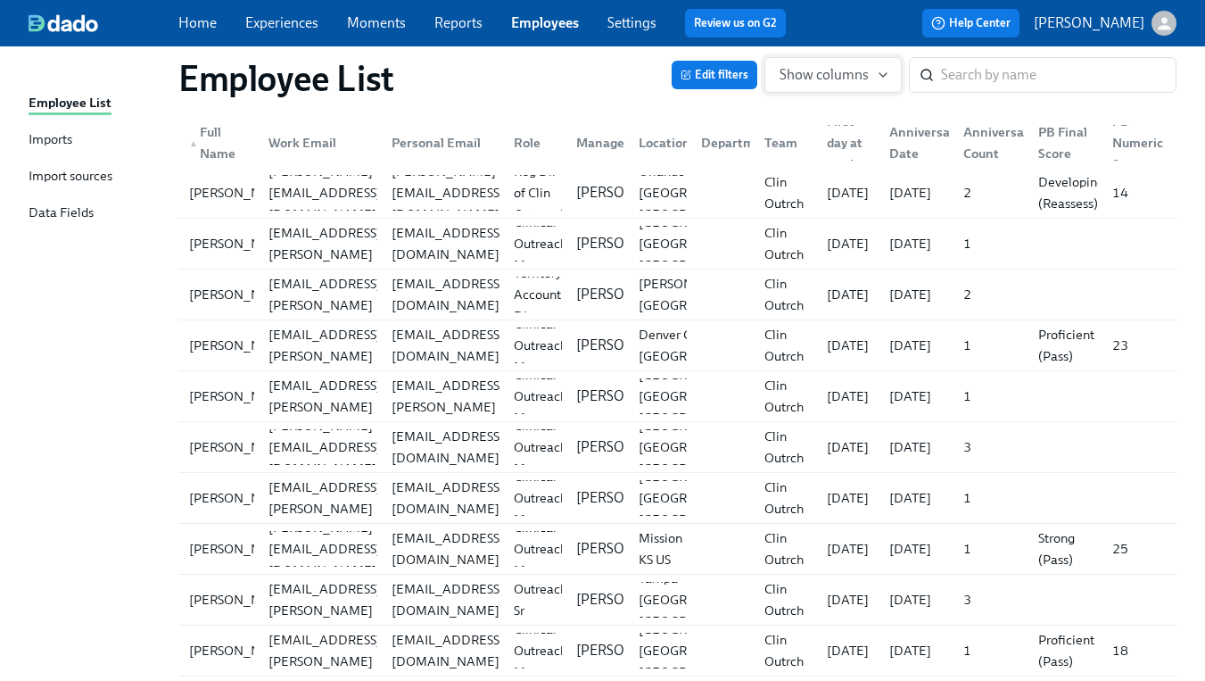
click at [808, 80] on span "Show columns" at bounding box center [833, 75] width 107 height 18
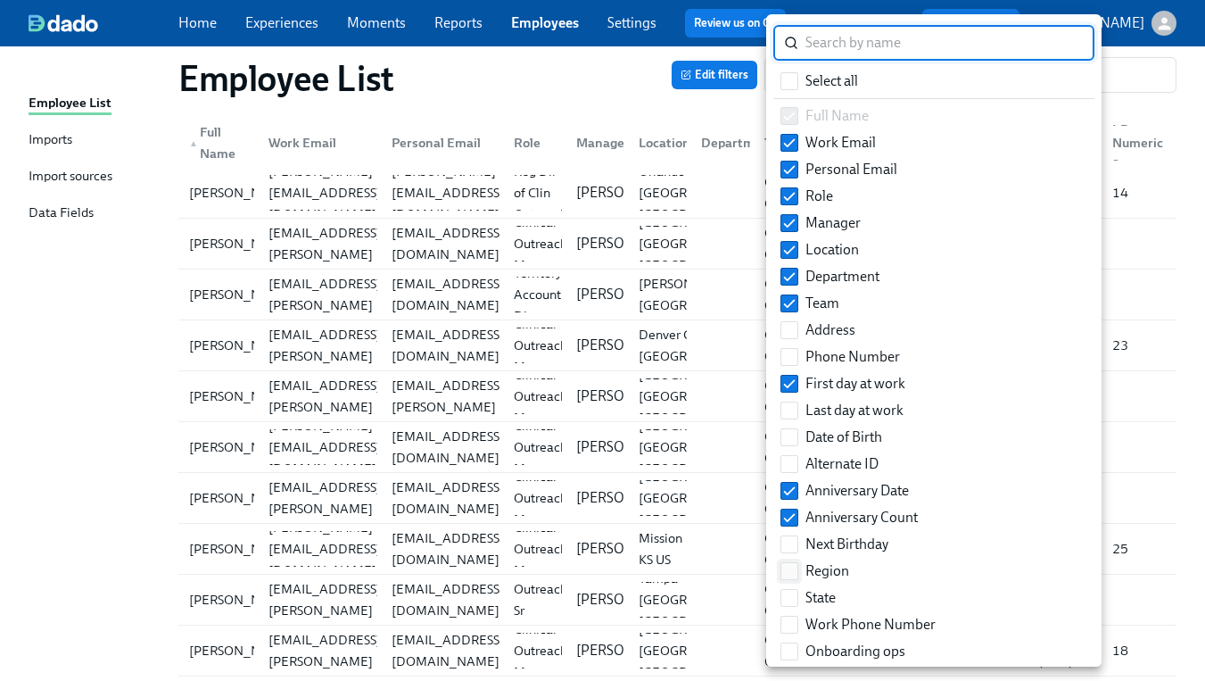
click at [797, 574] on span at bounding box center [789, 571] width 18 height 18
click at [797, 574] on input "Region" at bounding box center [789, 571] width 16 height 16
checkbox input "true"
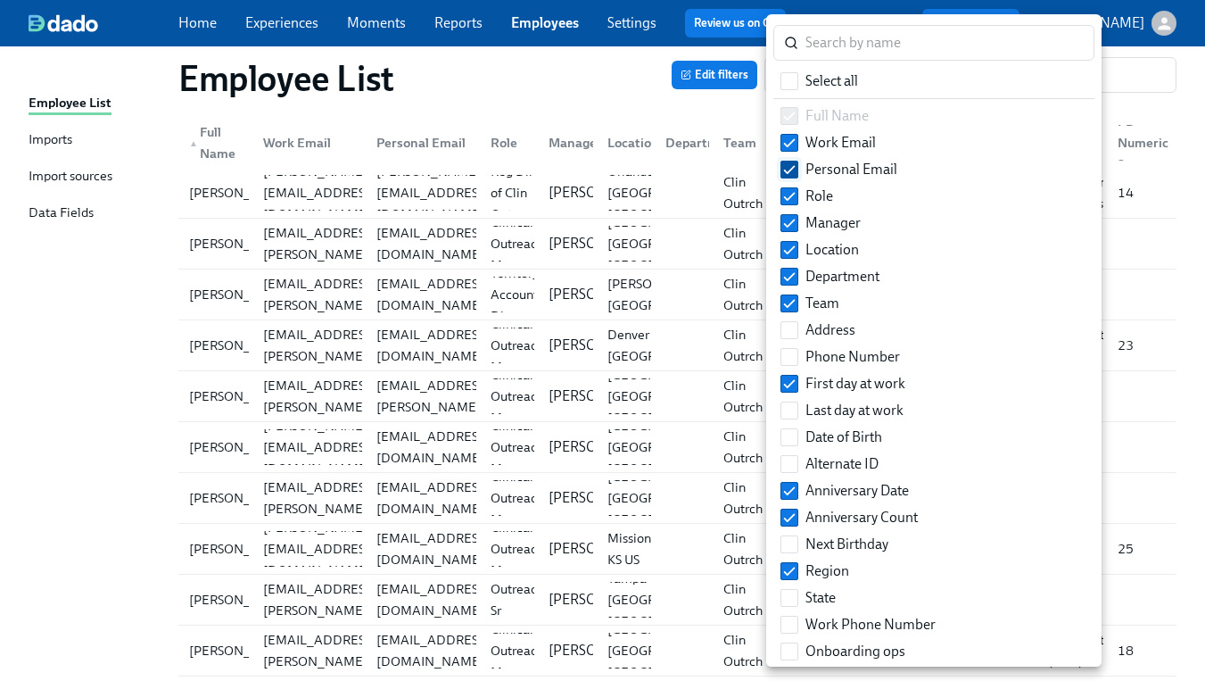
click at [787, 167] on input "Personal Email" at bounding box center [789, 169] width 16 height 16
checkbox input "false"
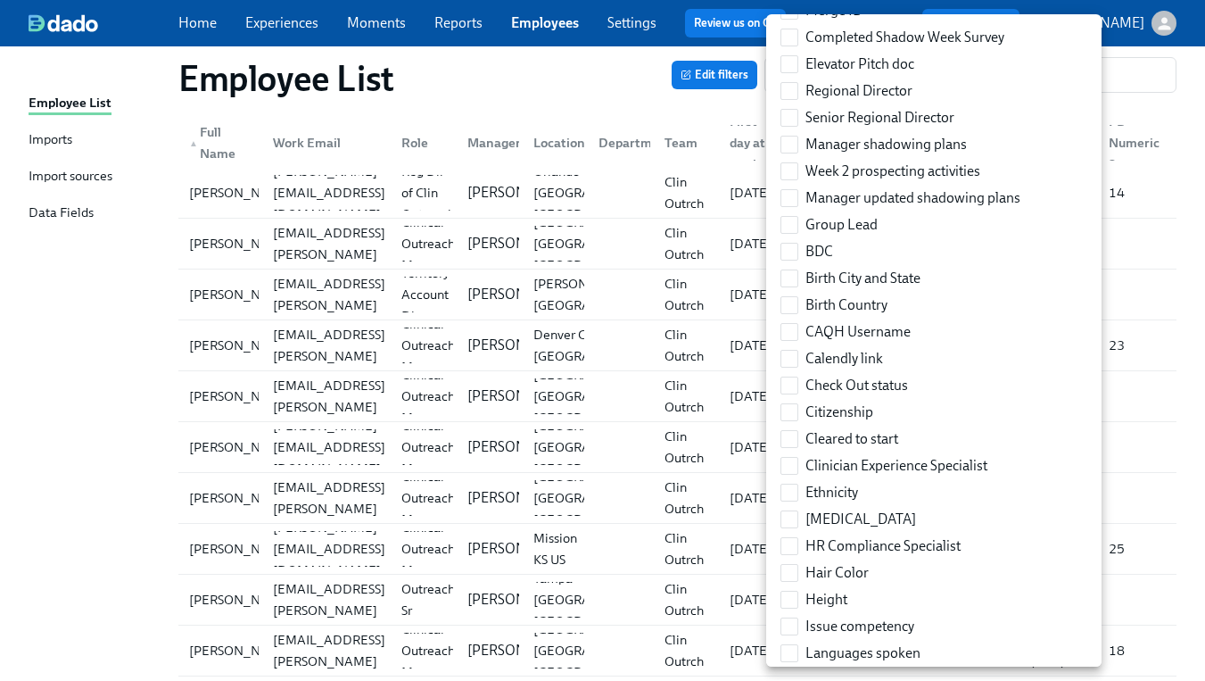
scroll to position [698, 0]
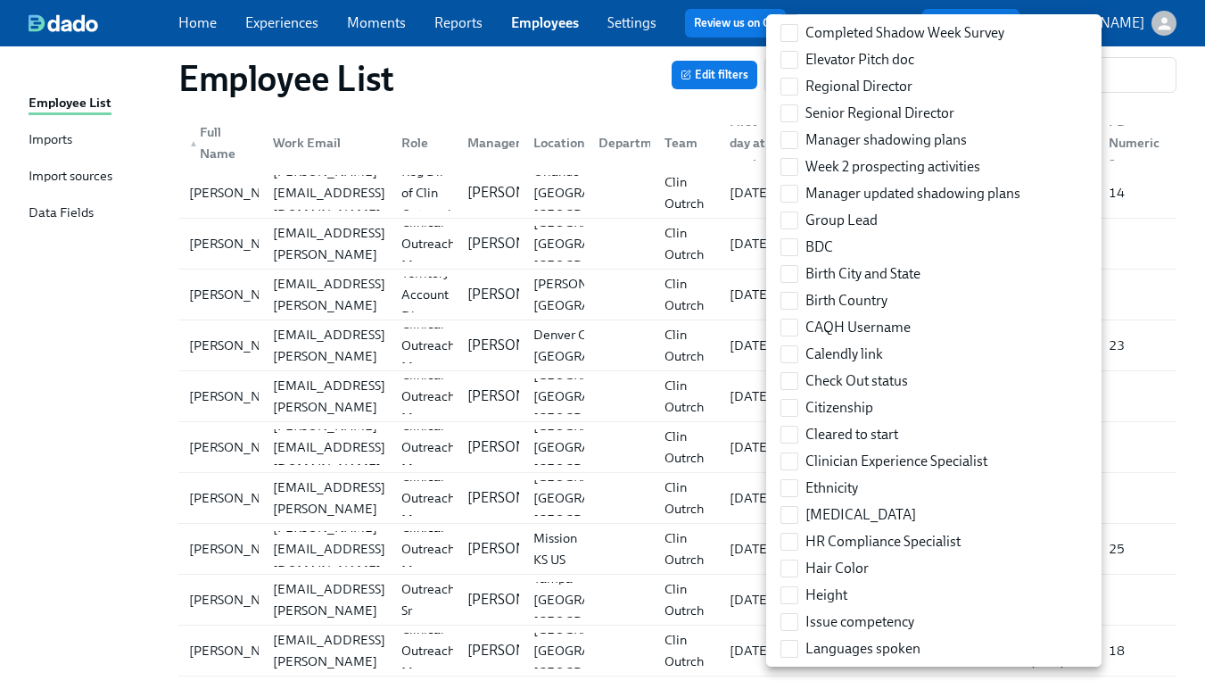
click at [1127, 383] on div at bounding box center [602, 340] width 1205 height 681
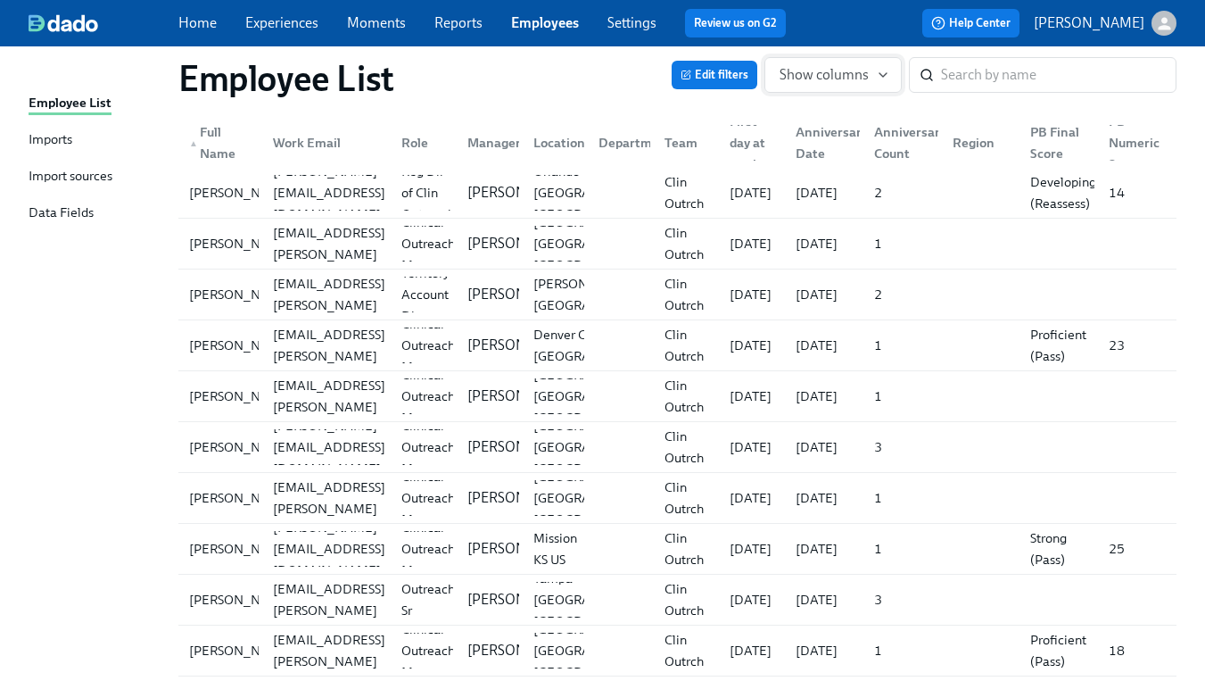
click at [795, 86] on button "Show columns" at bounding box center [832, 75] width 137 height 36
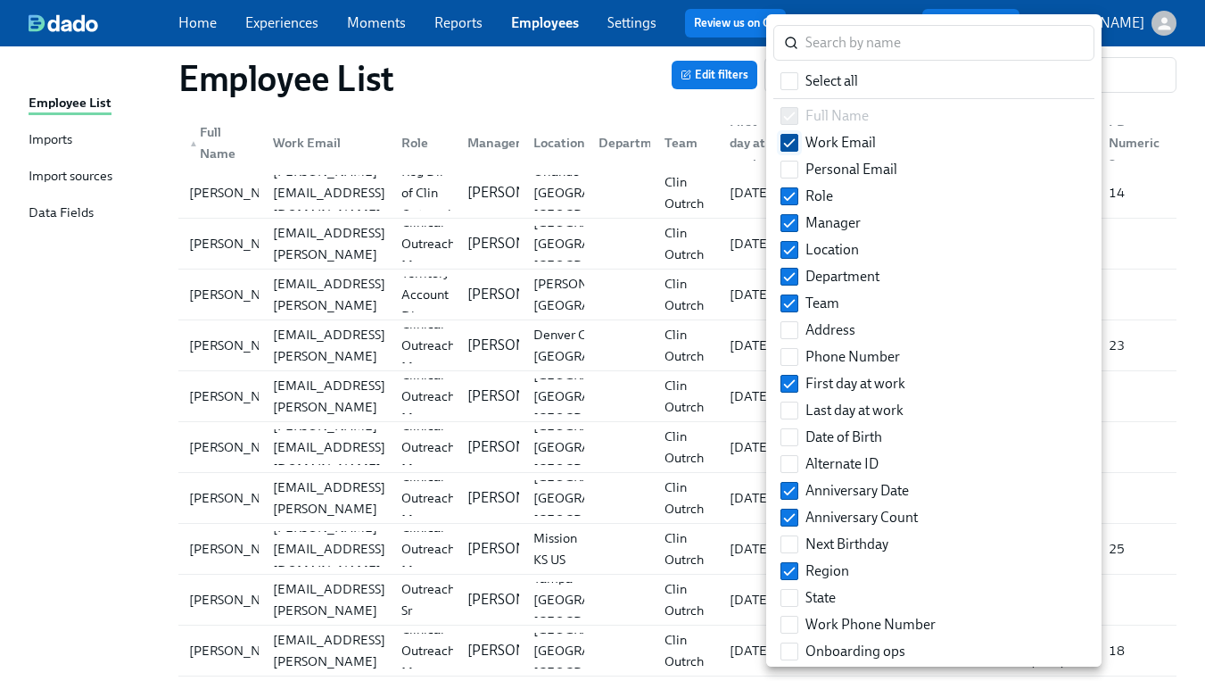
click at [786, 143] on input "Work Email" at bounding box center [789, 143] width 16 height 16
checkbox input "false"
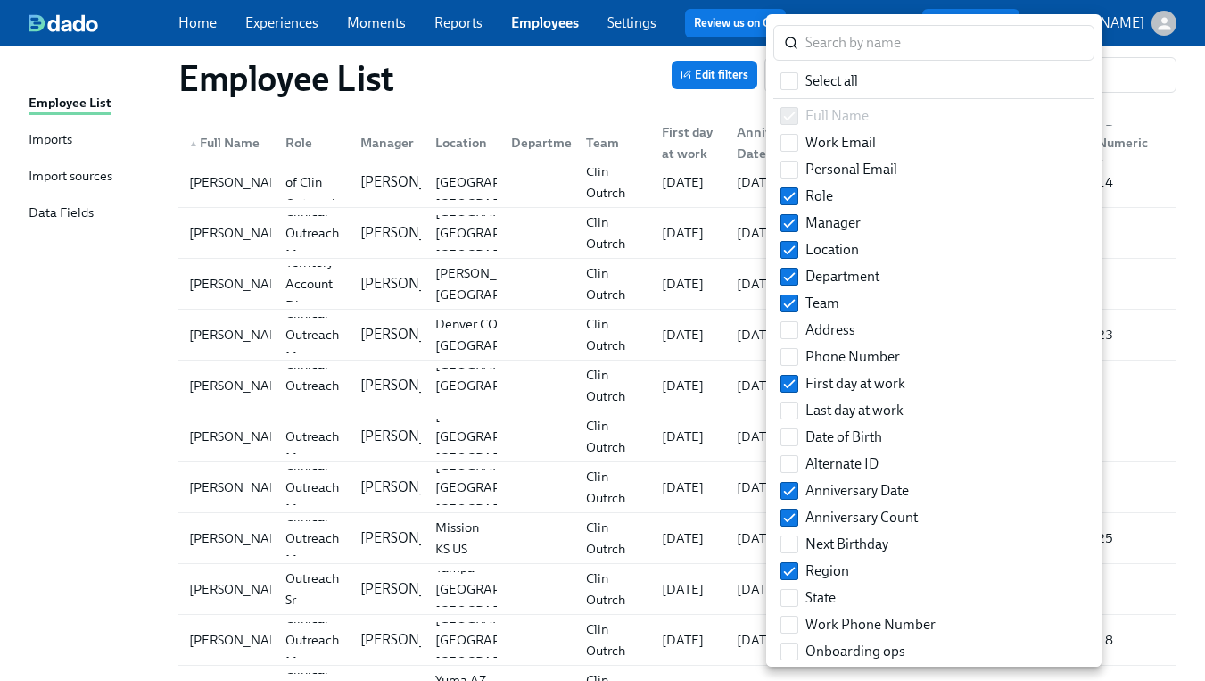
click at [1111, 225] on div at bounding box center [602, 340] width 1205 height 681
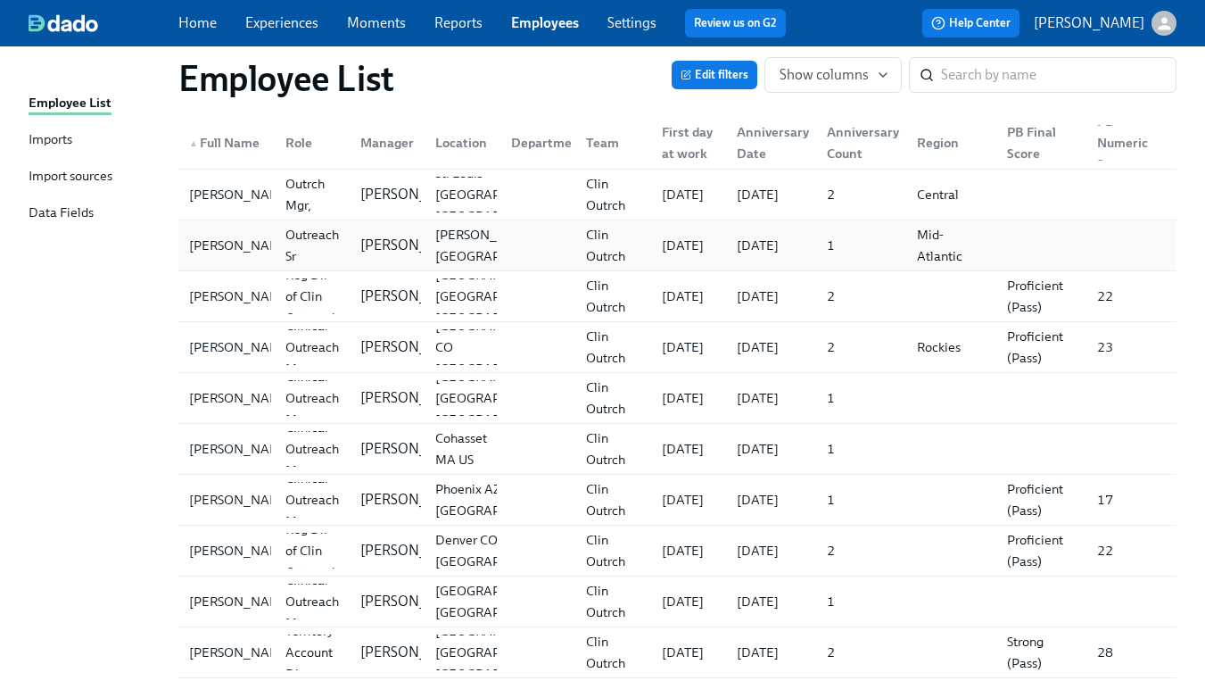
scroll to position [10050, 0]
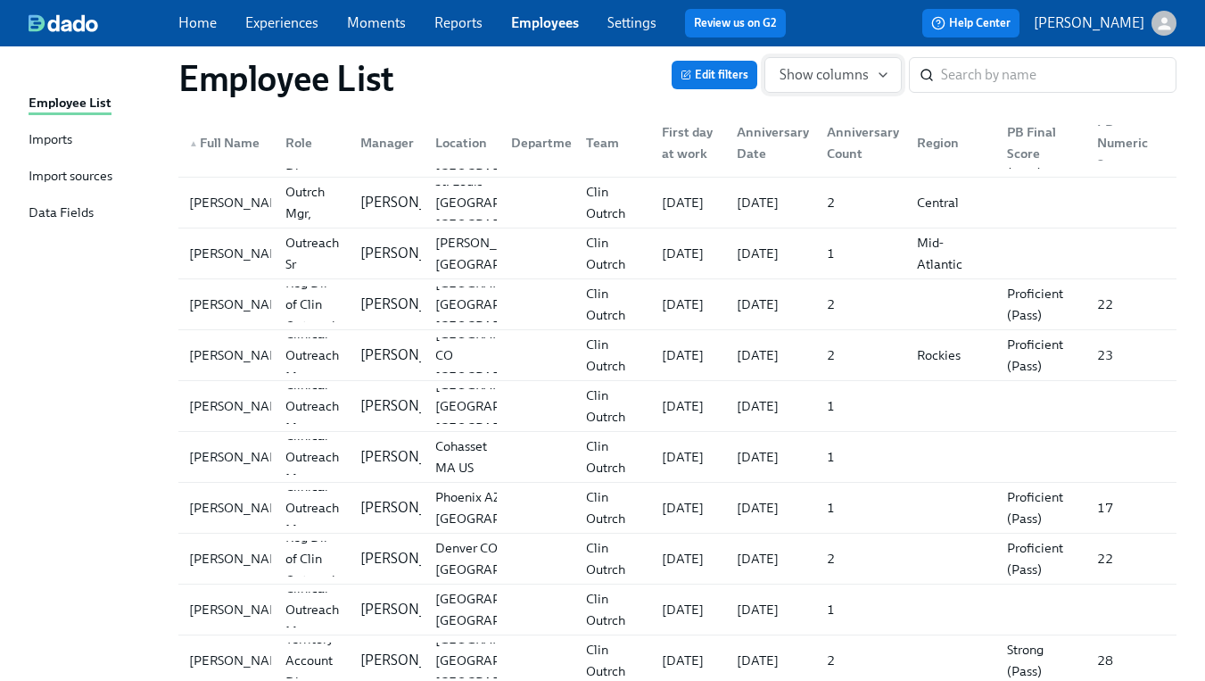
click at [795, 81] on span "Show columns" at bounding box center [833, 75] width 107 height 18
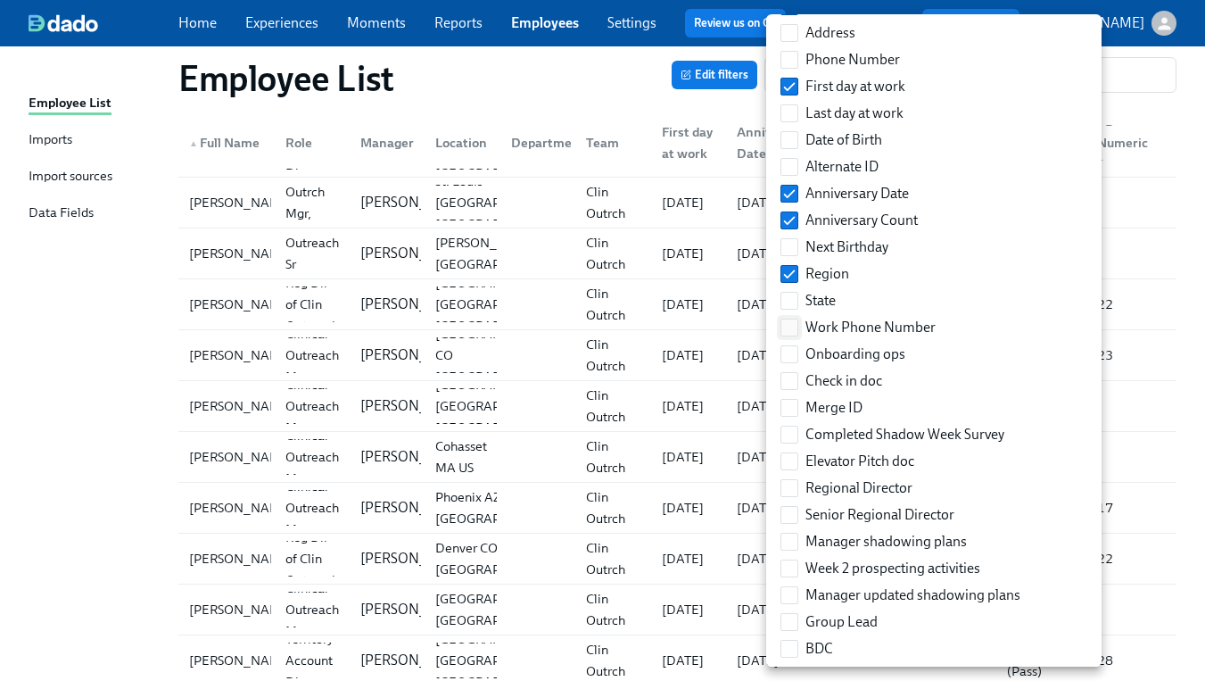
scroll to position [318, 0]
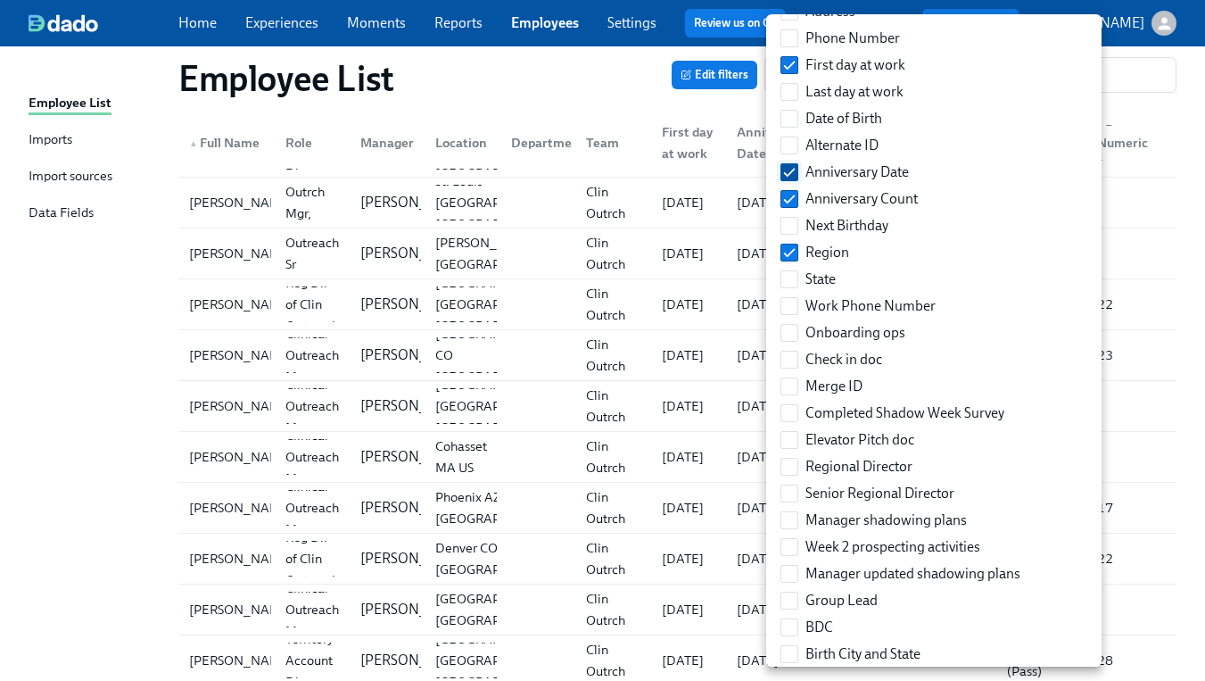
click at [789, 171] on input "Anniversary Date" at bounding box center [789, 172] width 16 height 16
checkbox input "false"
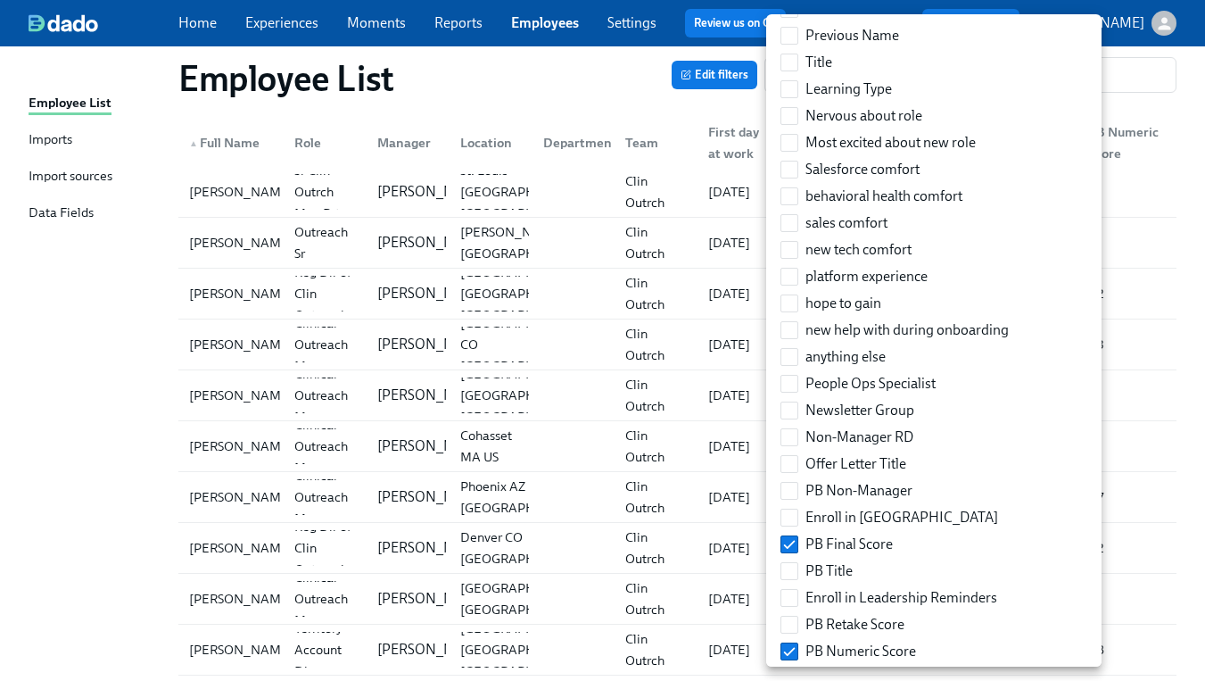
scroll to position [2498, 0]
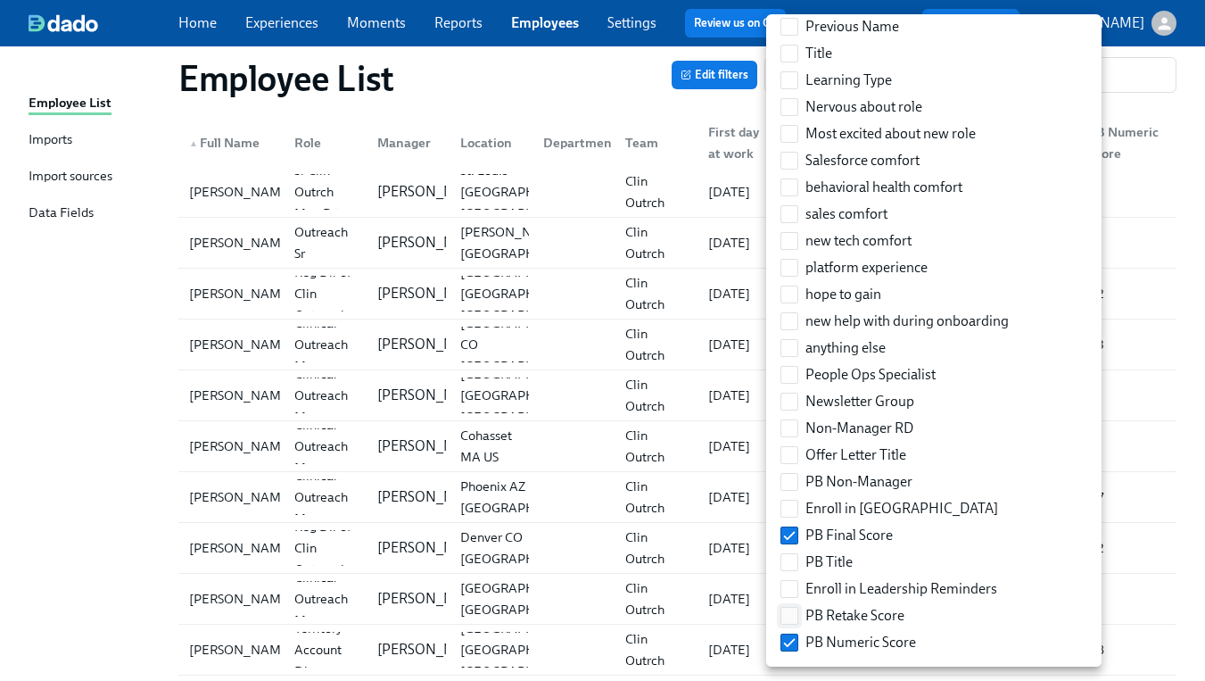
click at [795, 616] on input "PB Retake Score" at bounding box center [789, 615] width 16 height 16
checkbox input "true"
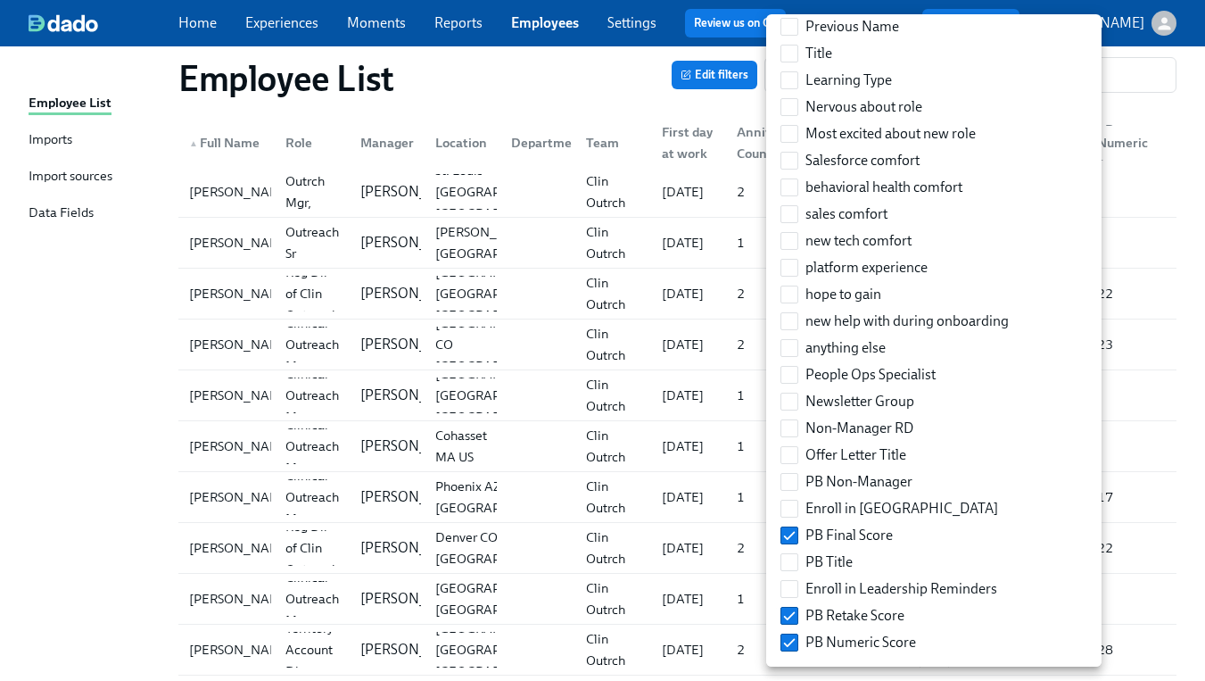
click at [1152, 420] on div at bounding box center [602, 340] width 1205 height 681
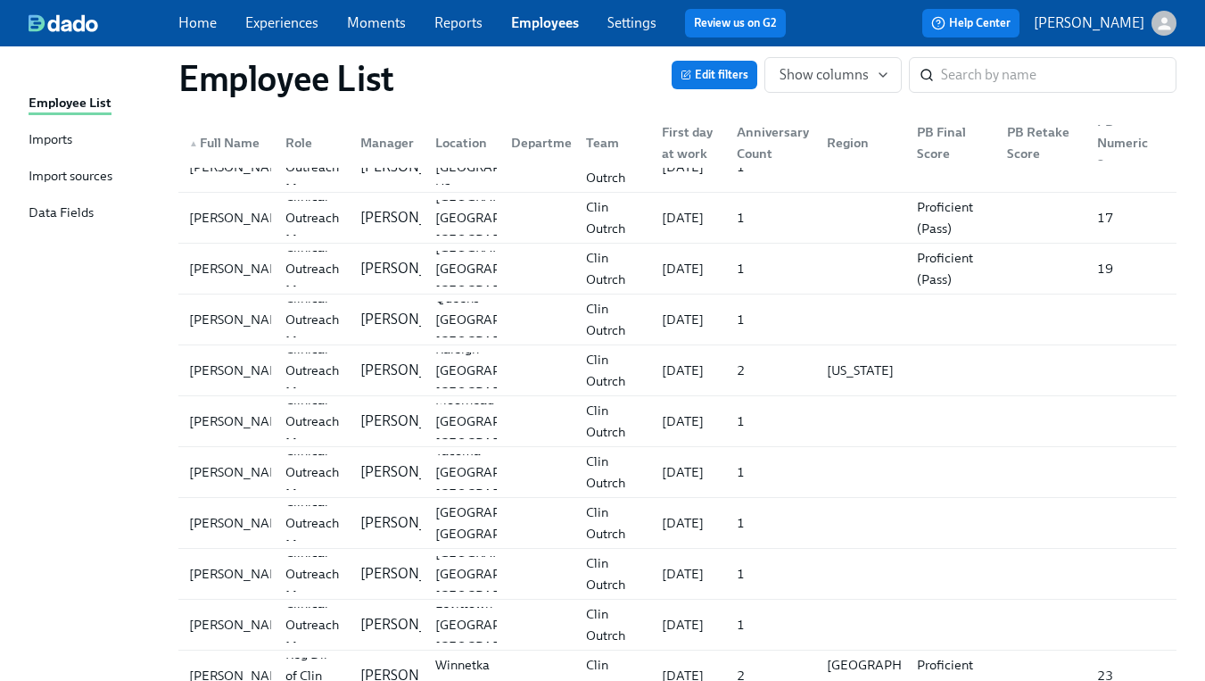
scroll to position [0, 0]
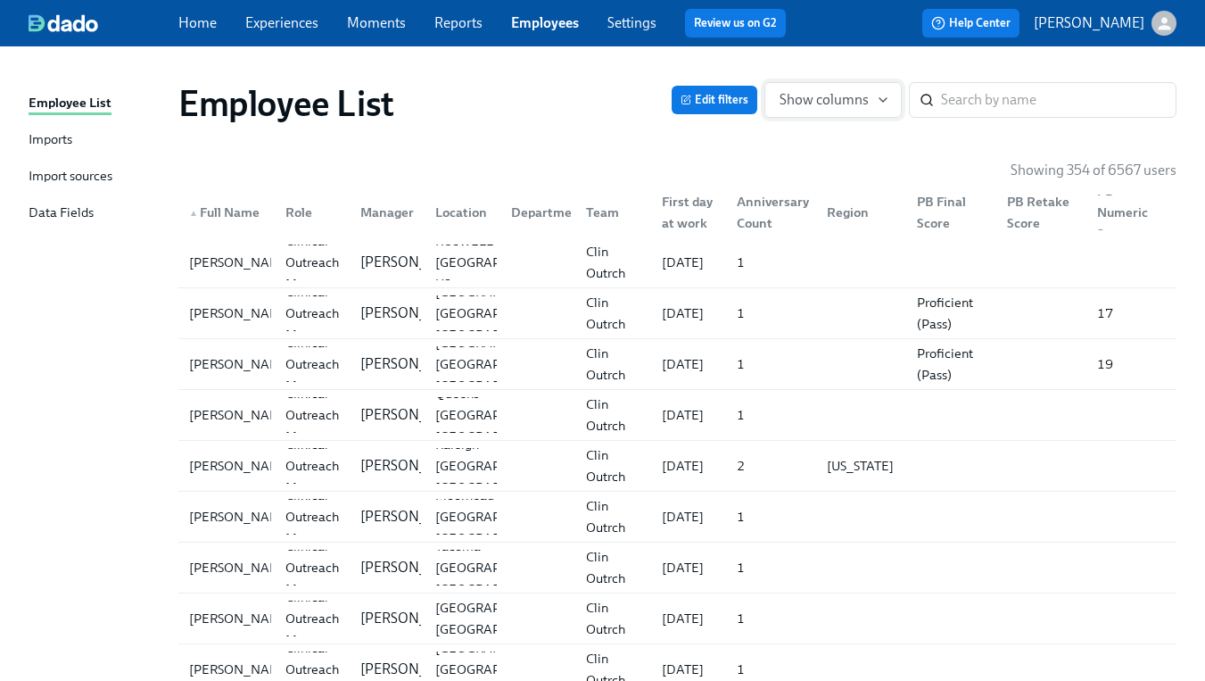
click at [863, 110] on button "Show columns" at bounding box center [832, 100] width 137 height 36
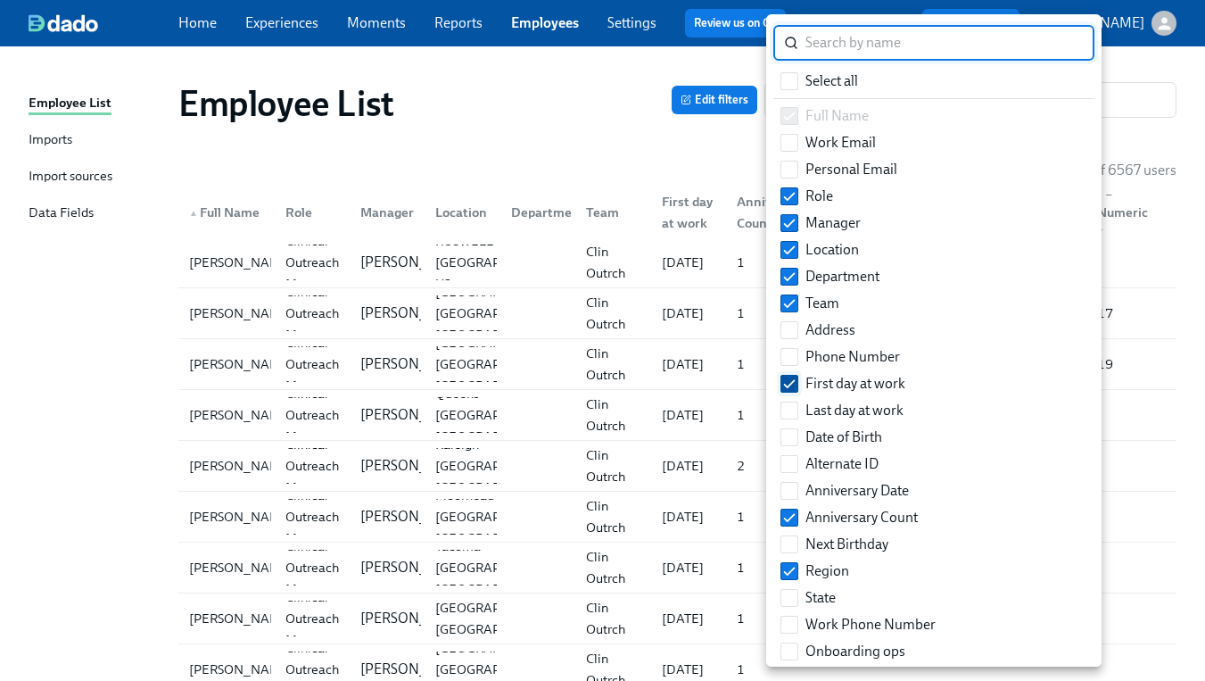
scroll to position [18, 0]
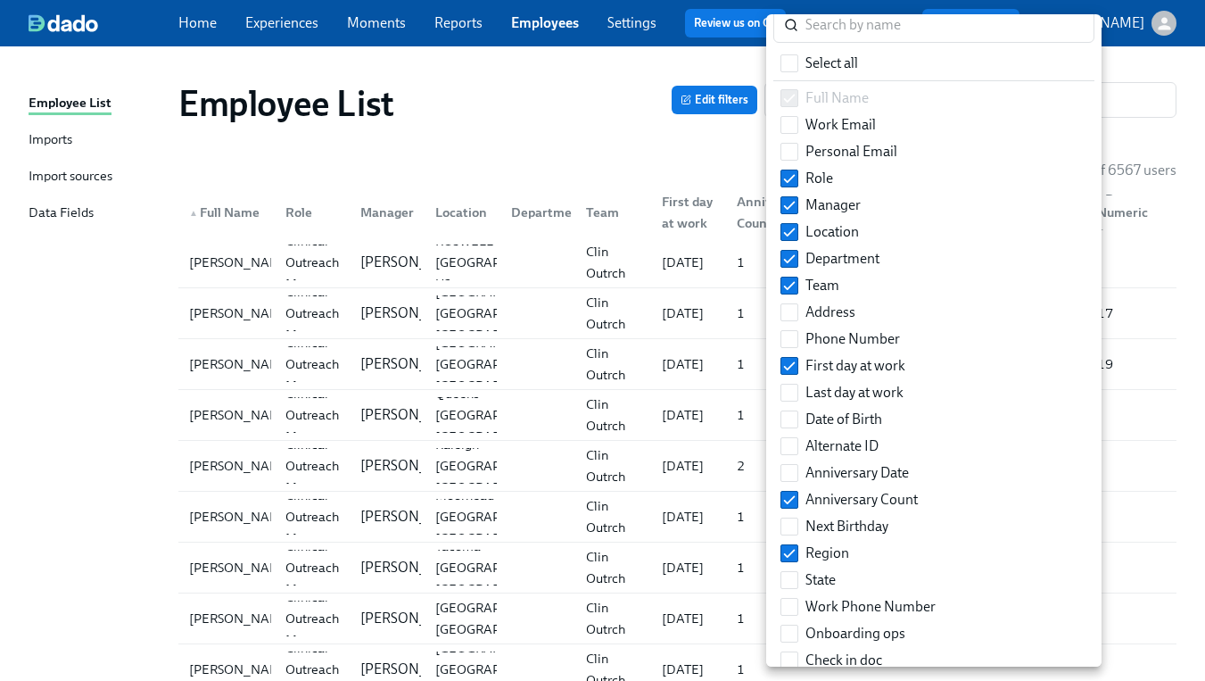
click at [1145, 378] on div at bounding box center [602, 340] width 1205 height 681
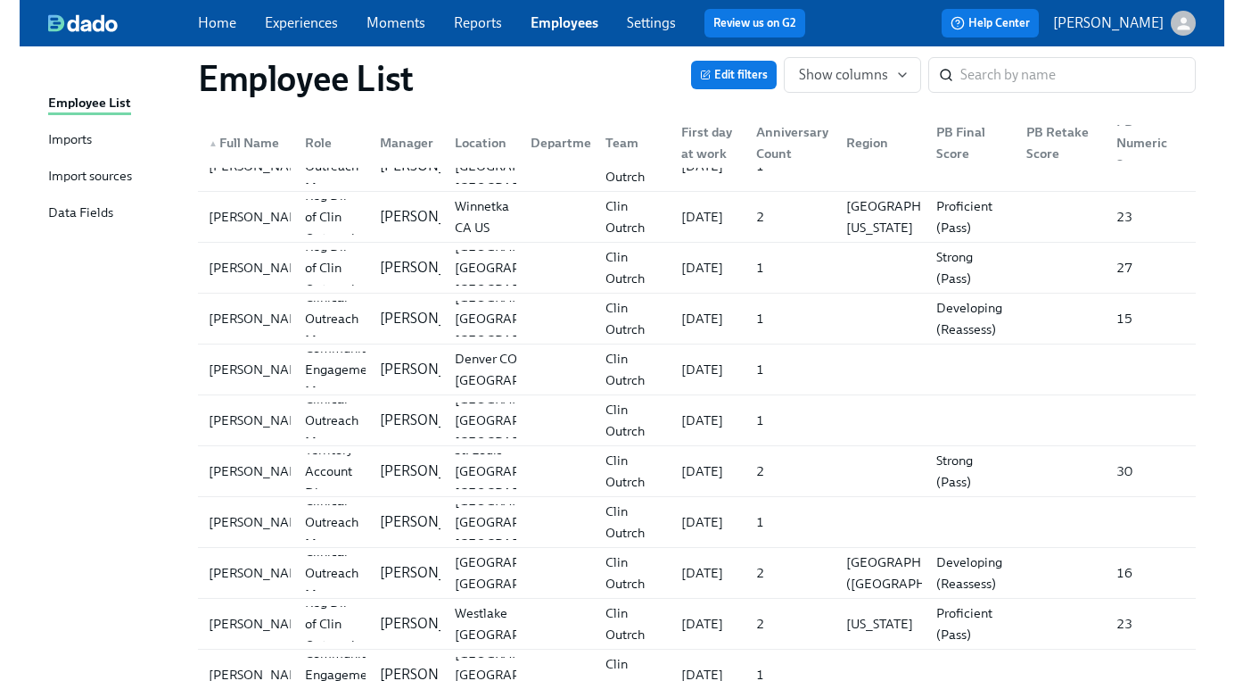
scroll to position [0, 0]
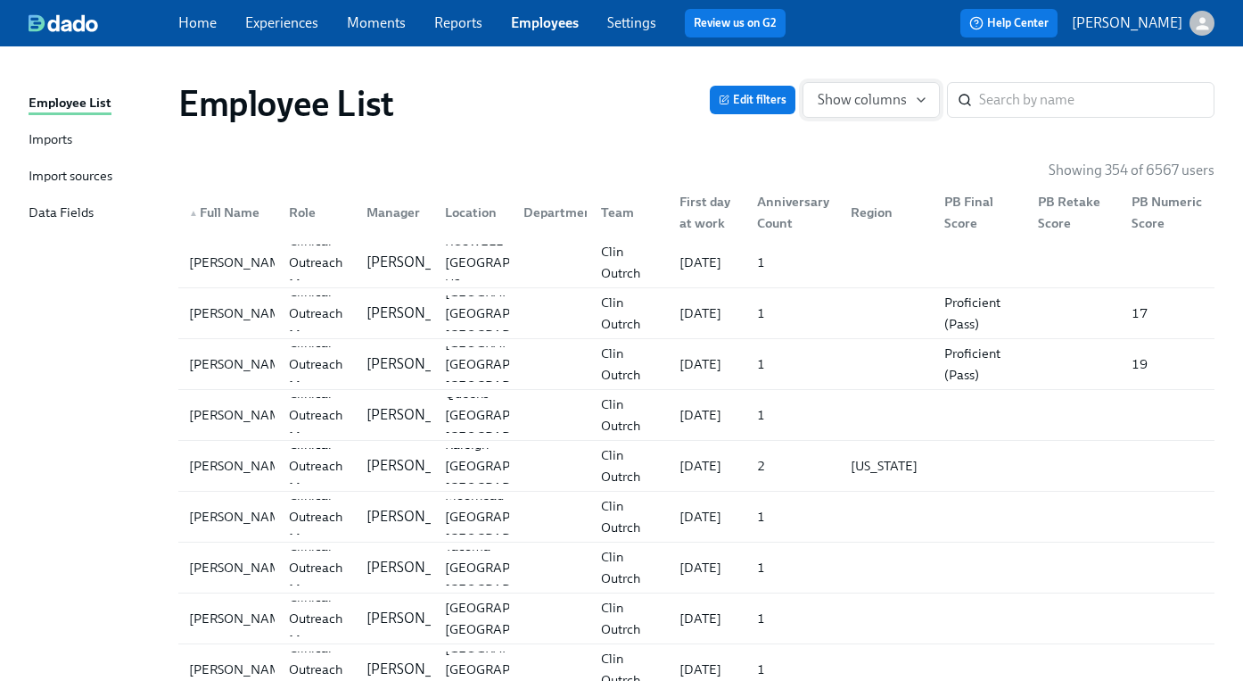
click at [864, 106] on span "Show columns" at bounding box center [871, 100] width 107 height 18
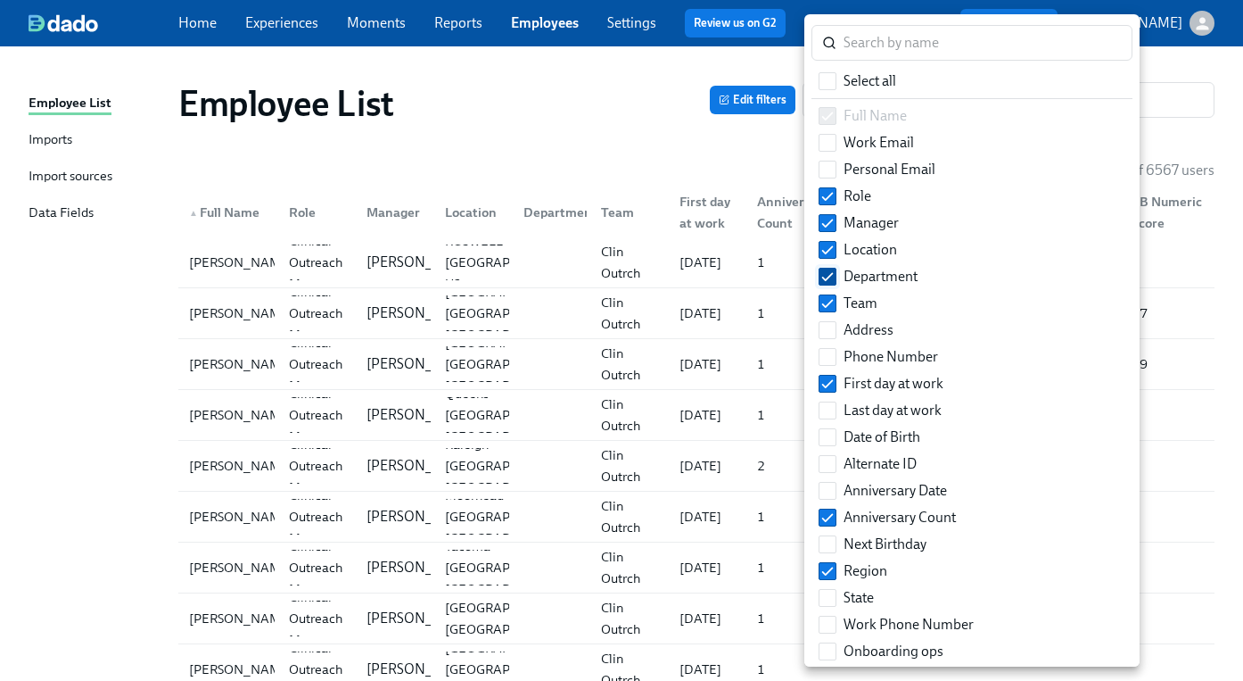
click at [830, 280] on input "Department" at bounding box center [828, 276] width 16 height 16
checkbox input "false"
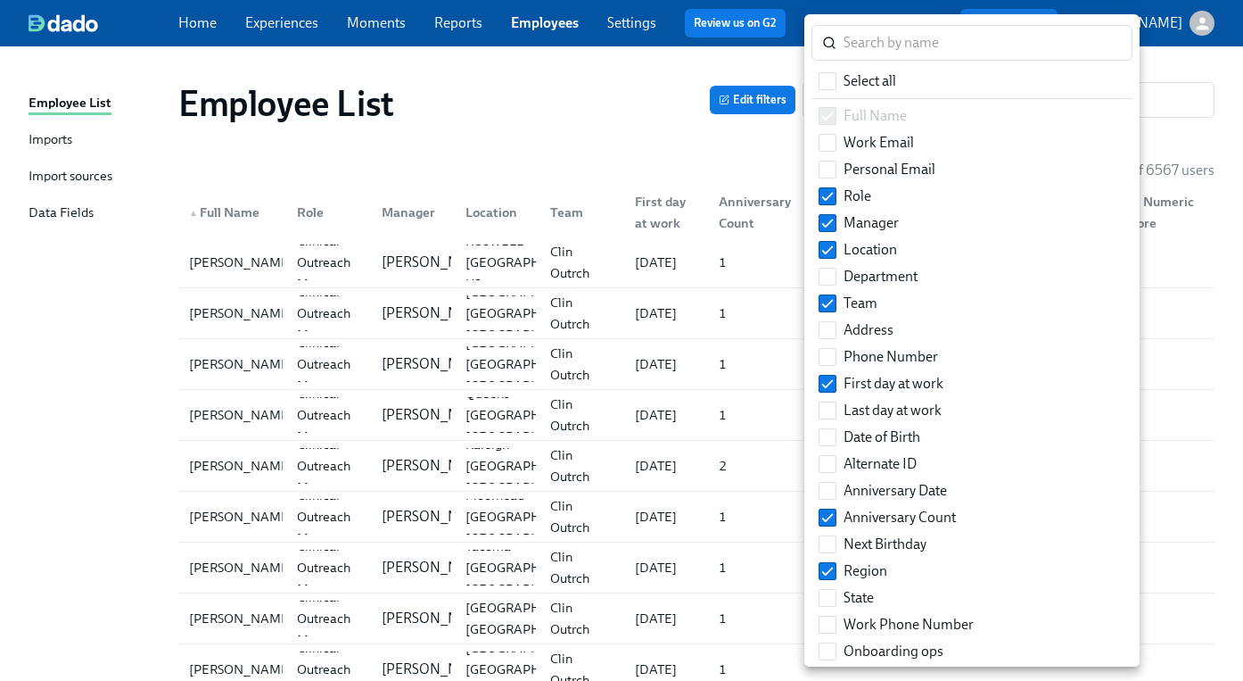
click at [1157, 485] on div at bounding box center [621, 340] width 1243 height 681
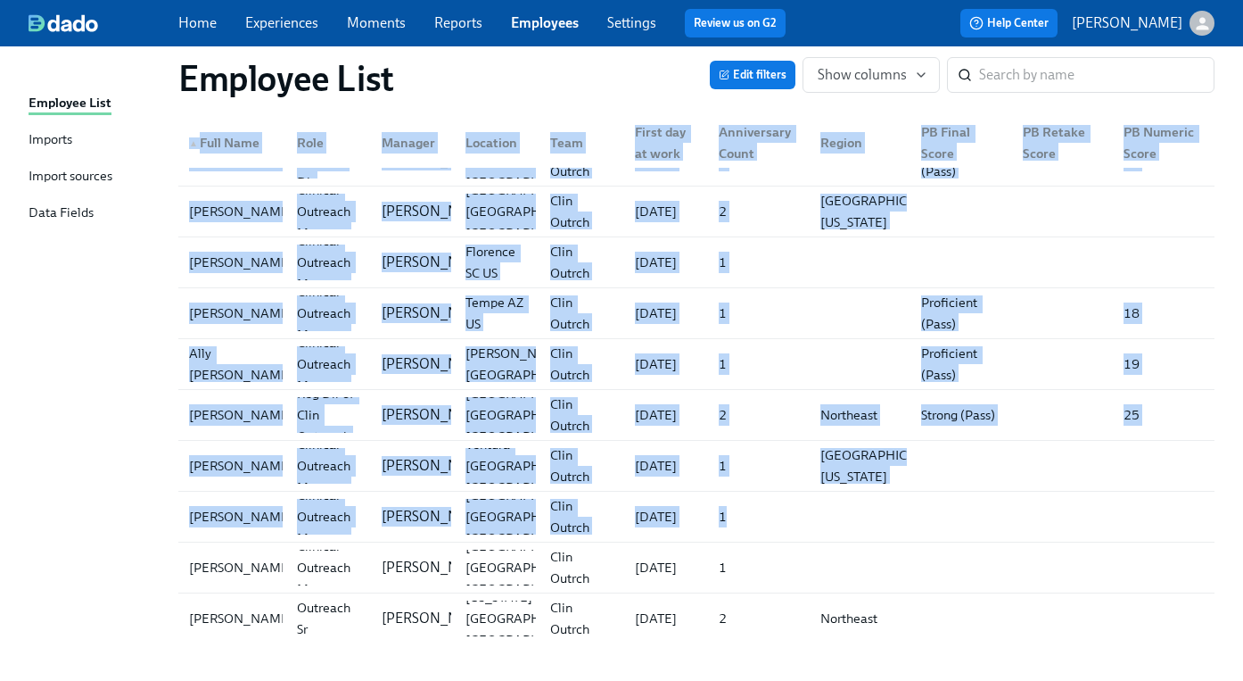
scroll to position [13057, 0]
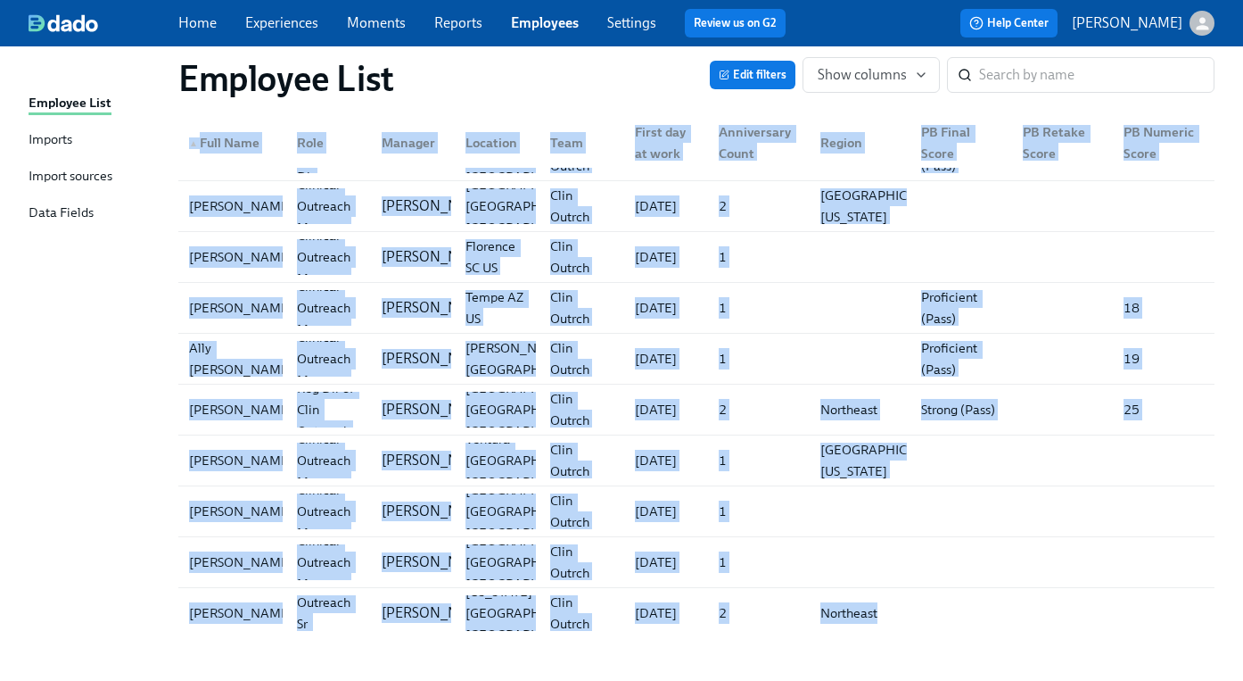
drag, startPoint x: 267, startPoint y: 194, endPoint x: 1099, endPoint y: 739, distance: 995.3
copy div "▲ Full Name Role Manager Location Team First day at work Anniversary Count Regi…"
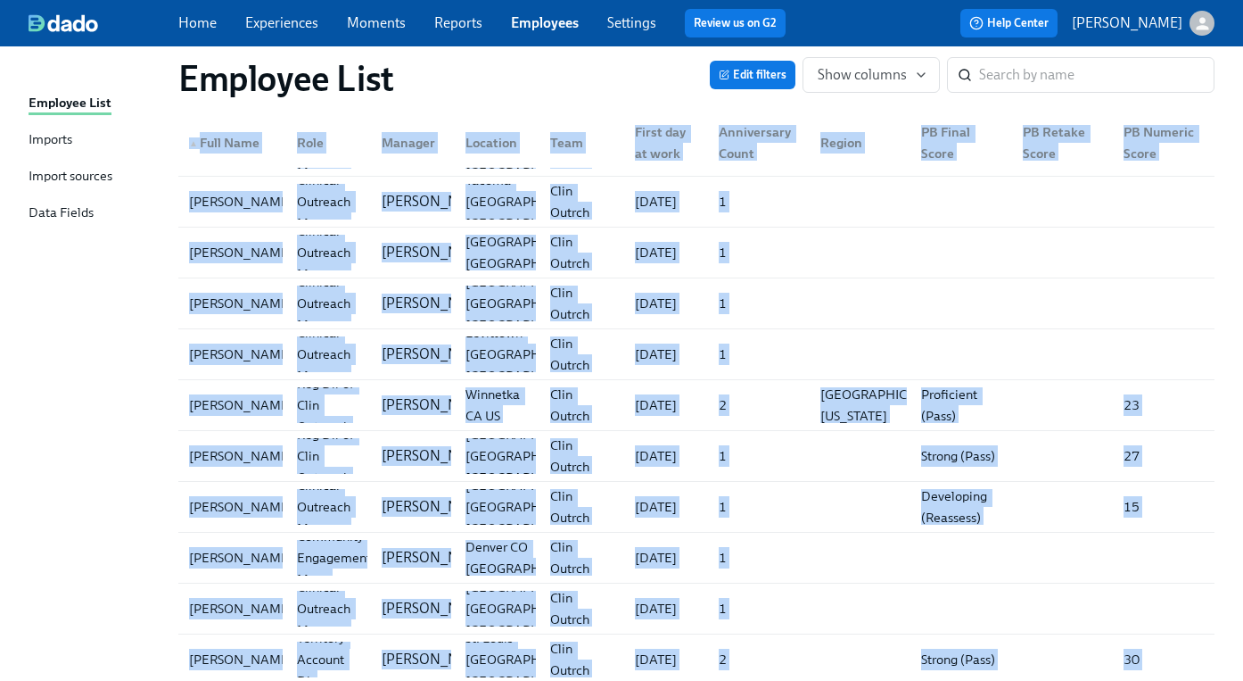
scroll to position [0, 0]
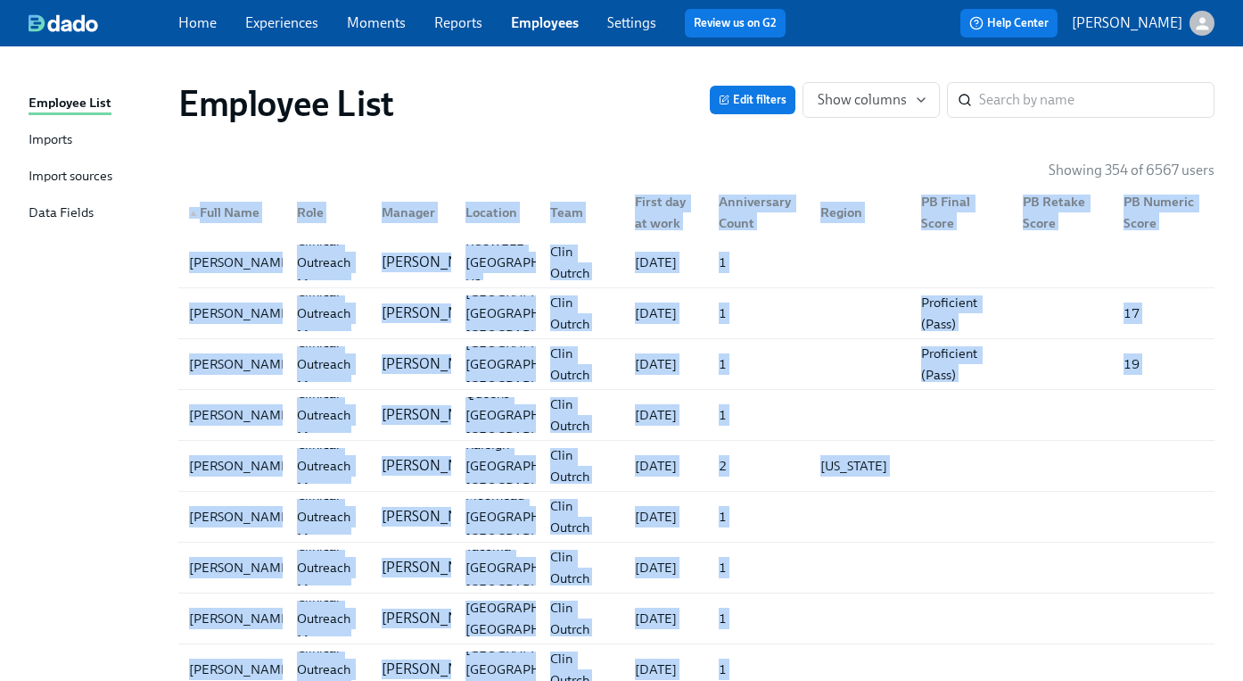
click at [261, 195] on div "▲ Full Name" at bounding box center [232, 212] width 101 height 36
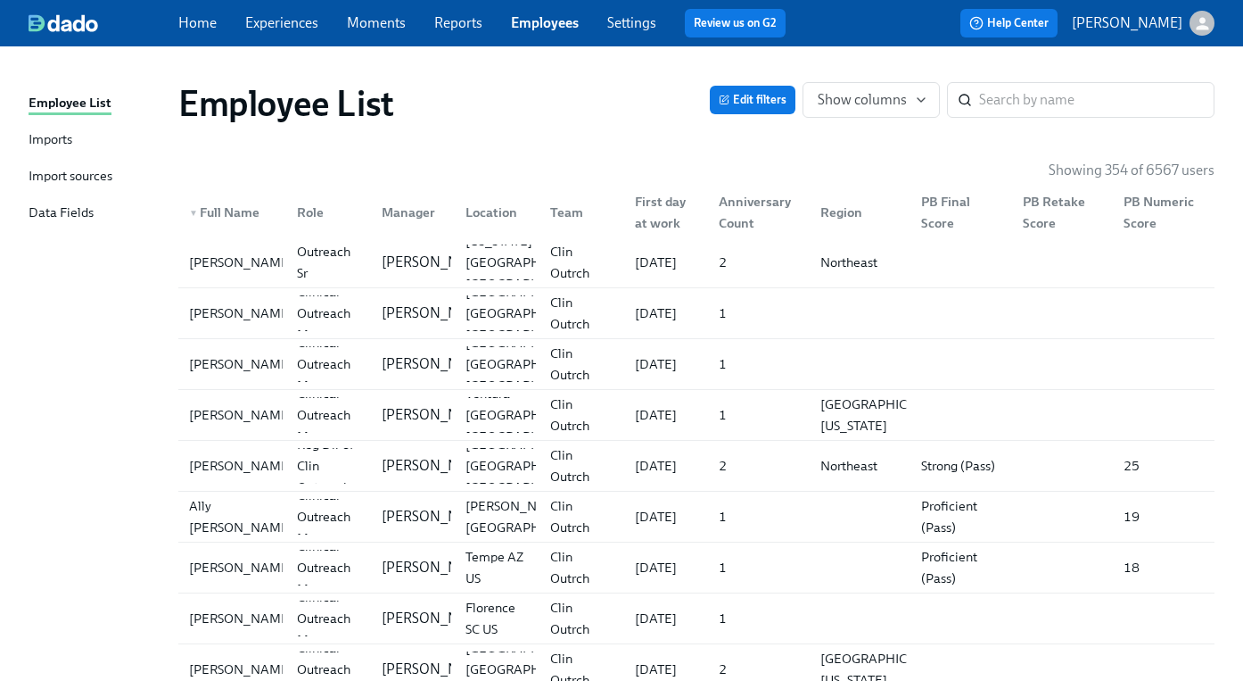
click at [227, 210] on div "▼ Full Name" at bounding box center [224, 212] width 85 height 21
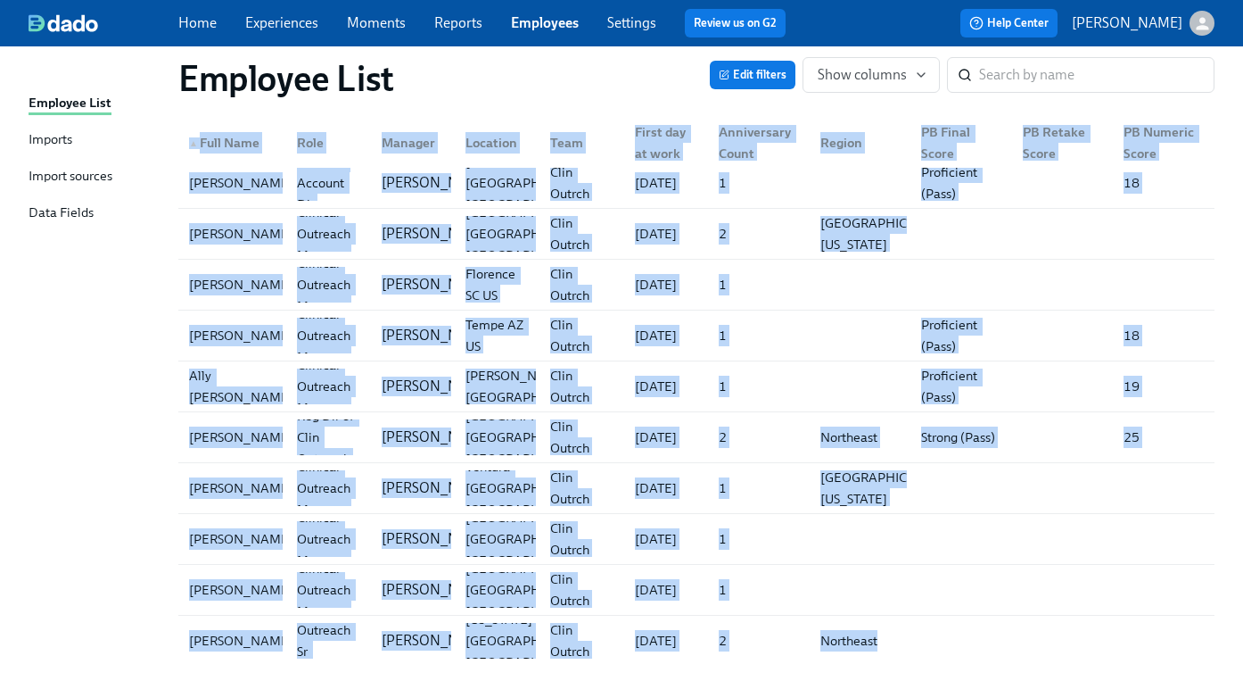
scroll to position [13057, 0]
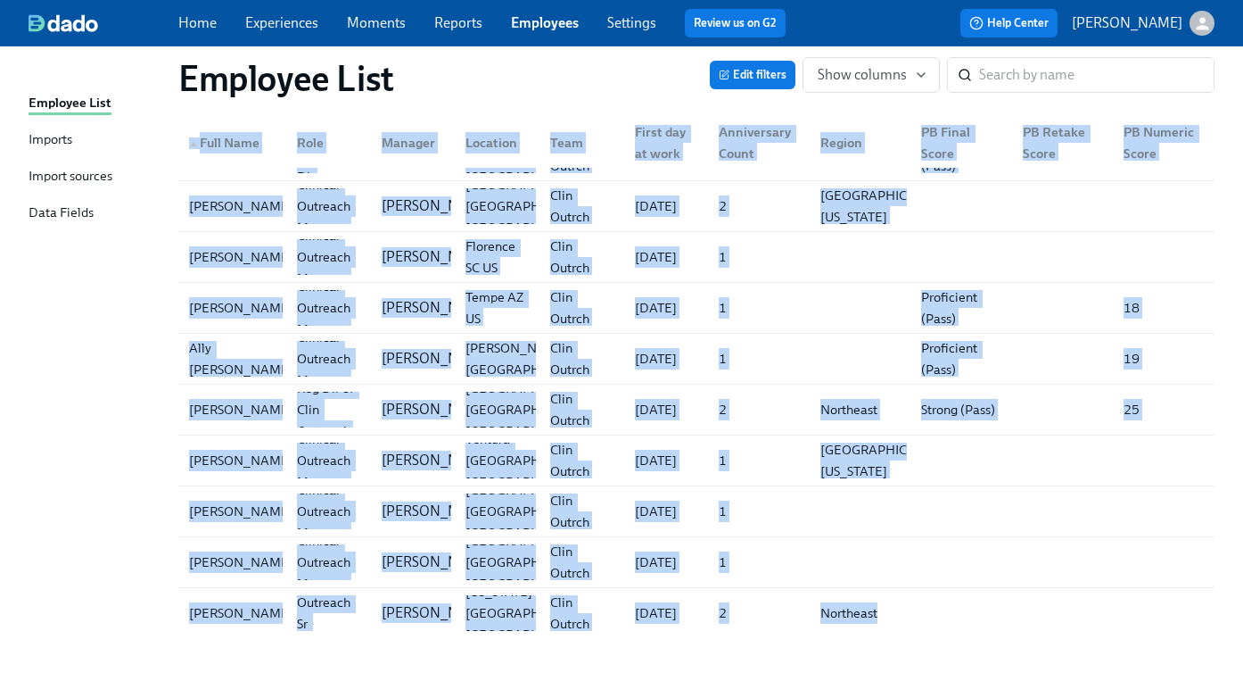
drag, startPoint x: 193, startPoint y: 193, endPoint x: 1178, endPoint y: 668, distance: 1094.3
copy div "▲ Full Name Role Manager Location Team First day at work Anniversary Count Regi…"
click at [814, 239] on div at bounding box center [857, 257] width 102 height 36
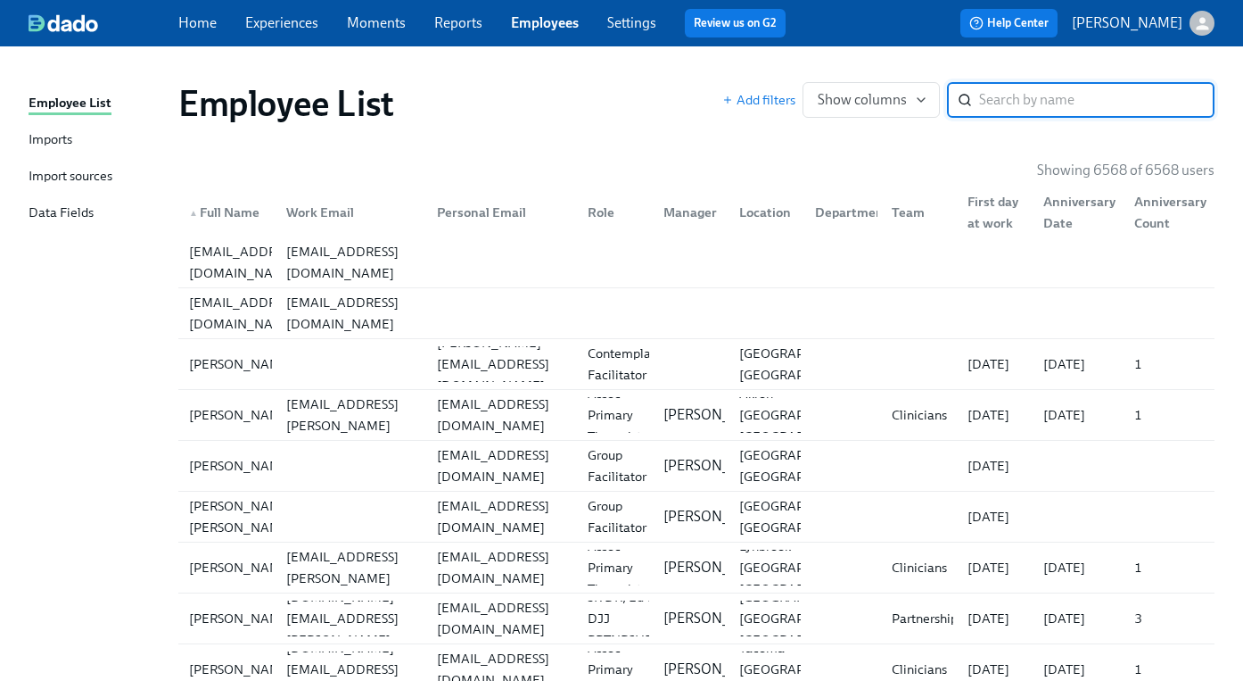
click at [277, 21] on link "Experiences" at bounding box center [281, 22] width 73 height 17
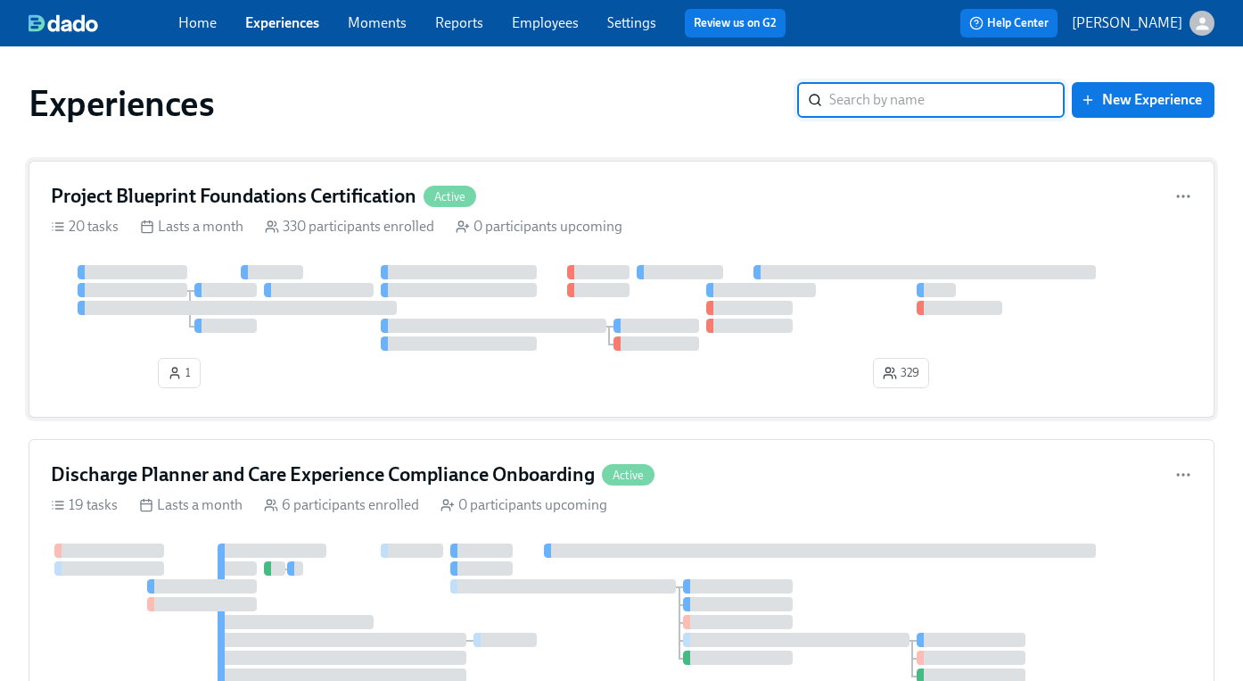
click at [339, 194] on h4 "Project Blueprint Foundations Certification" at bounding box center [234, 196] width 366 height 27
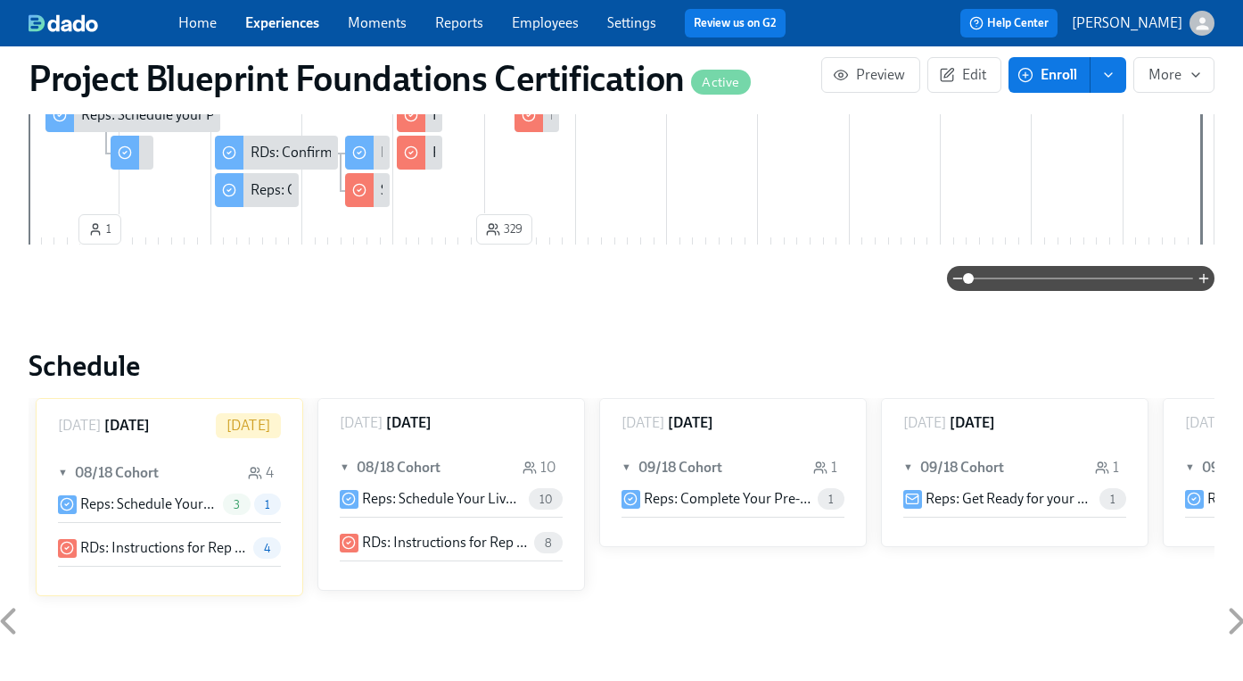
scroll to position [539, 0]
